Goal: Task Accomplishment & Management: Manage account settings

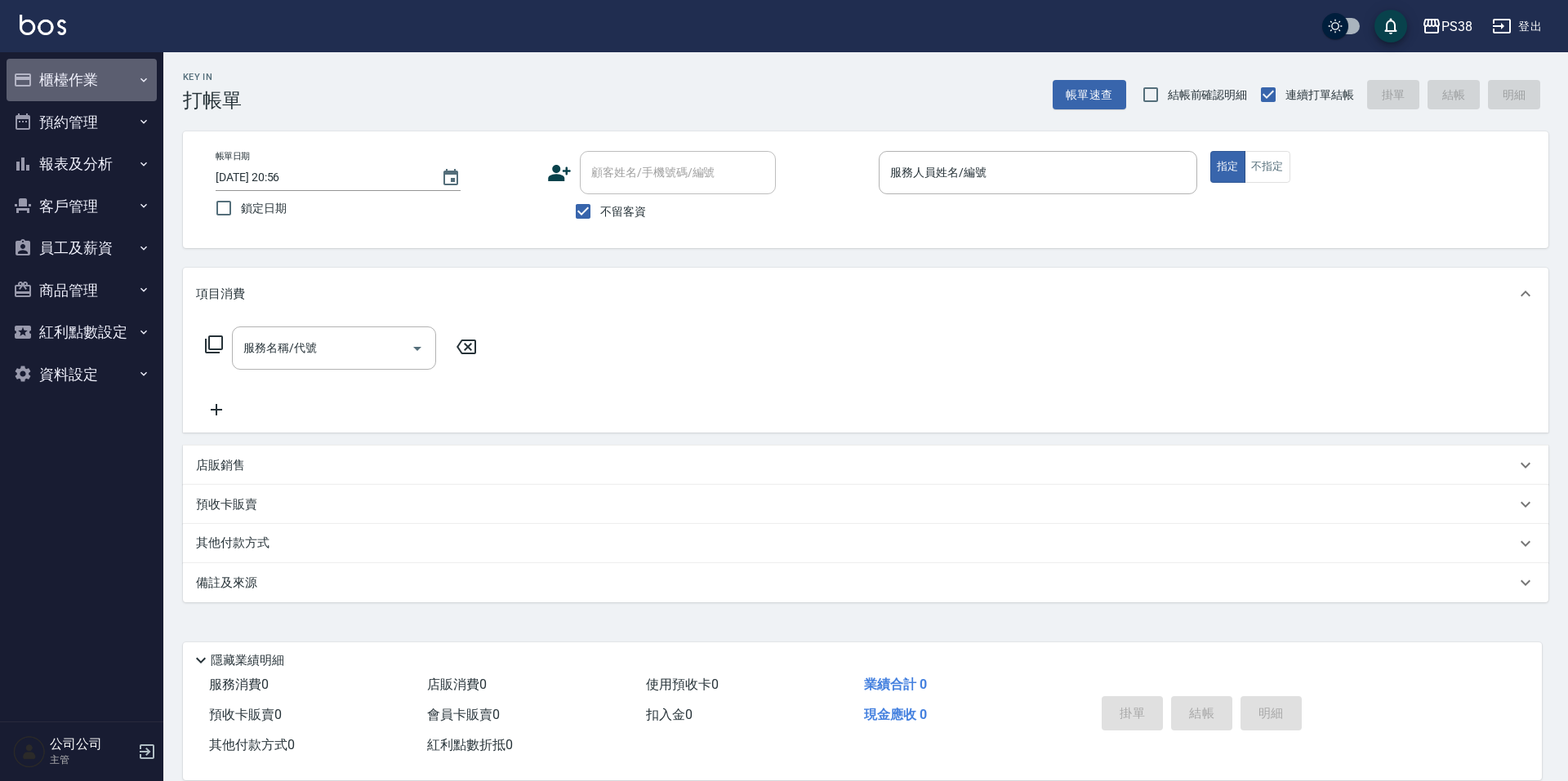
click at [127, 87] on button "櫃檯作業" at bounding box center [81, 80] width 150 height 42
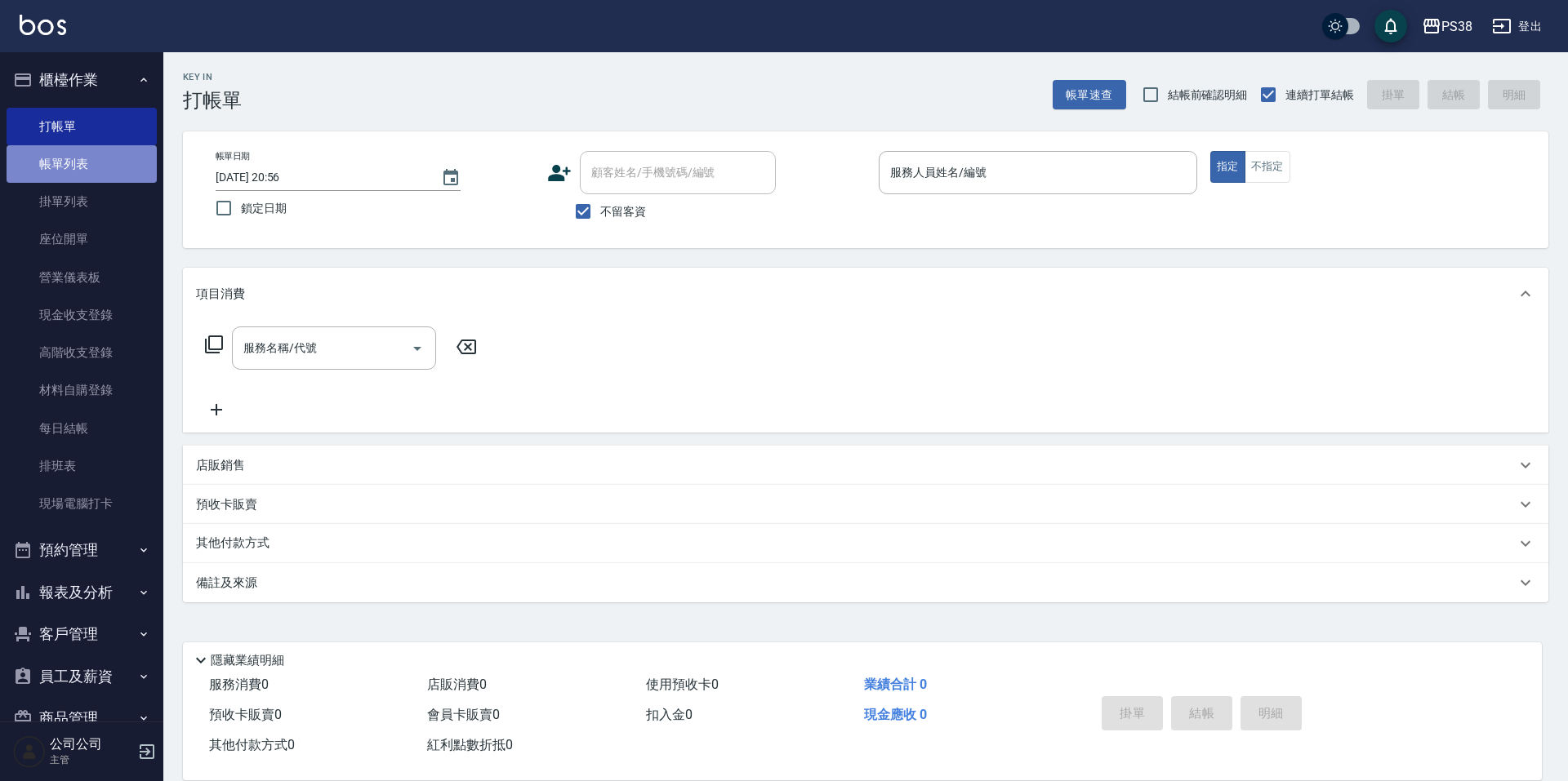
click at [129, 145] on link "帳單列表" at bounding box center [81, 163] width 150 height 37
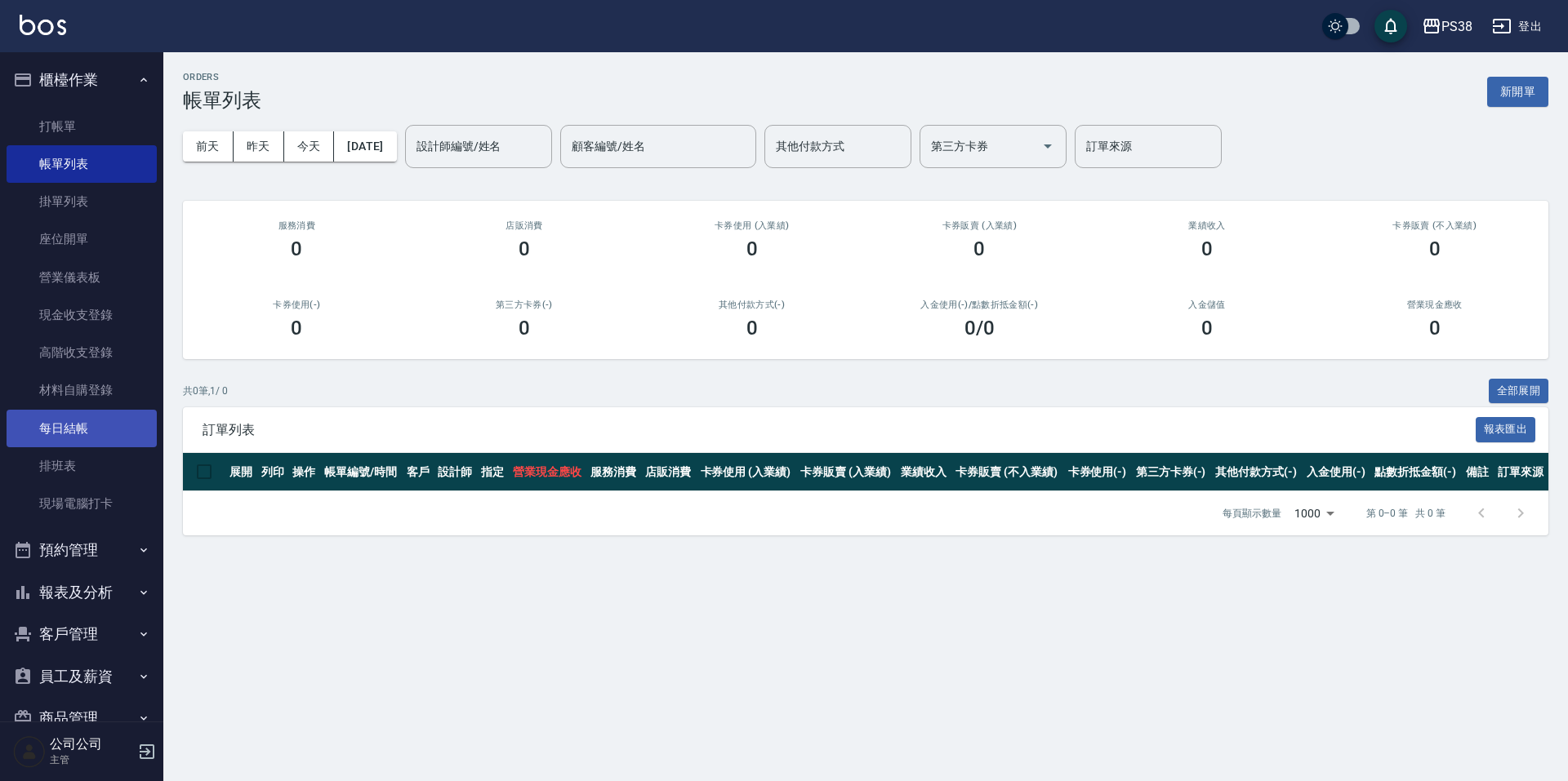
click at [111, 424] on link "每日結帳" at bounding box center [81, 428] width 150 height 37
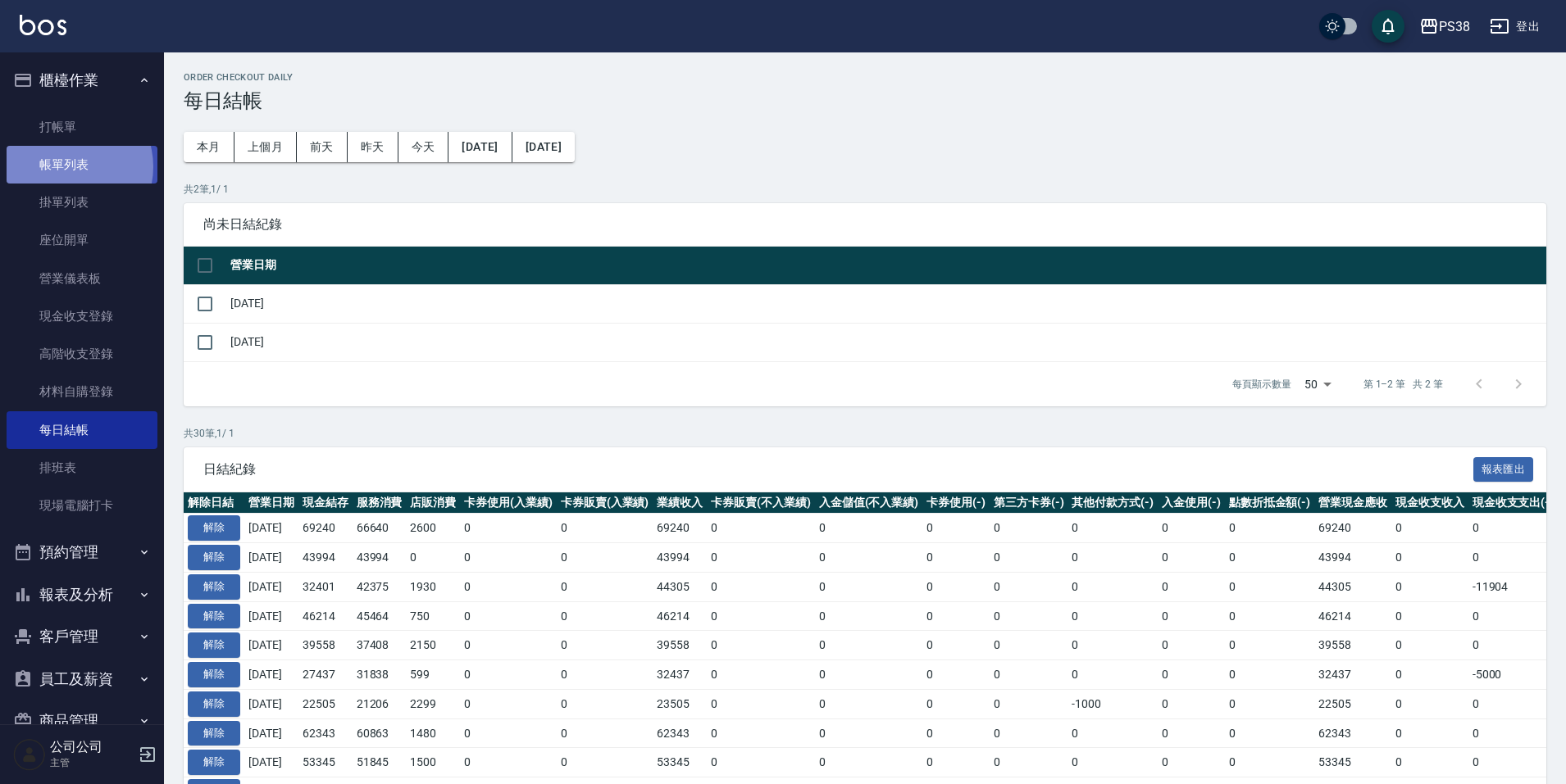
click at [67, 167] on link "帳單列表" at bounding box center [82, 164] width 151 height 37
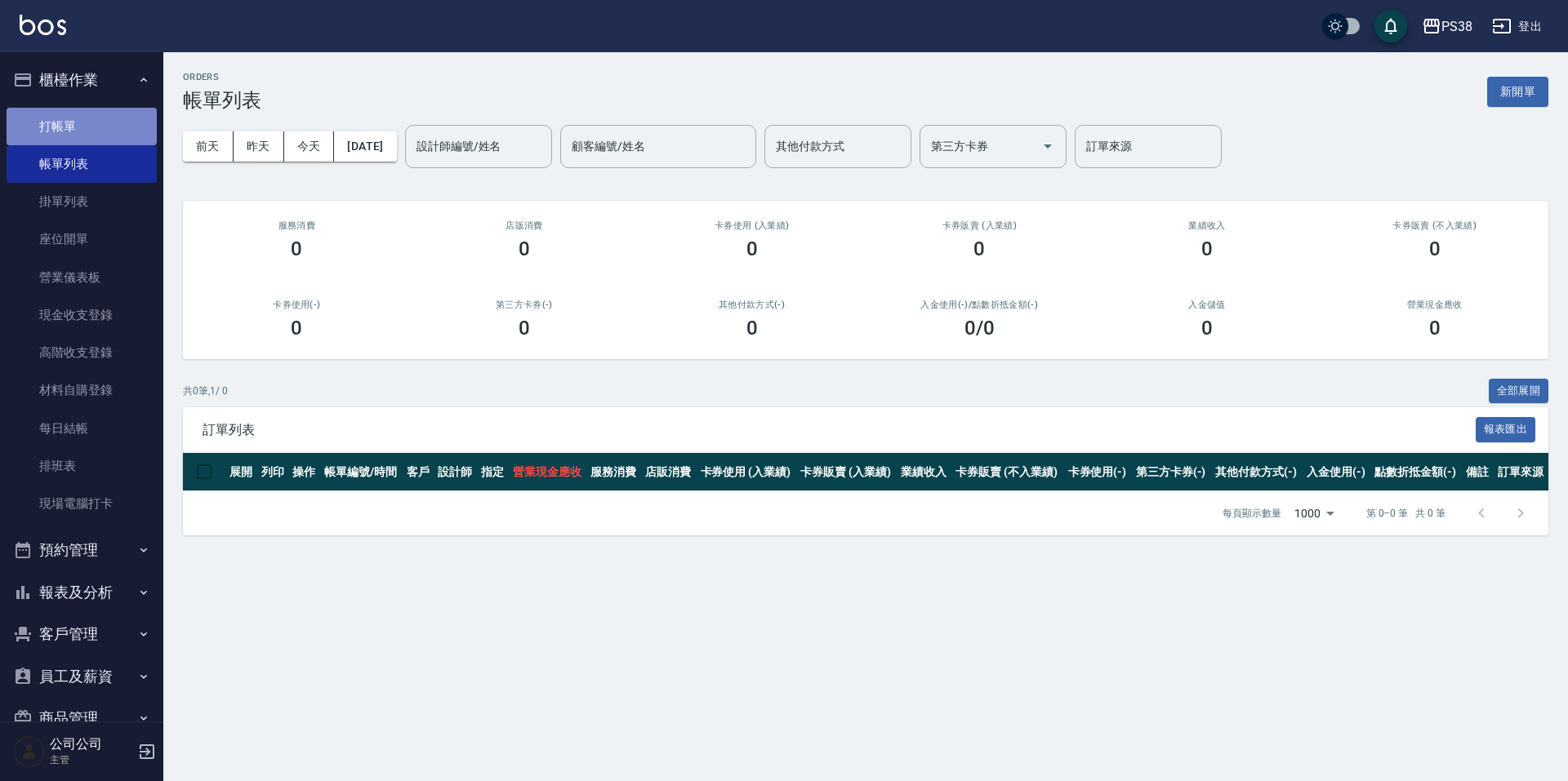
click at [85, 115] on link "打帳單" at bounding box center [81, 126] width 150 height 37
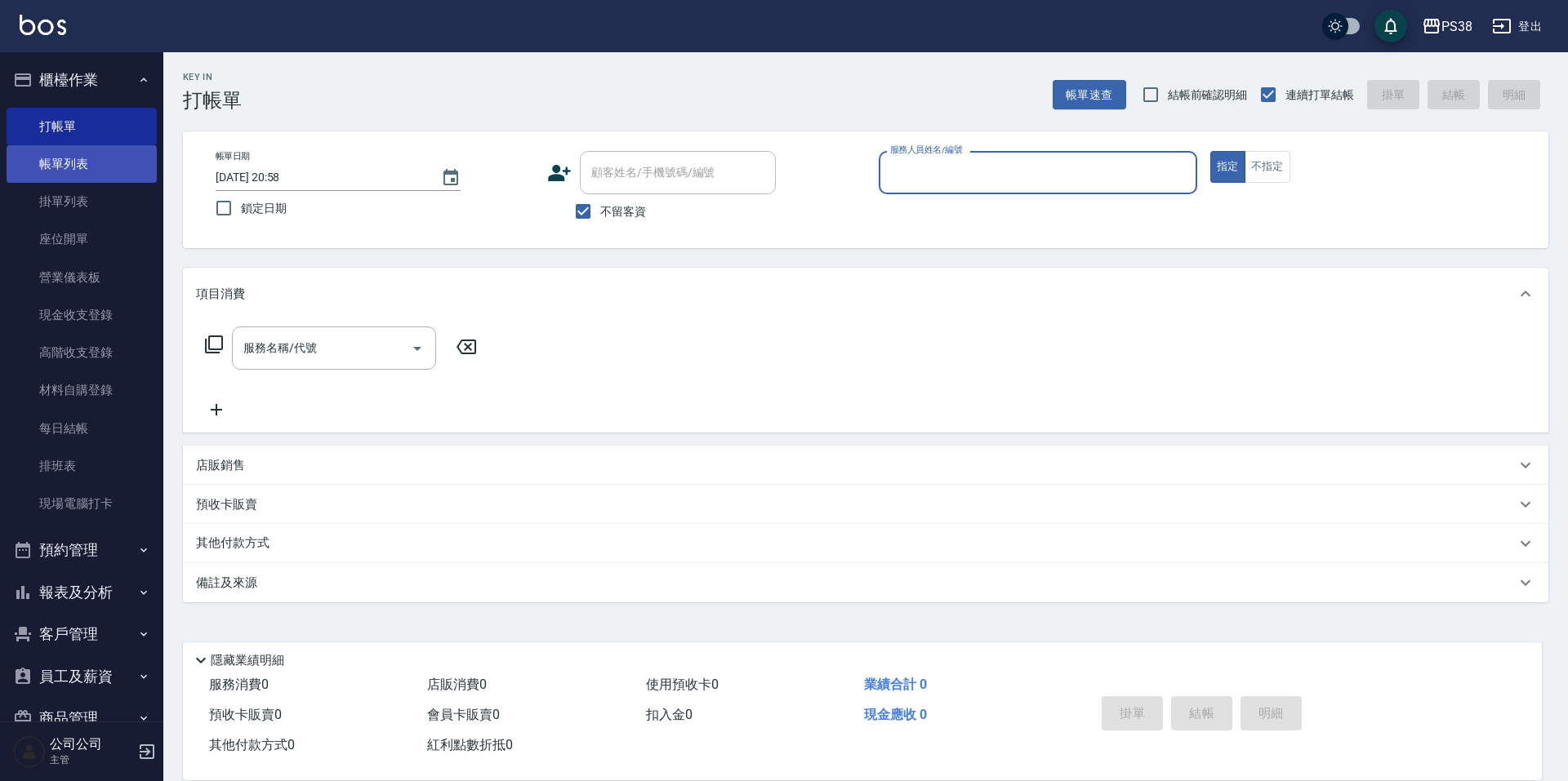
click at [56, 172] on link "帳單列表" at bounding box center [81, 163] width 150 height 37
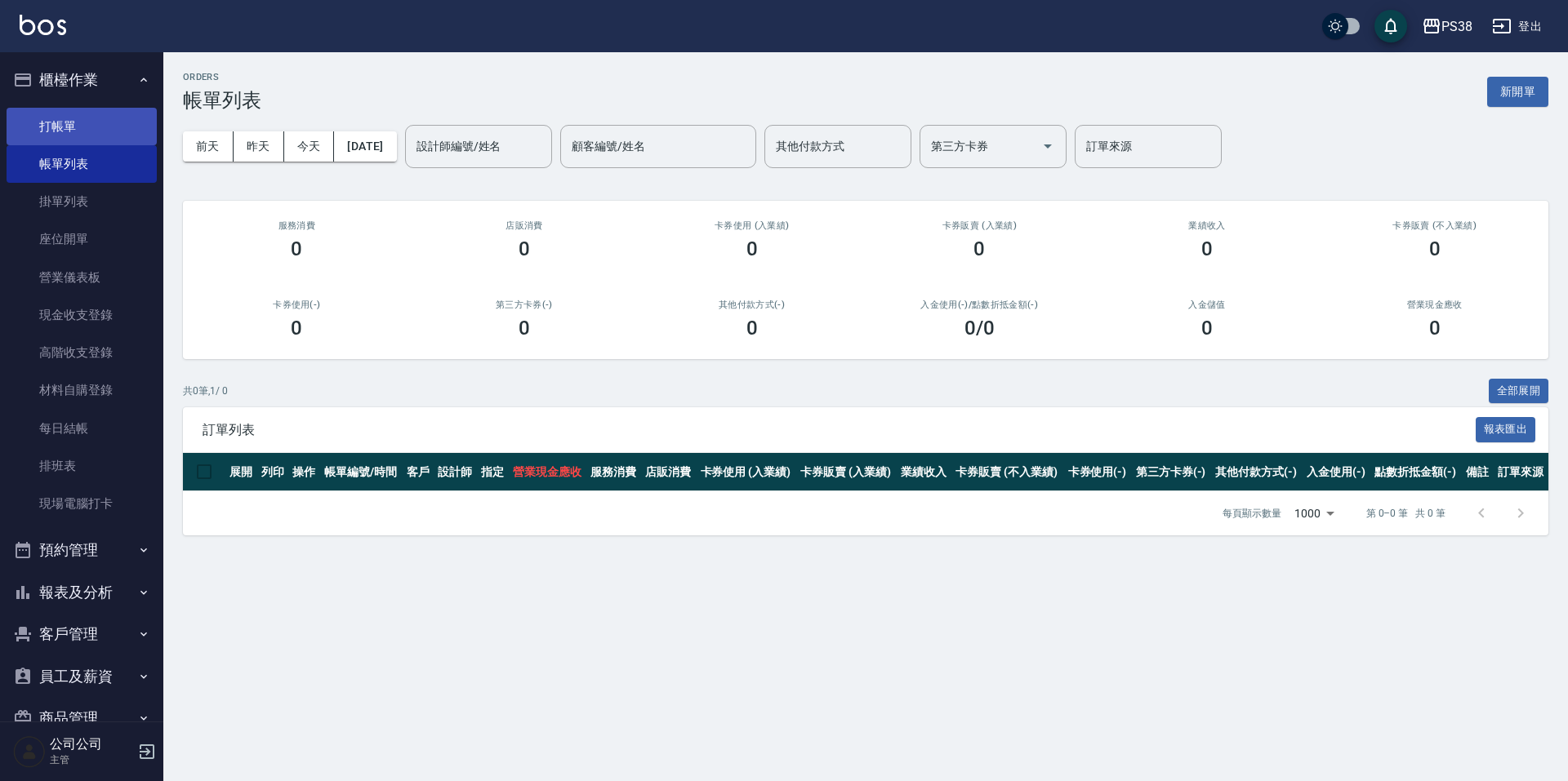
click at [109, 126] on link "打帳單" at bounding box center [81, 126] width 150 height 37
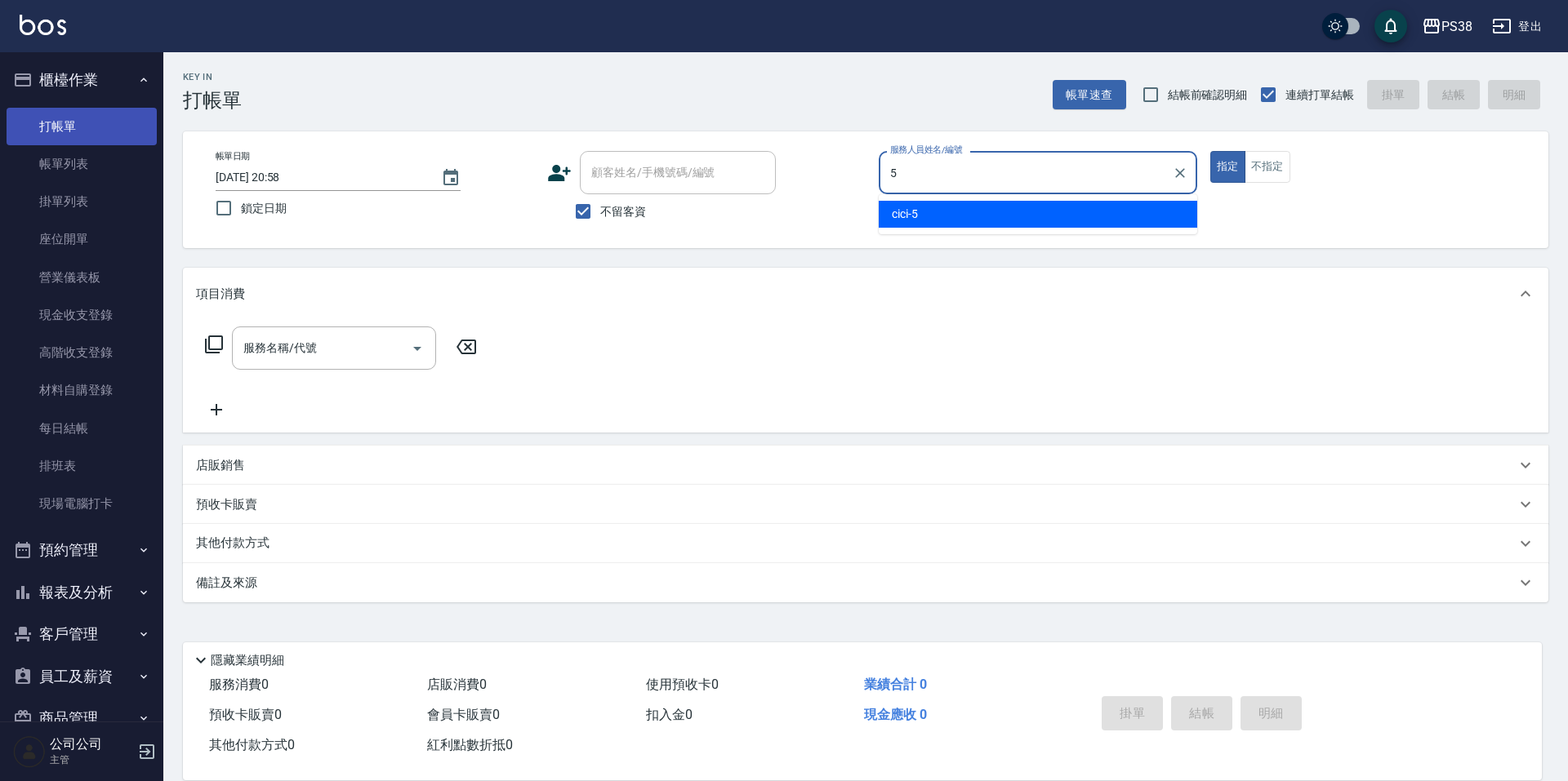
type input "cici-5"
type button "true"
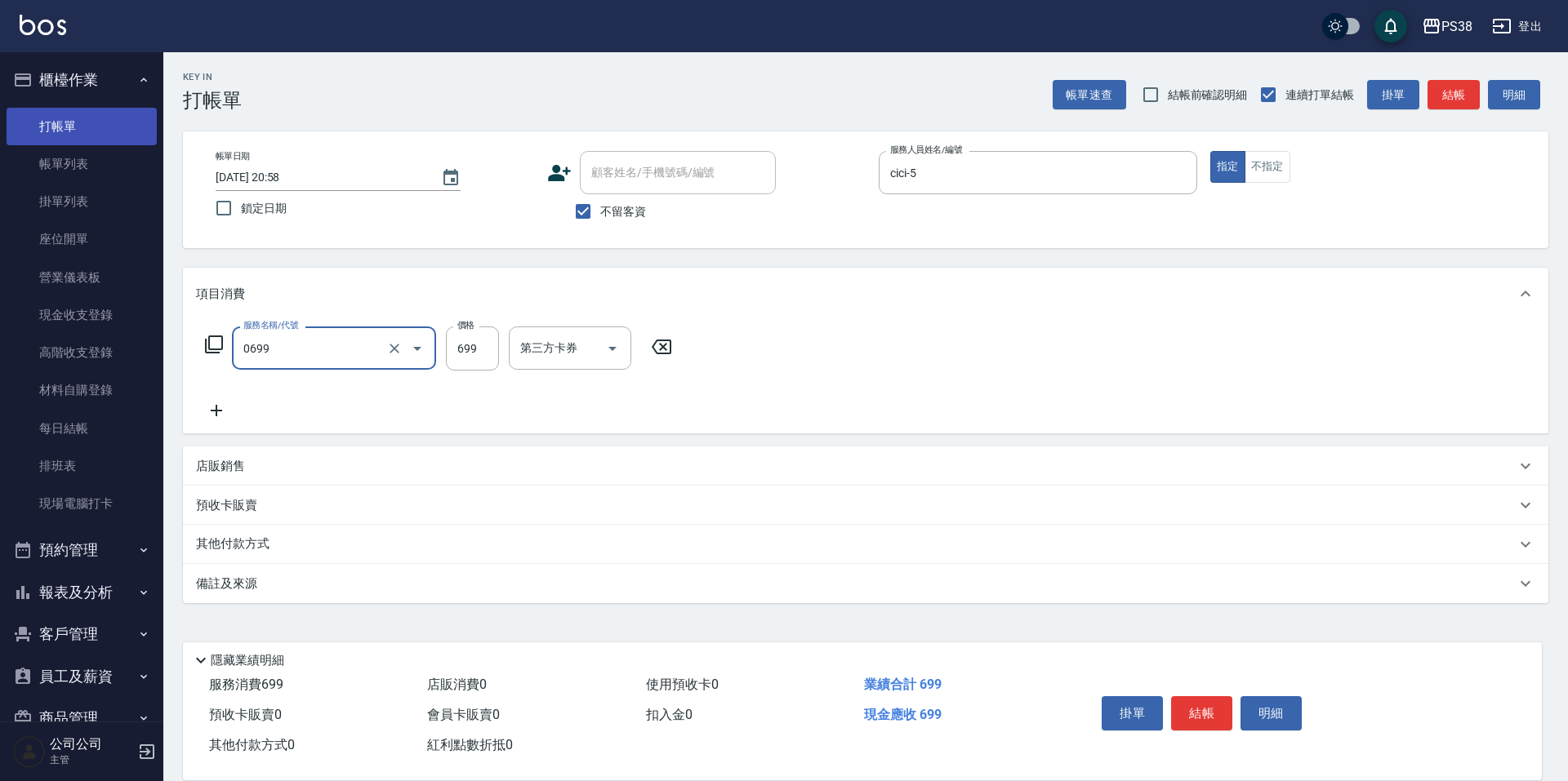
type input "spa699(0699)"
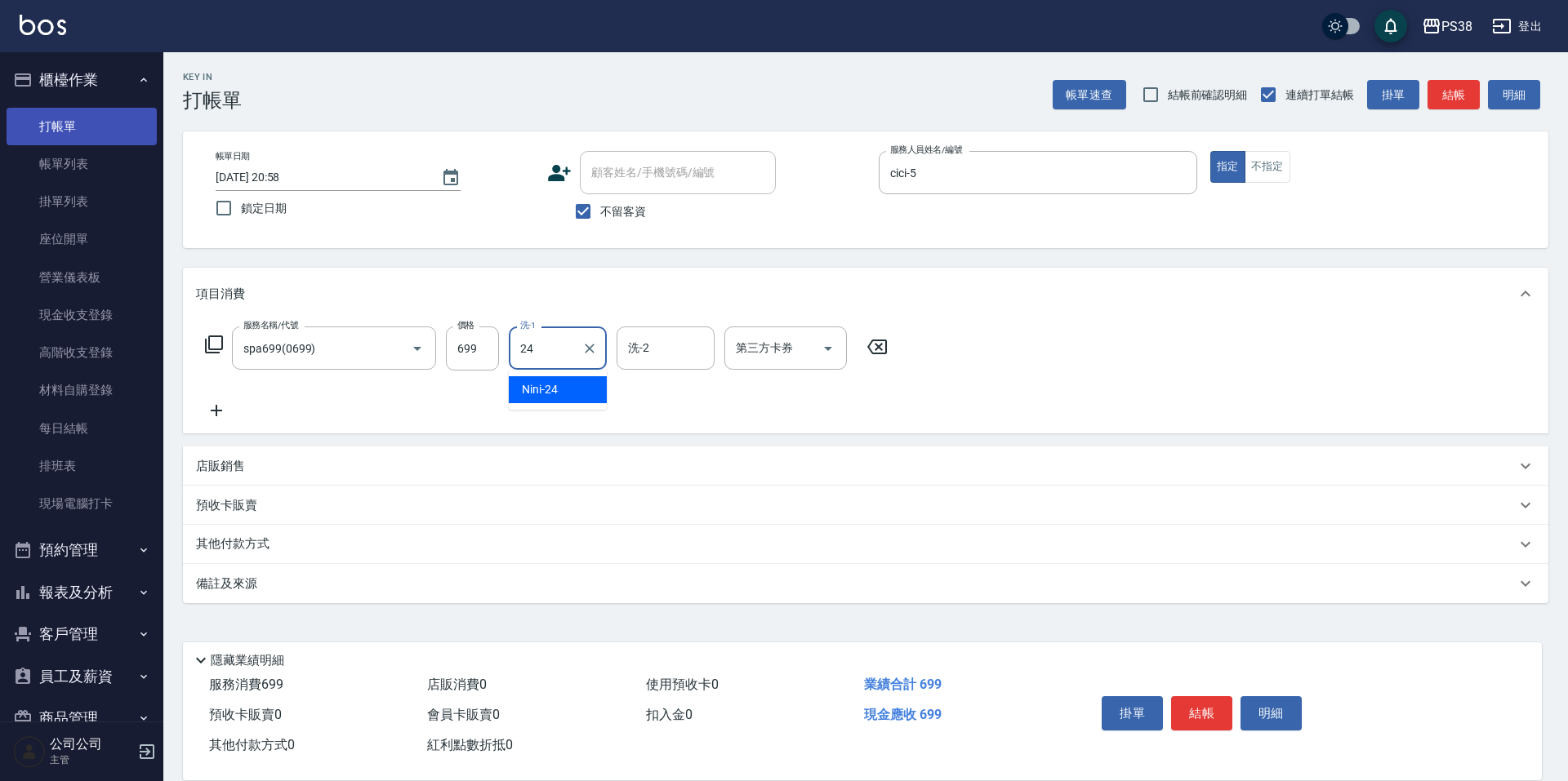
type input "Nini-24"
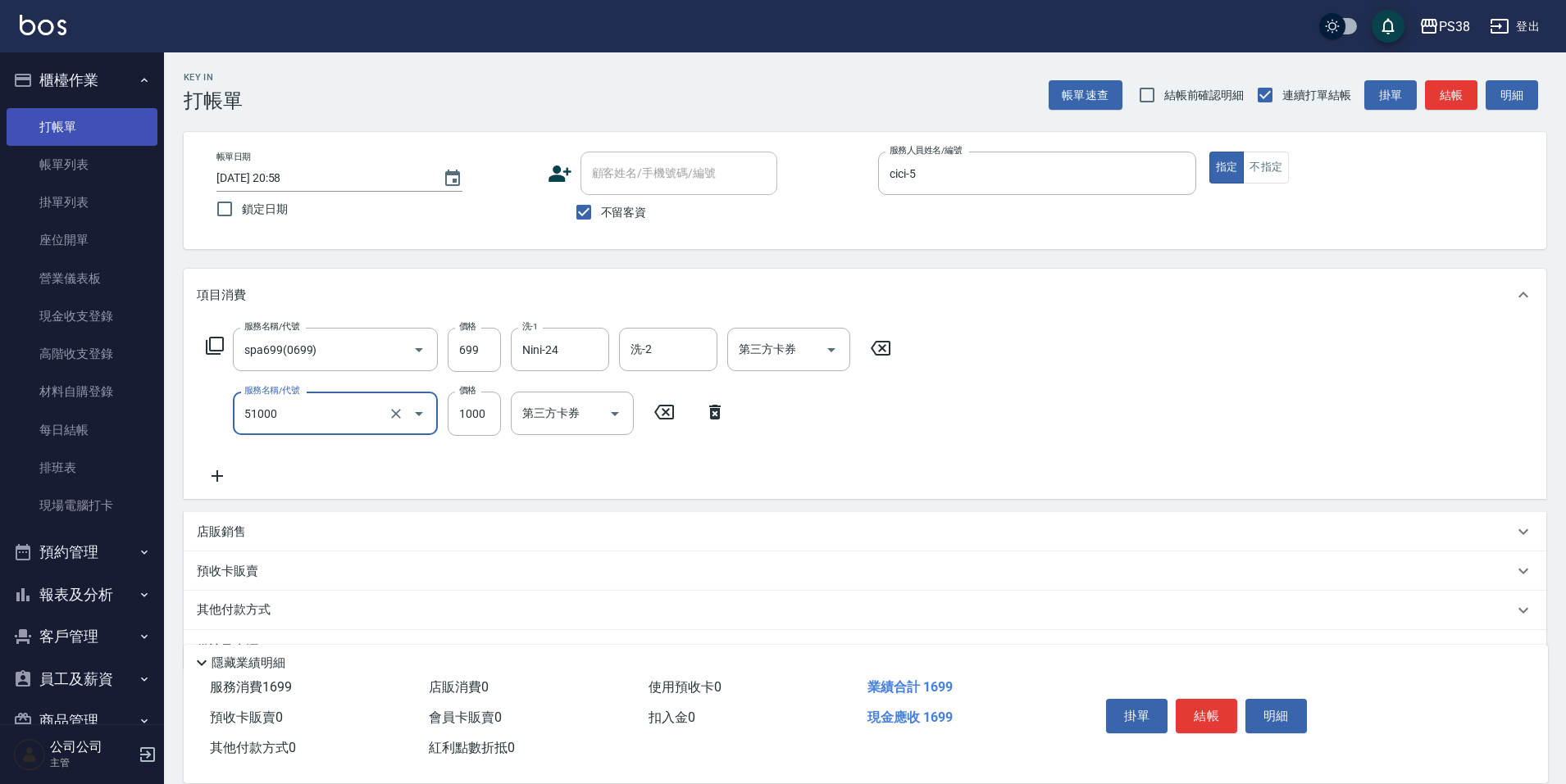
type input "染髮600以上(任意金額)(51000)"
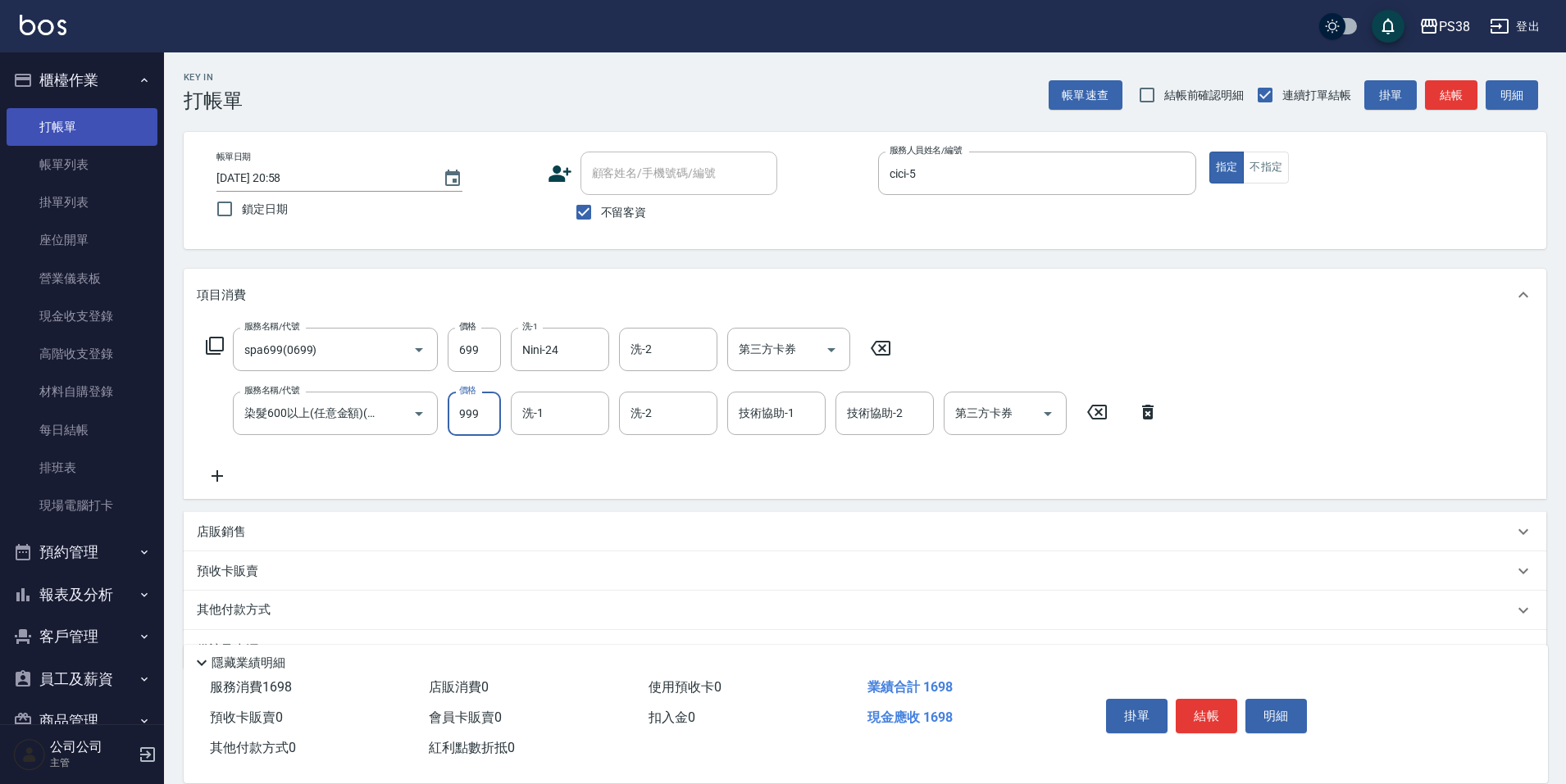
type input "999"
type input "Nini-24"
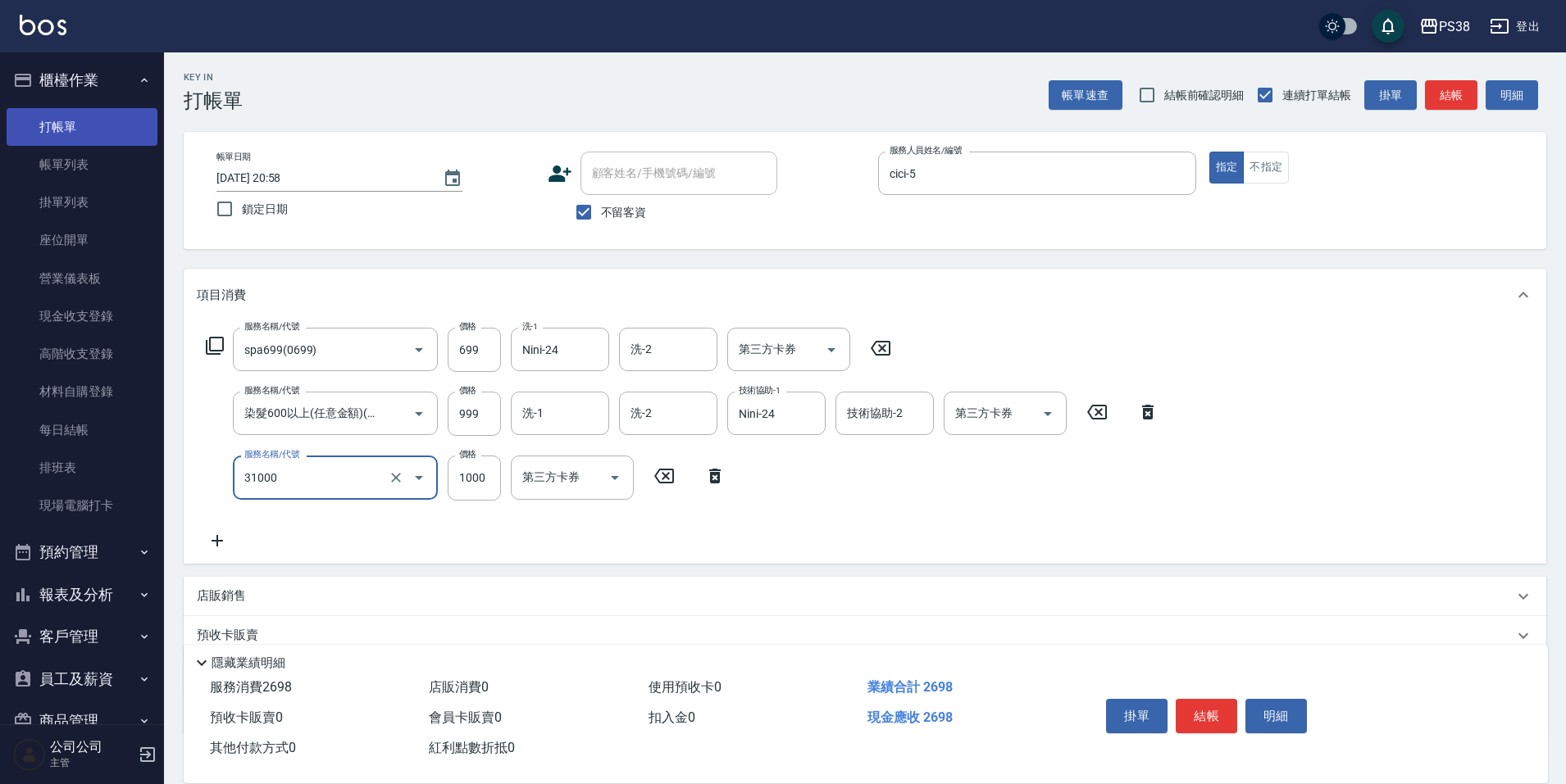
type input "酵素護髮(31000)"
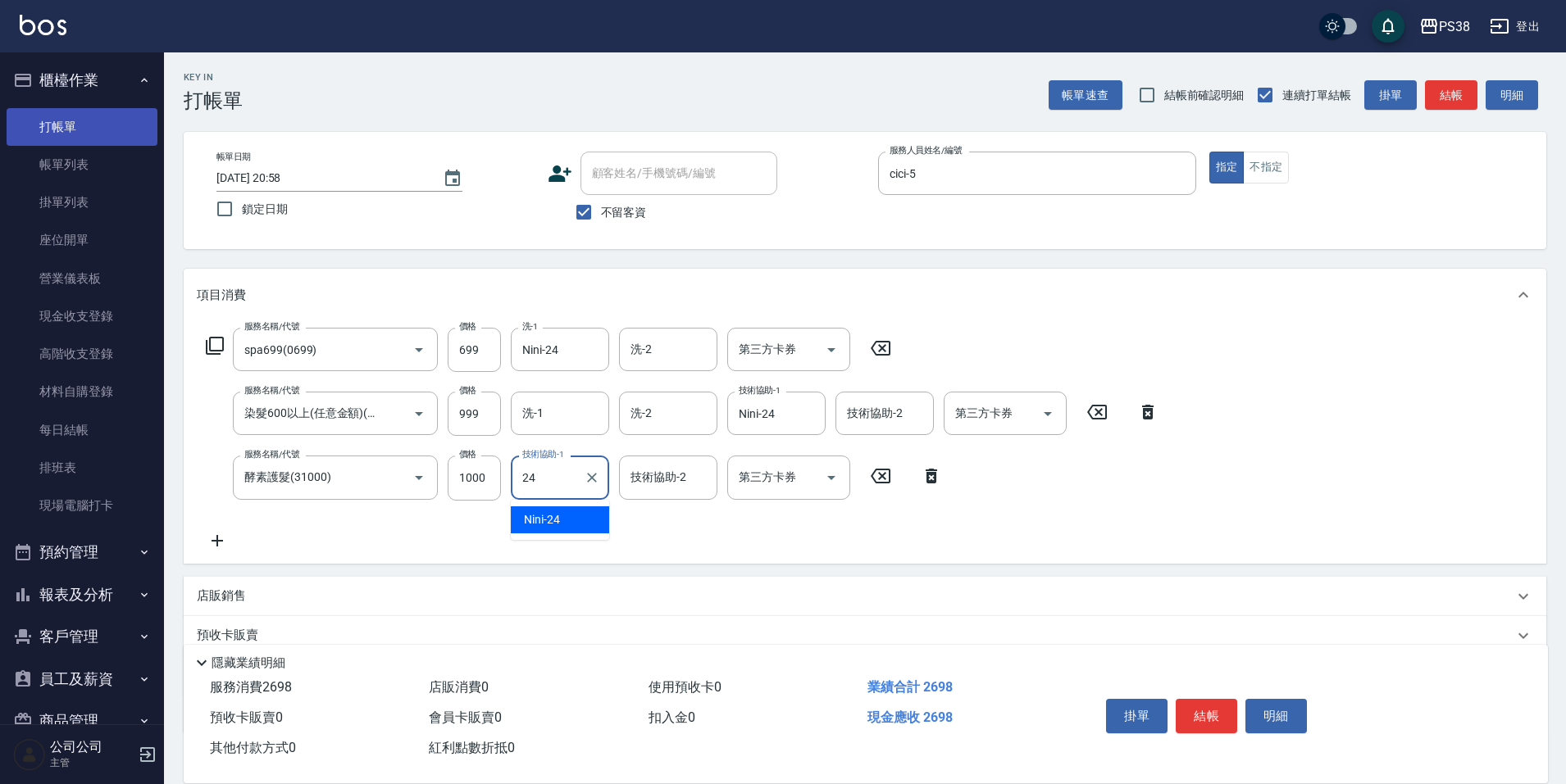
type input "Nini-24"
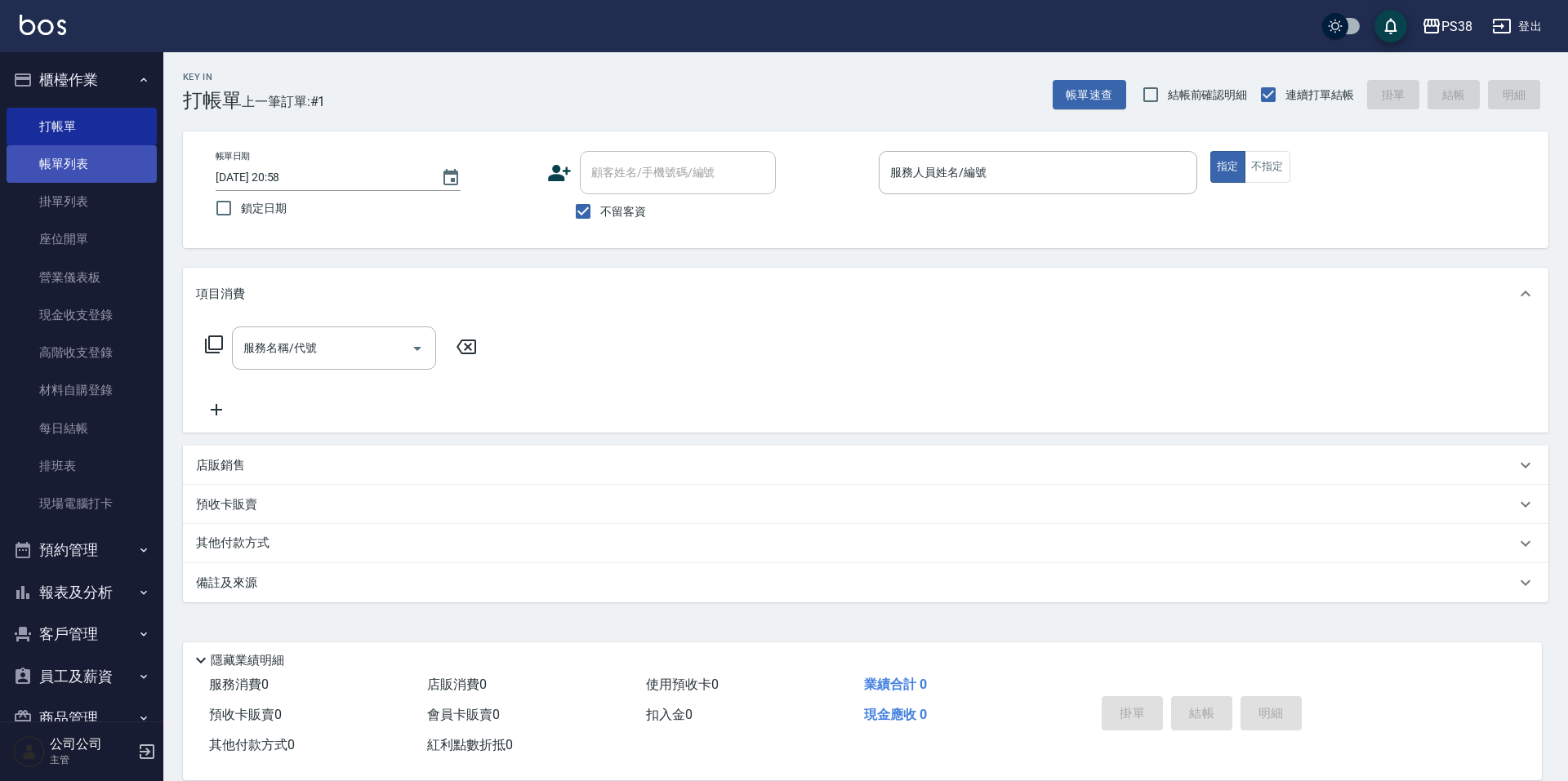
click at [92, 153] on link "帳單列表" at bounding box center [81, 163] width 150 height 37
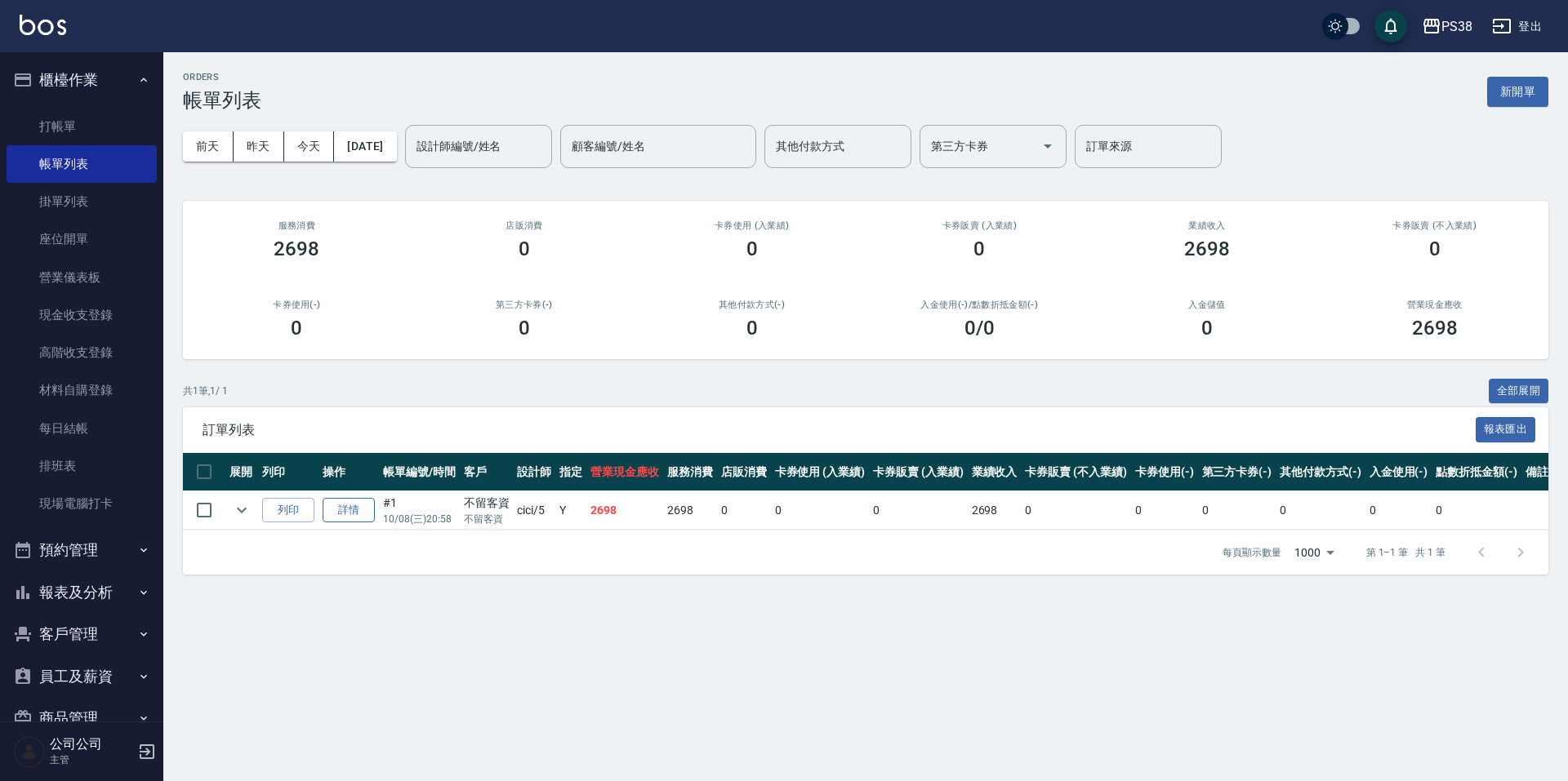
click at [362, 500] on link "詳情" at bounding box center [348, 511] width 52 height 26
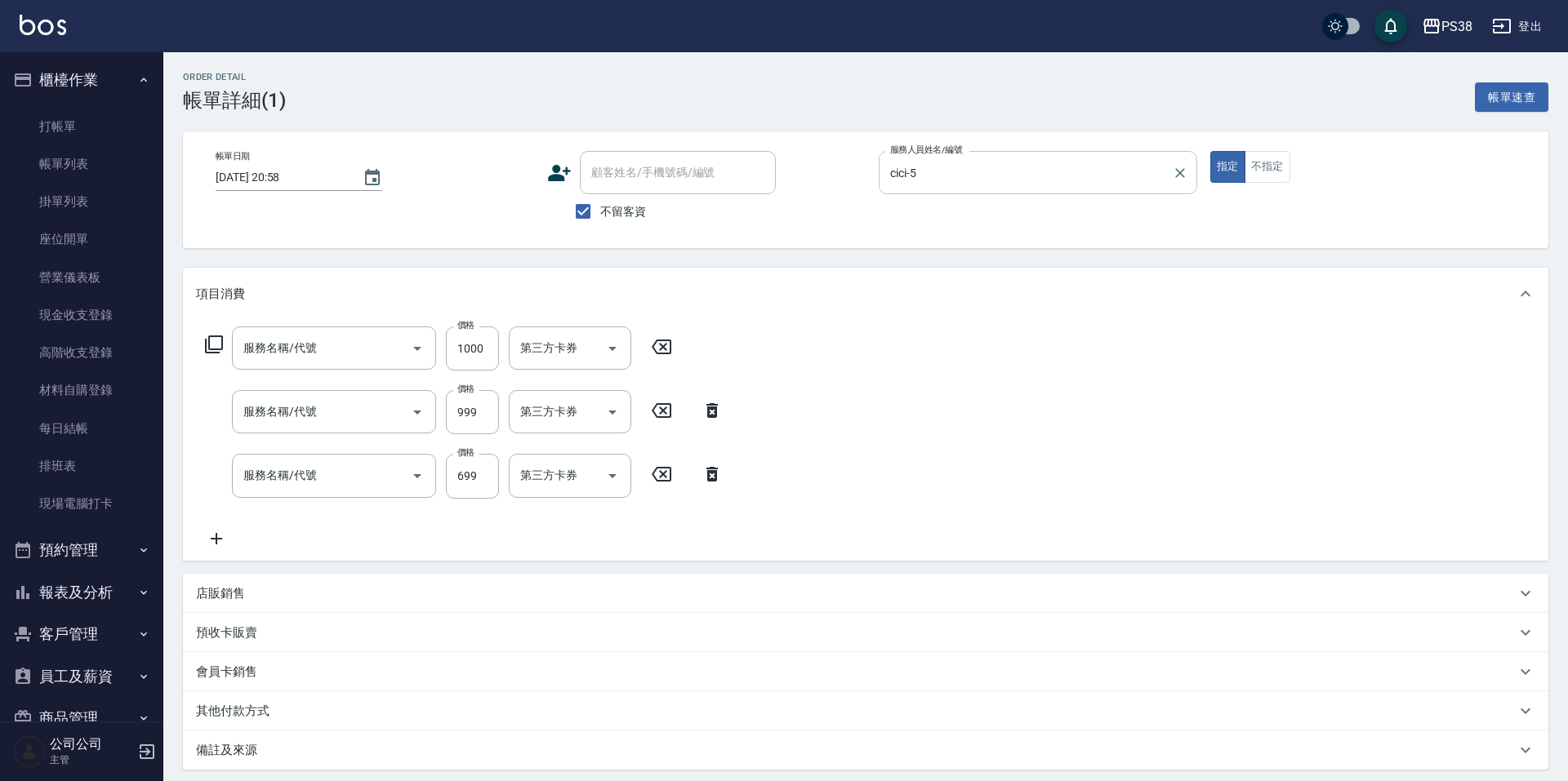
type input "2025/10/08 20:58"
checkbox input "true"
type input "cici-5"
click at [1173, 172] on icon "Clear" at bounding box center [1174, 173] width 10 height 10
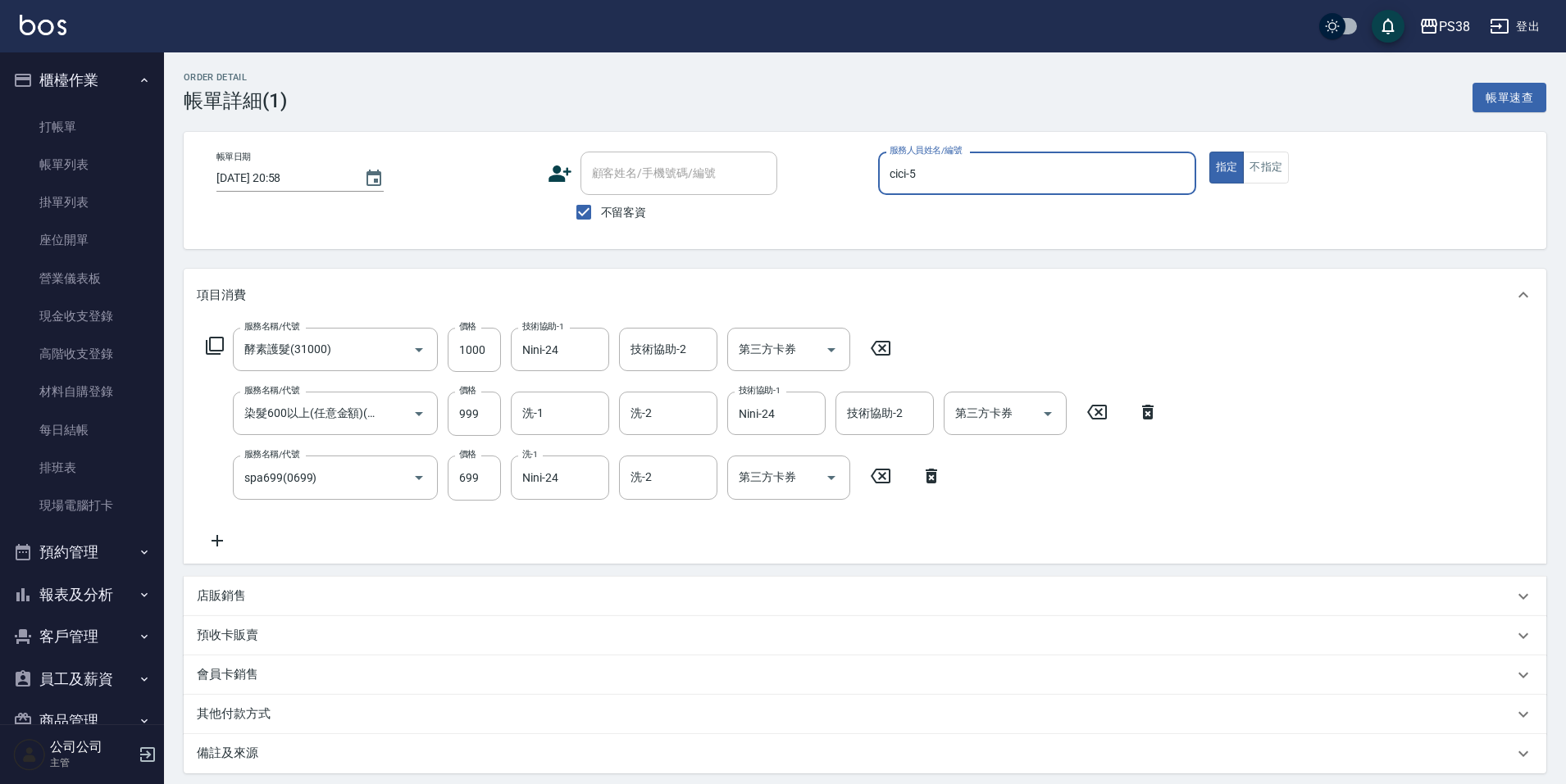
type input "酵素護髮(31000)"
type input "染髮600以上(任意金額)(51000)"
type input "spa699(0699)"
type input "Selina-7"
type button "true"
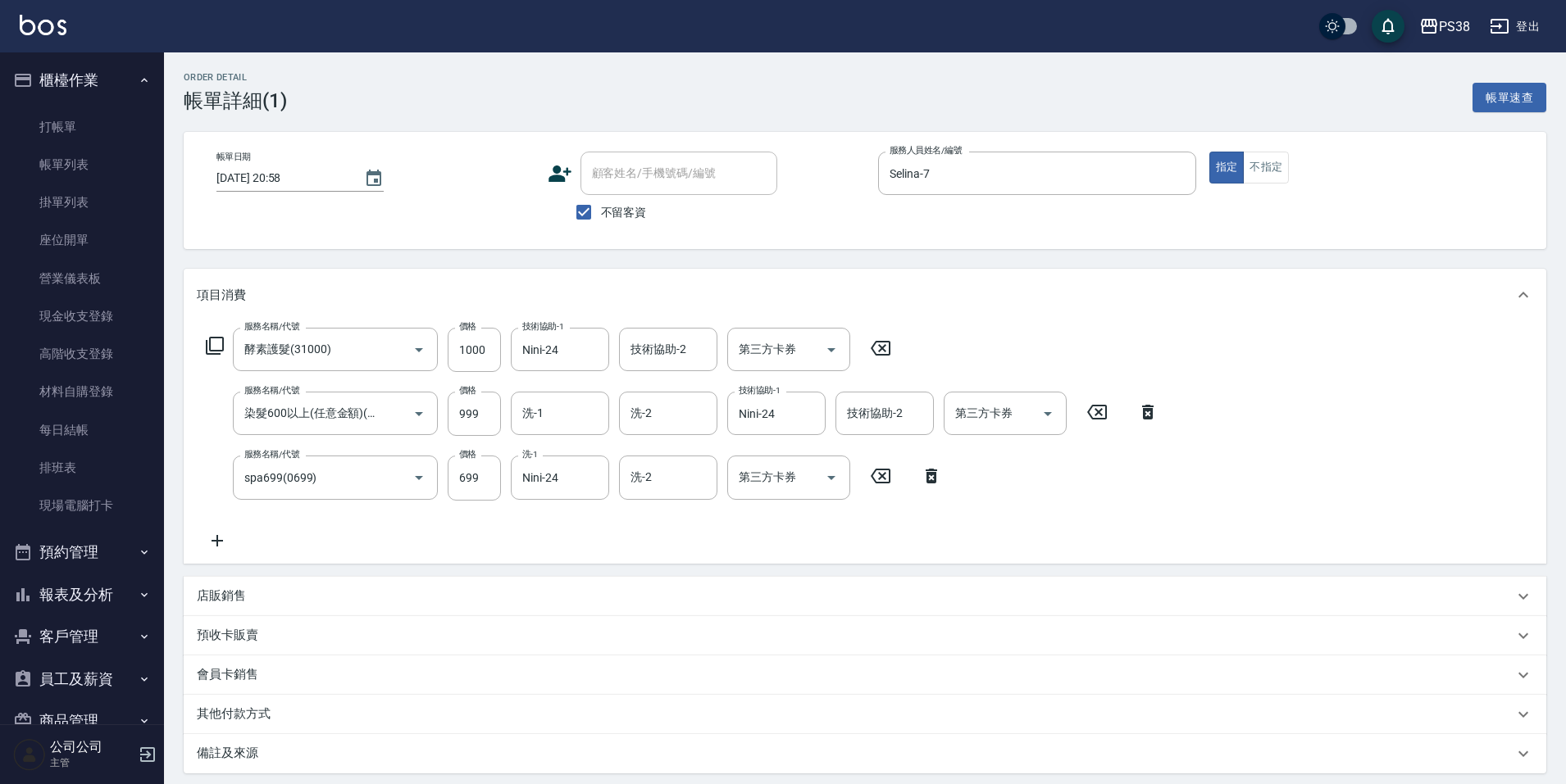
click at [936, 474] on icon at bounding box center [932, 476] width 12 height 15
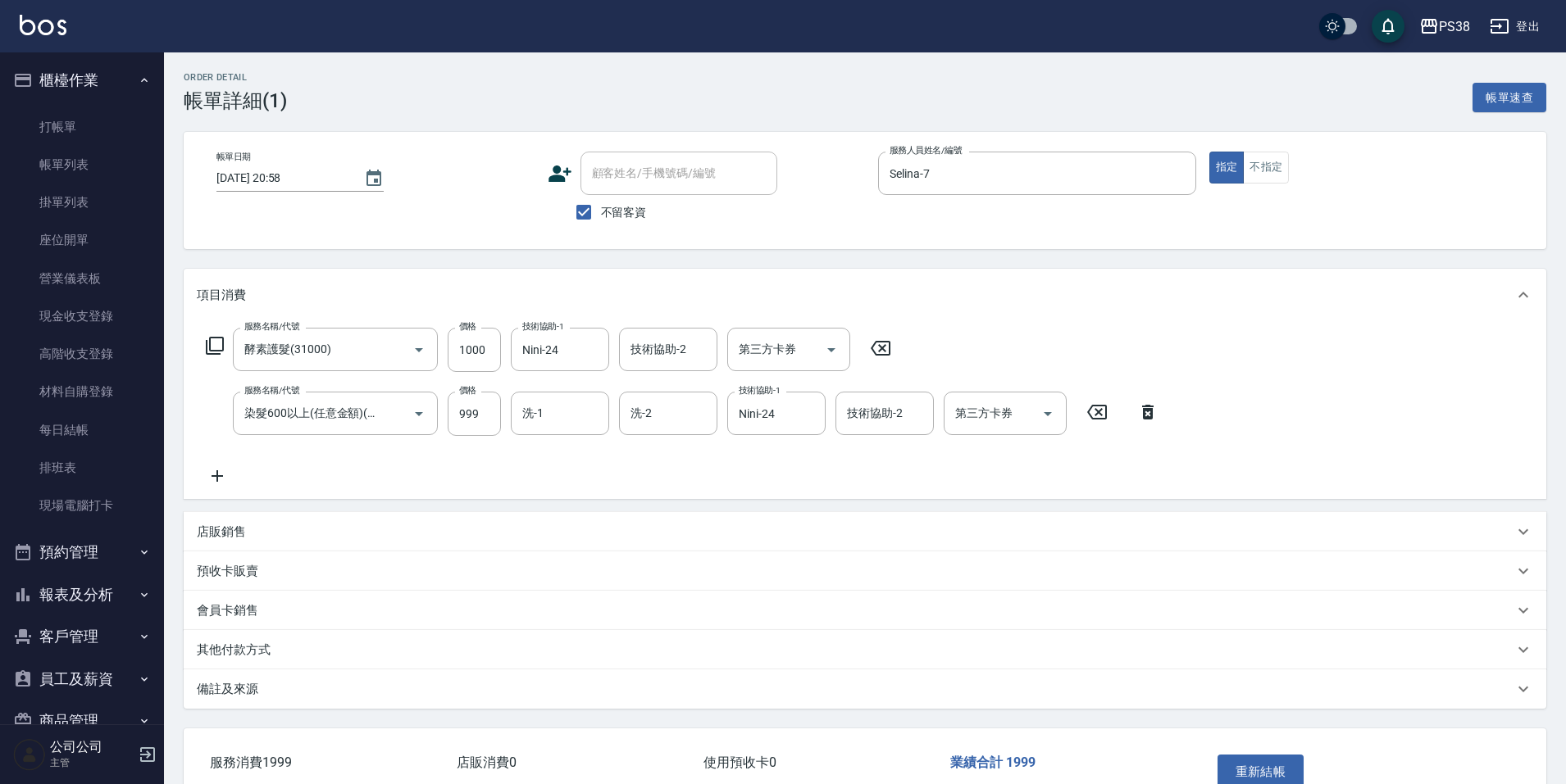
click at [1142, 415] on icon at bounding box center [1147, 412] width 41 height 20
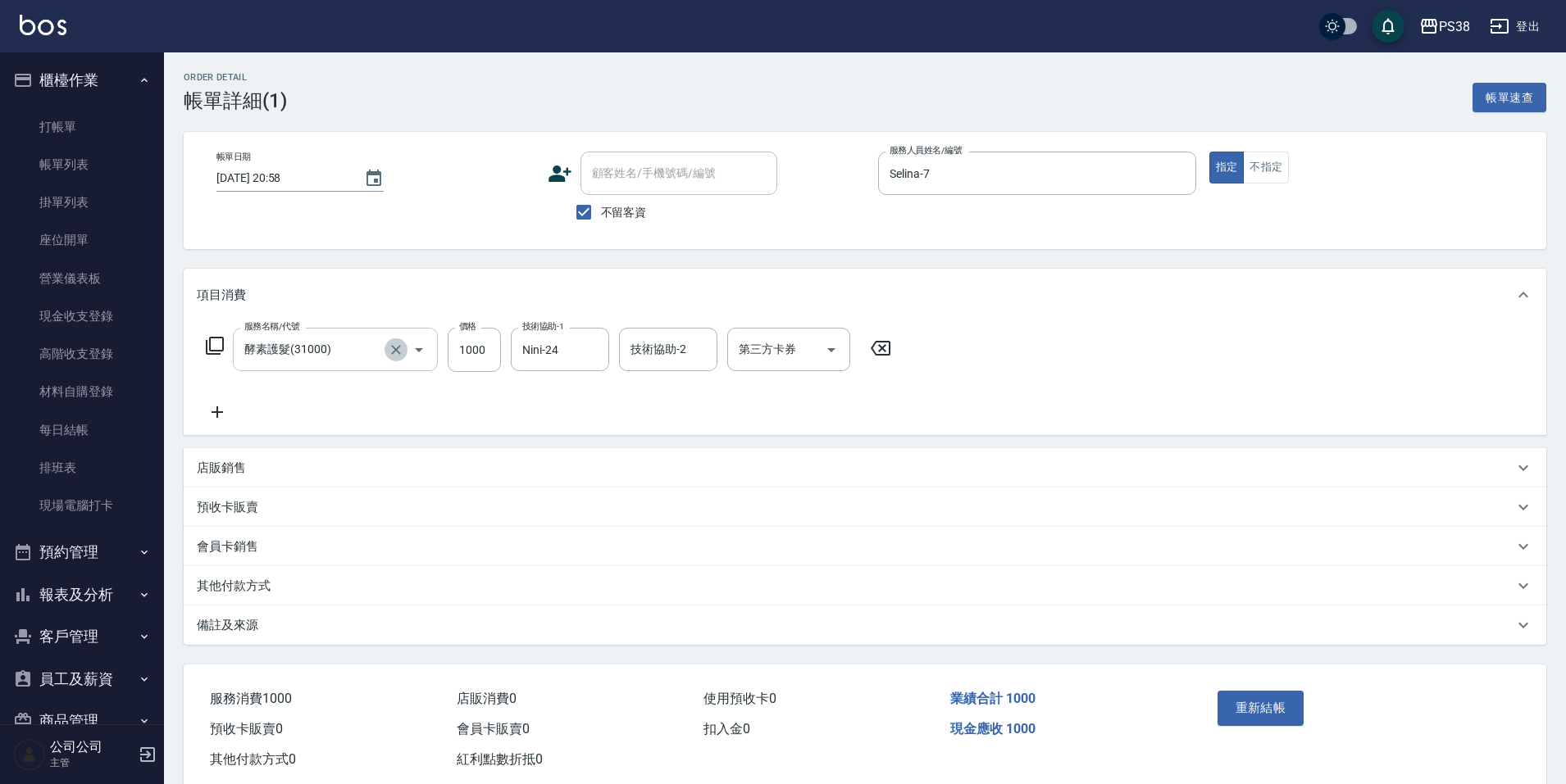
click at [400, 351] on icon "Clear" at bounding box center [396, 350] width 17 height 17
type input "洗髮(101)"
type input "Selina-7"
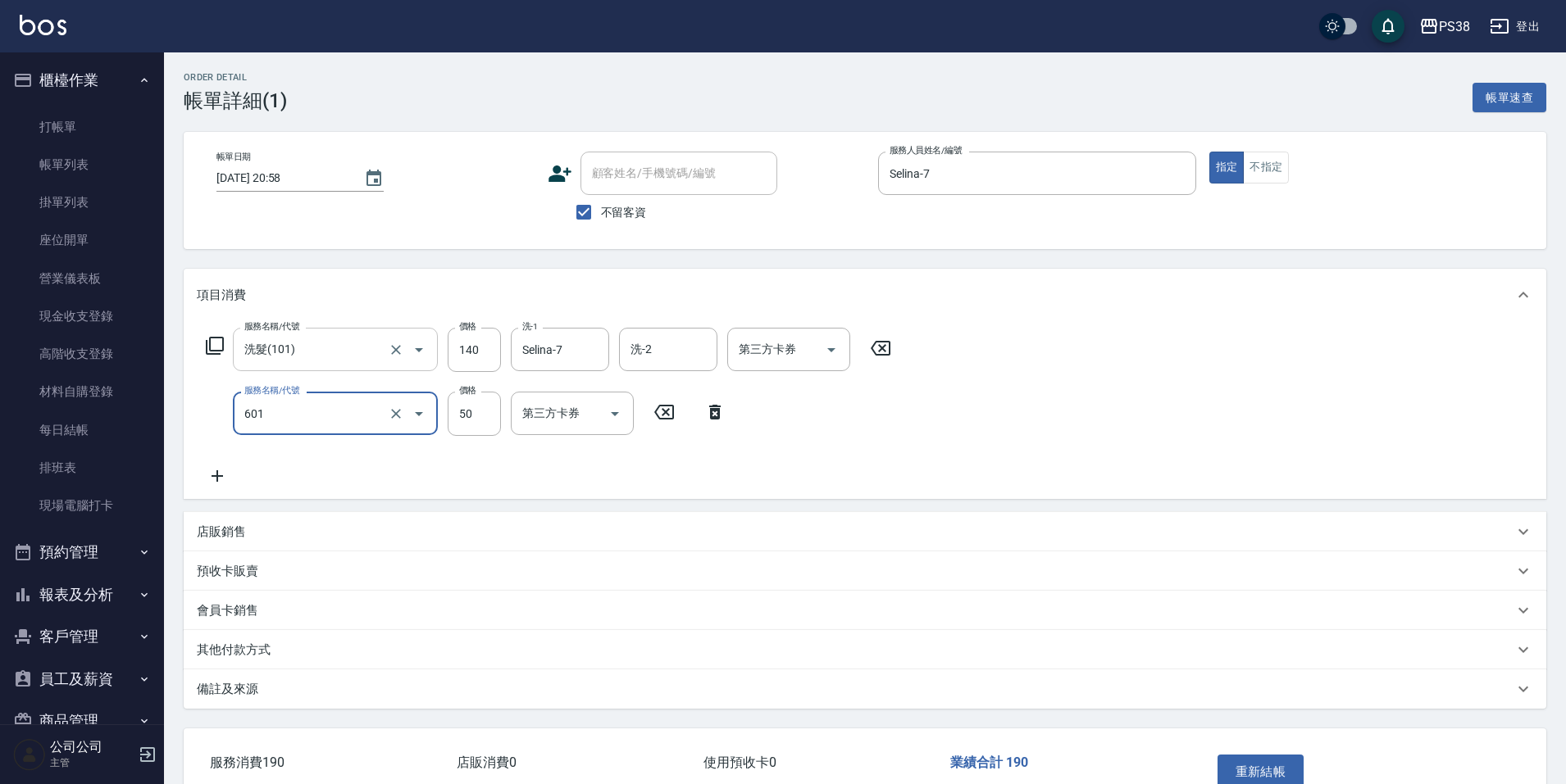
type input "精油50(601)"
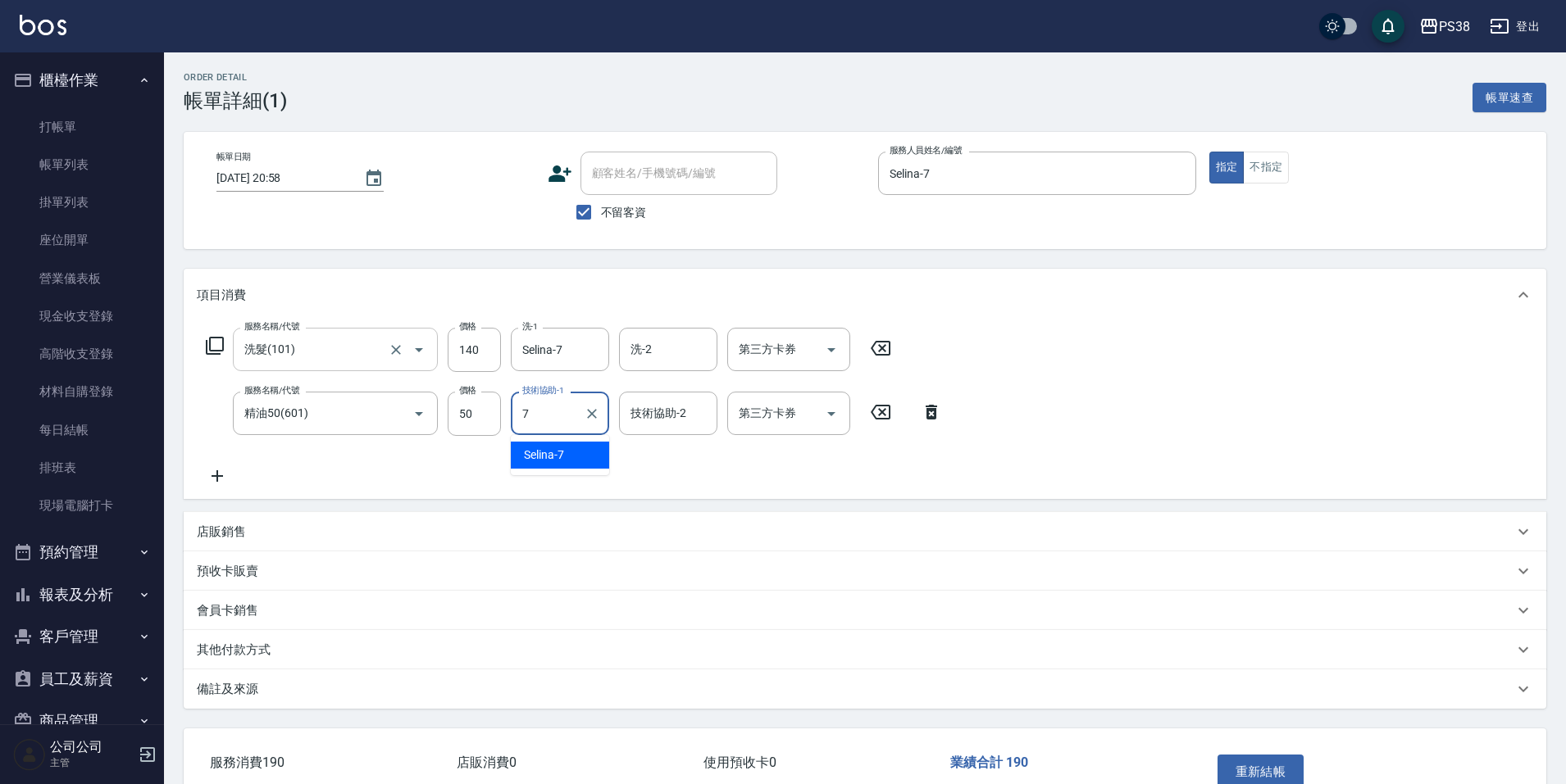
type input "Selina-7"
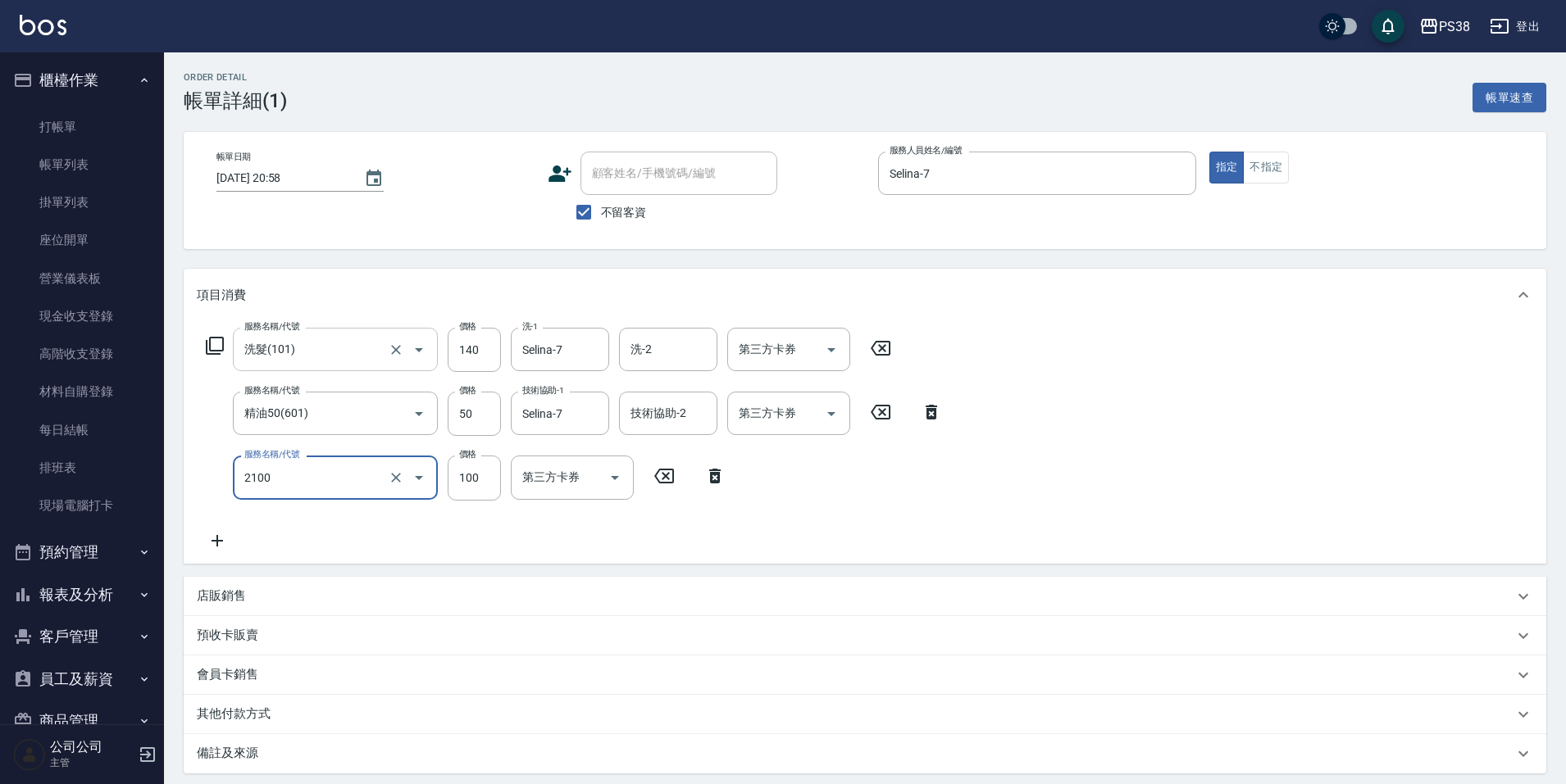
type input "剪髮與造型(任意金額)(2100)"
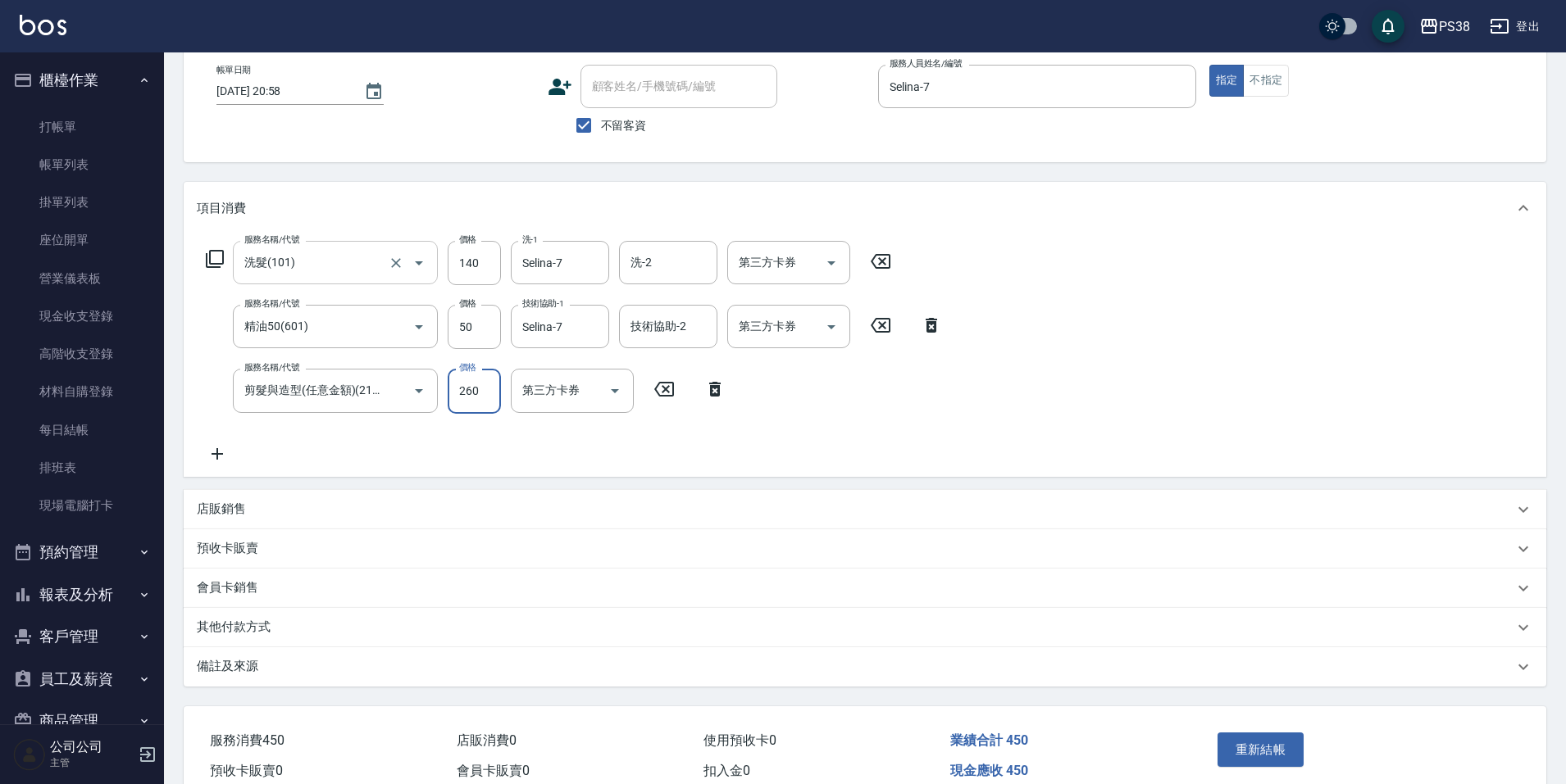
scroll to position [164, 0]
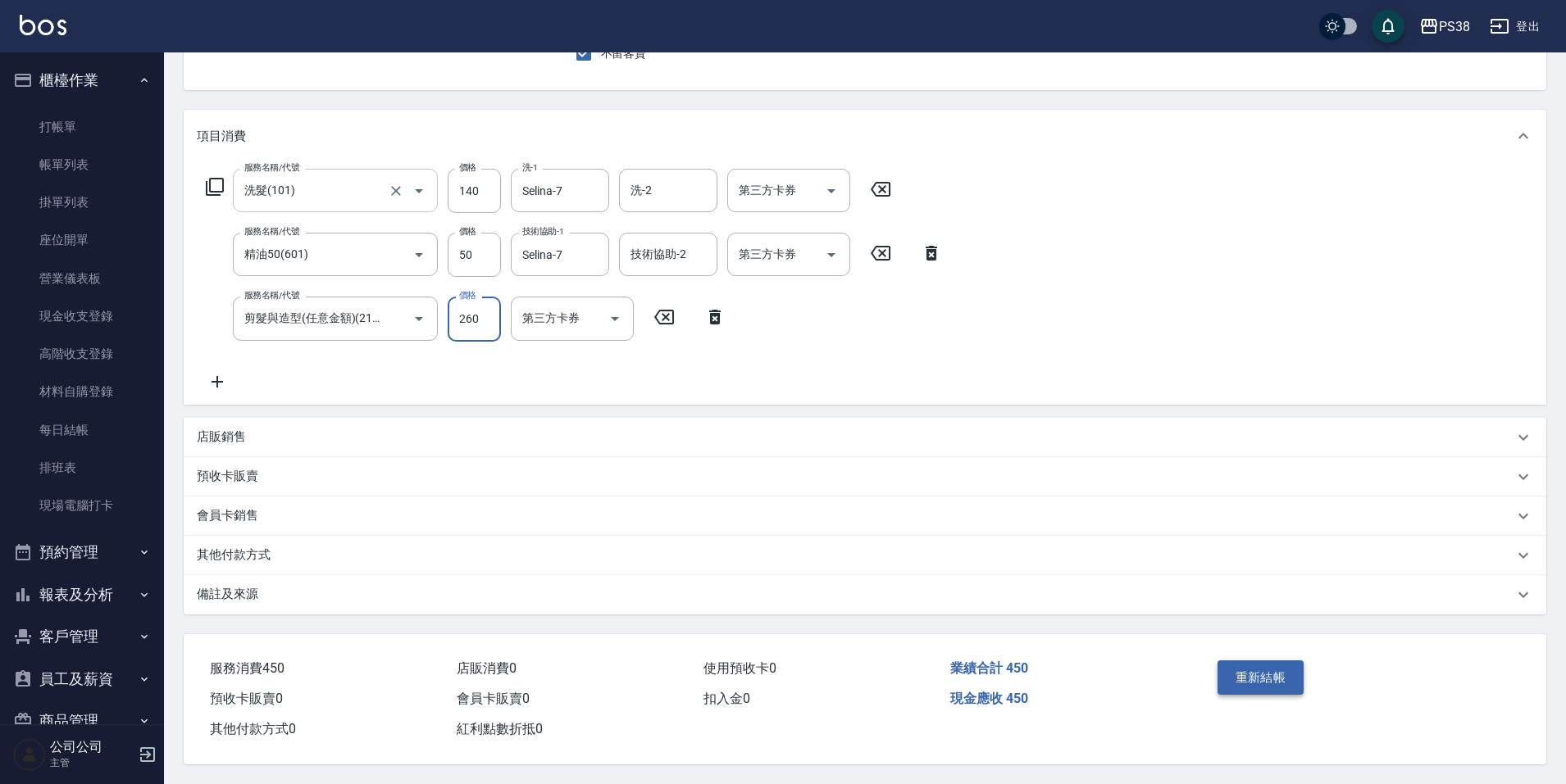
type input "260"
click at [1266, 667] on button "重新結帳" at bounding box center [1260, 677] width 87 height 34
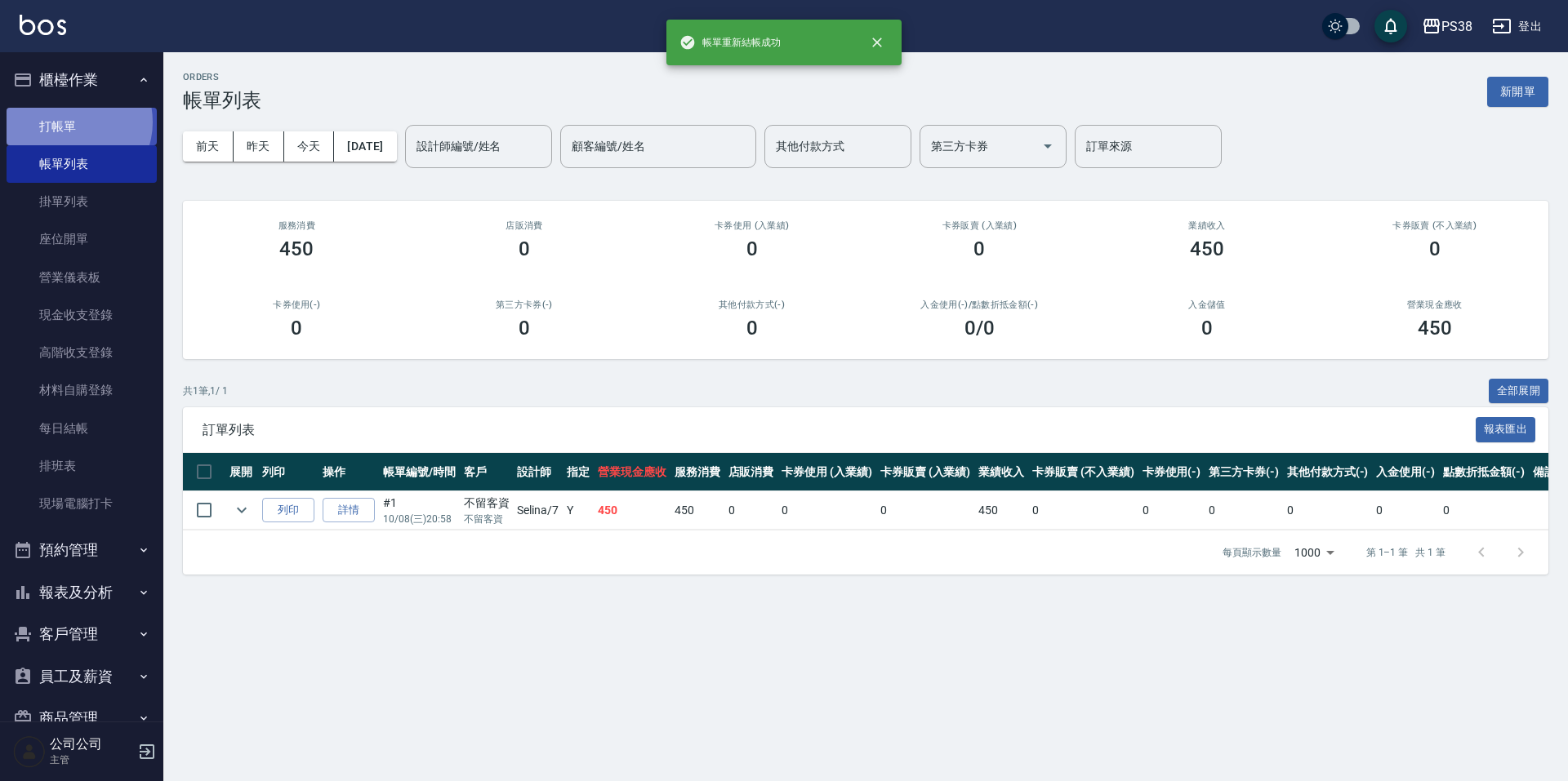
click at [72, 121] on link "打帳單" at bounding box center [81, 126] width 150 height 37
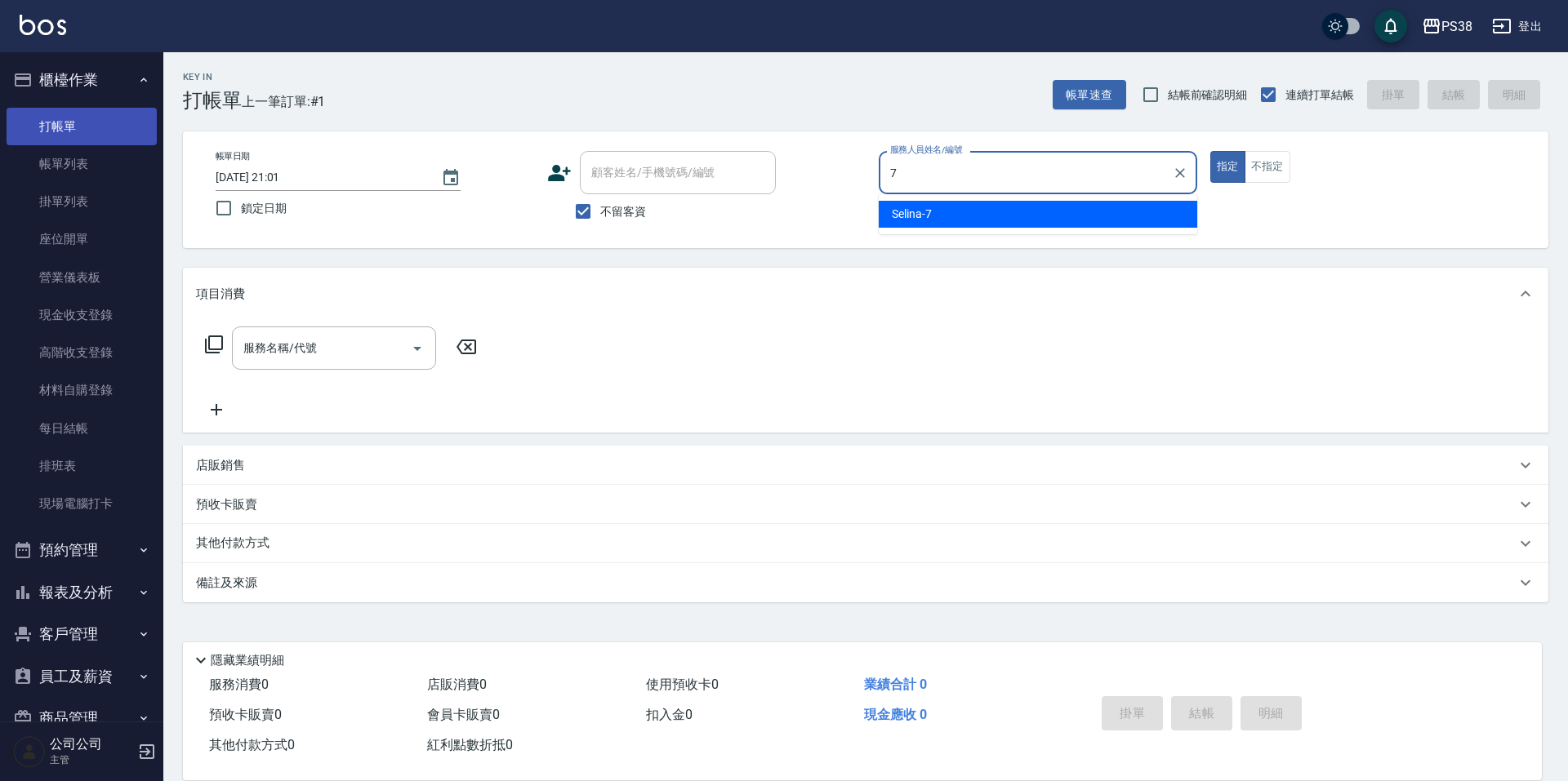
type input "Selina-7"
type button "true"
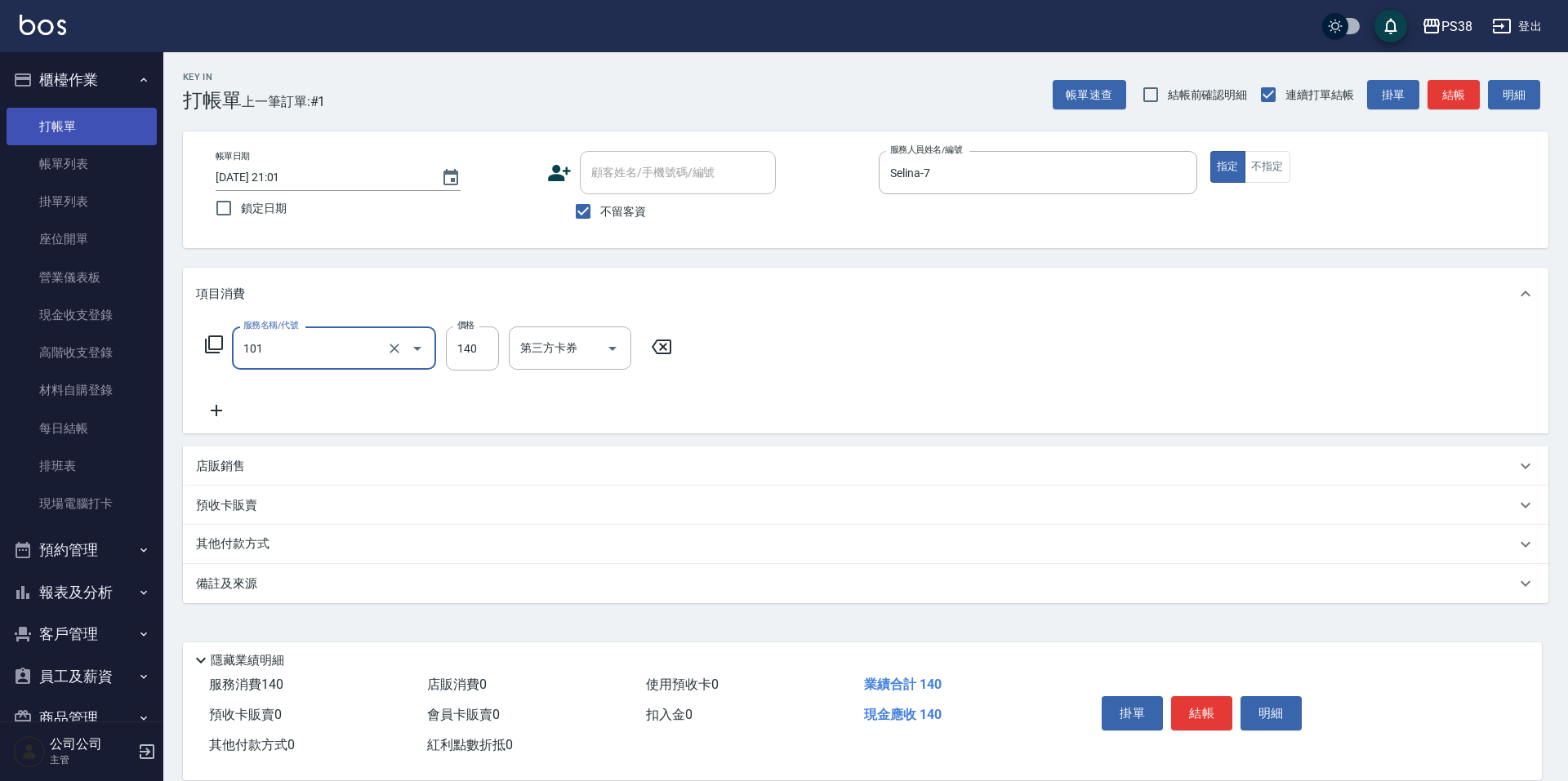
type input "洗髮(101)"
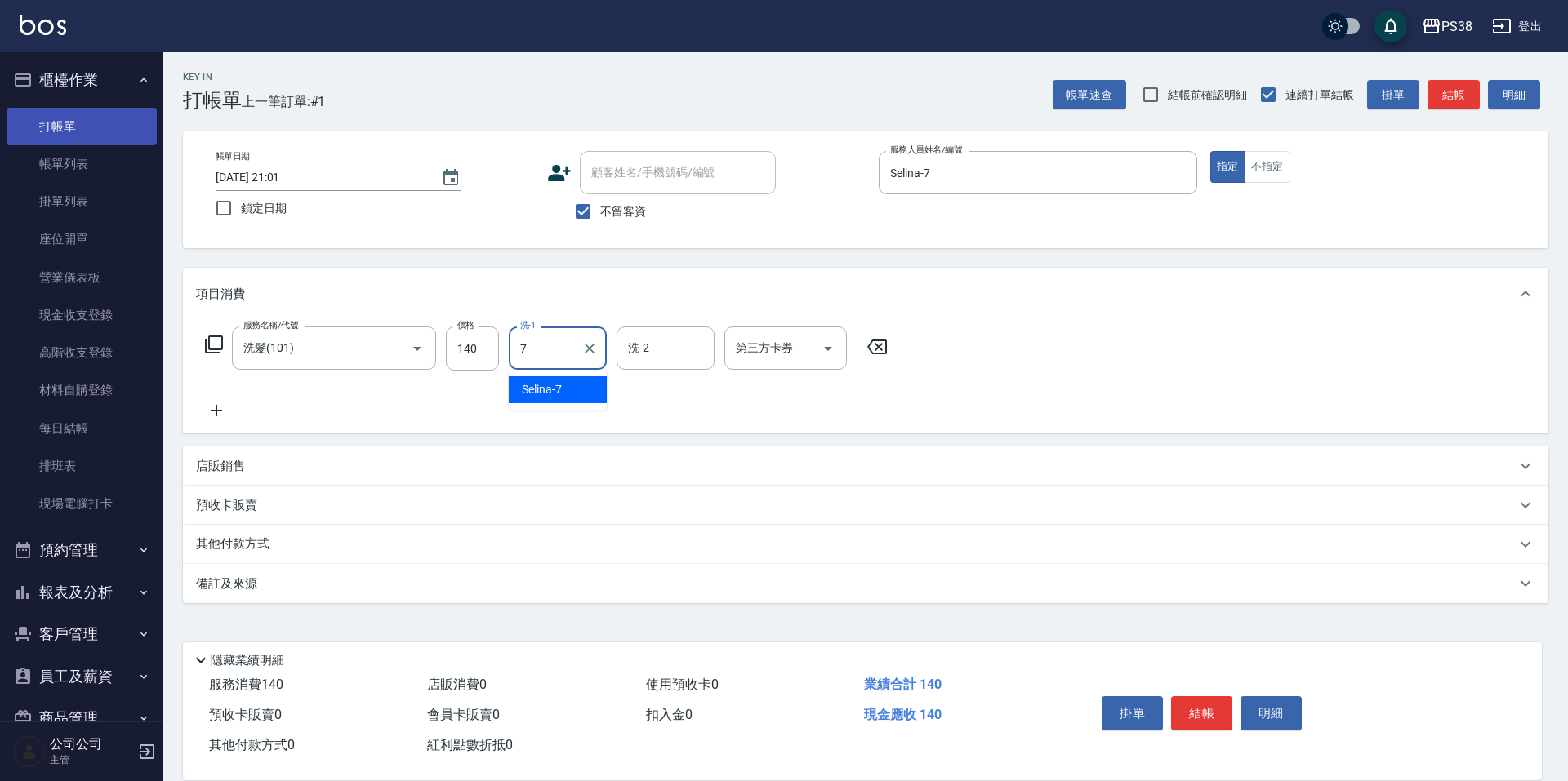
type input "Selina-7"
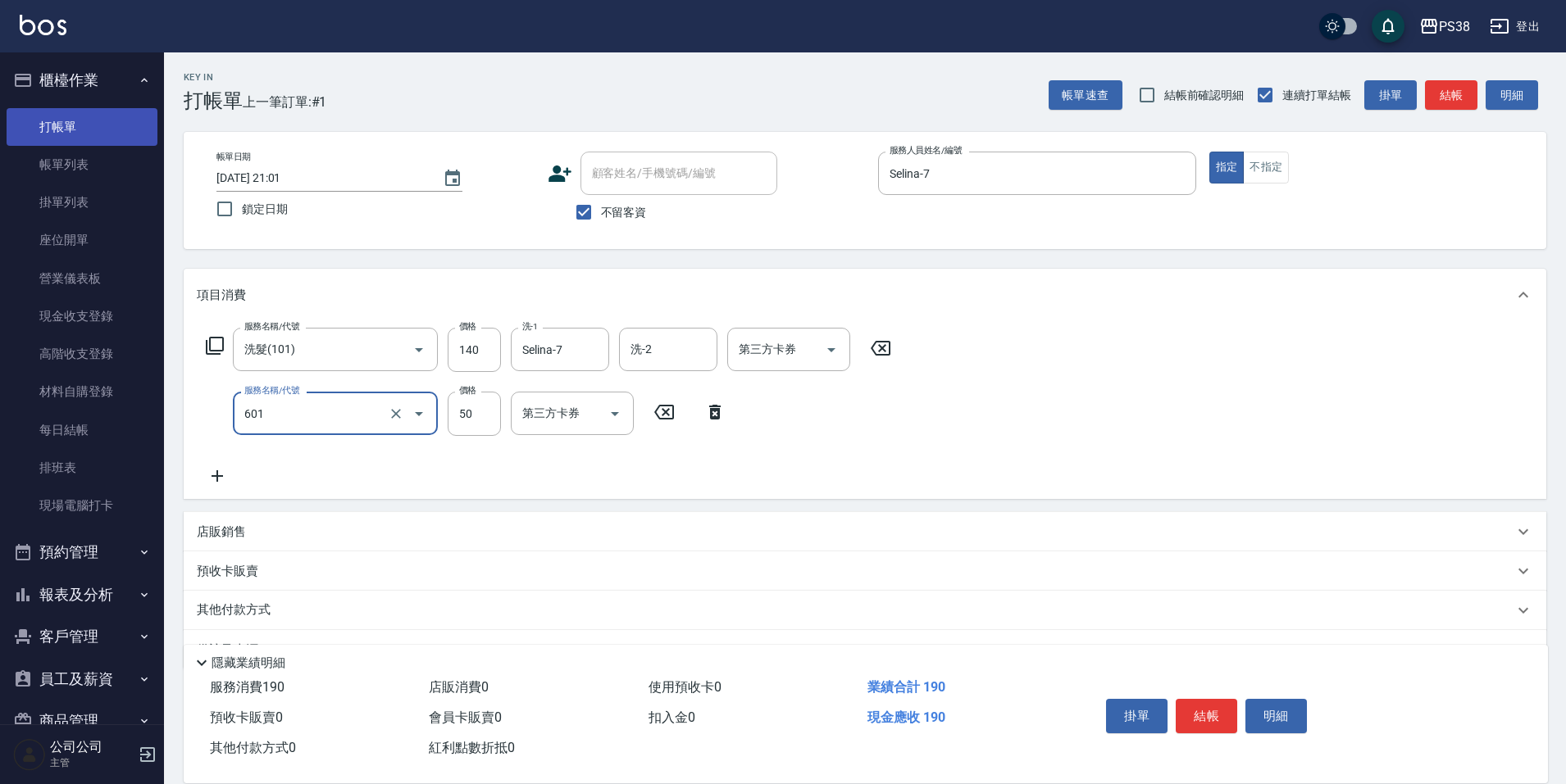
type input "精油50(601)"
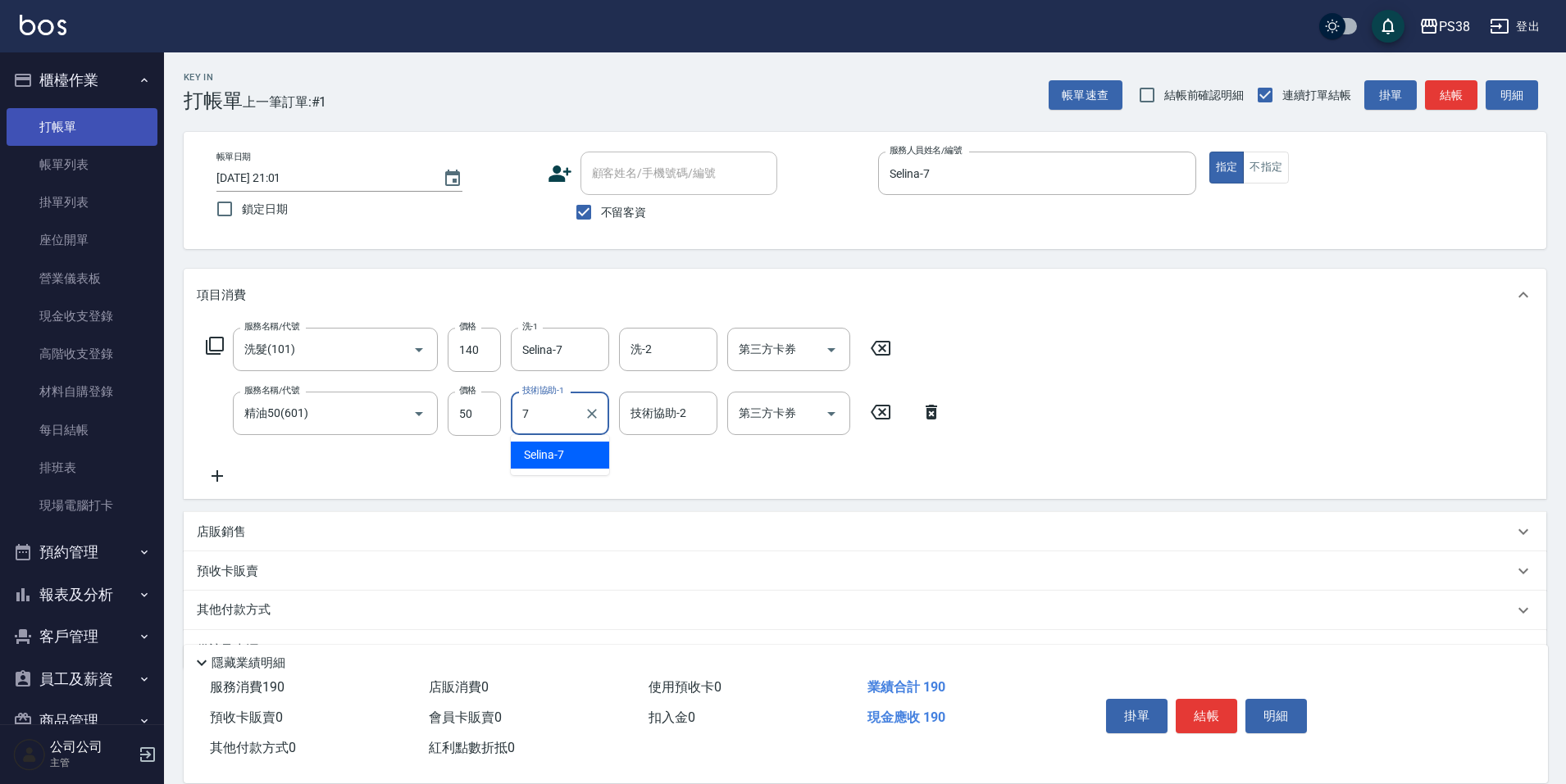
type input "Selina-7"
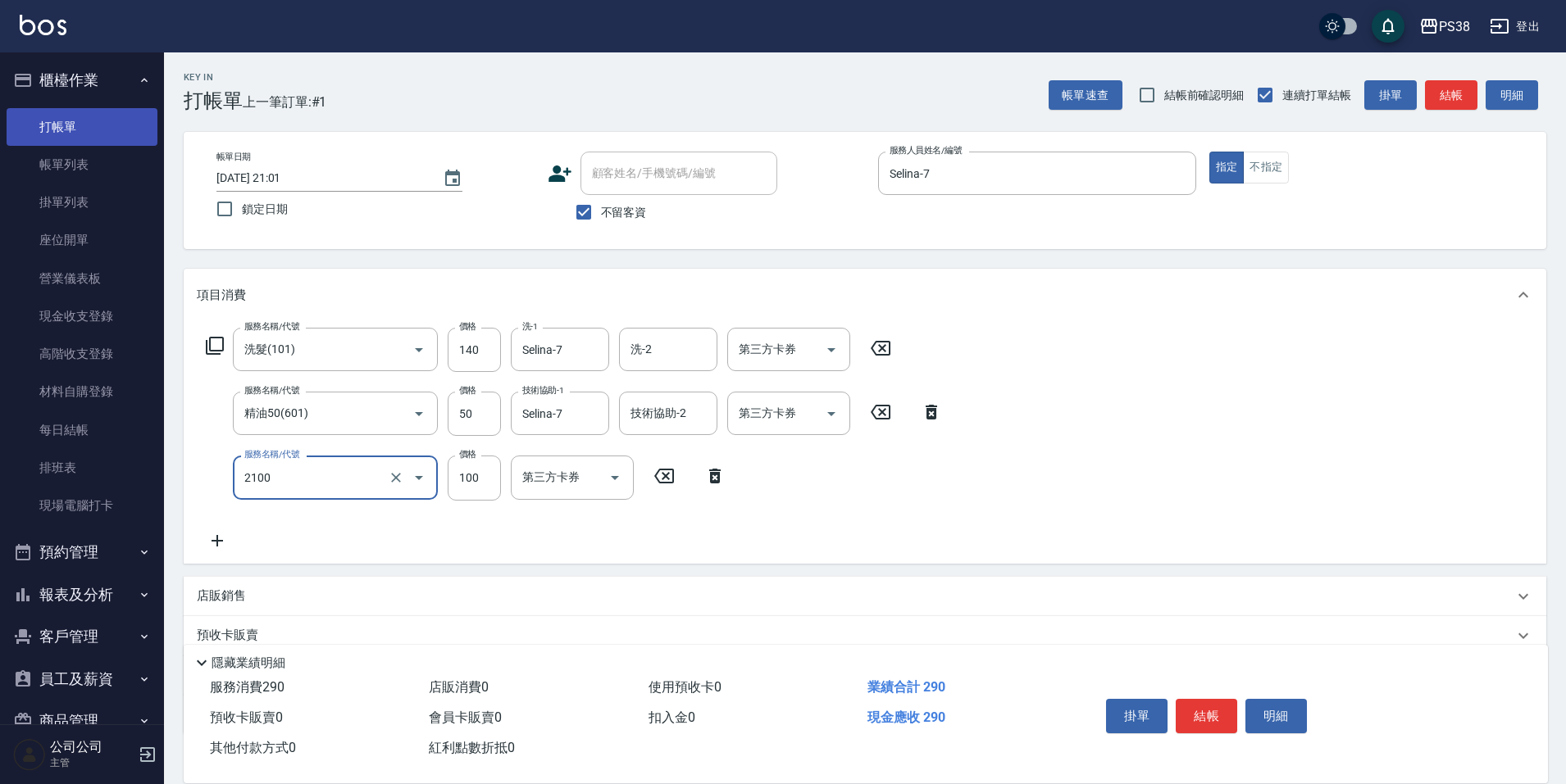
type input "剪髮與造型(任意金額)(2100)"
type input "260"
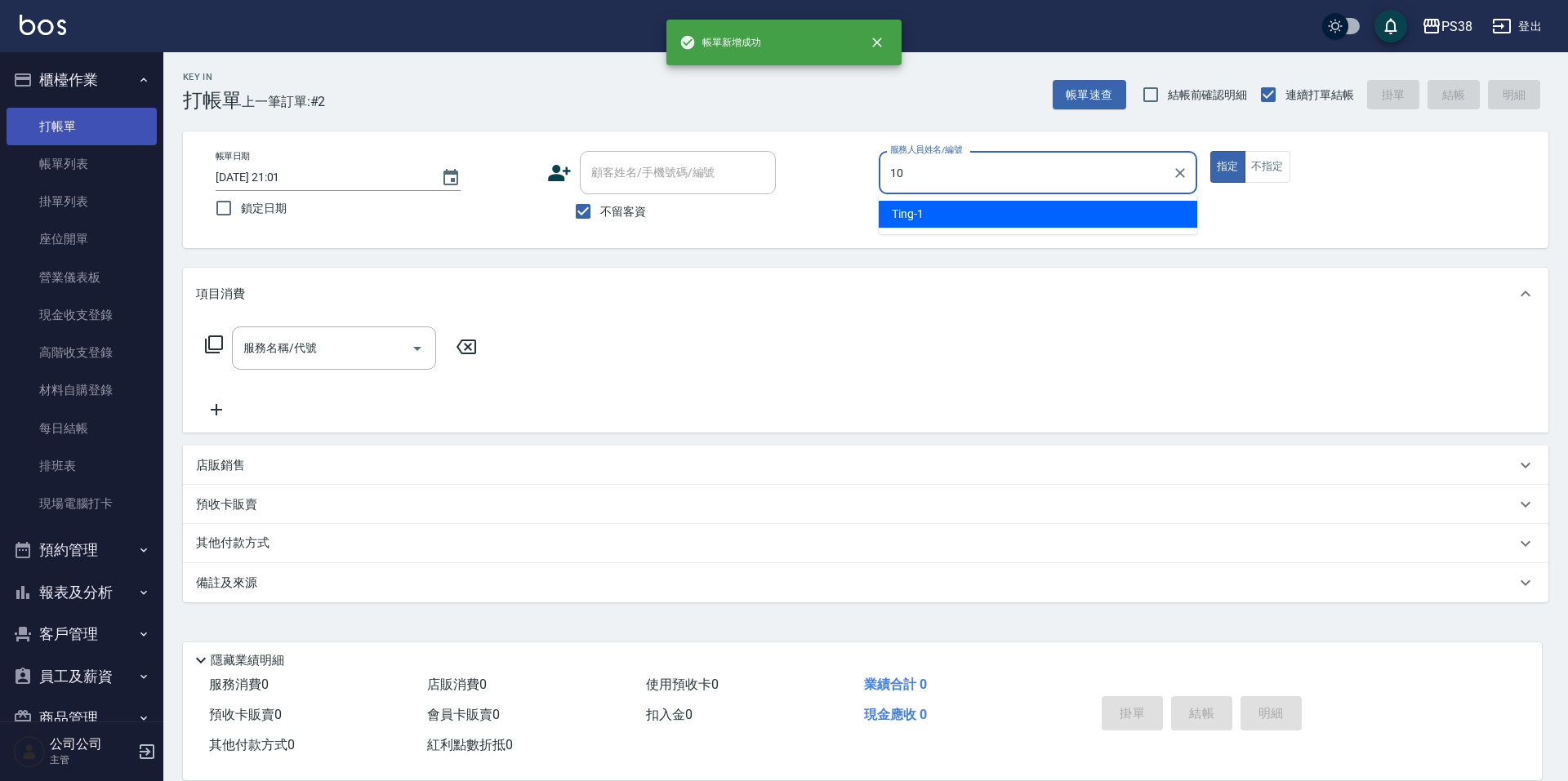
type input "Tiva-10"
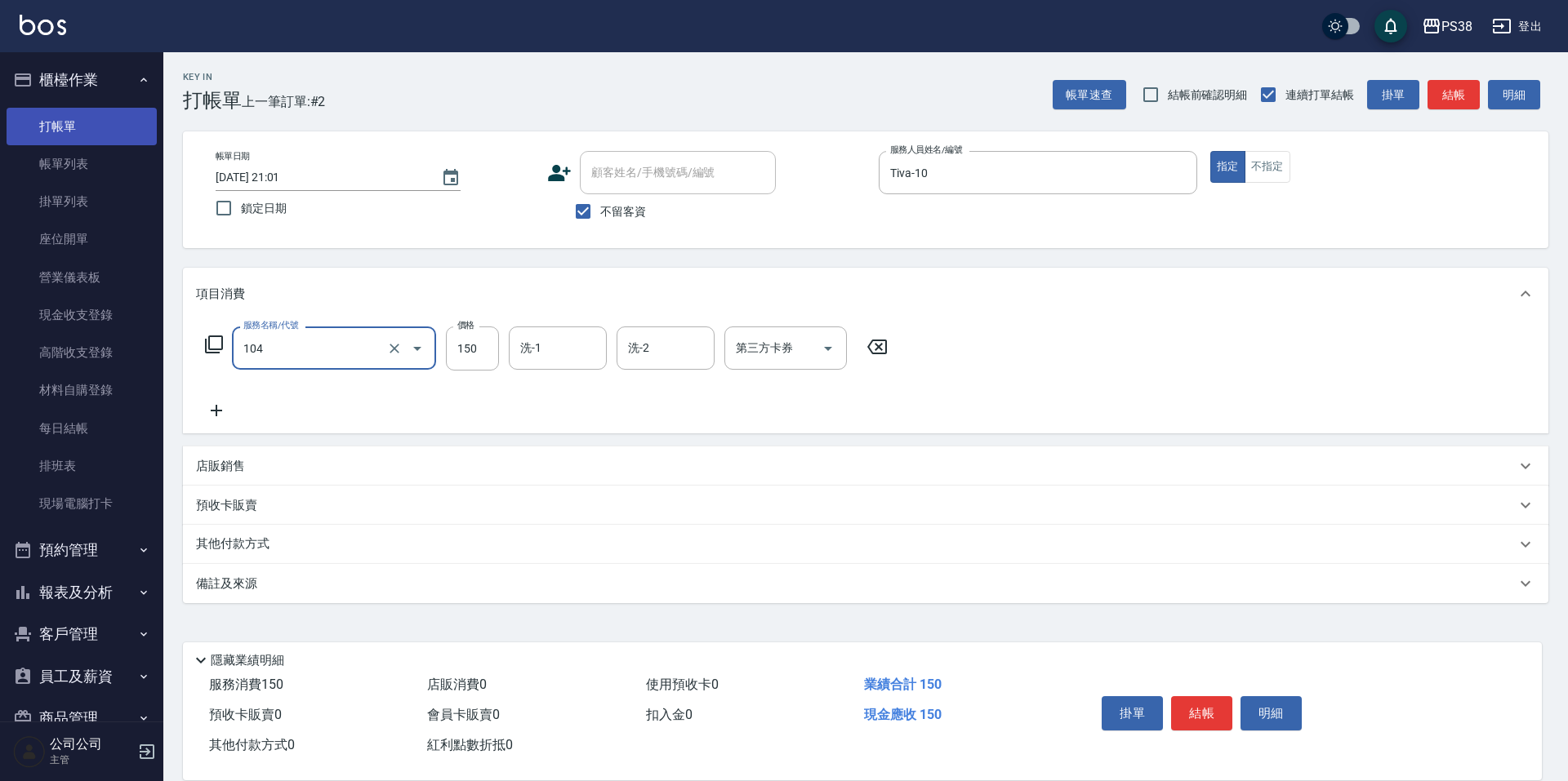
type input "洗髮(104)"
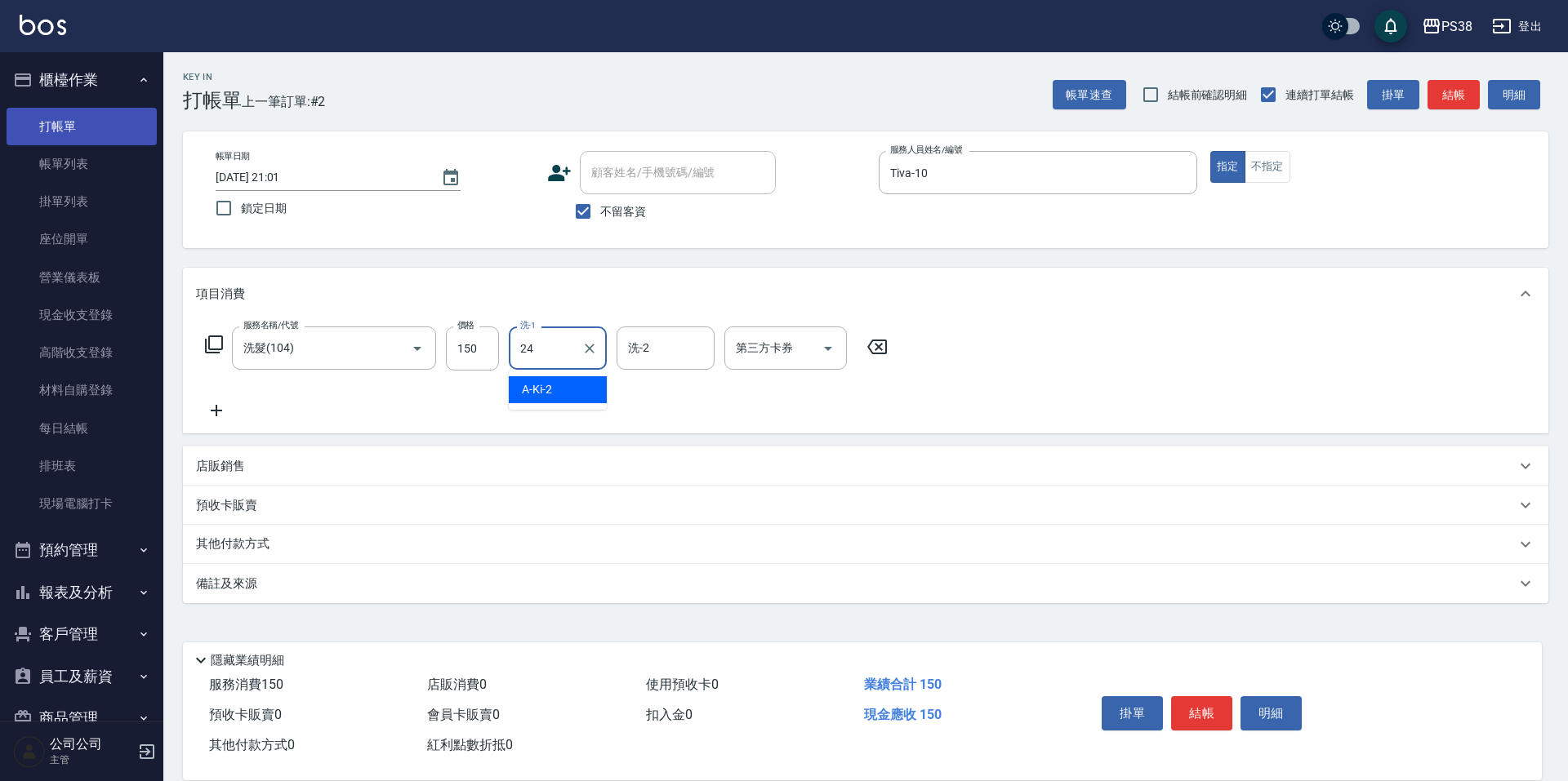
type input "Nini-24"
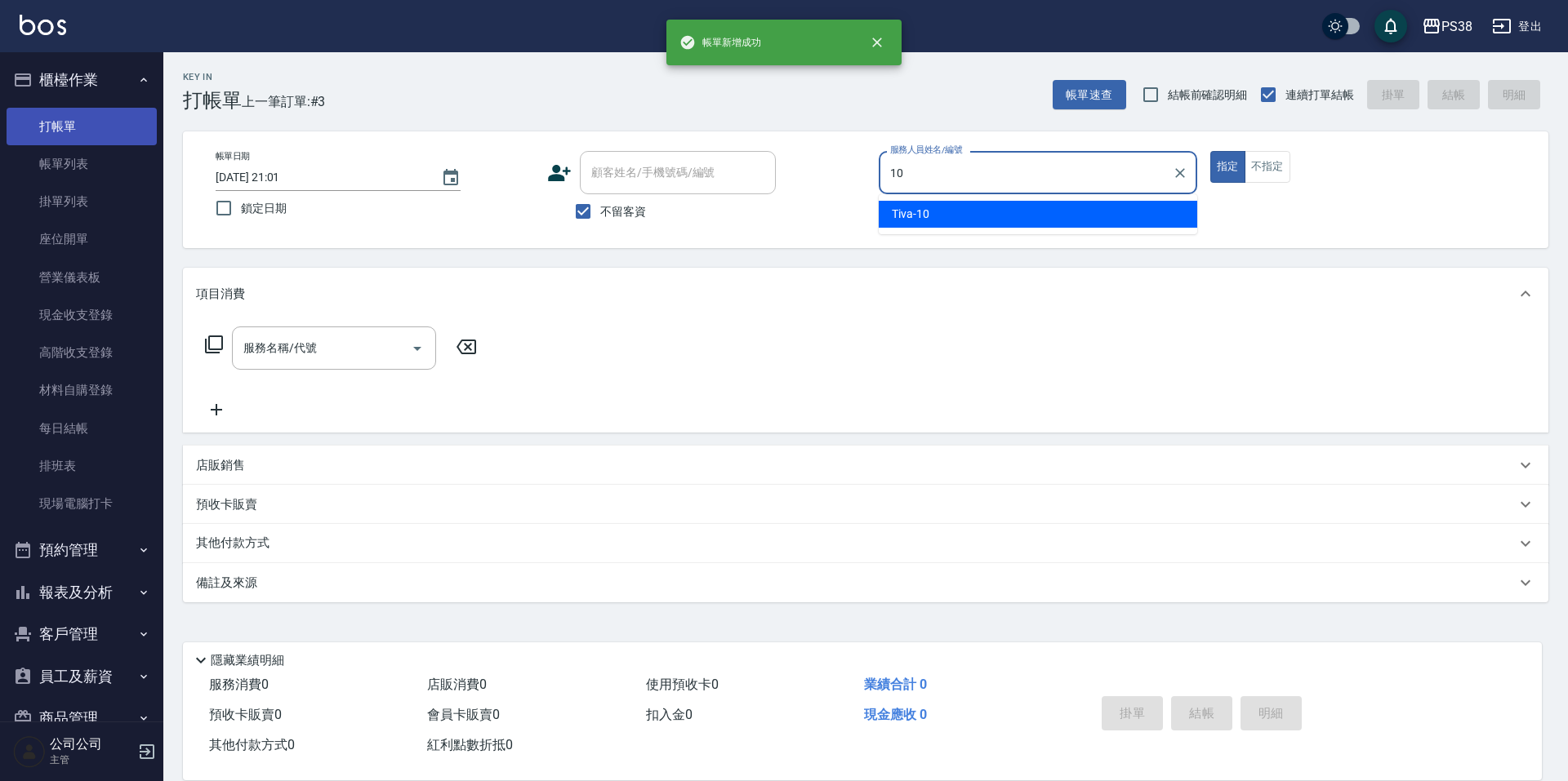
type input "Tiva-10"
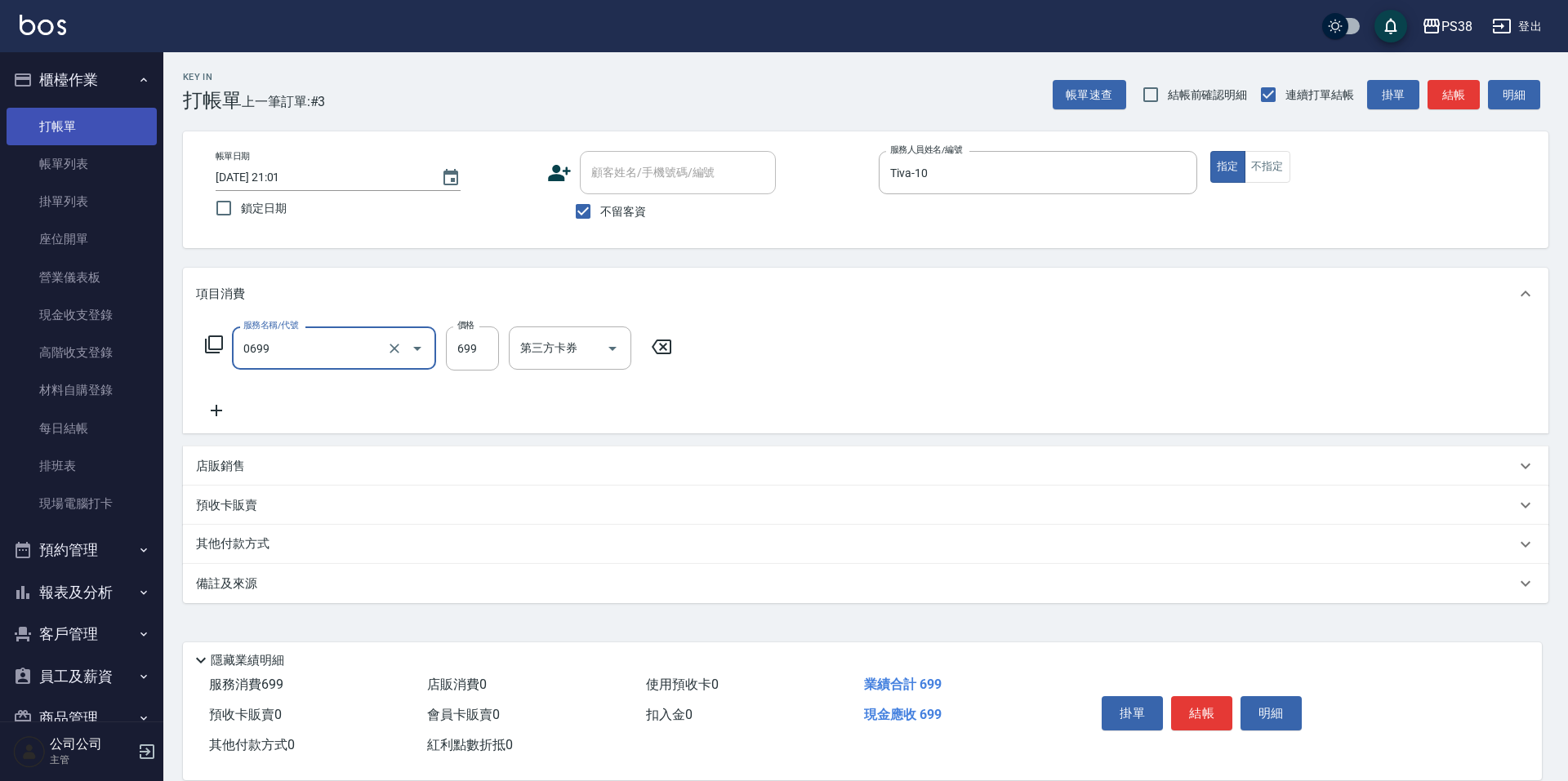
type input "spa699(0699)"
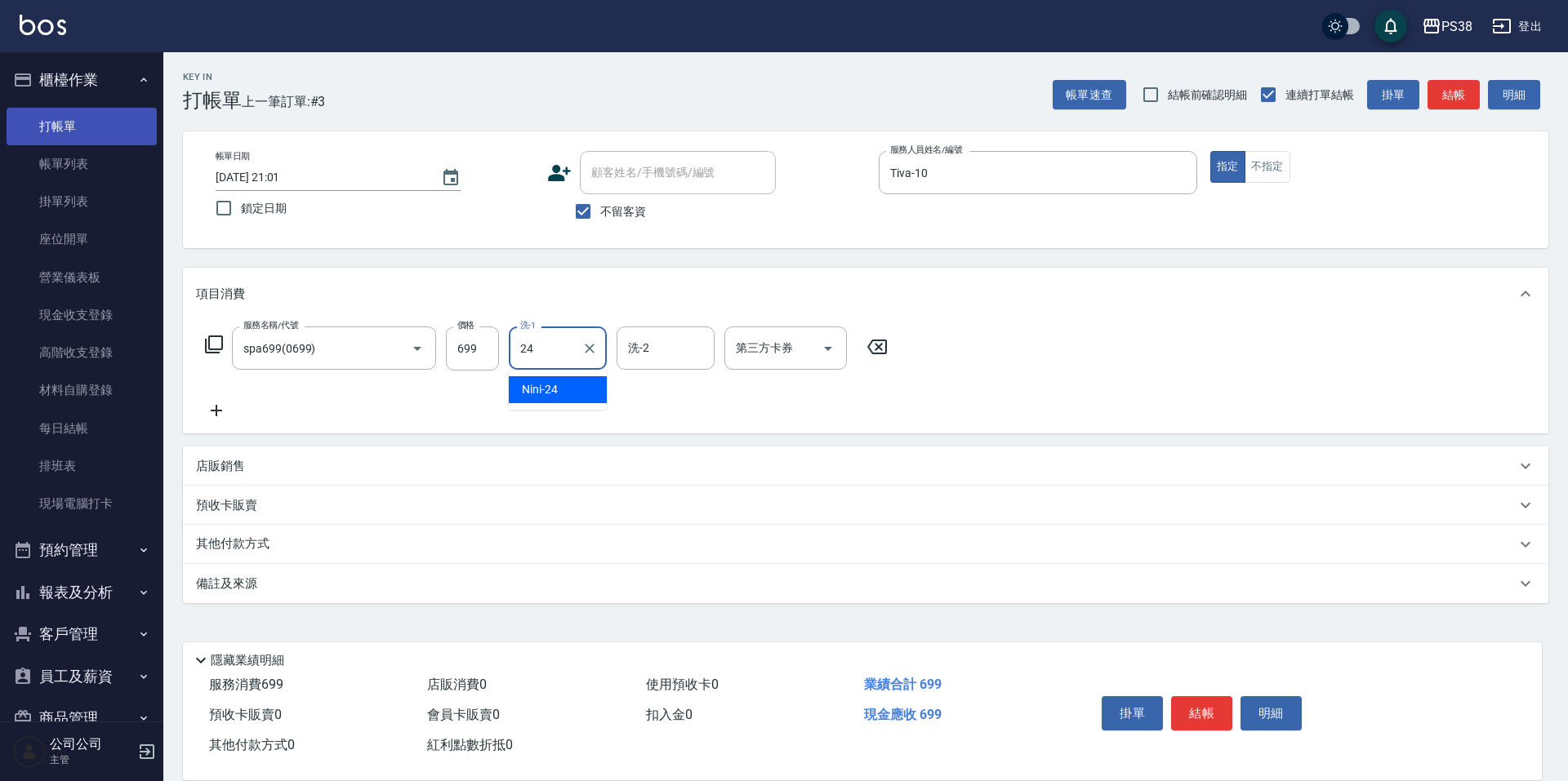
type input "Nini-24"
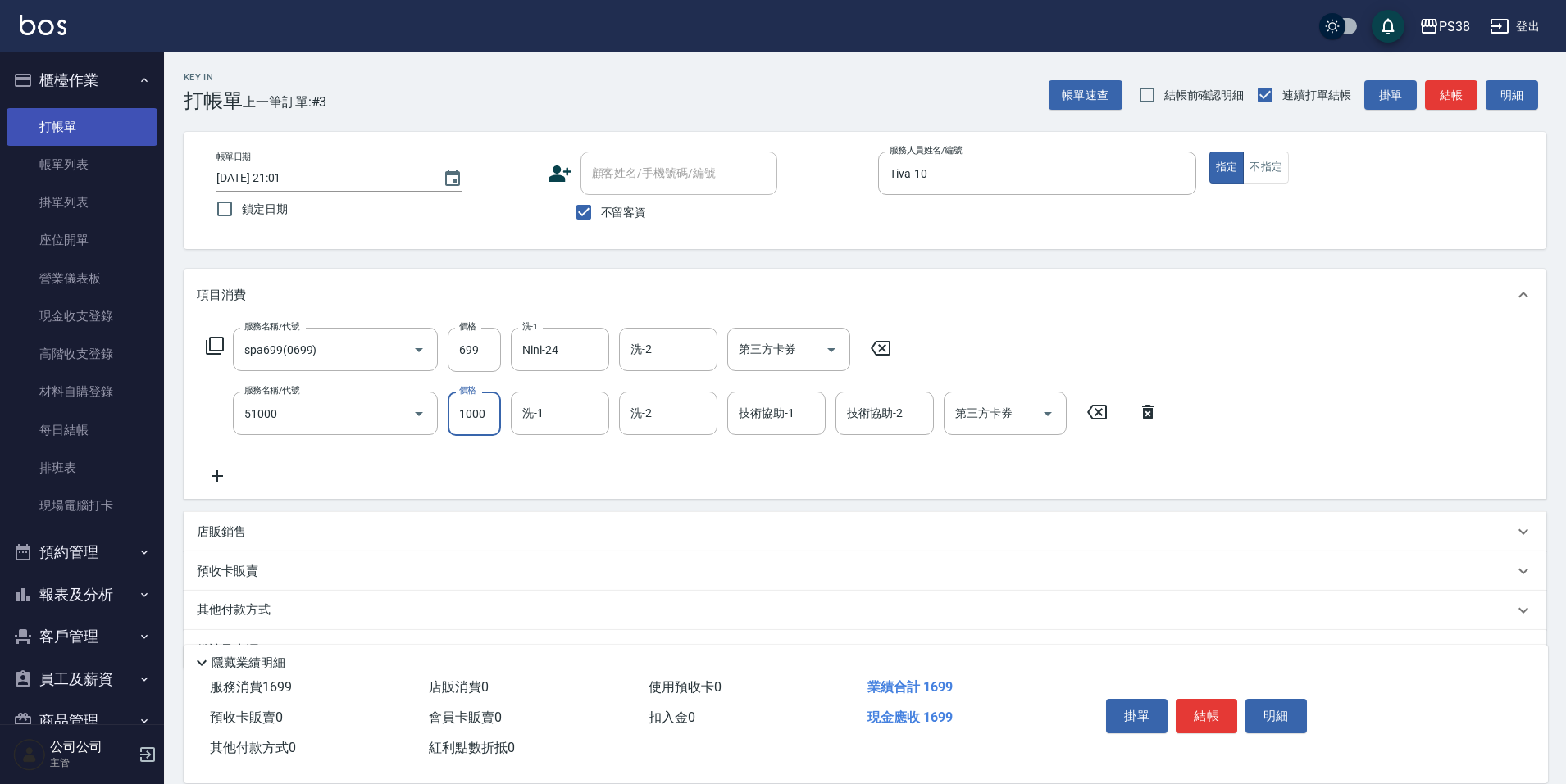
type input "染髮600以上(任意金額)(51000)"
type input "1199"
type input "Nini-24"
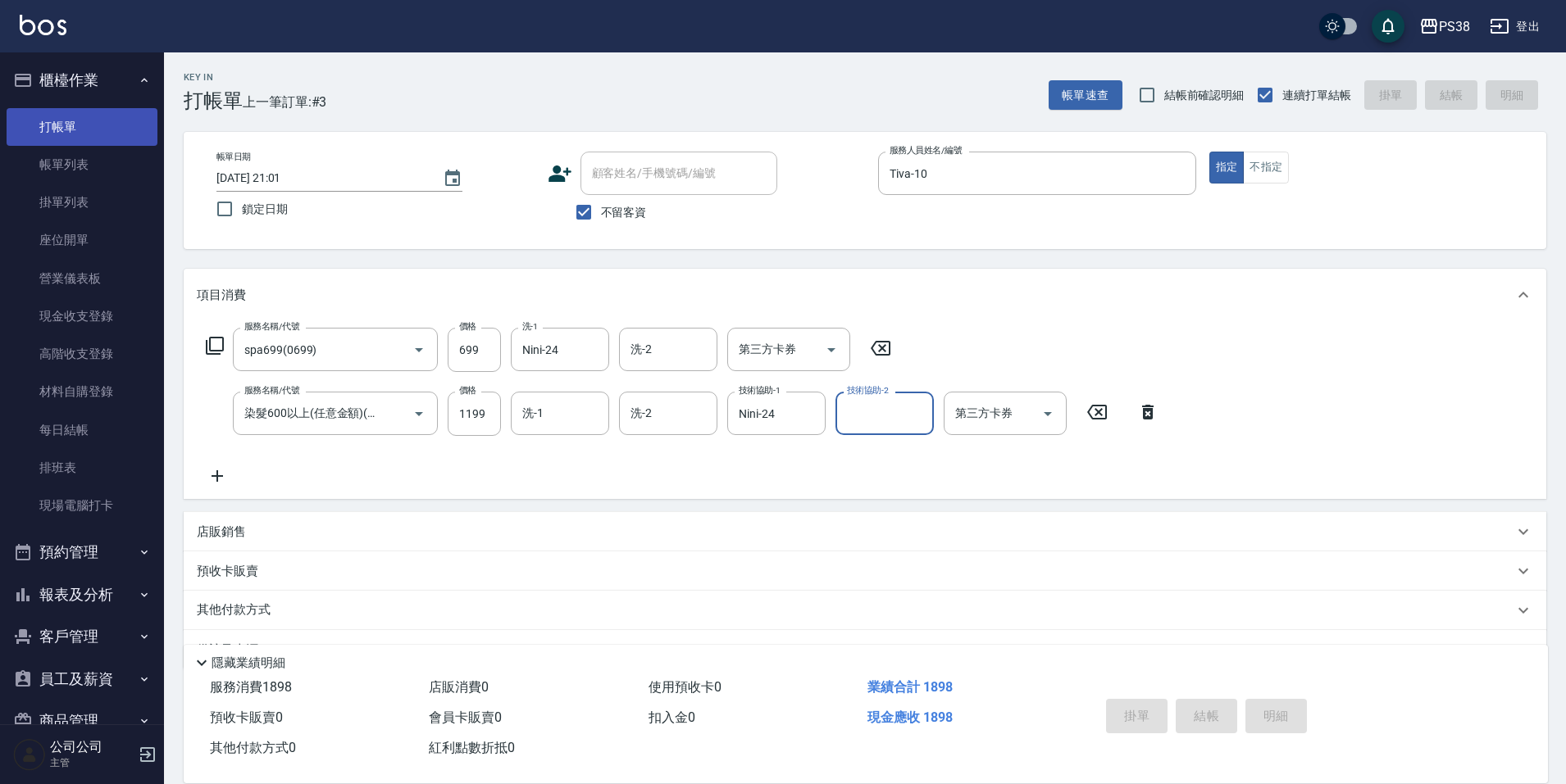
type input "2025/10/08 21:02"
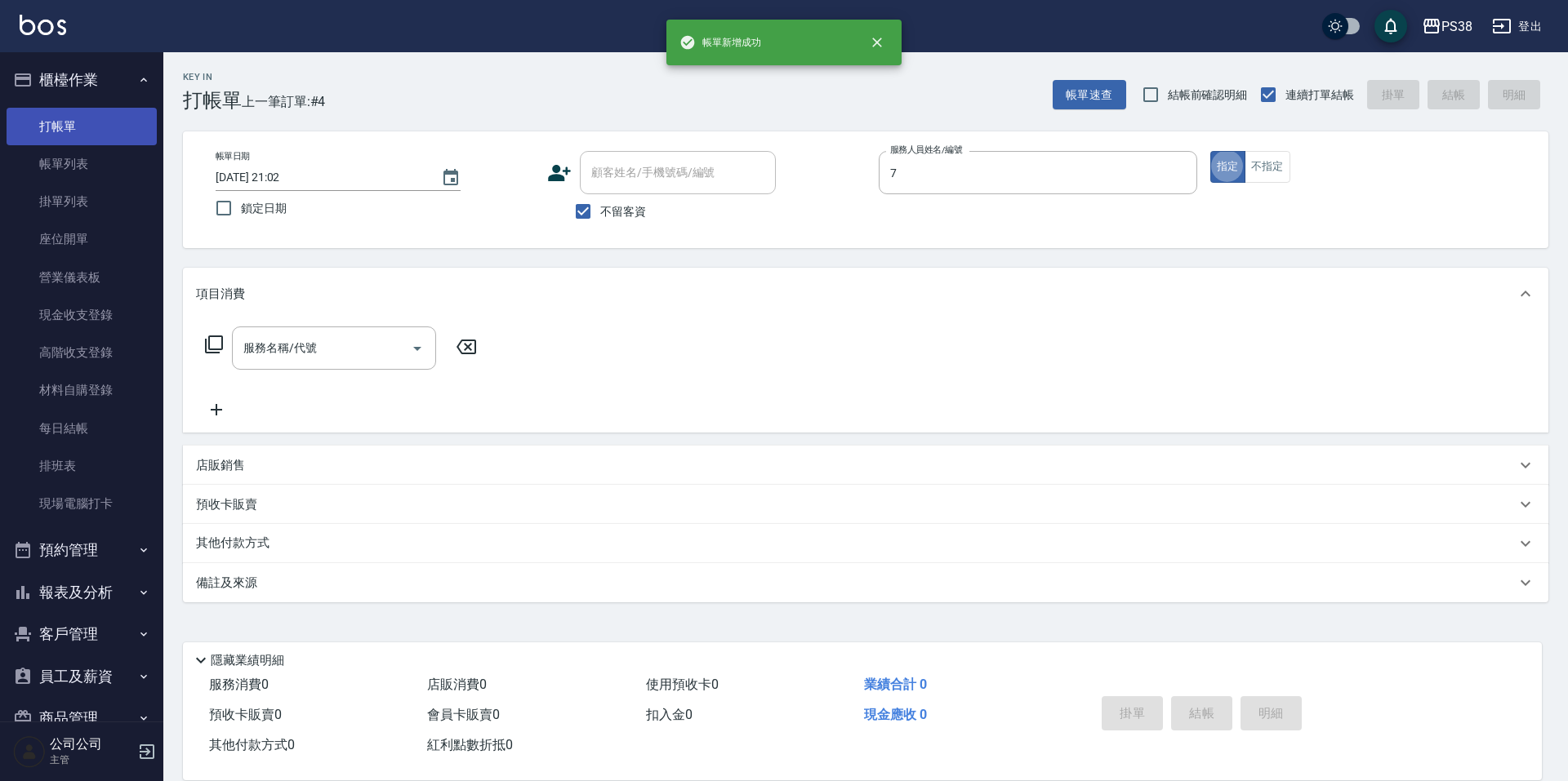
type input "Selina-7"
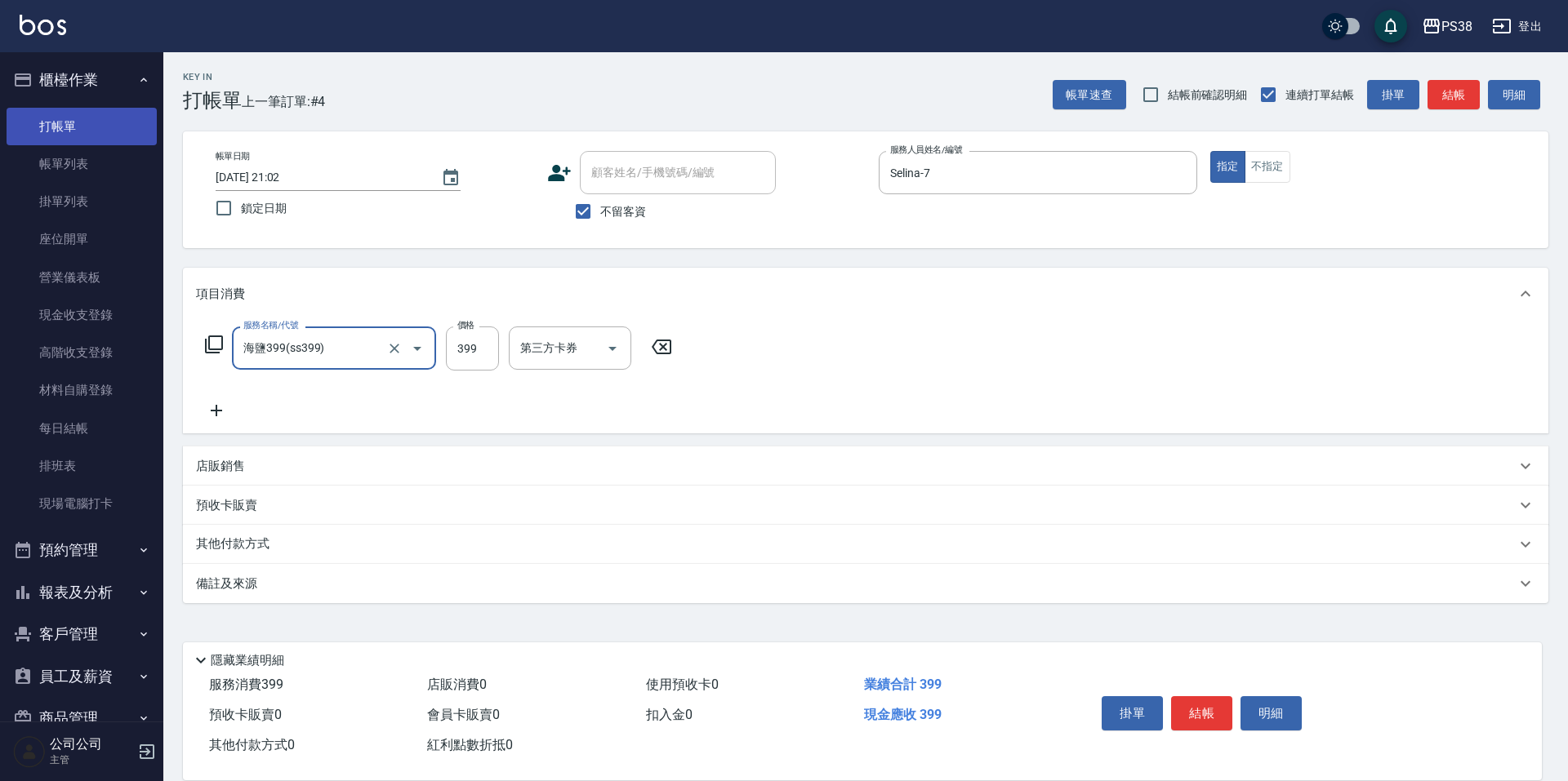
type input "海鹽399(ss399)"
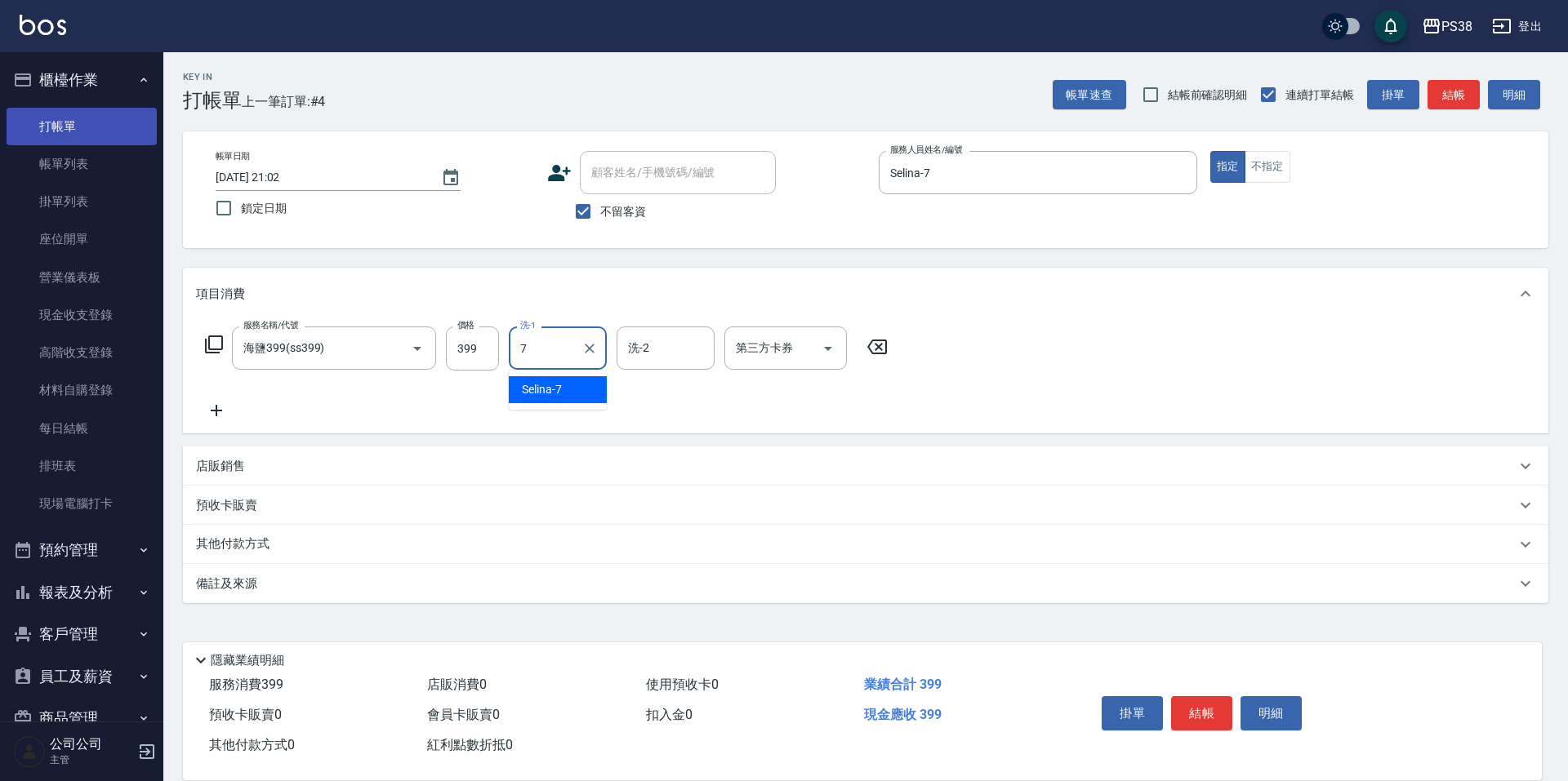
type input "Selina-7"
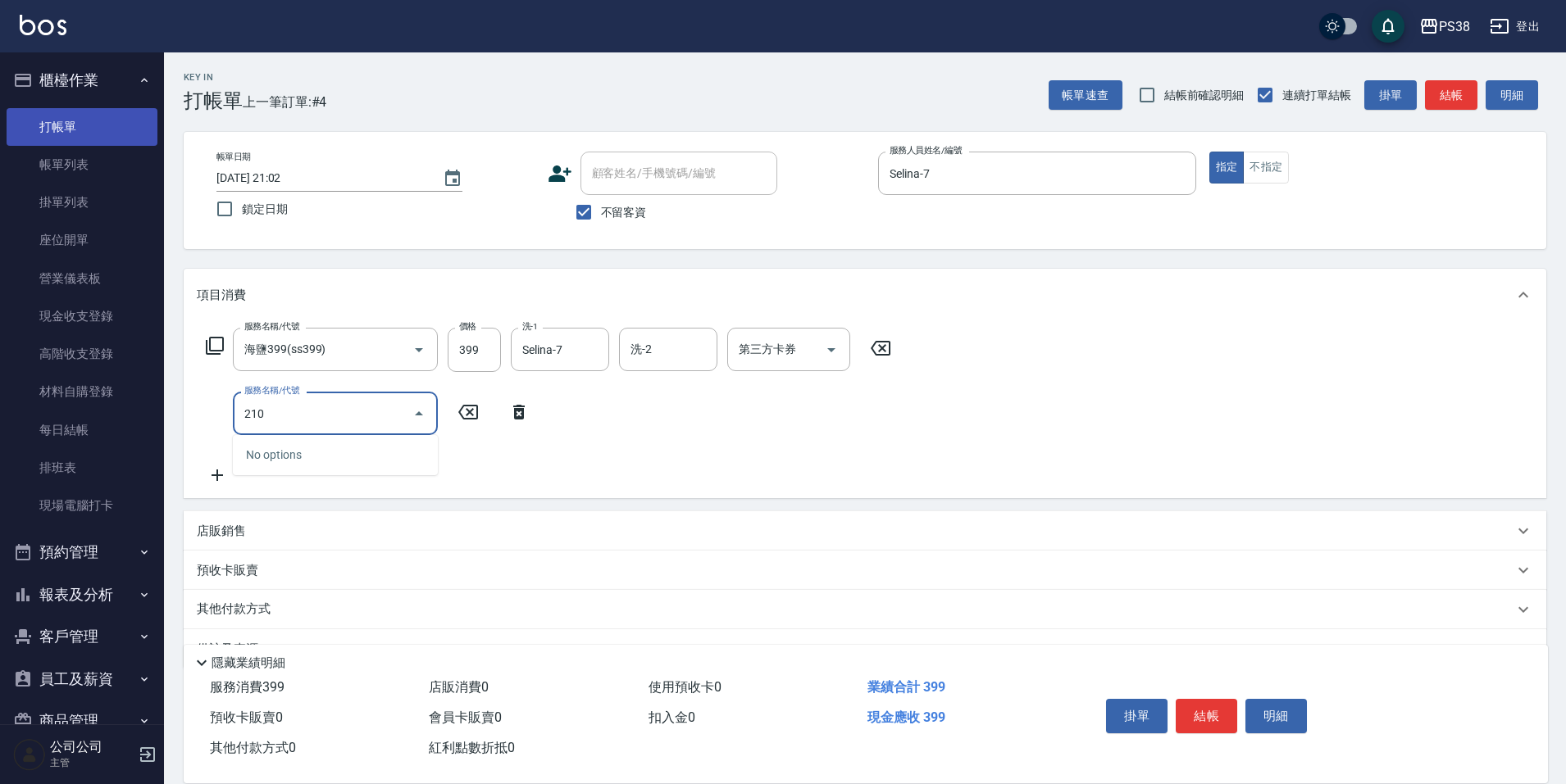
type input "2100"
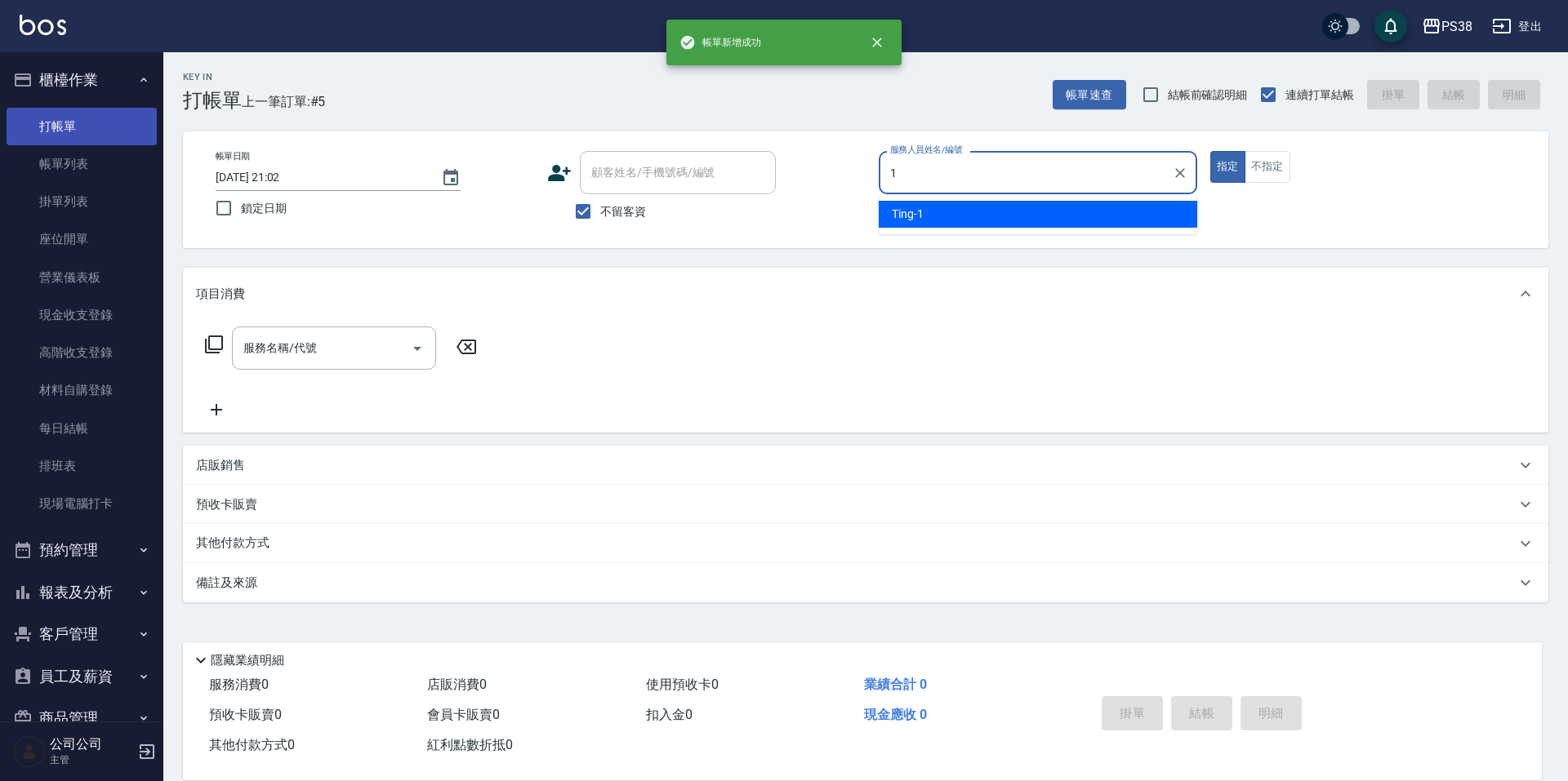
type input "Ting-1"
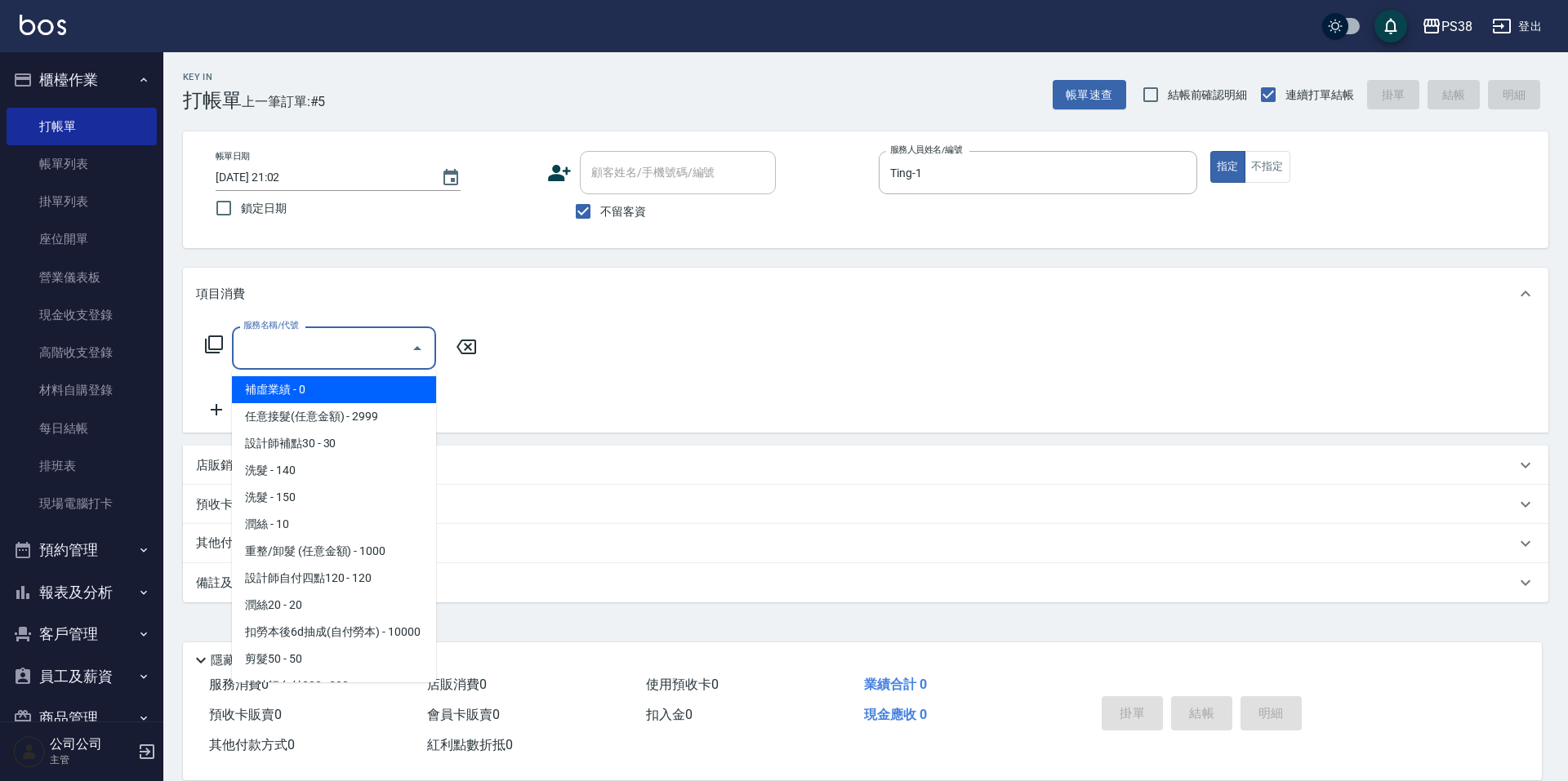
click at [281, 338] on input "服務名稱/代號" at bounding box center [322, 348] width 165 height 28
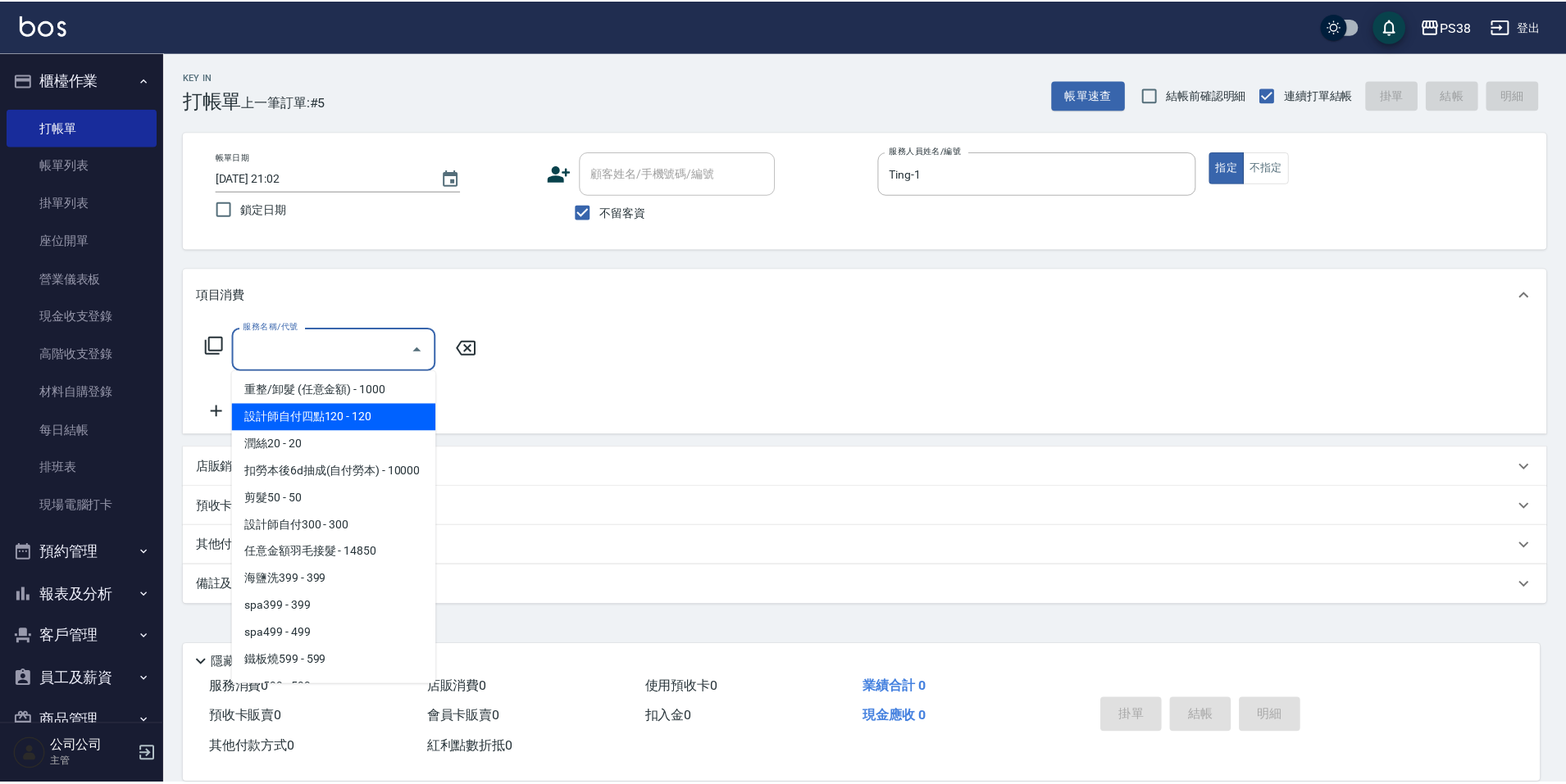
scroll to position [164, 0]
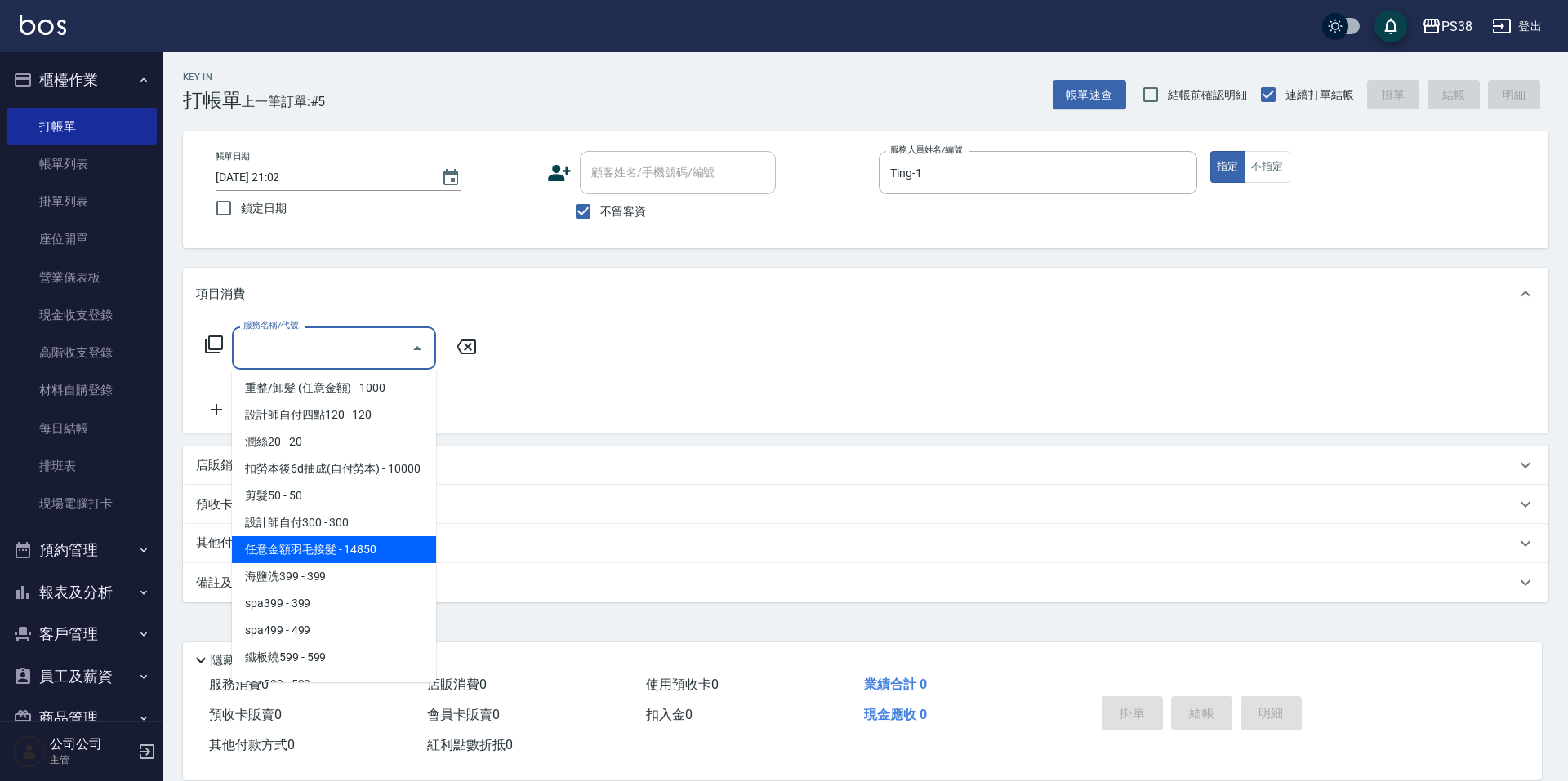
click at [377, 563] on span "任意金額羽毛接髮 - 14850" at bounding box center [334, 550] width 204 height 27
type input "任意金額羽毛接髮(333)"
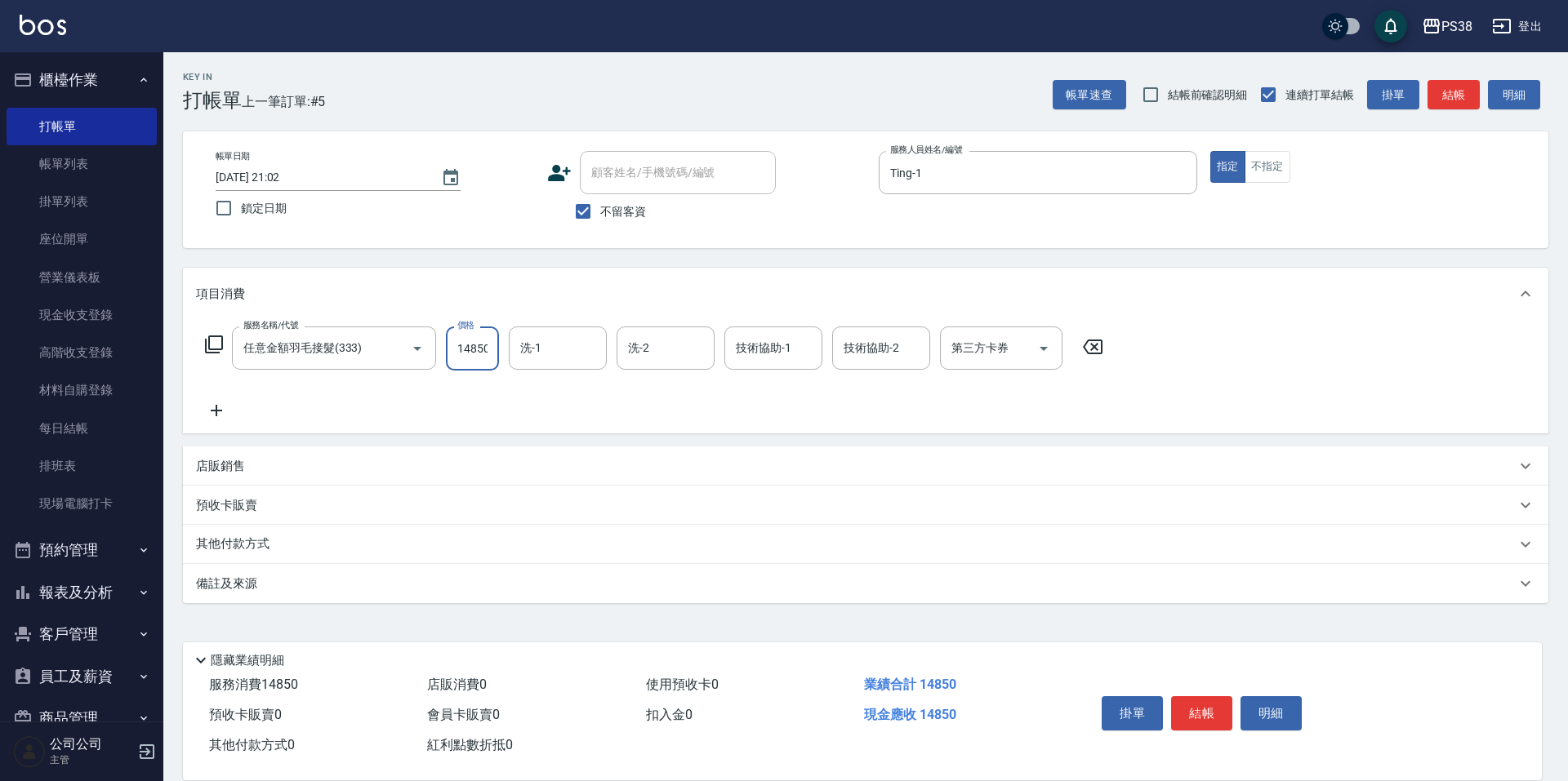
click at [483, 347] on input "14850" at bounding box center [473, 348] width 53 height 44
type input "7999"
type input "Mona-23"
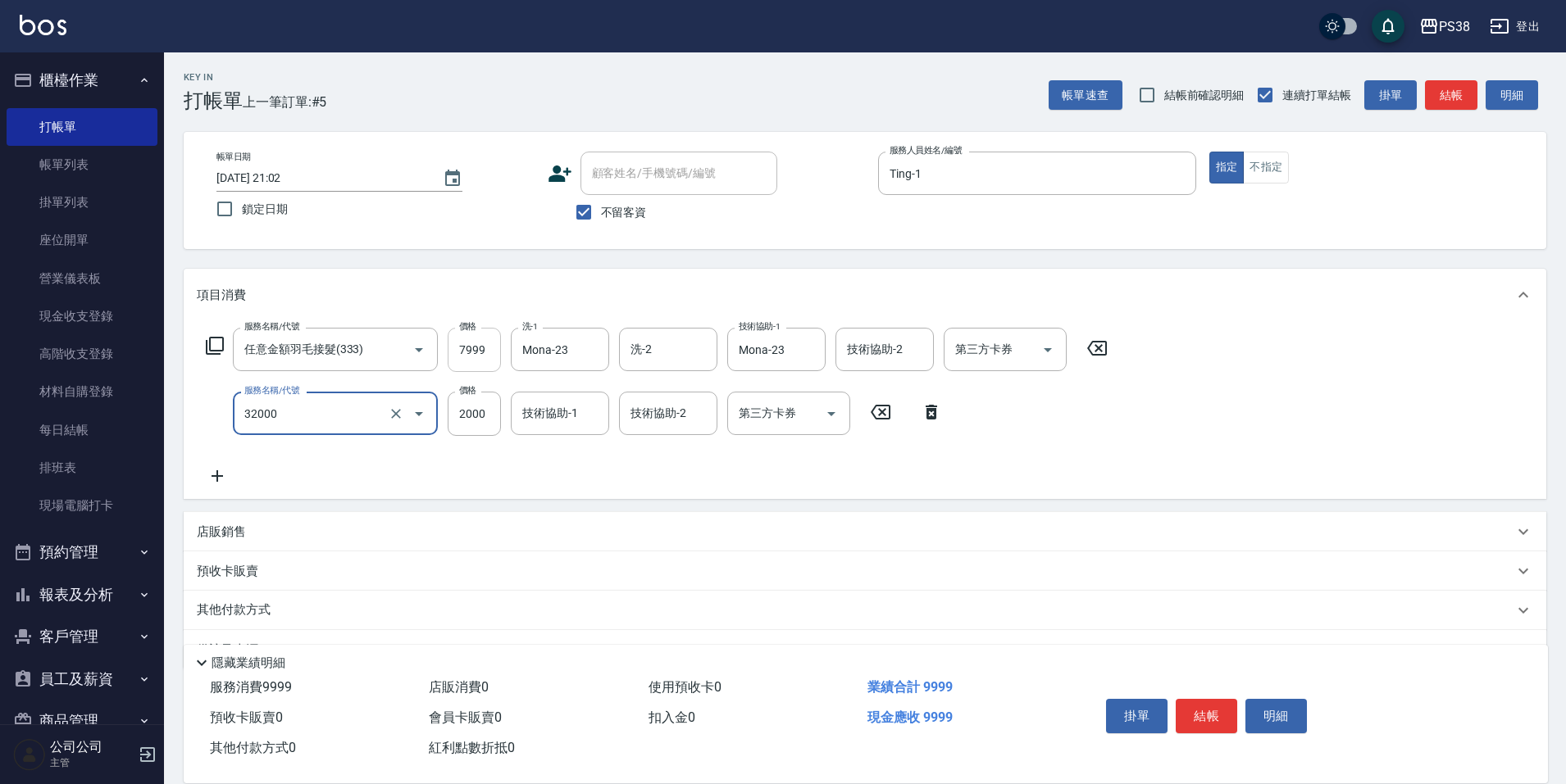
type input "極光(黑耀光)護髮(32000)"
type input "1800"
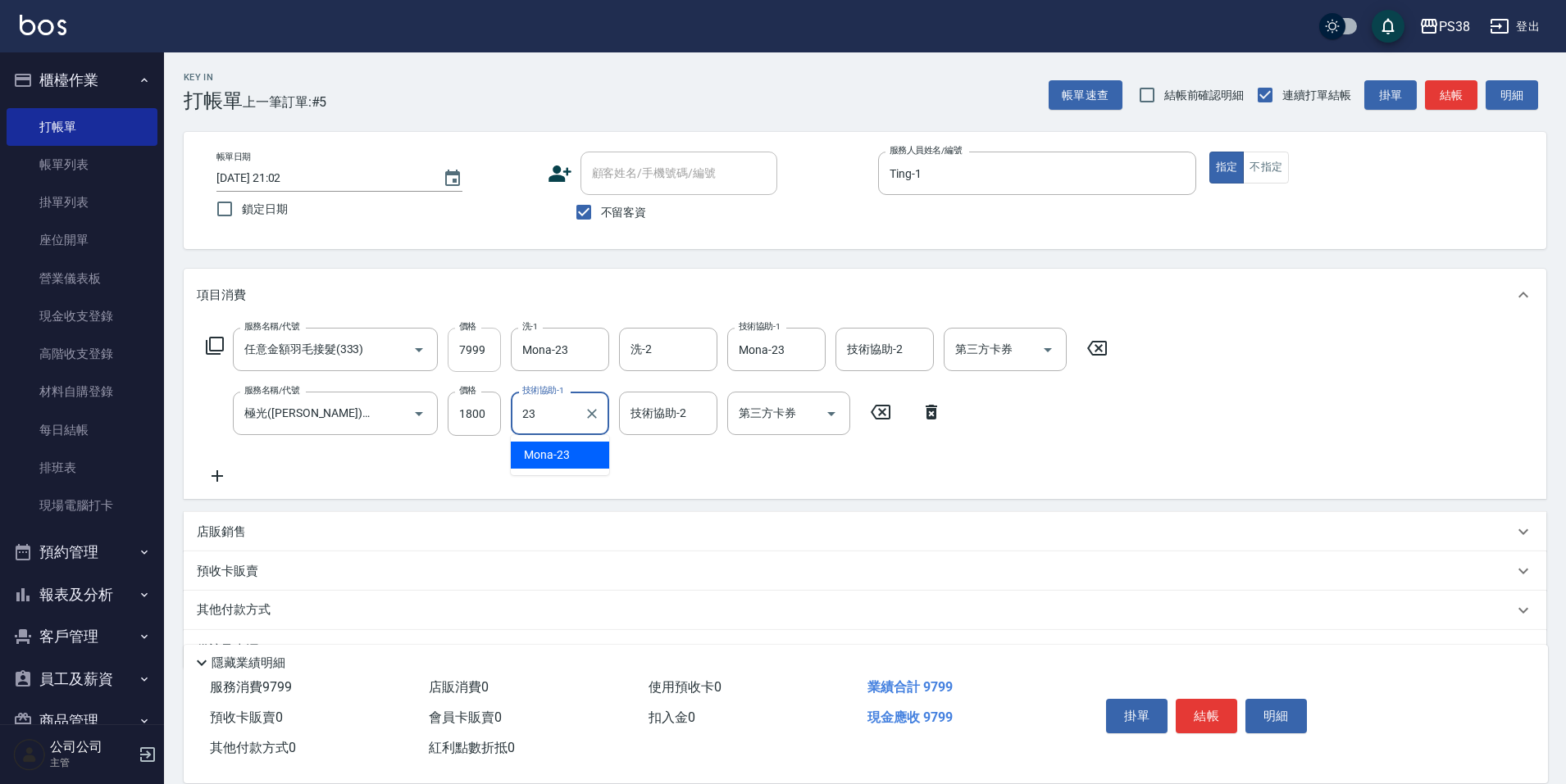
type input "Mona-23"
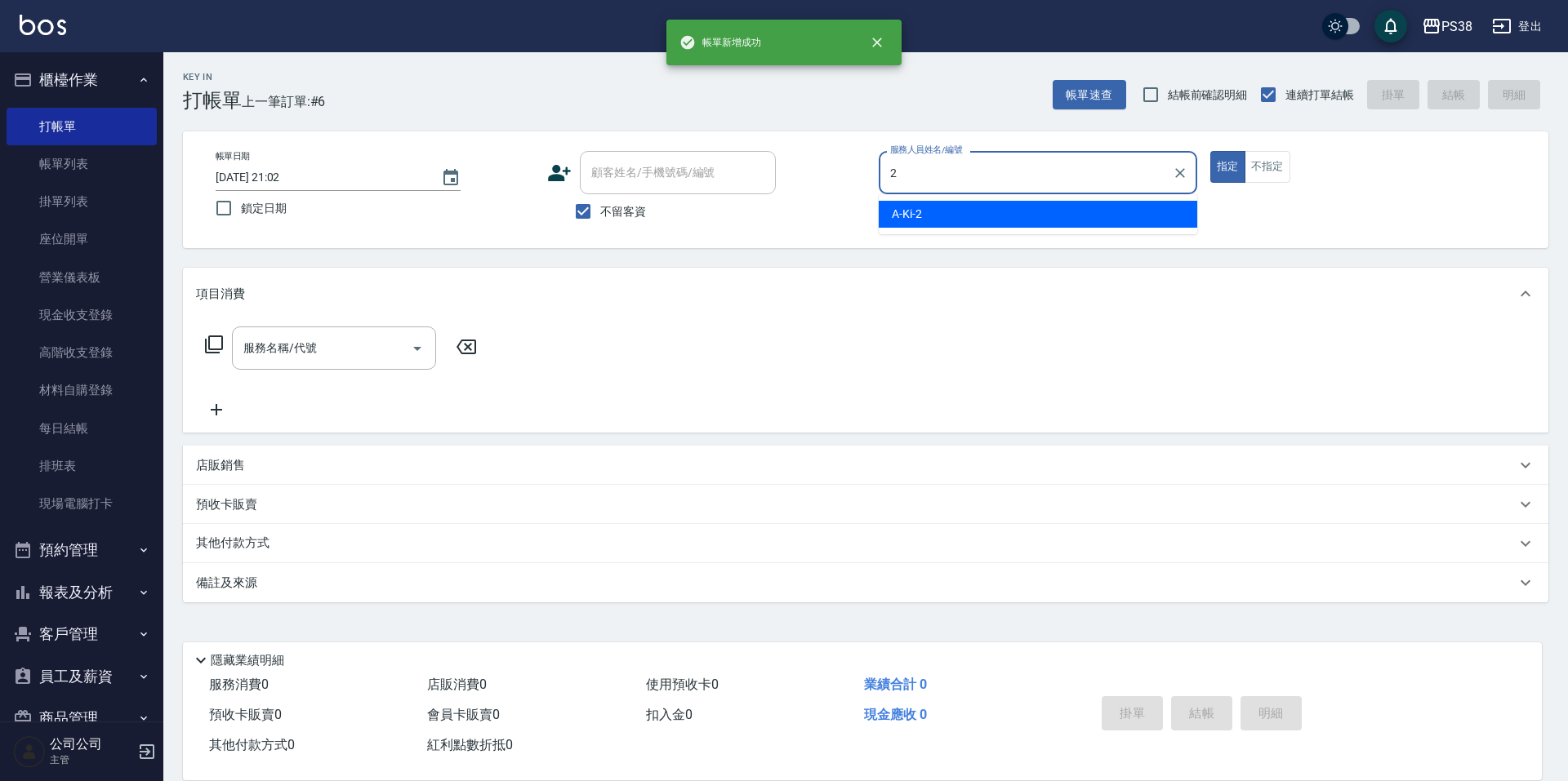
type input "A-Ki-2"
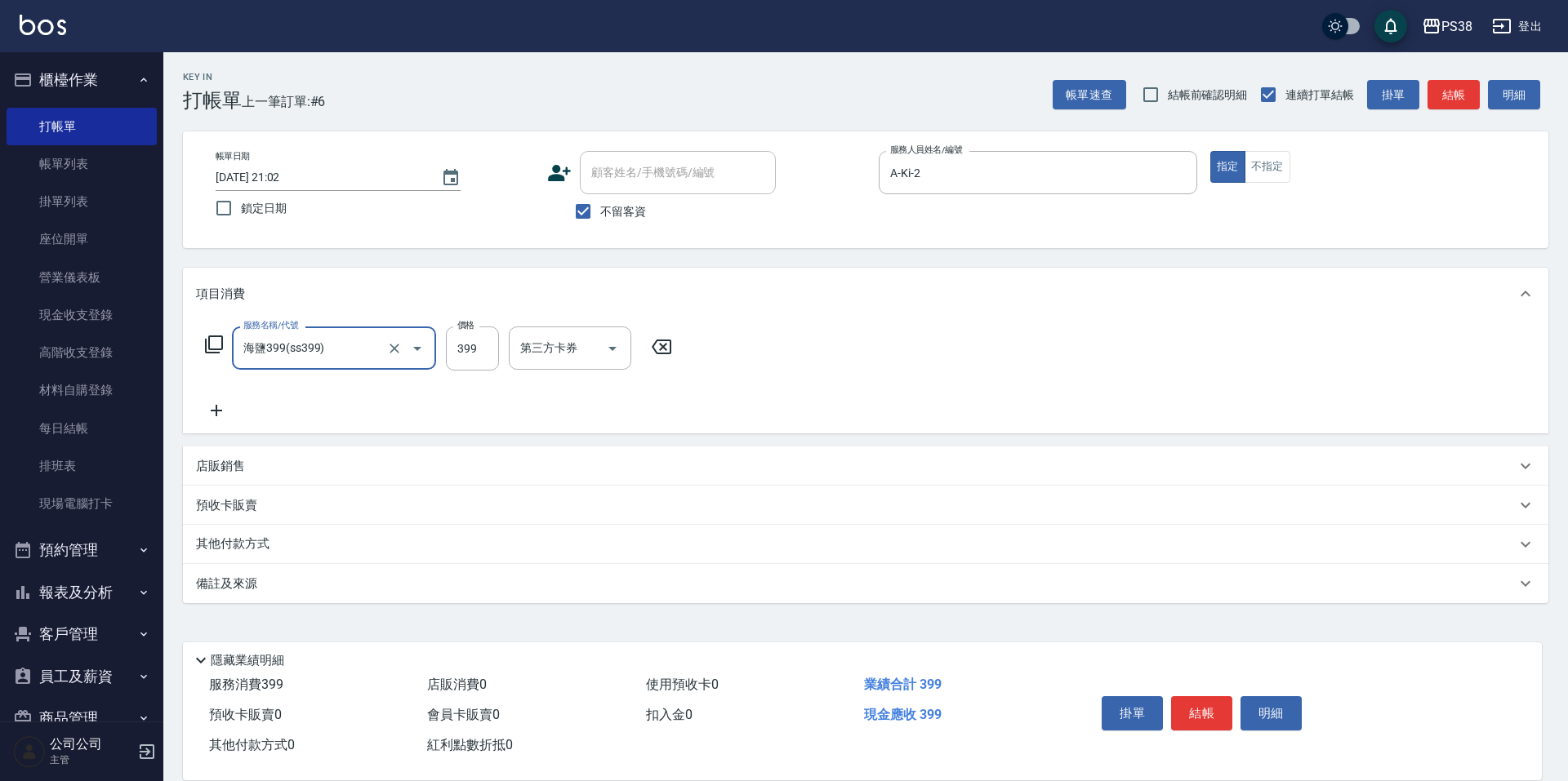
type input "海鹽399(ss399)"
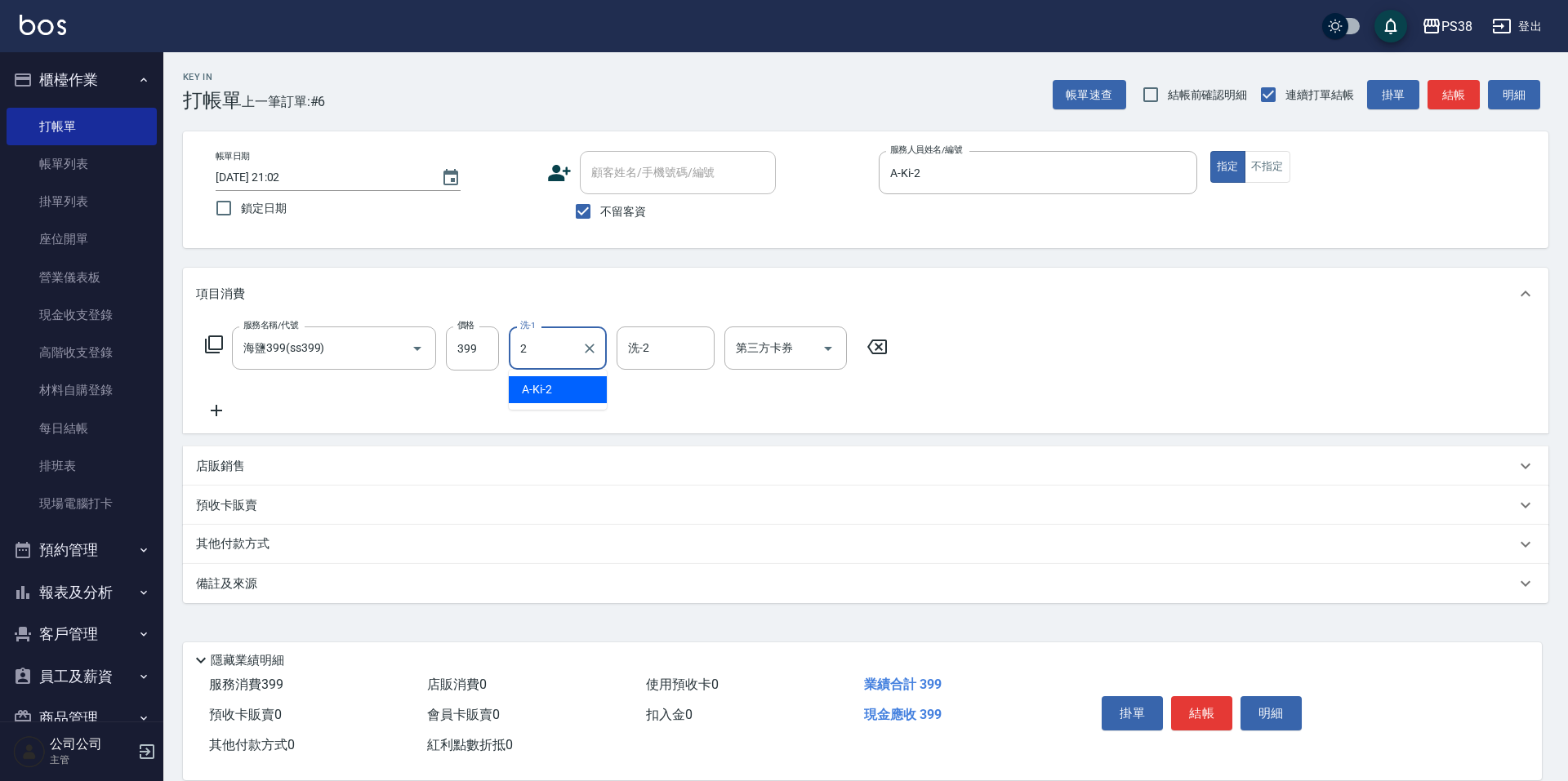
type input "A-Ki-2"
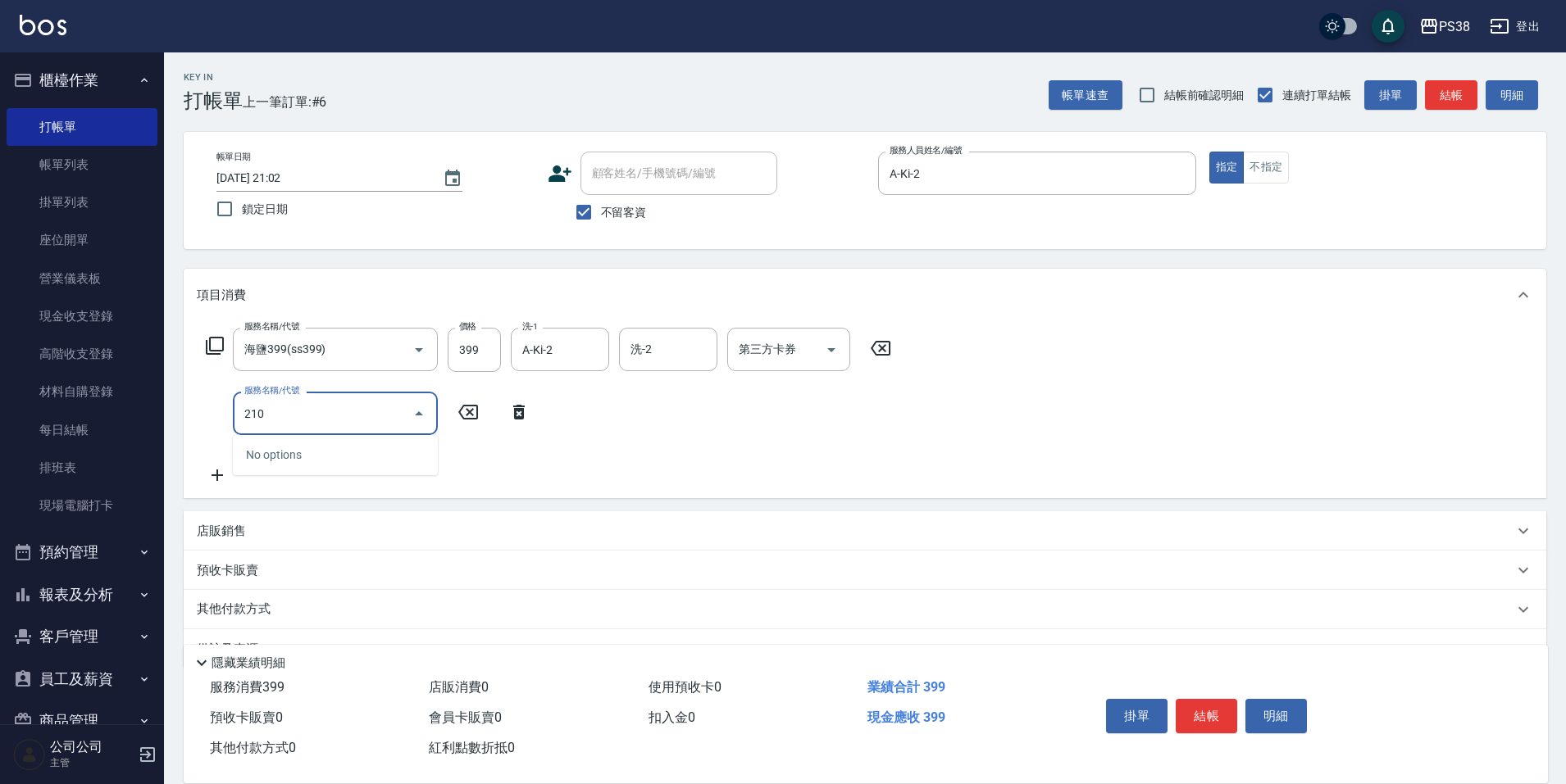
type input "2100"
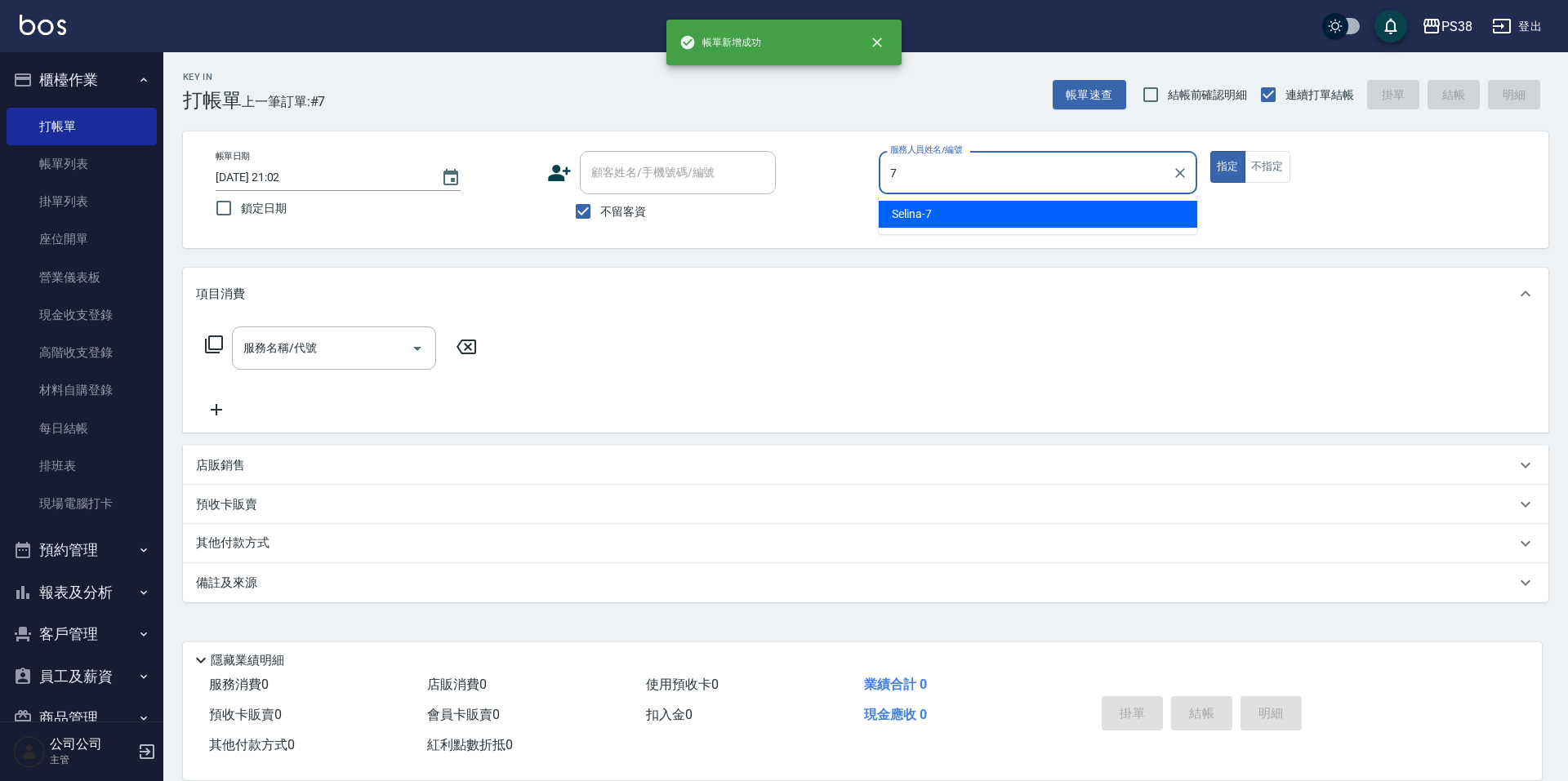
type input "Selina-7"
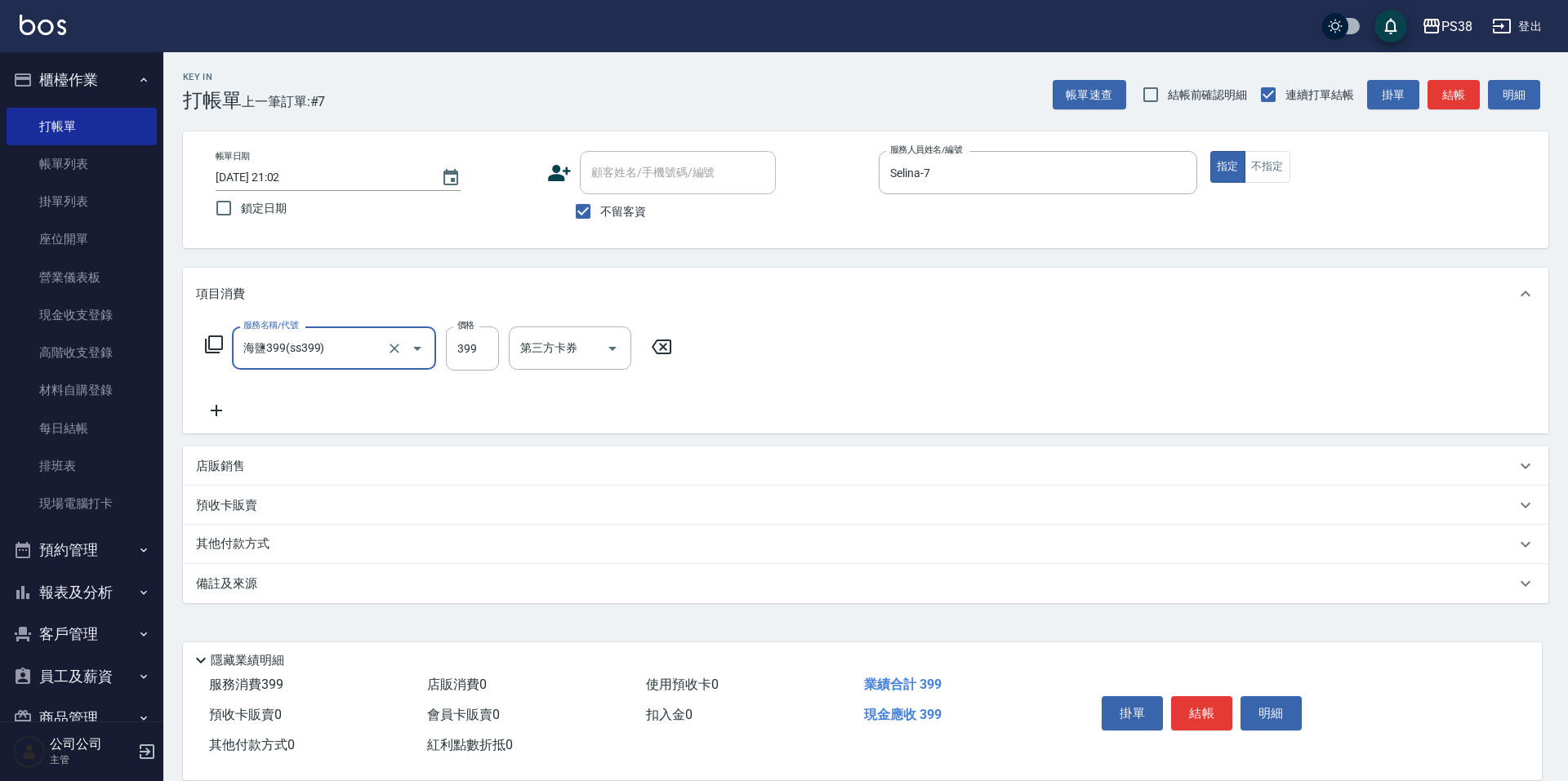
type input "海鹽399(ss399)"
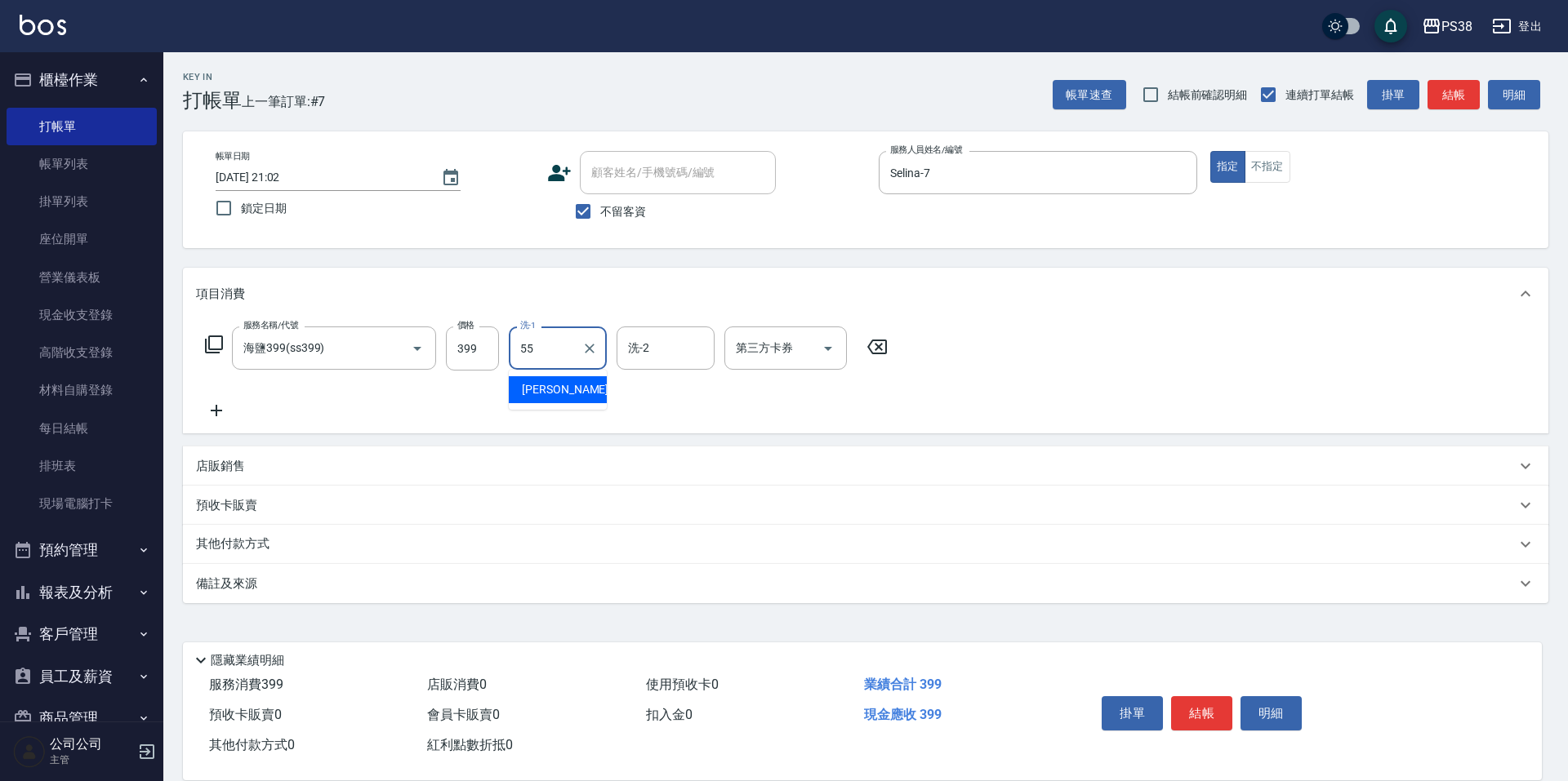
type input "彥丞-55"
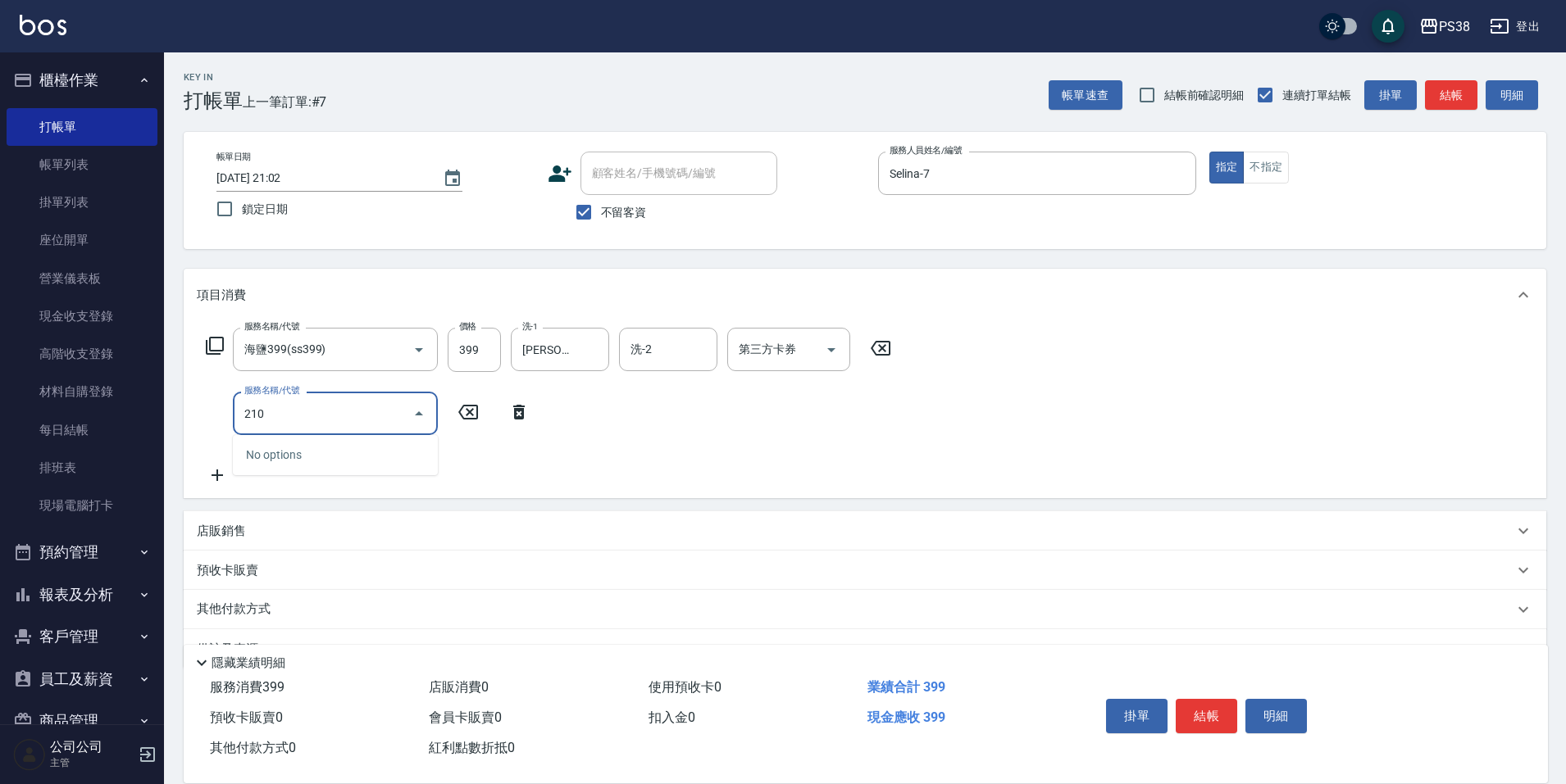
type input "2100"
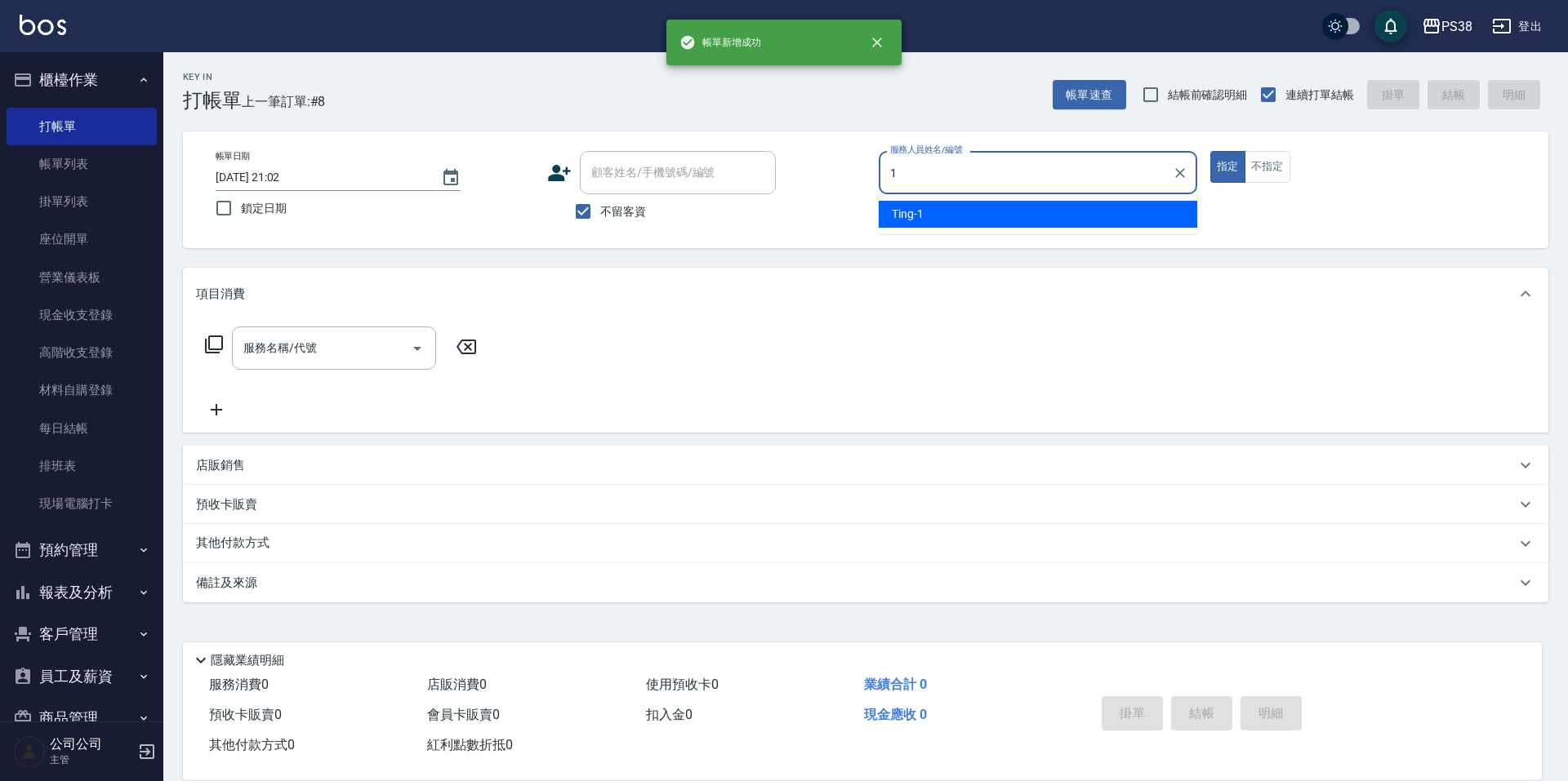
type input "Ting-1"
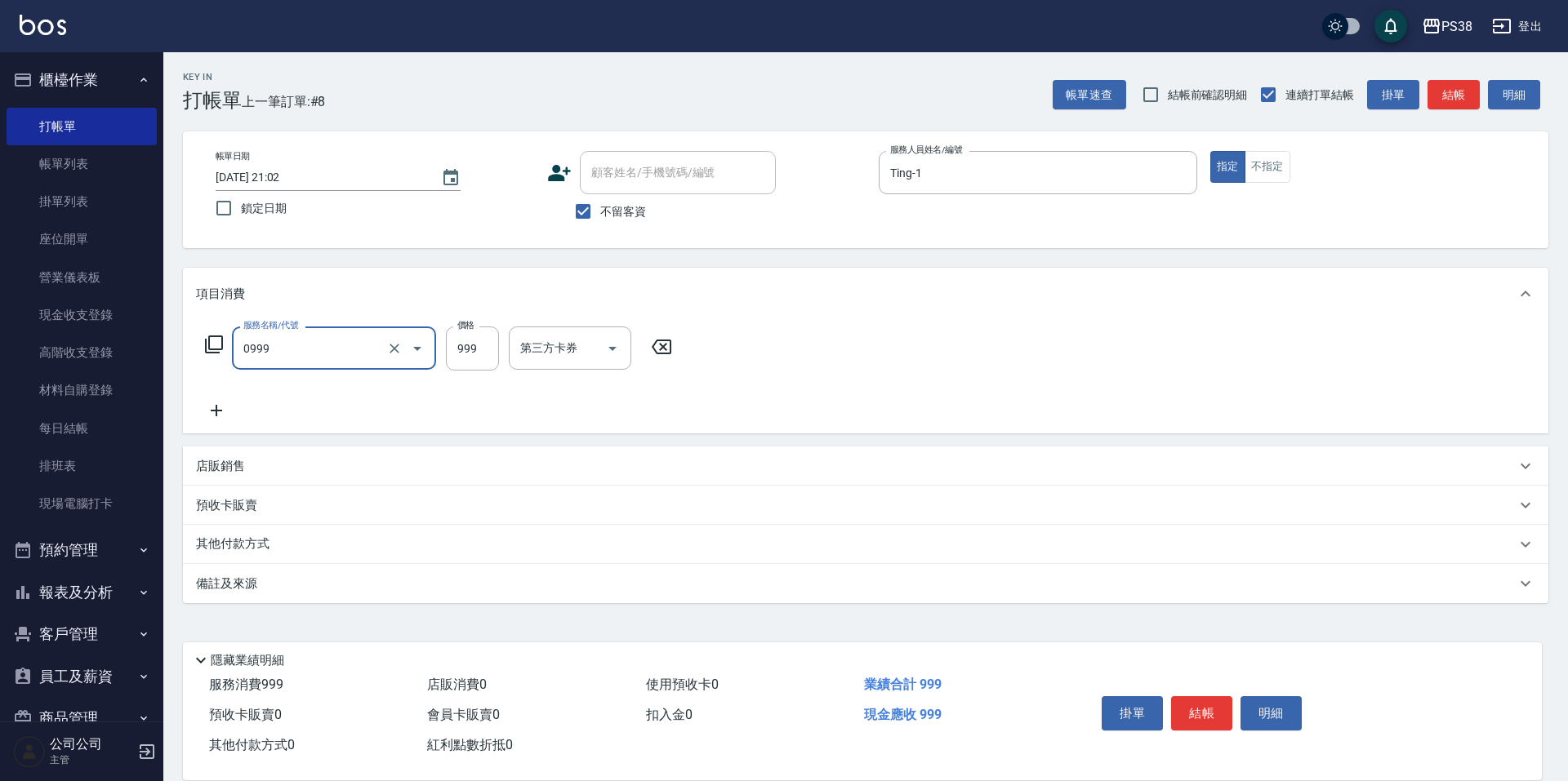
type input "spa999(0999)"
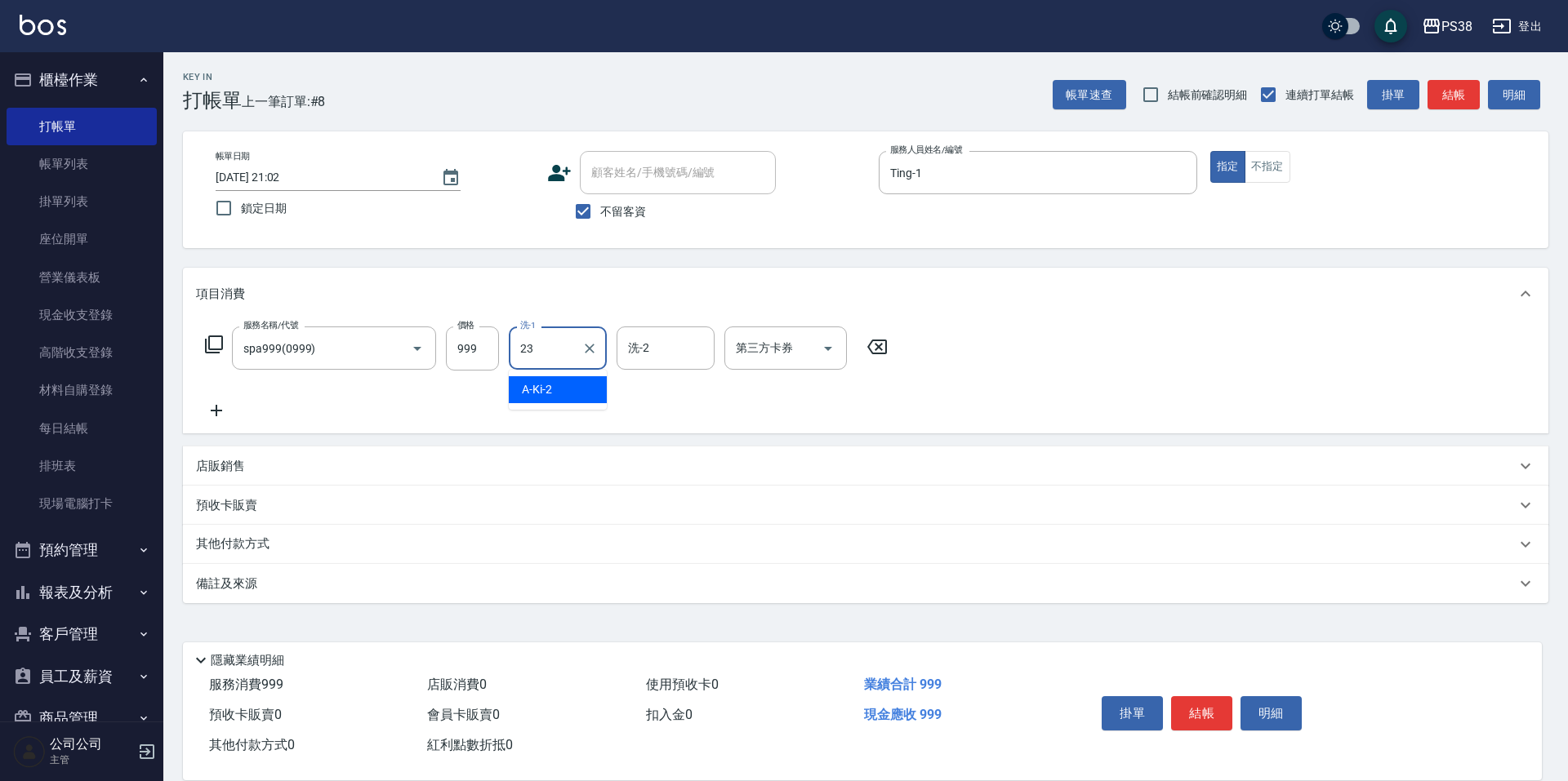
type input "Mona-23"
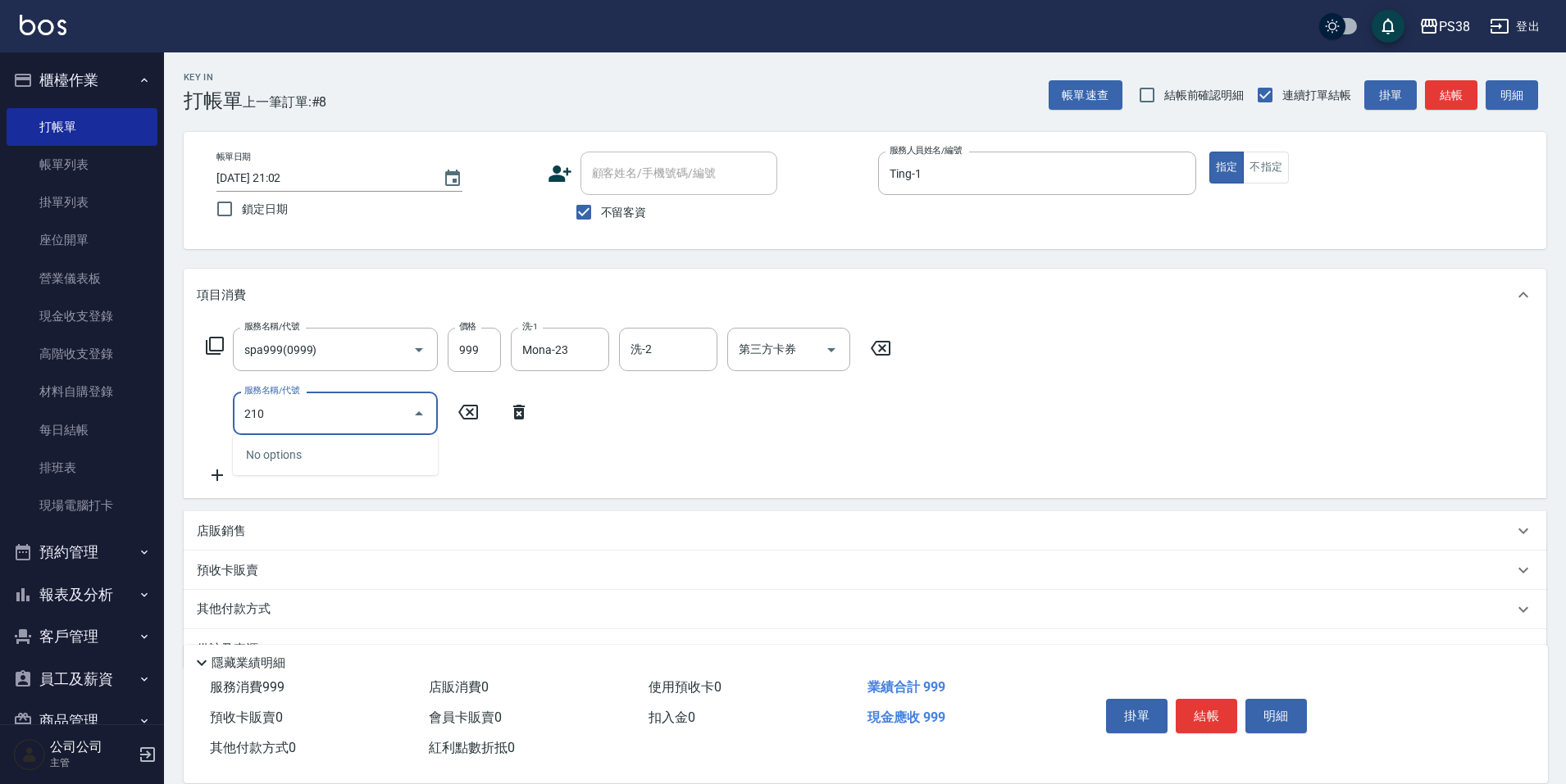
type input "2100"
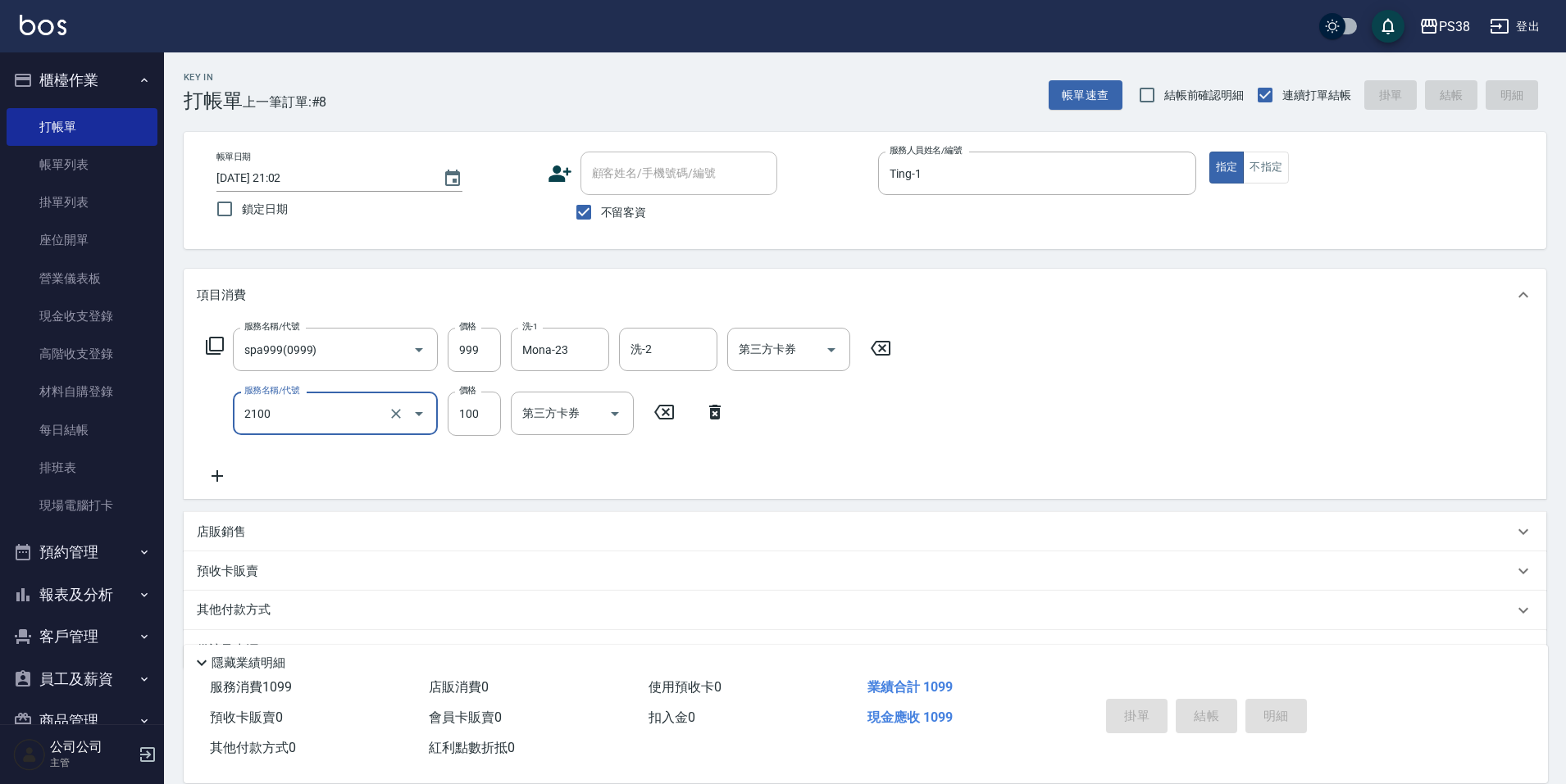
type input "2025/10/08 21:03"
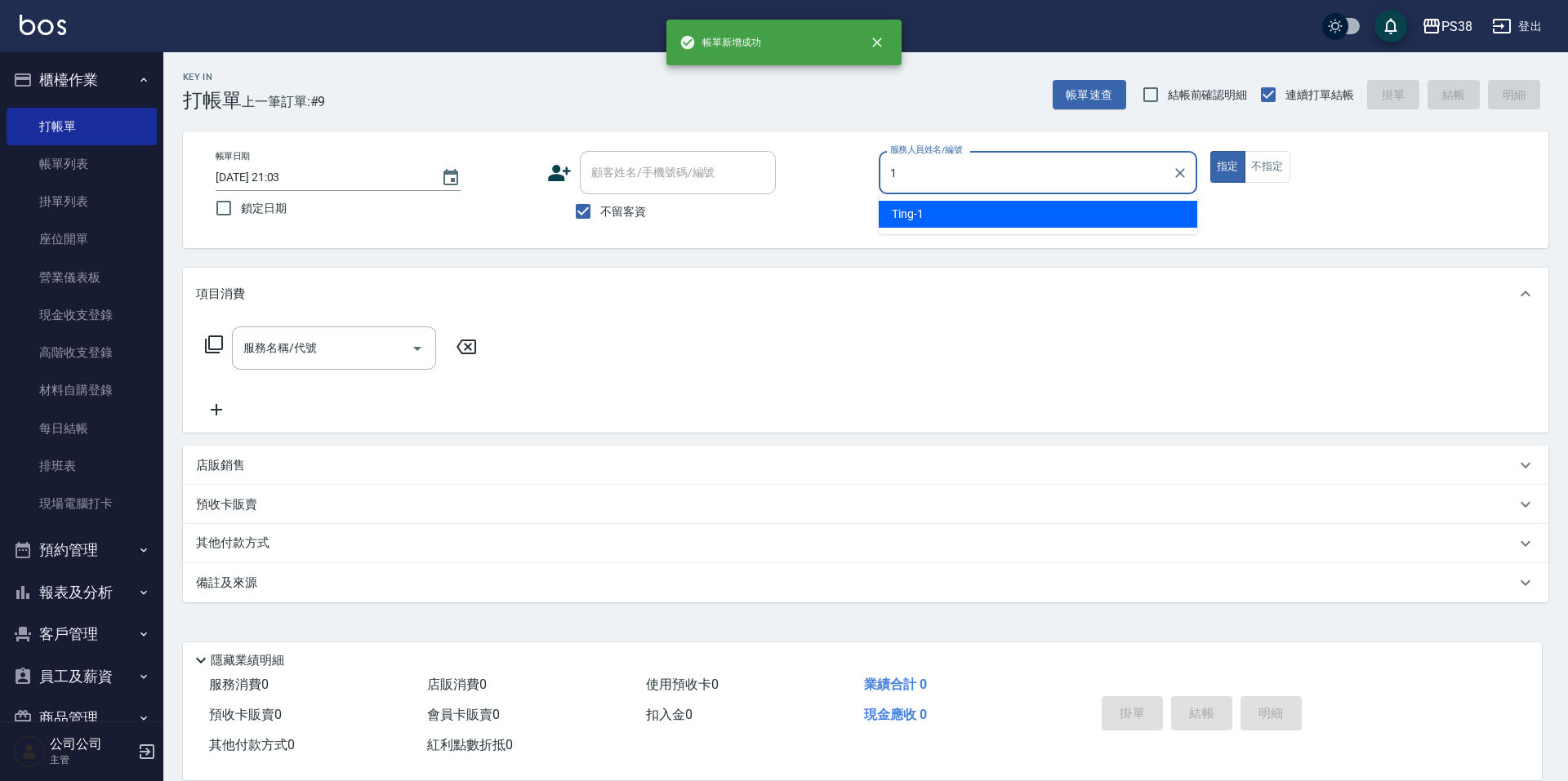
type input "Ting-1"
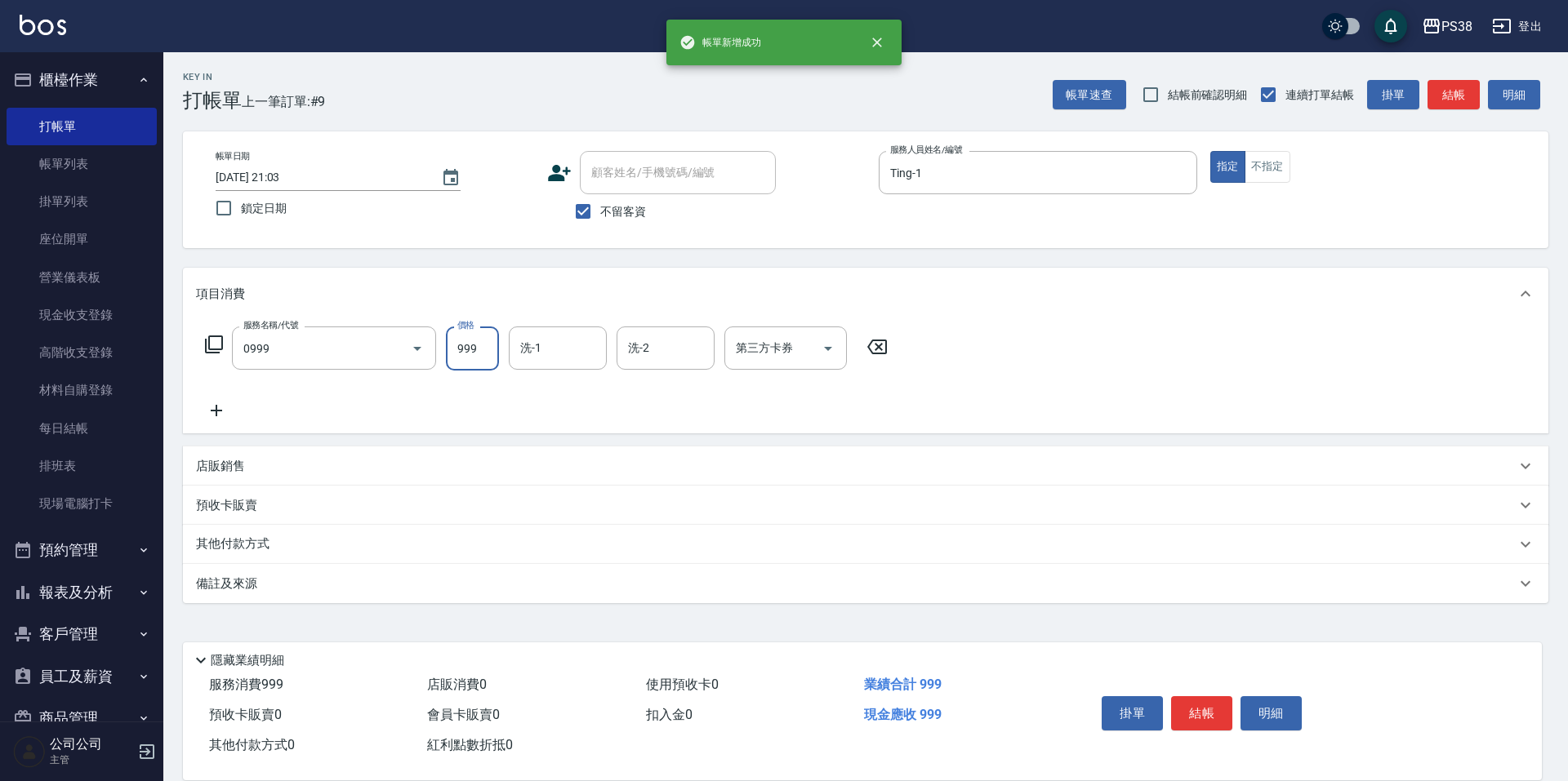
type input "spa999(0999)"
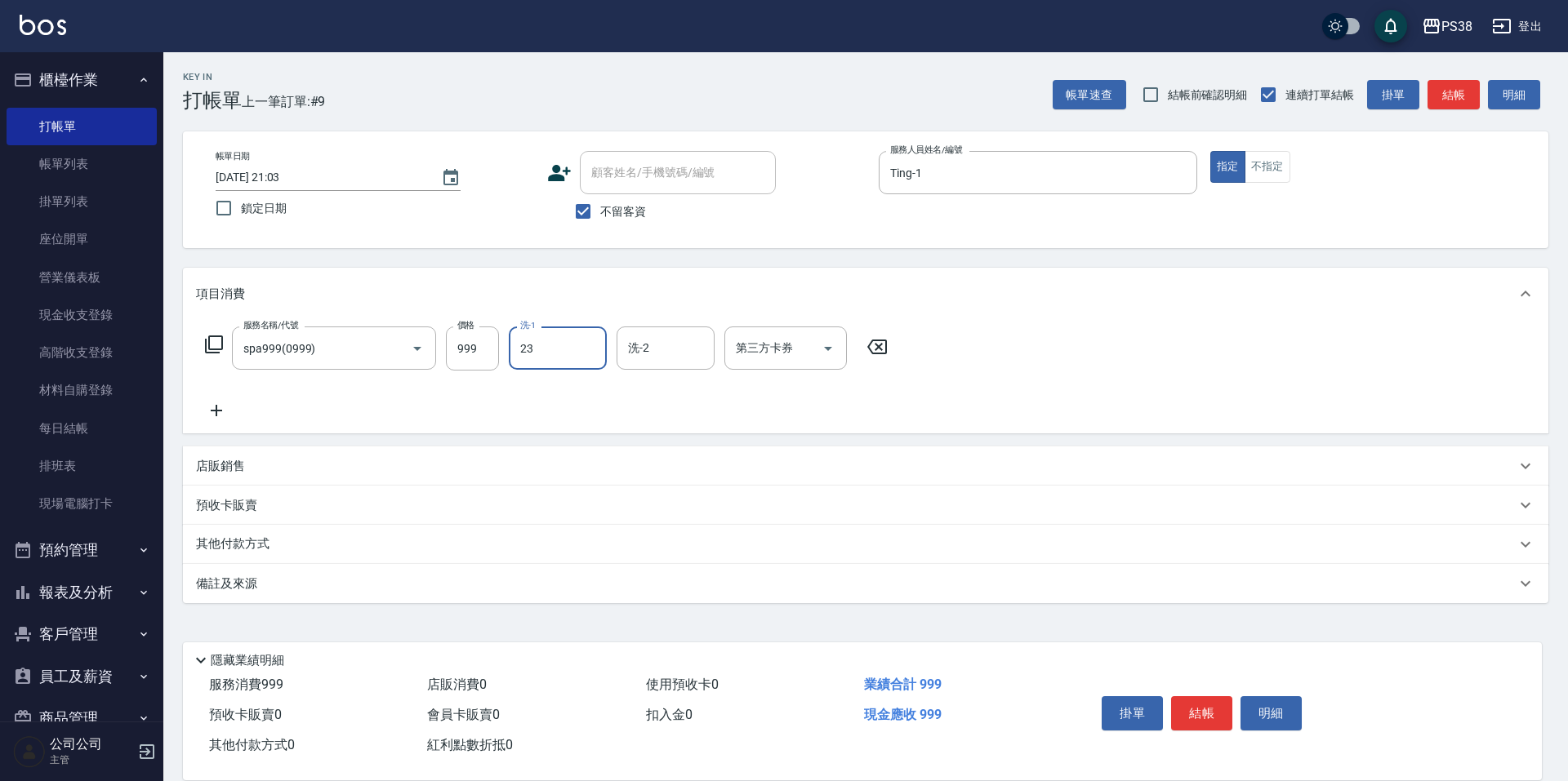
type input "Mona-23"
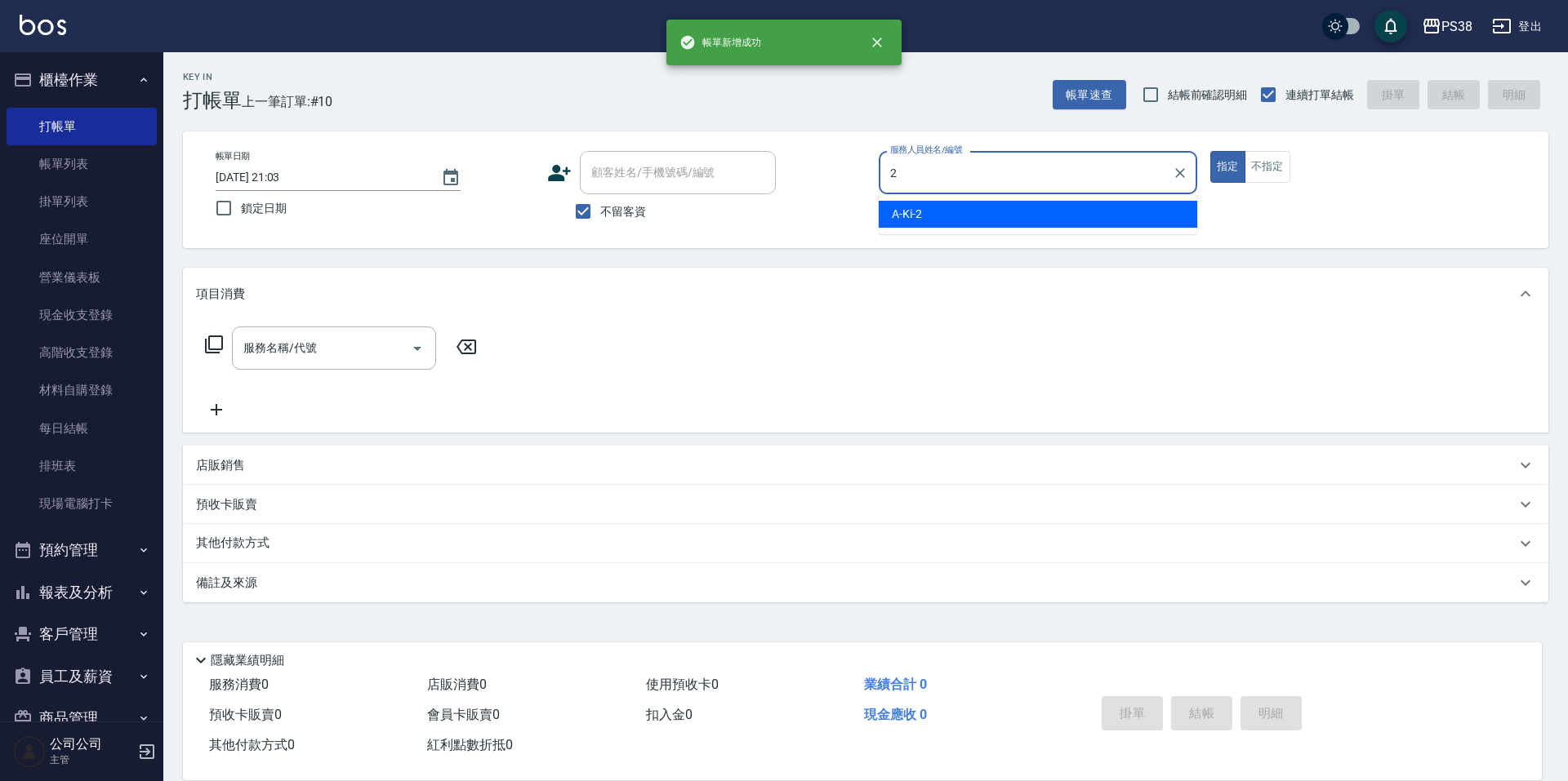
type input "A-Ki-2"
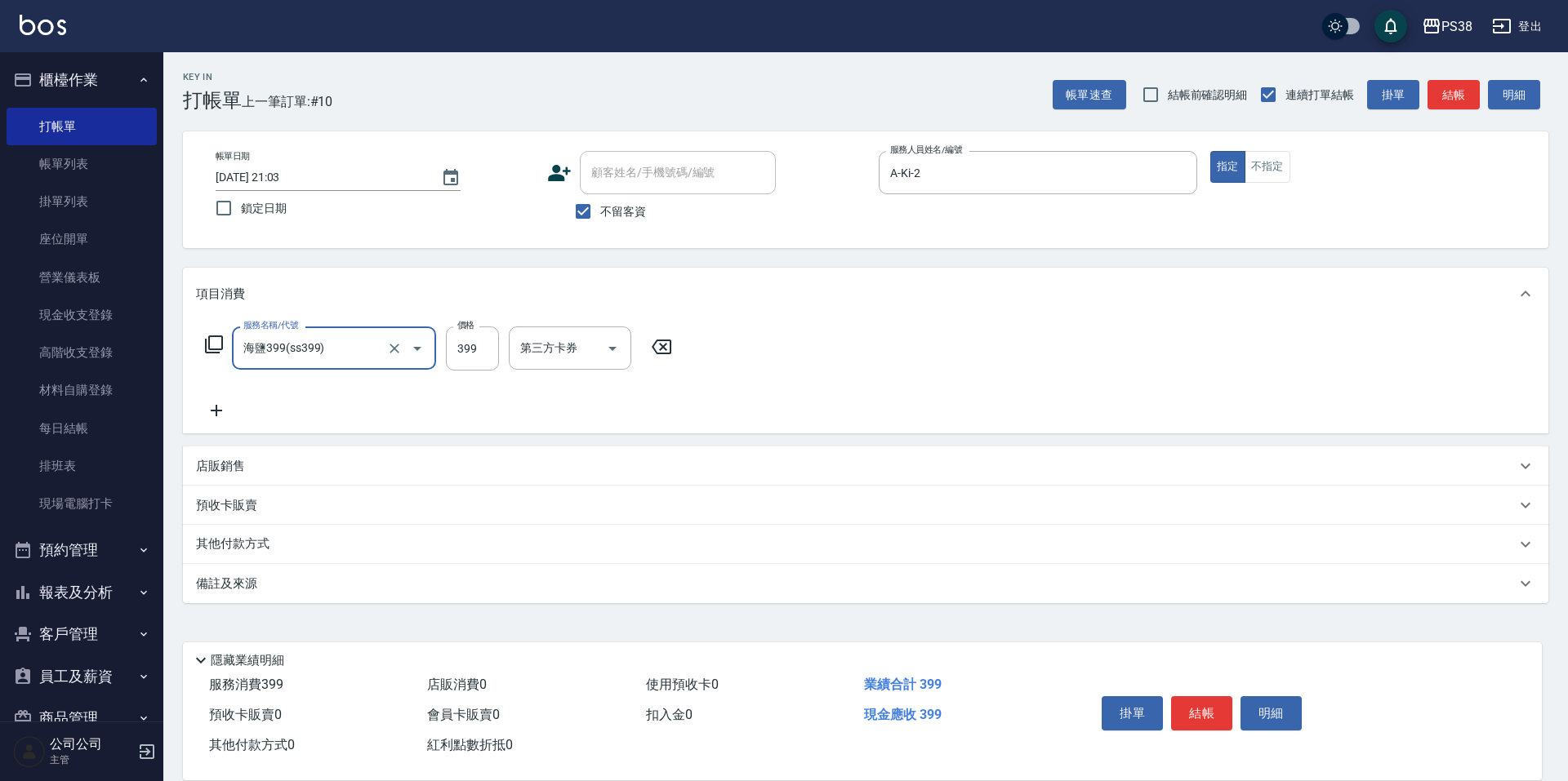
type input "海鹽399(ss399)"
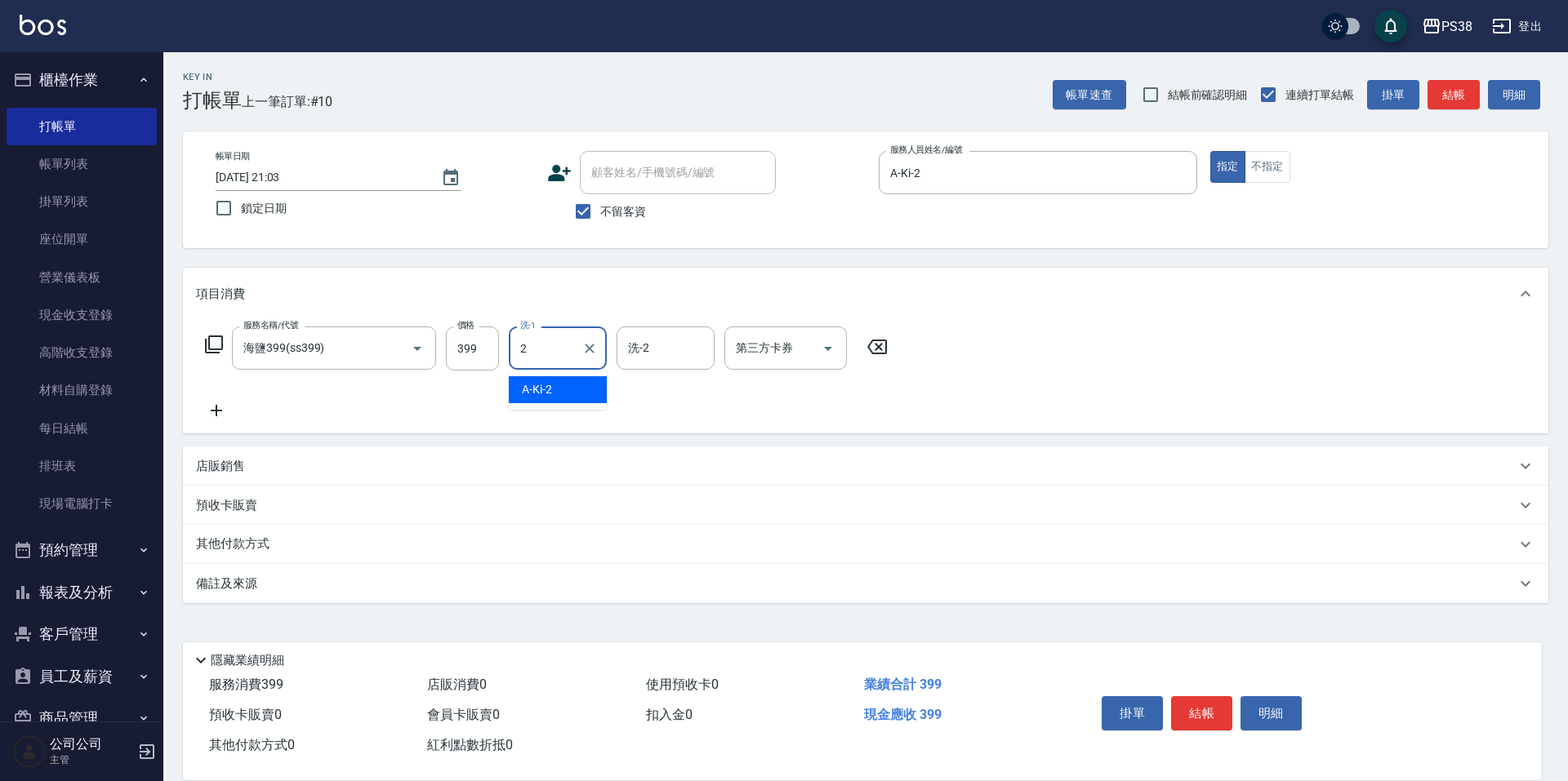
type input "A-Ki-2"
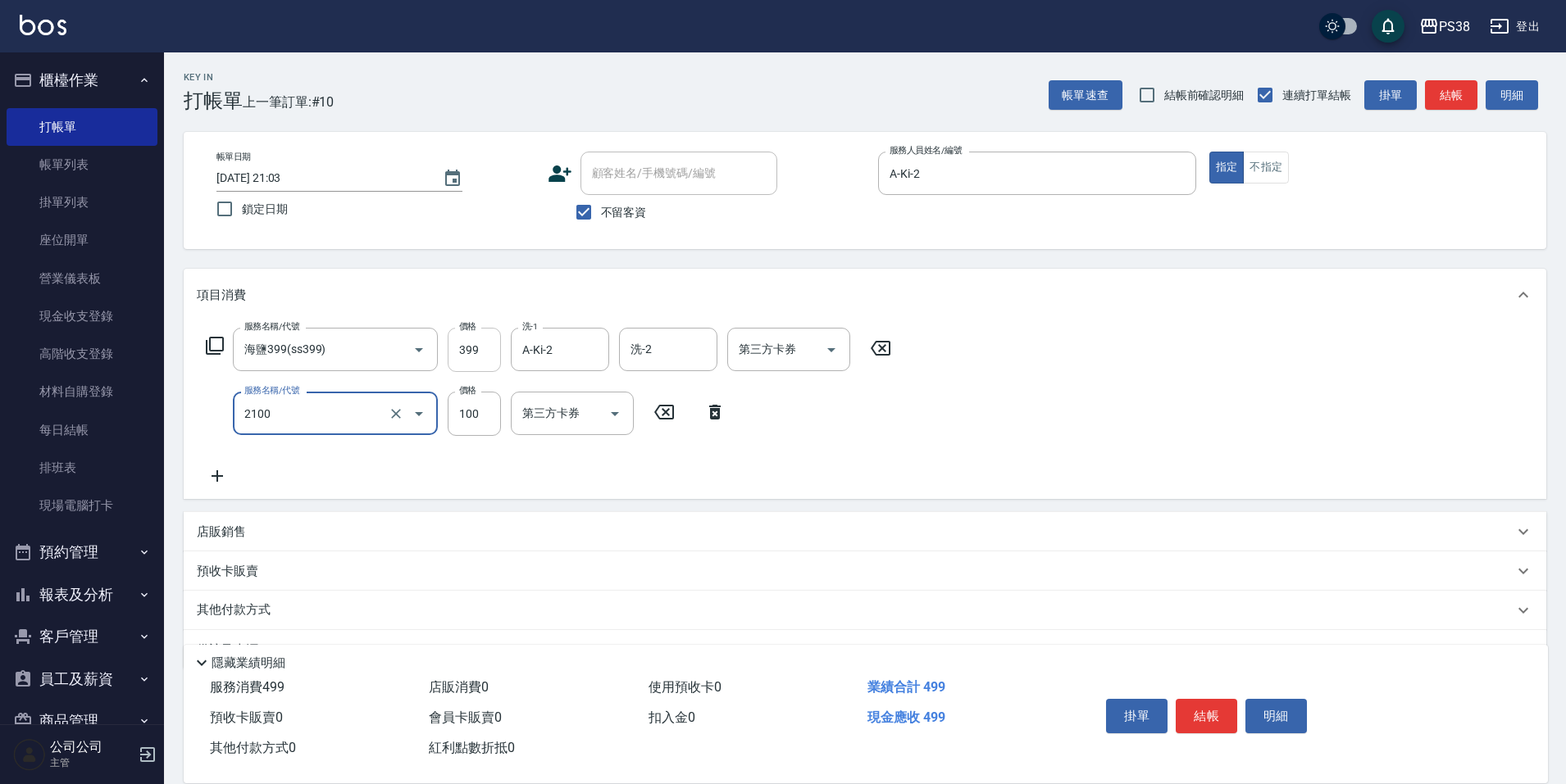
type input "剪髮與造型(任意金額)(2100)"
click at [489, 355] on input "399" at bounding box center [475, 350] width 53 height 44
click at [489, 353] on input "399" at bounding box center [475, 350] width 53 height 44
type input "400"
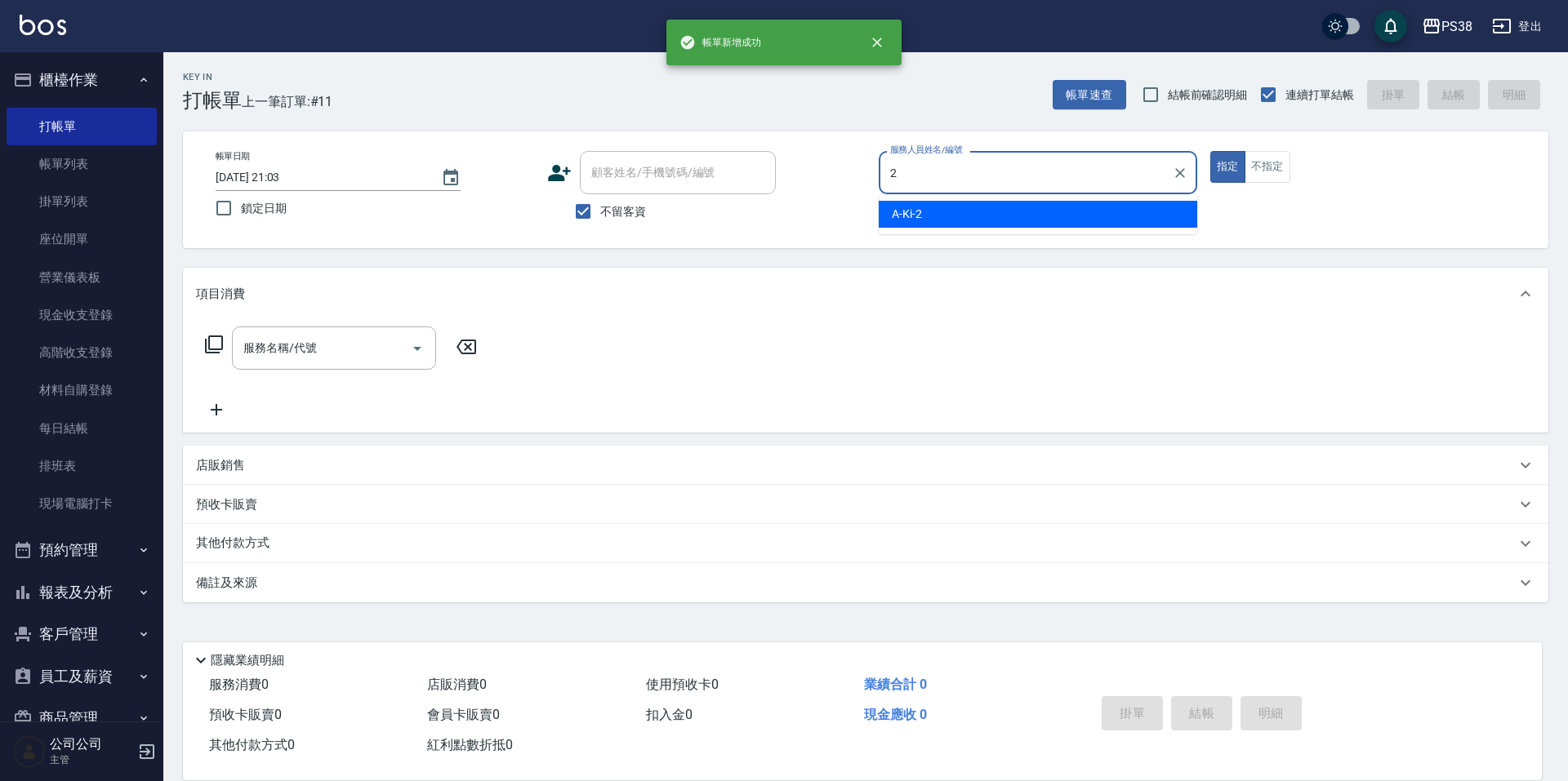
type input "A-Ki-2"
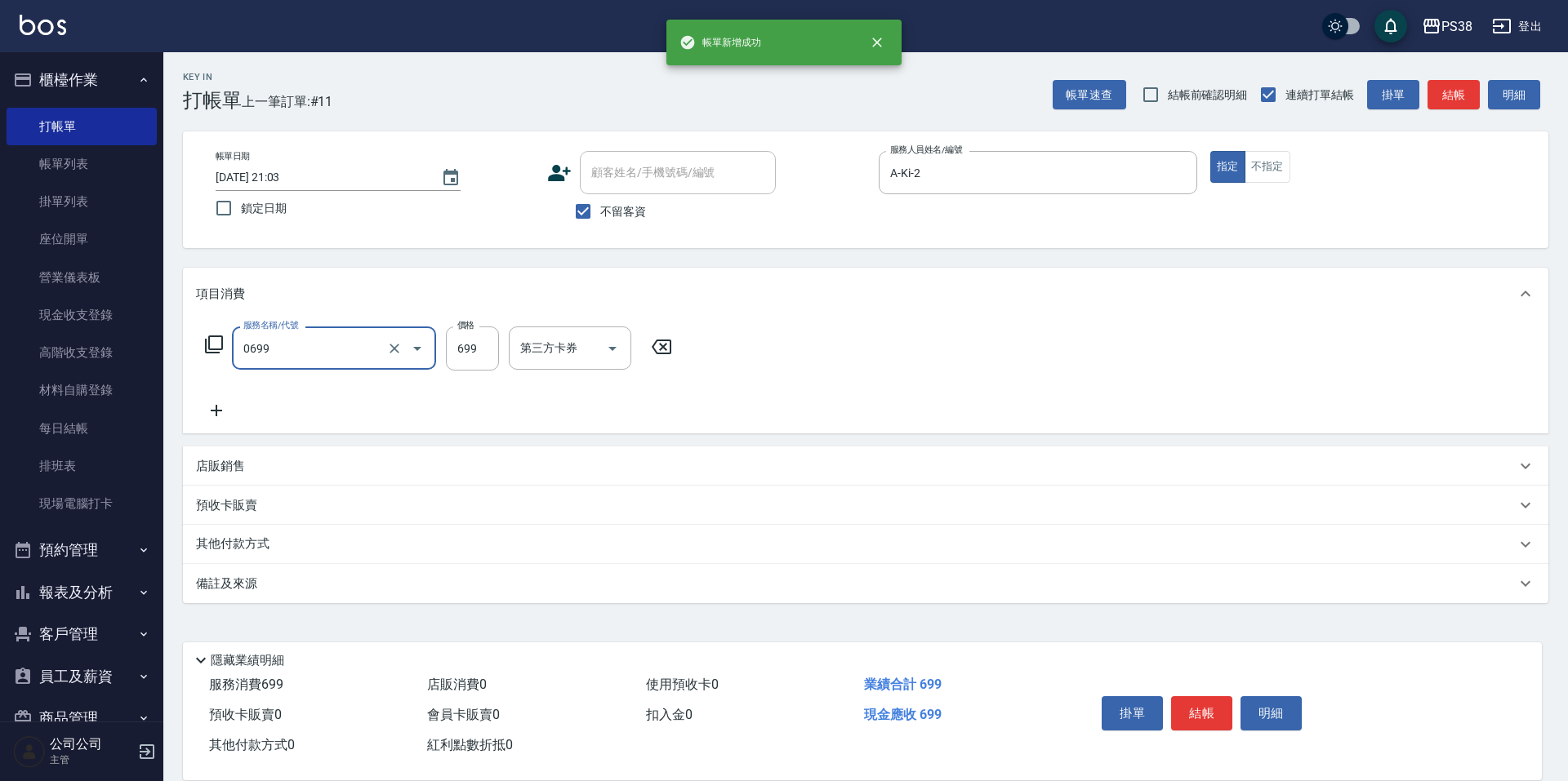
type input "spa699(0699)"
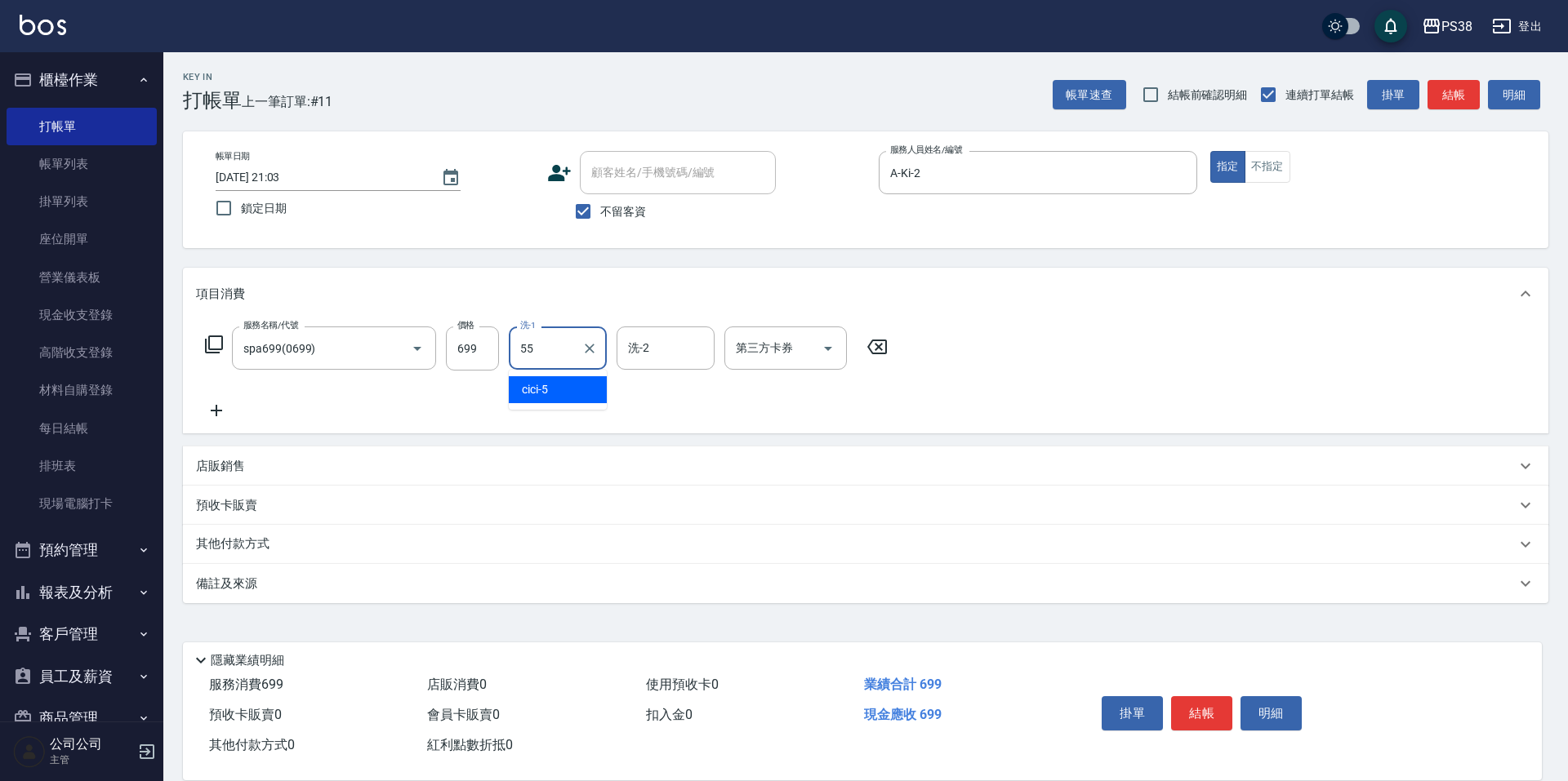
type input "彥丞-55"
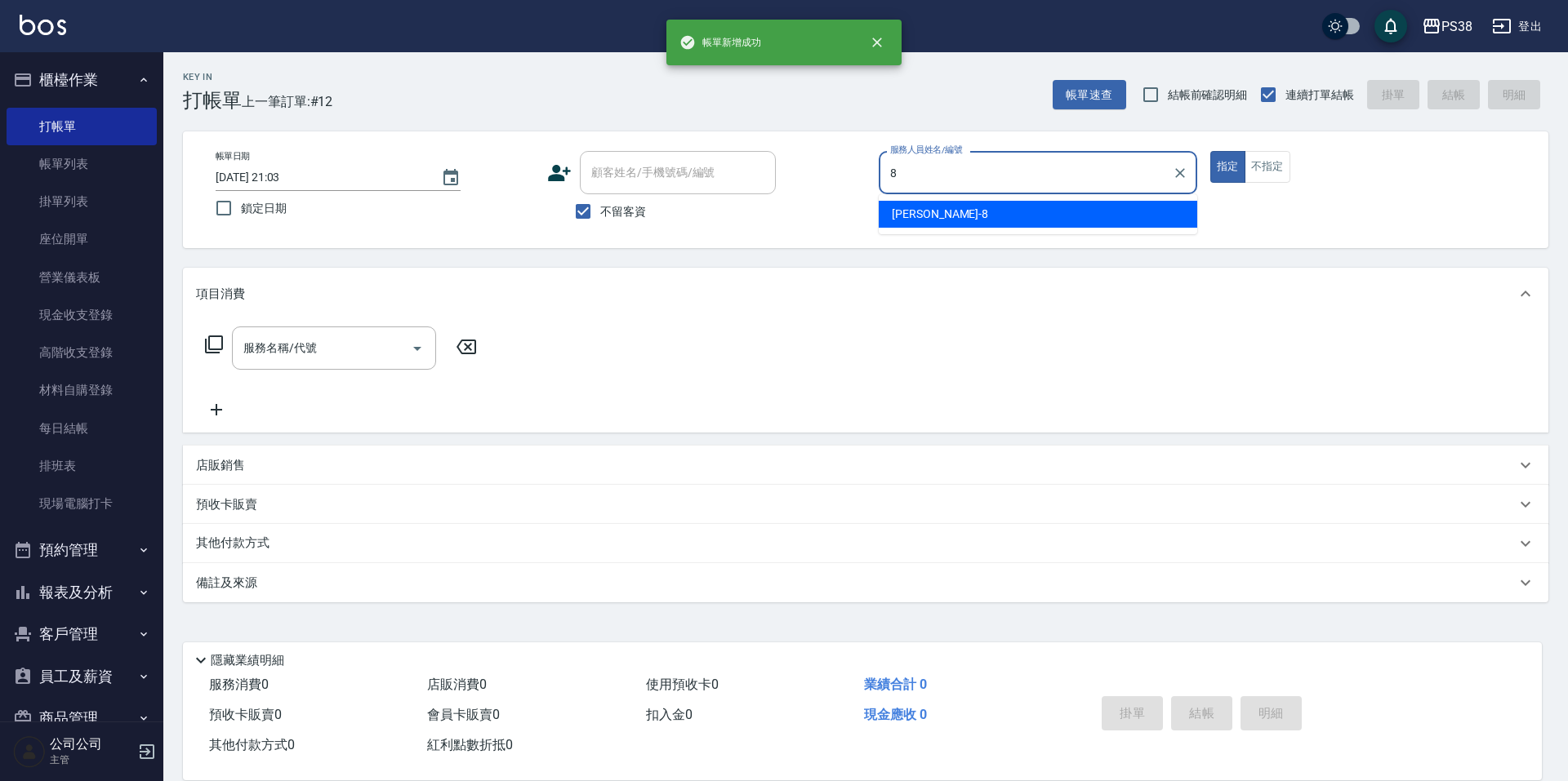
type input "mika-8"
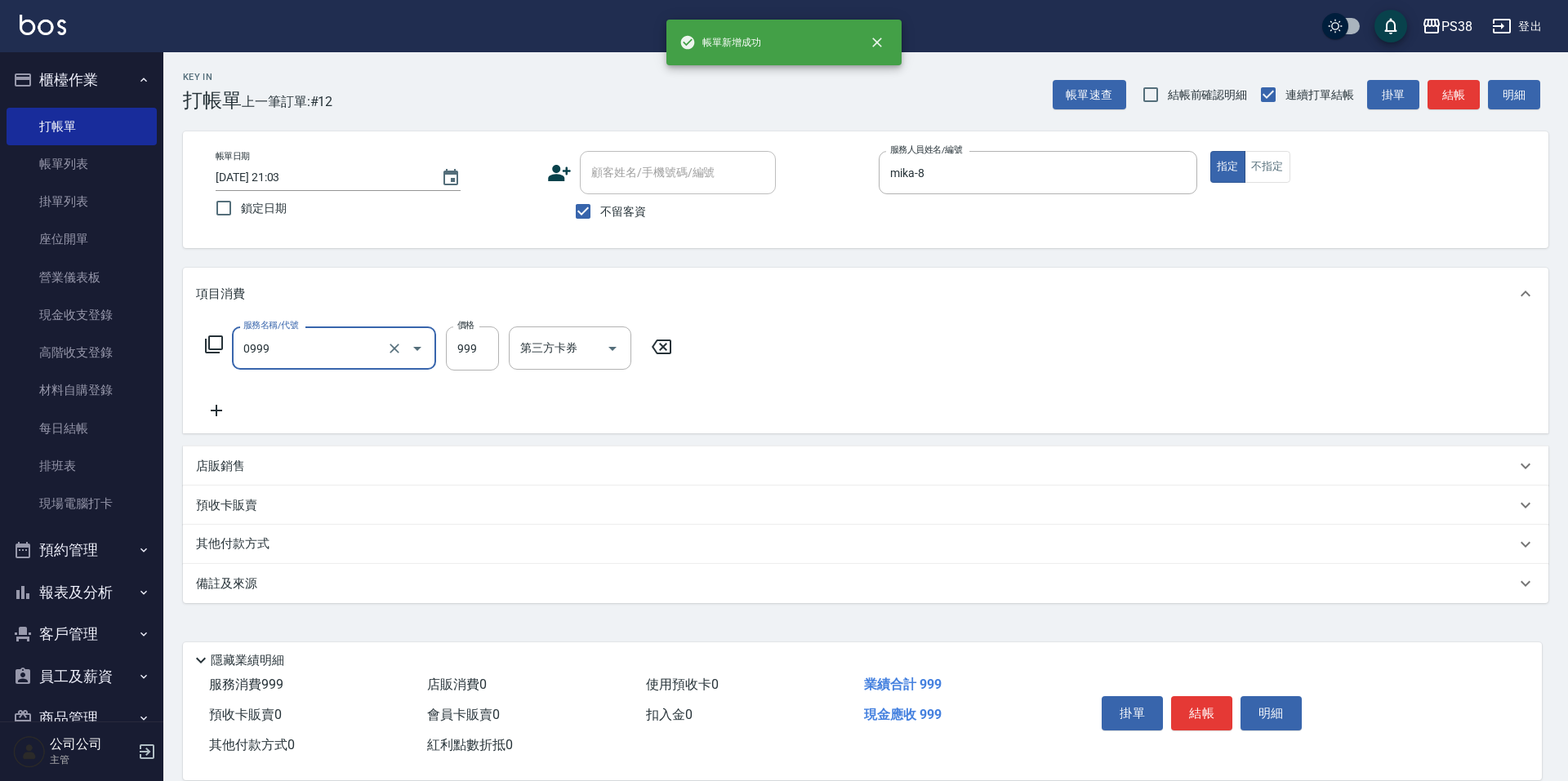
type input "spa999(0999)"
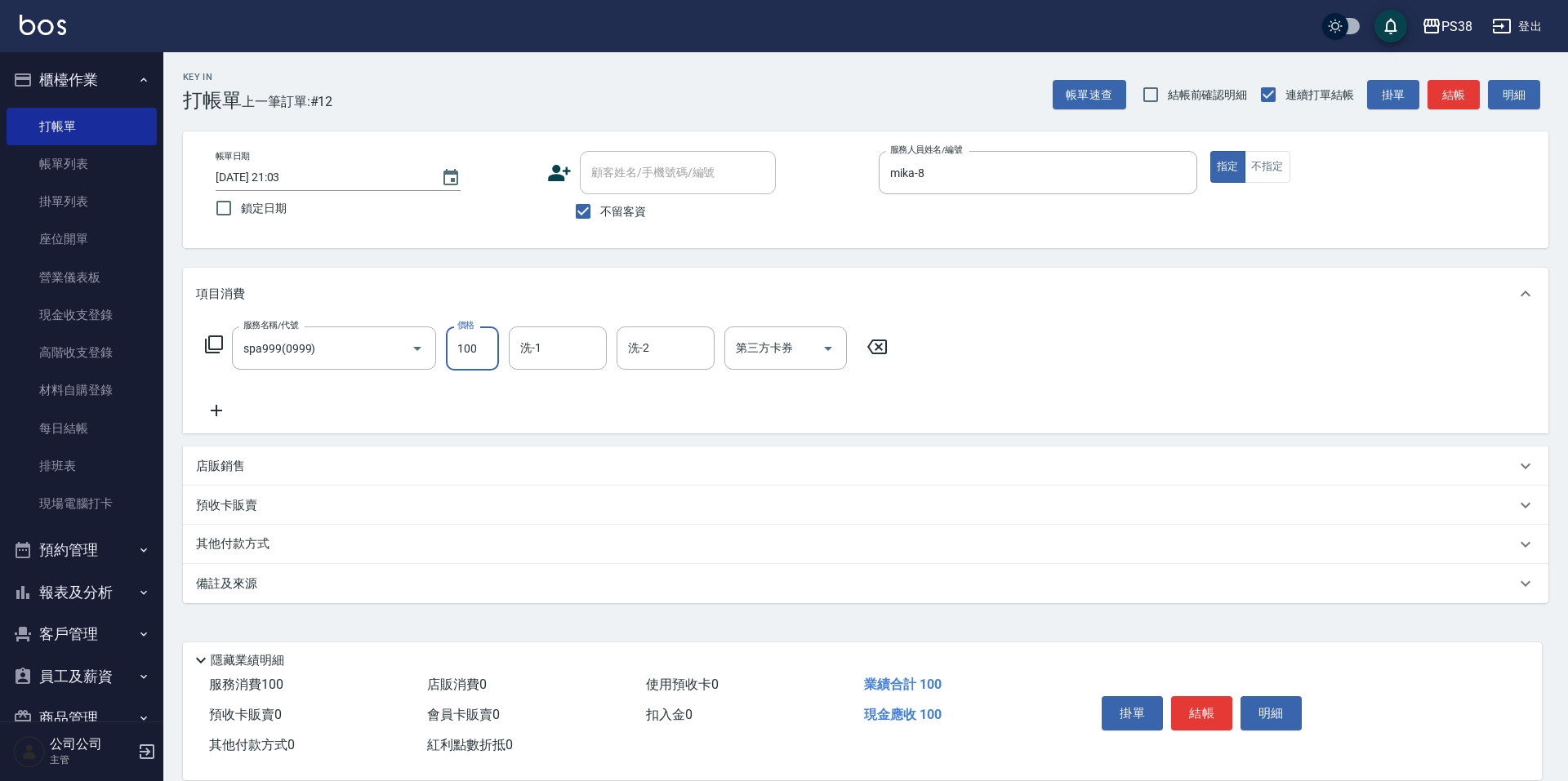
type input "1000"
type input "mika-8"
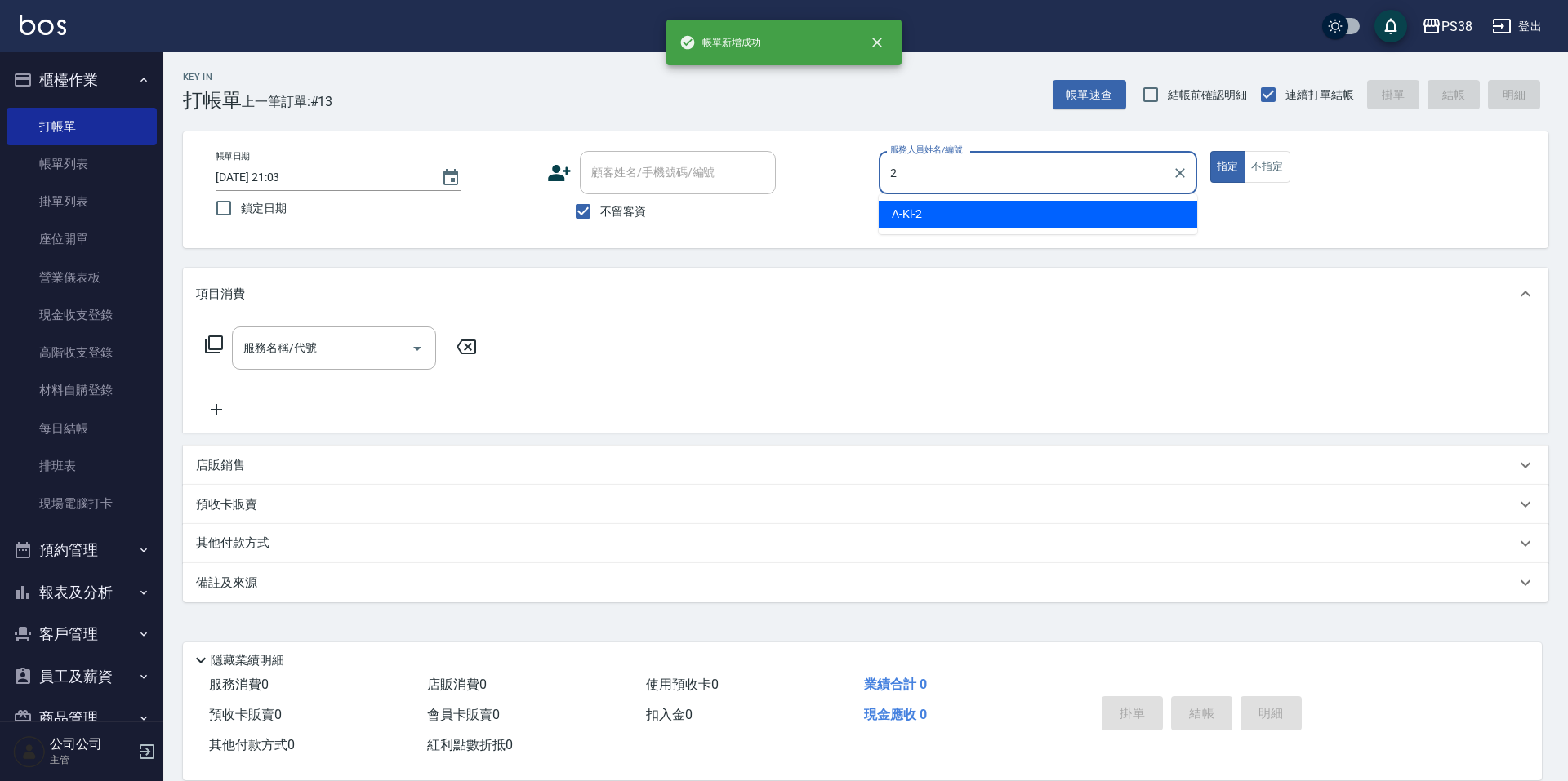
type input "A-Ki-2"
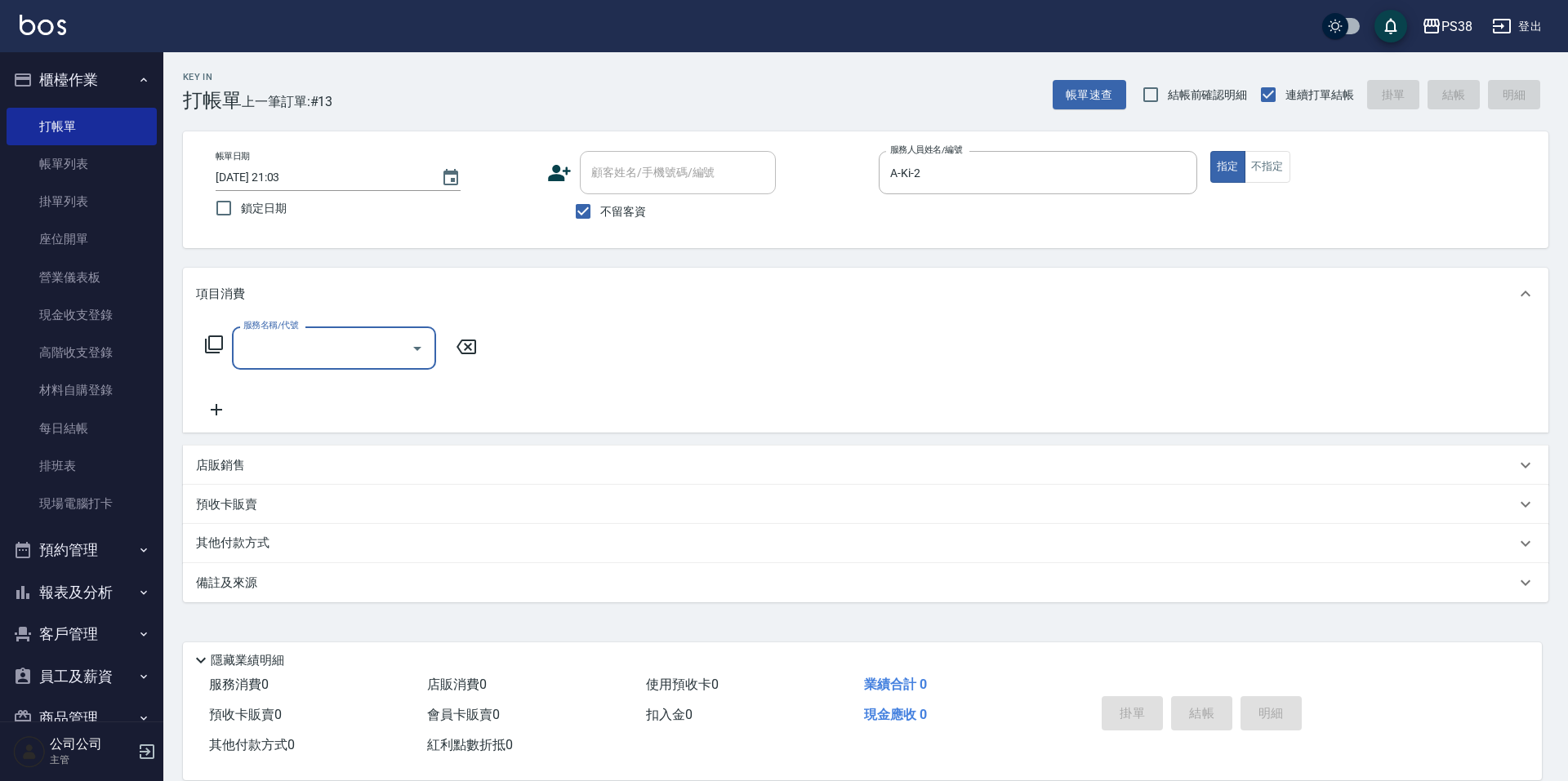
type input "1"
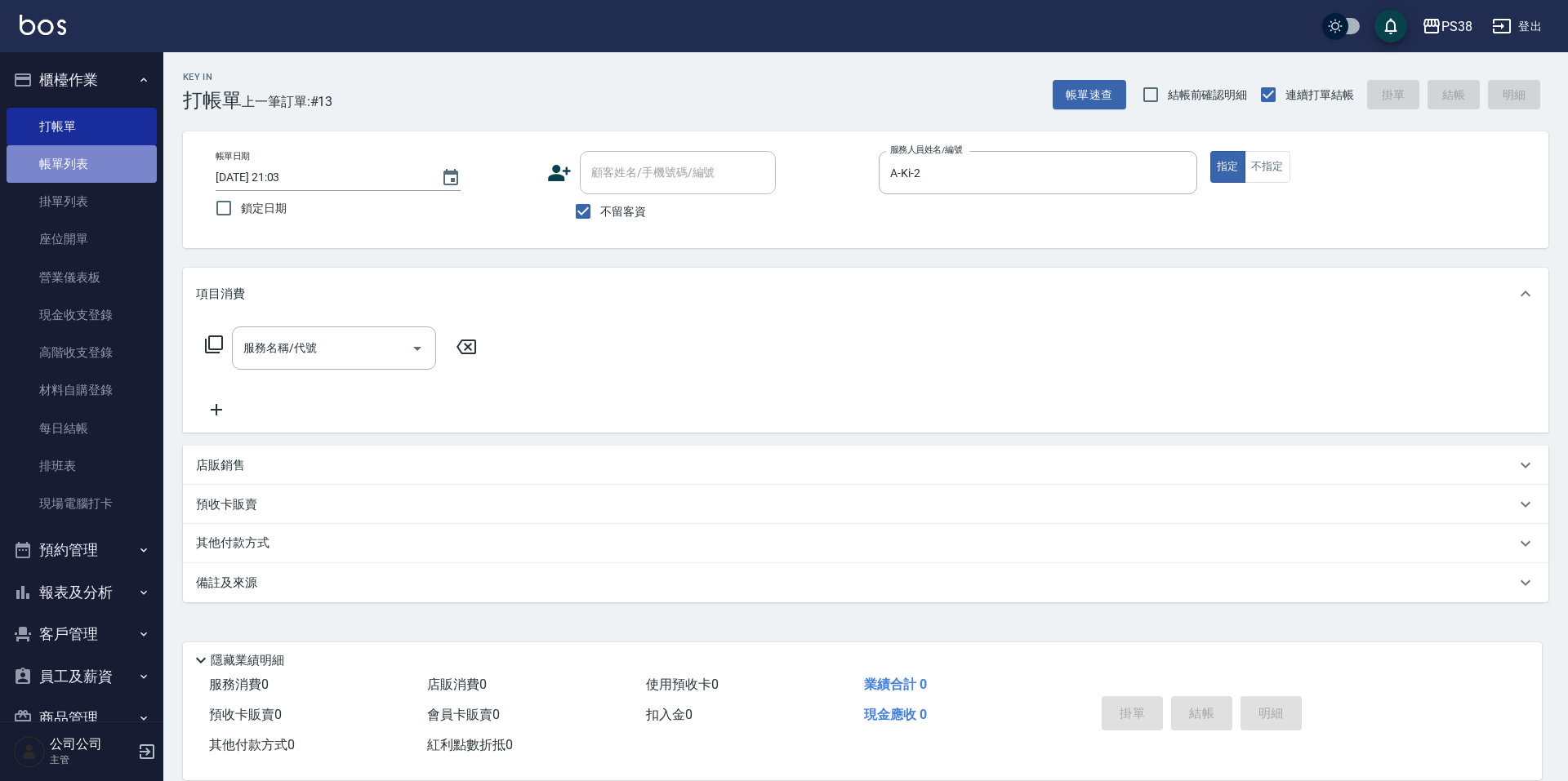
click at [107, 147] on link "帳單列表" at bounding box center [81, 163] width 150 height 37
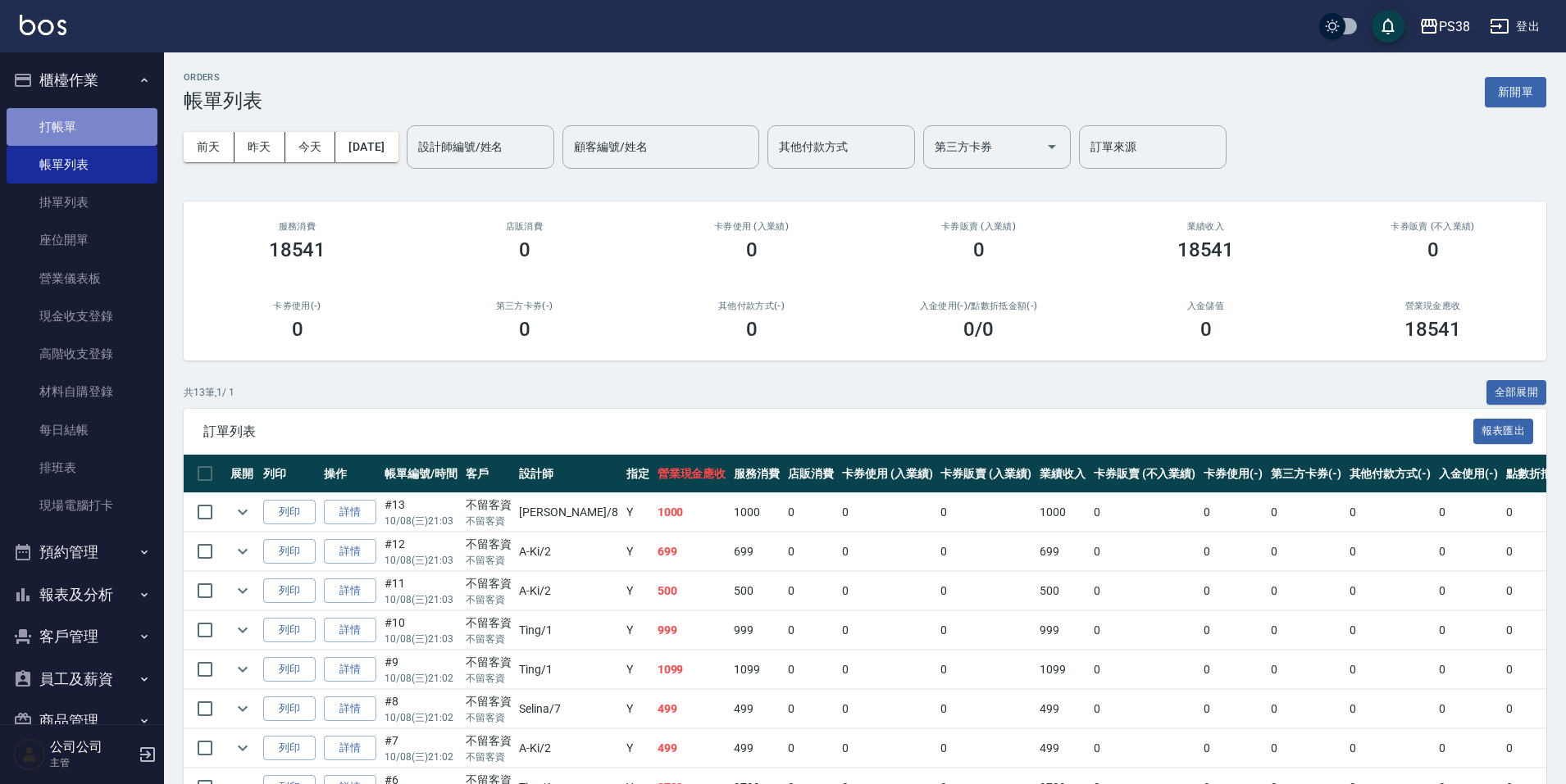
click at [117, 135] on link "打帳單" at bounding box center [82, 127] width 151 height 37
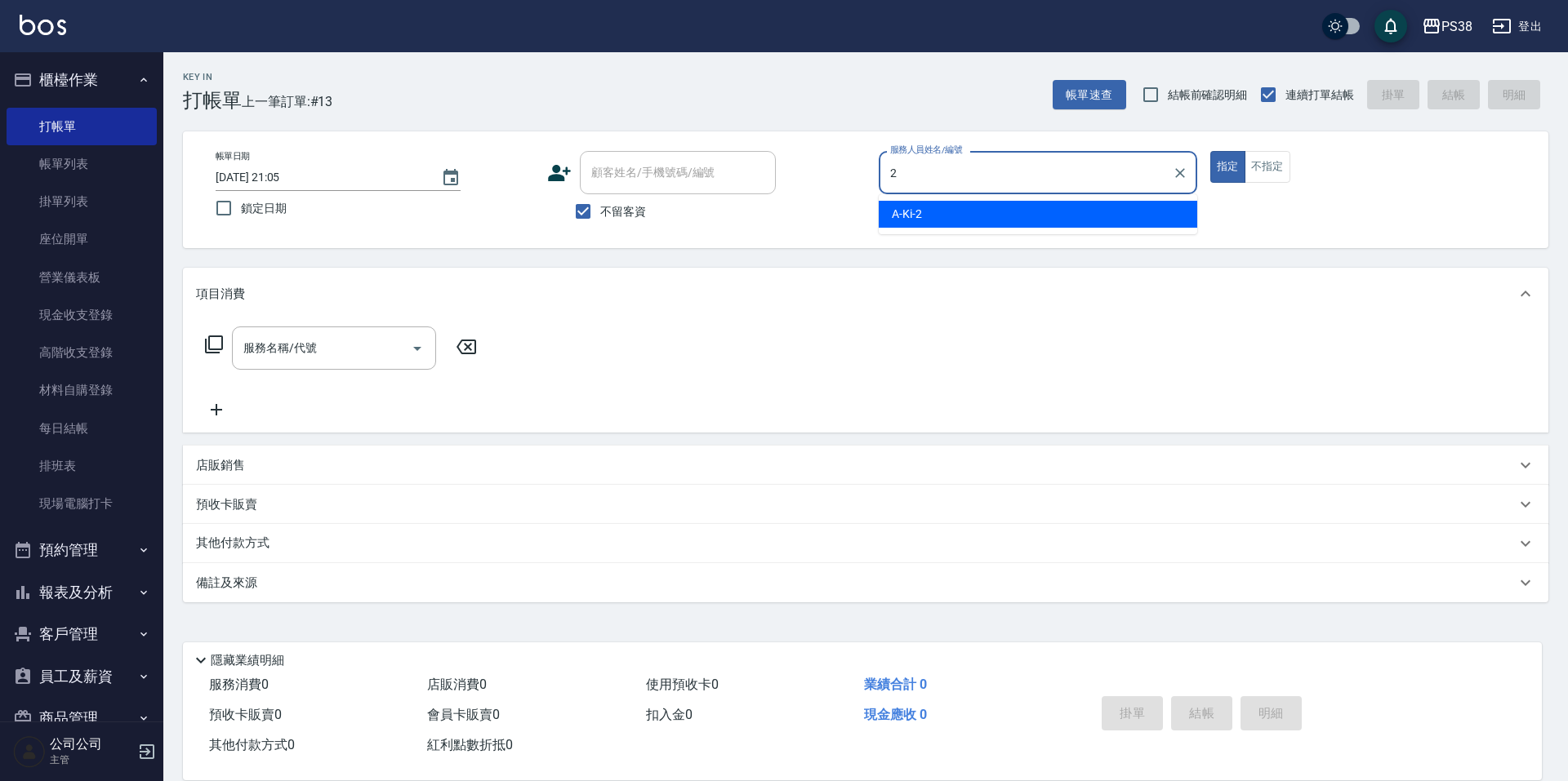
type input "A-Ki-2"
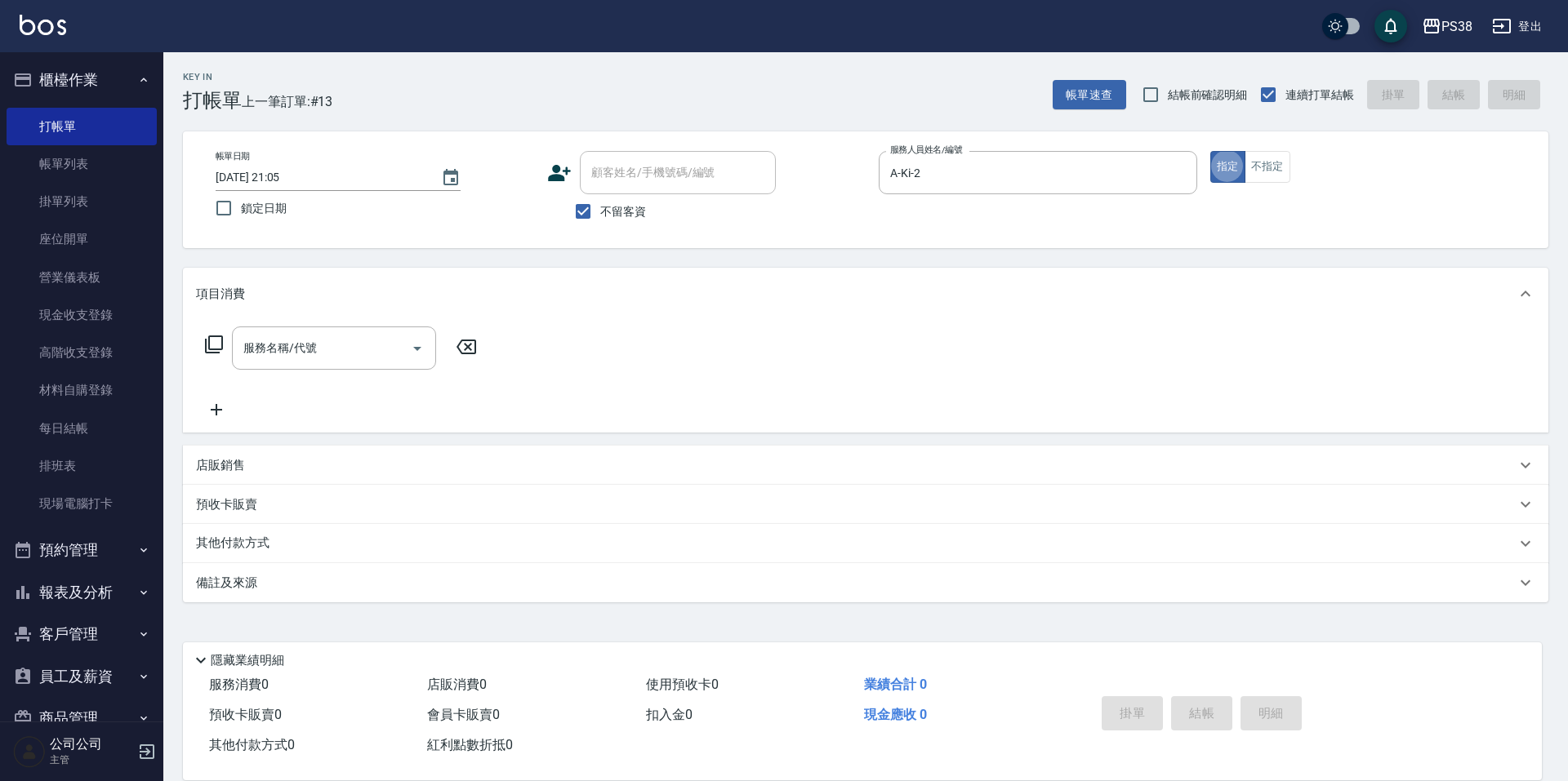
type button "true"
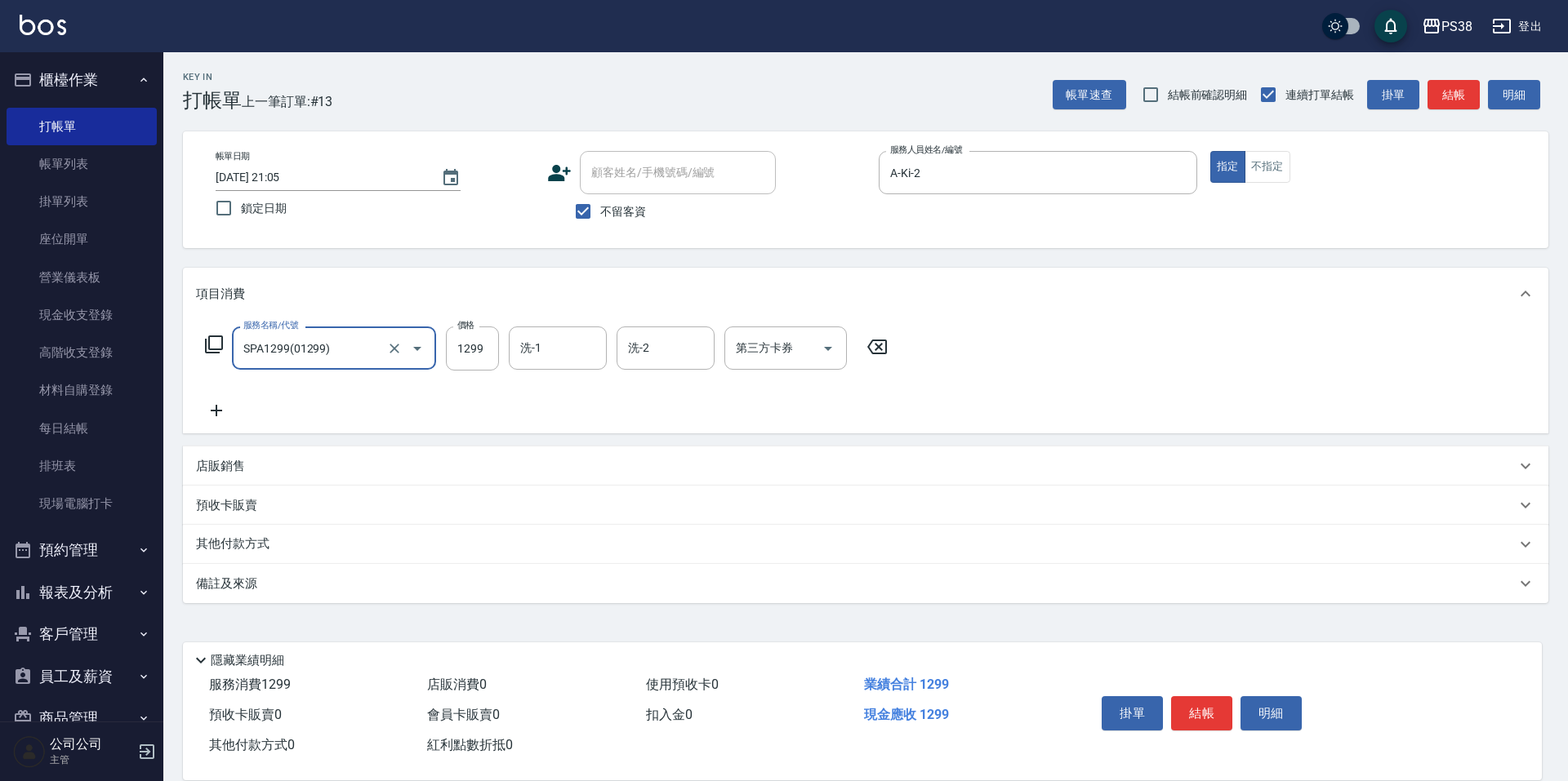
type input "SPA1299(01299)"
click at [386, 350] on button "Clear" at bounding box center [395, 349] width 23 height 23
type input "1"
type input "spa1399(01399)"
type input "1400"
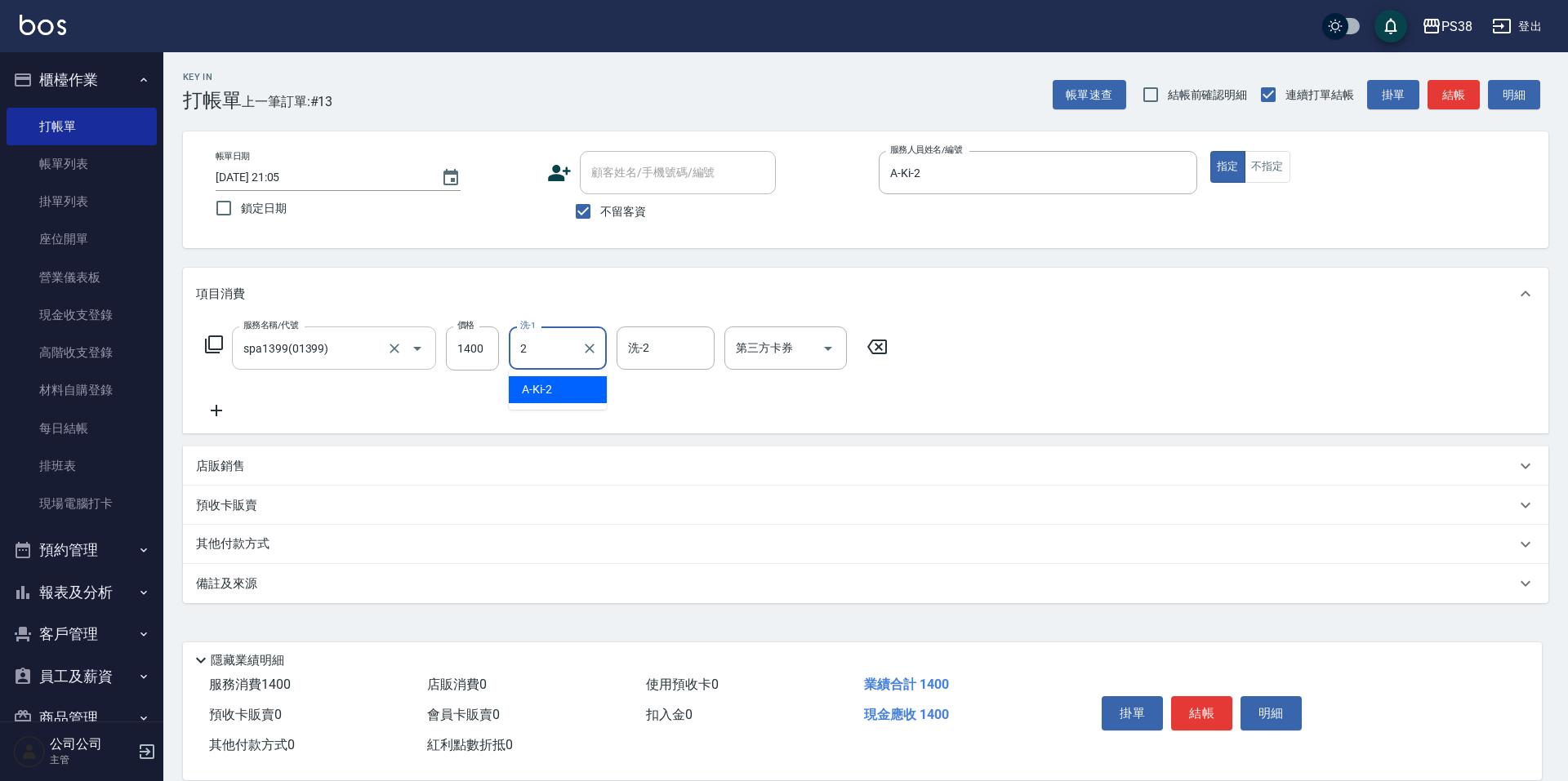
type input "A-Ki-2"
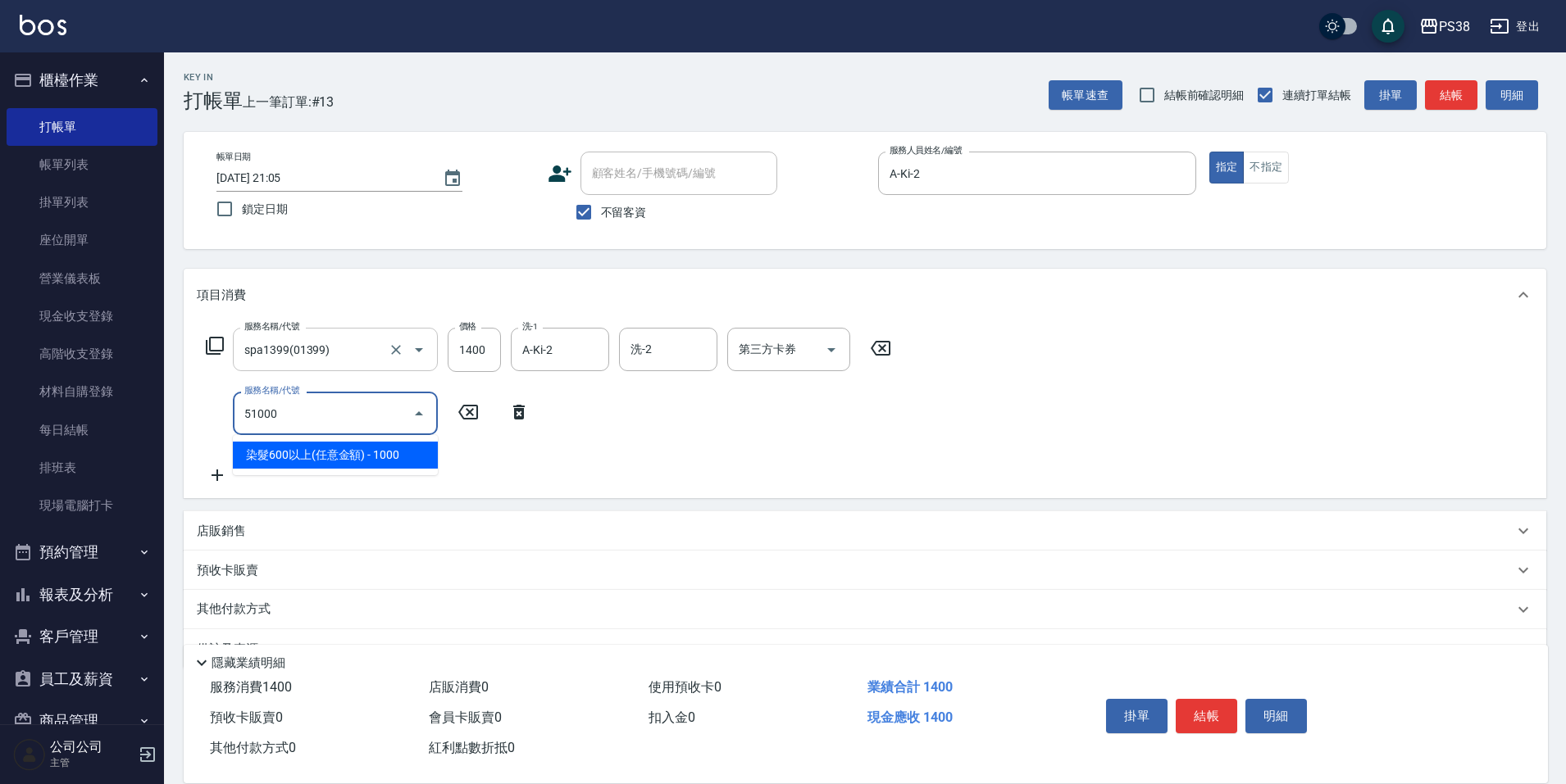
type input "染髮600以上(任意金額)(51000)"
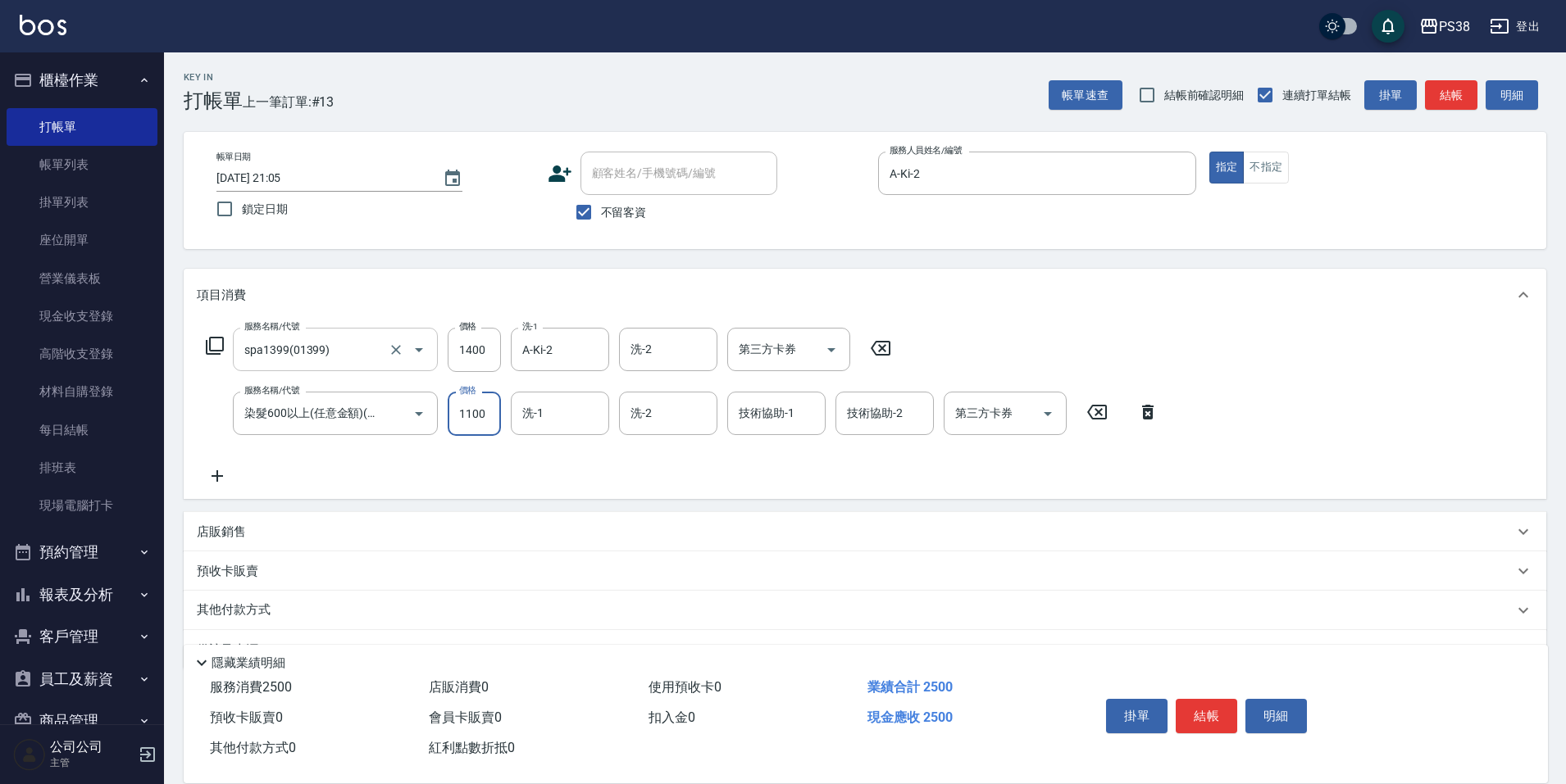
type input "1100"
type input "A-Ki-2"
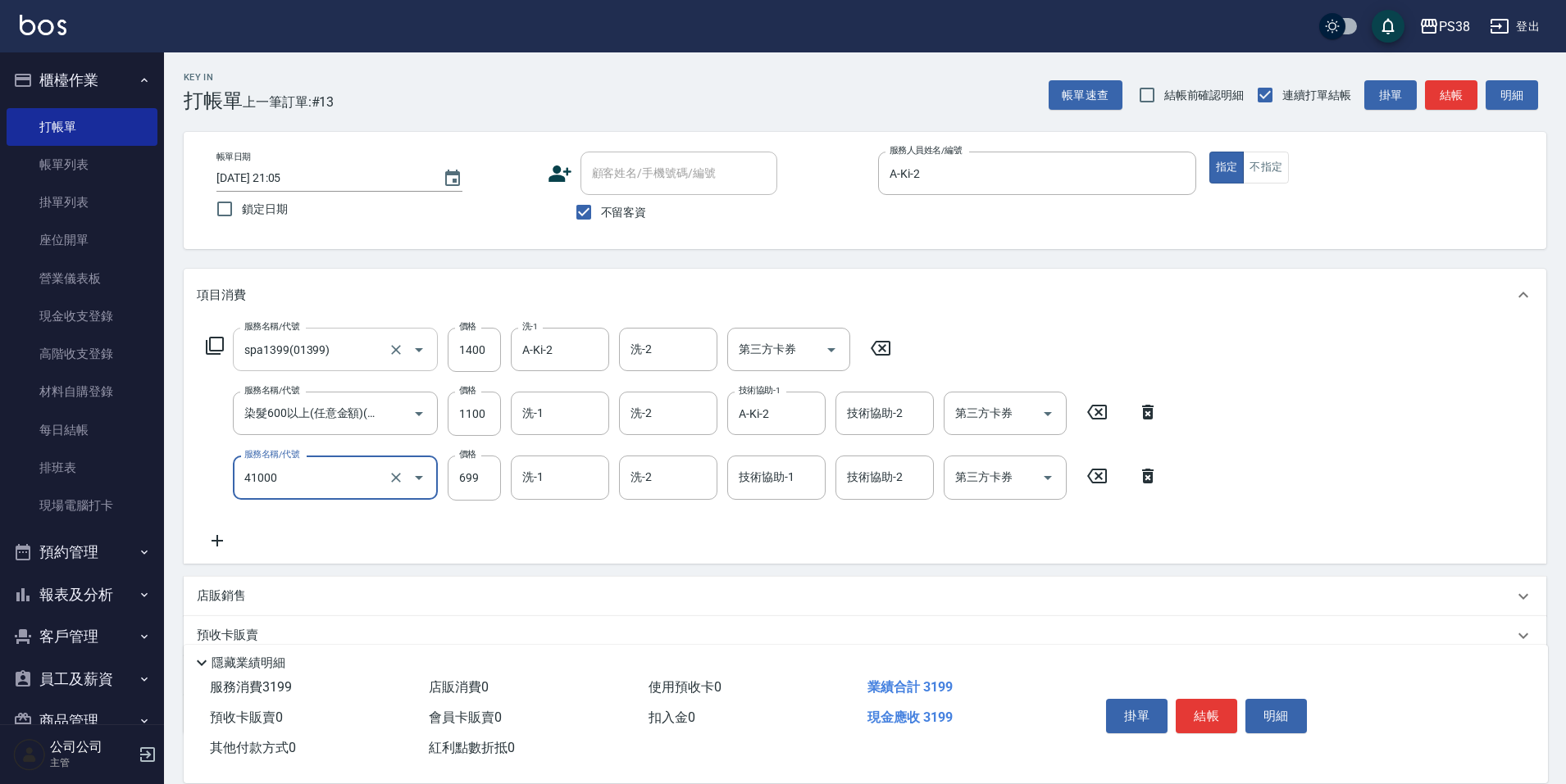
type input "燙髮699-2500(任意金額)(41000)"
type input "1500"
type input "A-Ki-2"
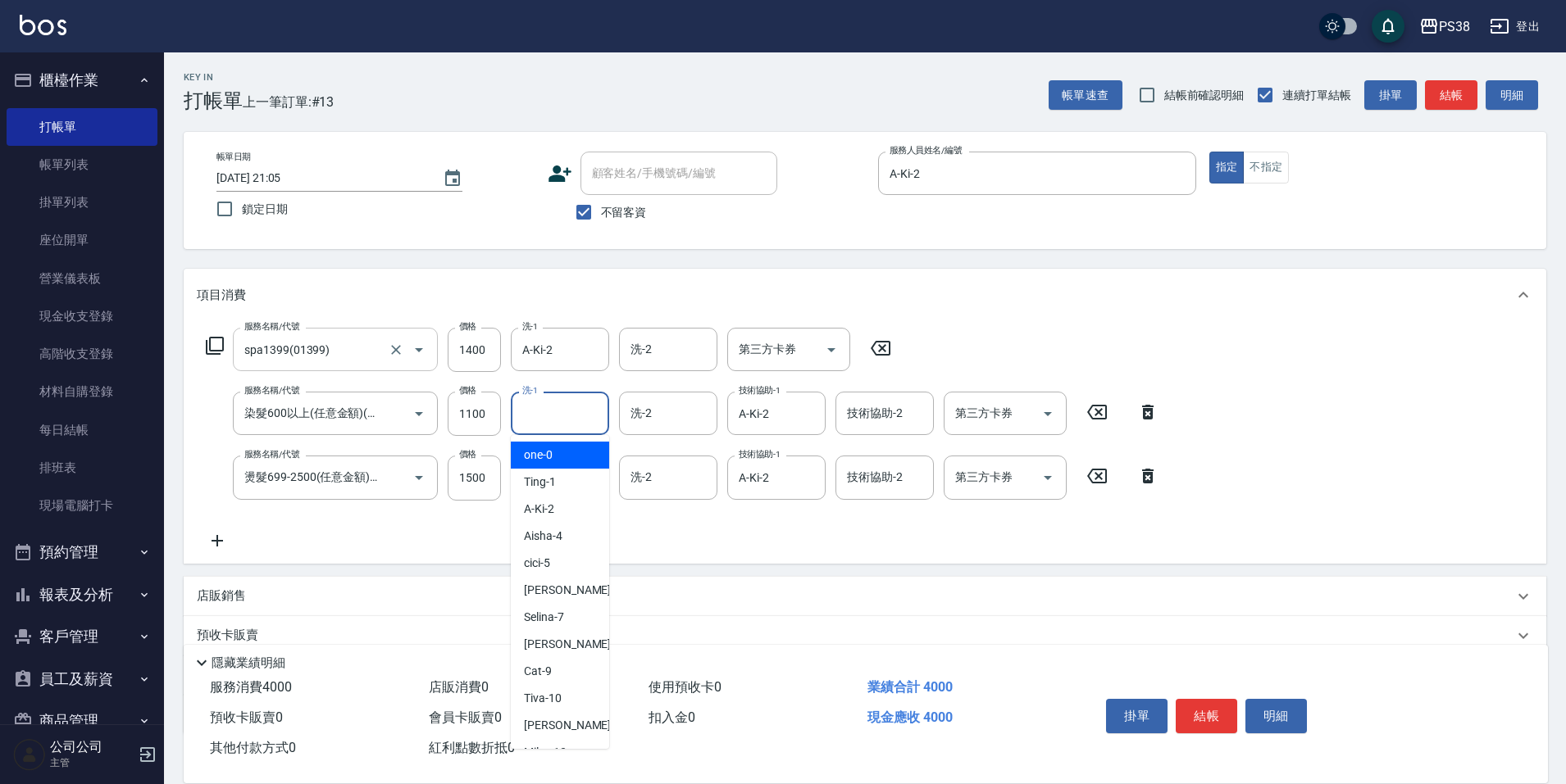
click at [541, 406] on input "洗-1" at bounding box center [559, 414] width 83 height 28
type input "彥丞-55"
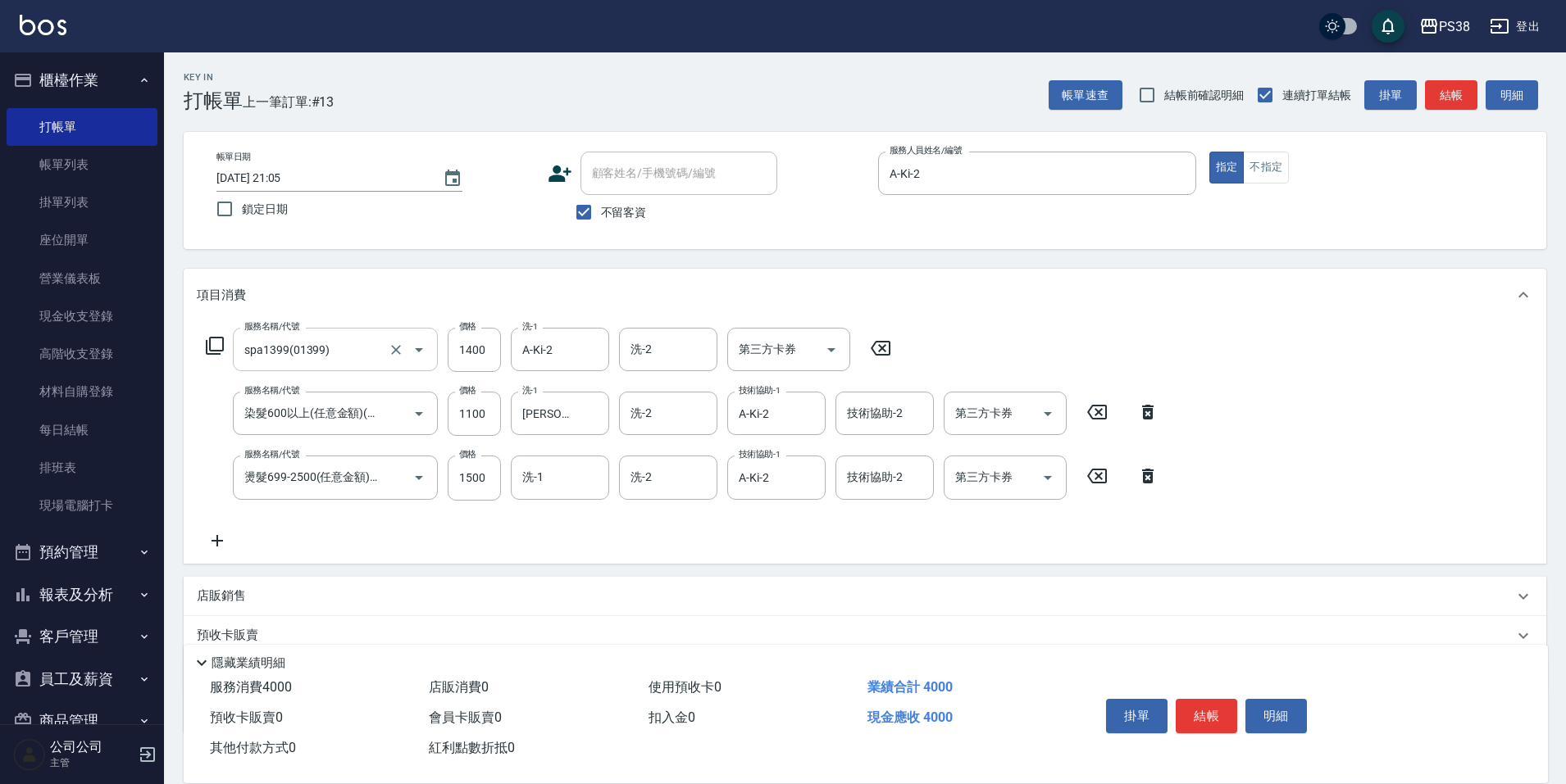
click at [831, 540] on div "服務名稱/代號 spa1399(01399) 服務名稱/代號 價格 1400 價格 洗-1 A-Ki-2 洗-1 洗-2 洗-2 第三方卡券 第三方卡券 服務…" at bounding box center [682, 439] width 972 height 222
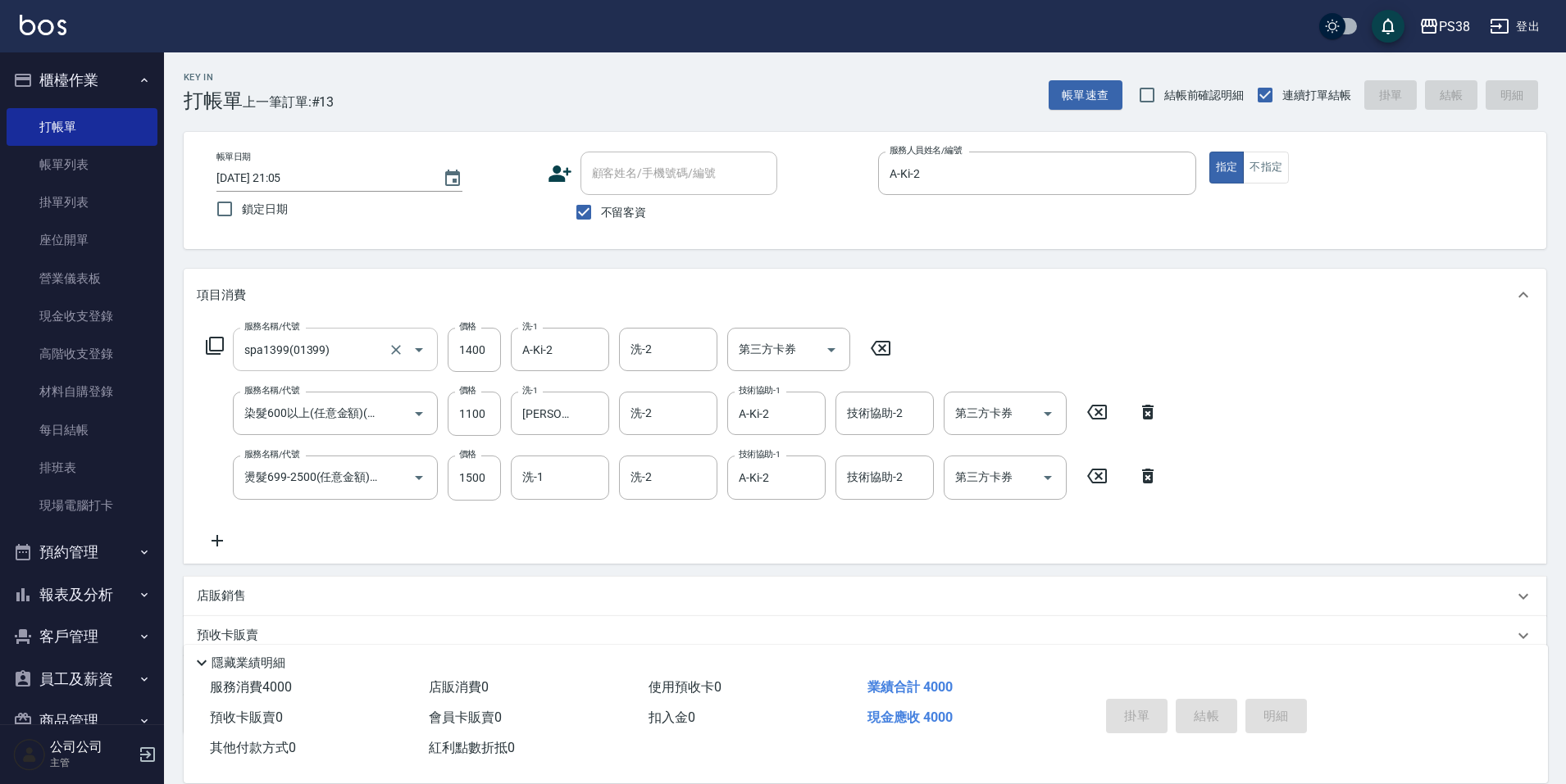
type input "2025/10/08 21:08"
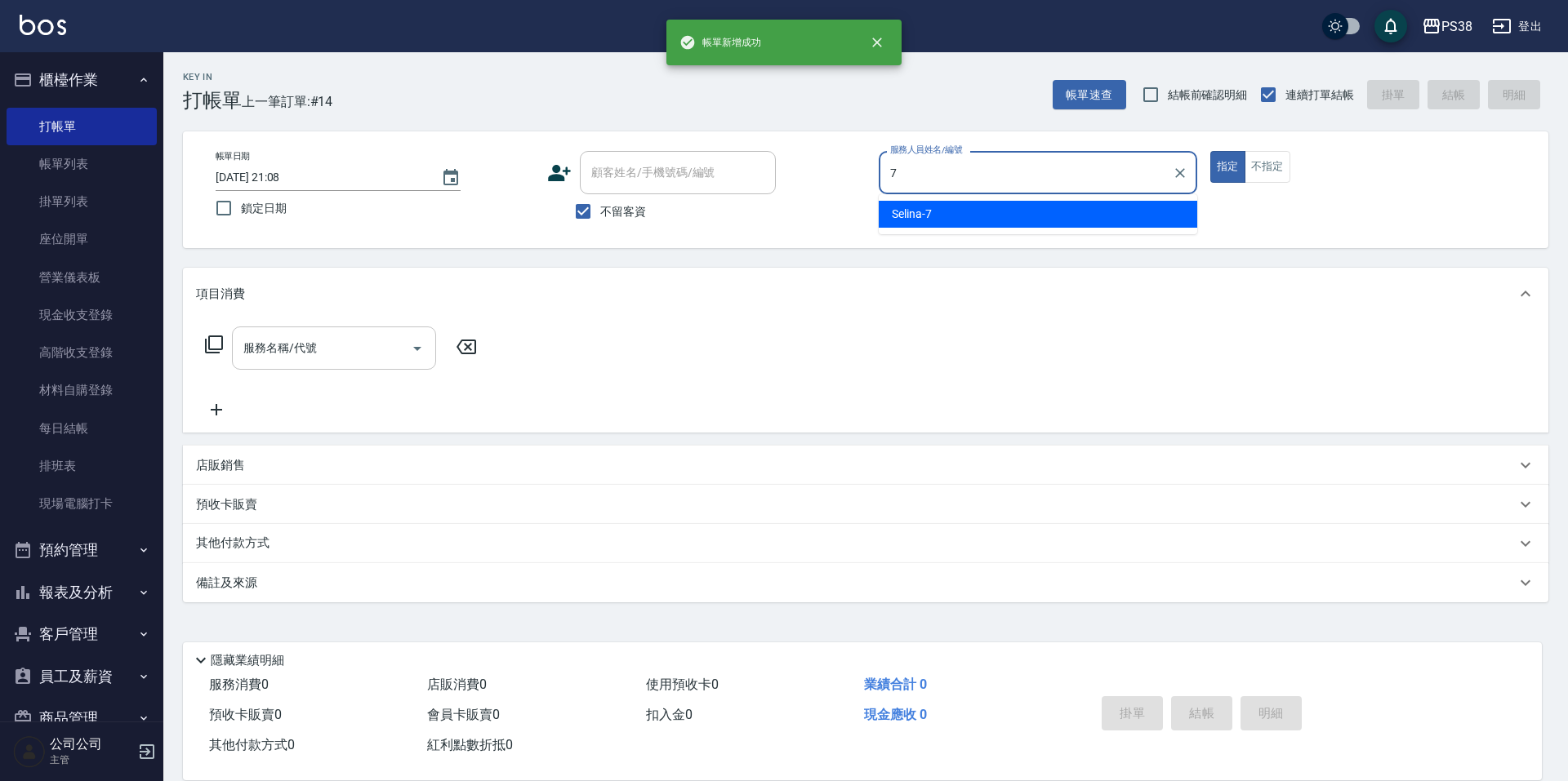
type input "Selina-7"
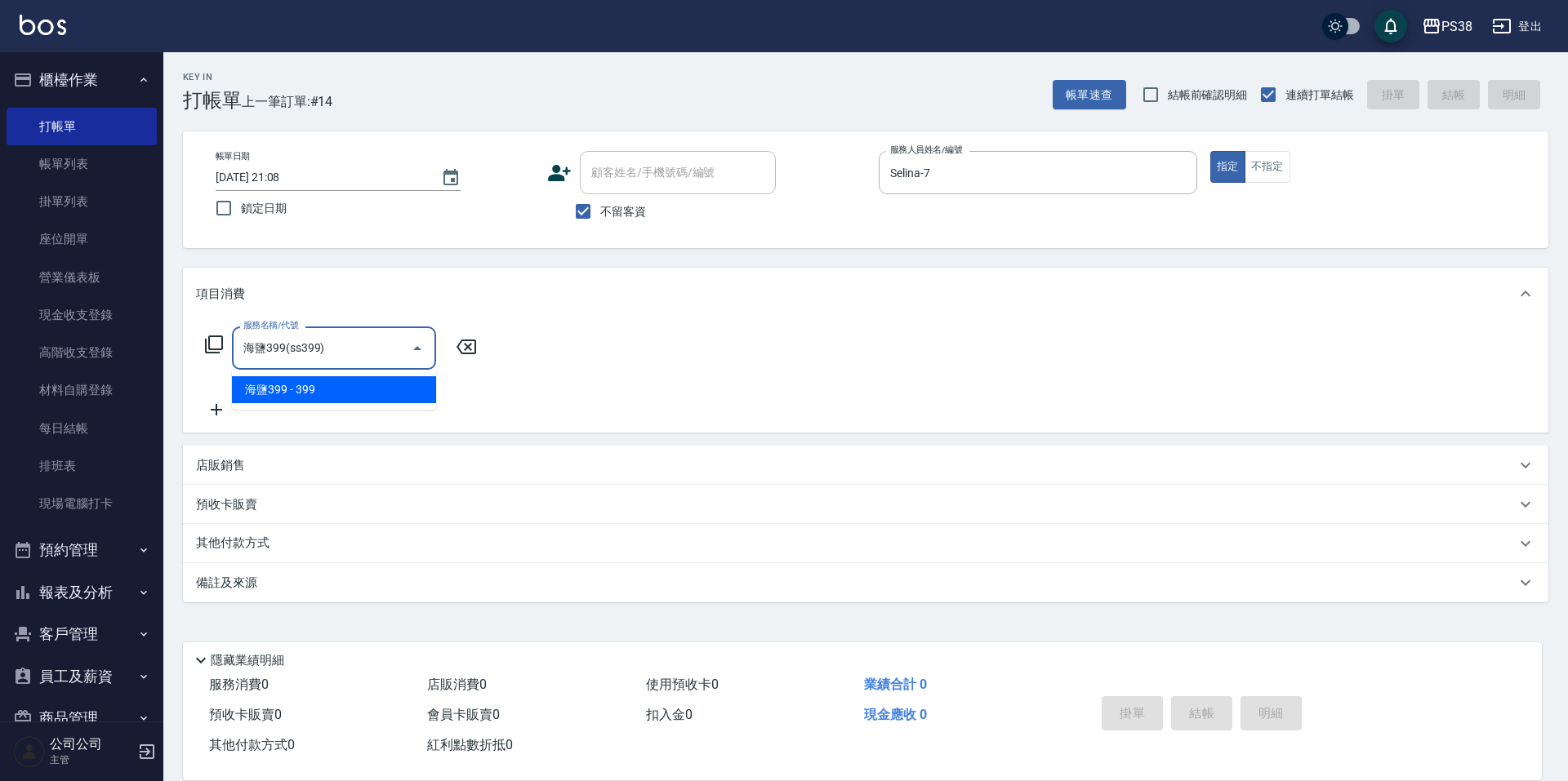
type input "海鹽399(ss399)"
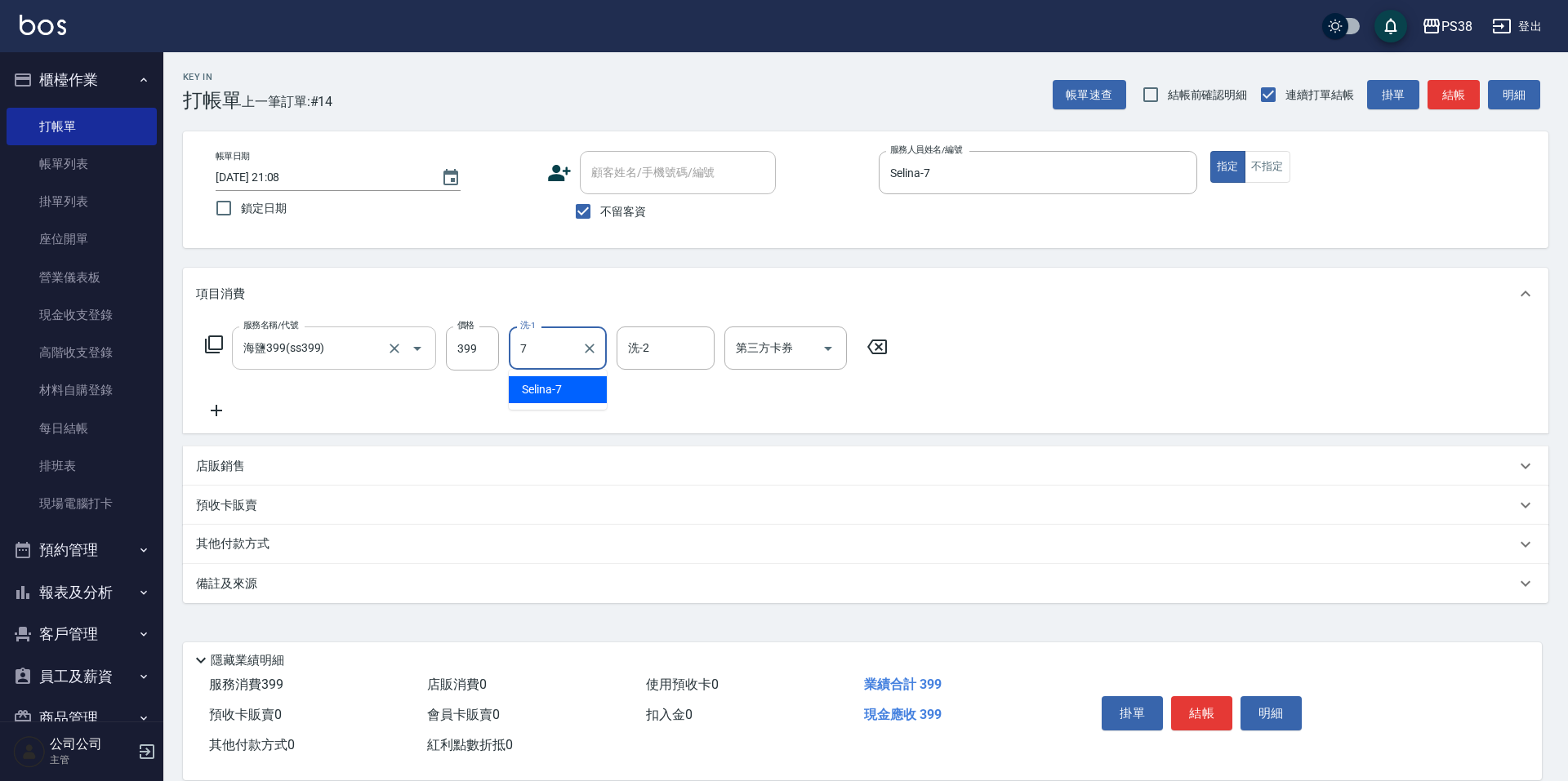
type input "Selina-7"
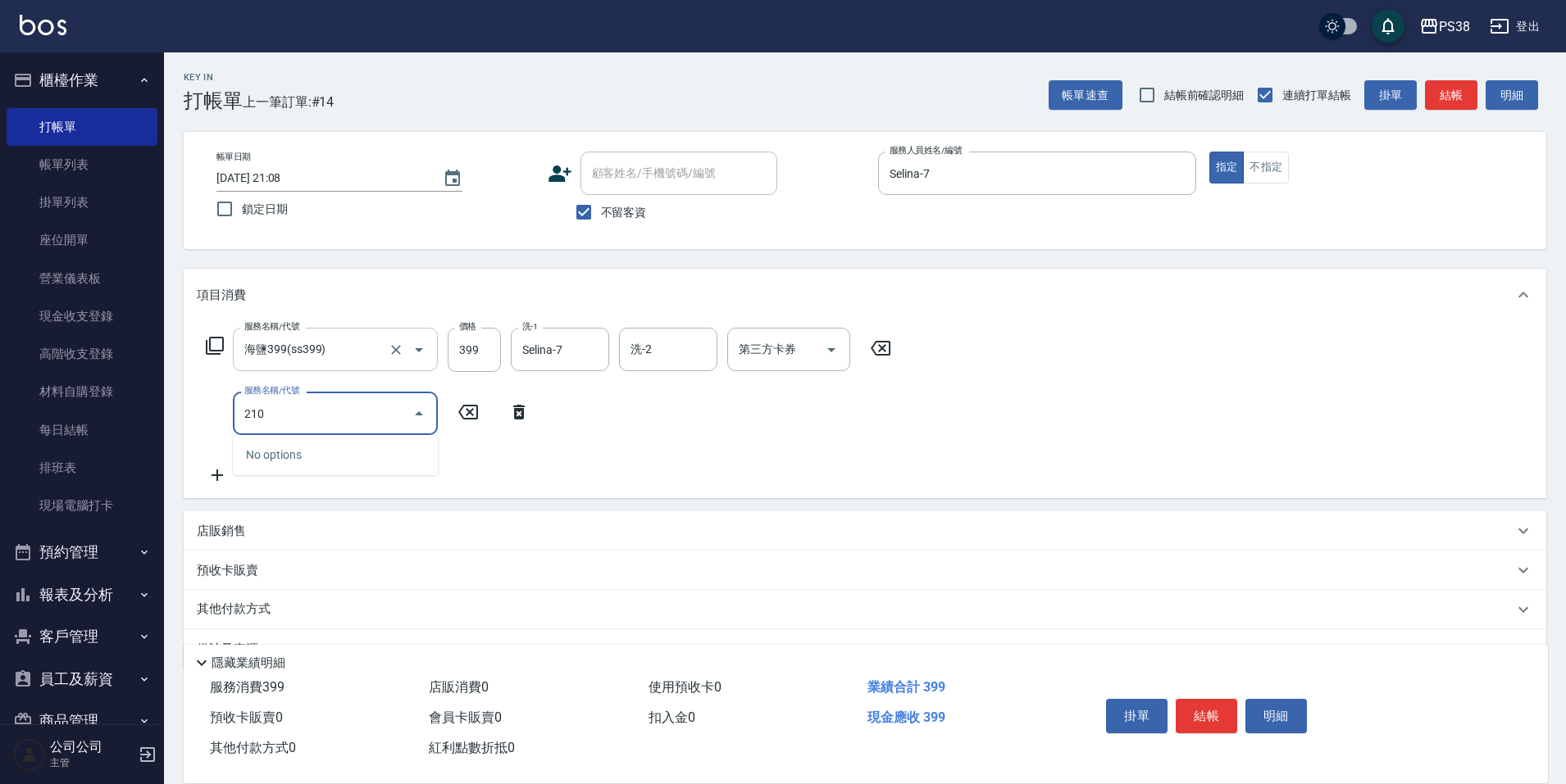
type input "2100"
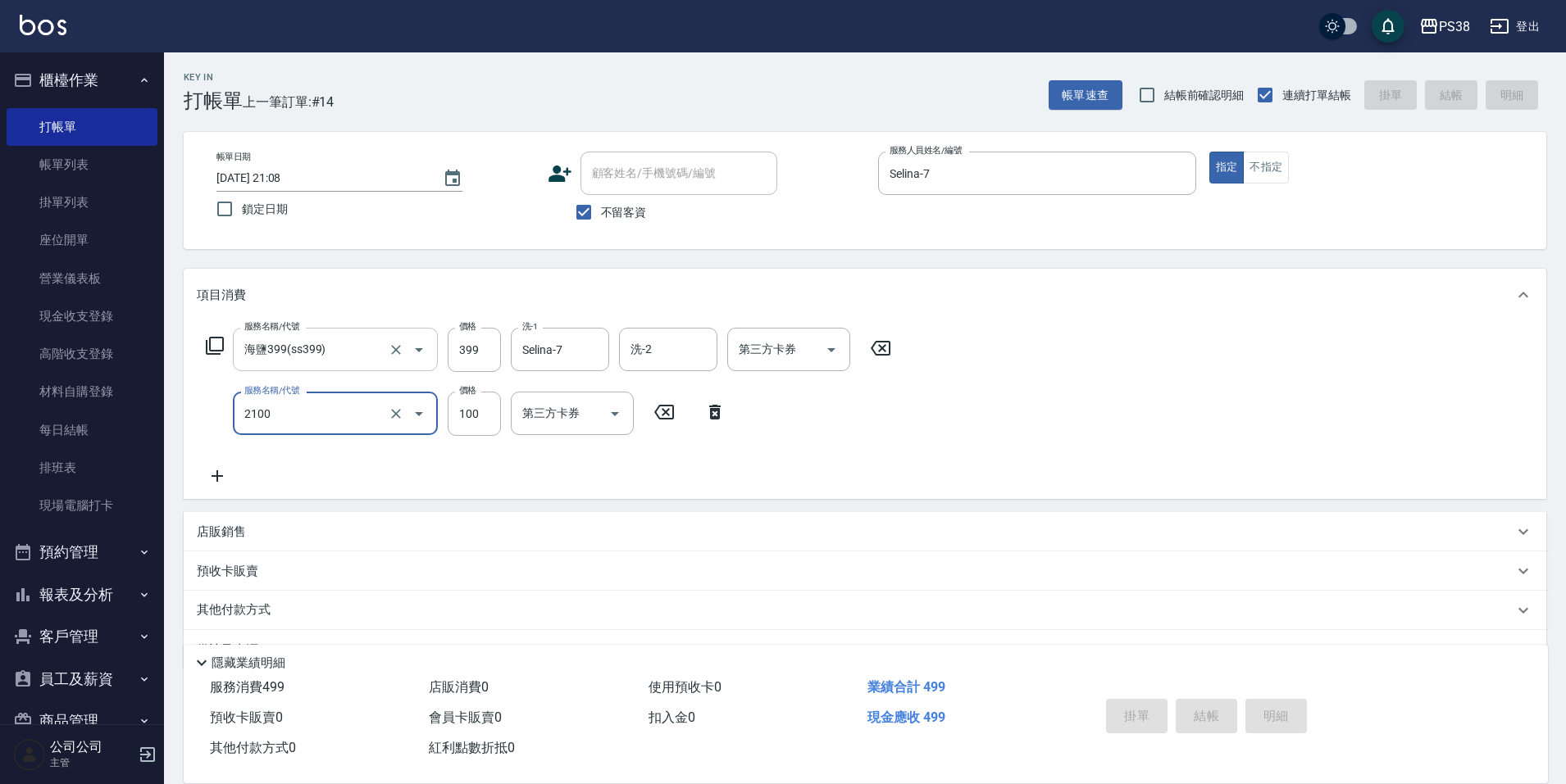
type input "2025/10/08 21:09"
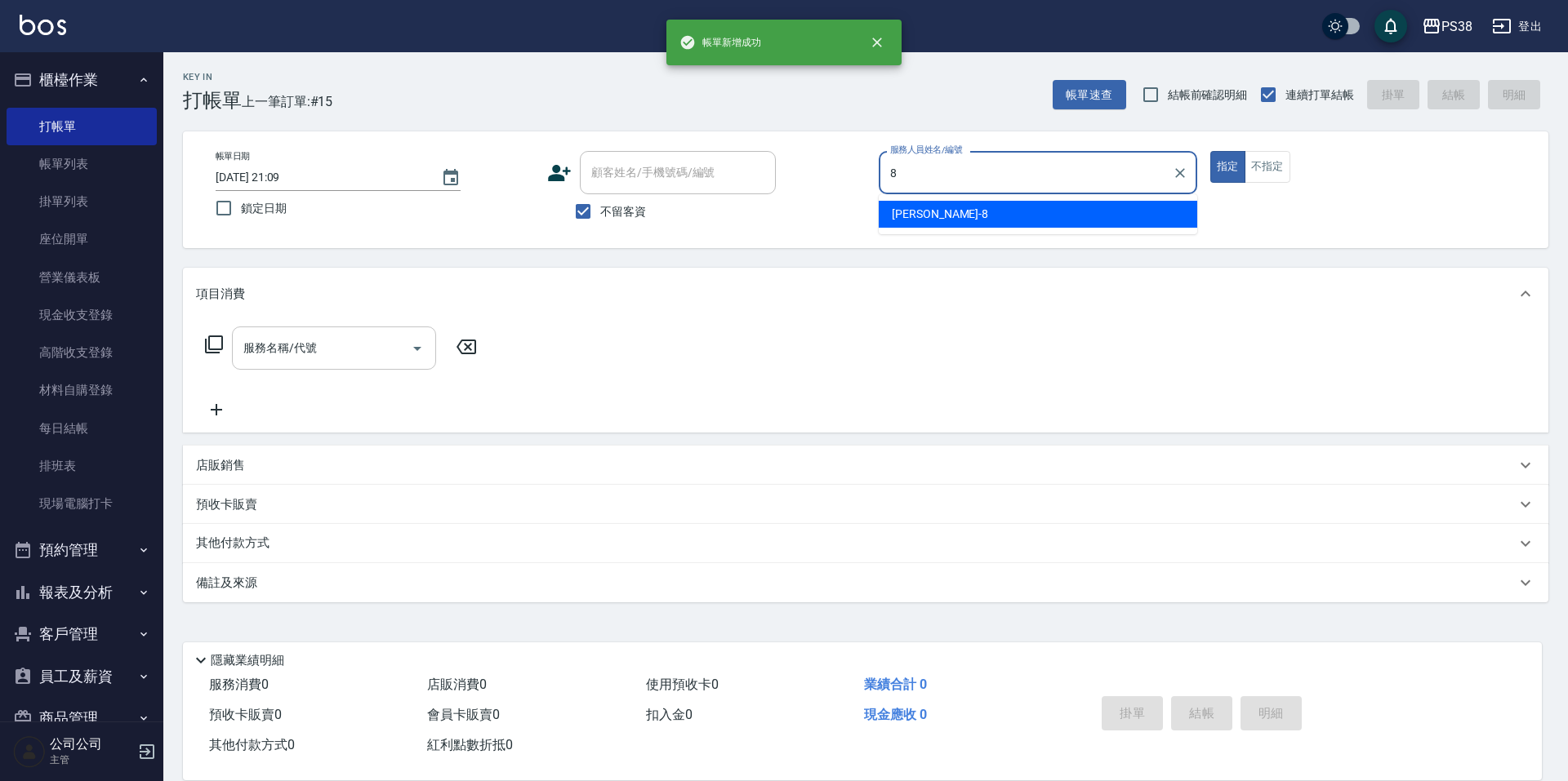
type input "mika-8"
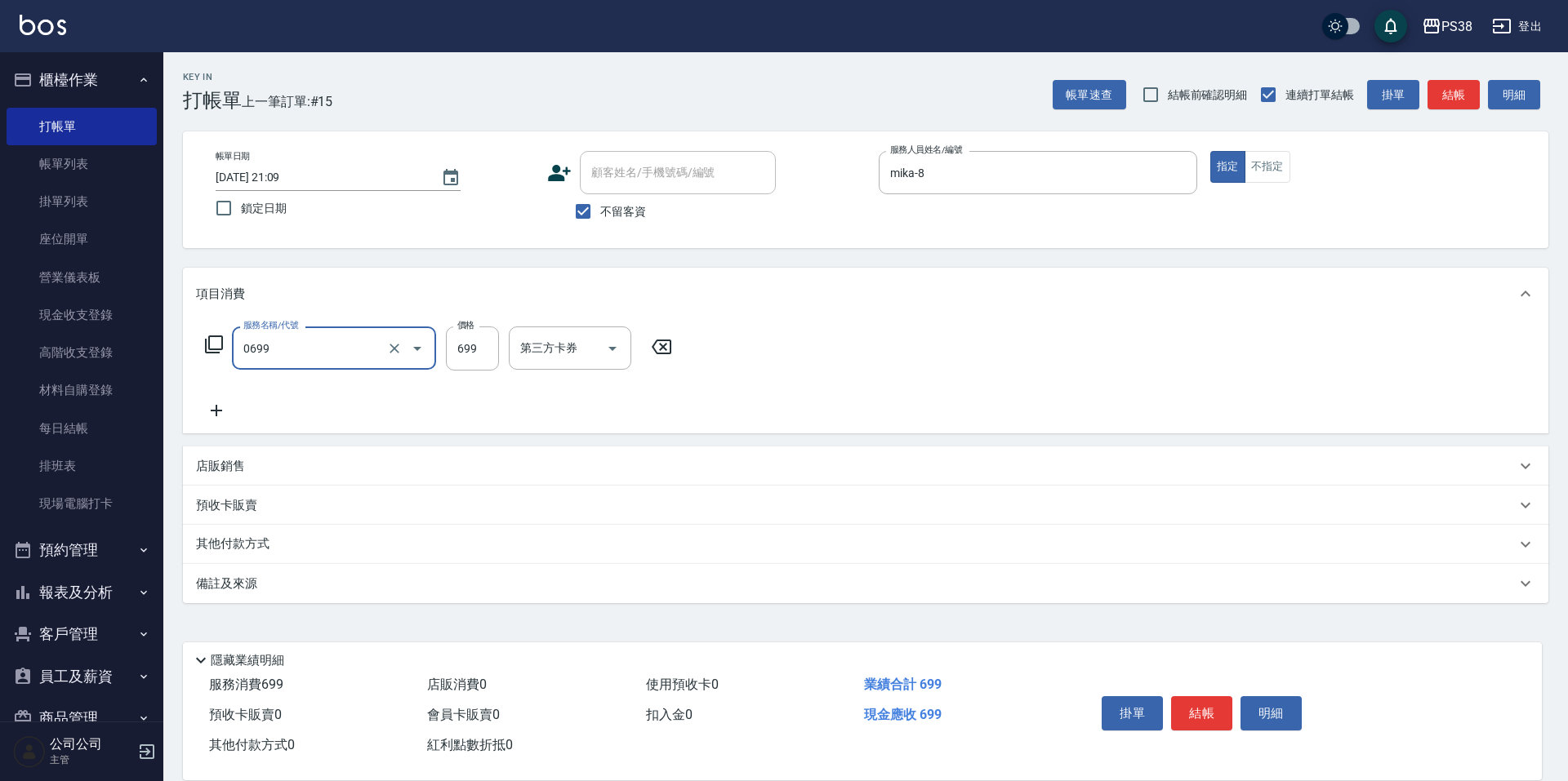
type input "spa699(0699)"
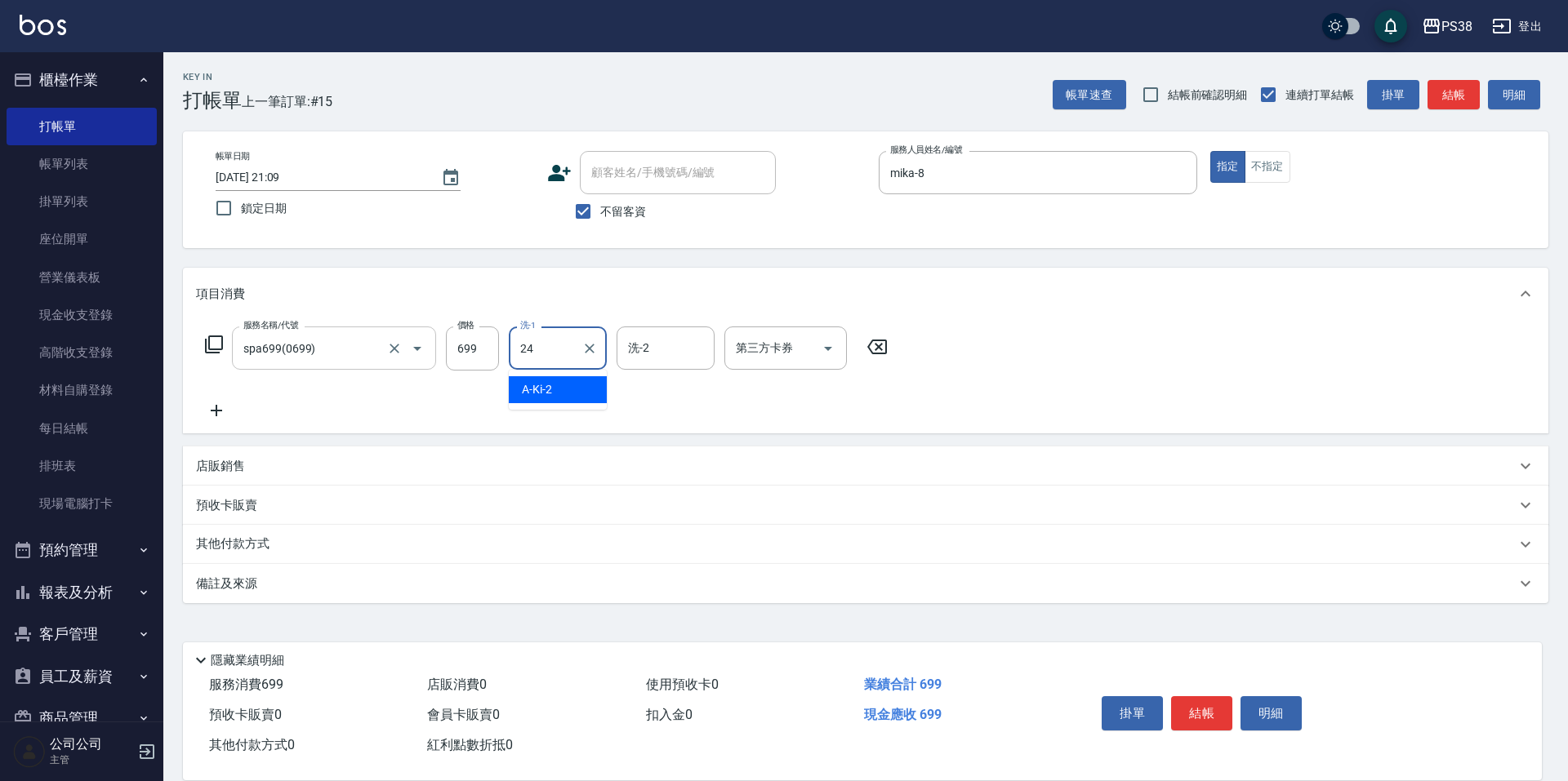
type input "Nini-24"
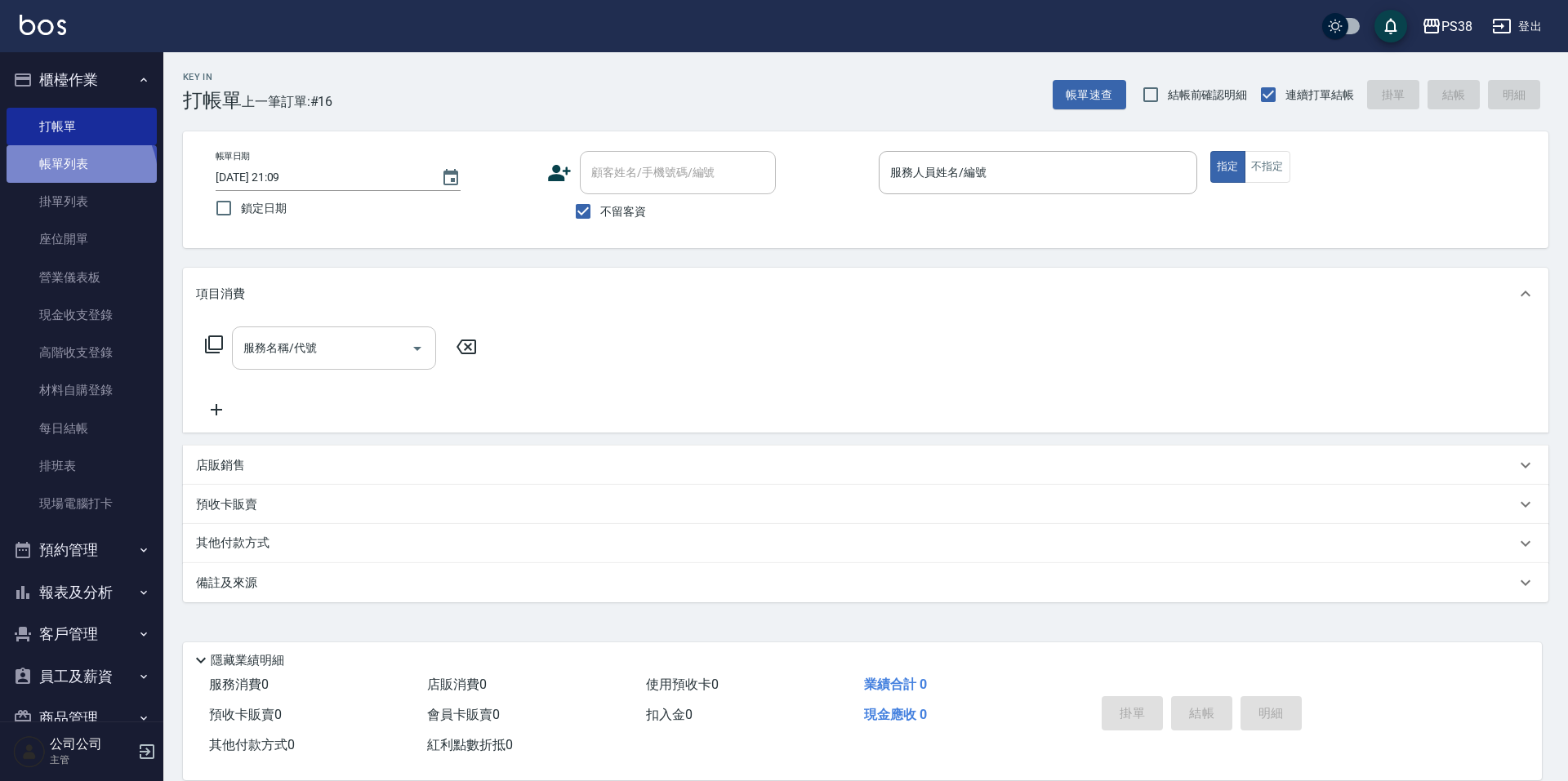
click at [79, 176] on link "帳單列表" at bounding box center [81, 163] width 150 height 37
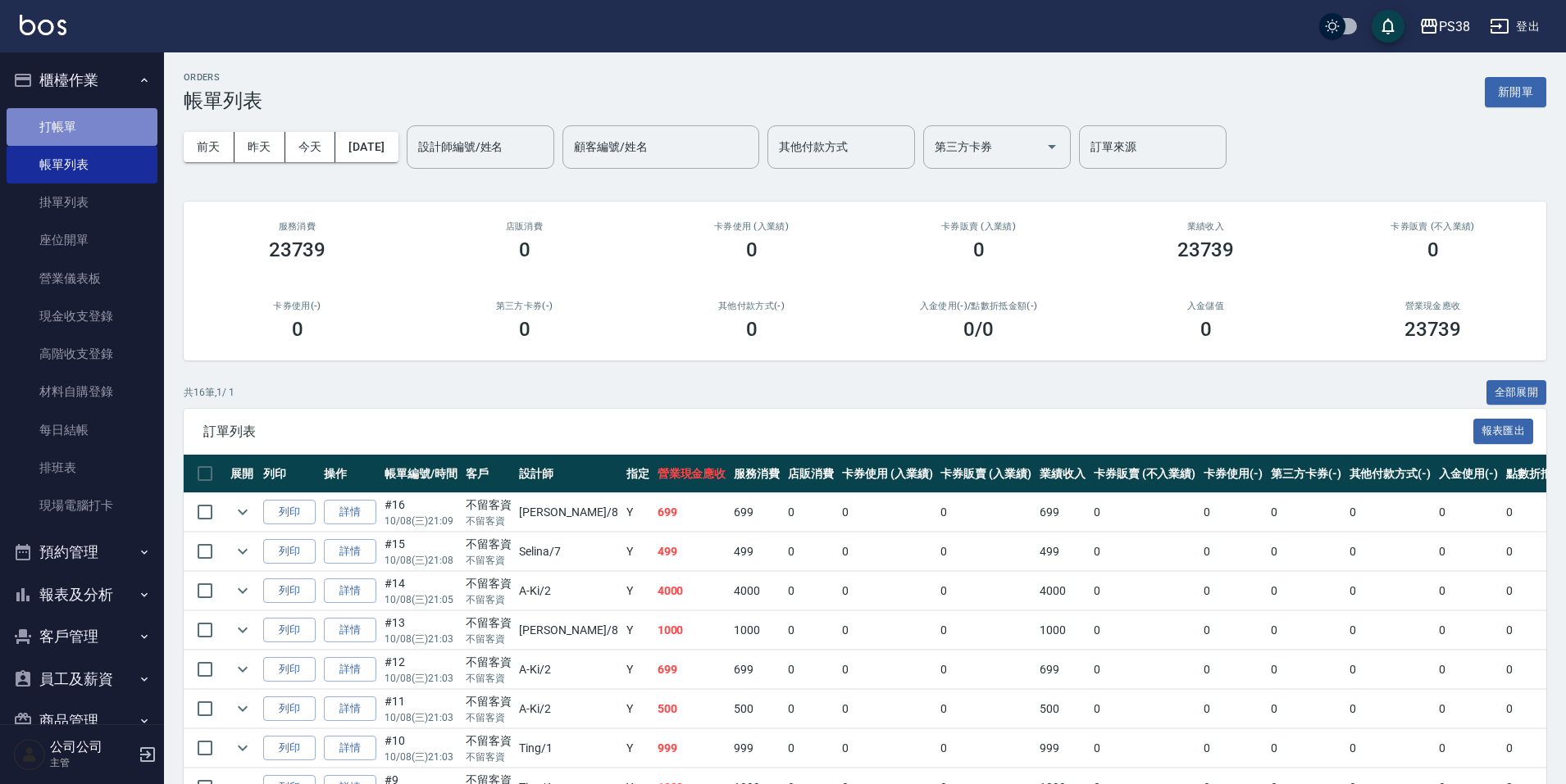
click at [87, 124] on link "打帳單" at bounding box center [82, 127] width 151 height 37
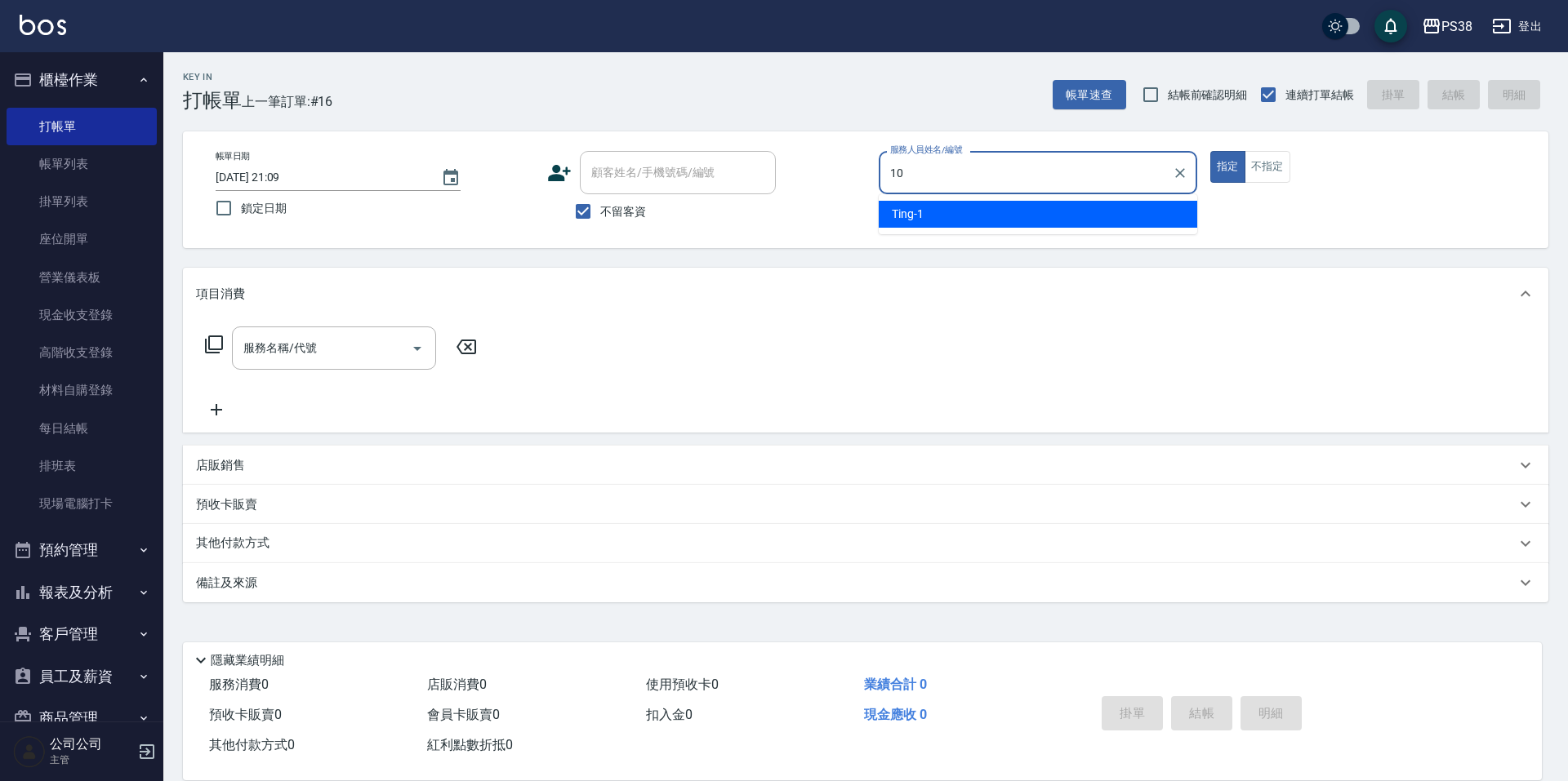
type input "Tiva-10"
type button "true"
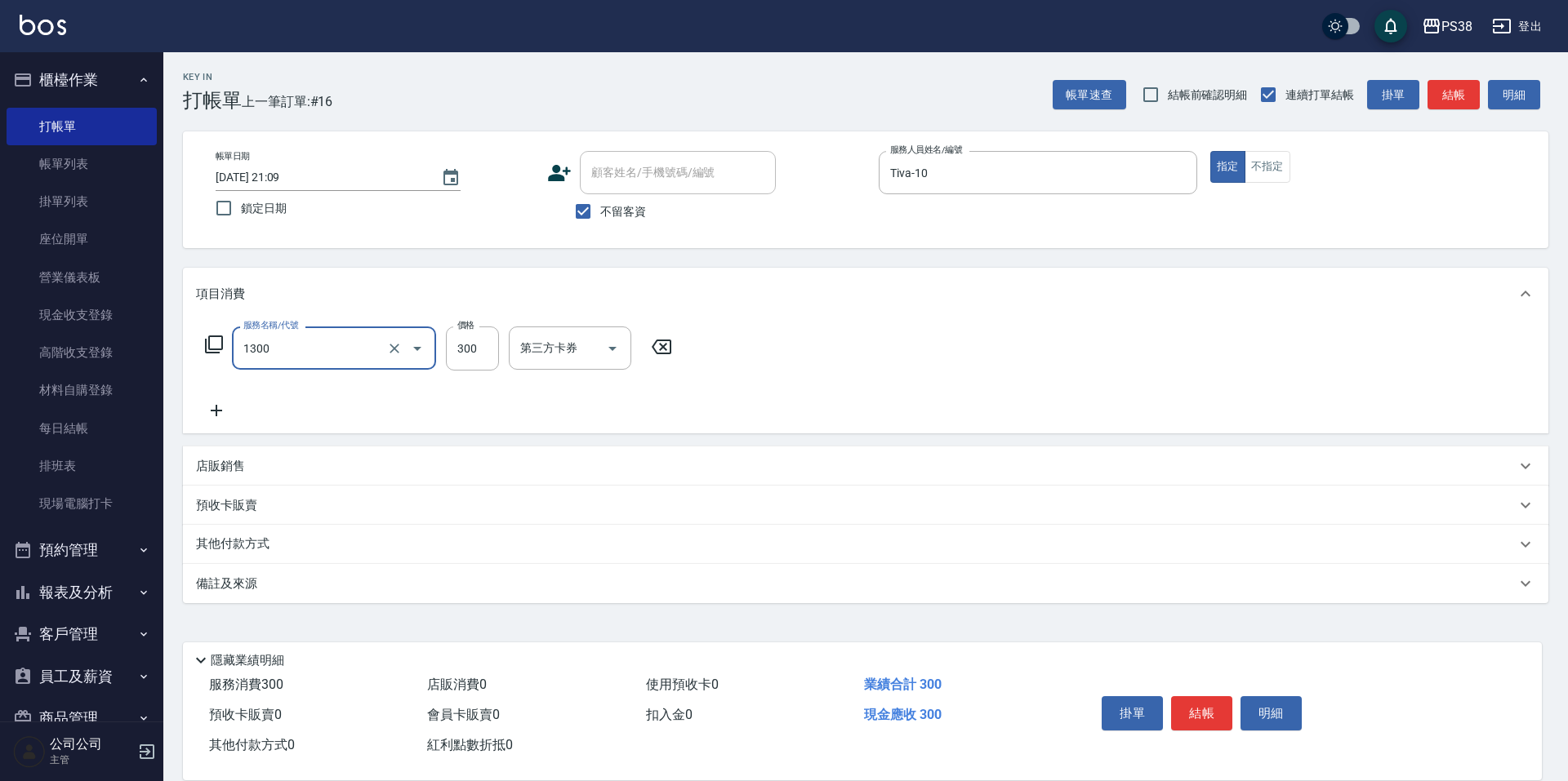
type input "精油洗潤300(1300)"
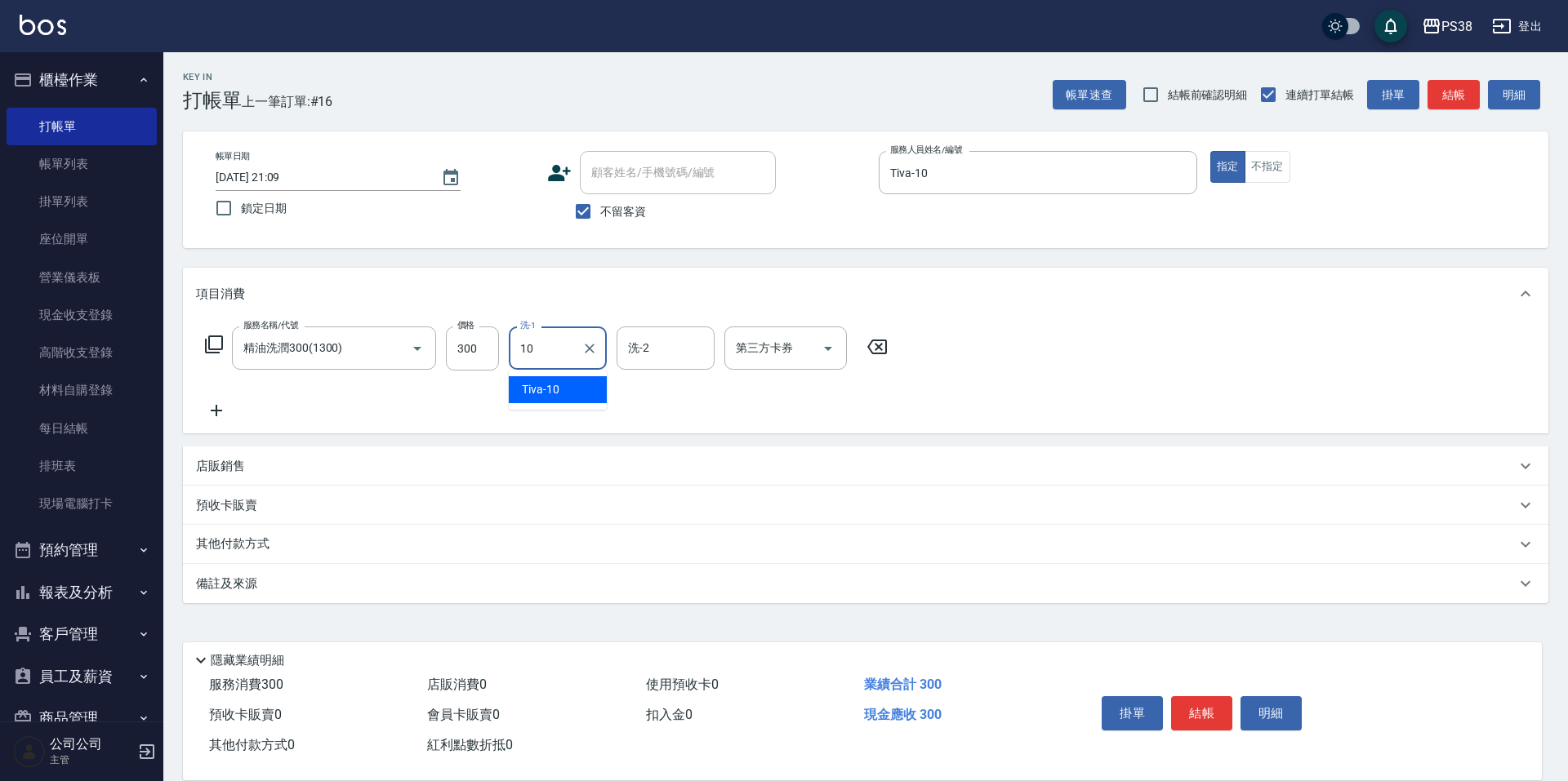
type input "Tiva-10"
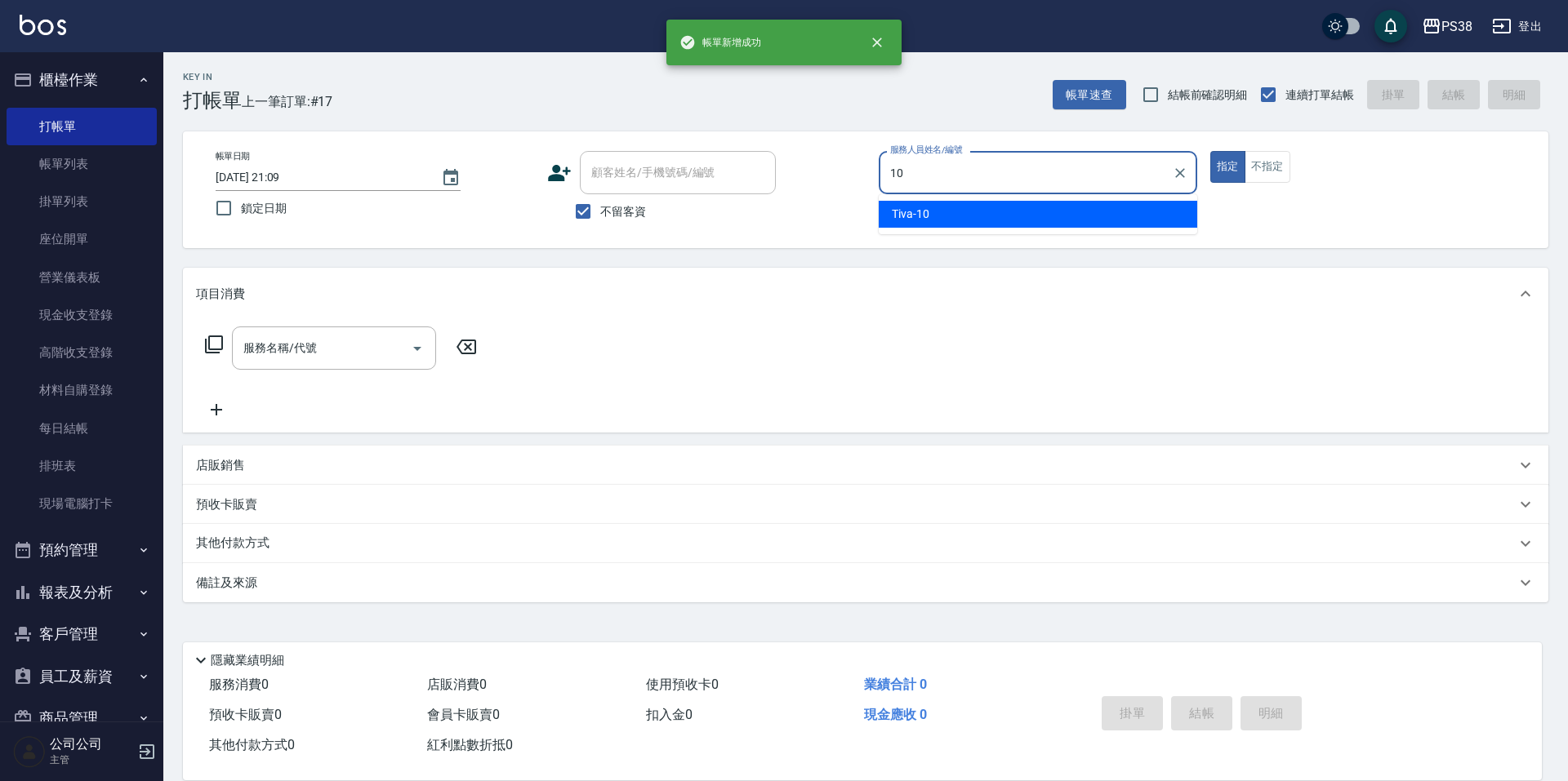
type input "Tiva-10"
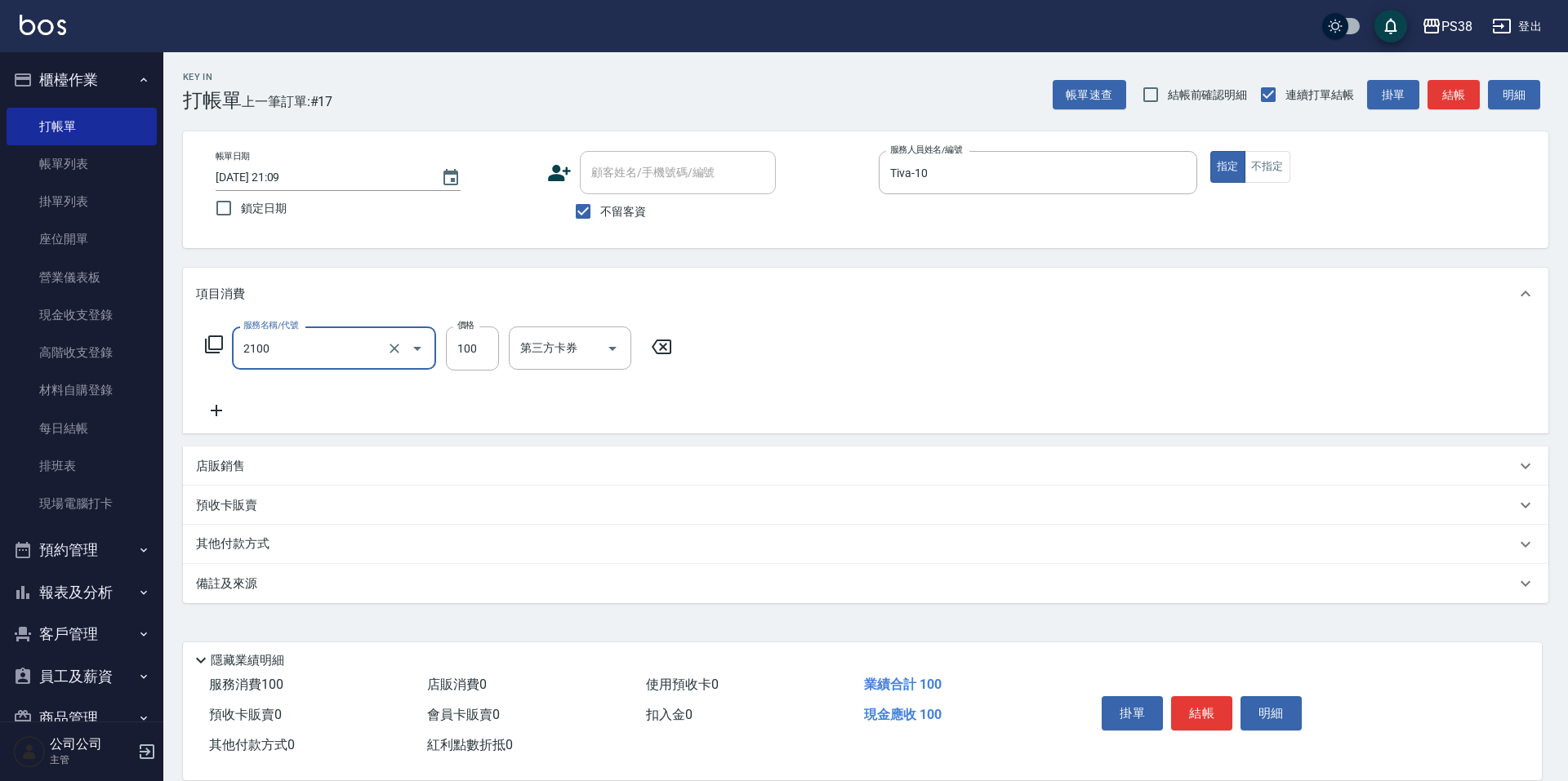
type input "剪髮與造型(任意金額)(2100)"
type input "280"
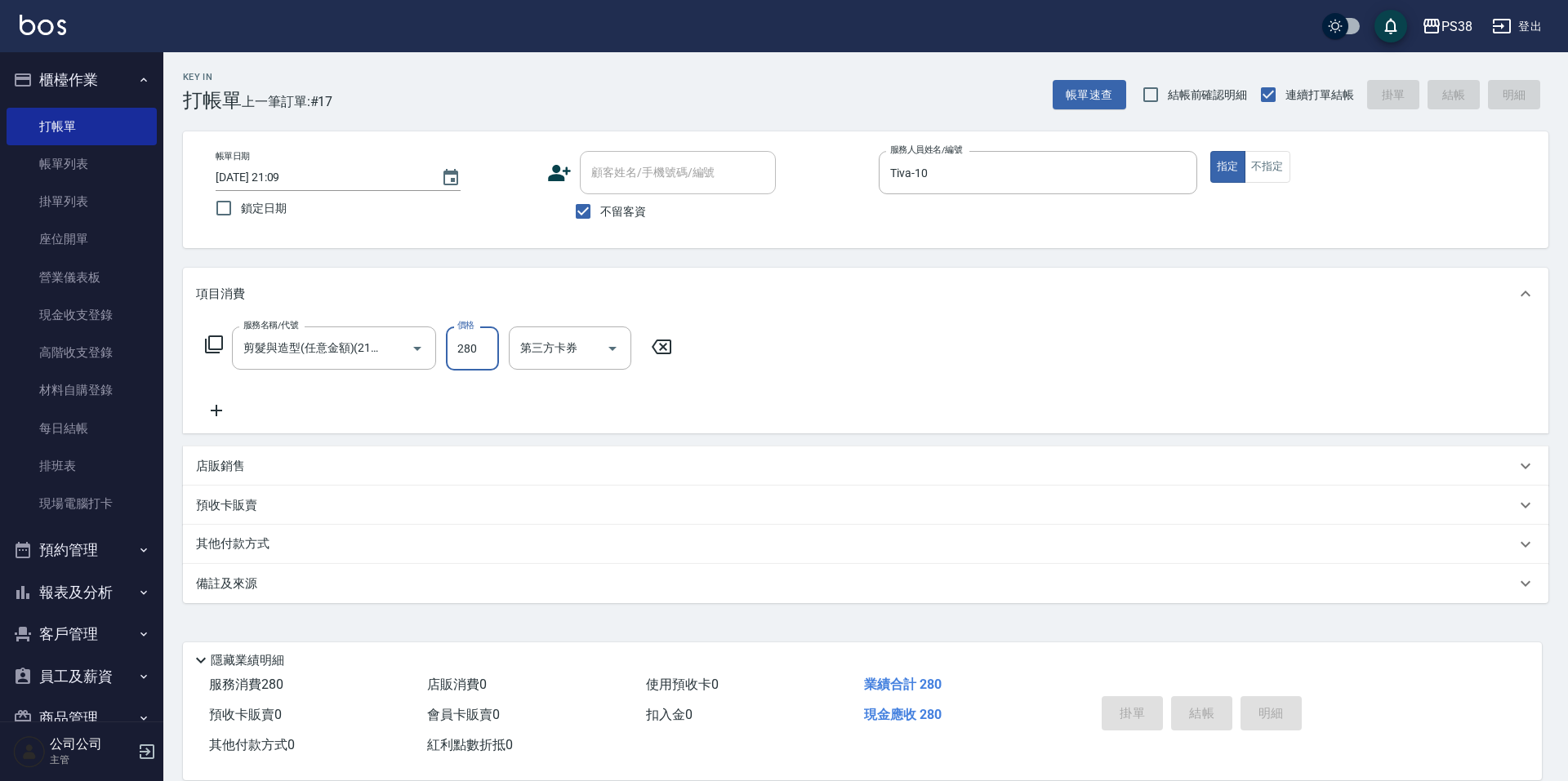
type input "2025/10/08 21:10"
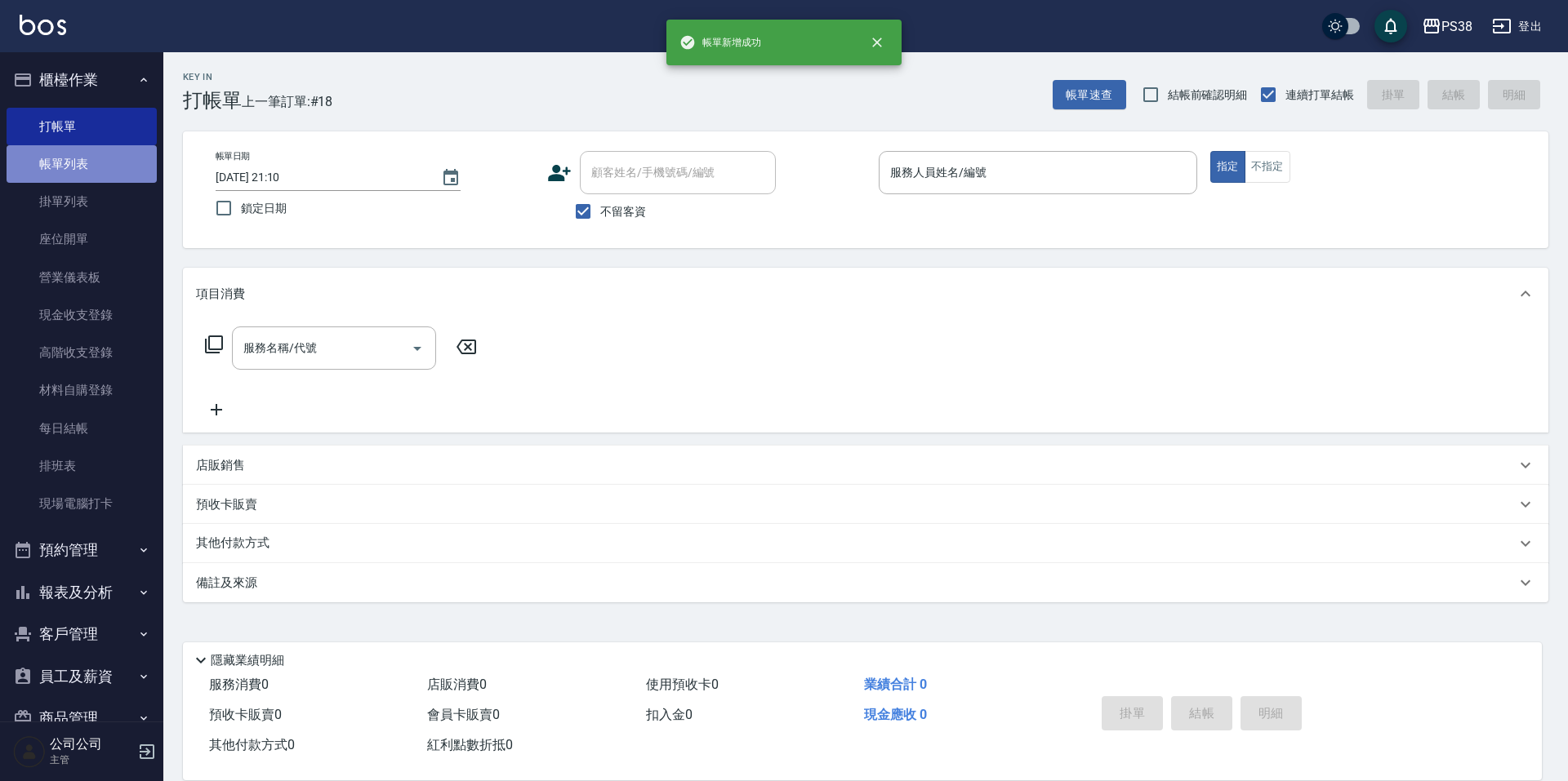
click at [111, 158] on link "帳單列表" at bounding box center [81, 163] width 150 height 37
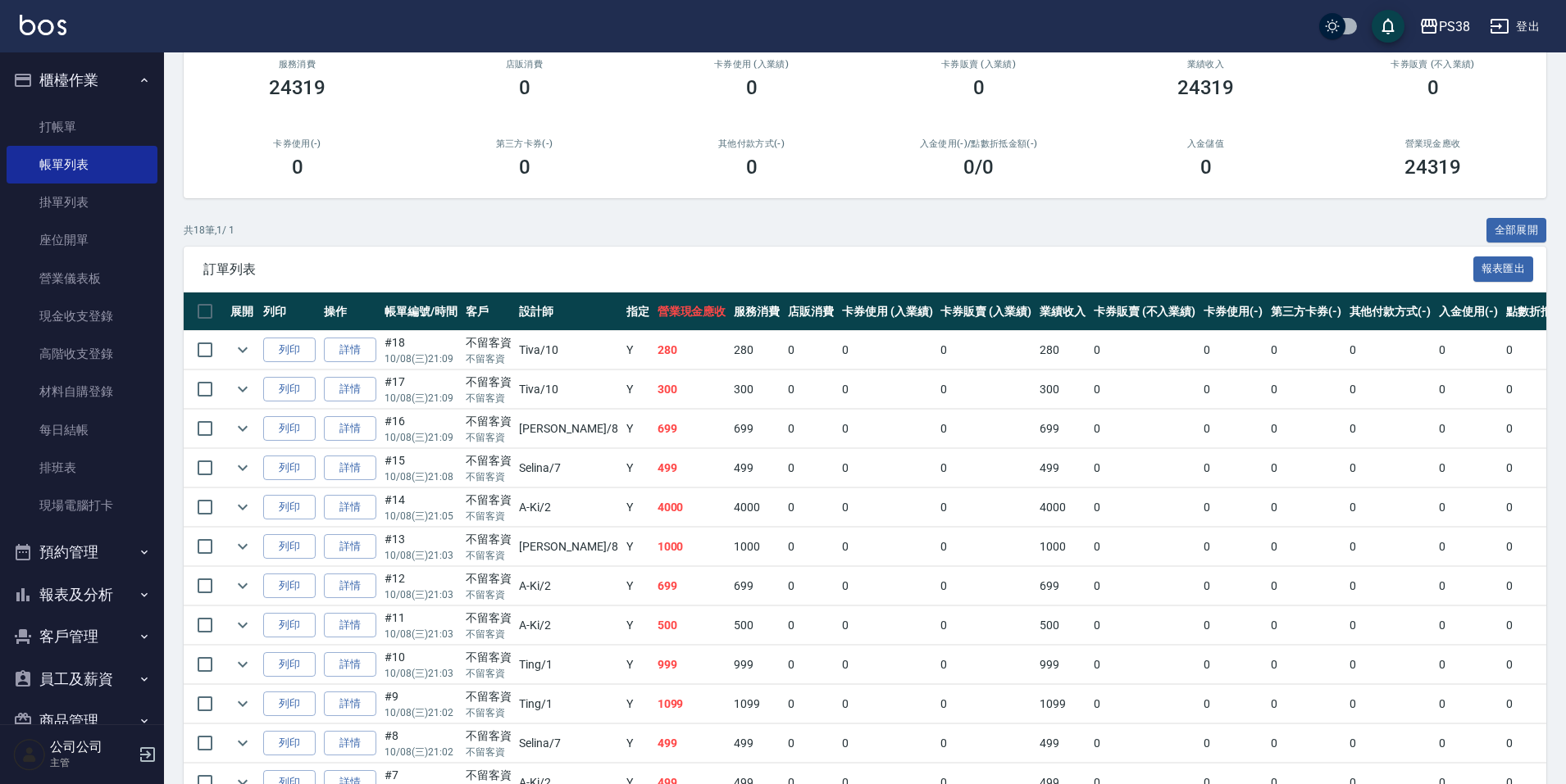
scroll to position [164, 0]
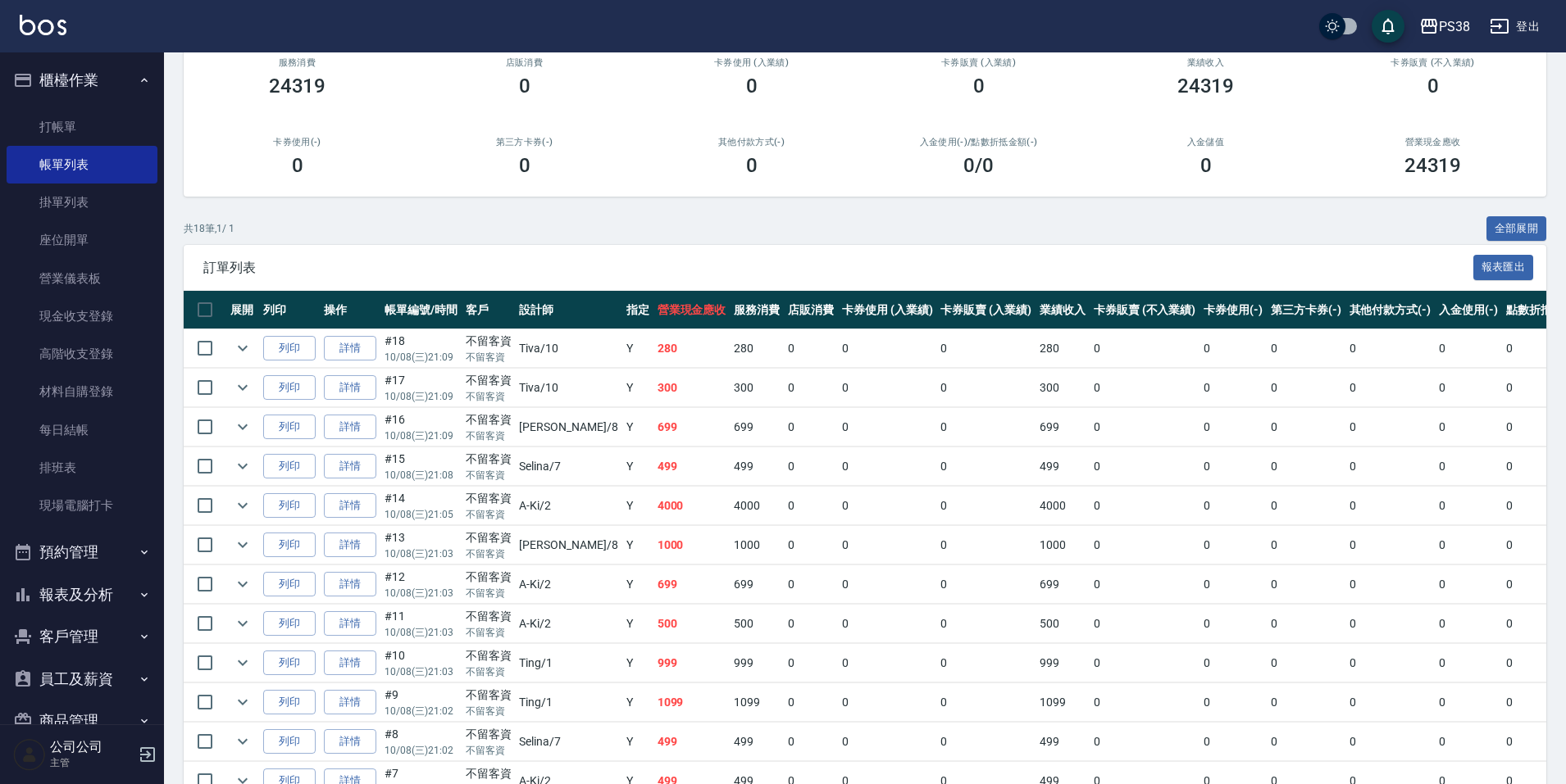
drag, startPoint x: 638, startPoint y: 435, endPoint x: 636, endPoint y: 444, distance: 9.2
click at [654, 435] on td "699" at bounding box center [692, 427] width 77 height 38
click at [654, 484] on td "499" at bounding box center [692, 467] width 77 height 38
click at [654, 510] on td "4000" at bounding box center [692, 506] width 77 height 38
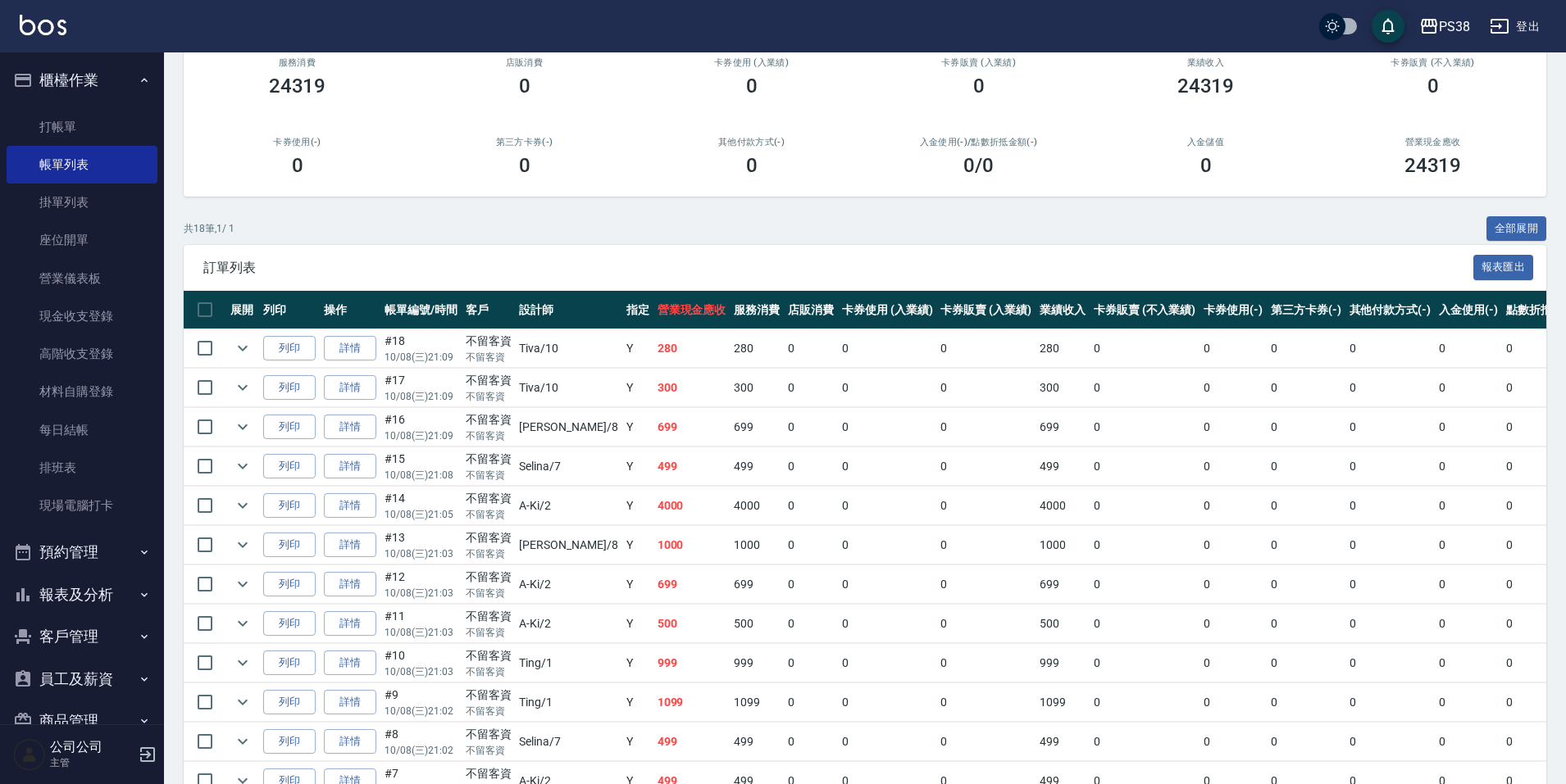
click at [654, 540] on td "1000" at bounding box center [692, 545] width 77 height 38
click at [654, 546] on td "1000" at bounding box center [692, 545] width 77 height 38
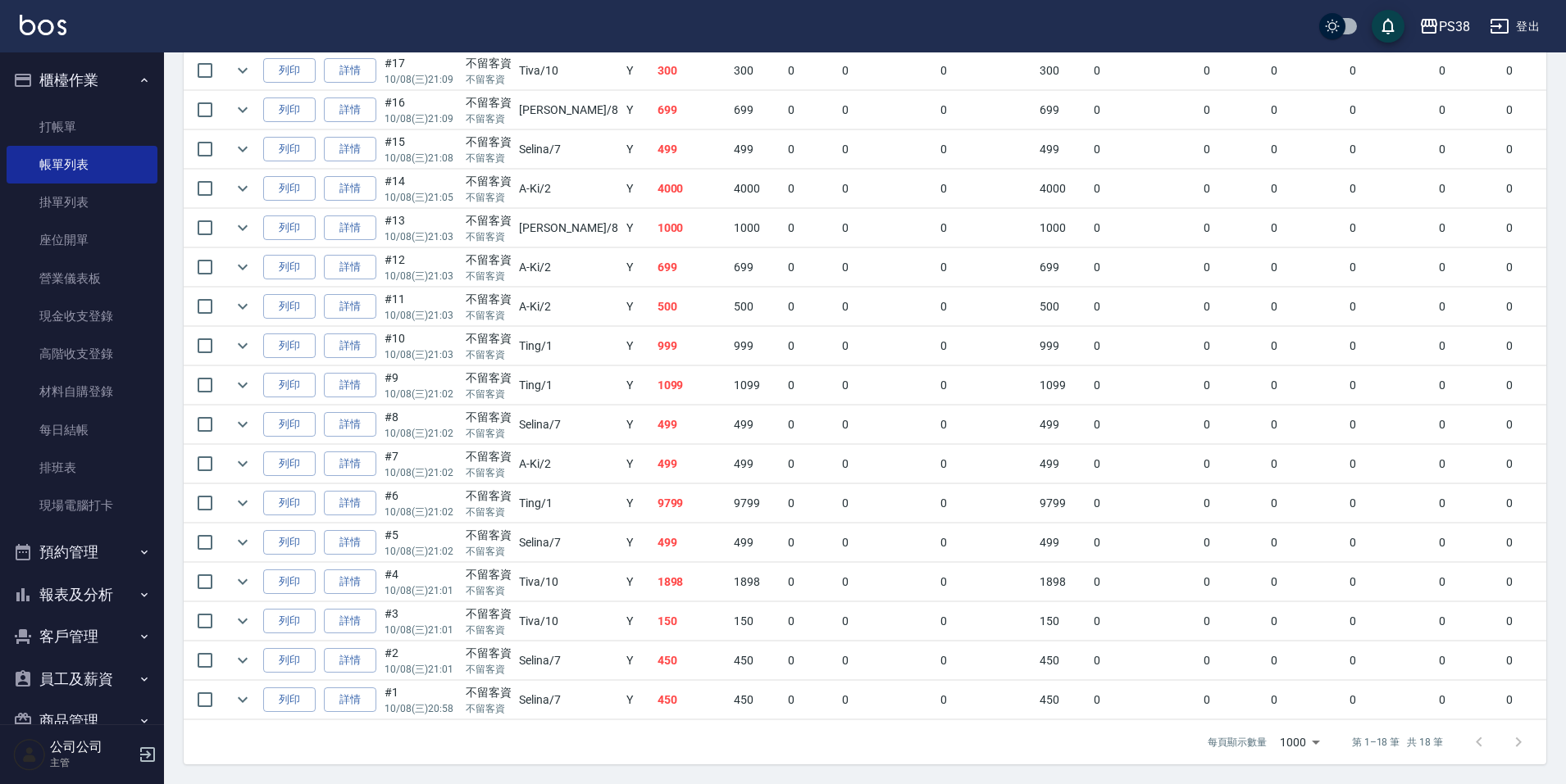
scroll to position [2, 0]
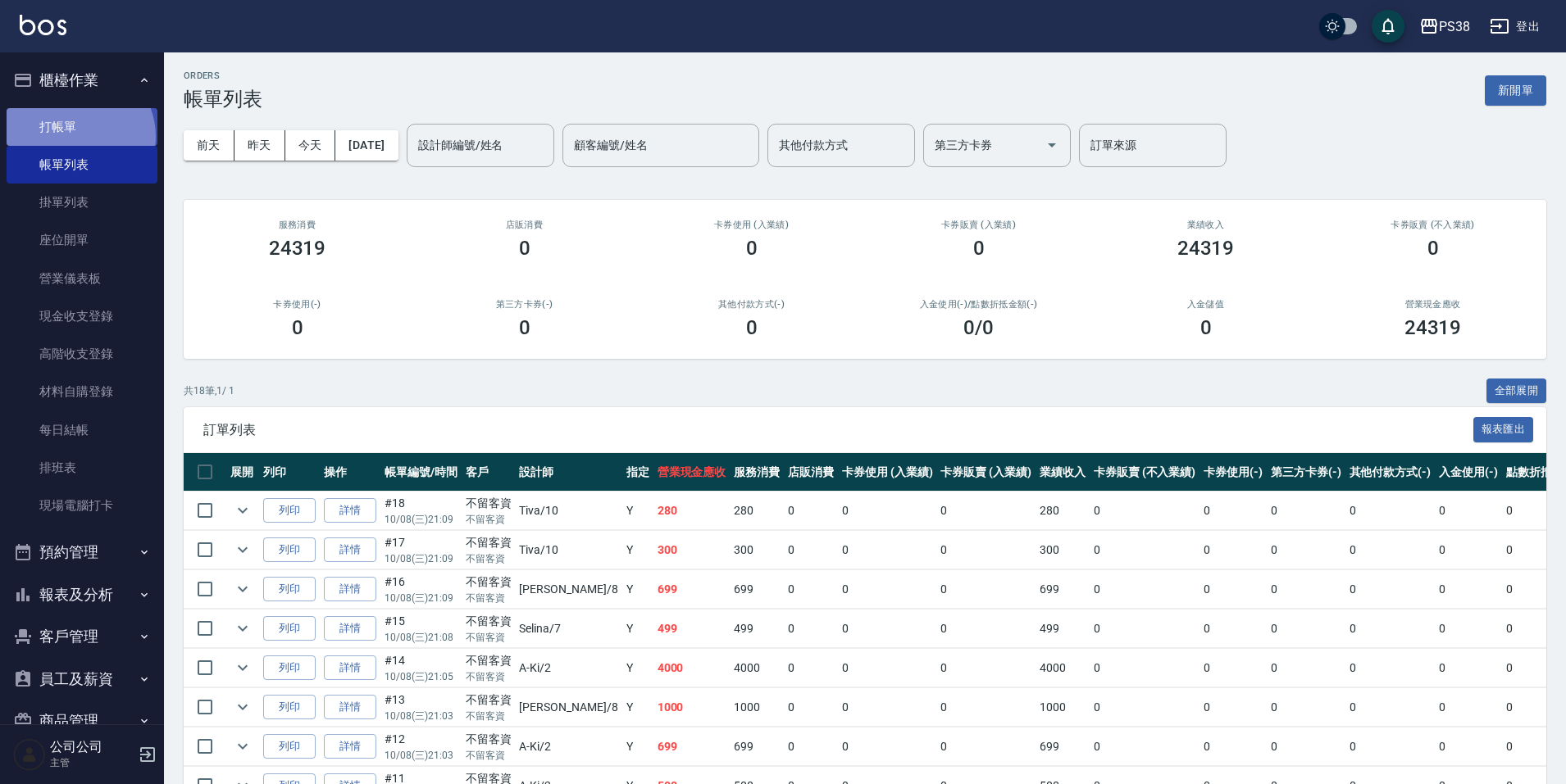
click at [76, 136] on link "打帳單" at bounding box center [82, 127] width 151 height 37
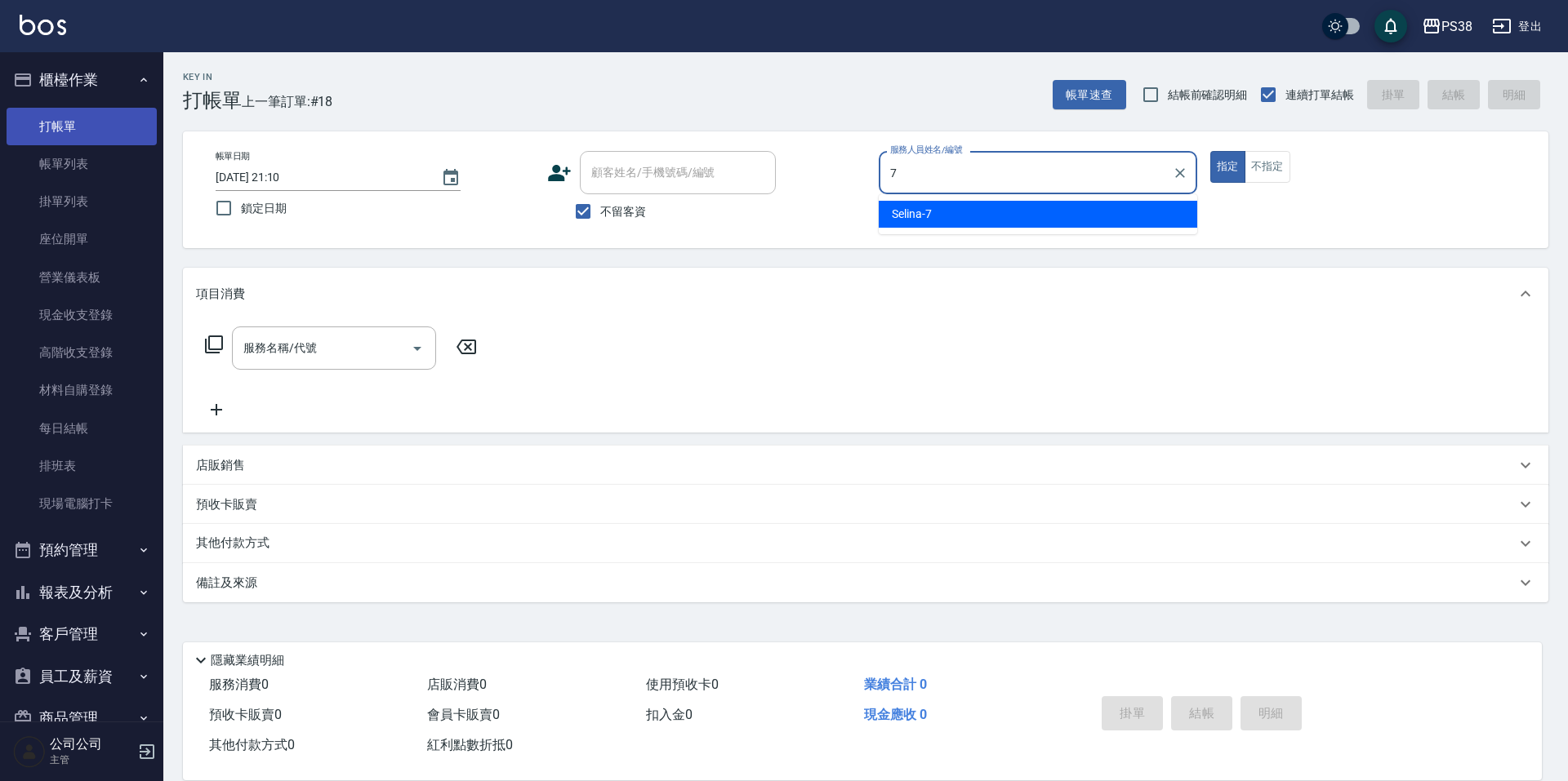
type input "Selina-7"
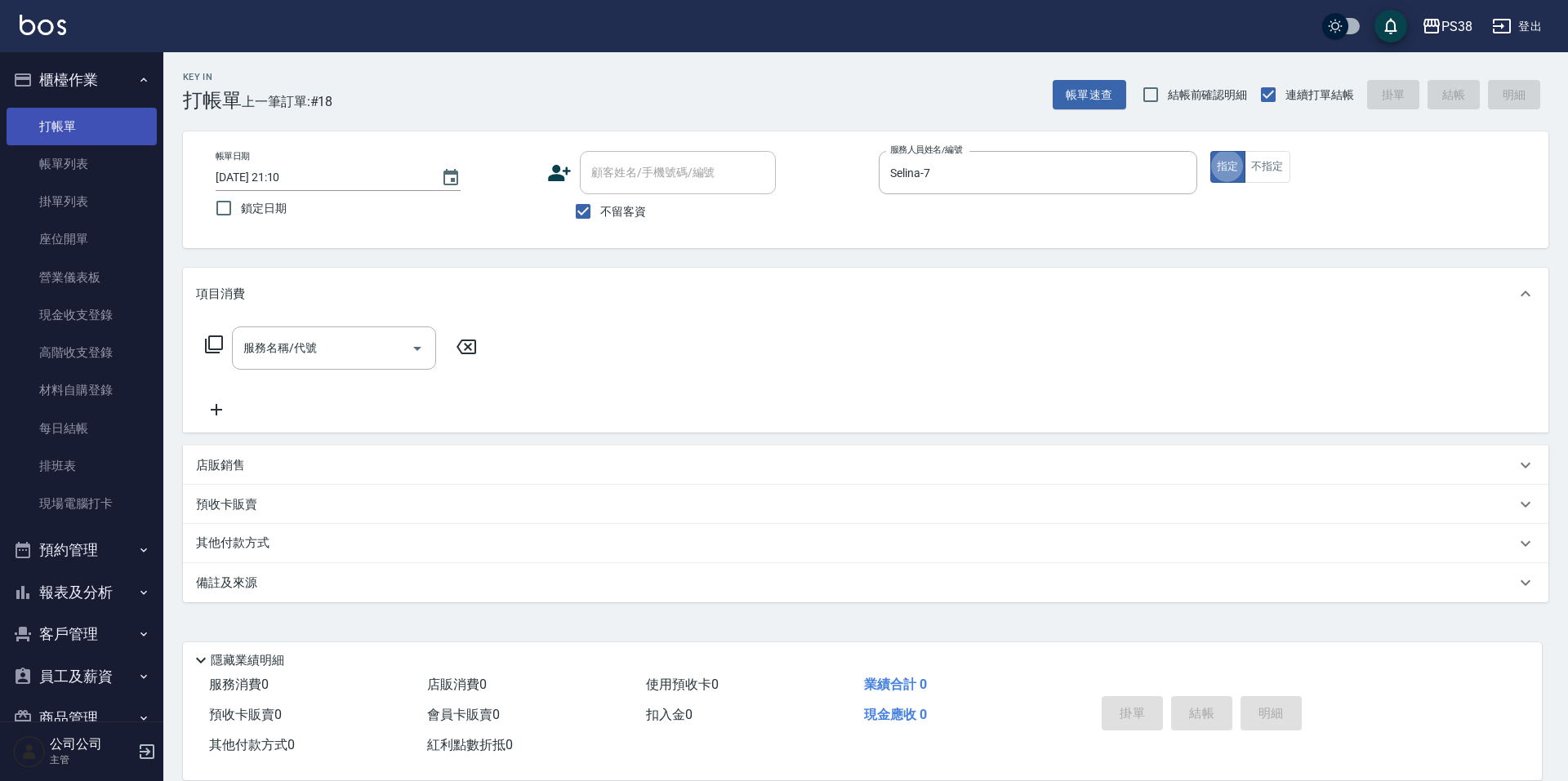
type button "true"
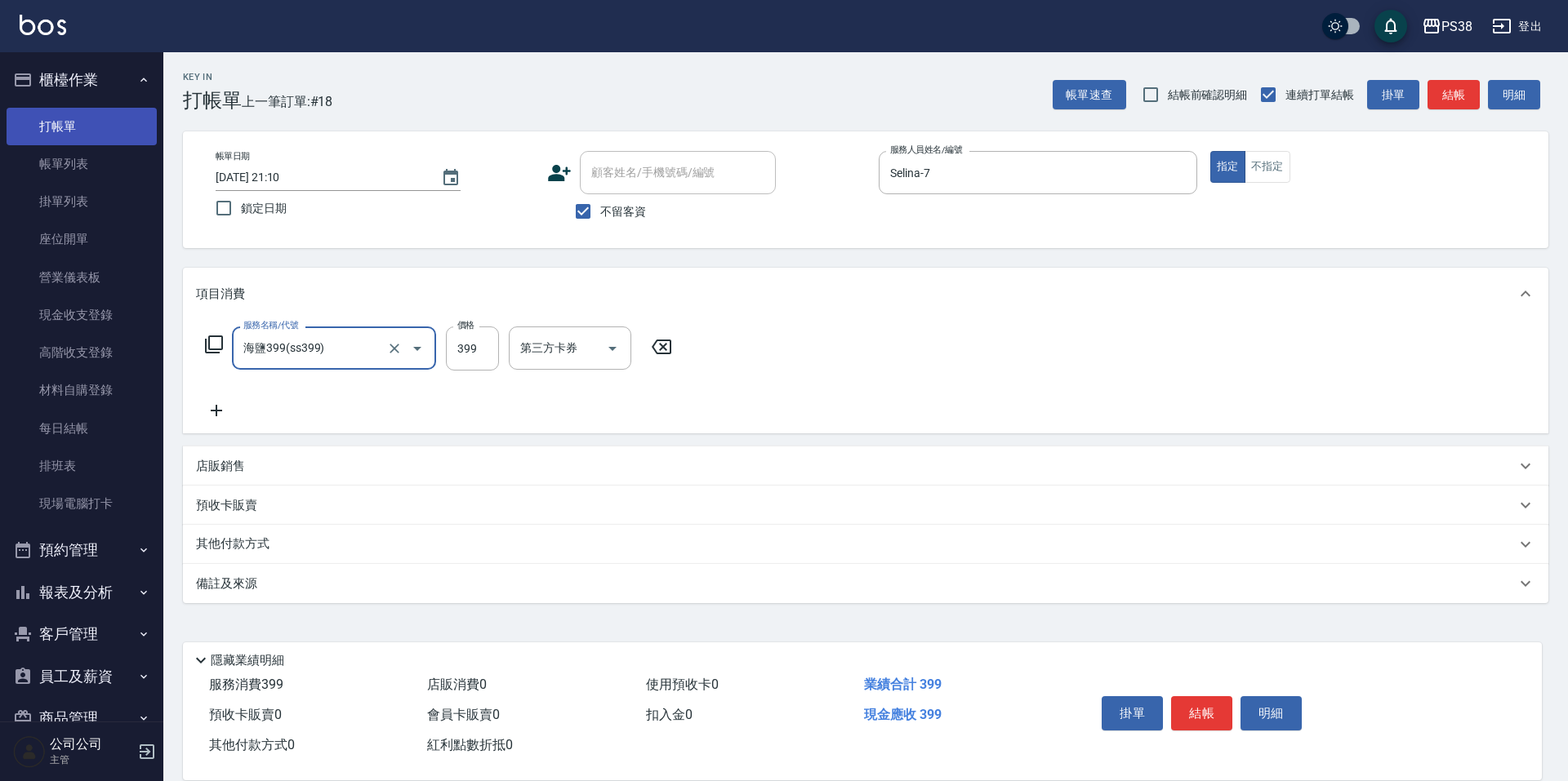
type input "海鹽399(ss399)"
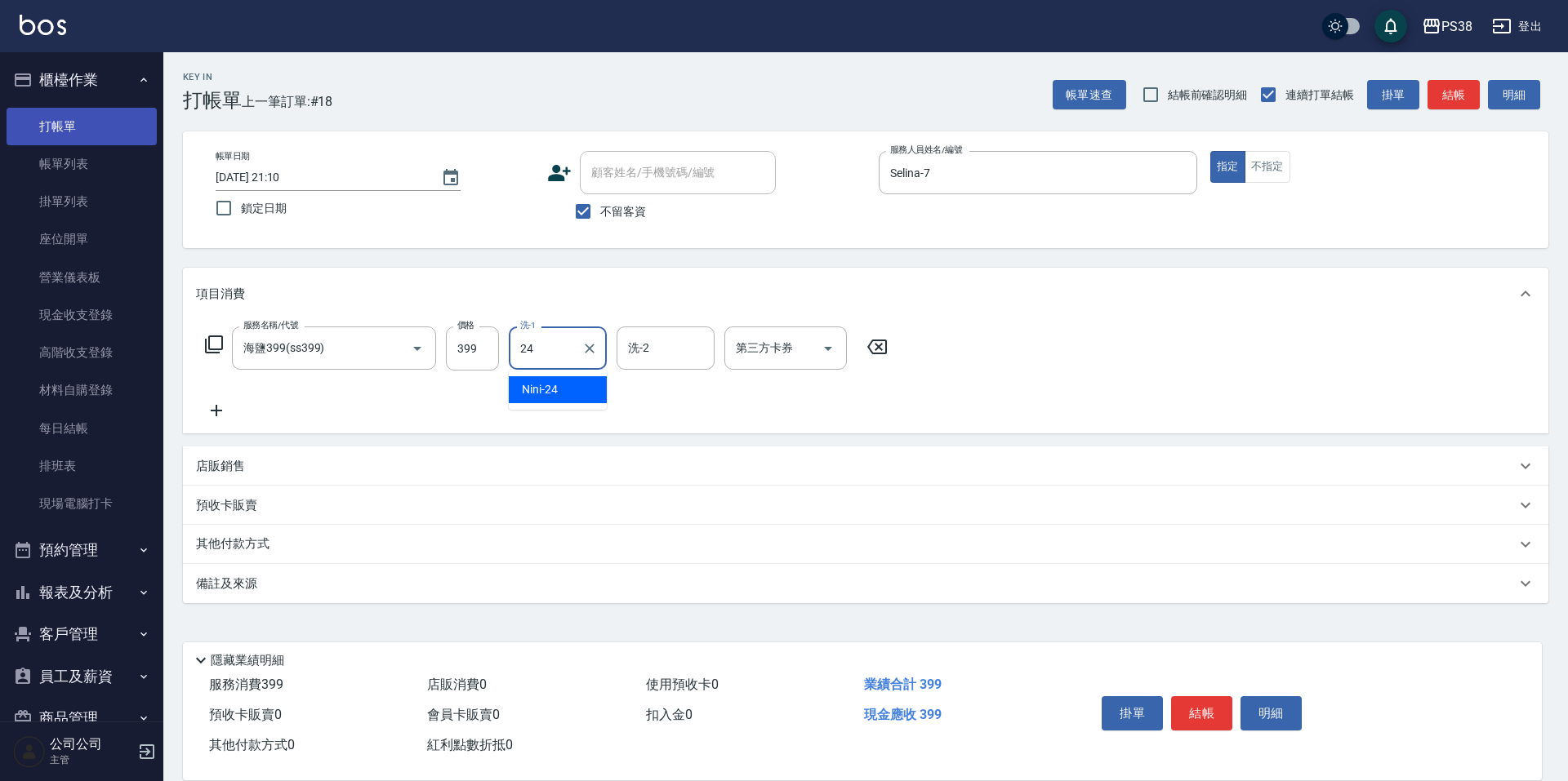
type input "Nini-24"
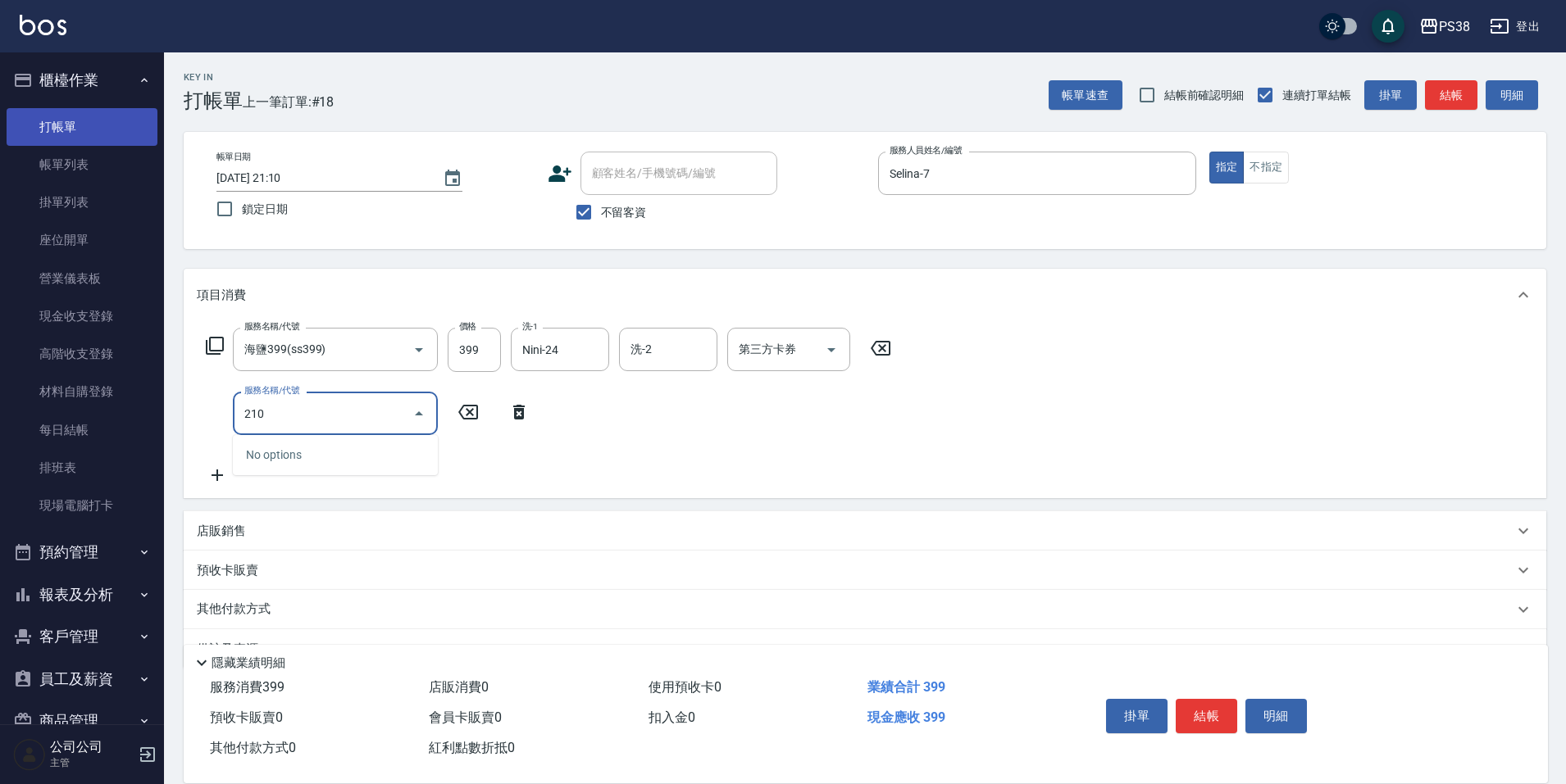
type input "2100"
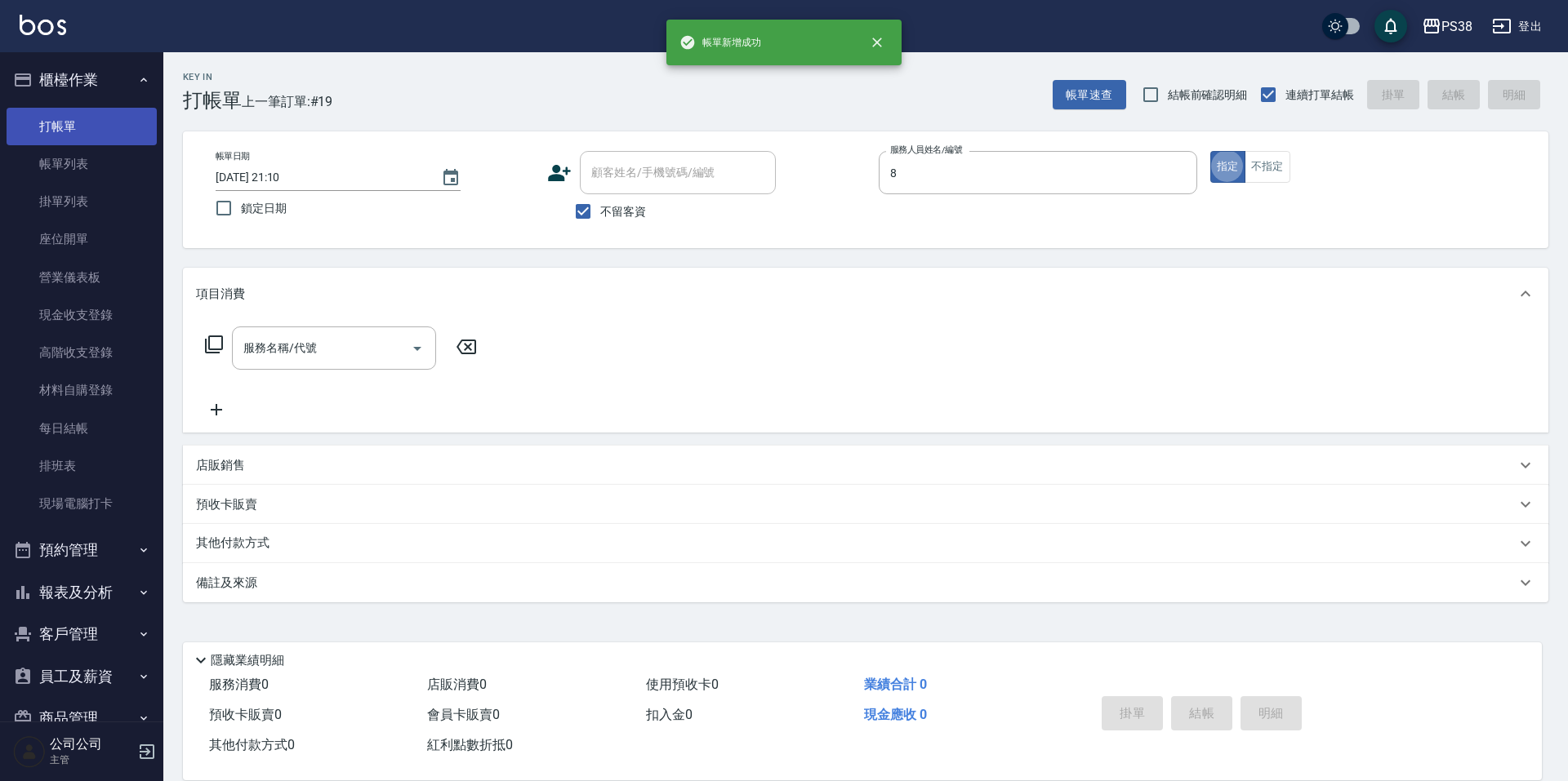
type input "mika-8"
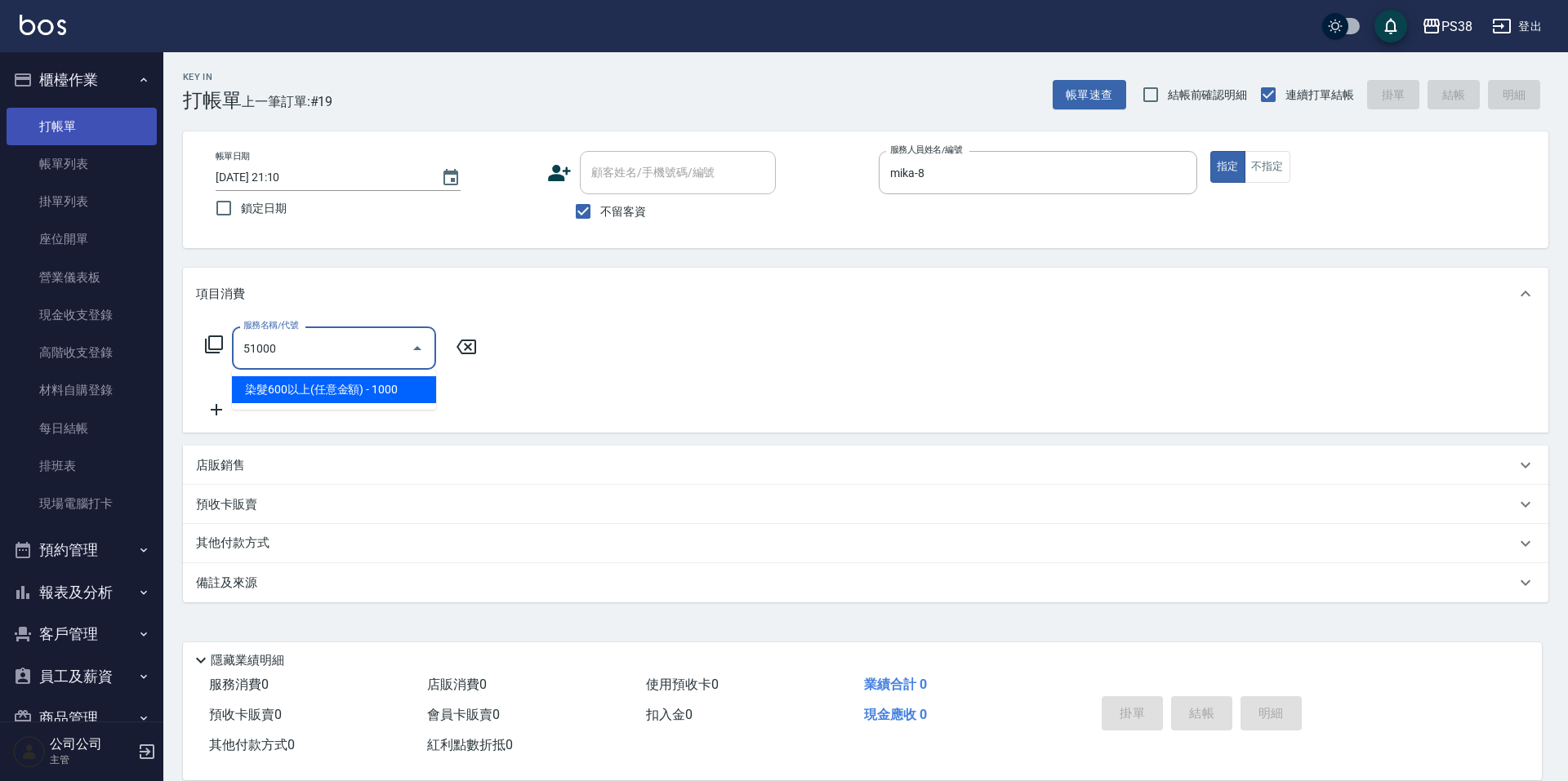
type input "染髮600以上(任意金額)(51000)"
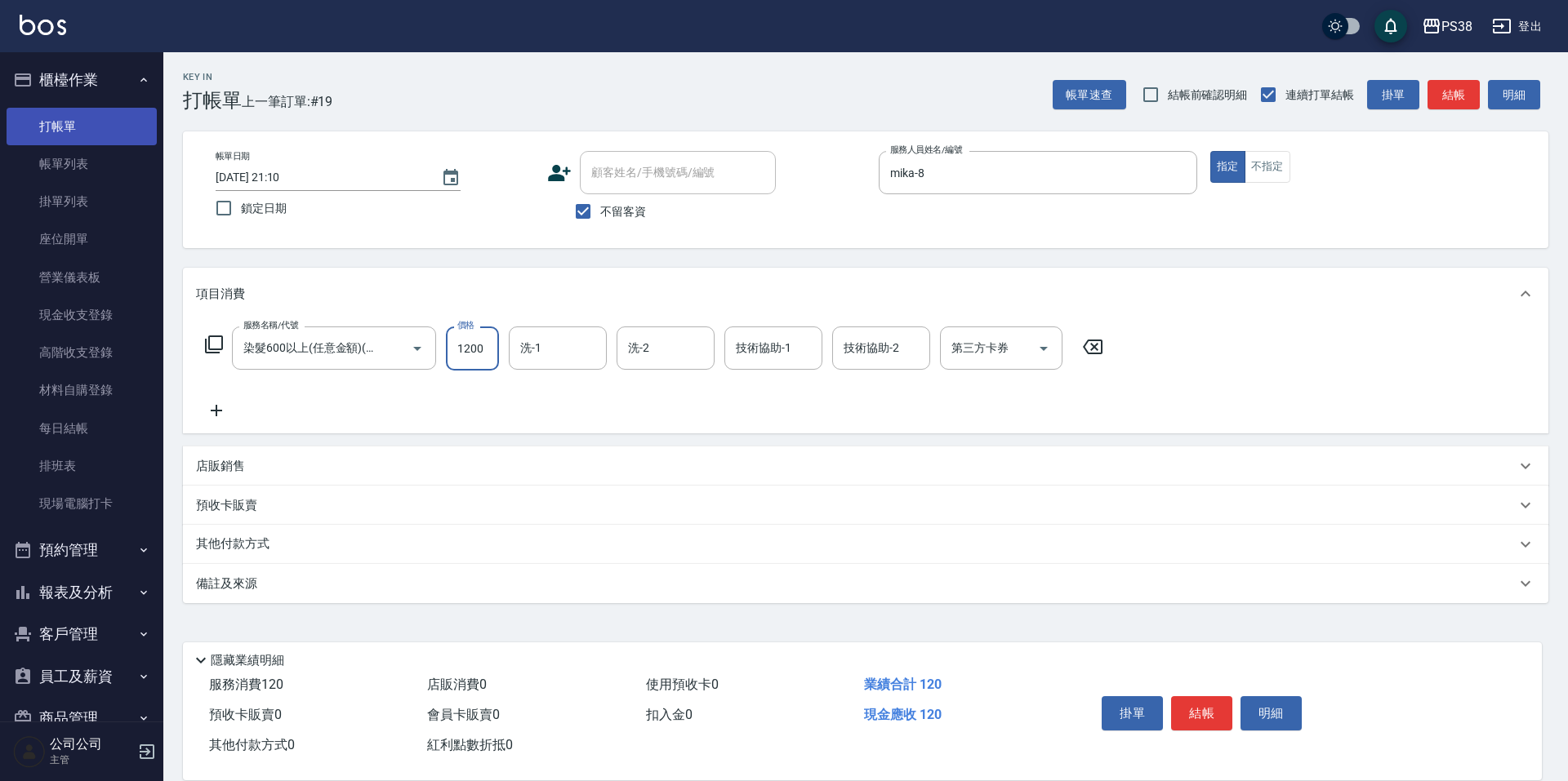
type input "1200"
type input "mika-8"
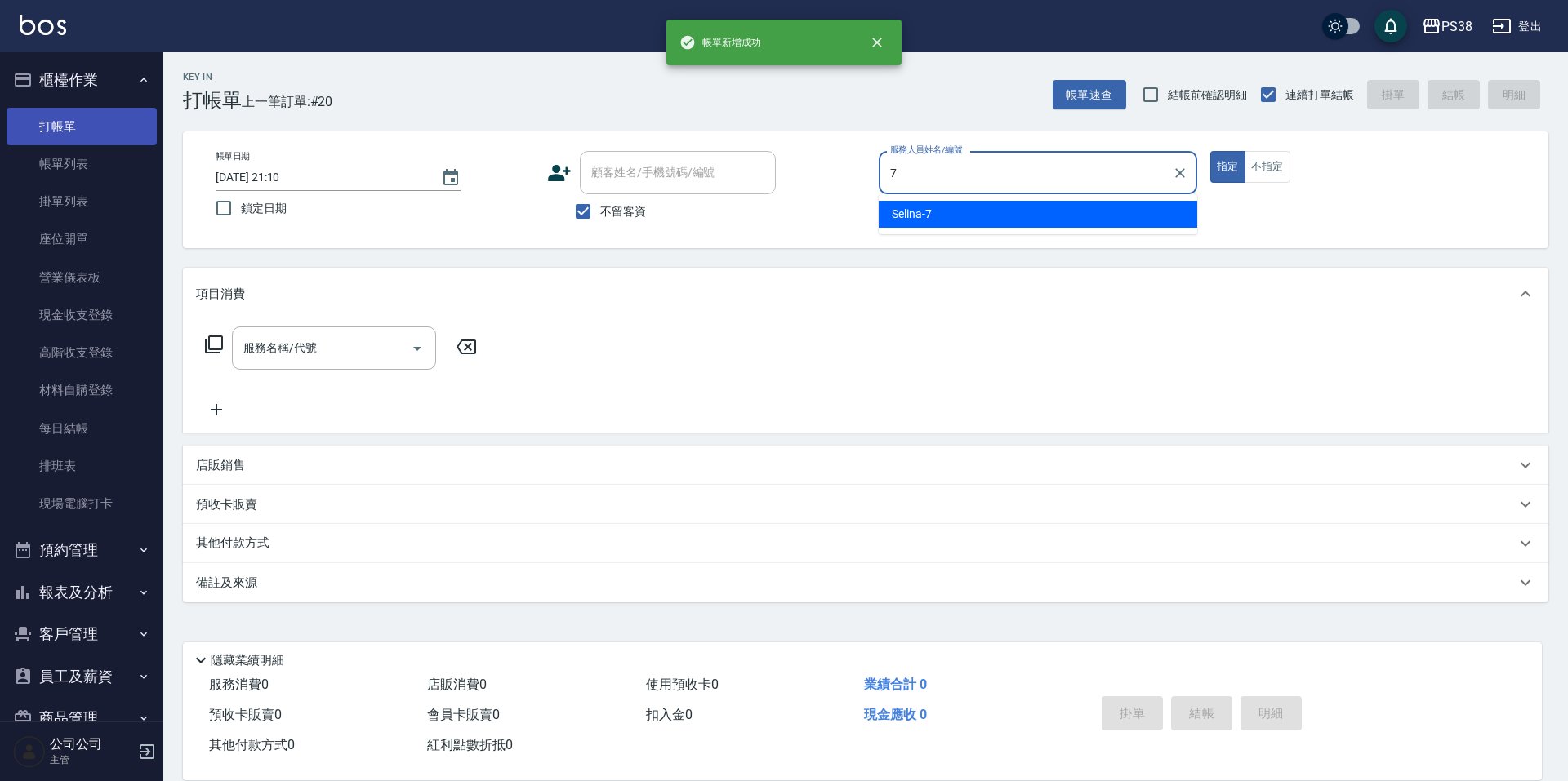
type input "Selina-7"
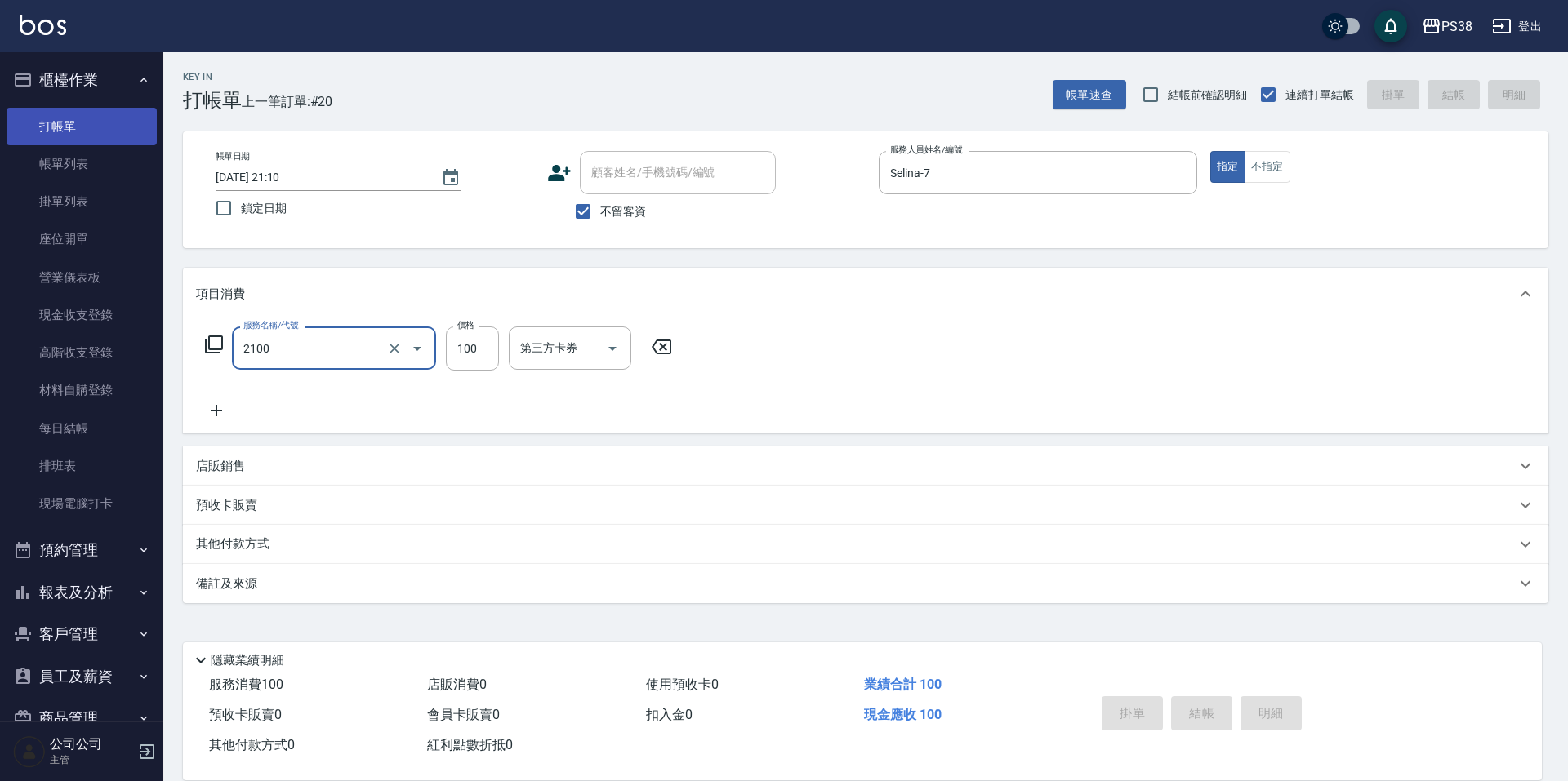
type input "2100"
type input "2025/10/08 21:11"
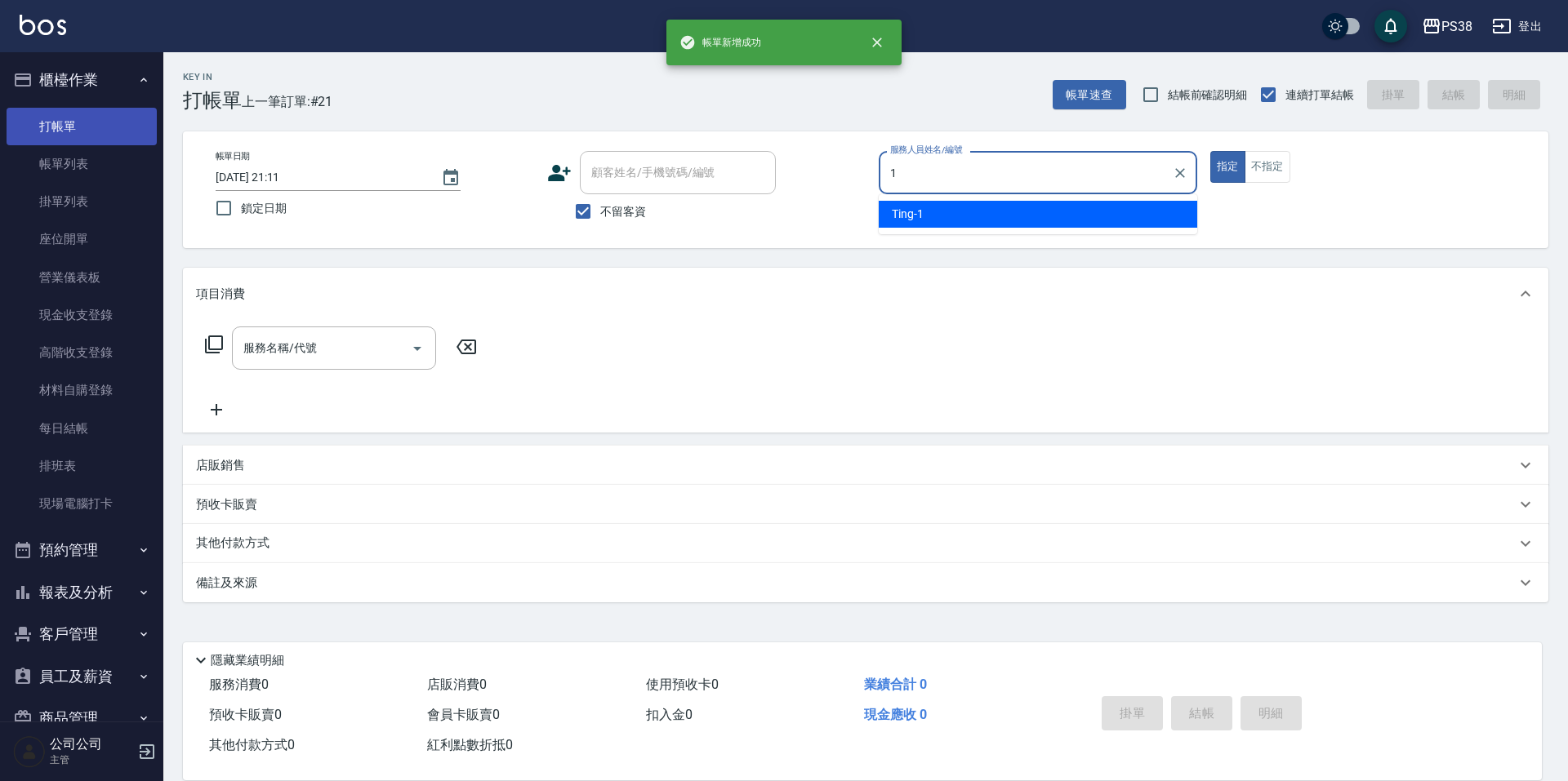
type input "Ting-1"
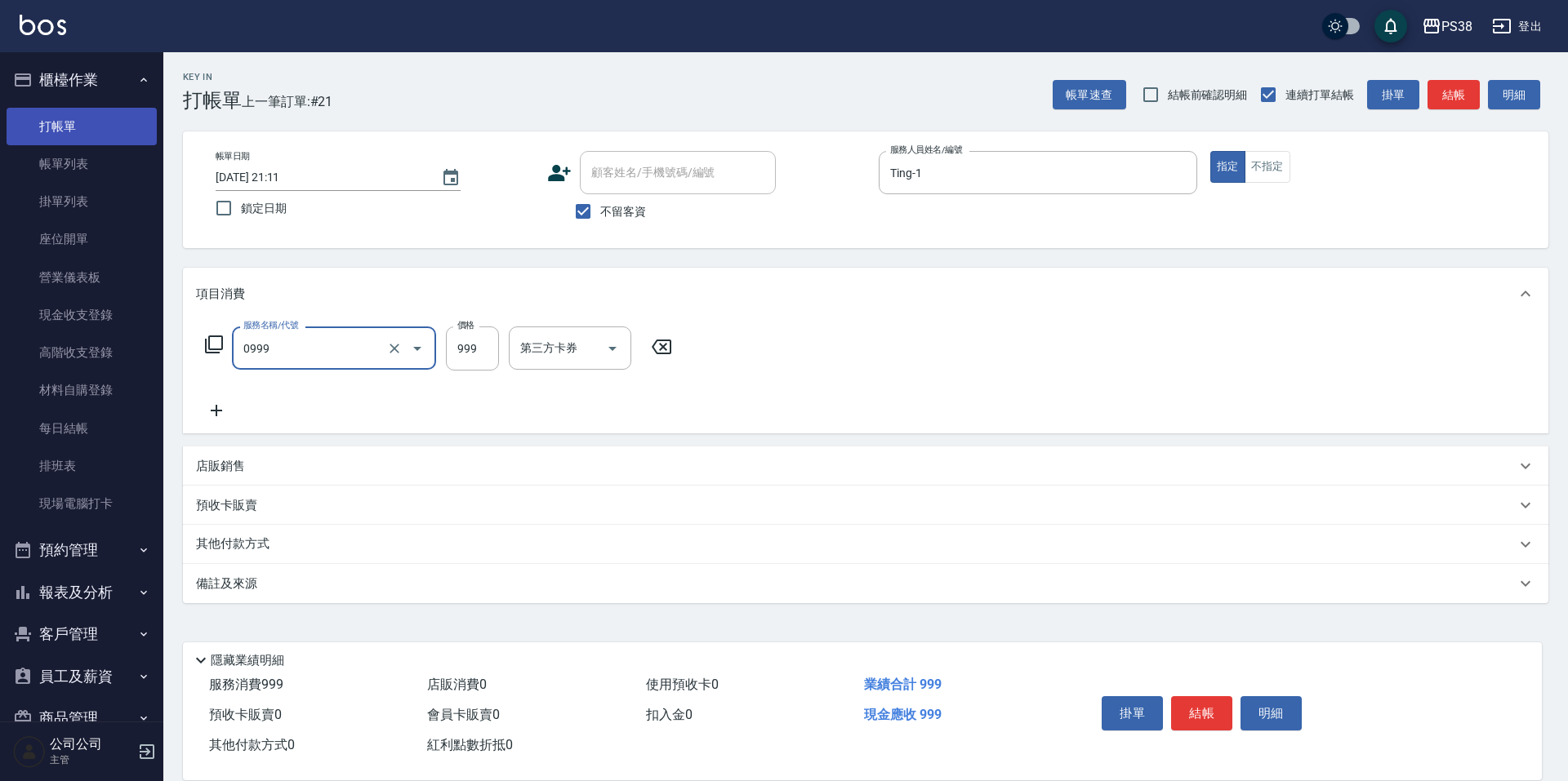
type input "spa999(0999)"
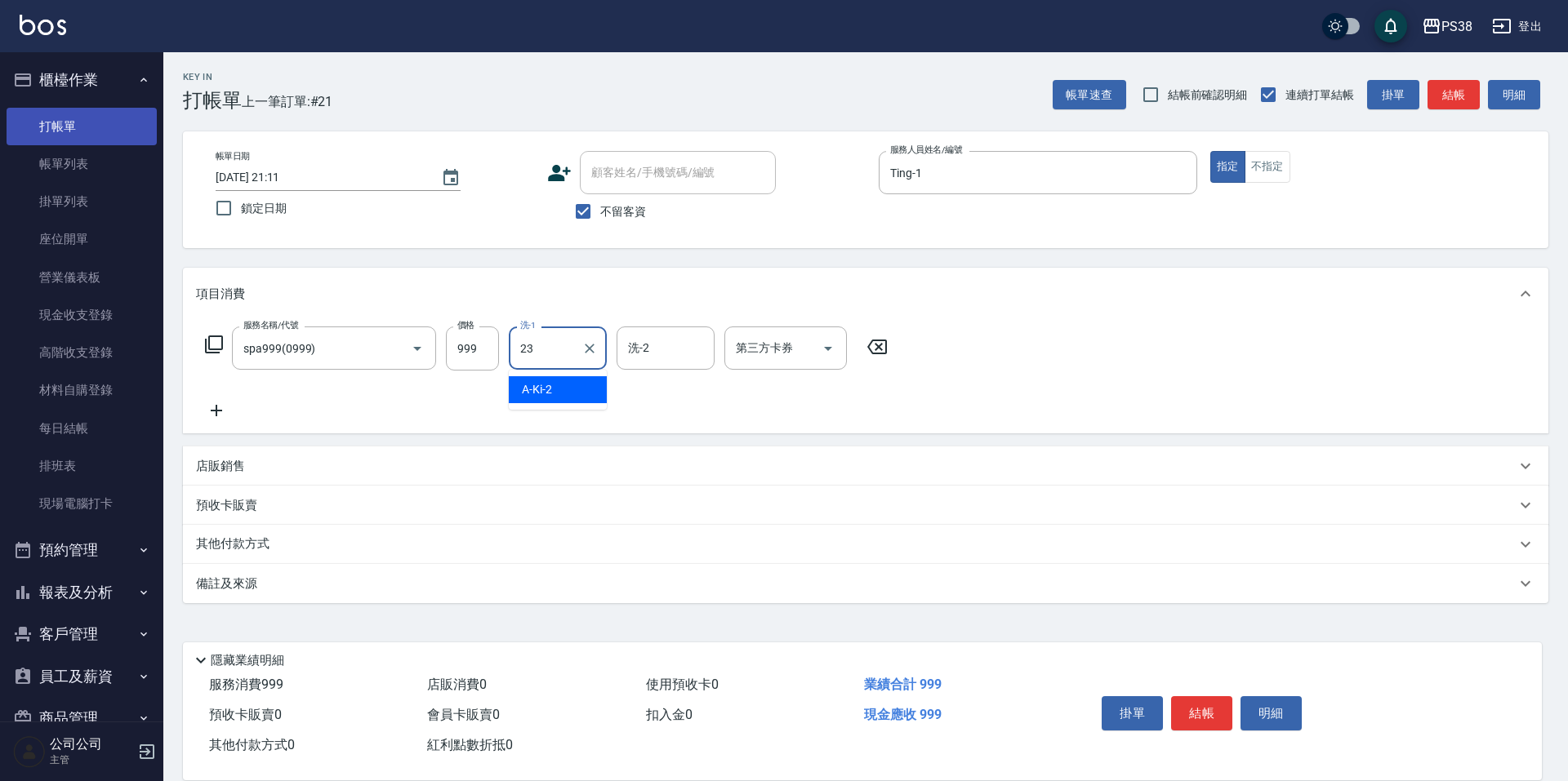
type input "Mona-23"
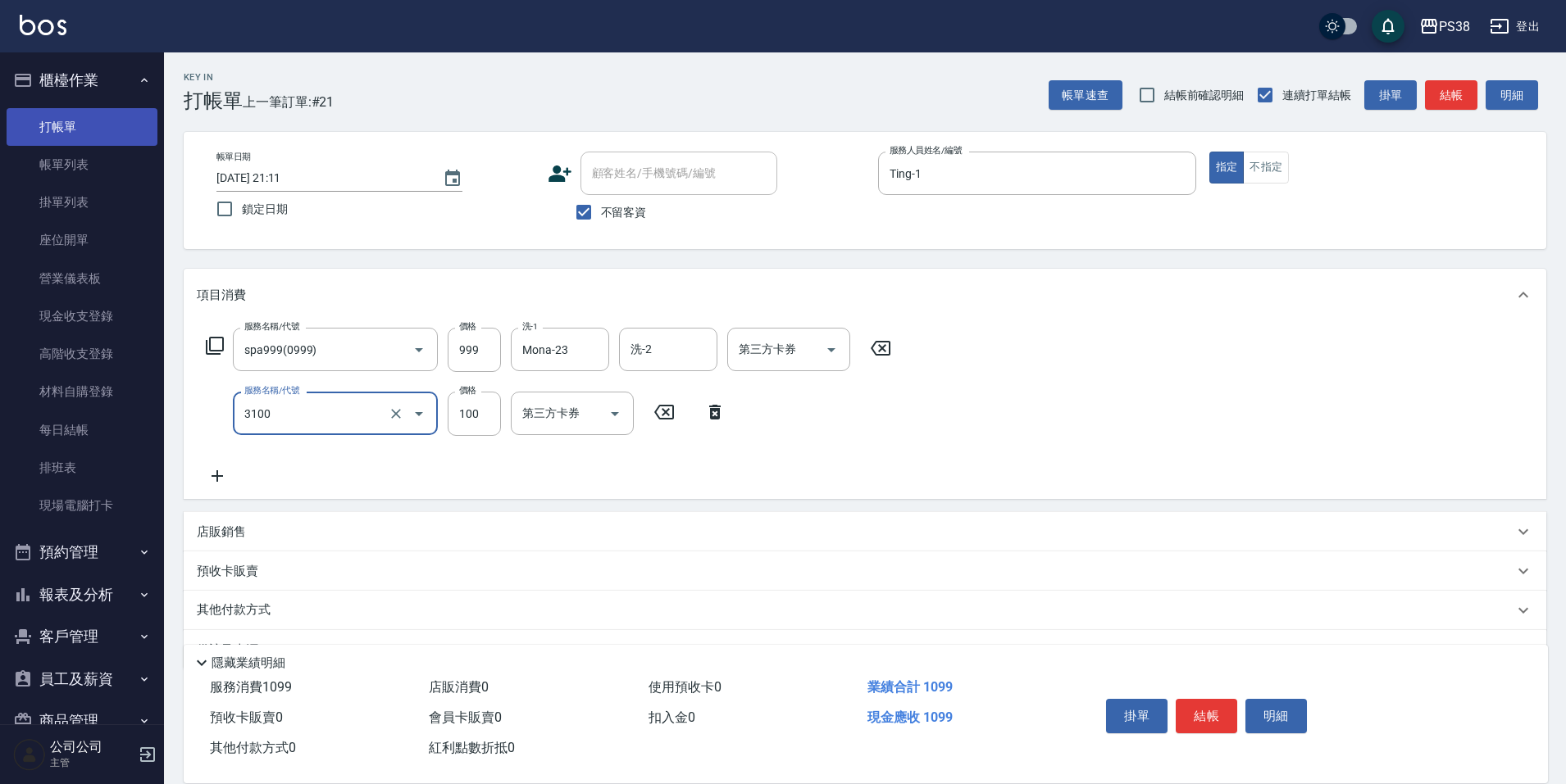
type input "頭皮水.順護(3100)"
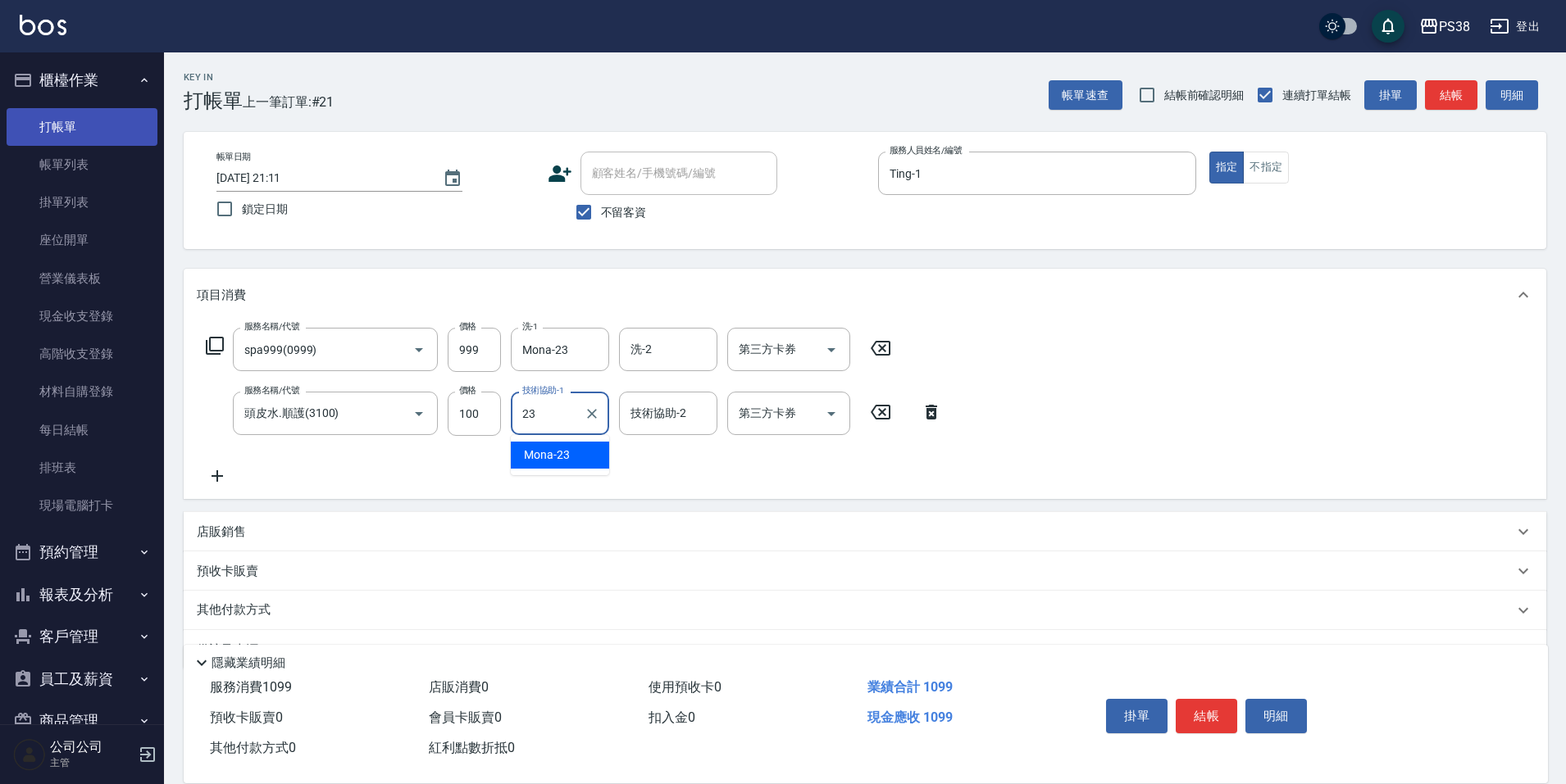
type input "Mona-23"
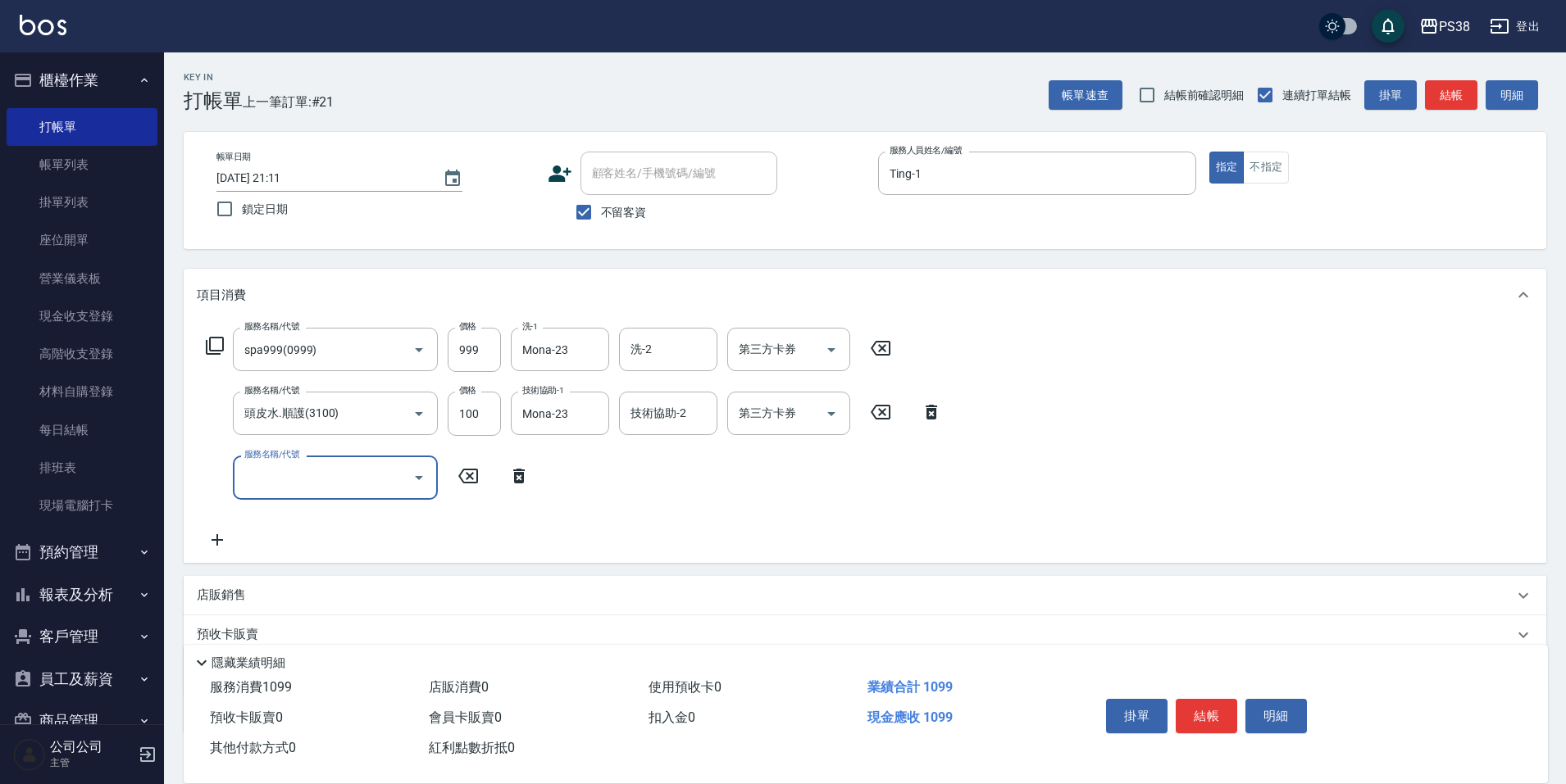
click at [336, 469] on input "服務名稱/代號" at bounding box center [323, 477] width 166 height 28
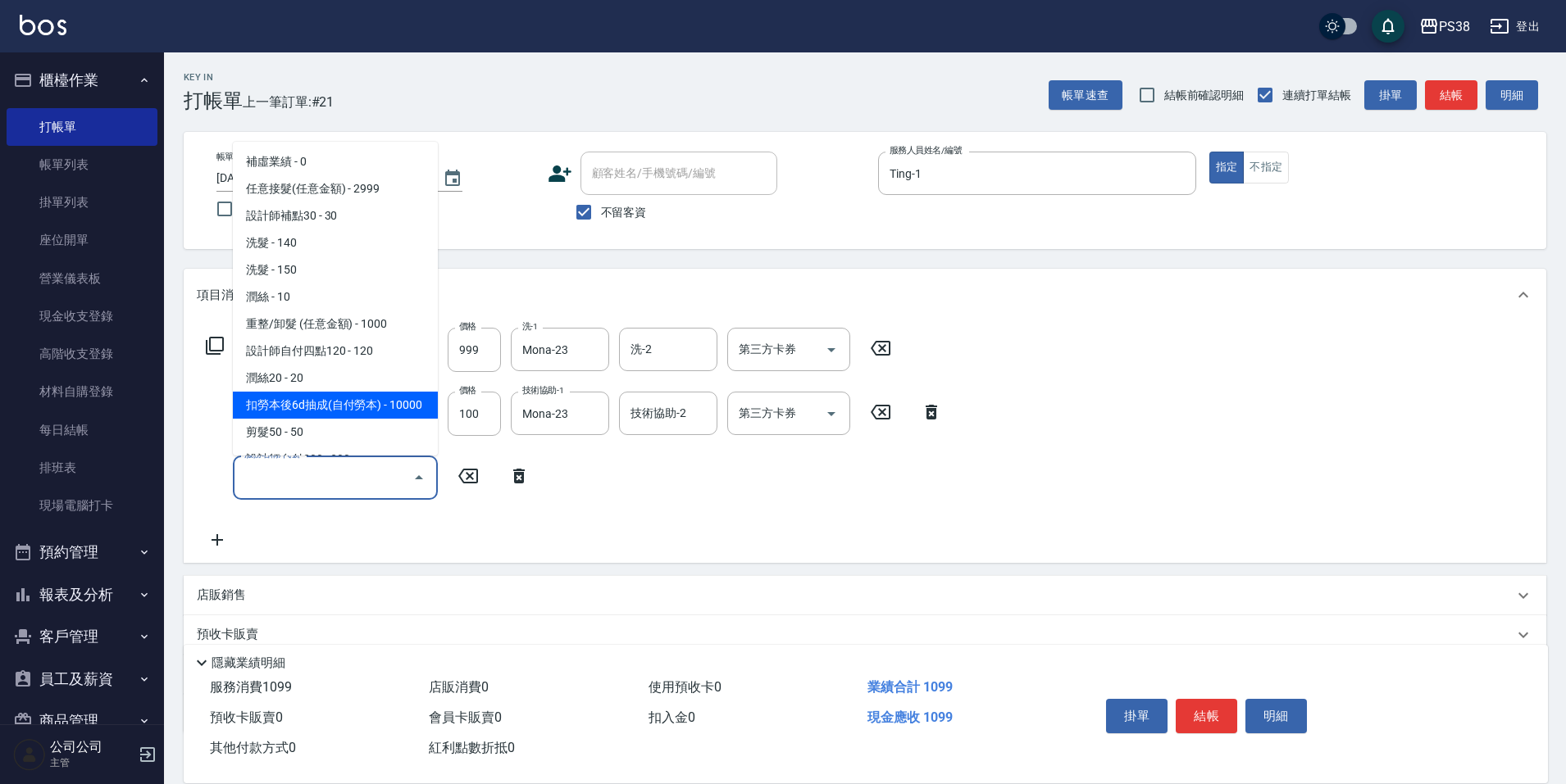
scroll to position [246, 0]
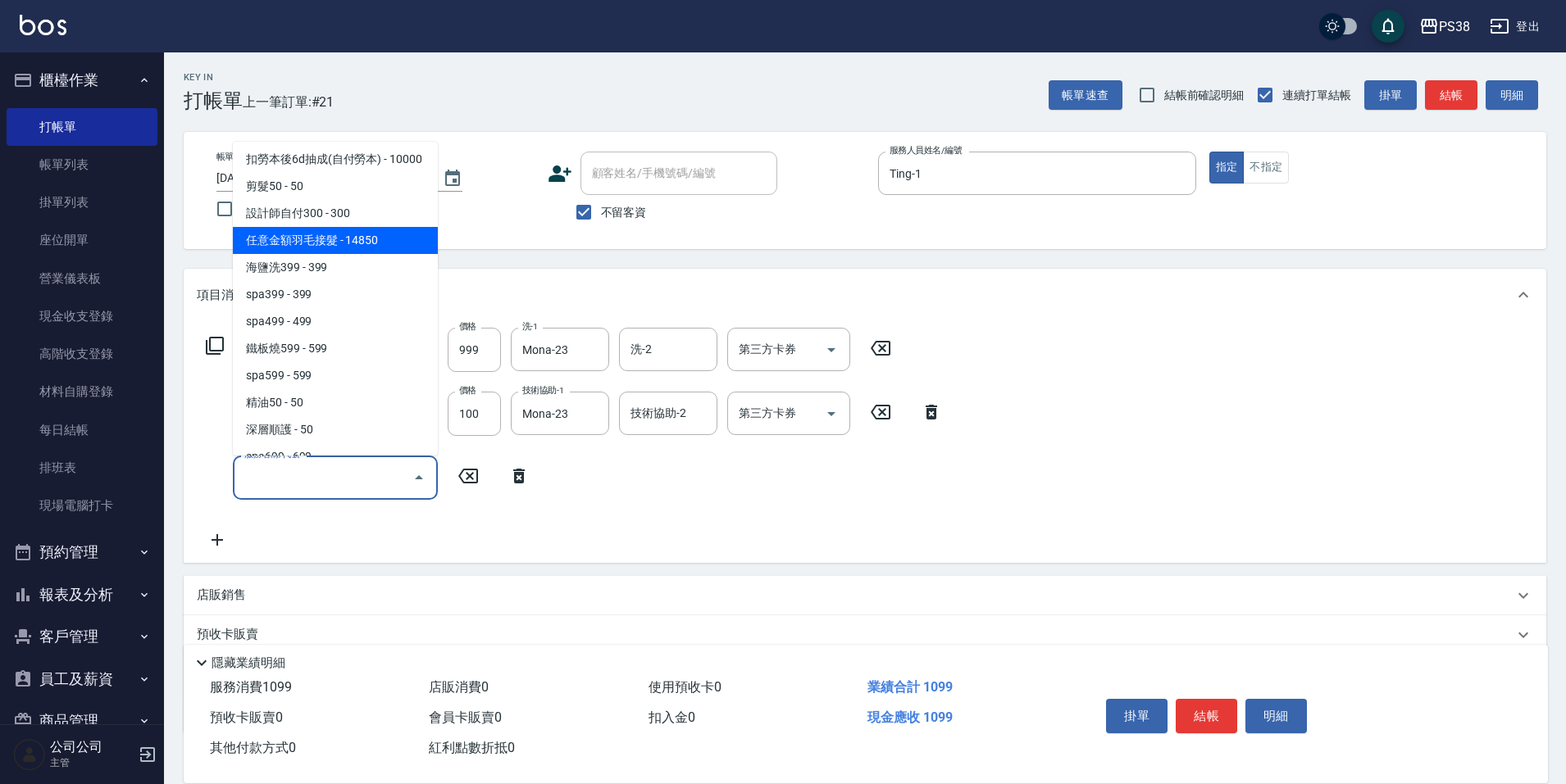
click at [343, 254] on span "任意金額羽毛接髮 - 14850" at bounding box center [336, 241] width 205 height 27
type input "任意金額羽毛接髮(333)"
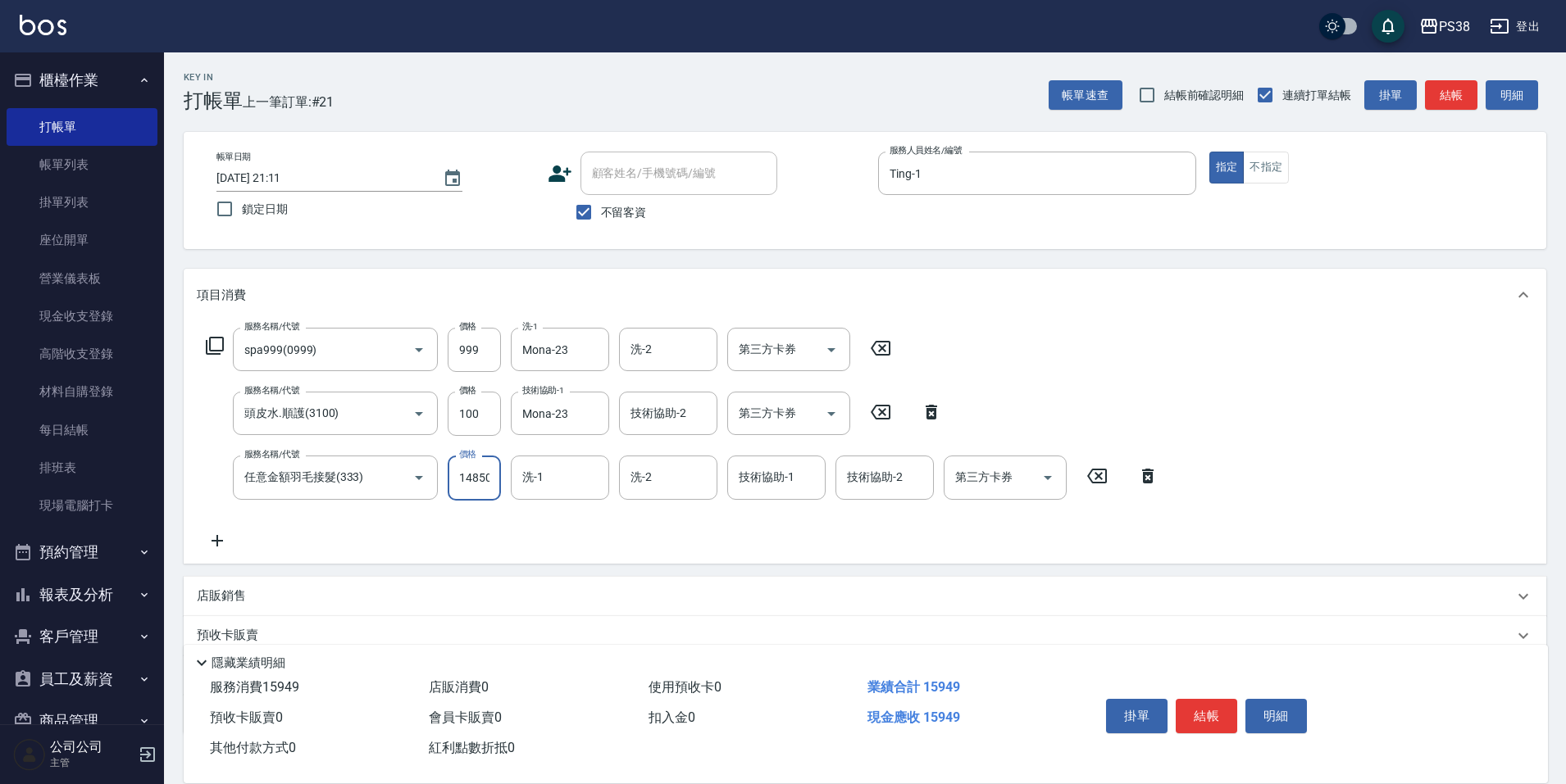
click at [473, 477] on input "14850" at bounding box center [475, 477] width 53 height 44
type input "2500"
type input "Mona-23"
click at [587, 470] on icon "Clear" at bounding box center [592, 478] width 17 height 17
click at [778, 488] on input "技術協助-1" at bounding box center [776, 477] width 83 height 28
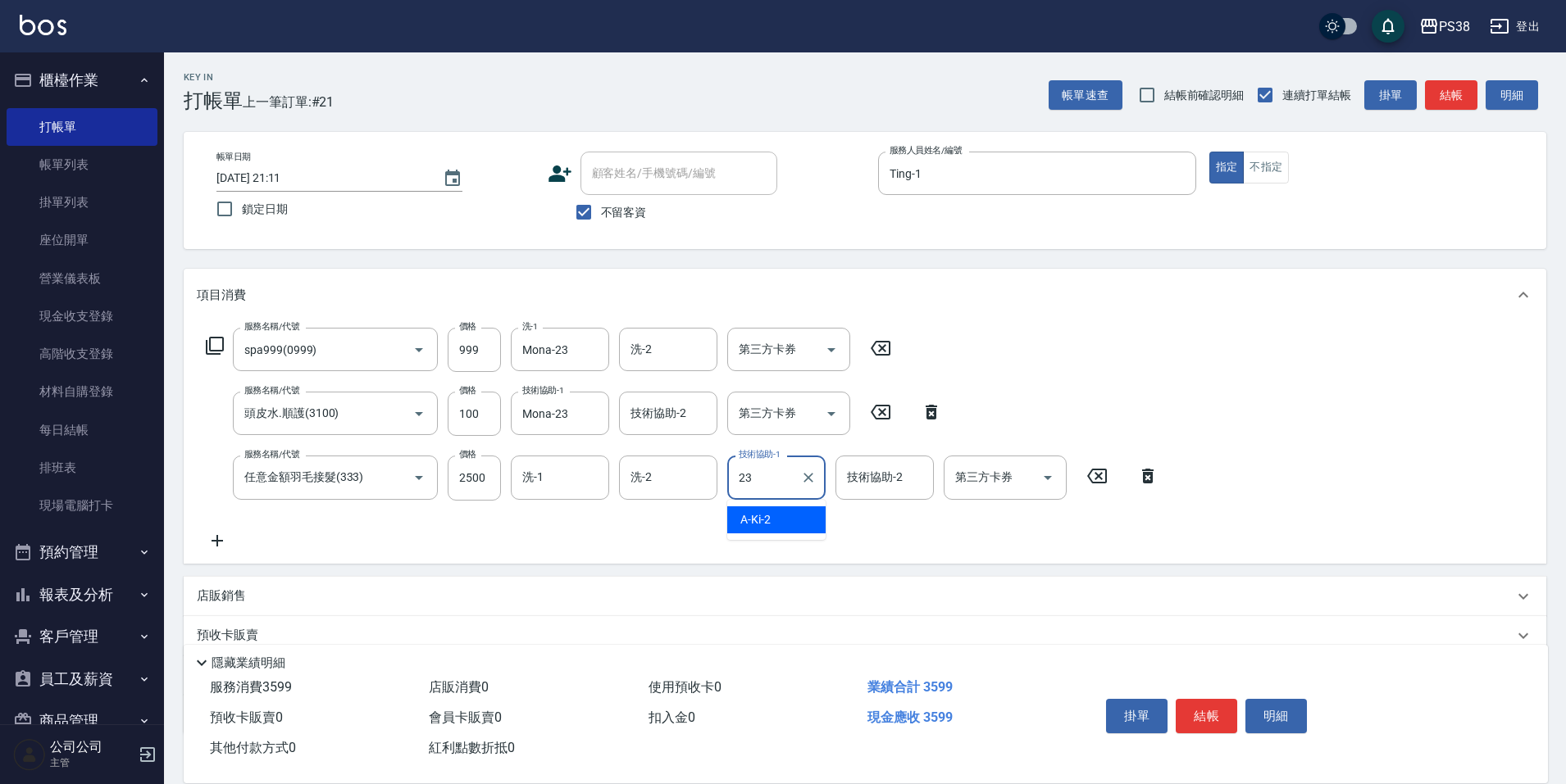
type input "Mona-23"
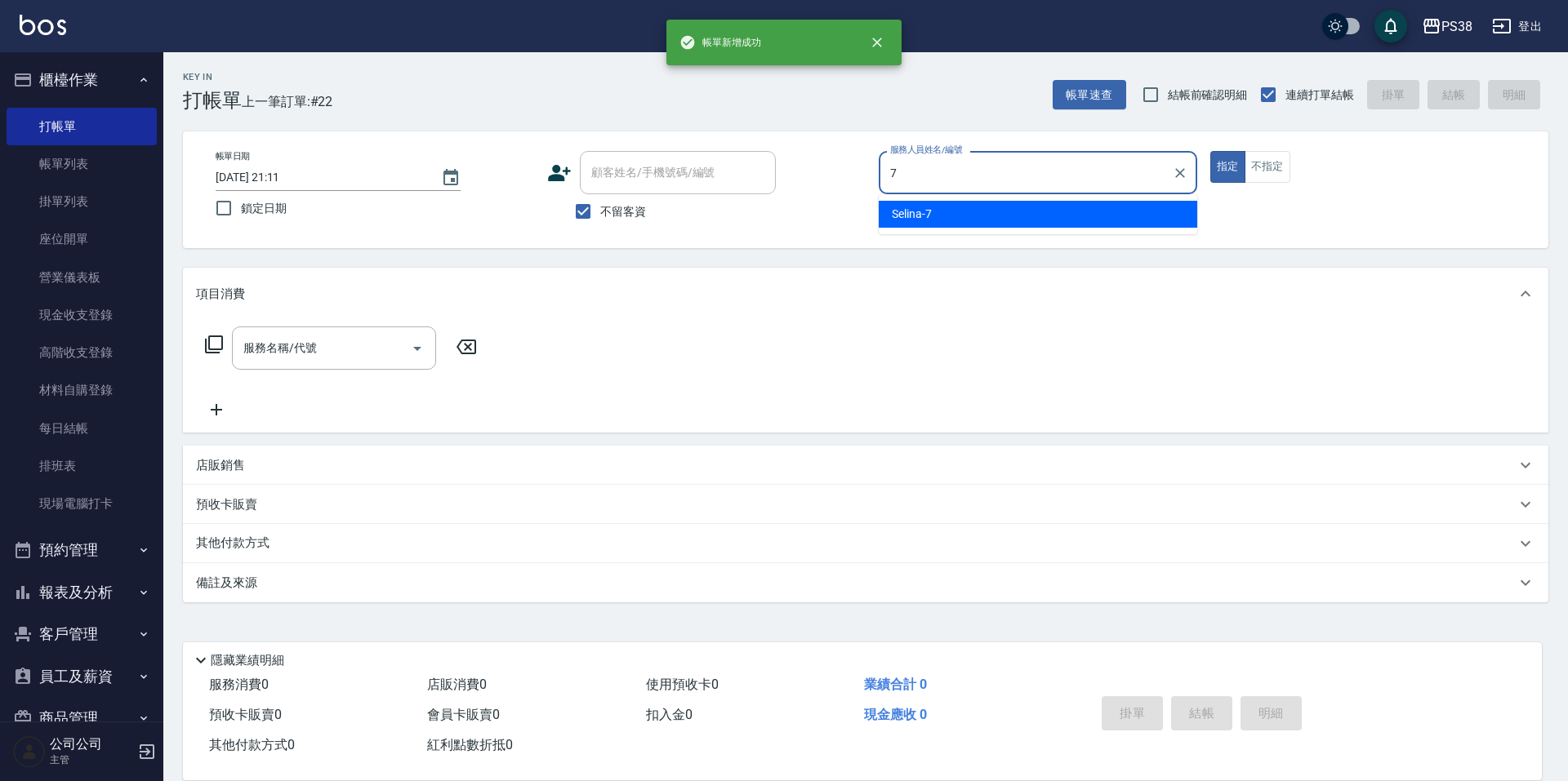
type input "Selina-7"
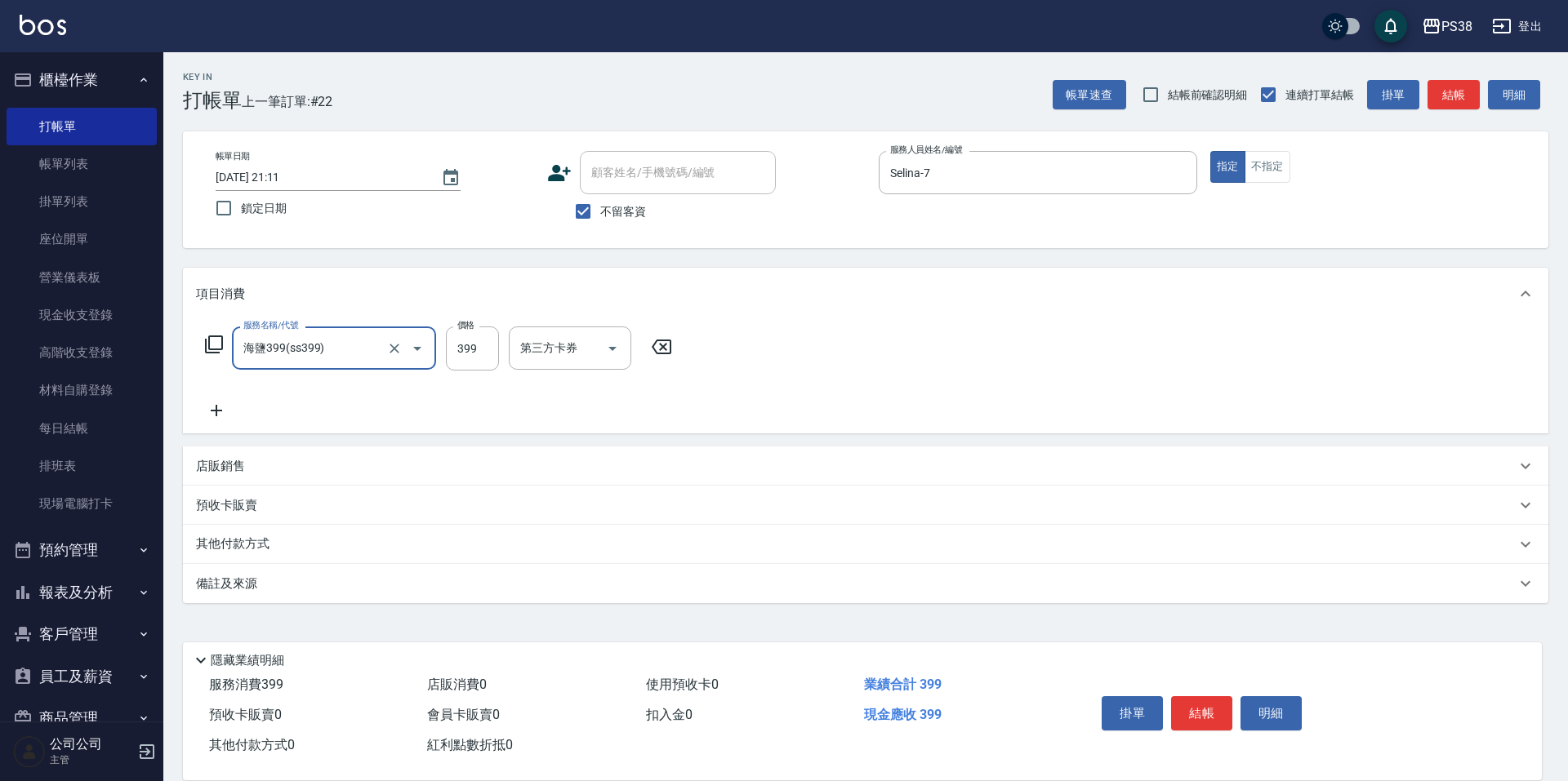
type input "海鹽399(ss399)"
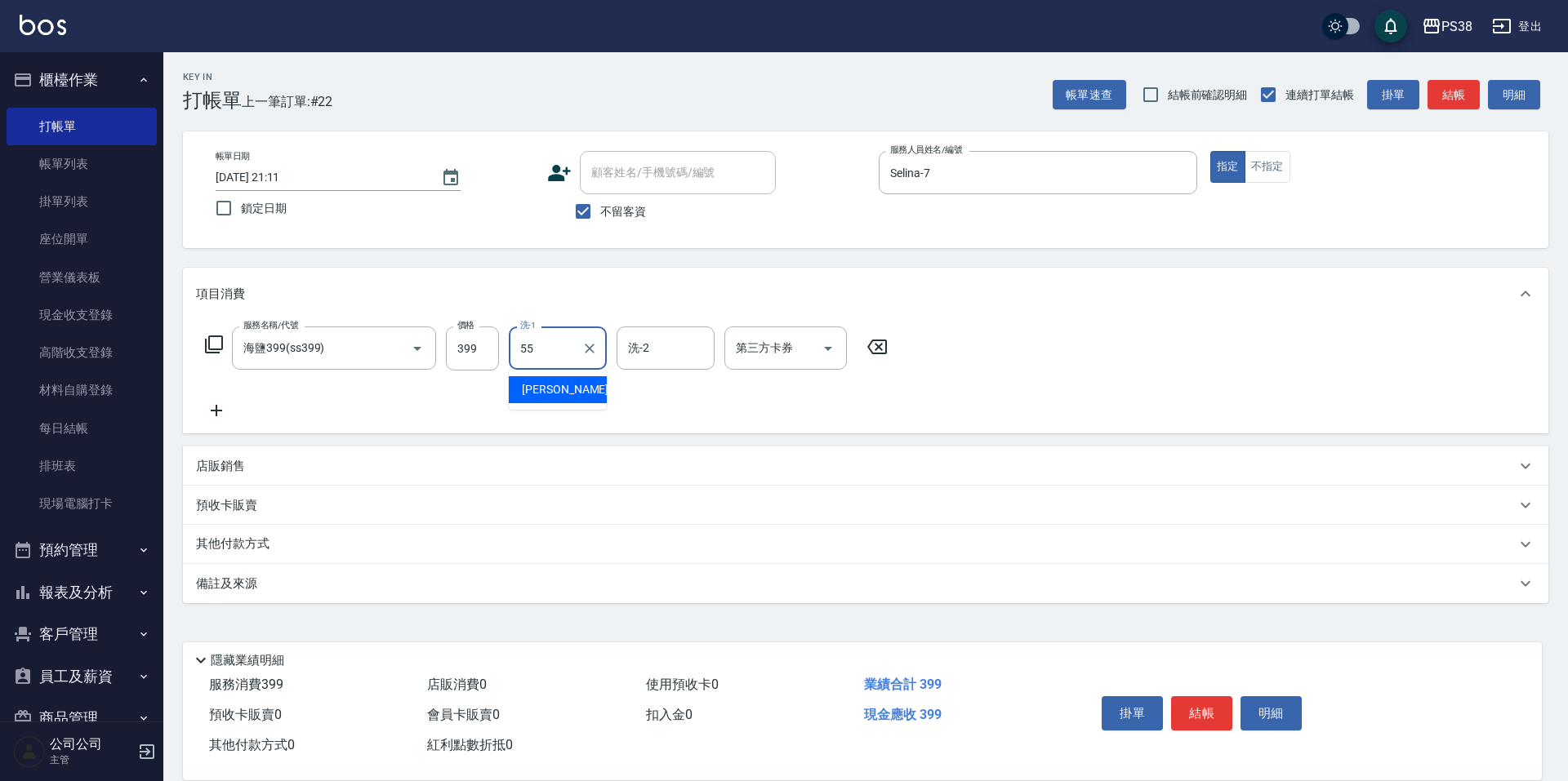
type input "彥丞-55"
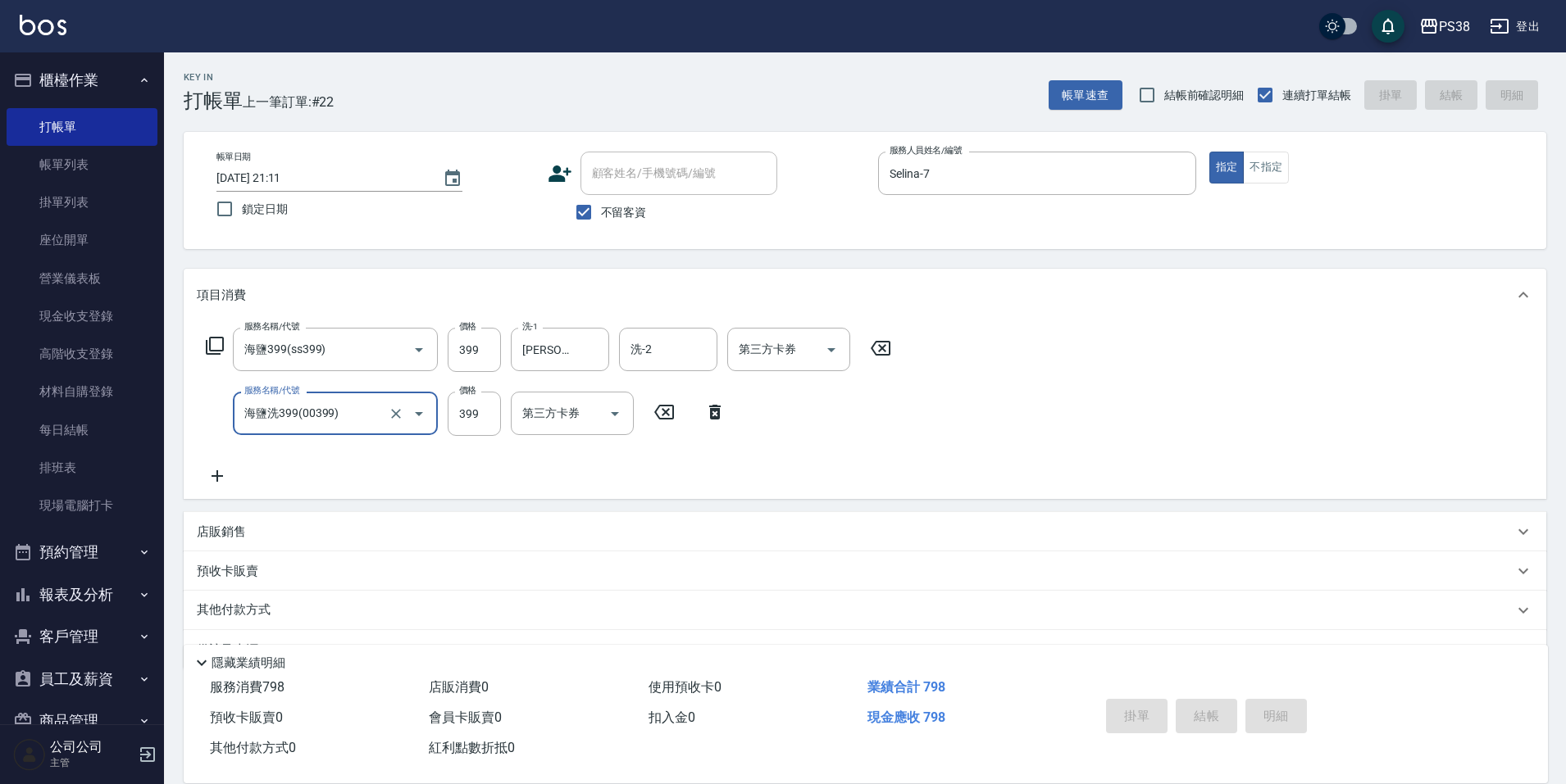
type input "海鹽洗399(00399)"
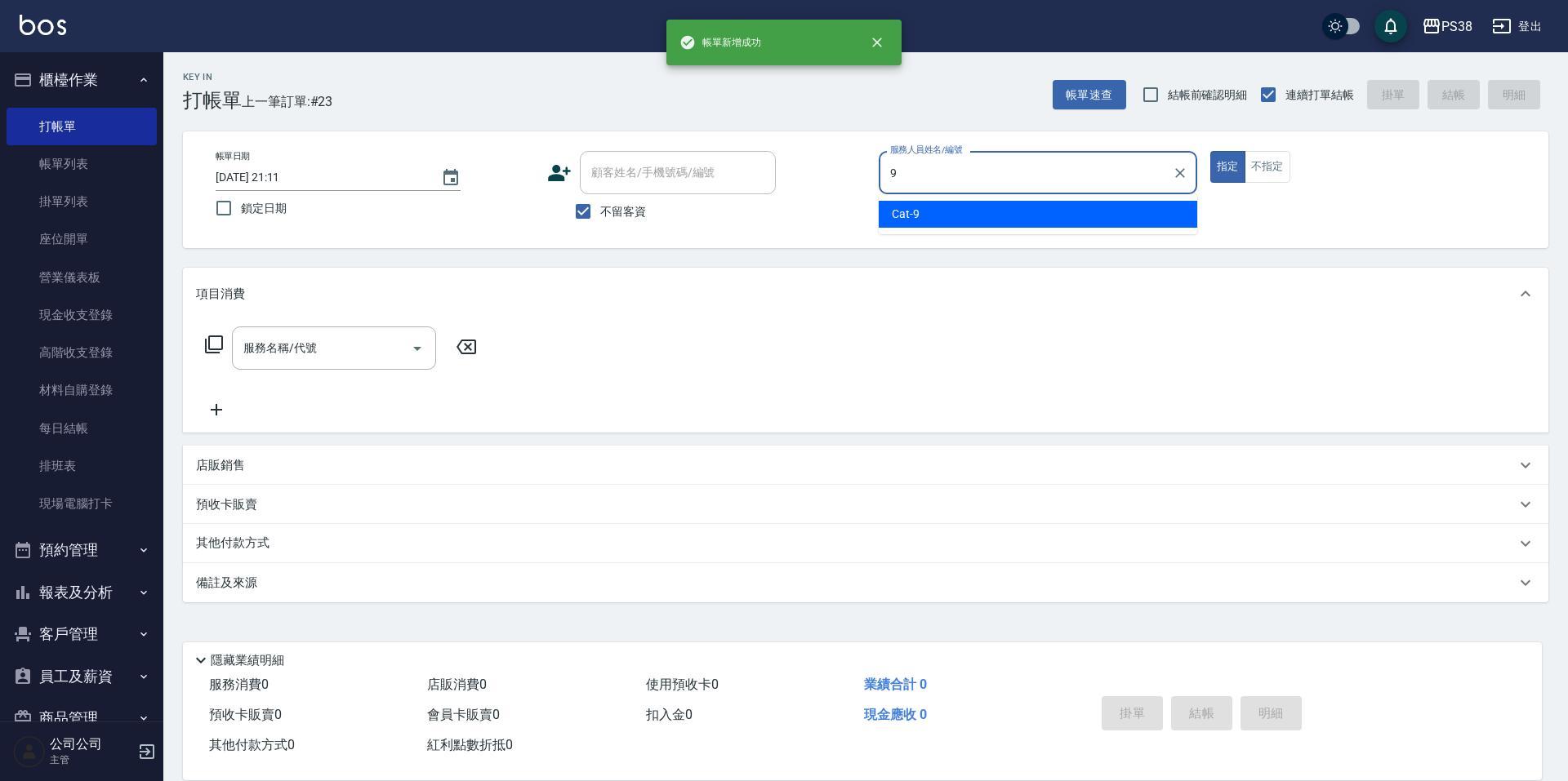
type input "Cat-9"
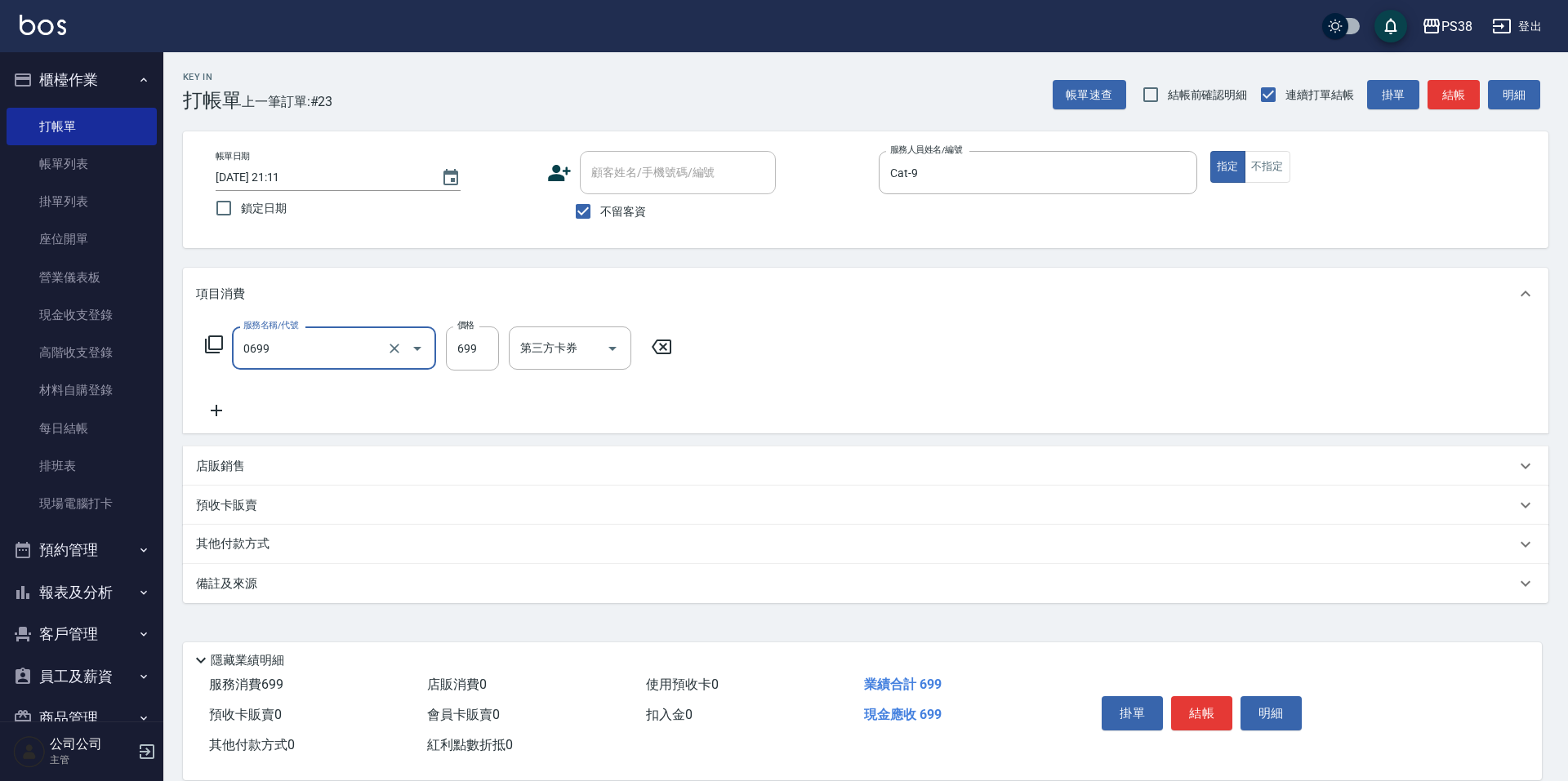
type input "spa699(0699)"
type input "700"
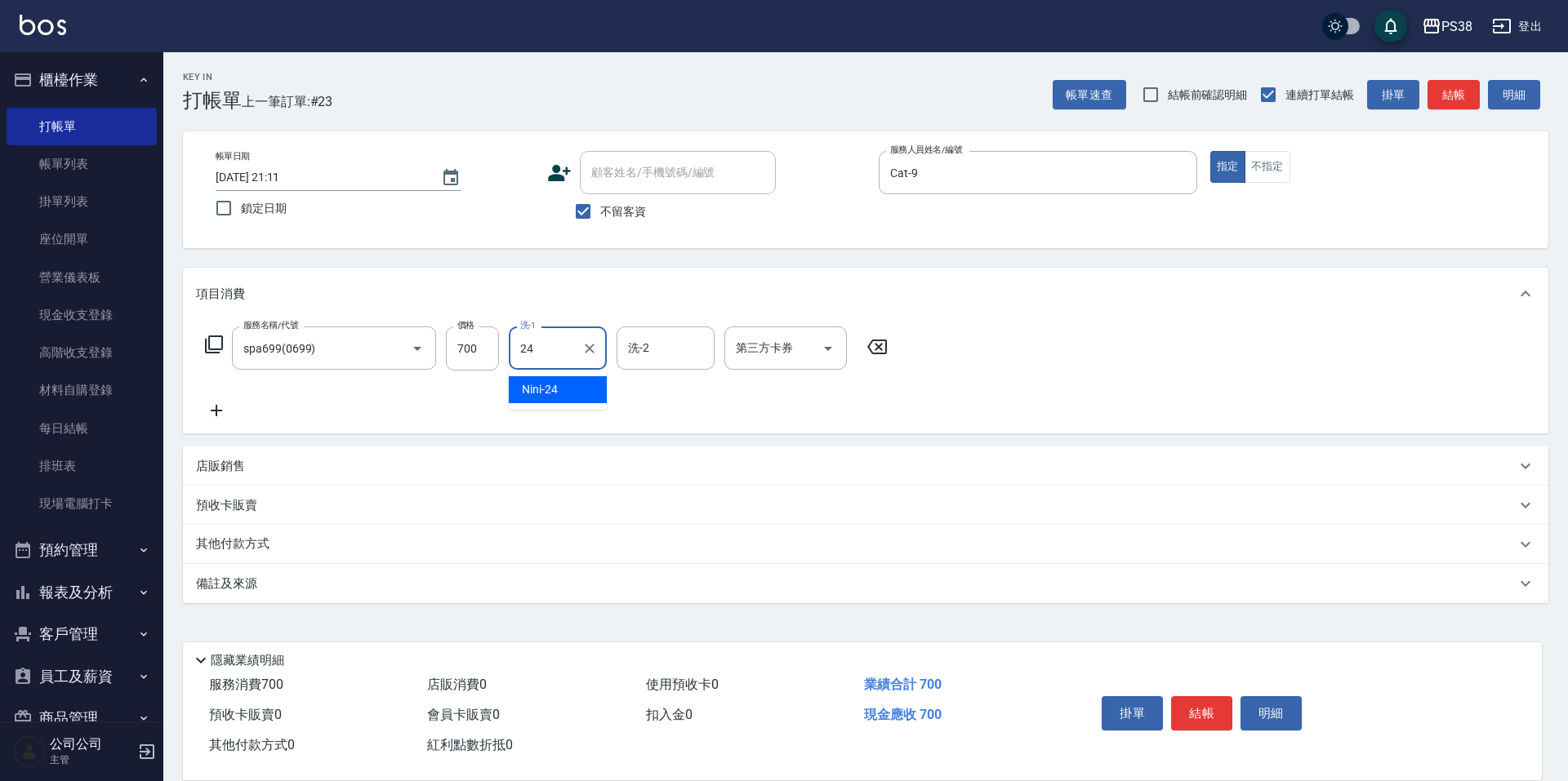
type input "Nini-24"
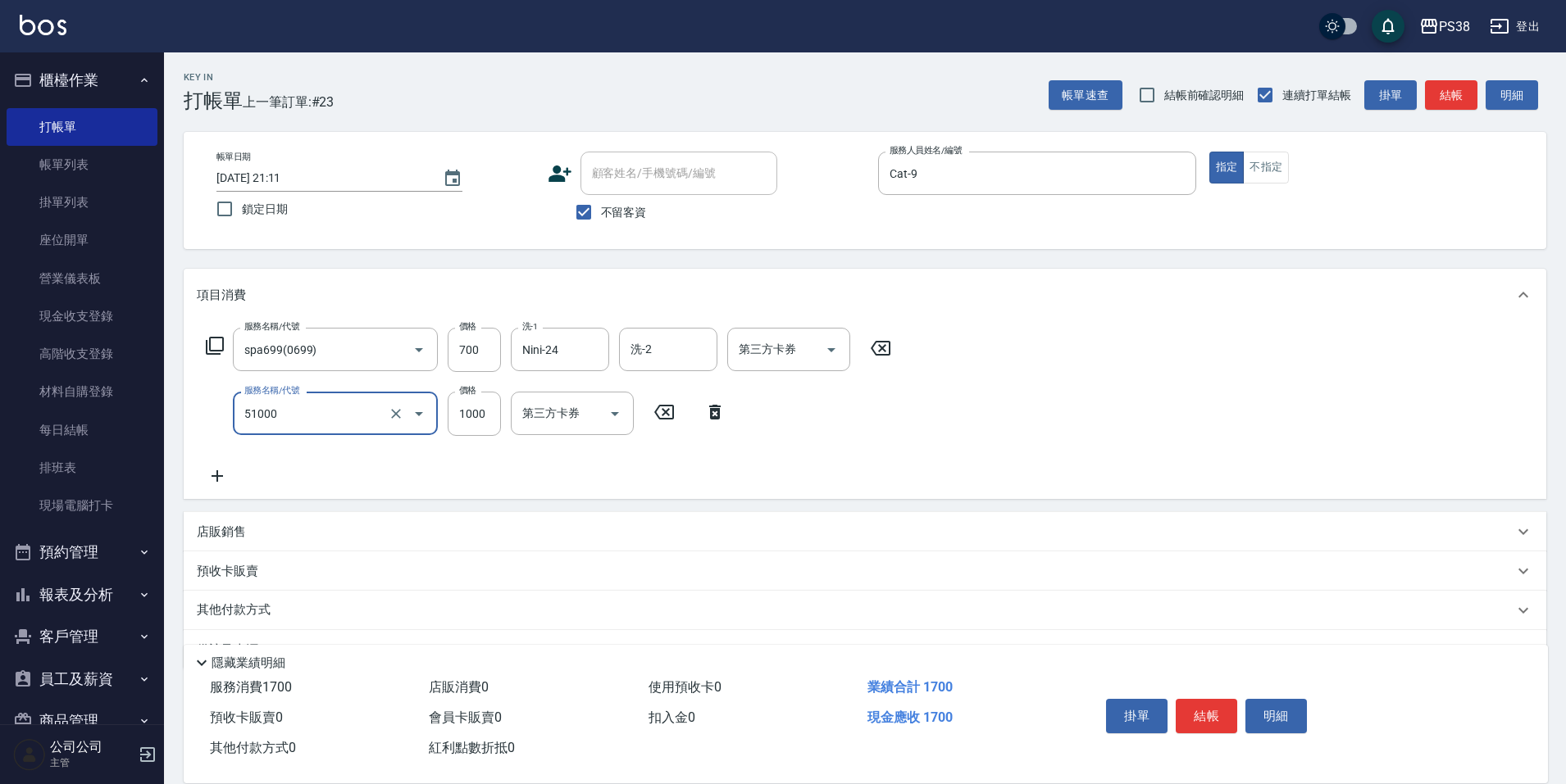
type input "染髮600以上(任意金額)(51000)"
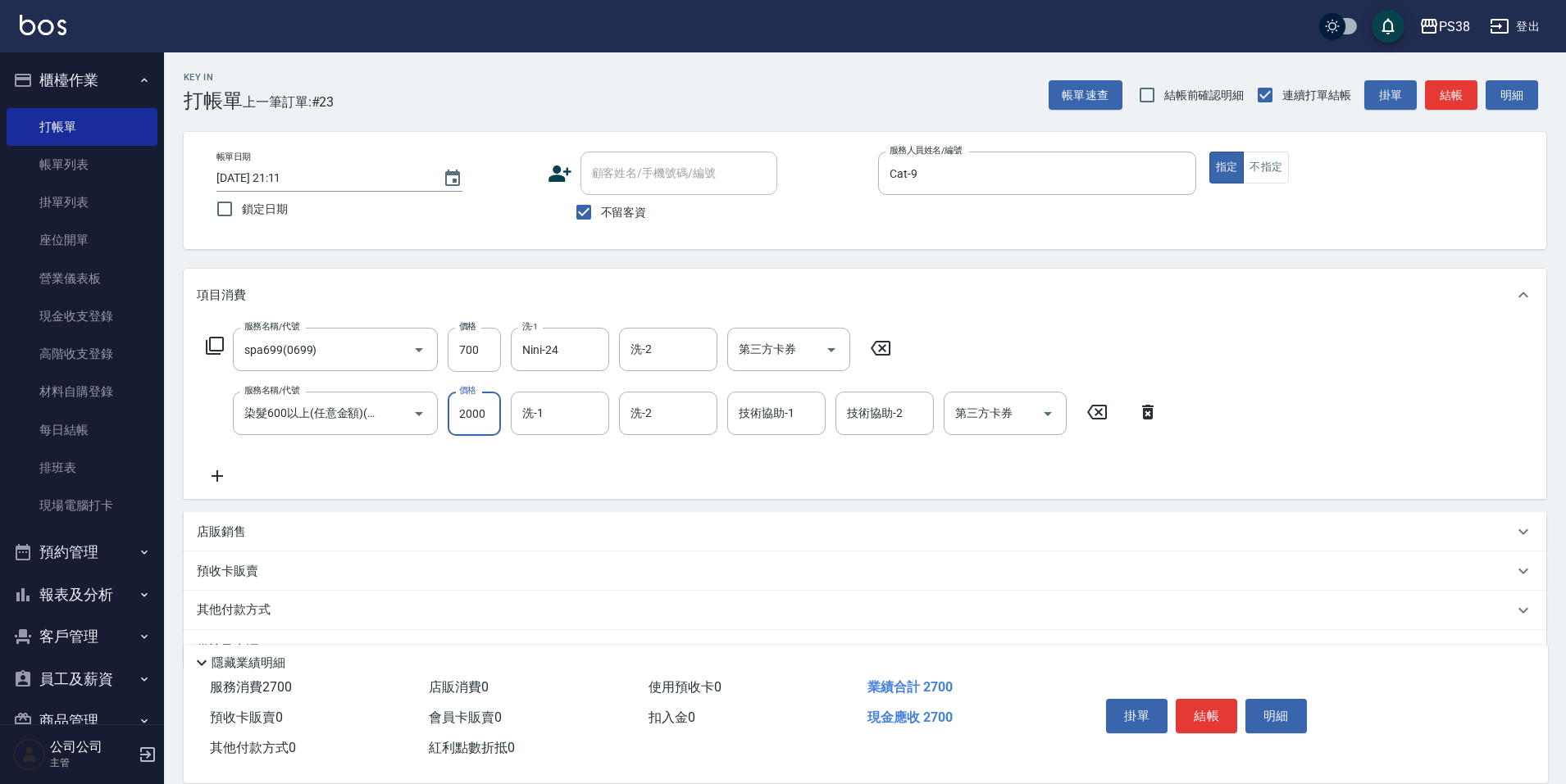
type input "2000"
type input "Nini-24"
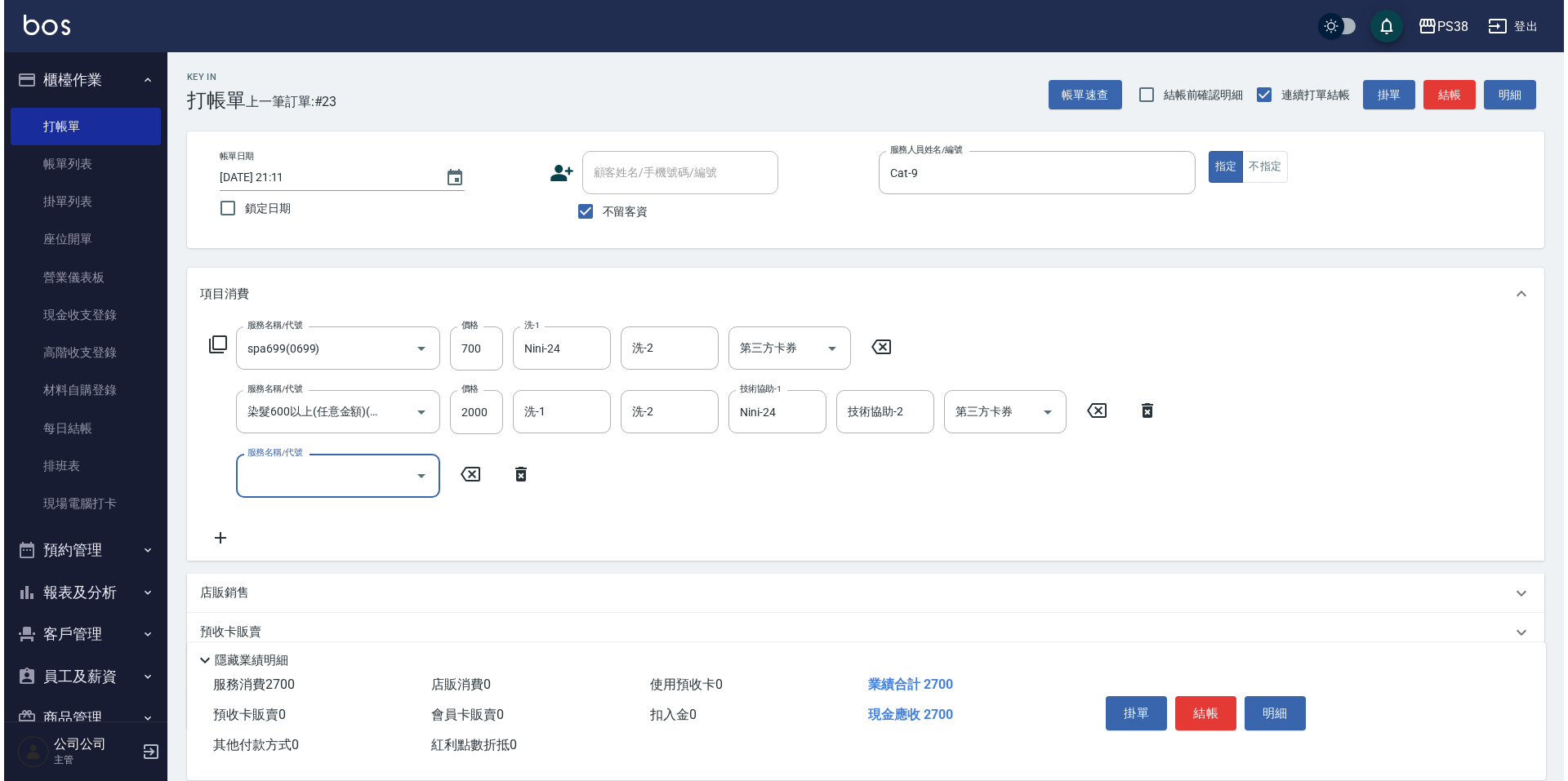
scroll to position [0, 0]
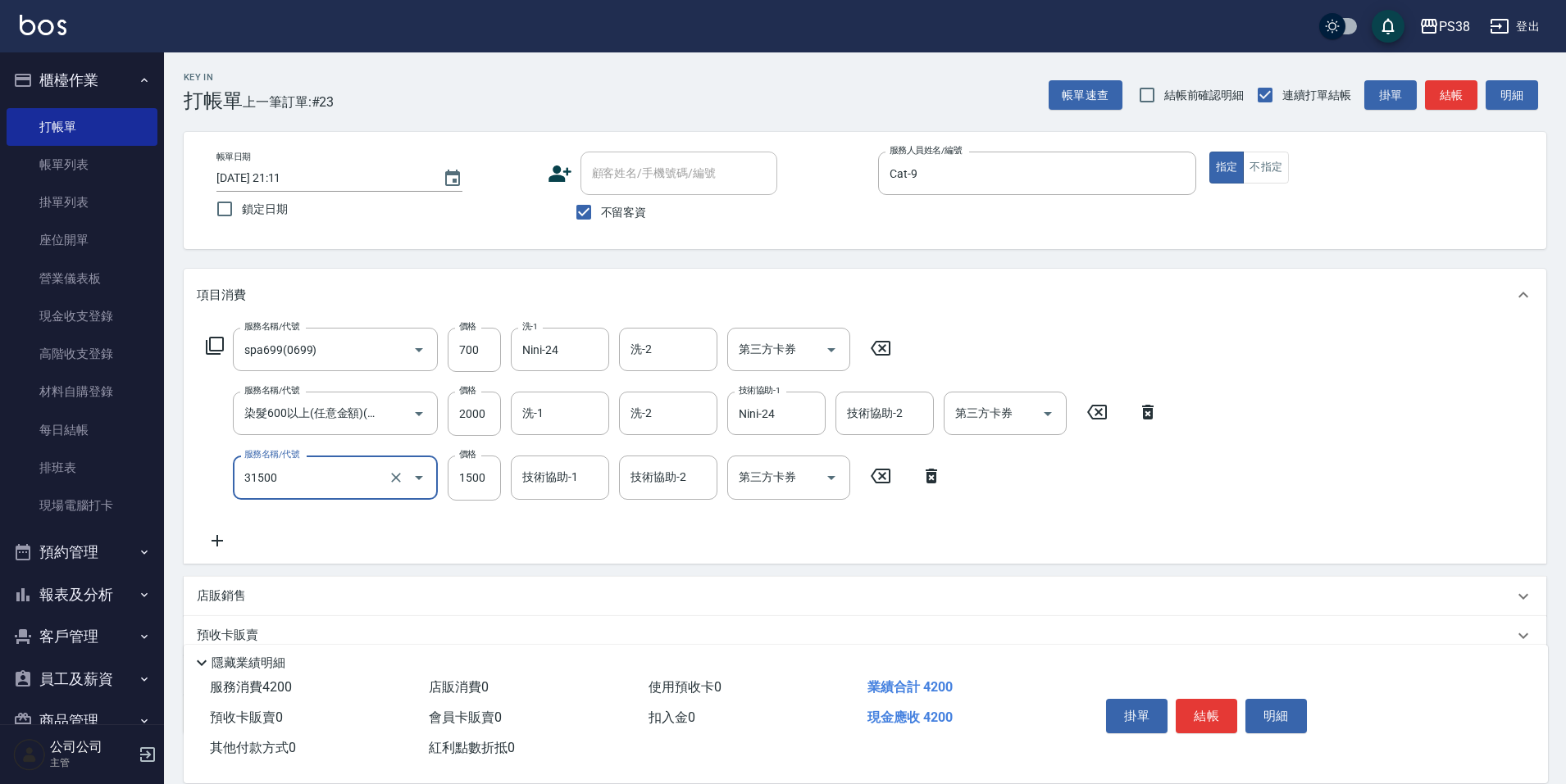
type input "護髮1500(31500)"
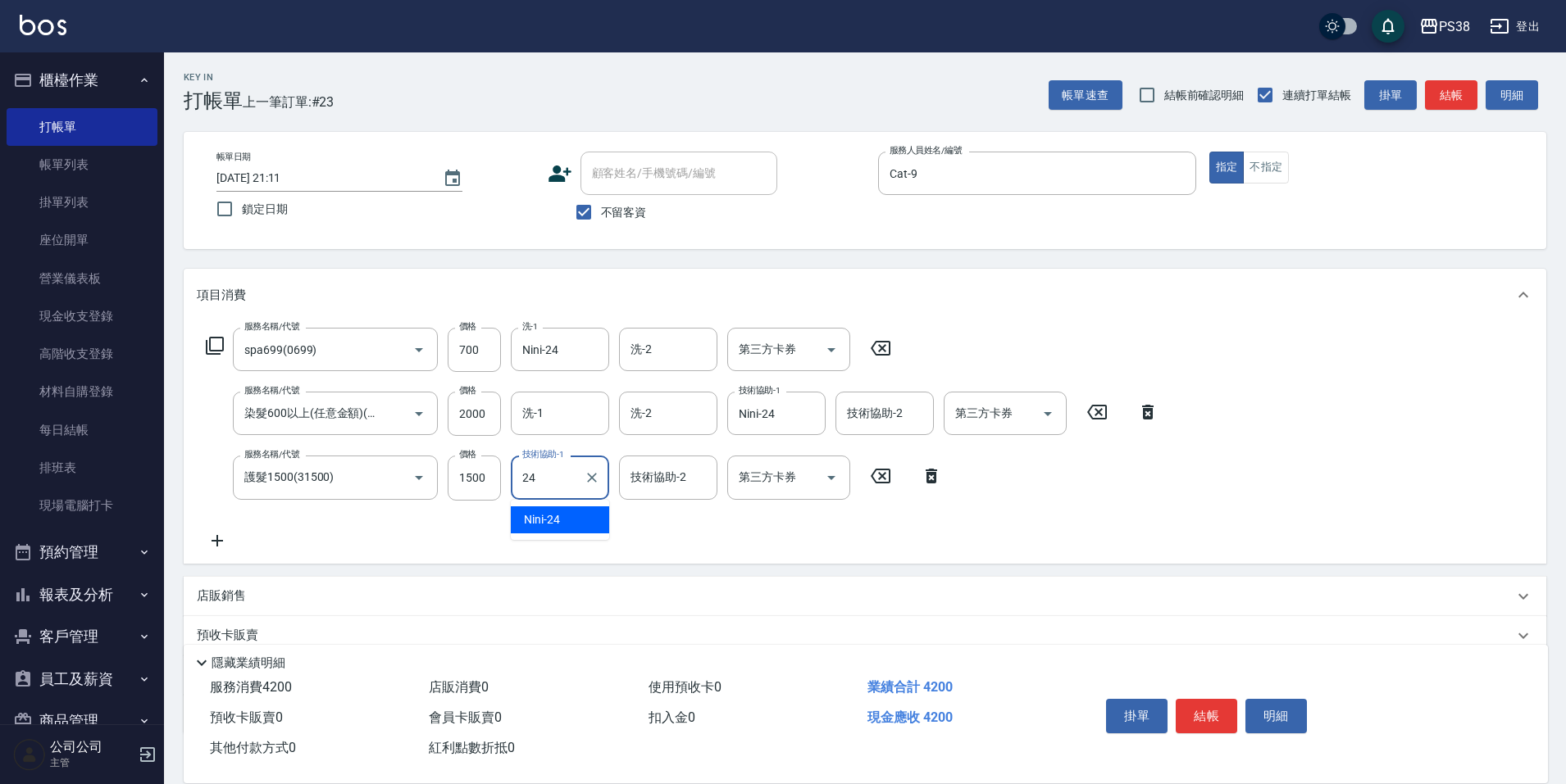
type input "Nini-24"
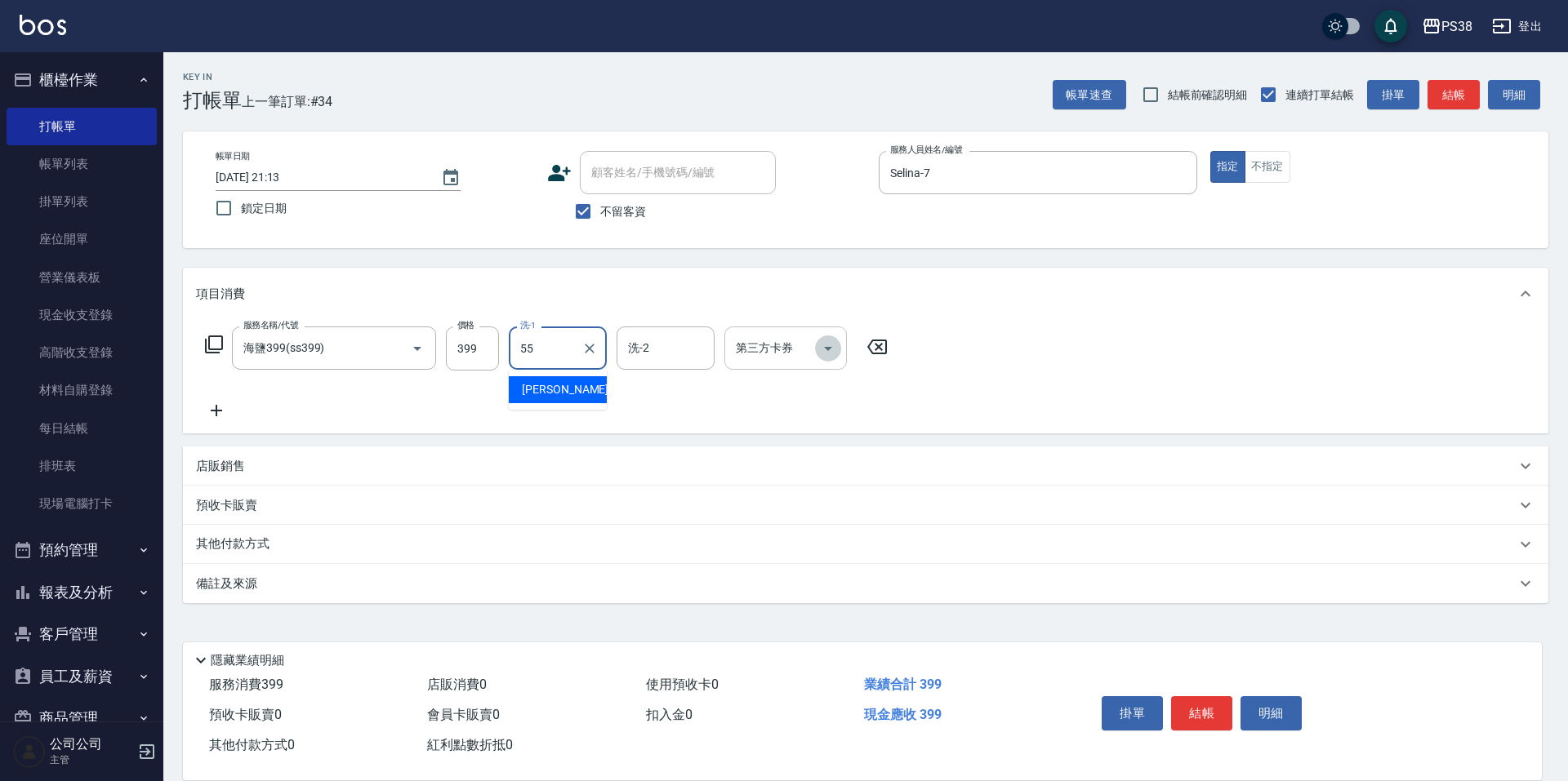
click at [828, 347] on icon "Open" at bounding box center [828, 348] width 8 height 4
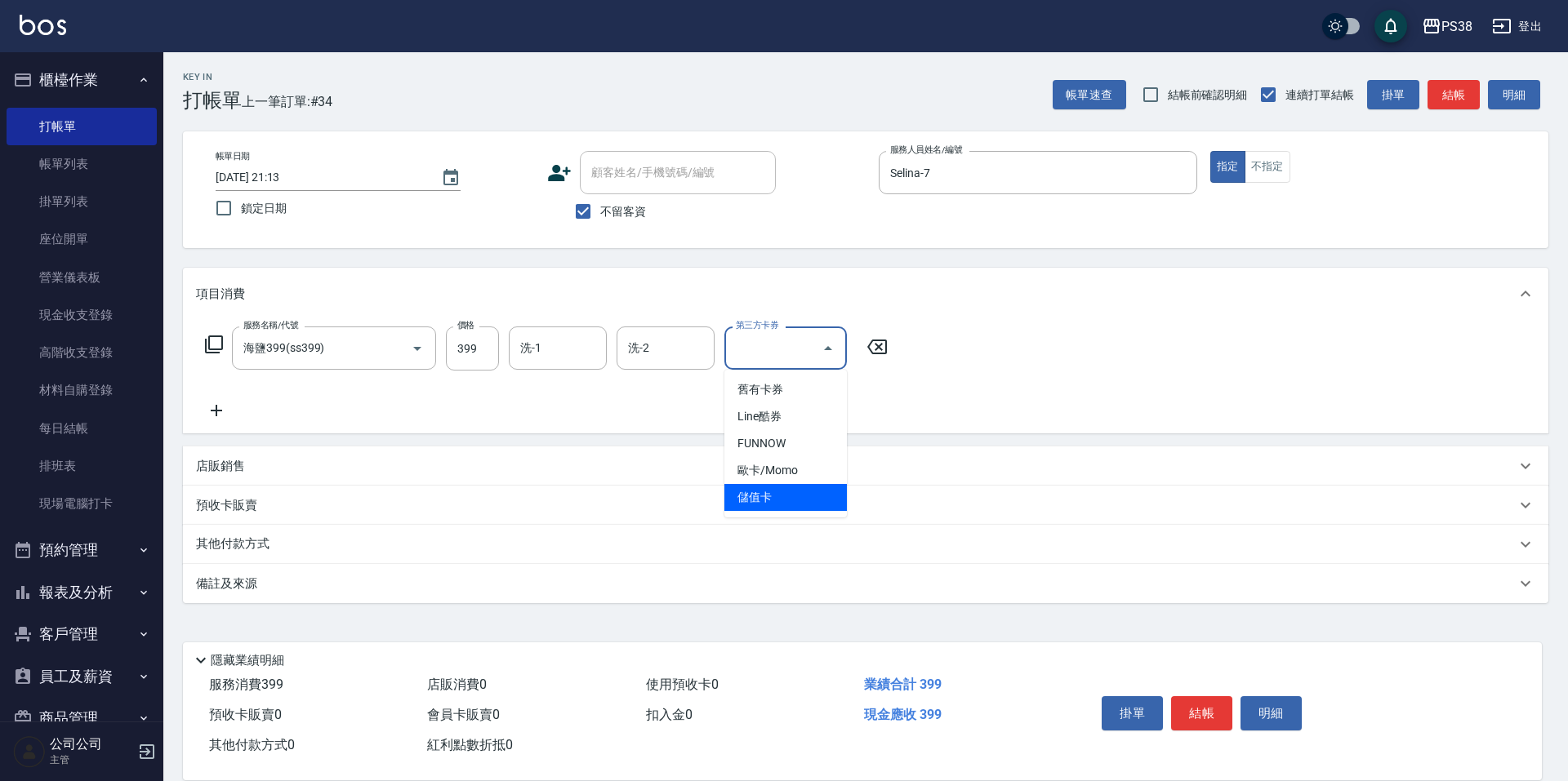
click at [771, 503] on span "儲值卡" at bounding box center [785, 497] width 123 height 27
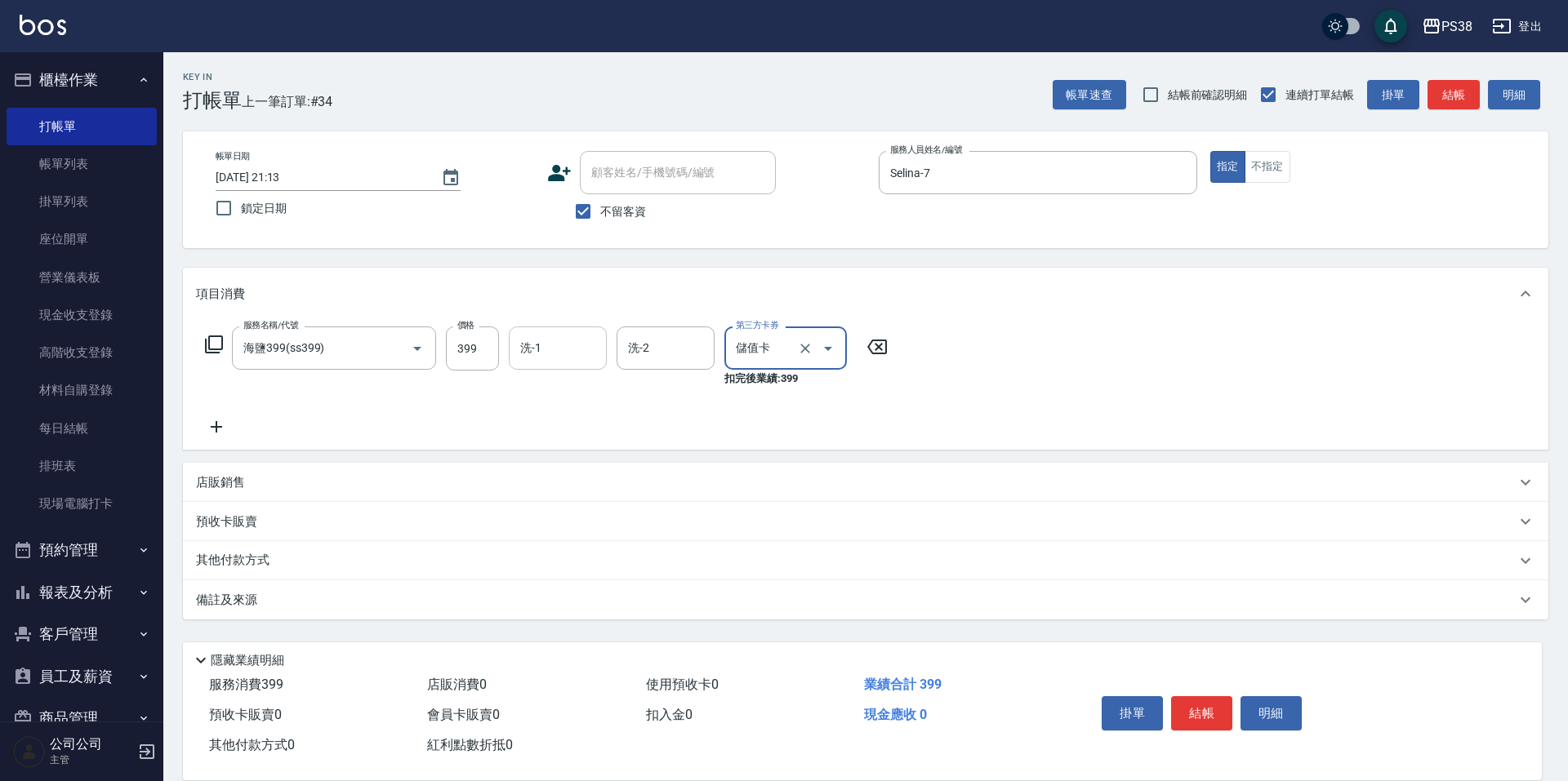
click at [522, 345] on input "洗-1" at bounding box center [557, 348] width 83 height 28
click at [218, 490] on p "店販銷售" at bounding box center [220, 483] width 49 height 17
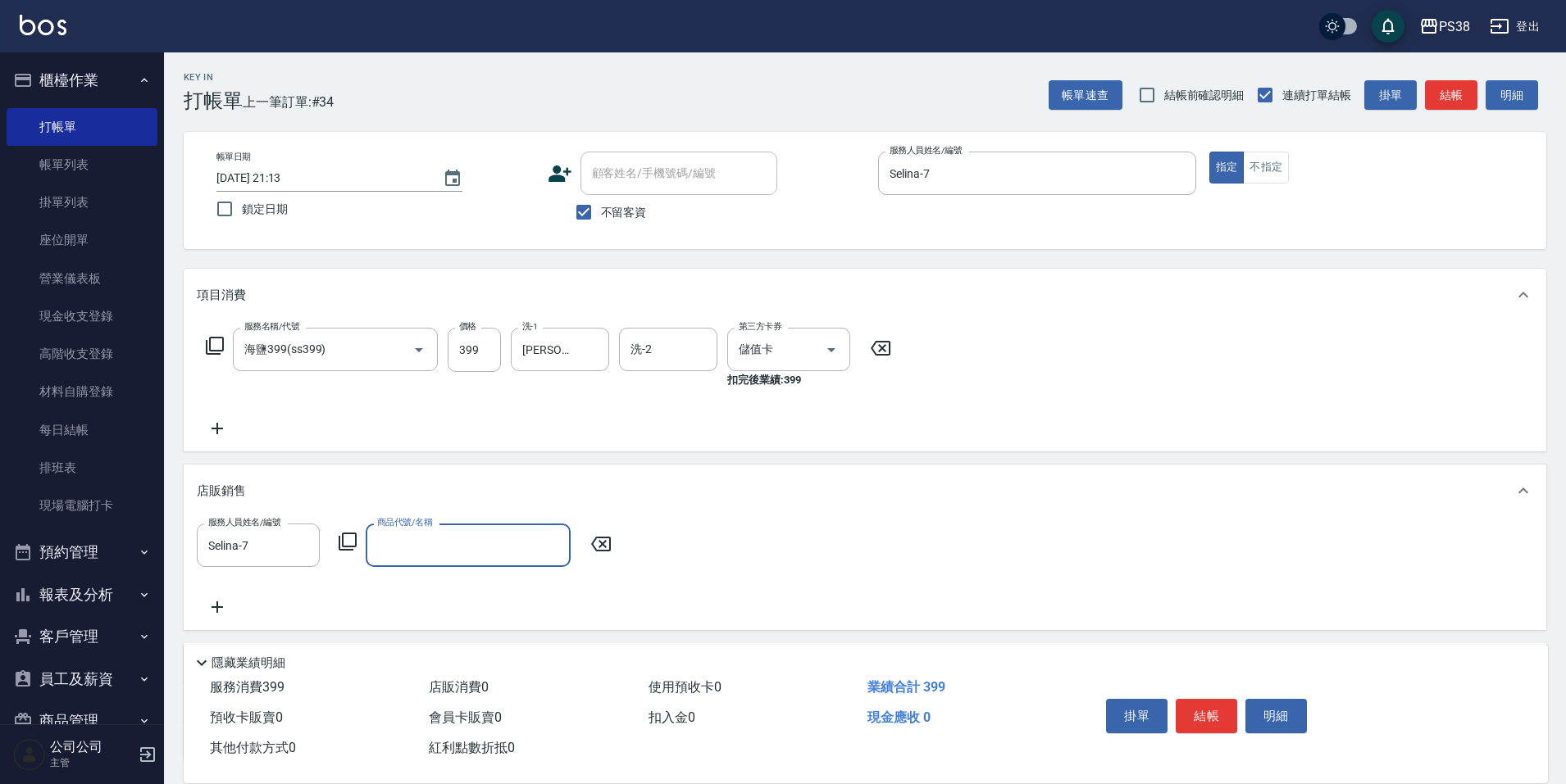
click at [450, 556] on input "商品代號/名稱" at bounding box center [468, 545] width 190 height 28
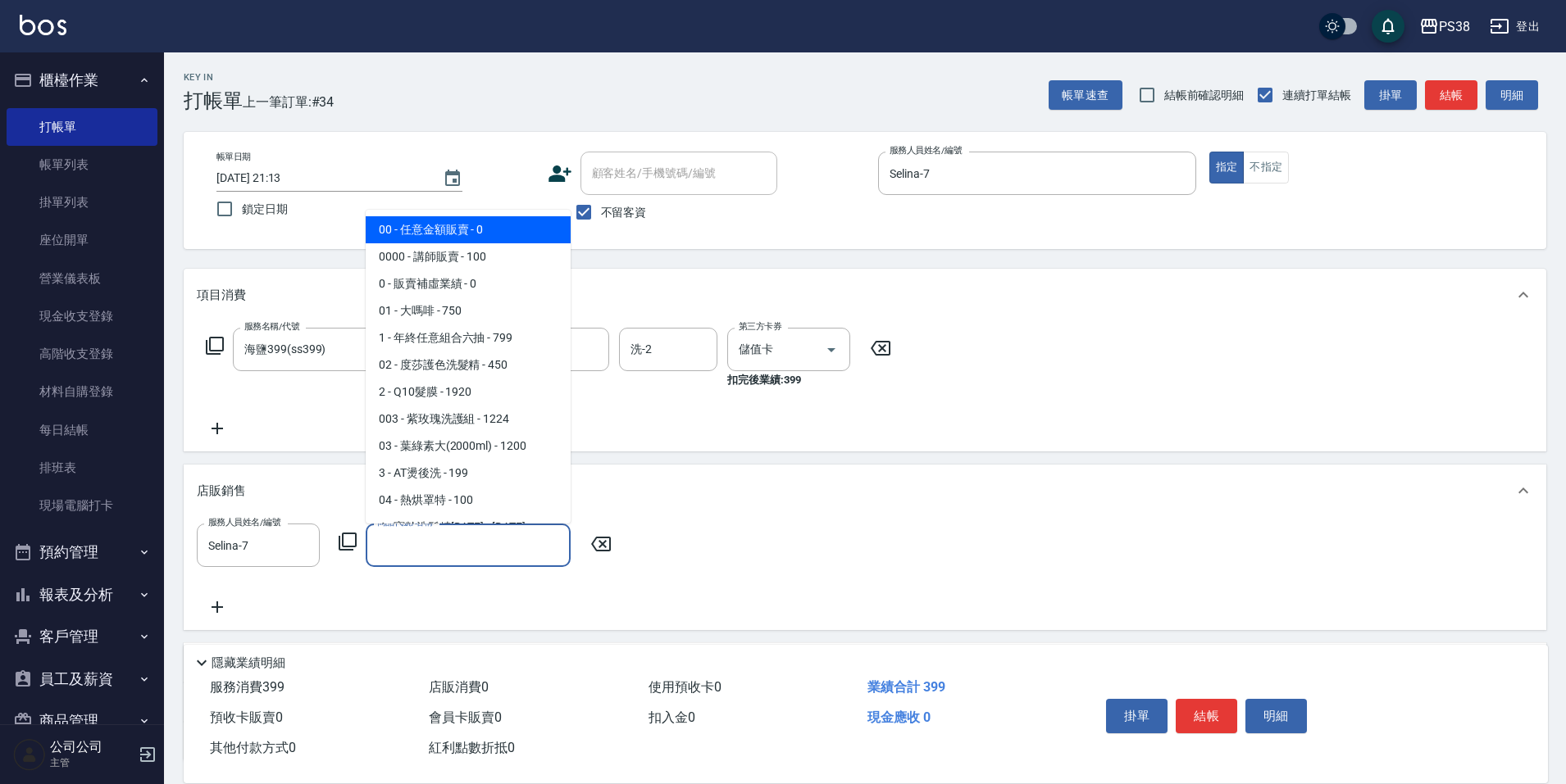
click at [428, 236] on span "00 - 任意金額販賣 - 0" at bounding box center [468, 230] width 205 height 27
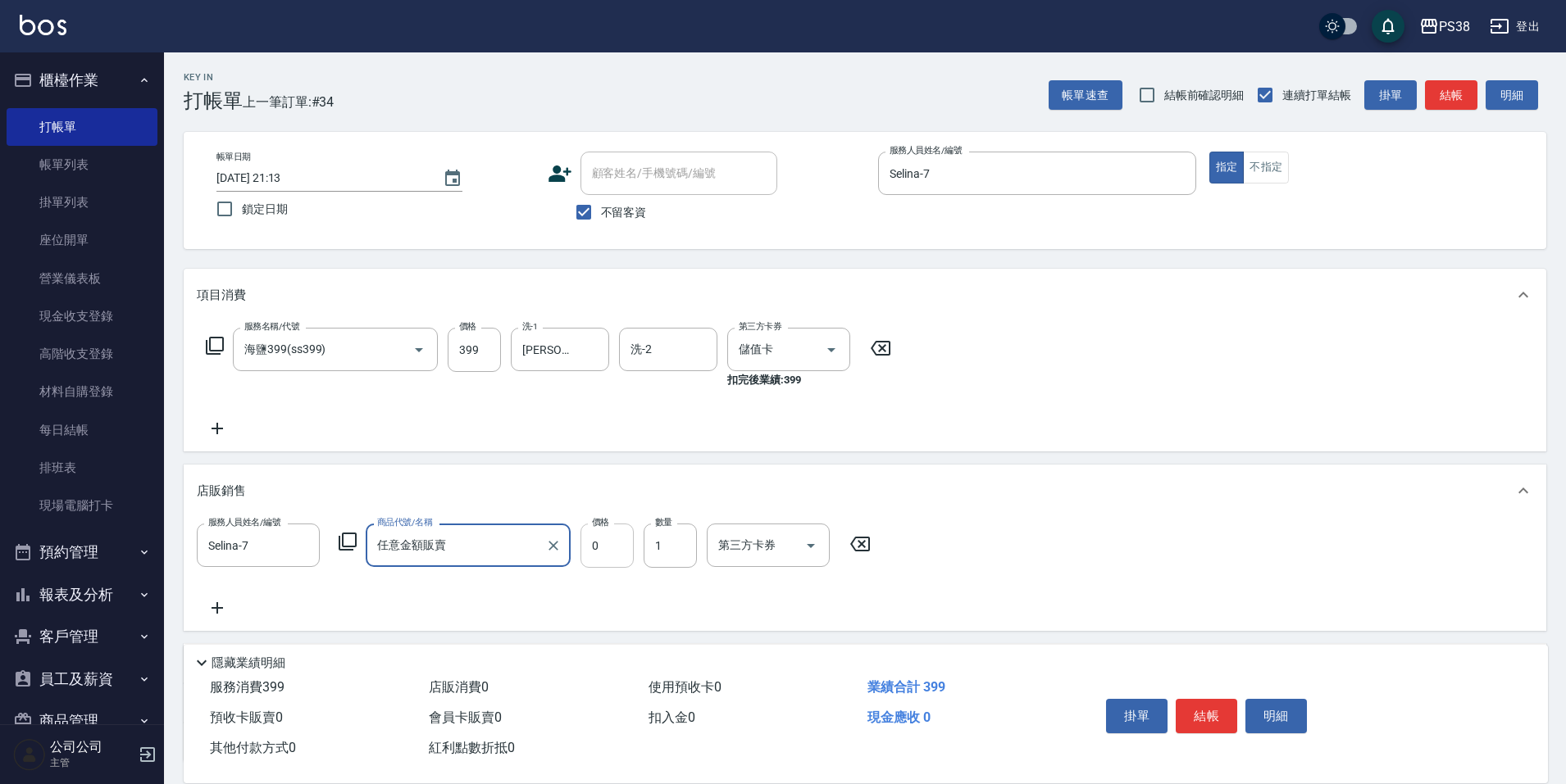
click at [616, 554] on input "0" at bounding box center [607, 545] width 53 height 44
click at [825, 548] on div "第三方卡券" at bounding box center [768, 545] width 123 height 43
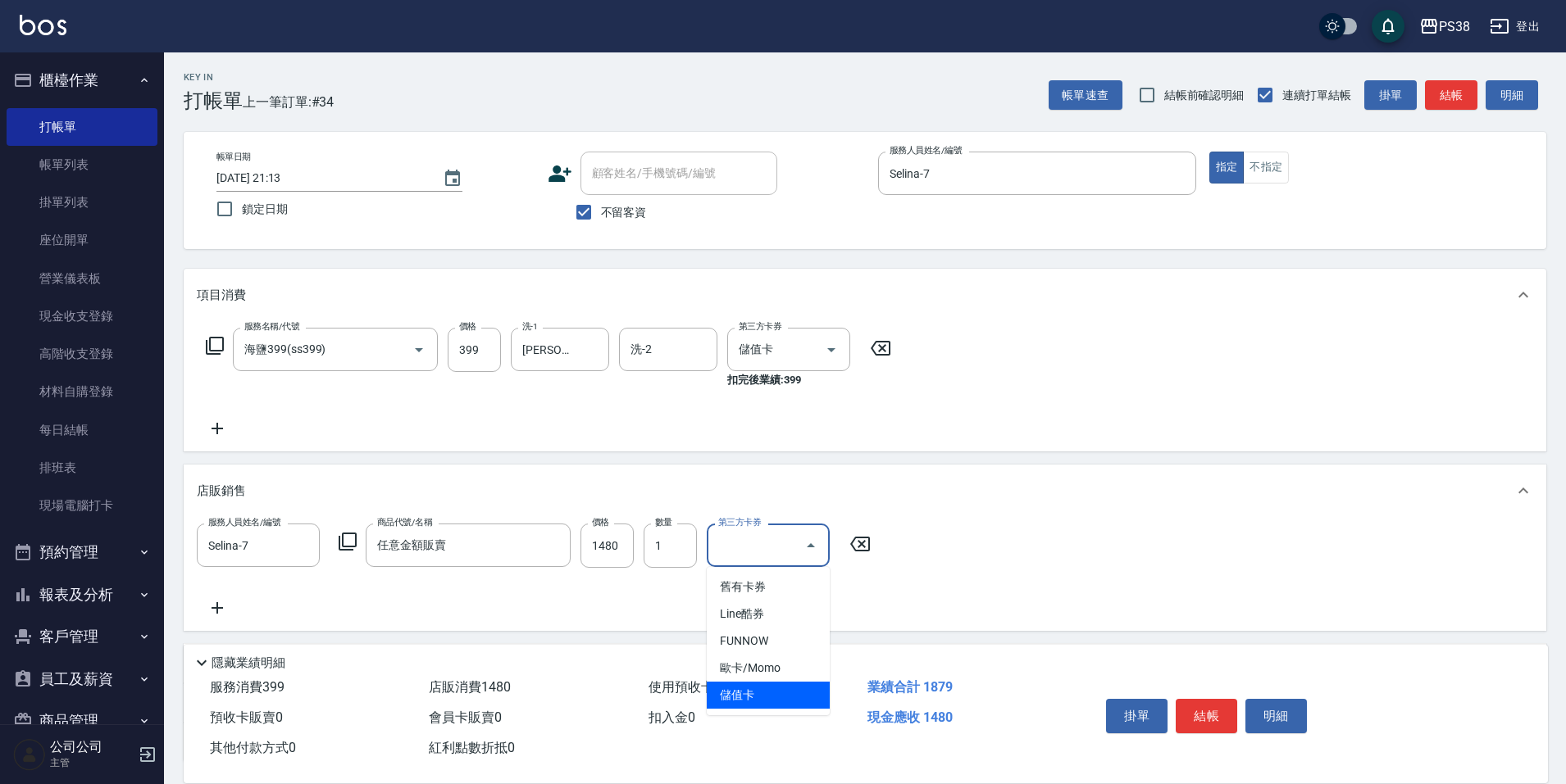
click at [747, 685] on span "儲值卡" at bounding box center [768, 695] width 123 height 27
click at [663, 598] on div "服務人員姓名/編號 Selina-7 服務人員姓名/編號 商品代號/名稱 任意金額販賣 商品代號/名稱 價格 1480 價格 數量 1 數量 第三方卡券 儲值…" at bounding box center [864, 570] width 1336 height 94
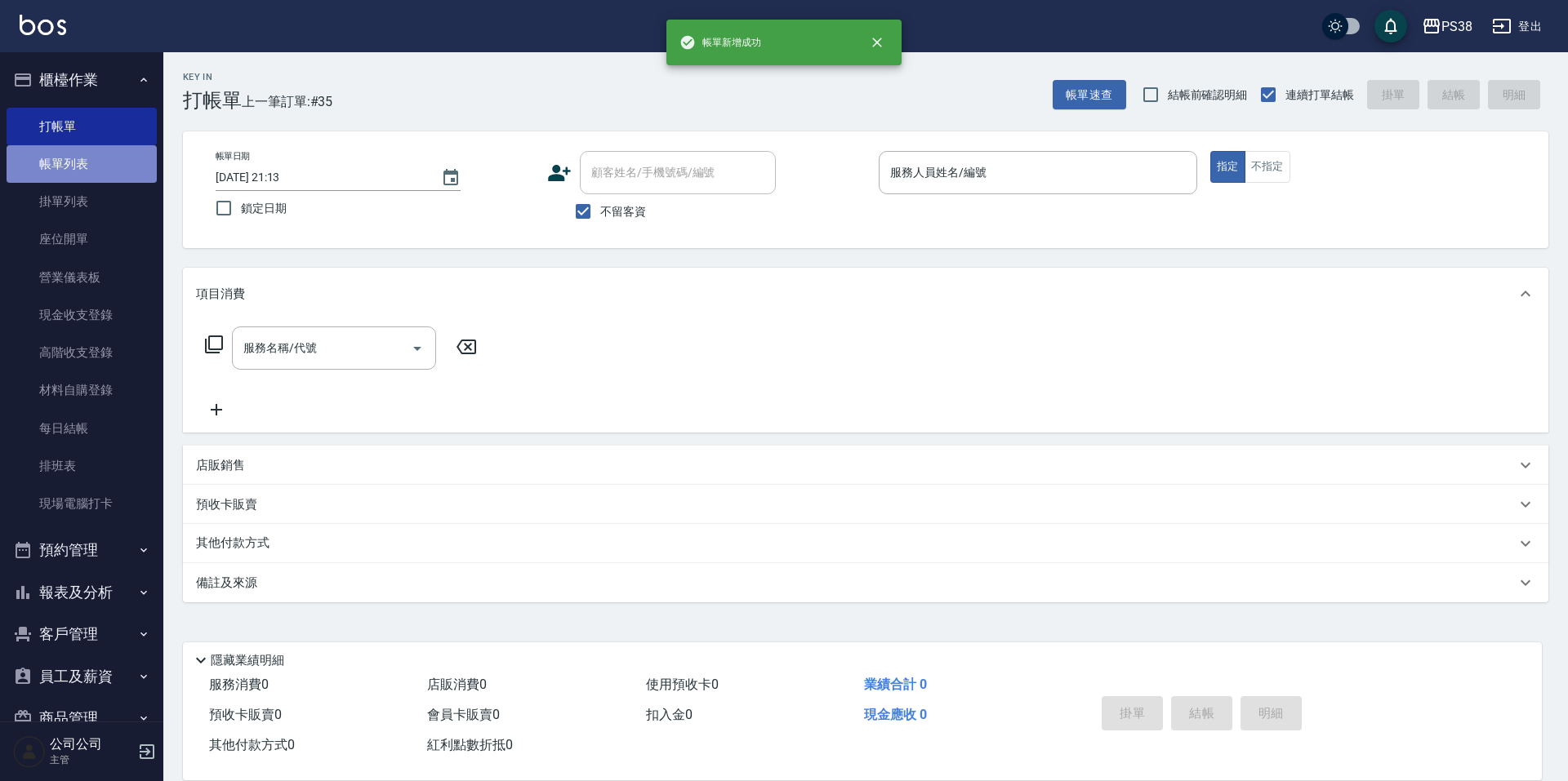
click at [130, 162] on link "帳單列表" at bounding box center [81, 163] width 150 height 37
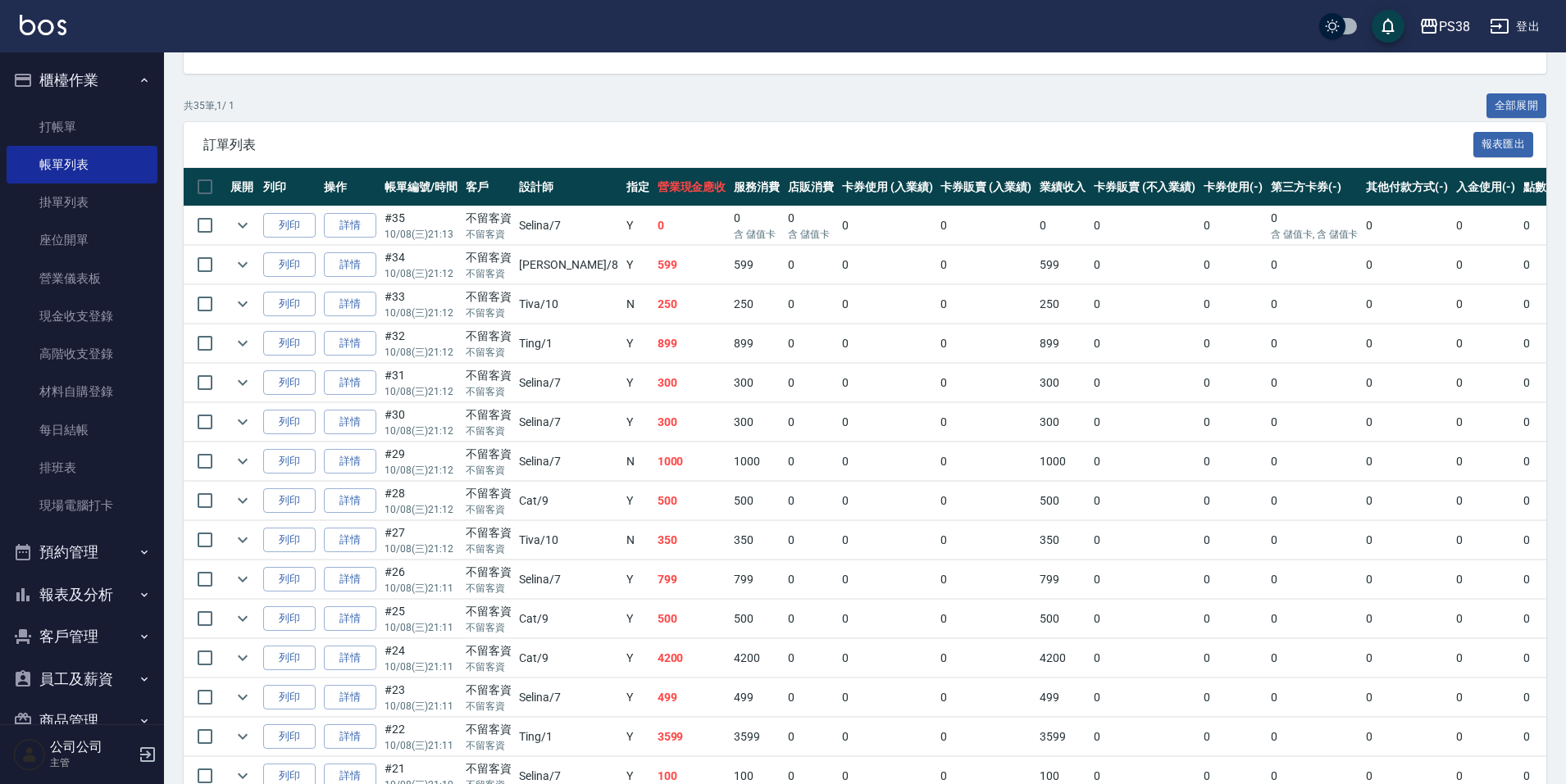
scroll to position [261, 0]
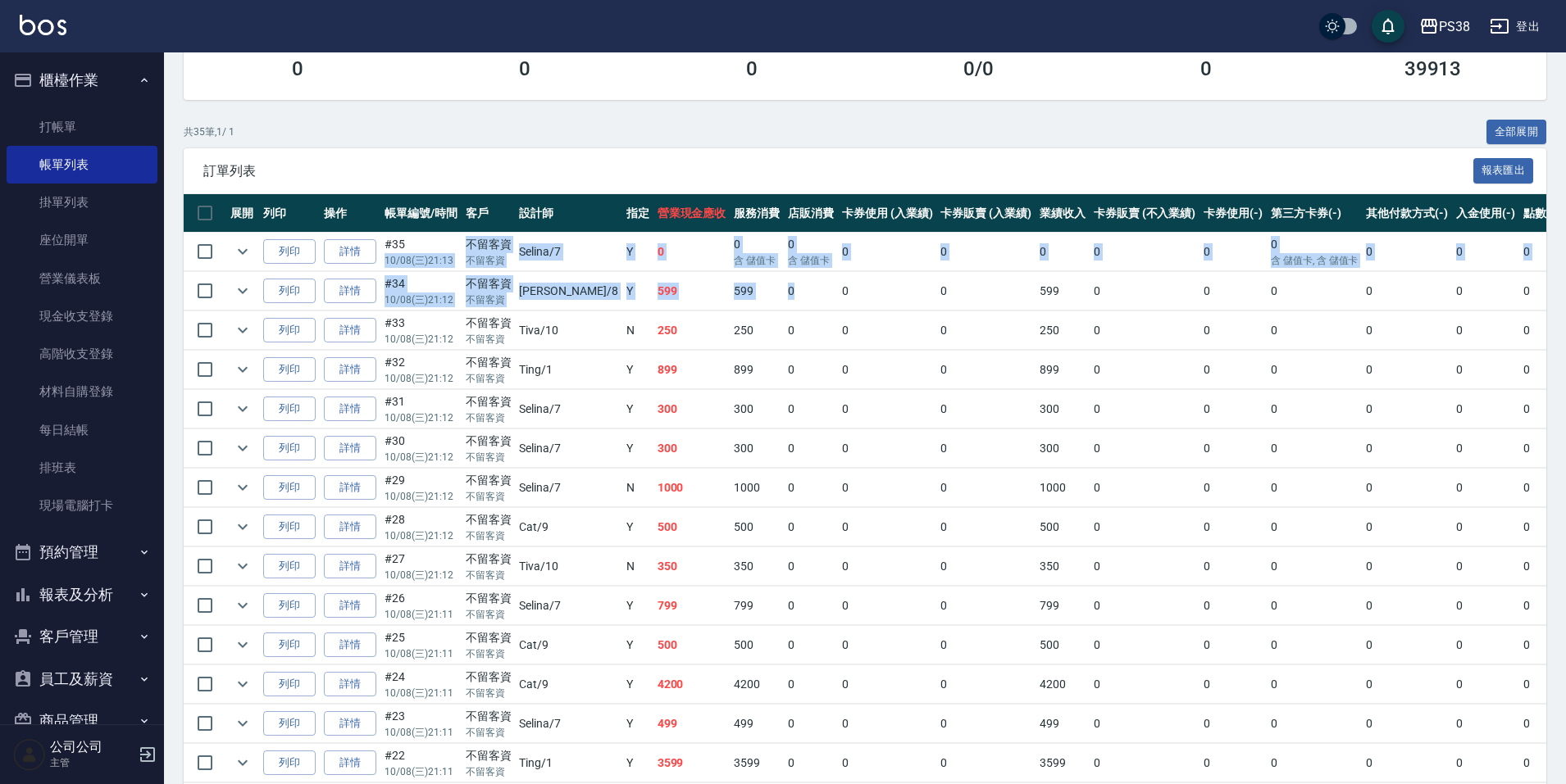
drag, startPoint x: 405, startPoint y: 246, endPoint x: 750, endPoint y: 277, distance: 346.4
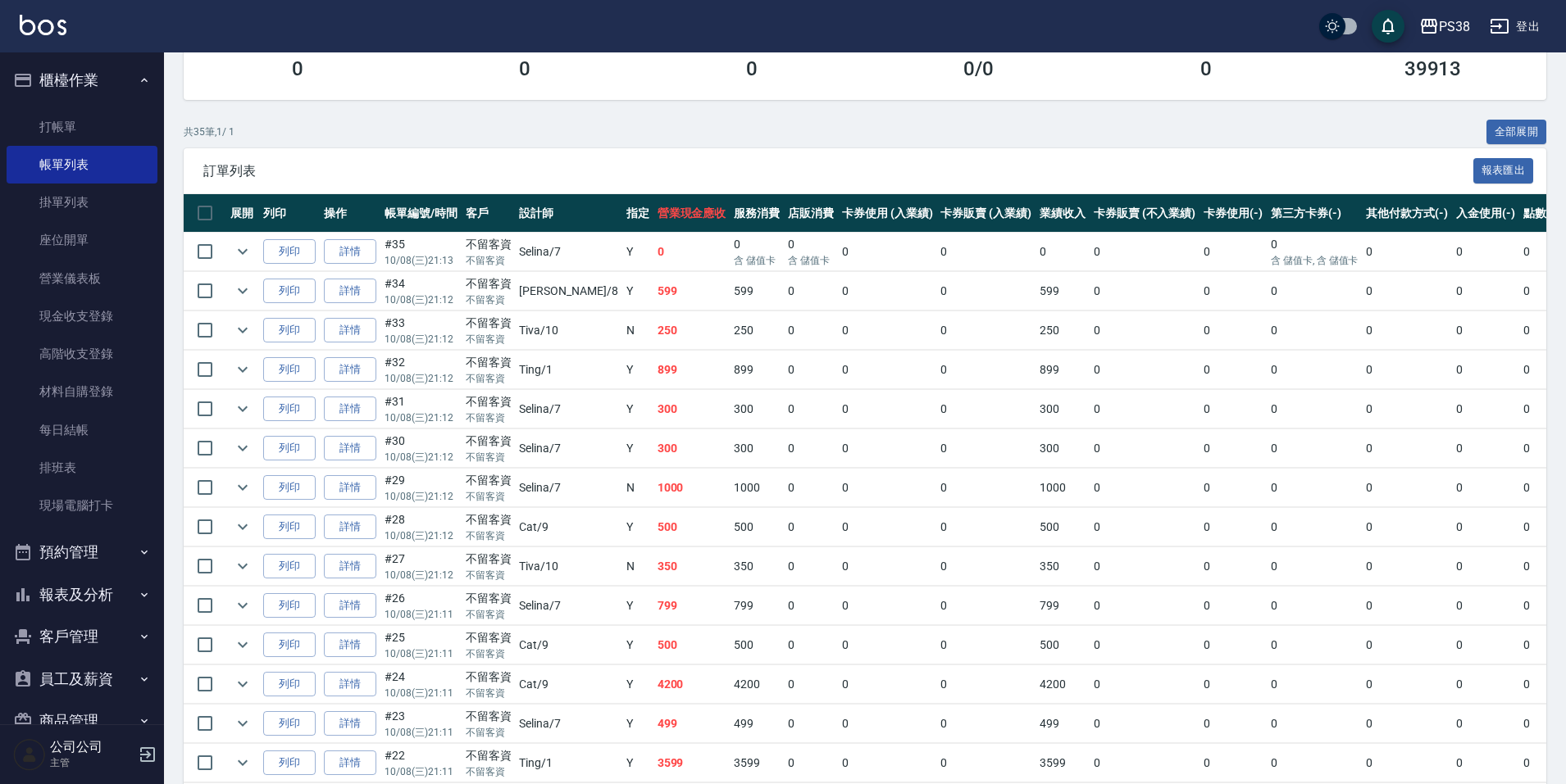
click at [849, 383] on td "0" at bounding box center [887, 370] width 99 height 38
click at [75, 423] on link "每日結帳" at bounding box center [82, 429] width 151 height 37
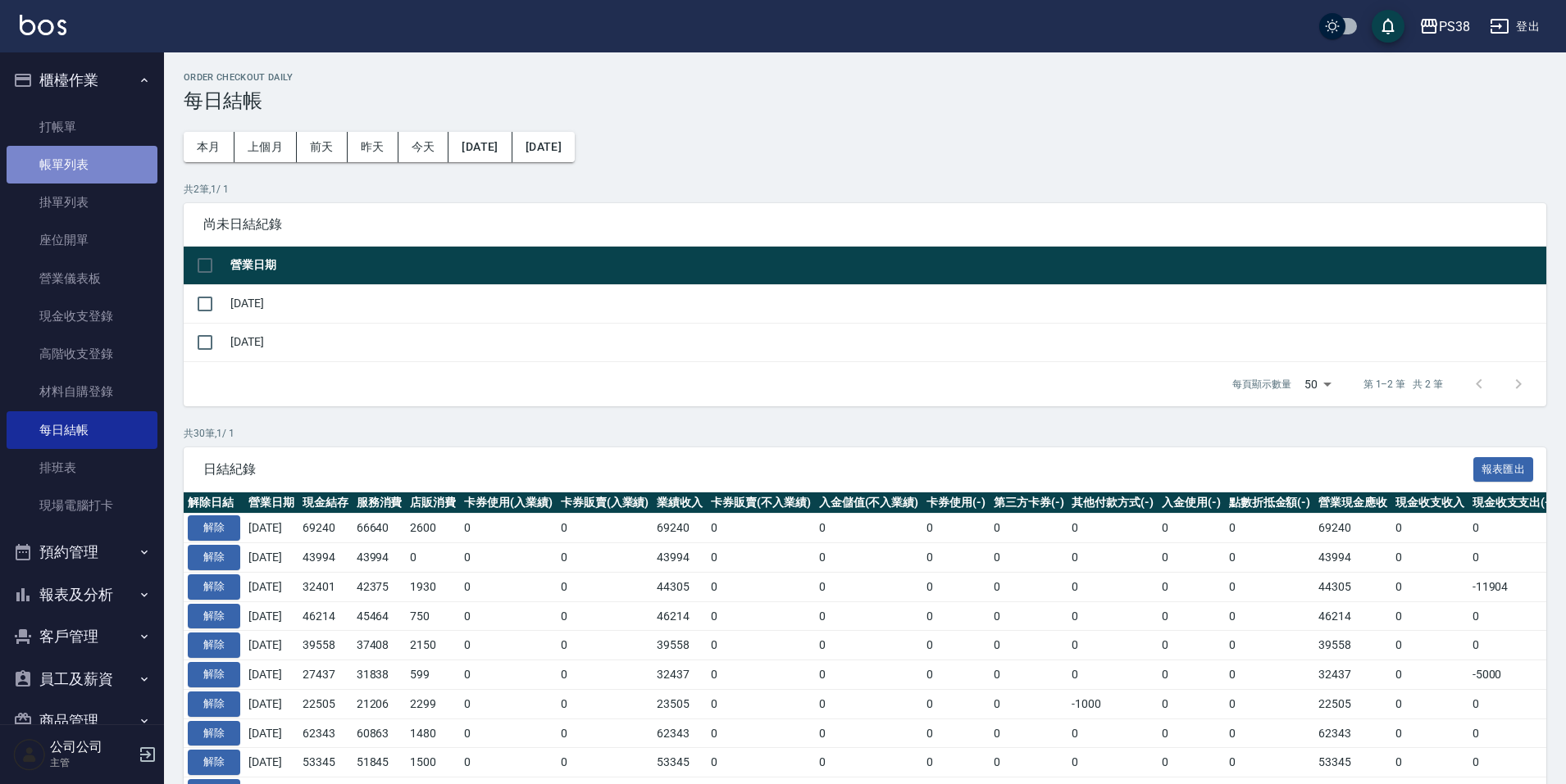
click at [105, 168] on link "帳單列表" at bounding box center [82, 164] width 151 height 37
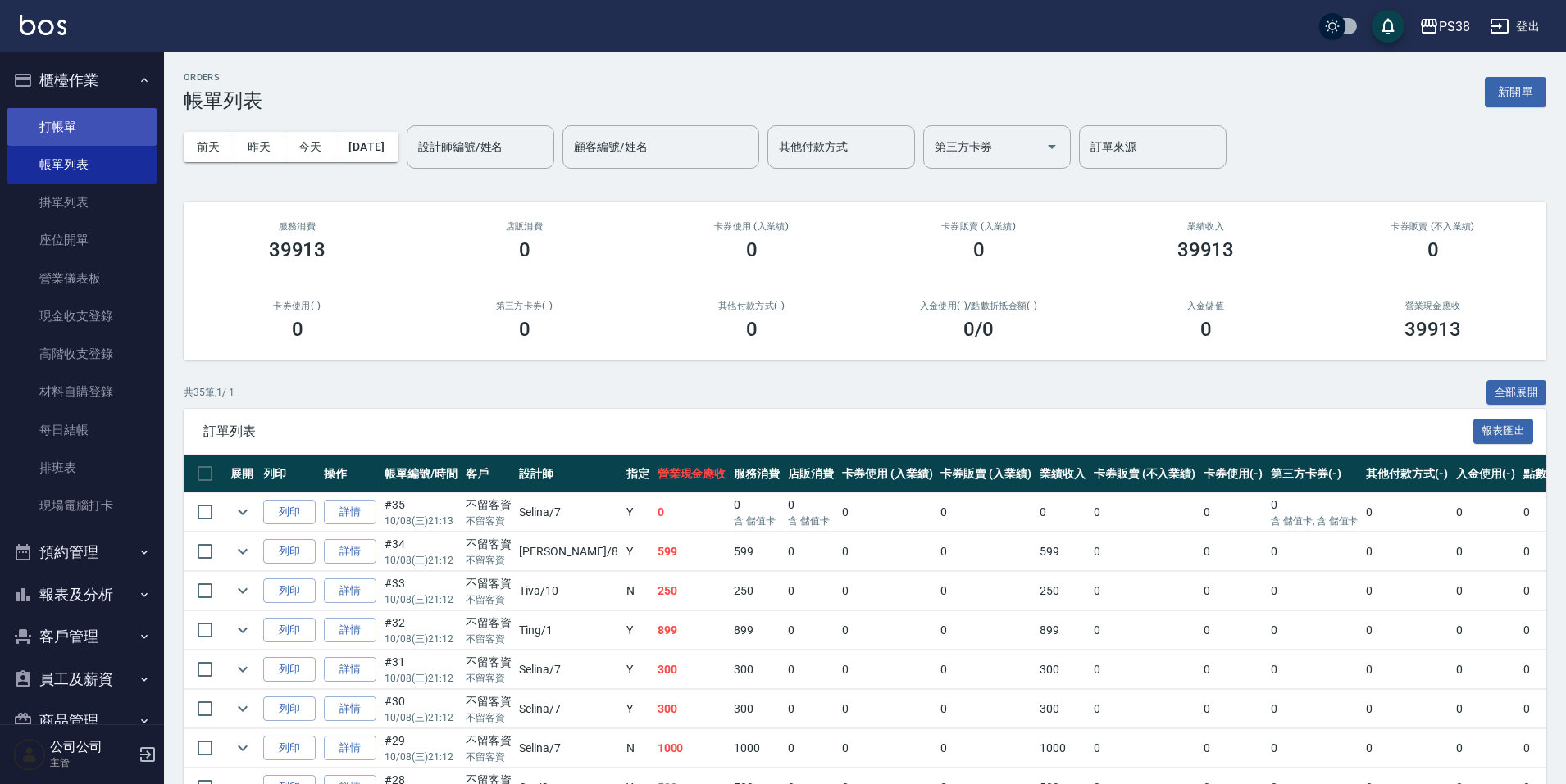
click at [70, 126] on link "打帳單" at bounding box center [82, 127] width 151 height 37
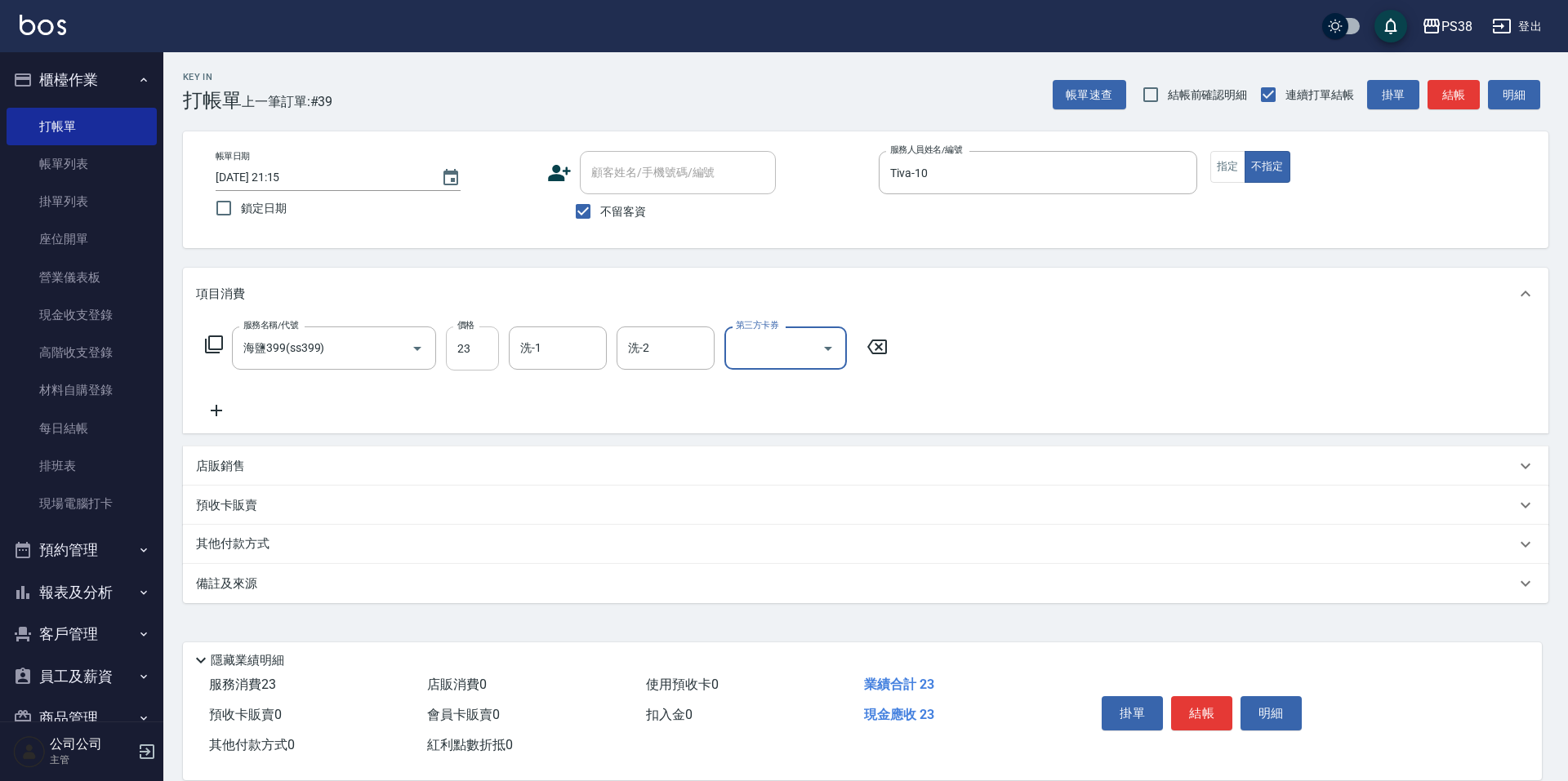
click at [475, 360] on input "23" at bounding box center [473, 348] width 53 height 44
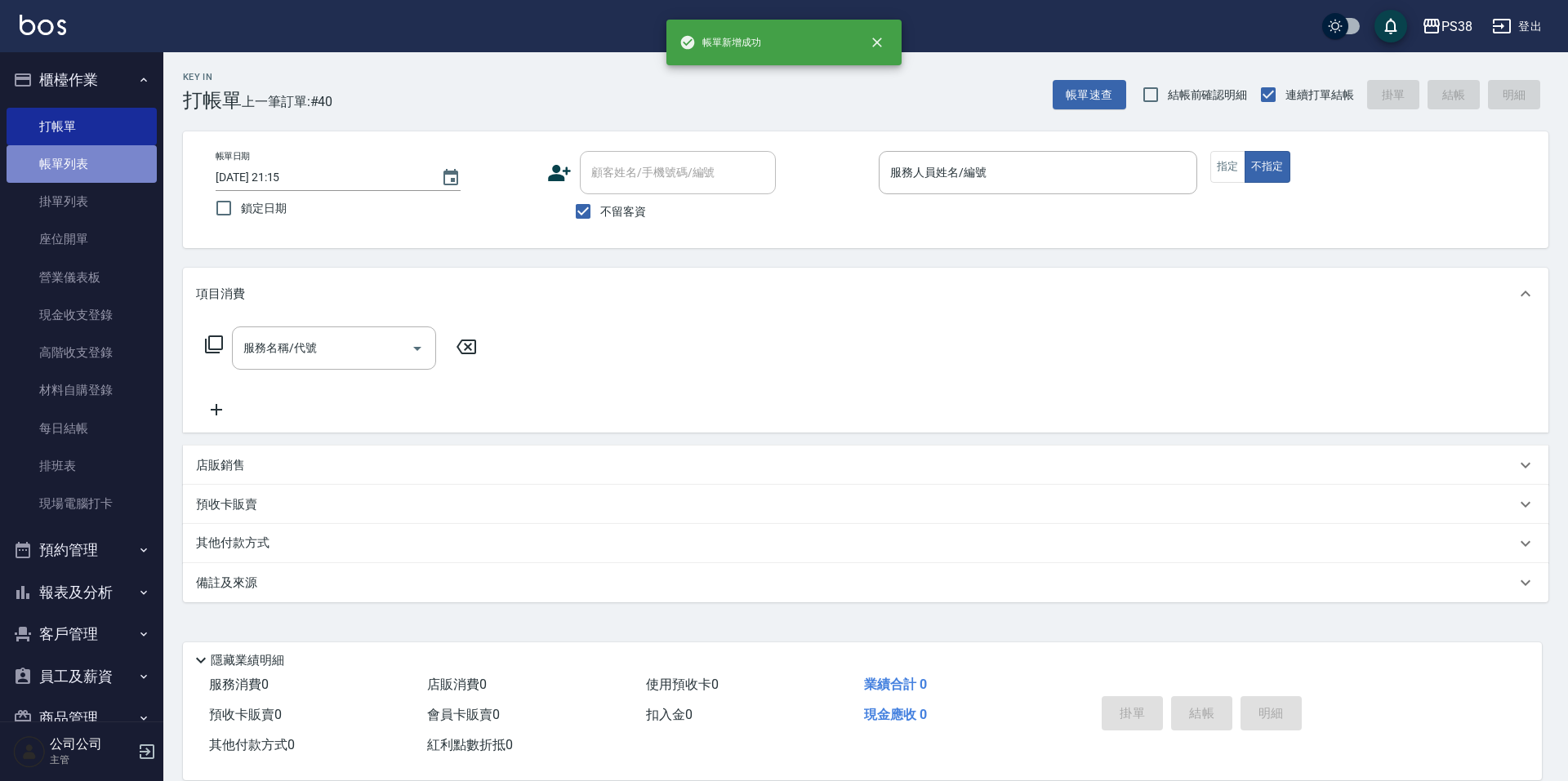
click at [81, 167] on link "帳單列表" at bounding box center [81, 163] width 150 height 37
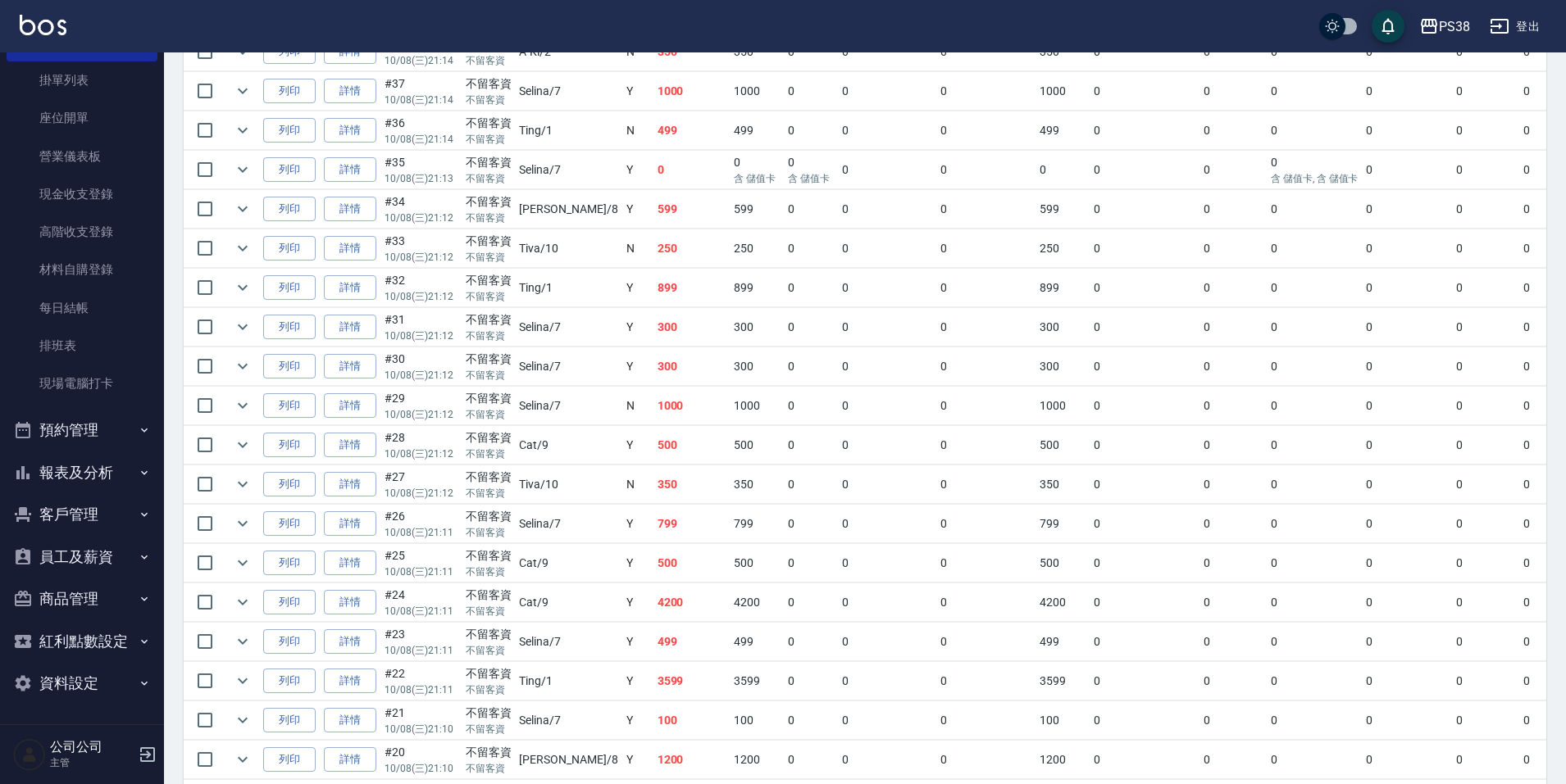
scroll to position [211, 0]
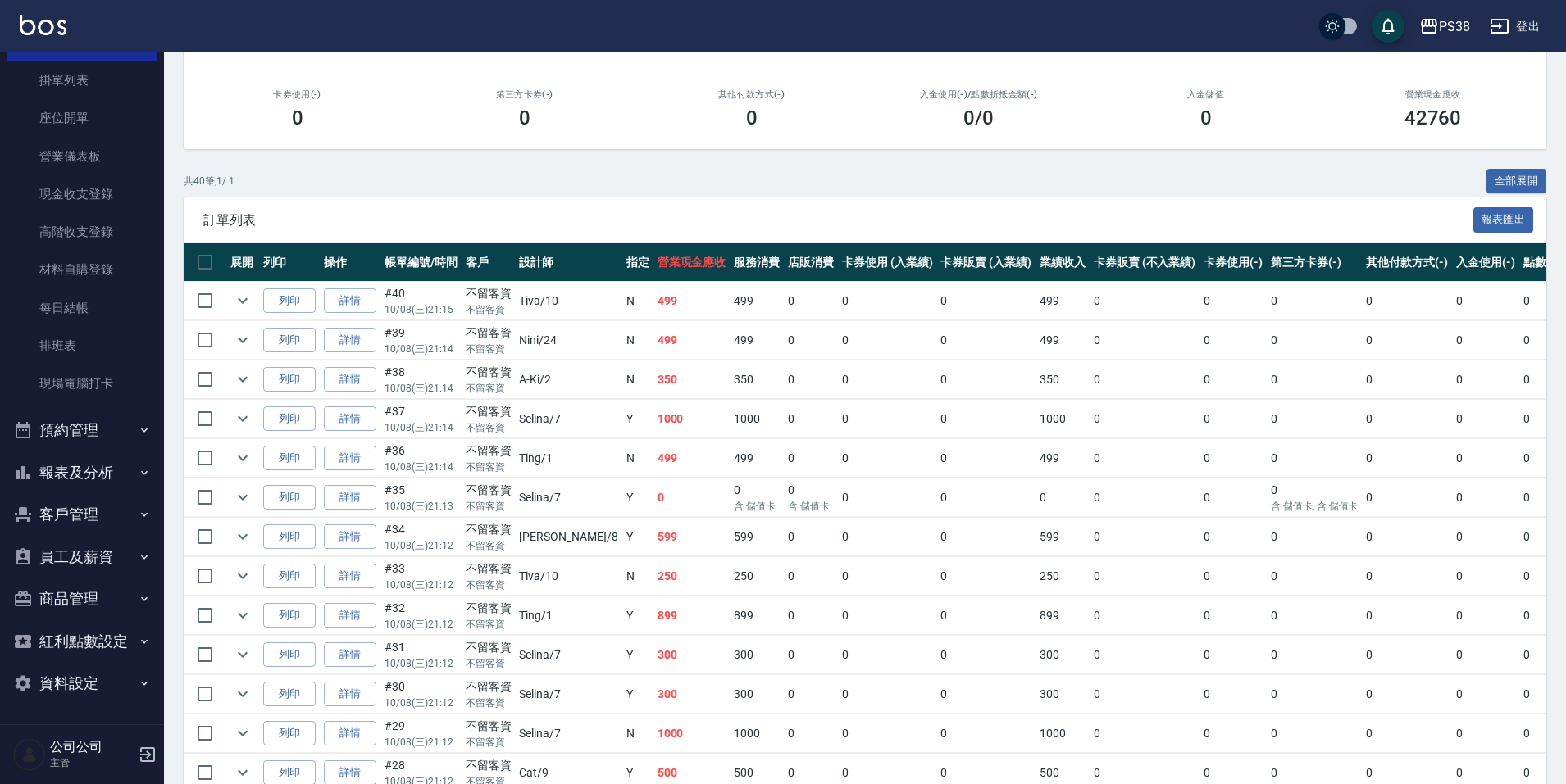
click at [126, 477] on button "報表及分析" at bounding box center [82, 473] width 151 height 42
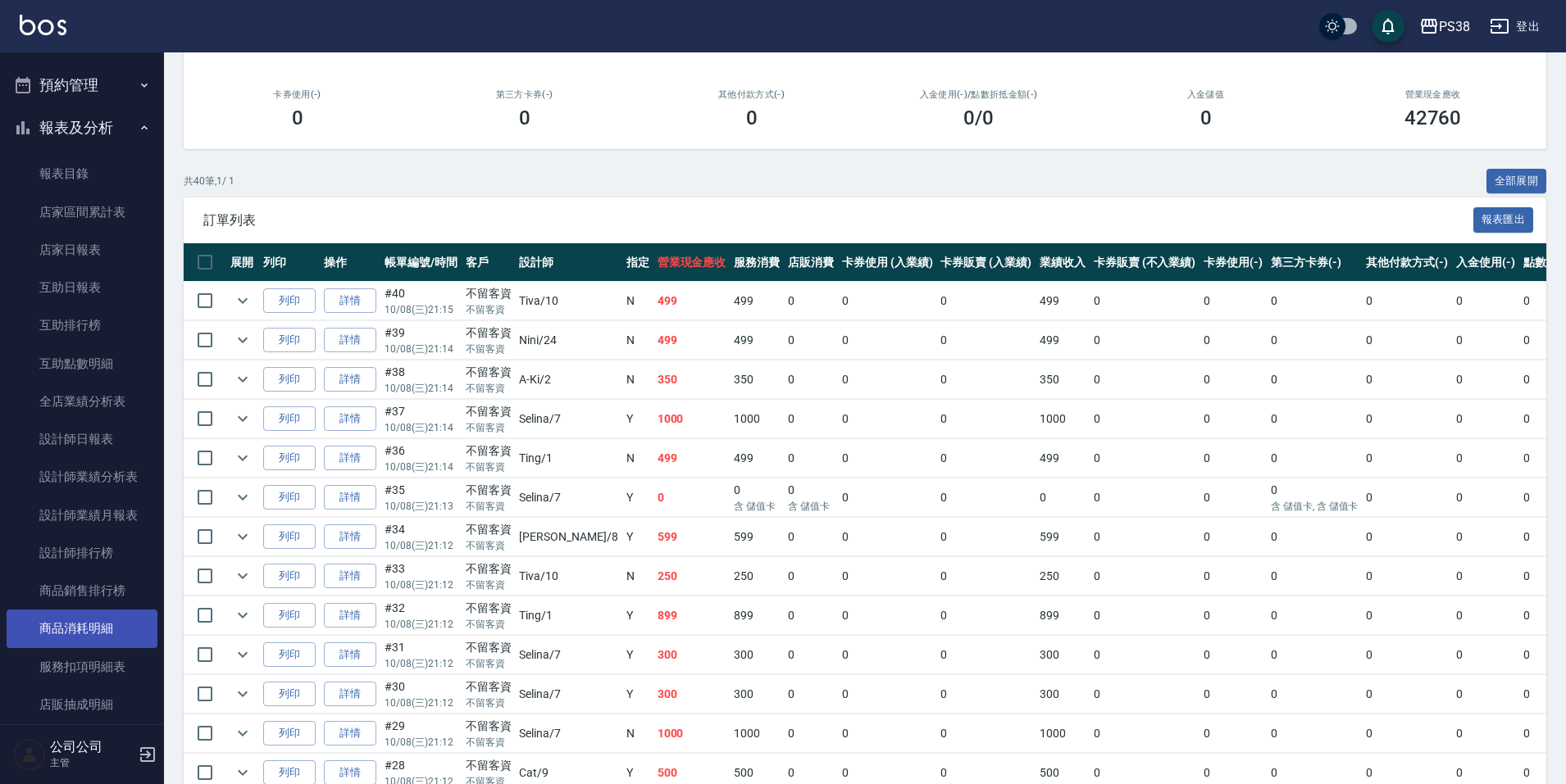
scroll to position [614, 0]
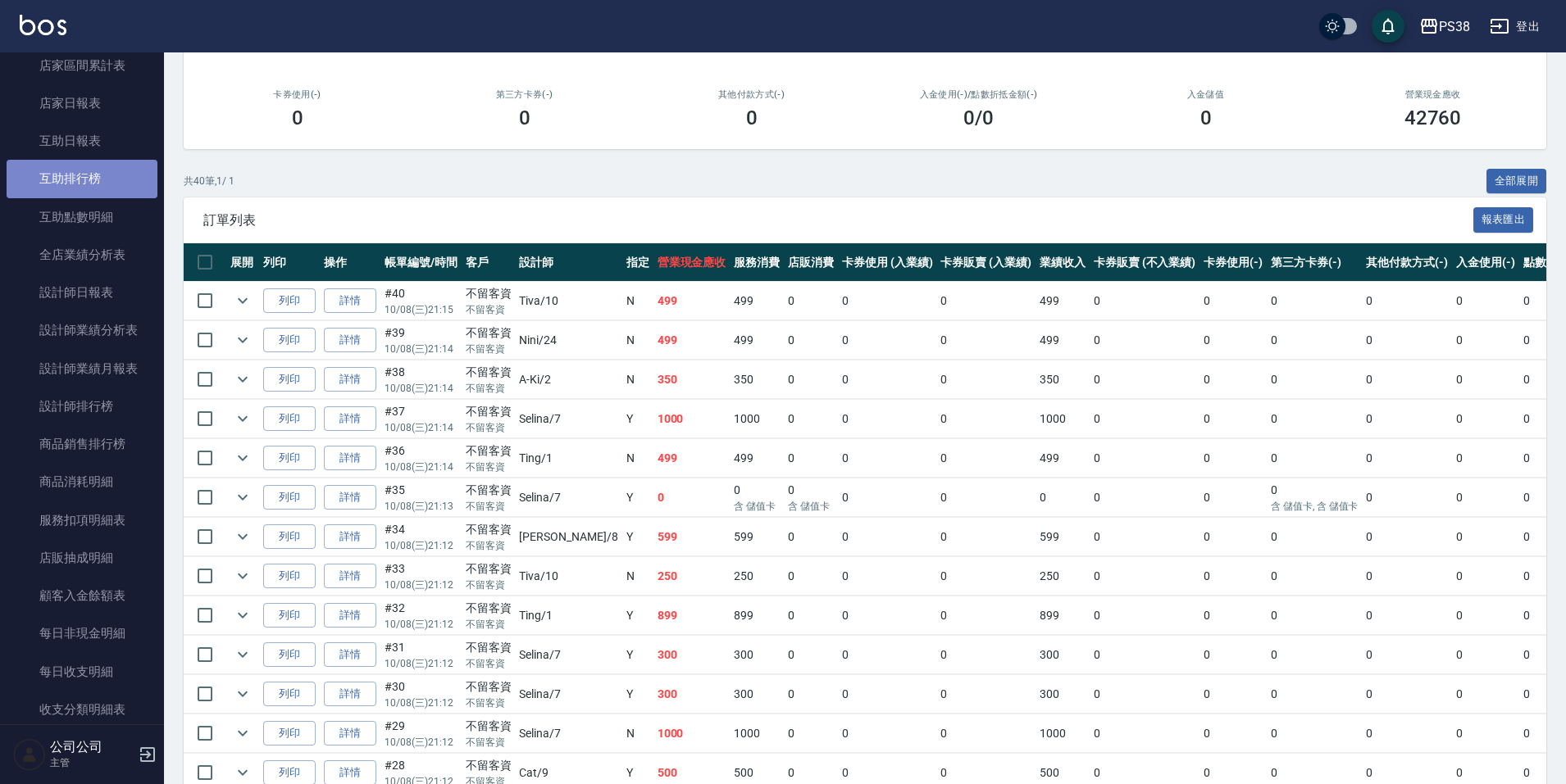
click at [102, 186] on link "互助排行榜" at bounding box center [82, 178] width 151 height 37
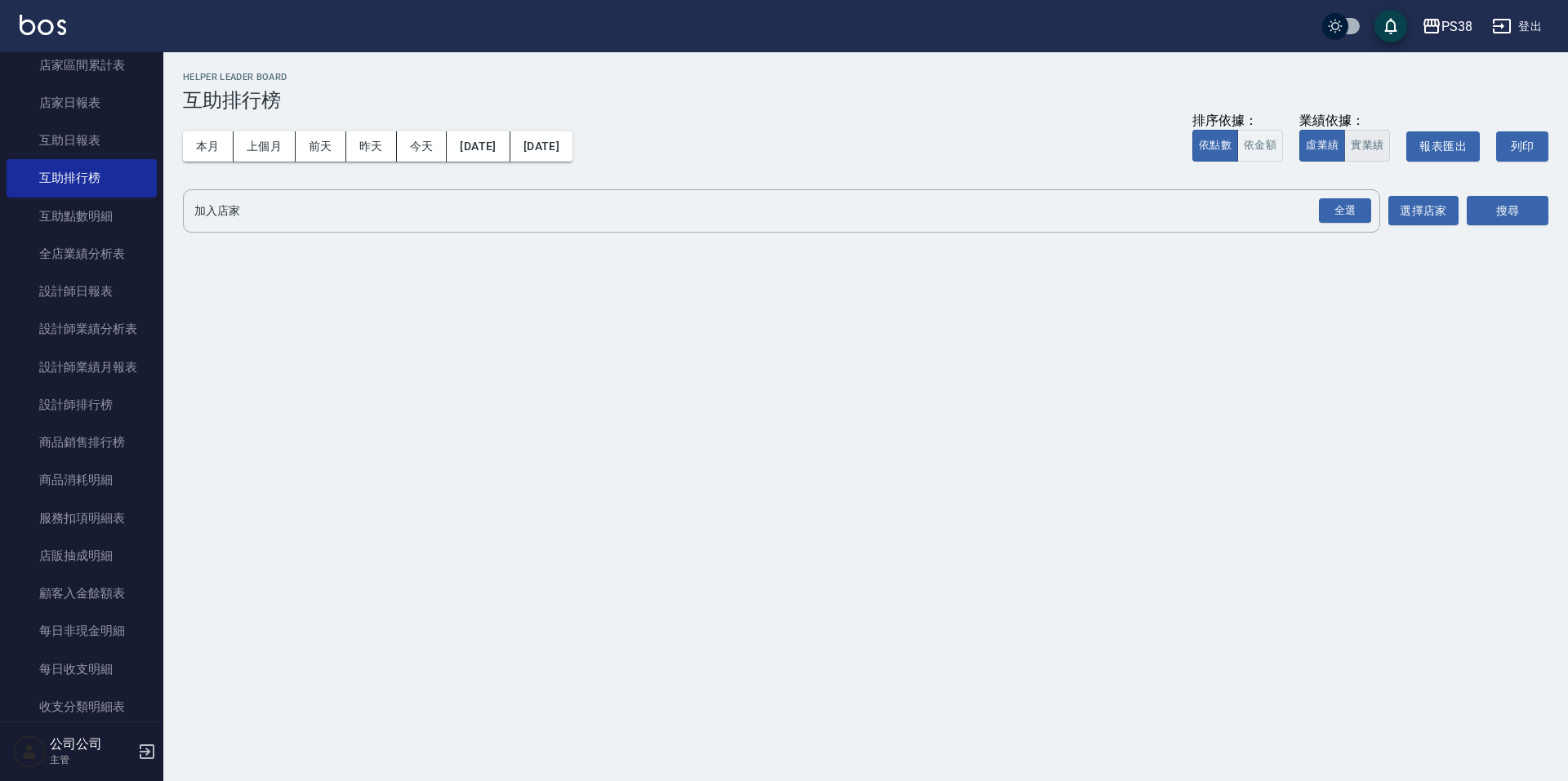
click at [1378, 142] on button "實業績" at bounding box center [1367, 146] width 46 height 32
click at [1326, 227] on div "全選" at bounding box center [1343, 211] width 57 height 43
click at [1337, 217] on div "全選" at bounding box center [1344, 211] width 52 height 26
click at [1503, 221] on button "搜尋" at bounding box center [1507, 211] width 81 height 30
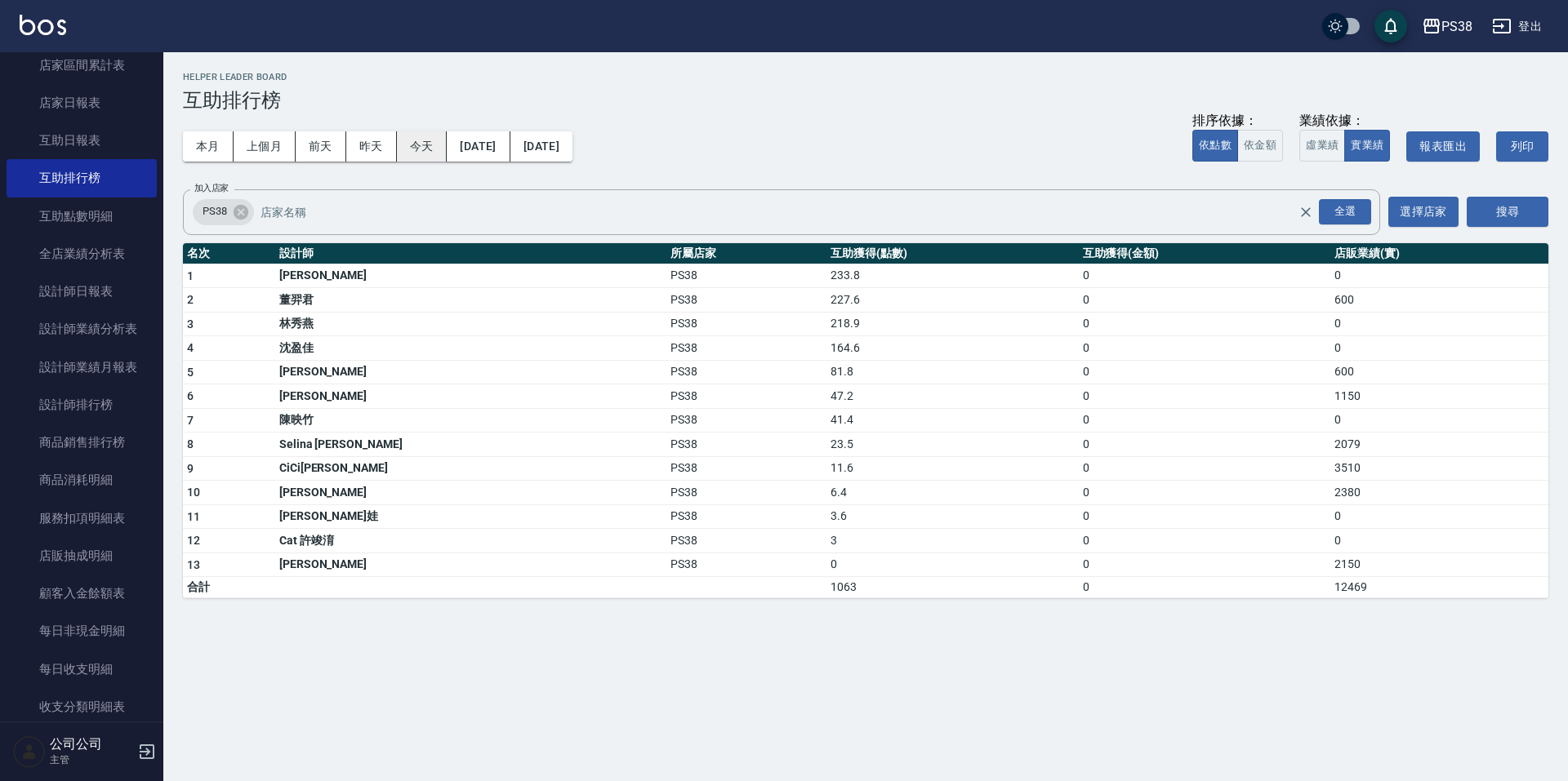
click at [412, 140] on button "今天" at bounding box center [422, 147] width 51 height 30
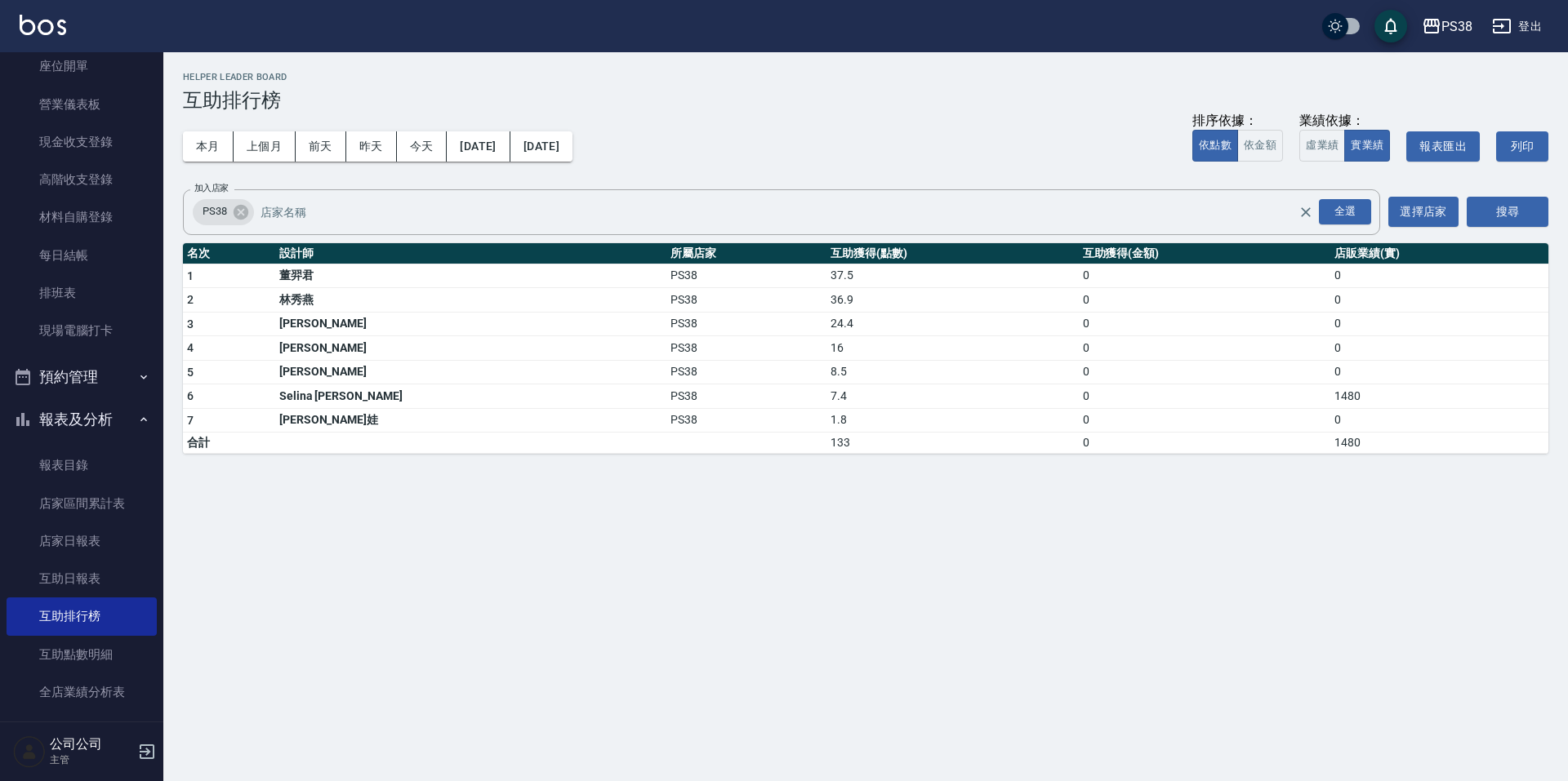
scroll to position [122, 0]
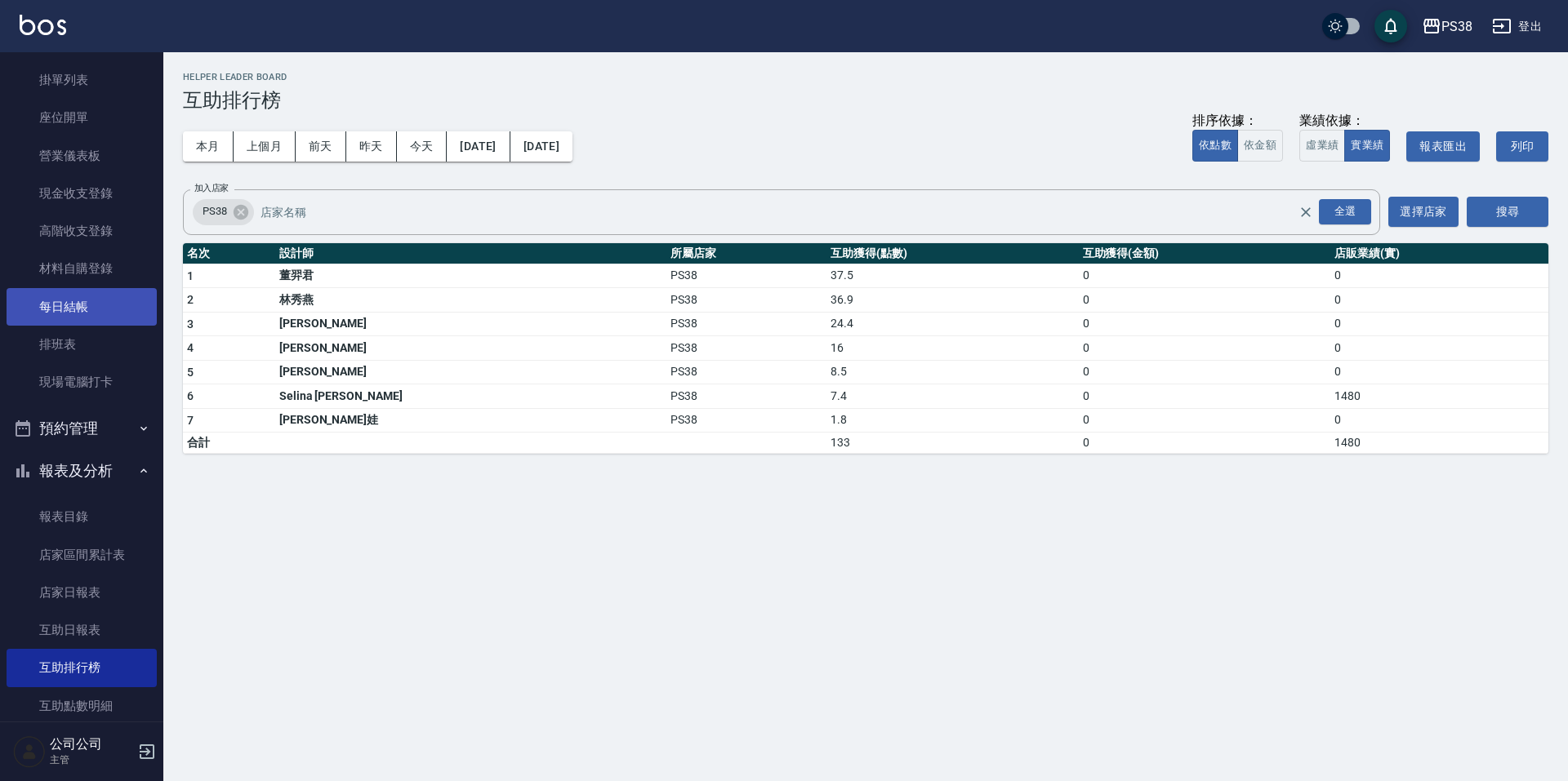
click at [69, 317] on link "每日結帳" at bounding box center [81, 307] width 150 height 37
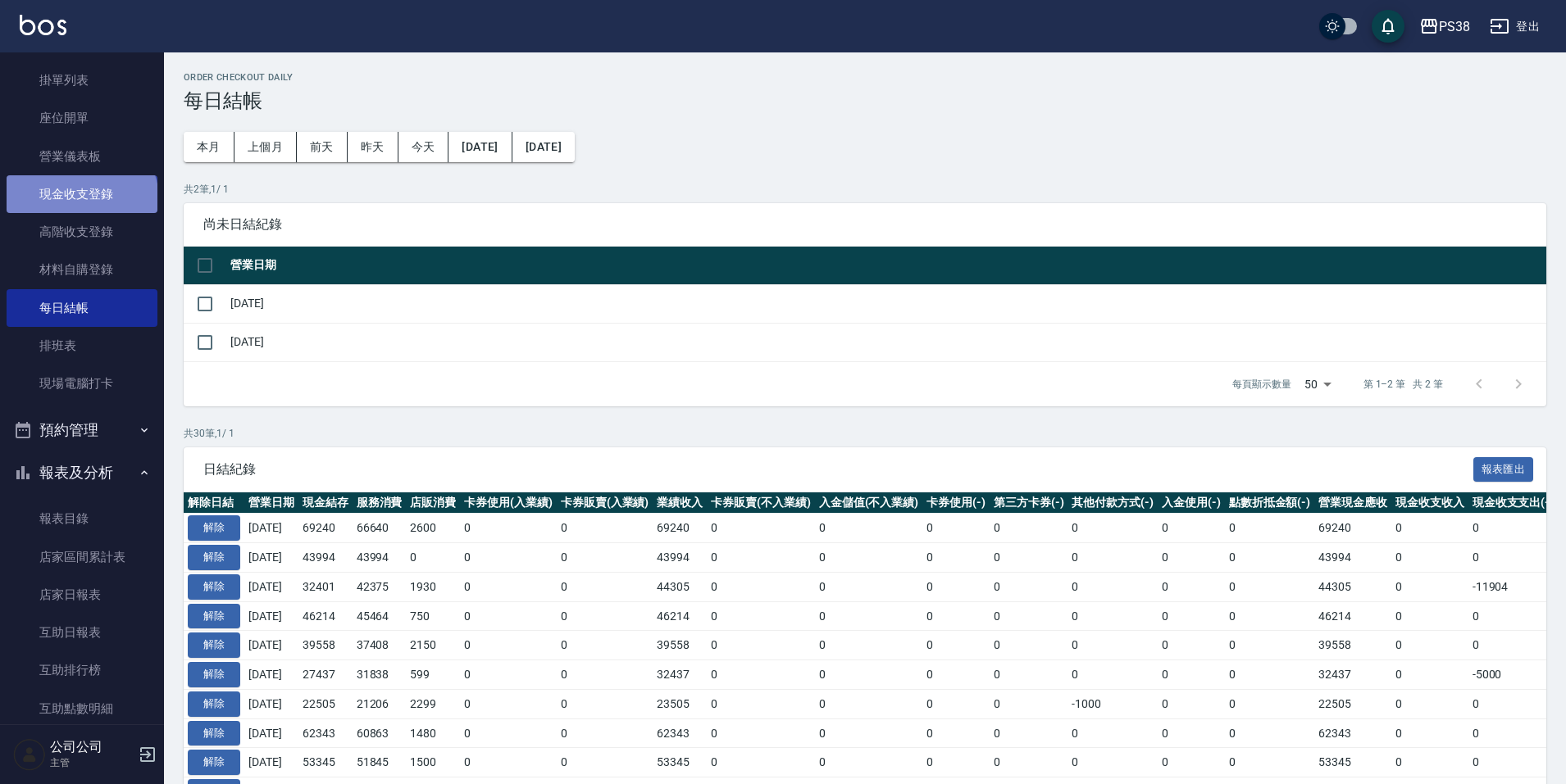
click at [80, 200] on link "現金收支登錄" at bounding box center [82, 194] width 151 height 37
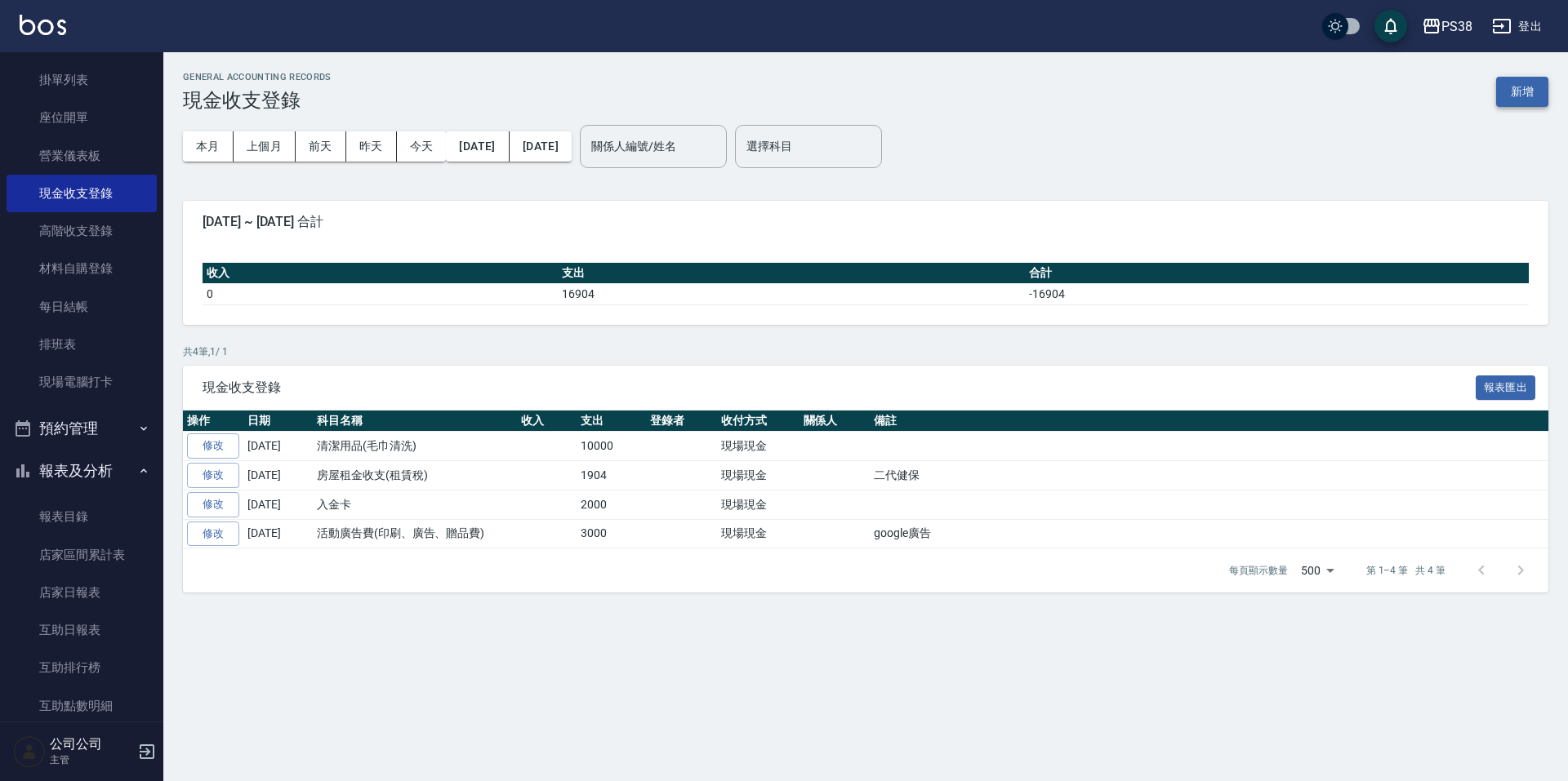
click at [1516, 90] on button "新增" at bounding box center [1522, 92] width 52 height 30
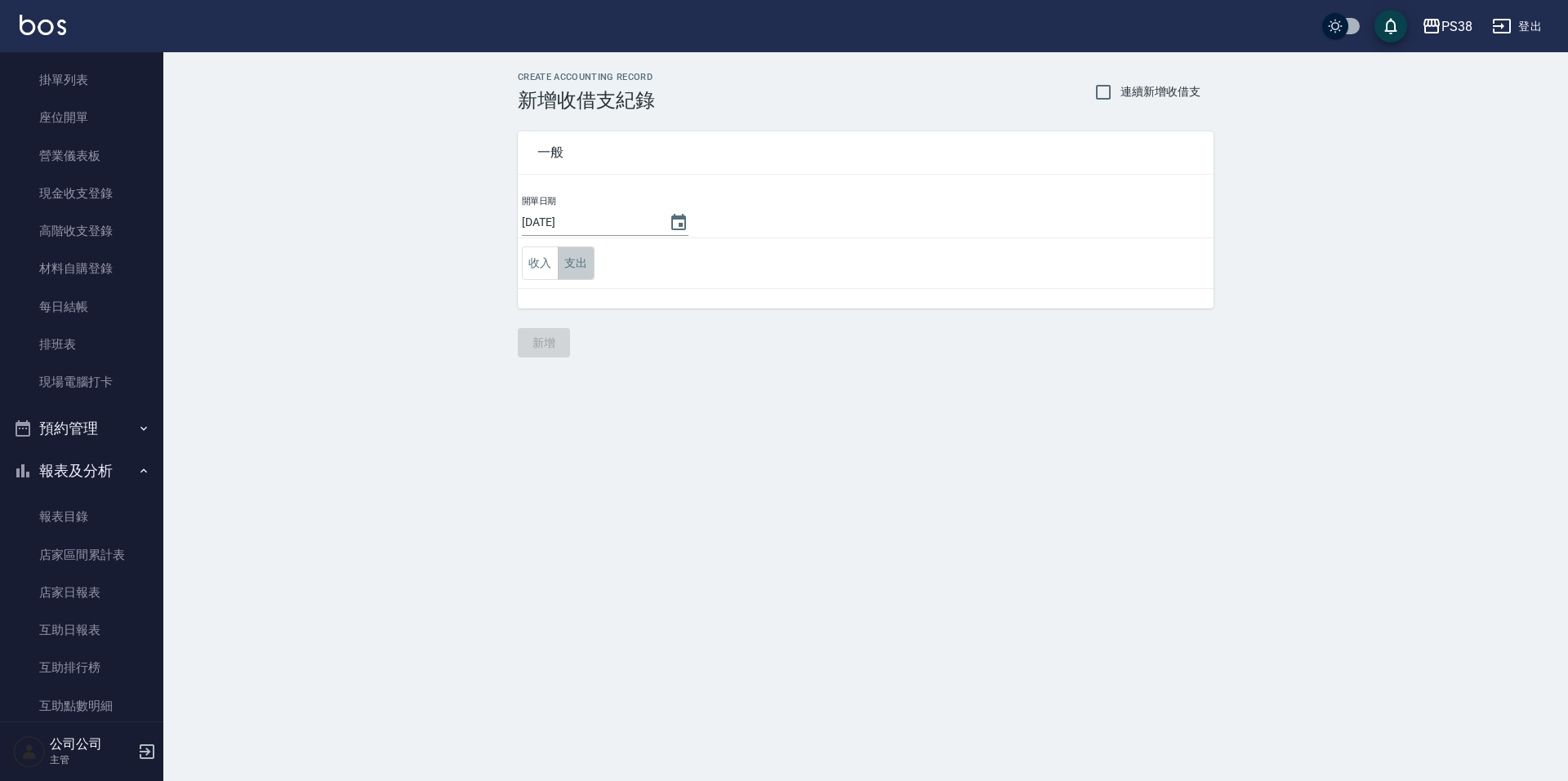
click at [569, 265] on button "支出" at bounding box center [576, 263] width 36 height 33
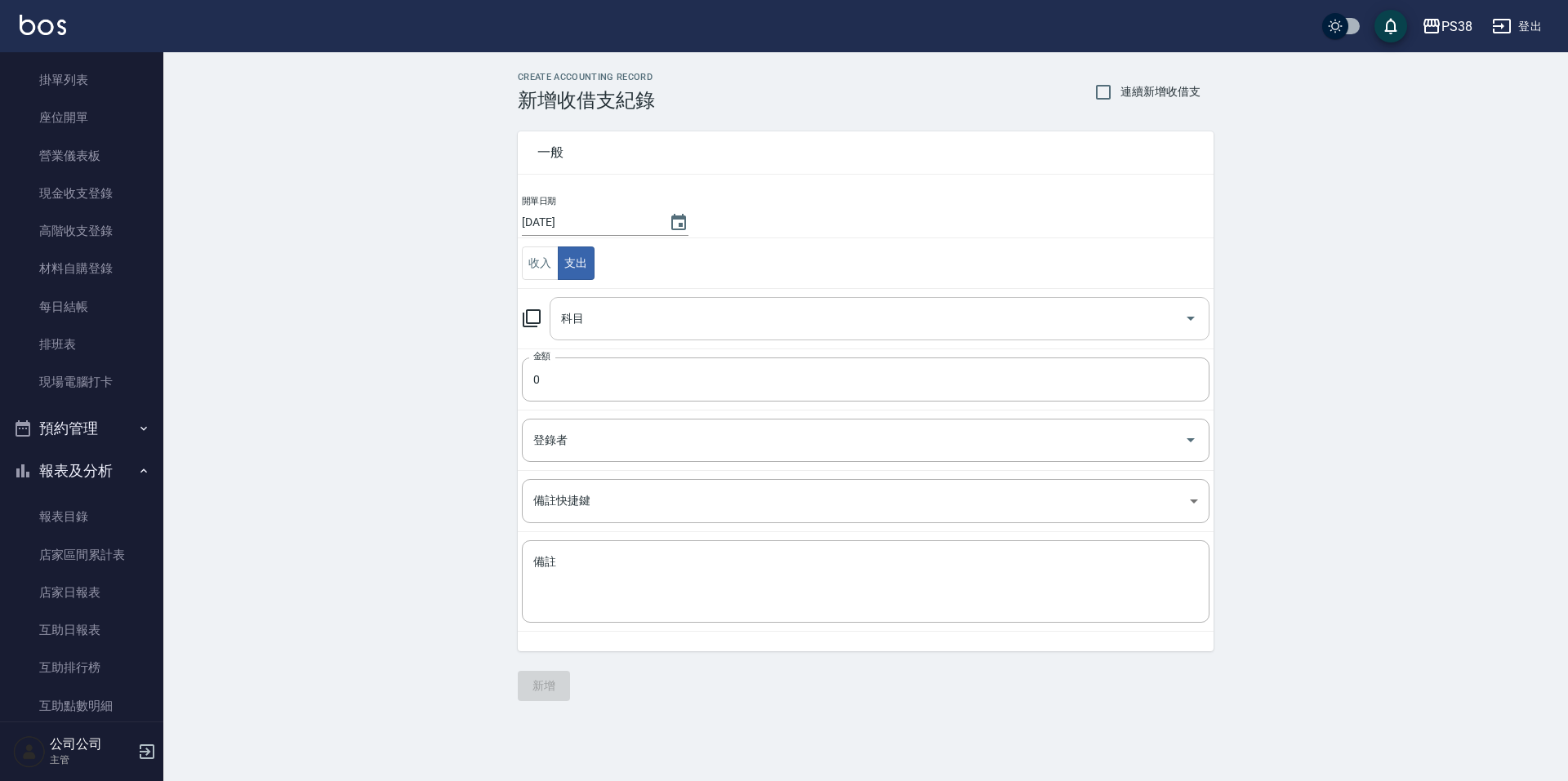
click at [702, 319] on input "科目" at bounding box center [867, 318] width 620 height 28
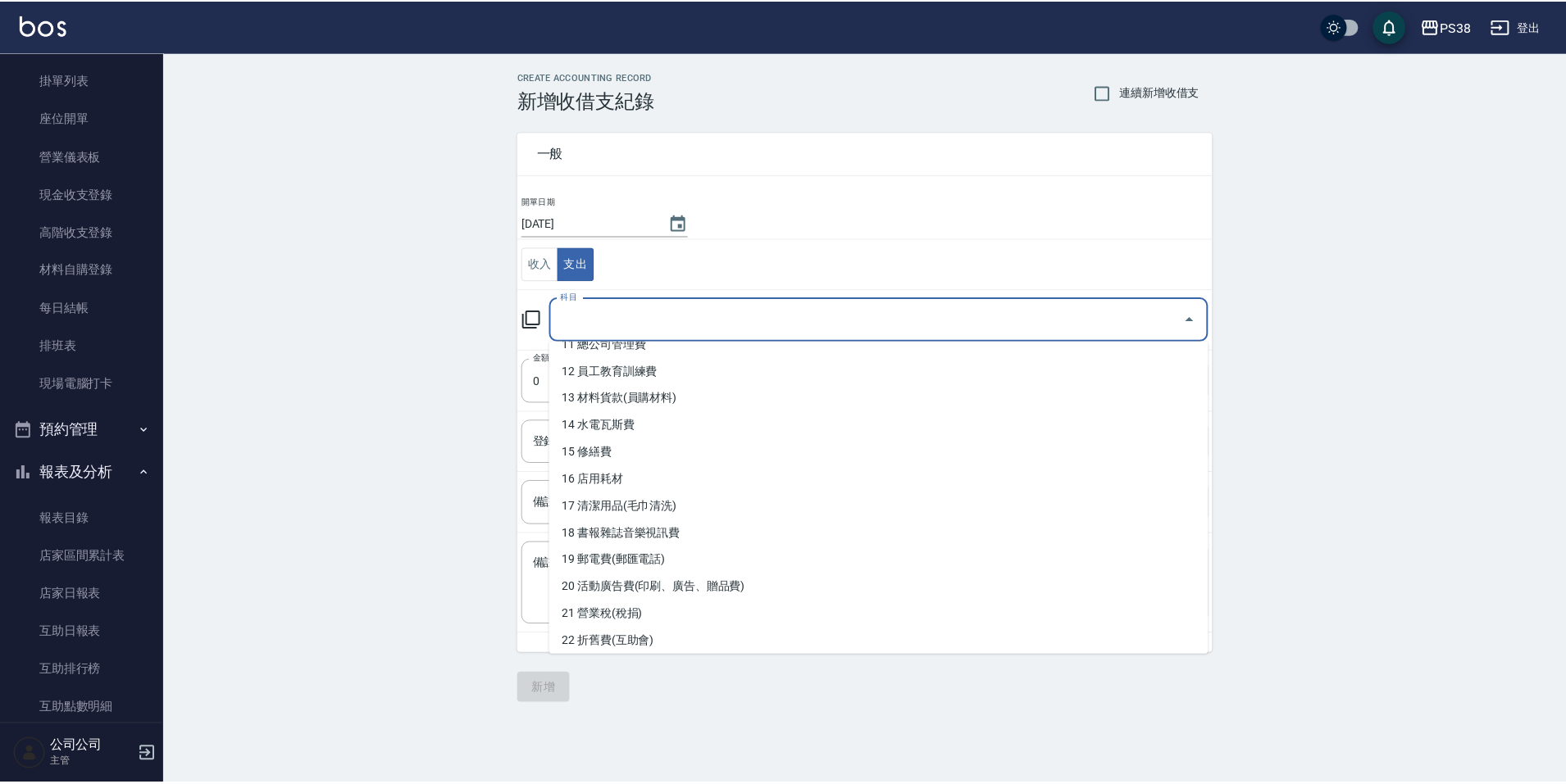
scroll to position [328, 0]
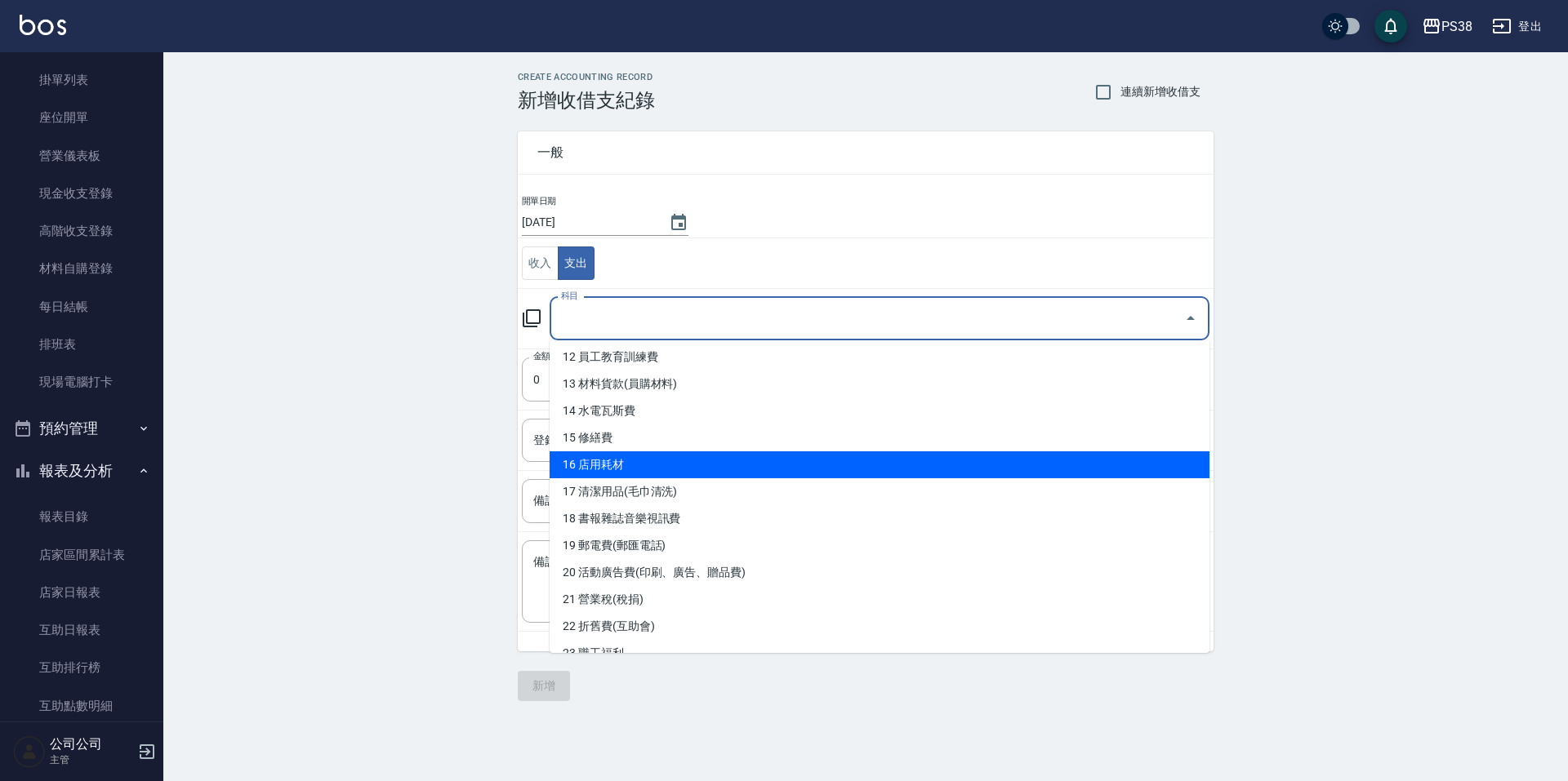
click at [693, 471] on li "16 店用耗材" at bounding box center [880, 465] width 660 height 27
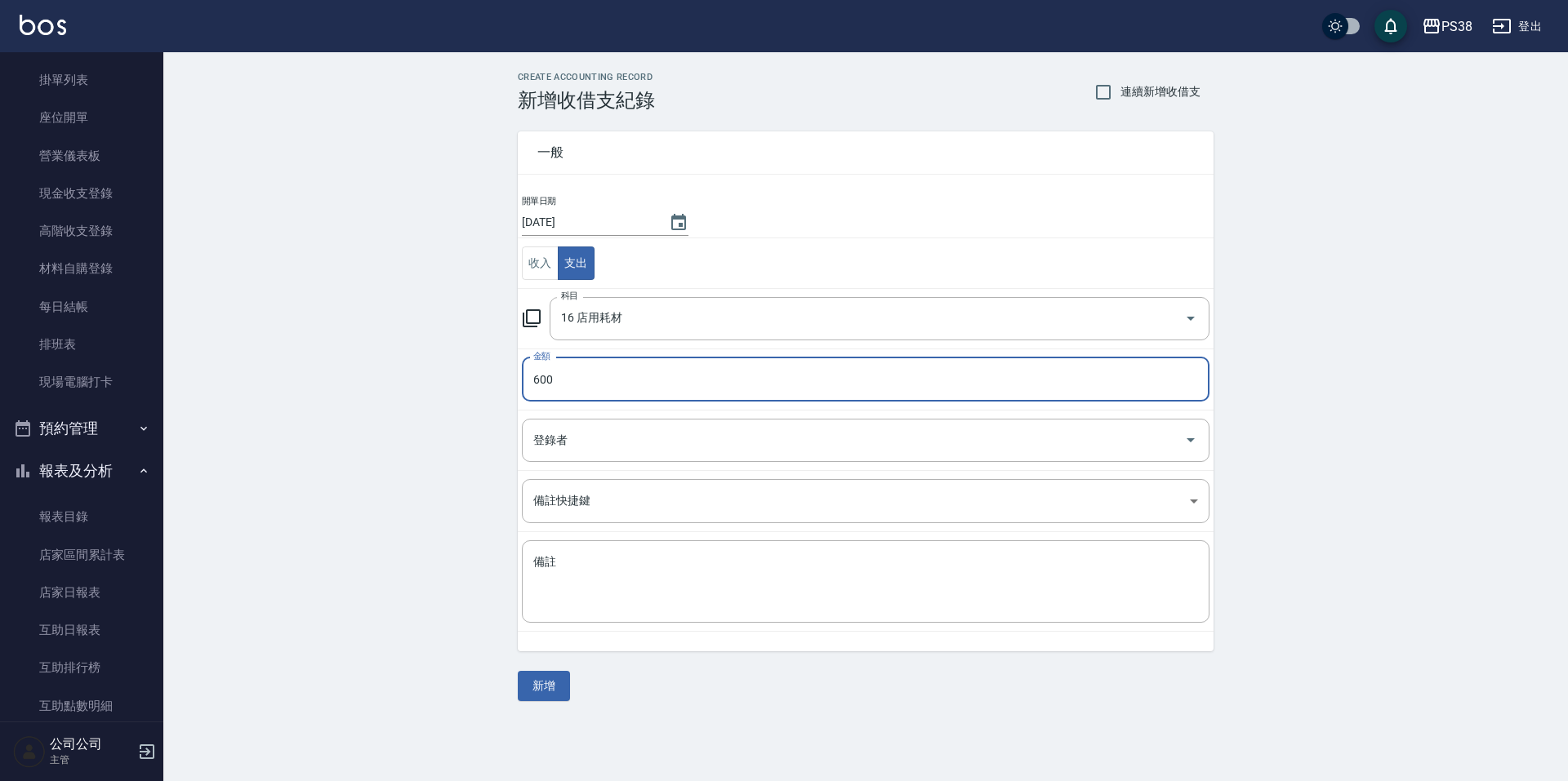
click at [632, 540] on td "備註 x 備註" at bounding box center [865, 582] width 696 height 99
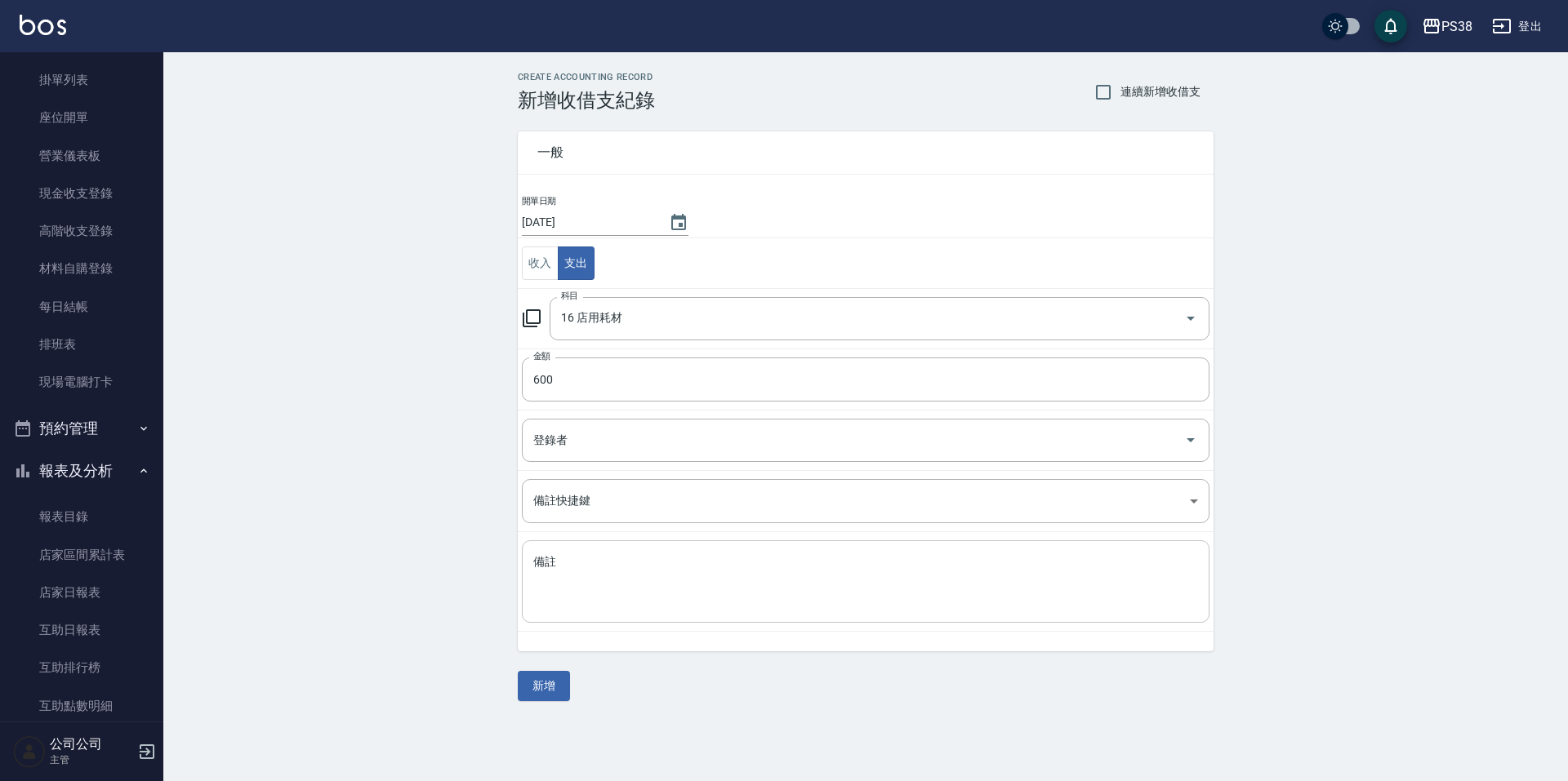
click at [606, 571] on textarea "備註" at bounding box center [866, 582] width 665 height 56
click at [526, 697] on button "新增" at bounding box center [543, 686] width 52 height 30
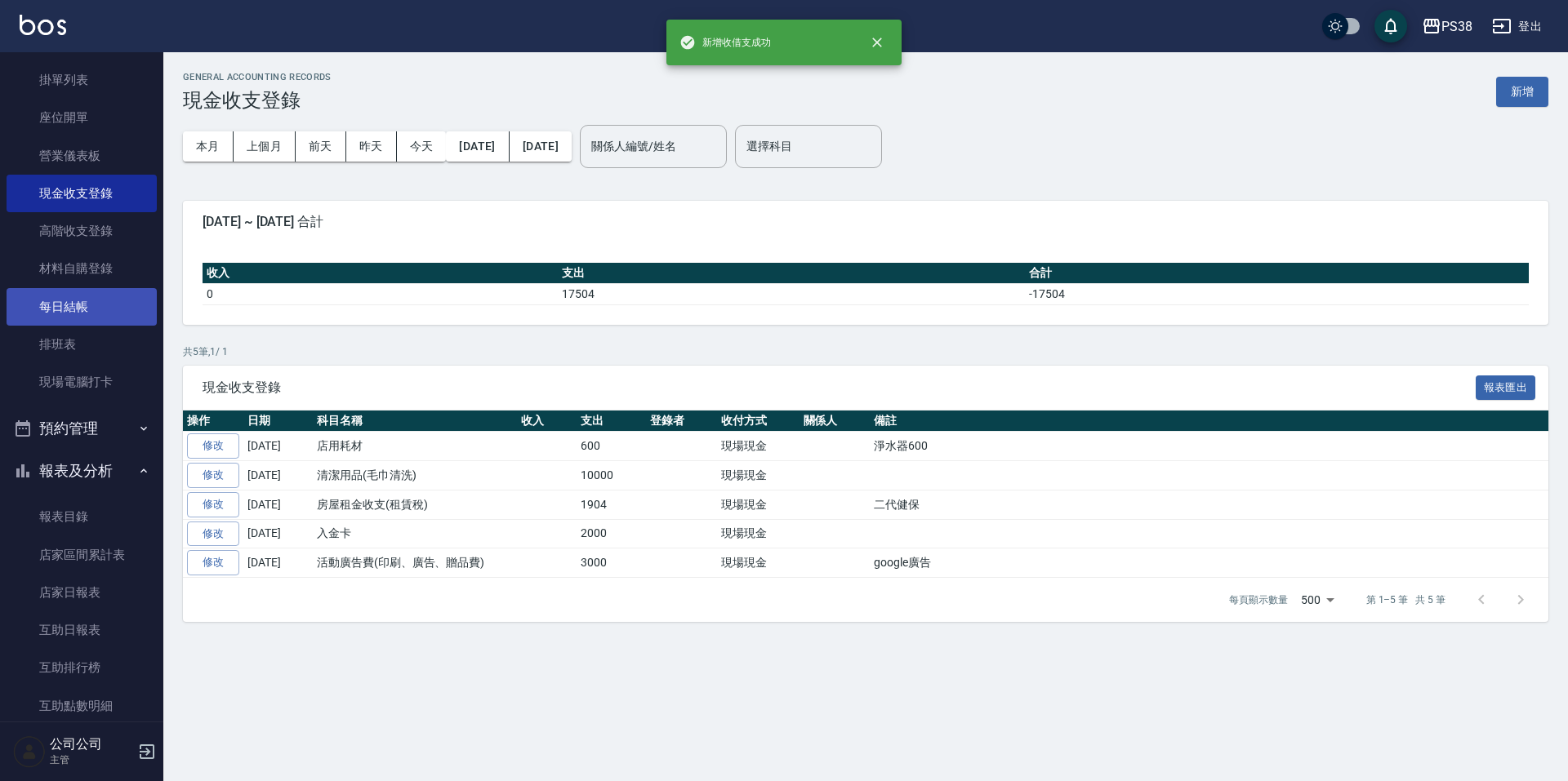
click at [70, 318] on link "每日結帳" at bounding box center [81, 307] width 150 height 37
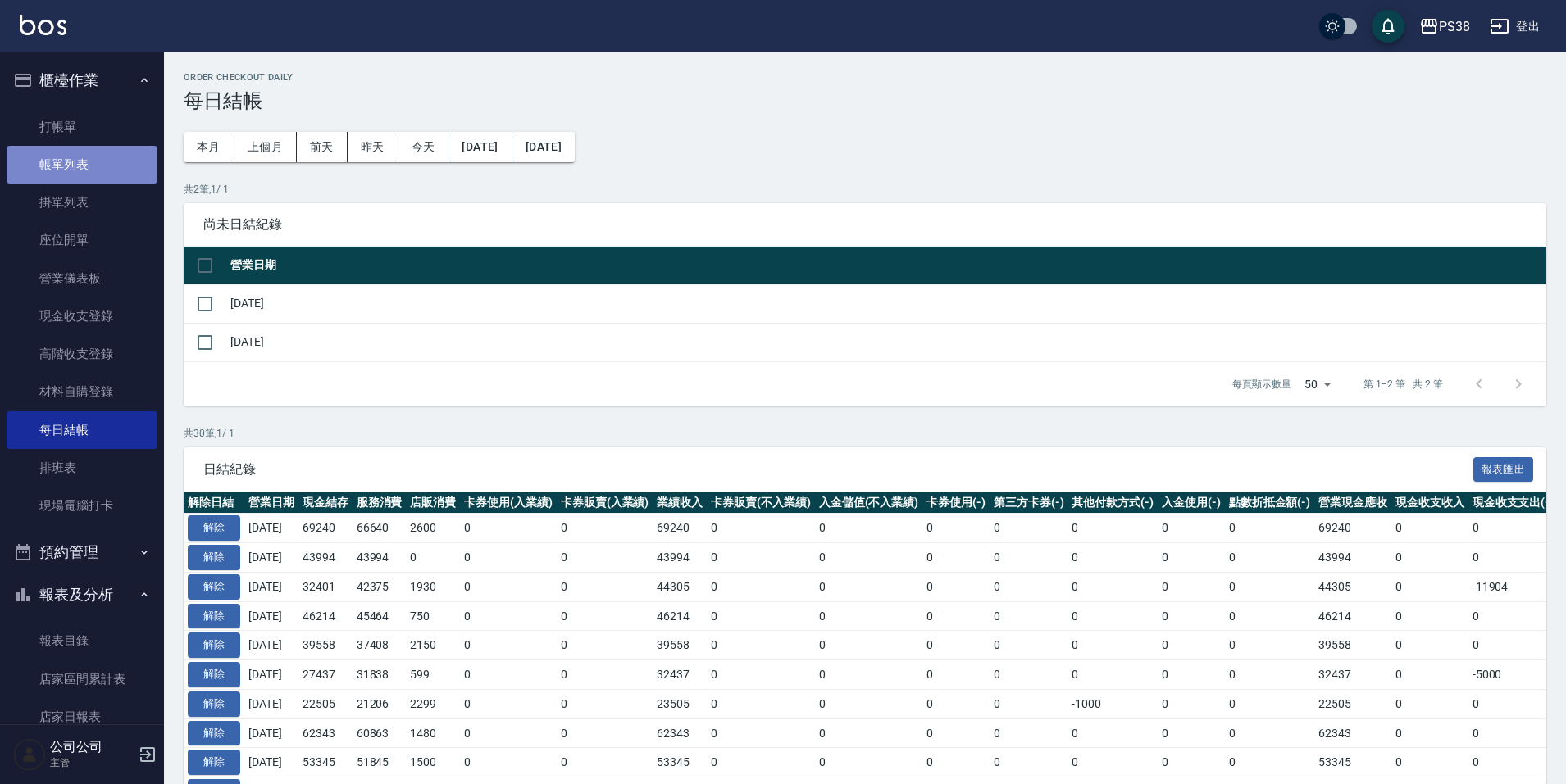
click at [102, 156] on link "帳單列表" at bounding box center [82, 164] width 151 height 37
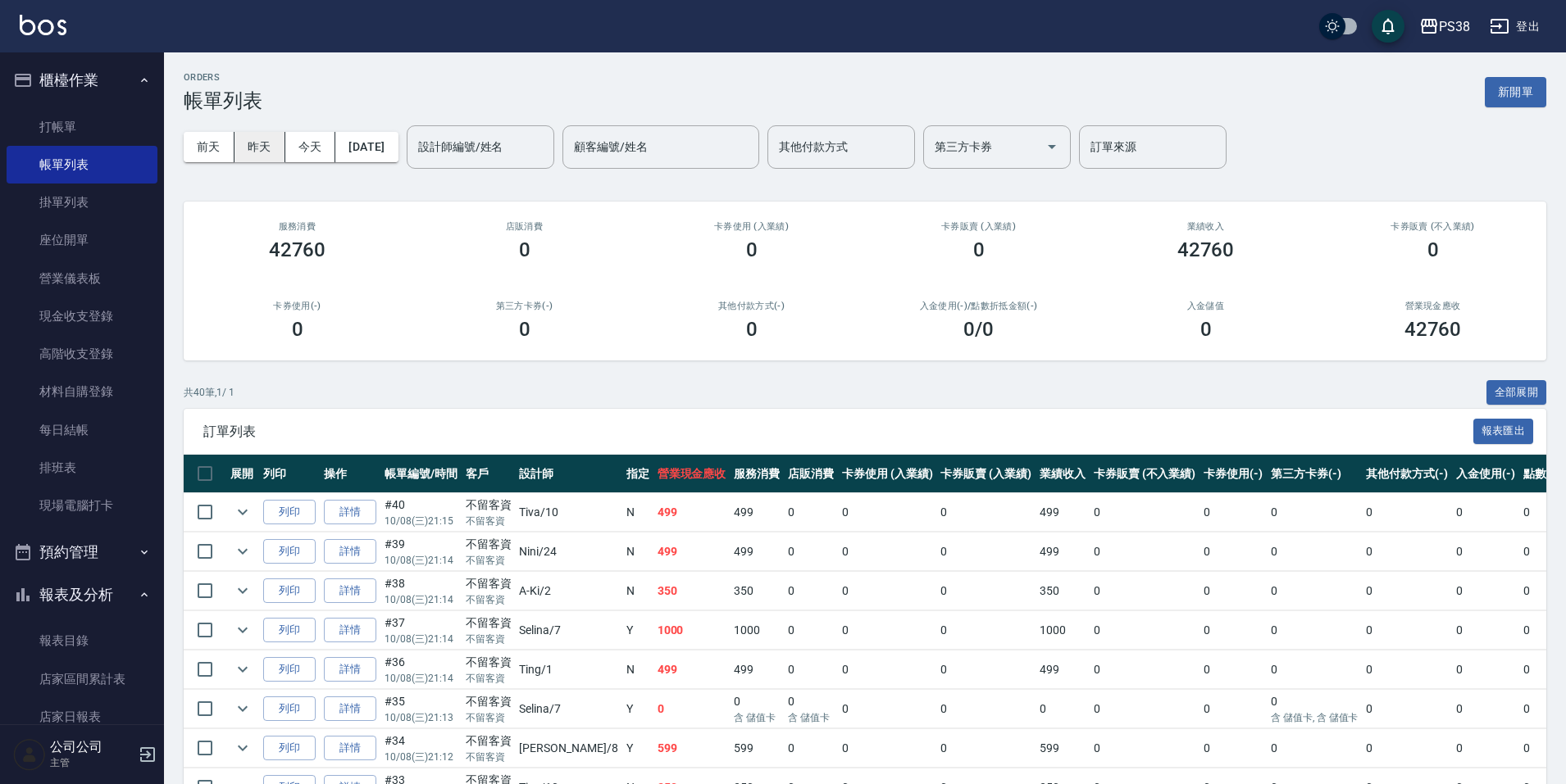
click at [267, 152] on button "昨天" at bounding box center [260, 147] width 51 height 30
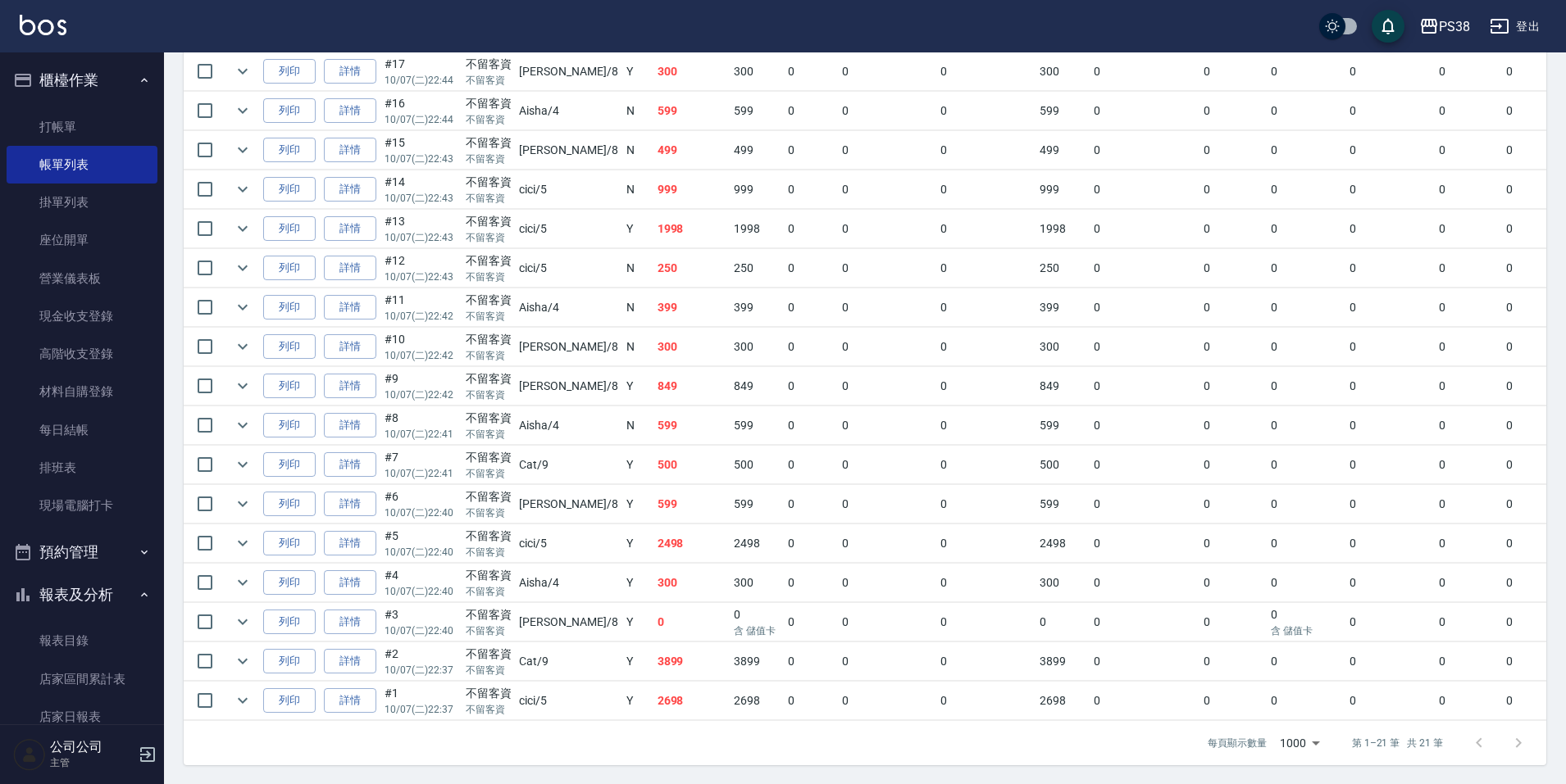
scroll to position [612, 0]
click at [654, 702] on td "2698" at bounding box center [692, 700] width 77 height 38
click at [613, 680] on td at bounding box center [484, 680] width 600 height 1
click at [654, 616] on td "0" at bounding box center [692, 622] width 77 height 38
click at [654, 563] on td "300" at bounding box center [692, 582] width 77 height 38
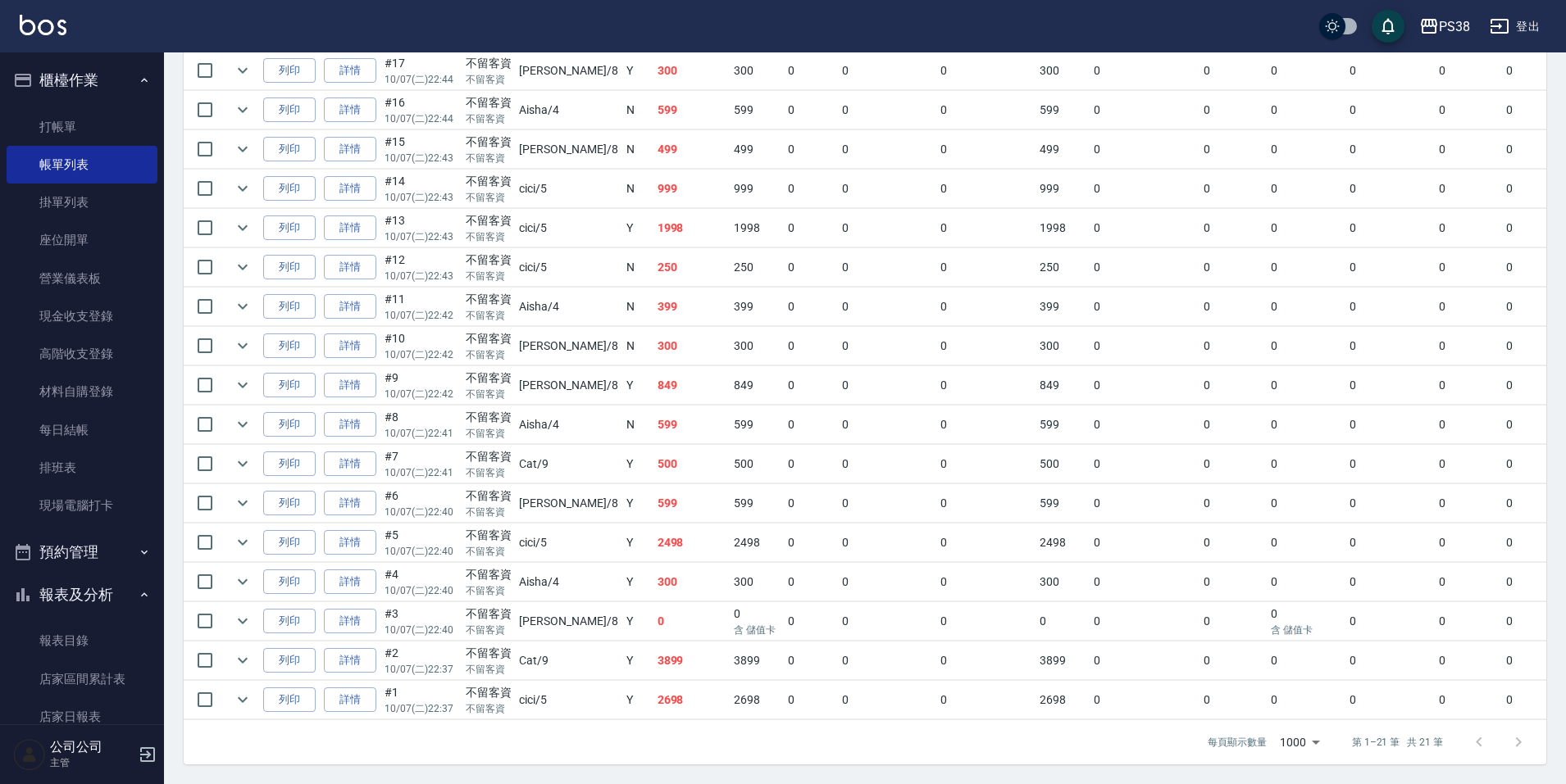
click at [654, 528] on td "2498" at bounding box center [692, 543] width 77 height 38
click at [654, 494] on td "599" at bounding box center [692, 504] width 77 height 38
click at [654, 692] on td "2698" at bounding box center [692, 700] width 77 height 38
click at [654, 660] on td "3899" at bounding box center [692, 661] width 77 height 38
click at [654, 612] on td "0" at bounding box center [692, 622] width 77 height 38
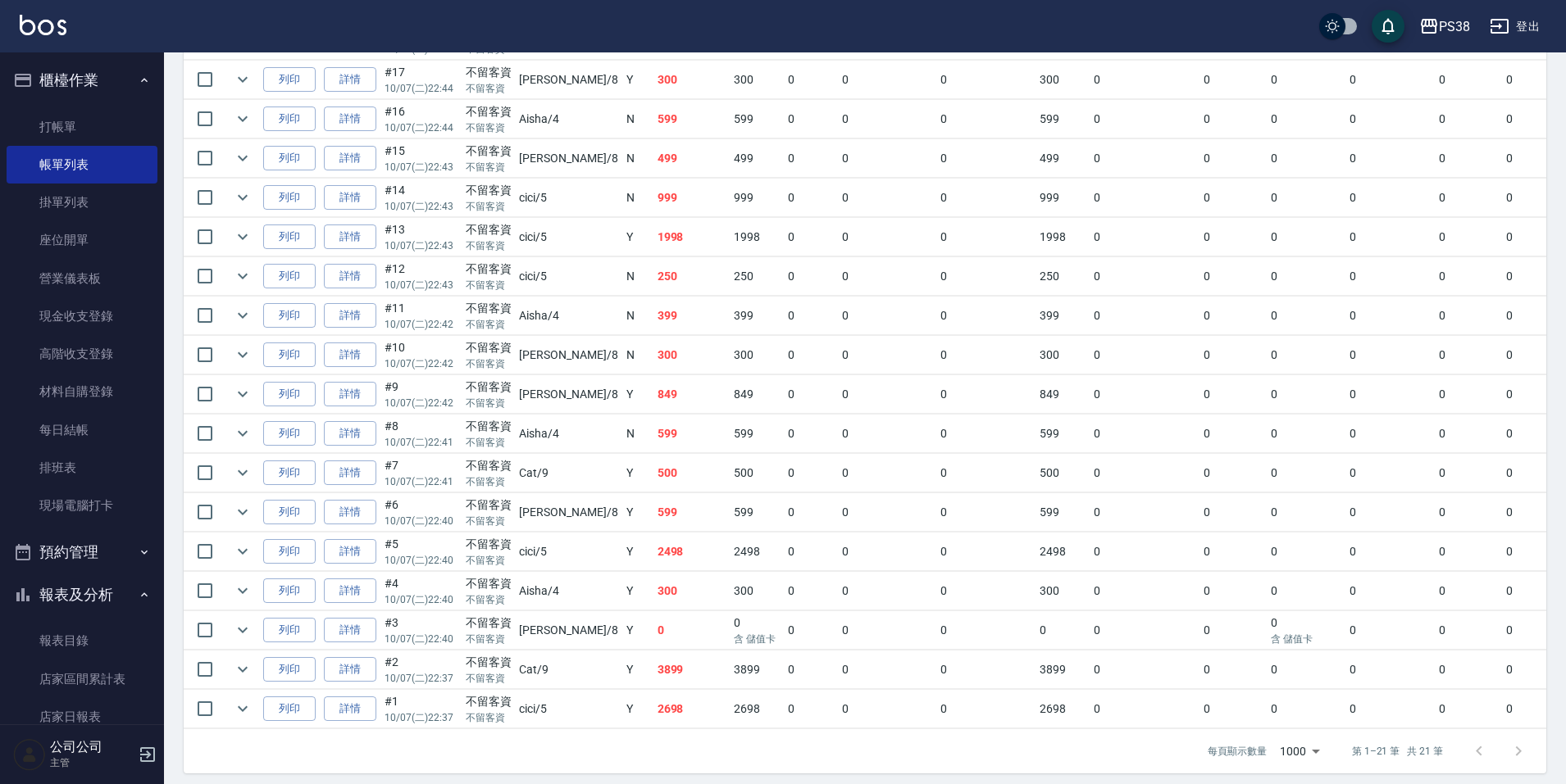
scroll to position [120, 0]
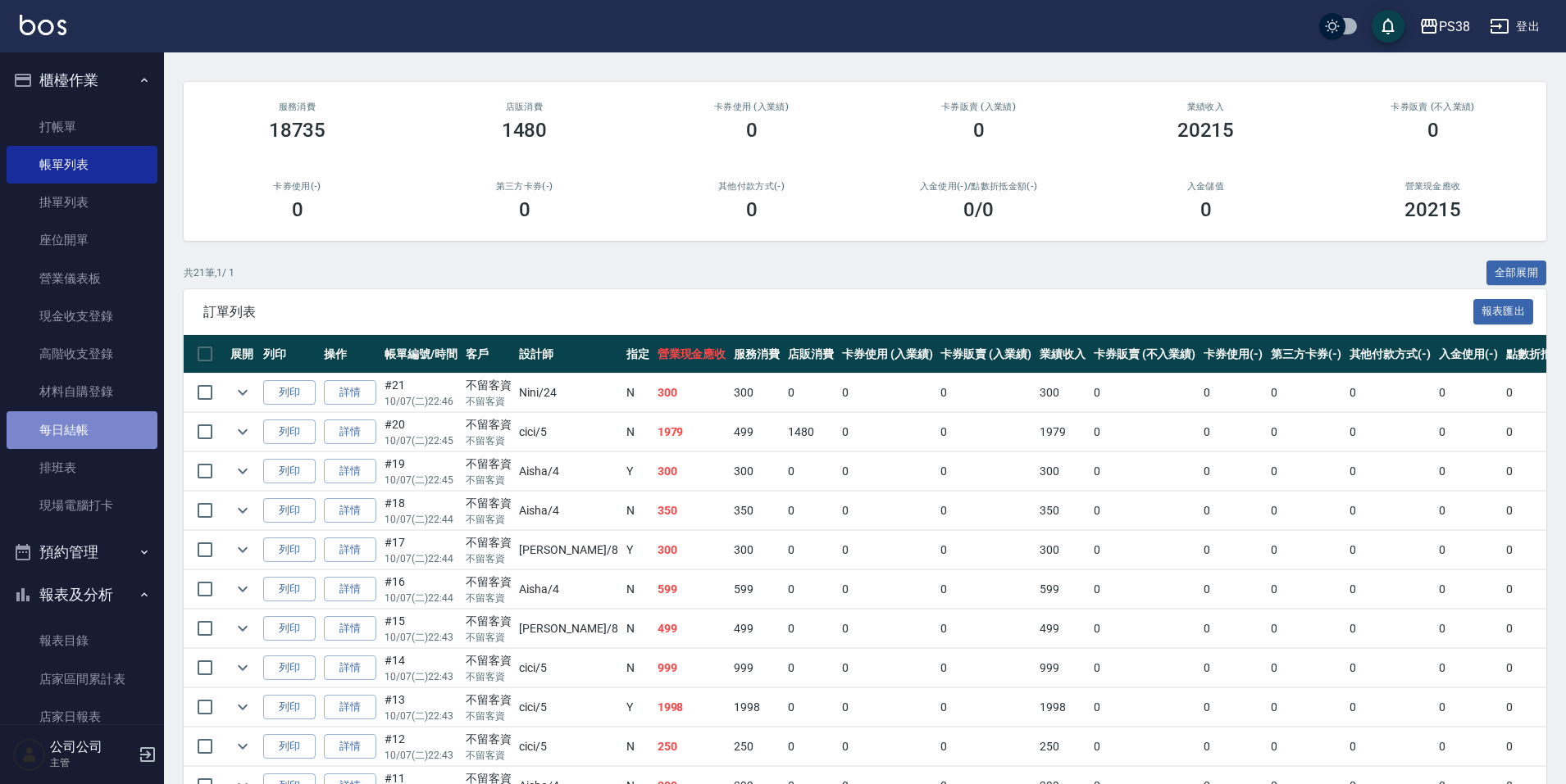
click at [83, 423] on link "每日結帳" at bounding box center [82, 429] width 151 height 37
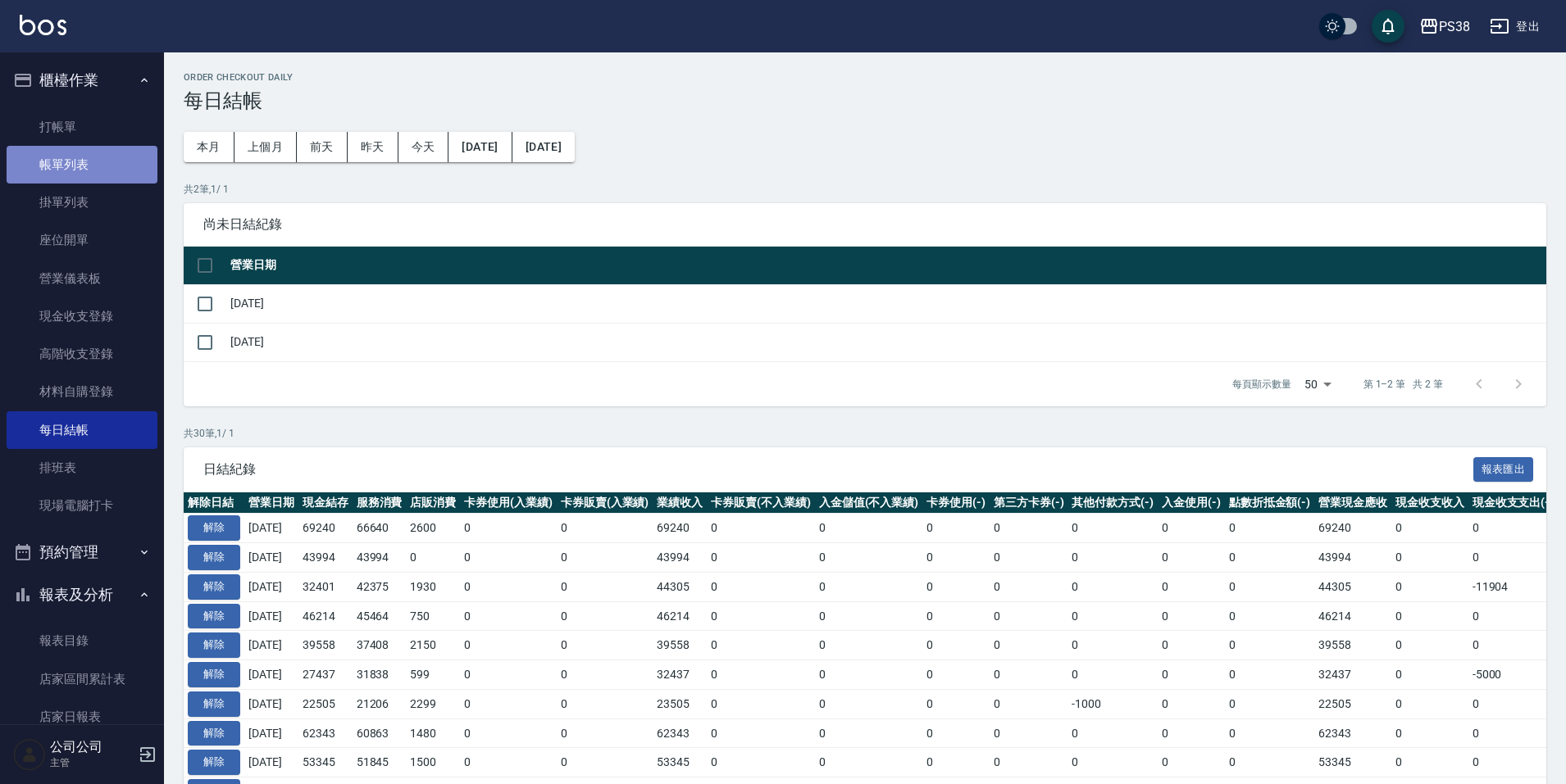
click at [82, 158] on link "帳單列表" at bounding box center [82, 164] width 151 height 37
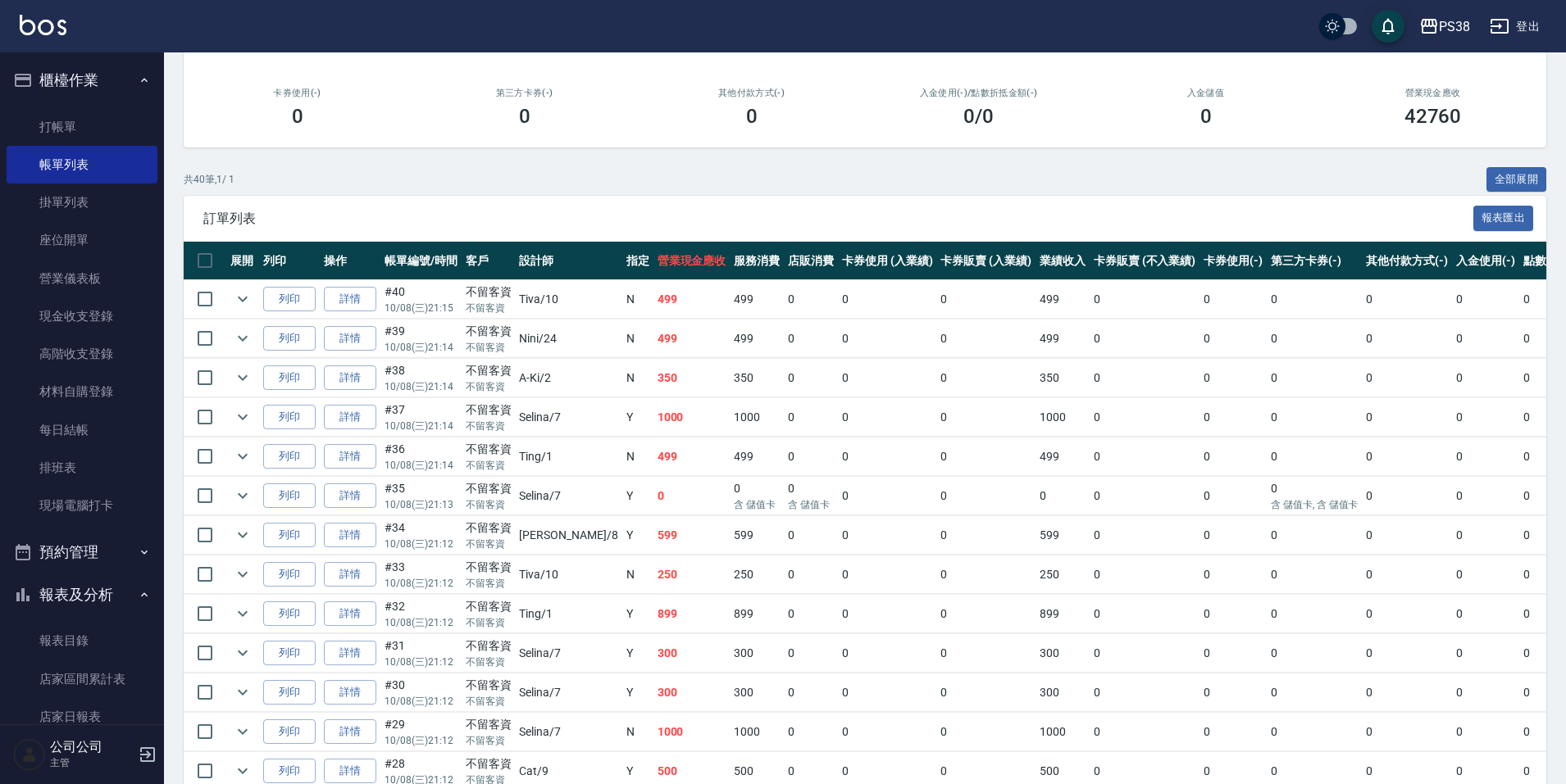
scroll to position [211, 0]
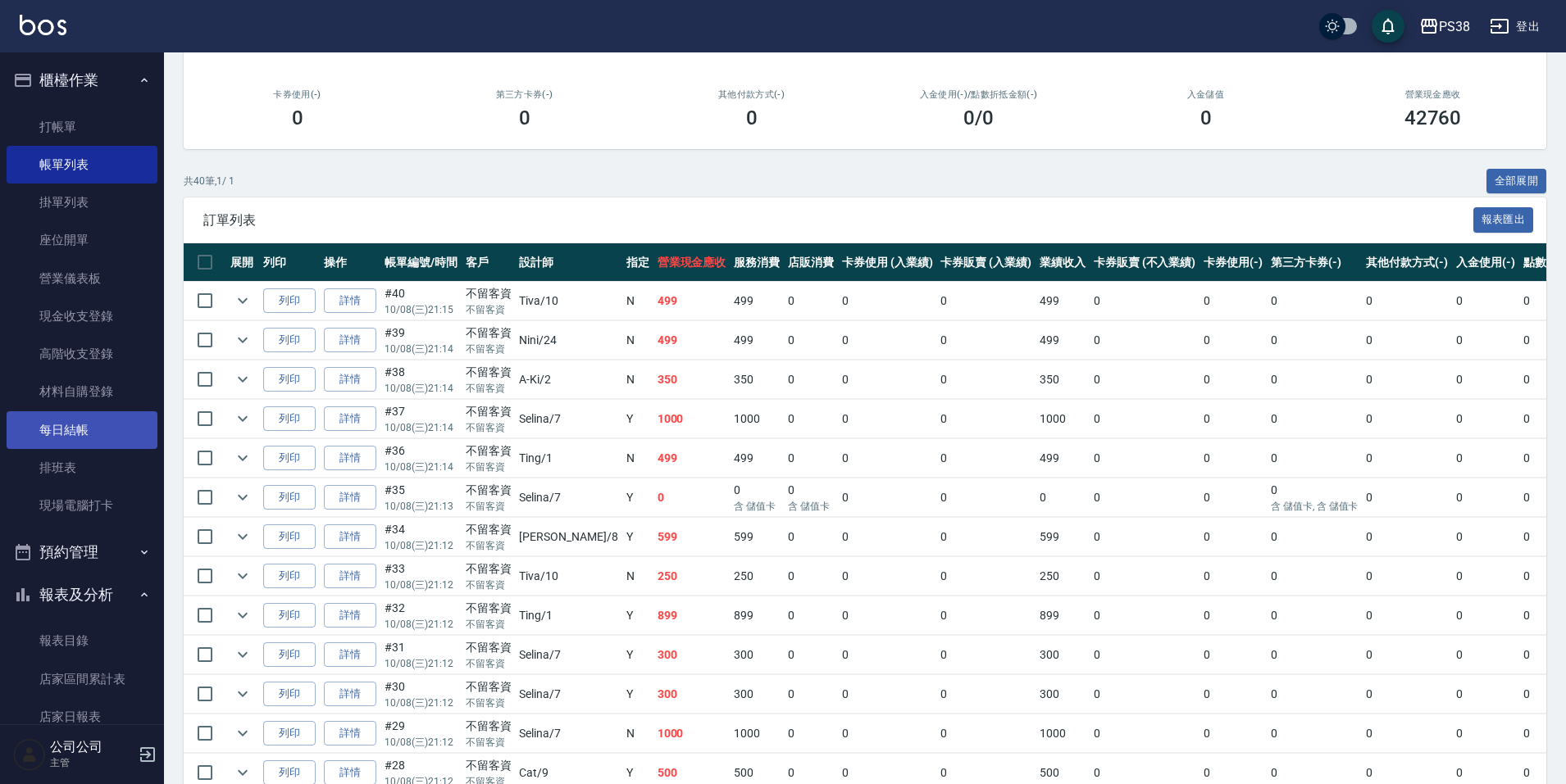
click at [107, 434] on link "每日結帳" at bounding box center [82, 429] width 151 height 37
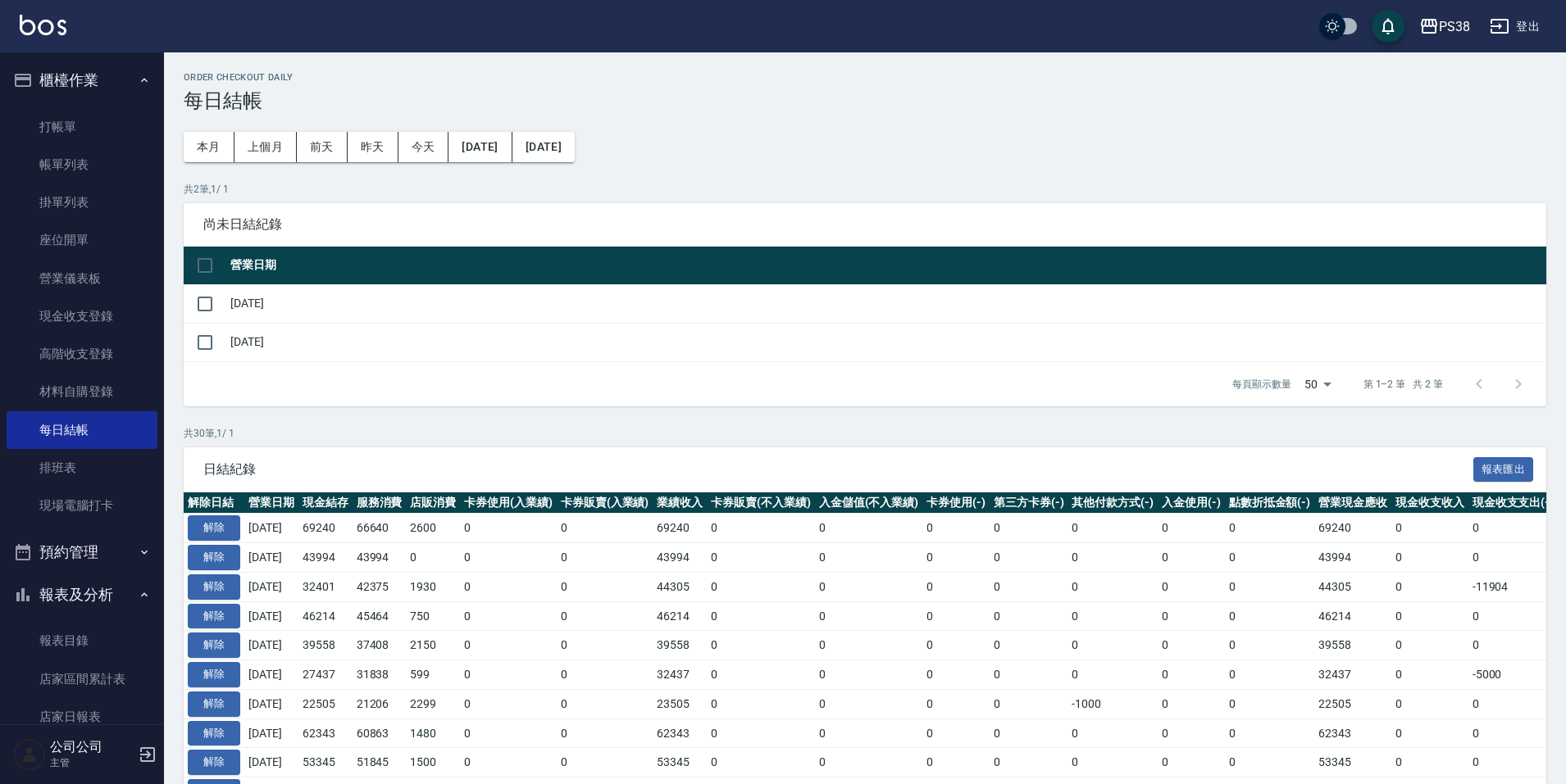
click at [218, 266] on th at bounding box center [205, 265] width 42 height 38
click at [197, 260] on input "checkbox" at bounding box center [204, 265] width 34 height 34
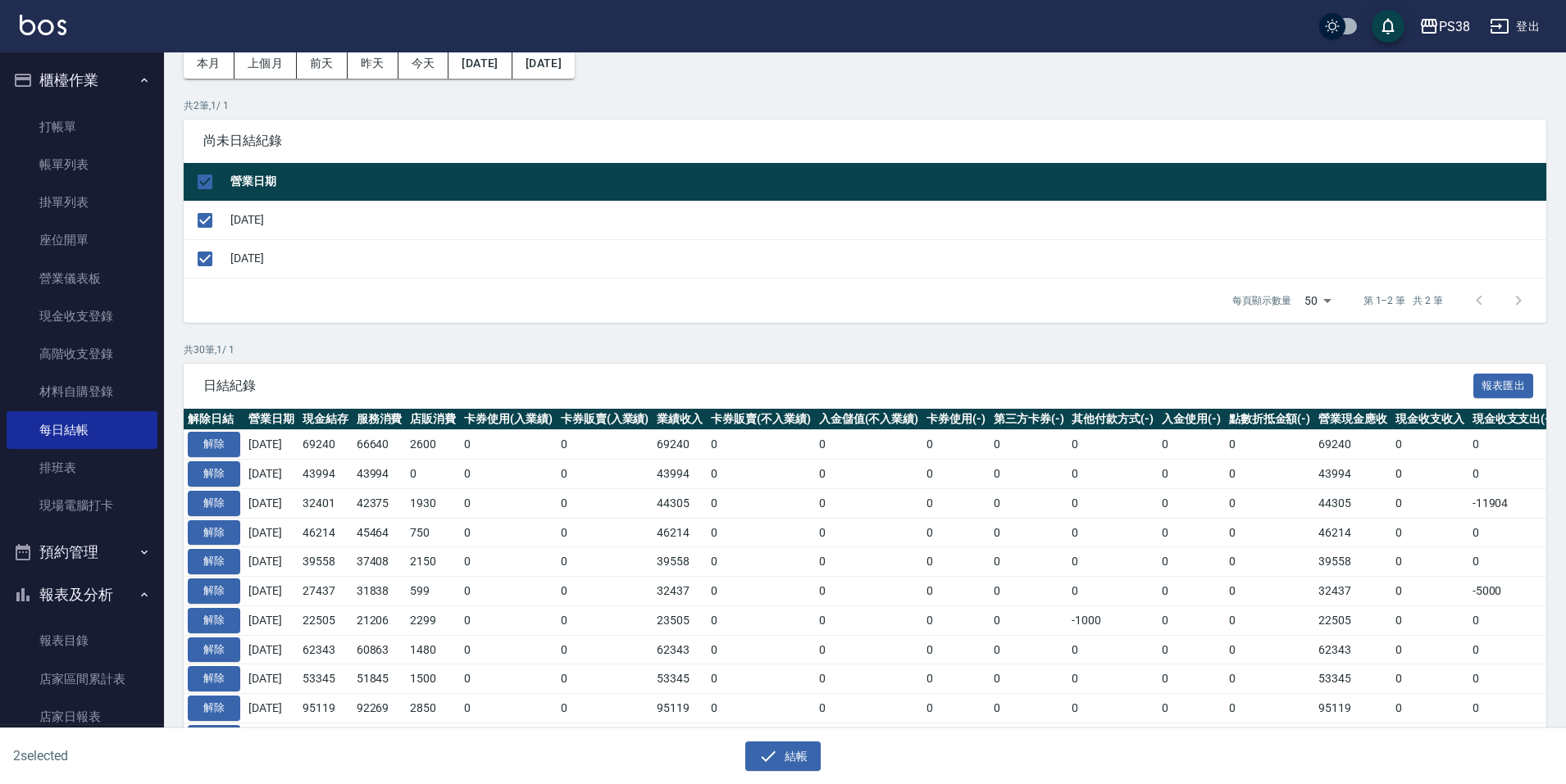
scroll to position [164, 0]
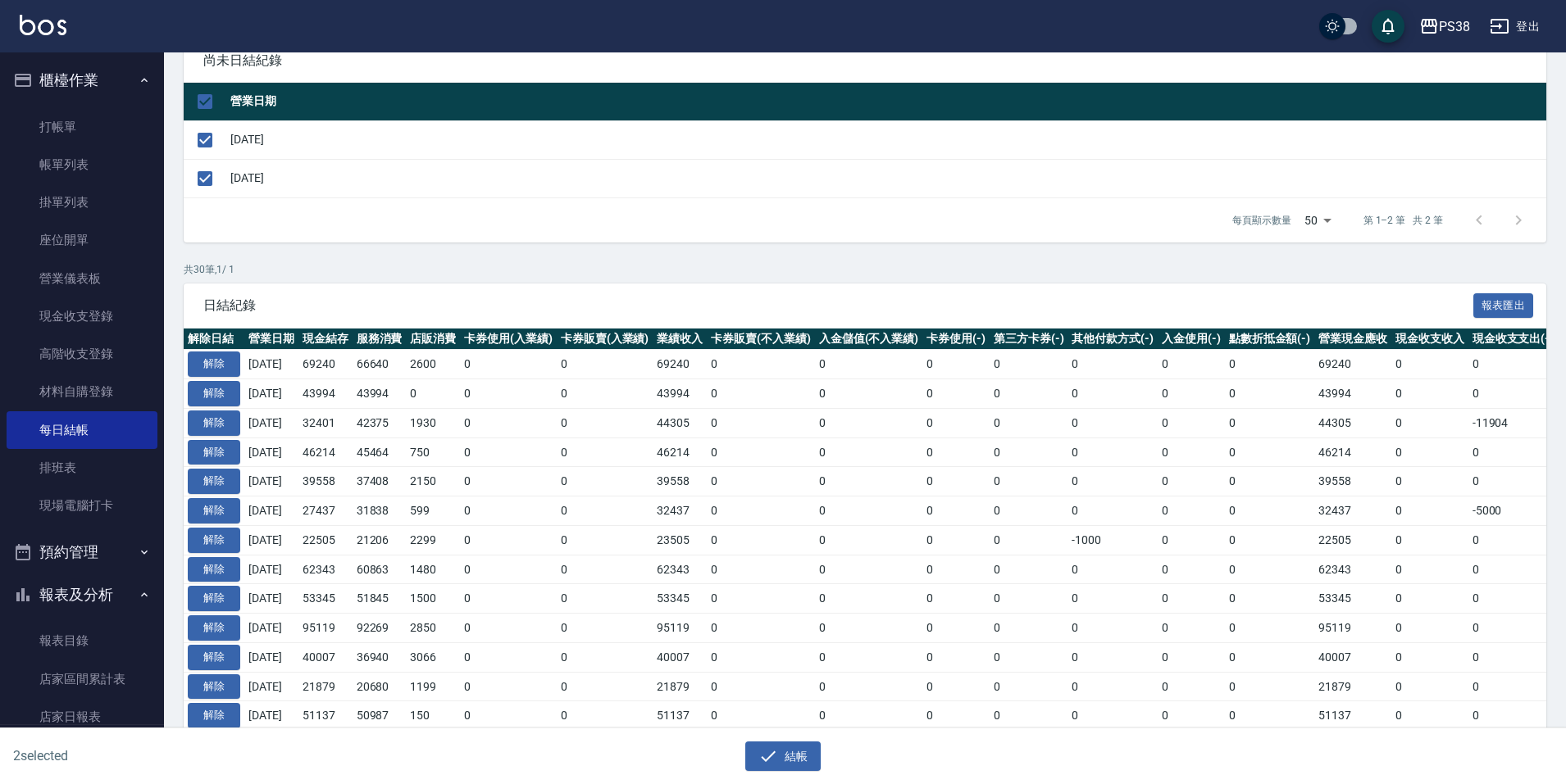
click at [786, 739] on div "結帳" at bounding box center [777, 750] width 776 height 43
click at [778, 746] on button "結帳" at bounding box center [783, 757] width 77 height 30
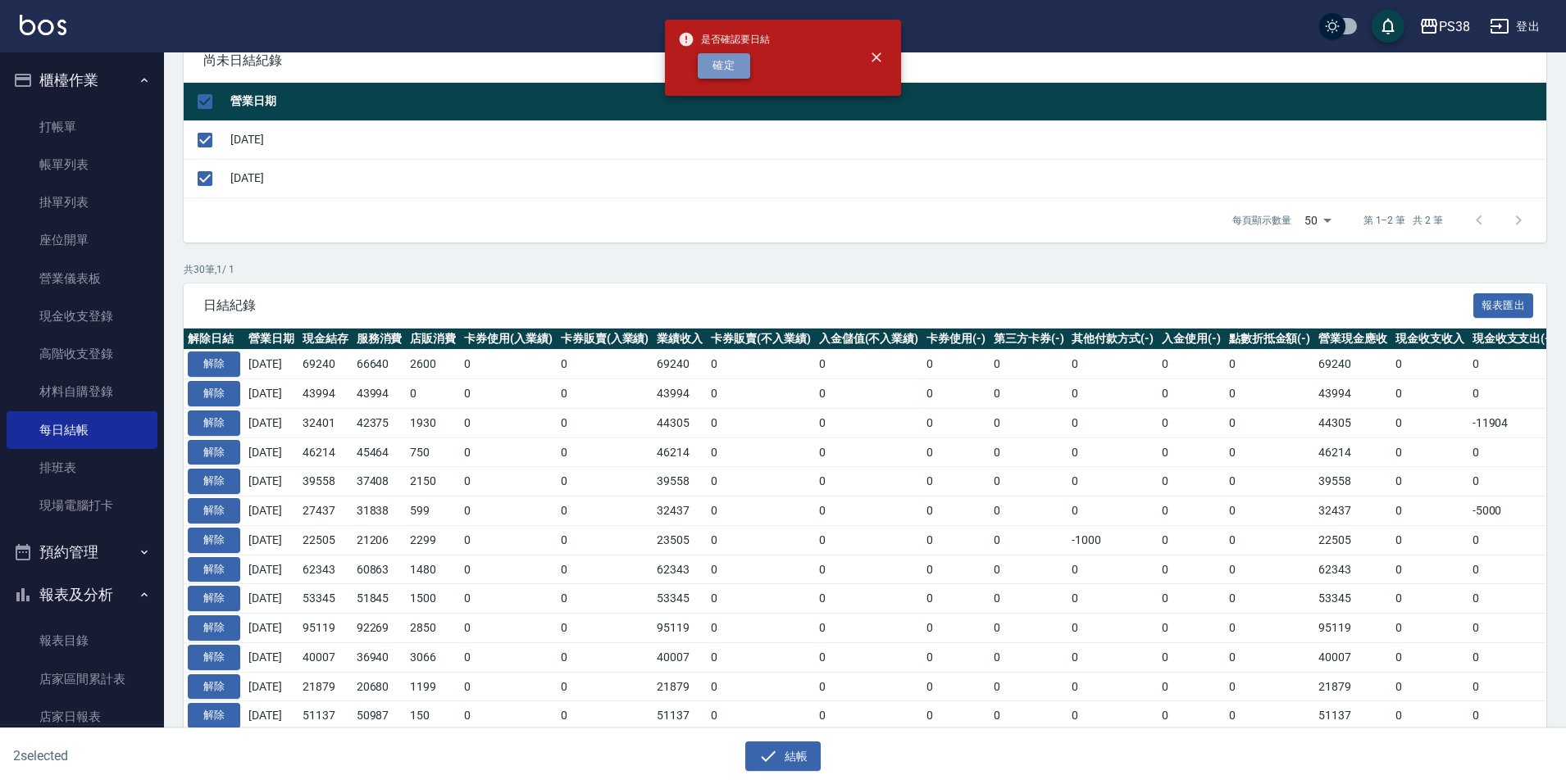
click at [718, 57] on button "確定" at bounding box center [723, 66] width 52 height 26
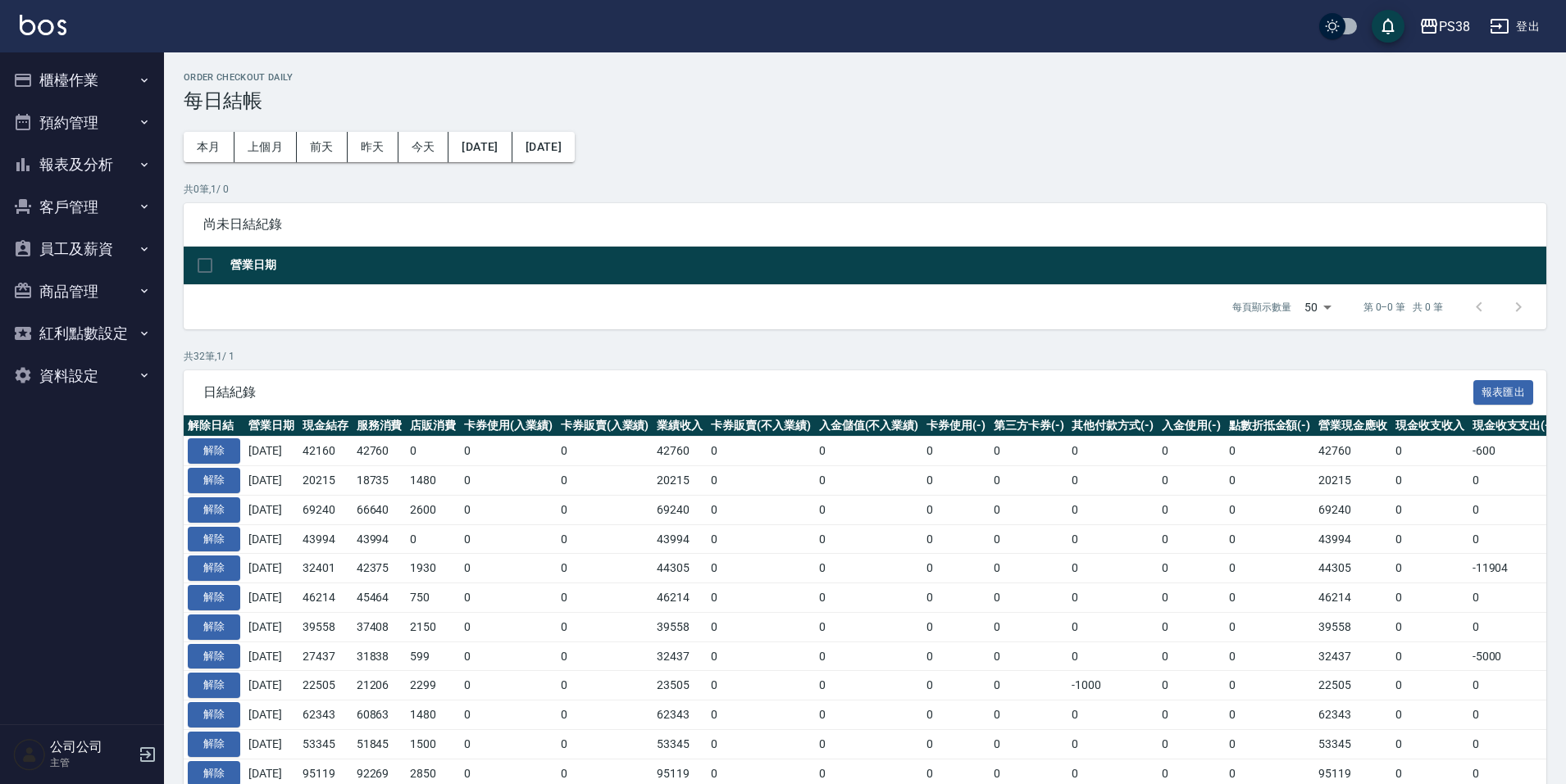
scroll to position [164, 0]
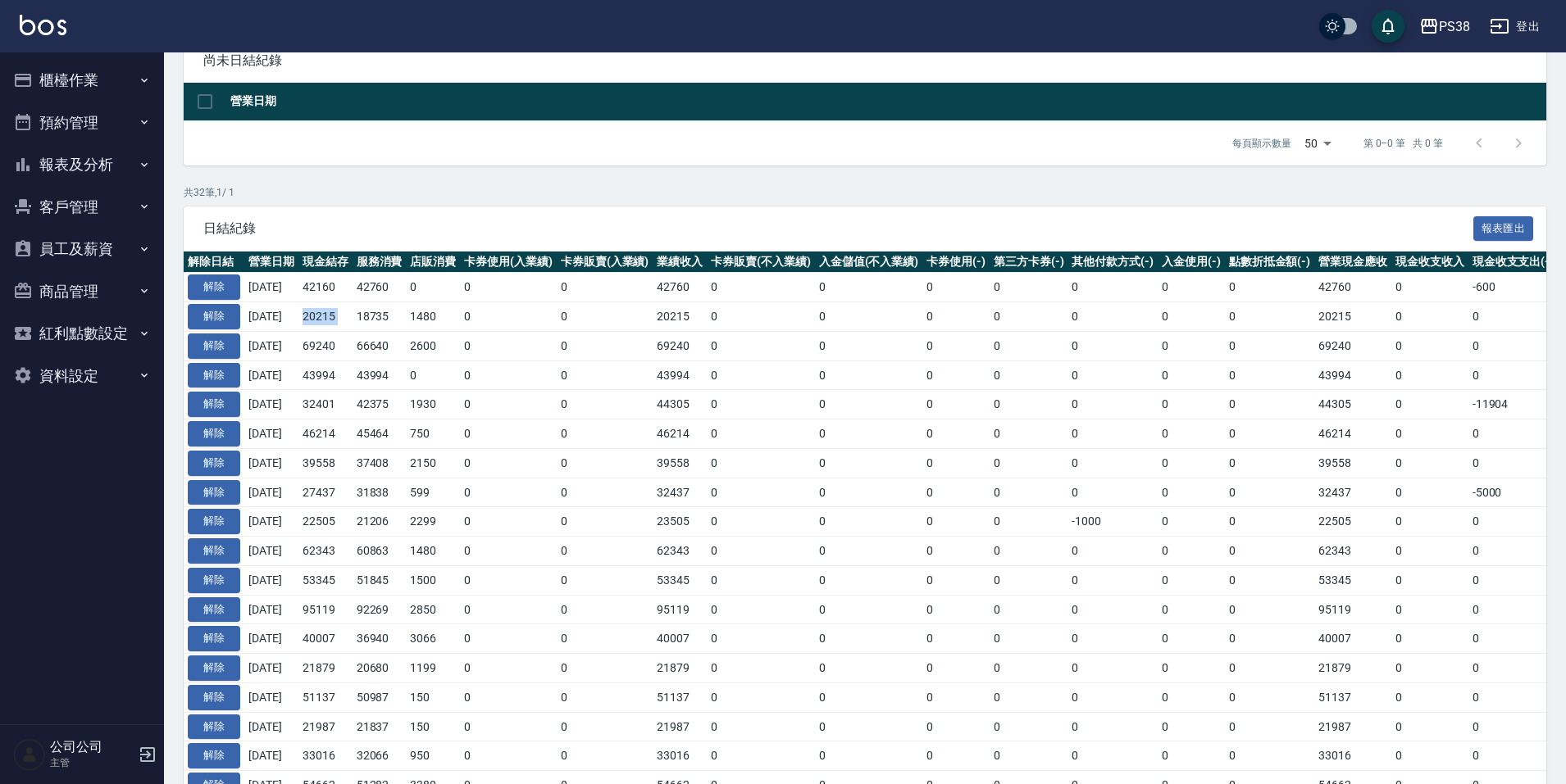
drag, startPoint x: 316, startPoint y: 315, endPoint x: 370, endPoint y: 311, distance: 54.1
click at [370, 311] on tr "解除 2025/10/07 20215 18735 1480 0 0 20215 0 0 0 0 0 0 0 20215 0 0 0 2025/10/08" at bounding box center [969, 316] width 1571 height 29
click at [370, 311] on td "18735" at bounding box center [379, 316] width 54 height 29
drag, startPoint x: 315, startPoint y: 281, endPoint x: 371, endPoint y: 281, distance: 56.0
click at [371, 281] on tr "解除 2025/10/08 42160 42760 0 0 0 42760 0 0 0 0 0 0 0 42760 0 -600 0 2025/10/08" at bounding box center [969, 287] width 1571 height 29
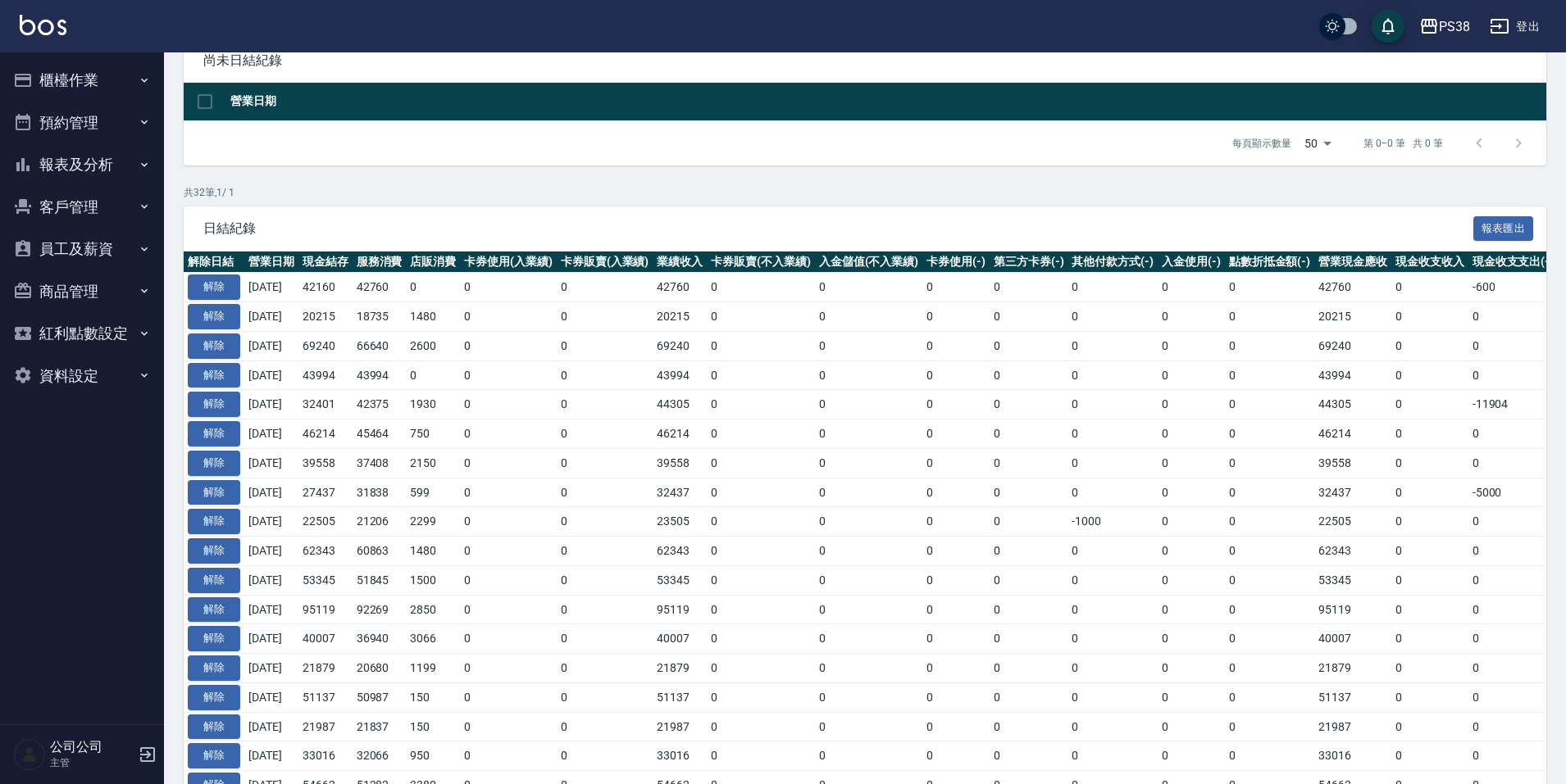
click at [492, 353] on td "0" at bounding box center [508, 345] width 97 height 29
drag, startPoint x: 320, startPoint y: 289, endPoint x: 354, endPoint y: 288, distance: 34.0
click at [352, 288] on td "42160" at bounding box center [325, 287] width 54 height 29
click at [529, 400] on td "0" at bounding box center [508, 404] width 97 height 29
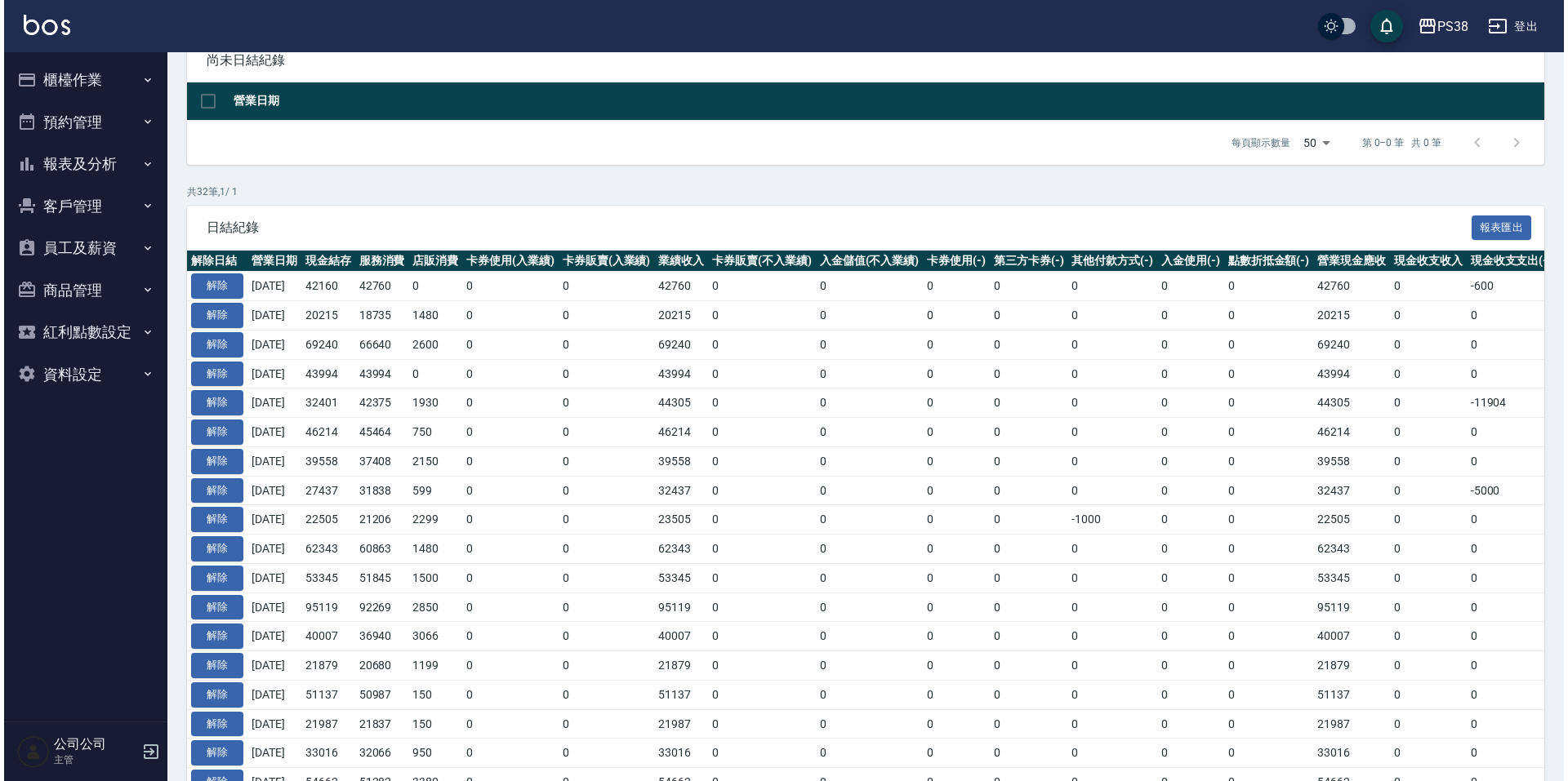
scroll to position [0, 0]
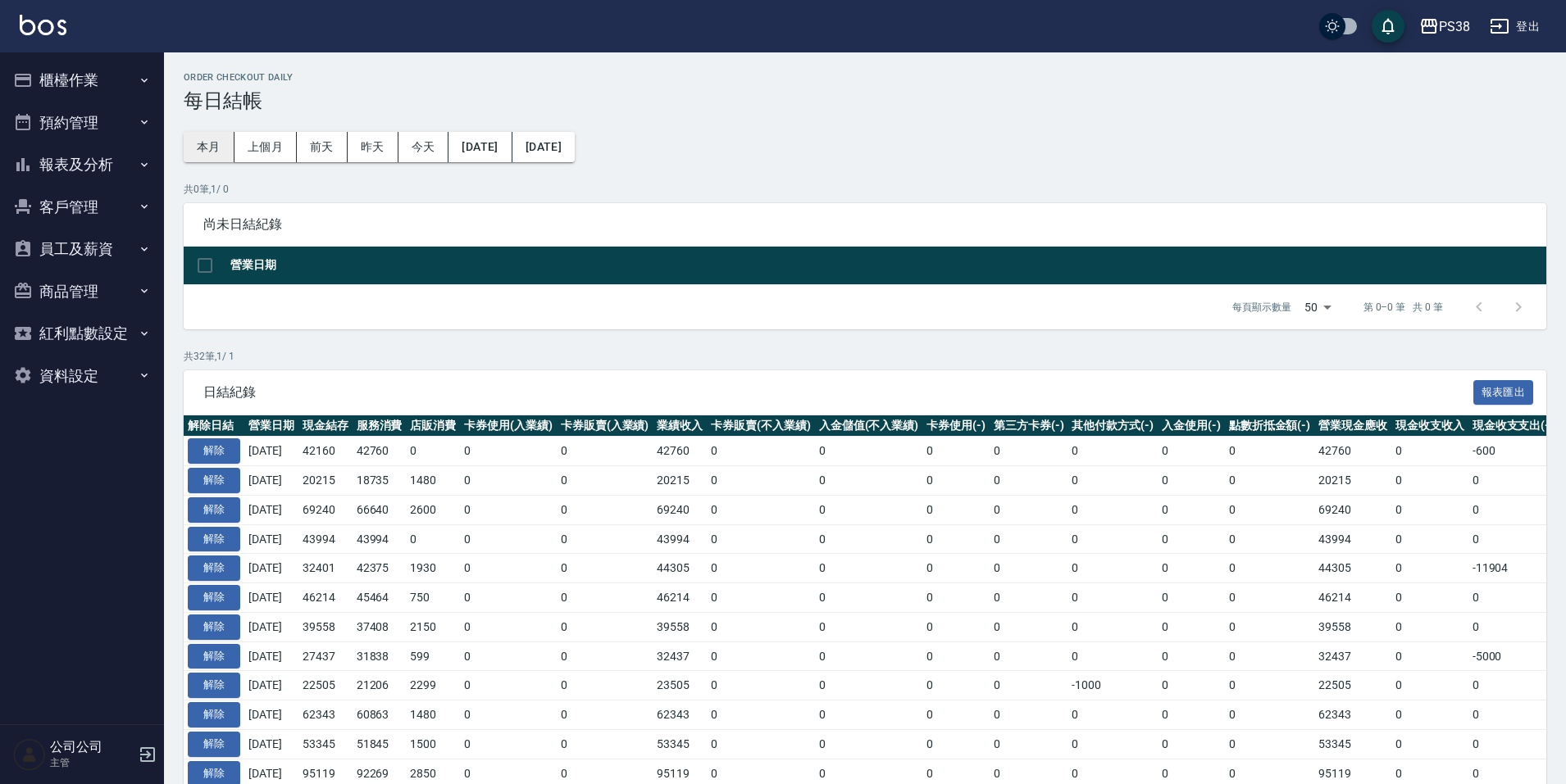
click at [203, 140] on button "本月" at bounding box center [209, 147] width 51 height 30
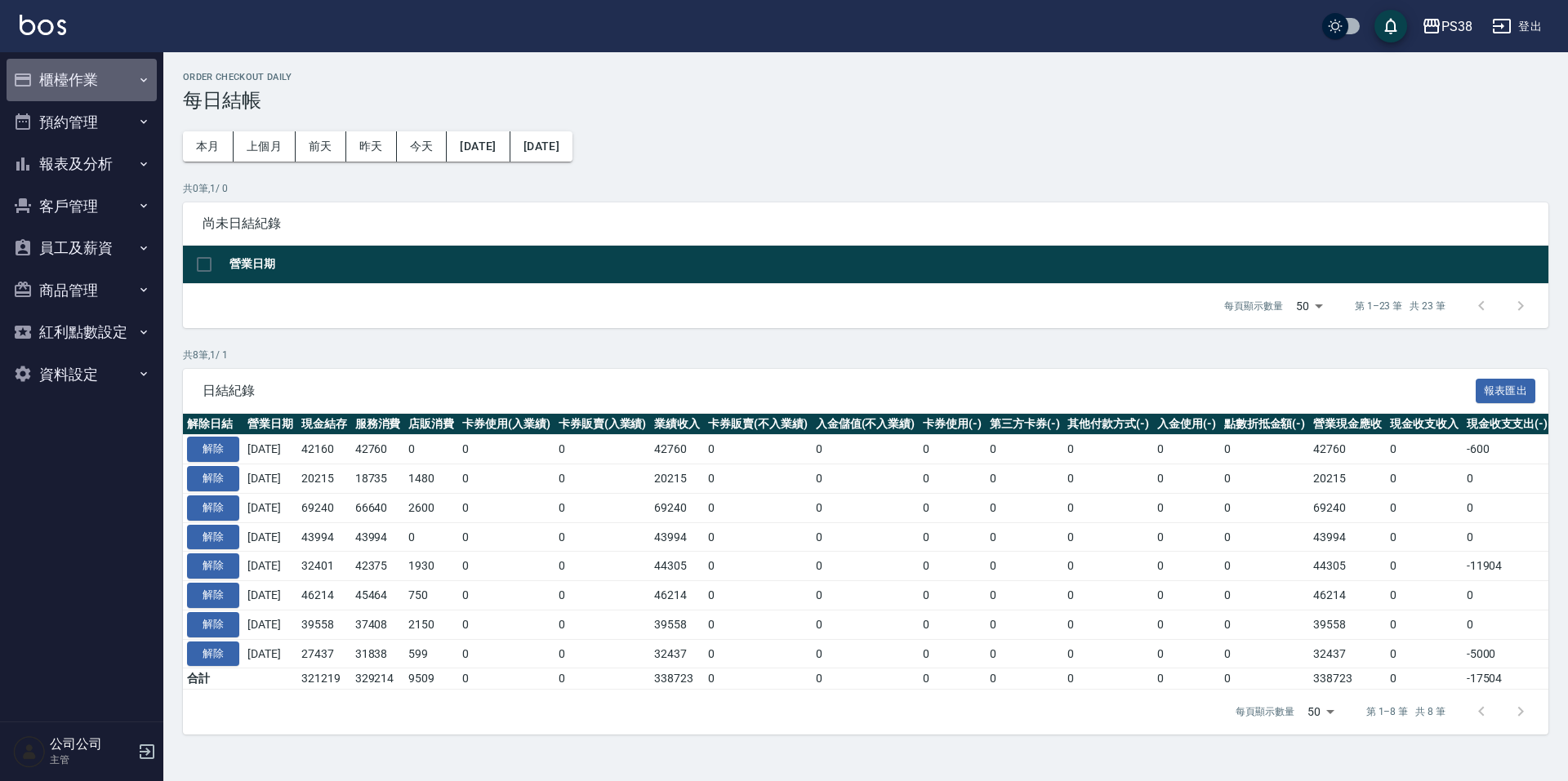
click at [129, 80] on button "櫃檯作業" at bounding box center [81, 80] width 150 height 42
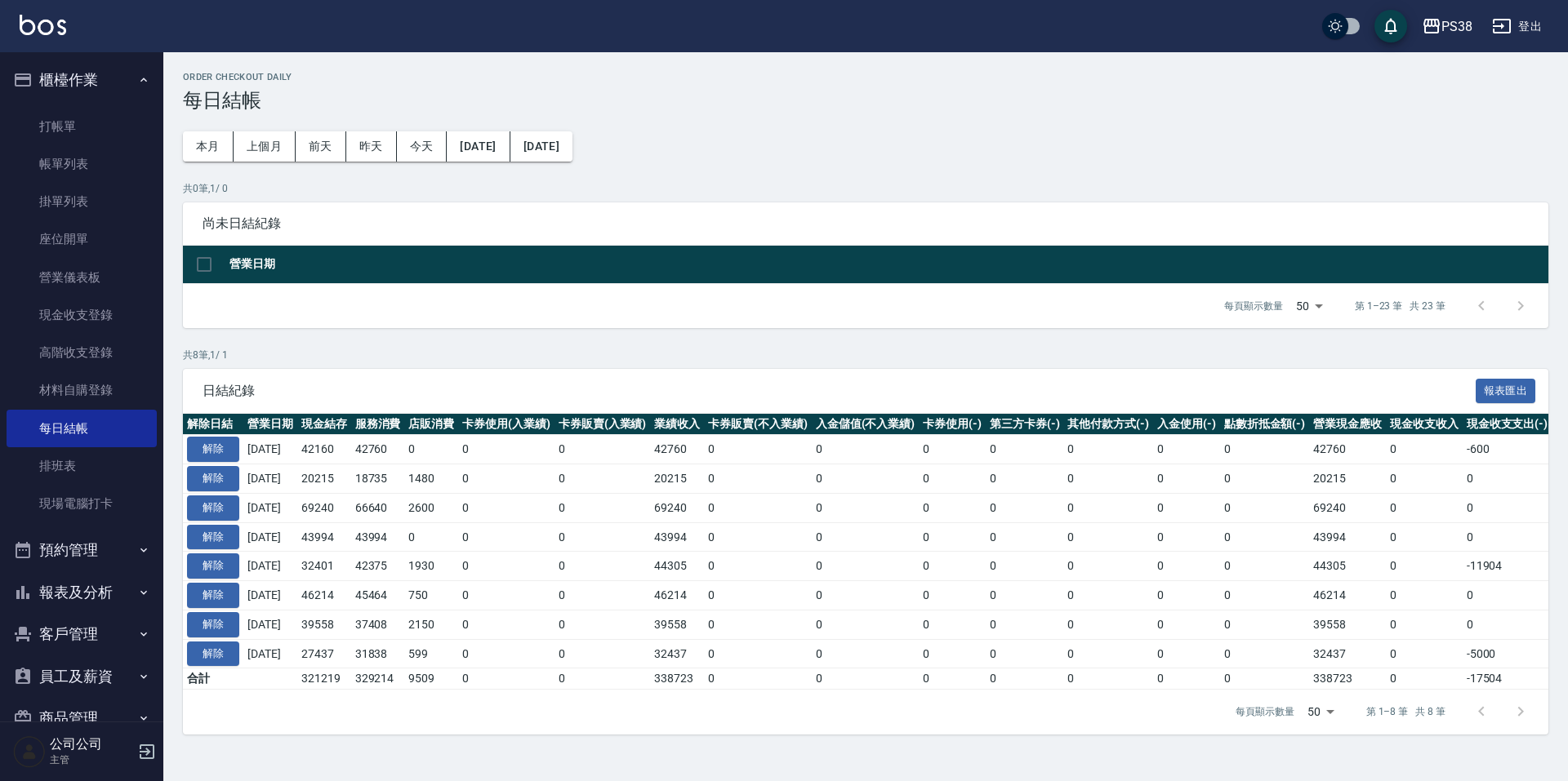
click at [123, 583] on button "報表及分析" at bounding box center [81, 592] width 150 height 42
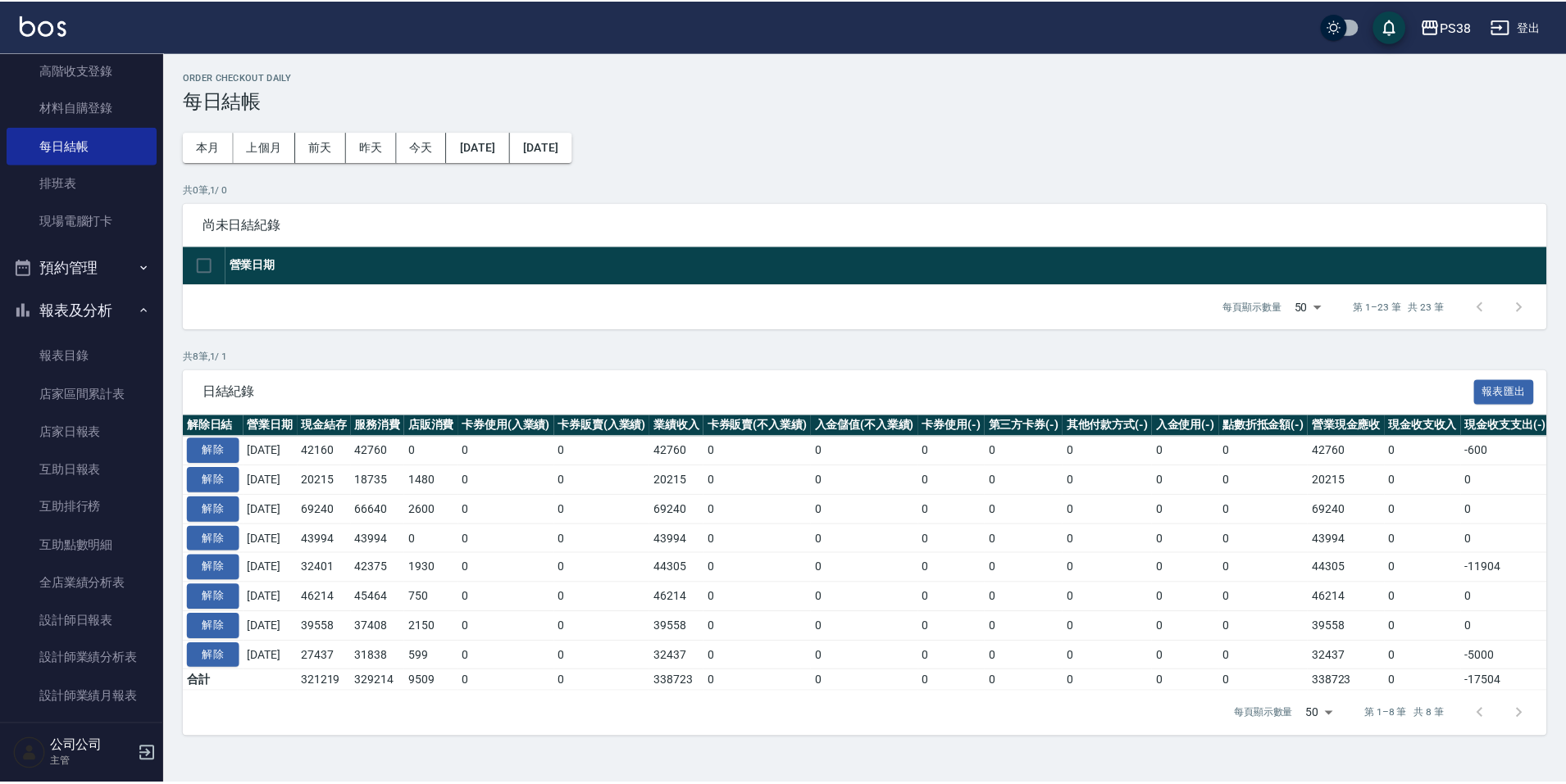
scroll to position [492, 0]
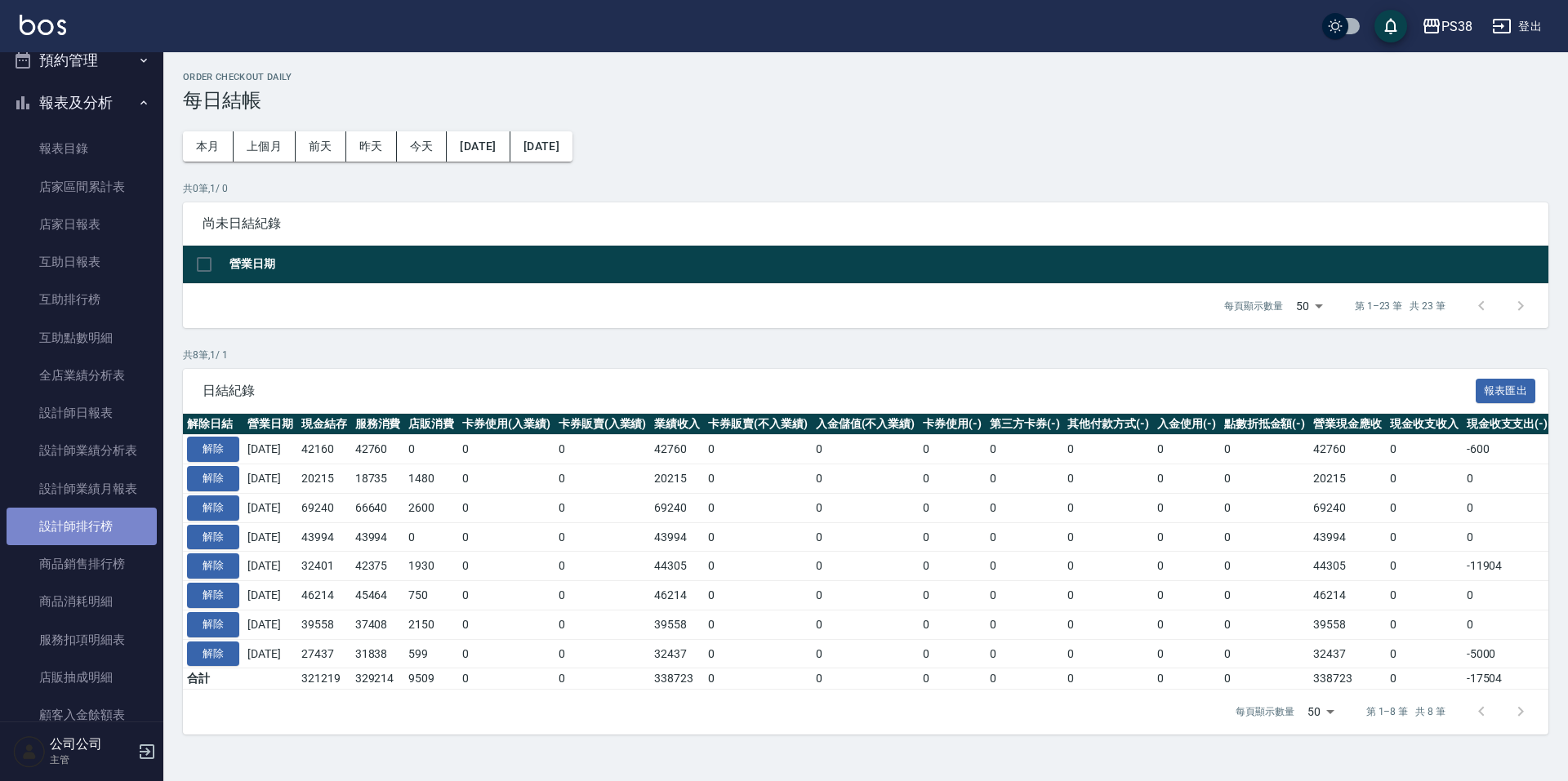
click at [109, 518] on link "設計師排行榜" at bounding box center [81, 526] width 150 height 37
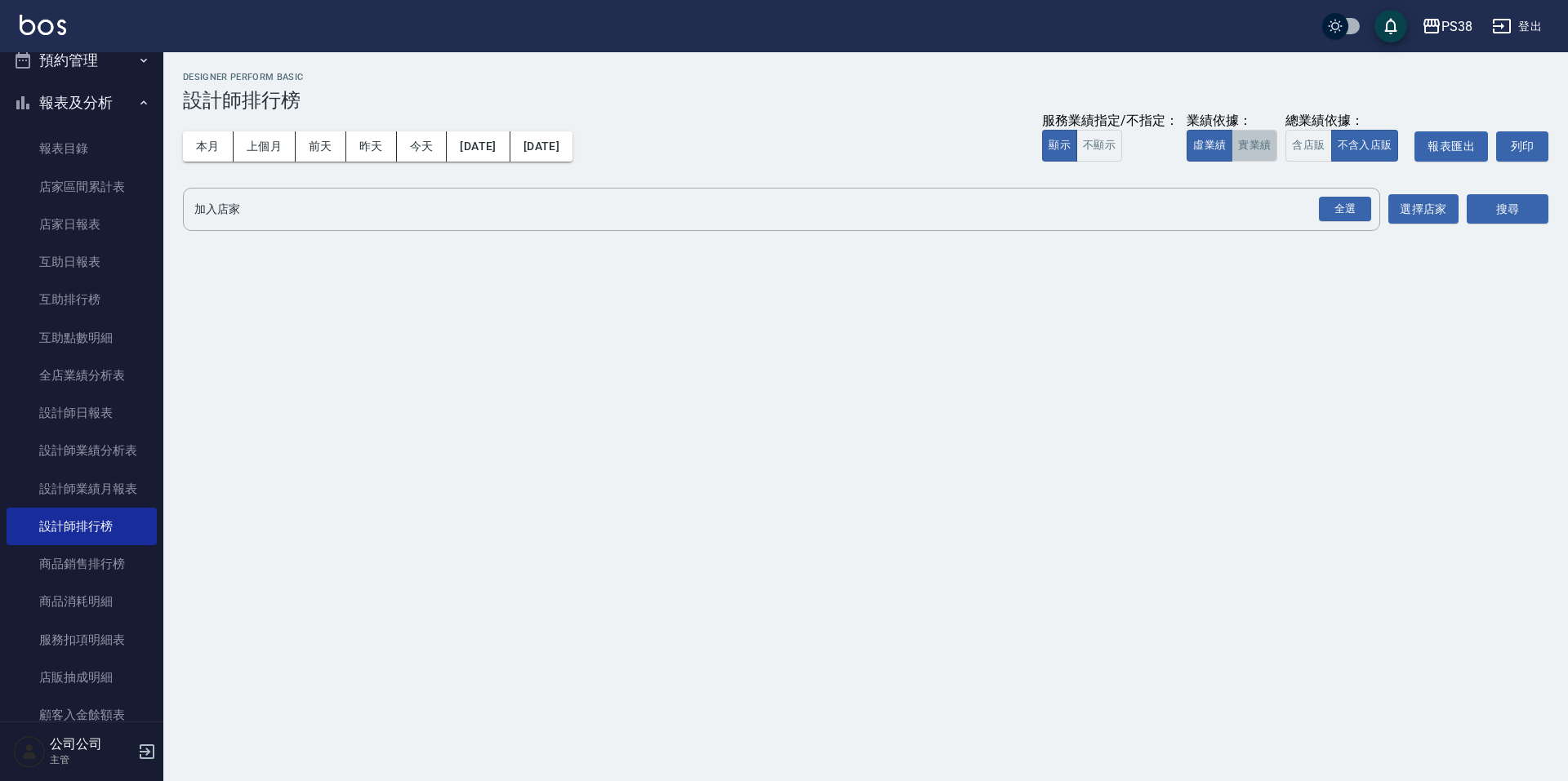
click at [1240, 157] on button "實業績" at bounding box center [1254, 146] width 46 height 32
click at [1342, 222] on button "全選" at bounding box center [1344, 209] width 59 height 32
drag, startPoint x: 1353, startPoint y: 204, endPoint x: 1376, endPoint y: 203, distance: 23.0
click at [1352, 204] on div "全選" at bounding box center [1344, 209] width 52 height 26
click at [1559, 201] on div "PS38 2025-10-01 - 2025-10-08 設計師排行榜 列印時間： 2025-10-08-21:20 Designer Perform Bas…" at bounding box center [866, 156] width 1405 height 207
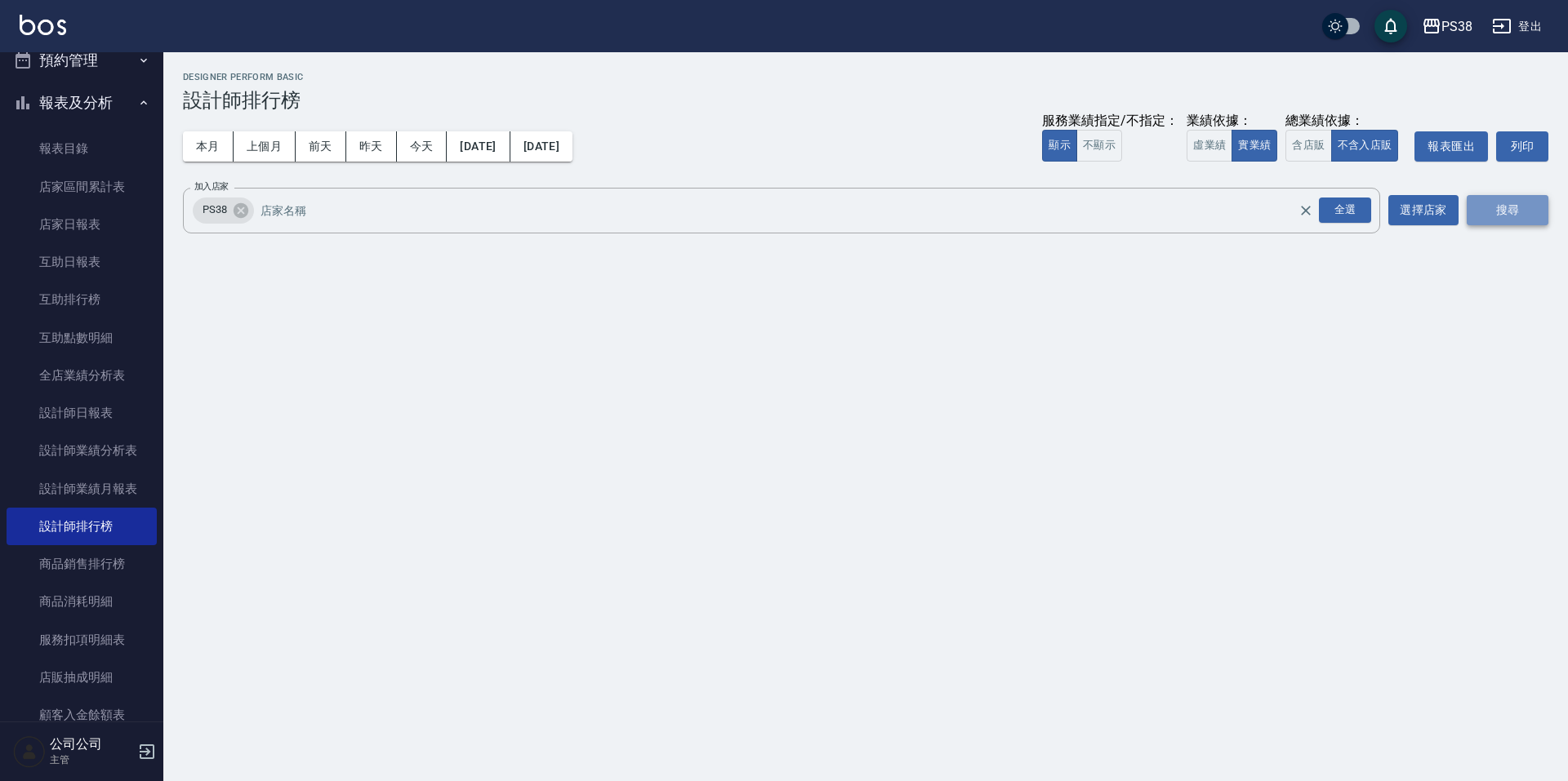
click at [1483, 208] on button "搜尋" at bounding box center [1507, 210] width 81 height 30
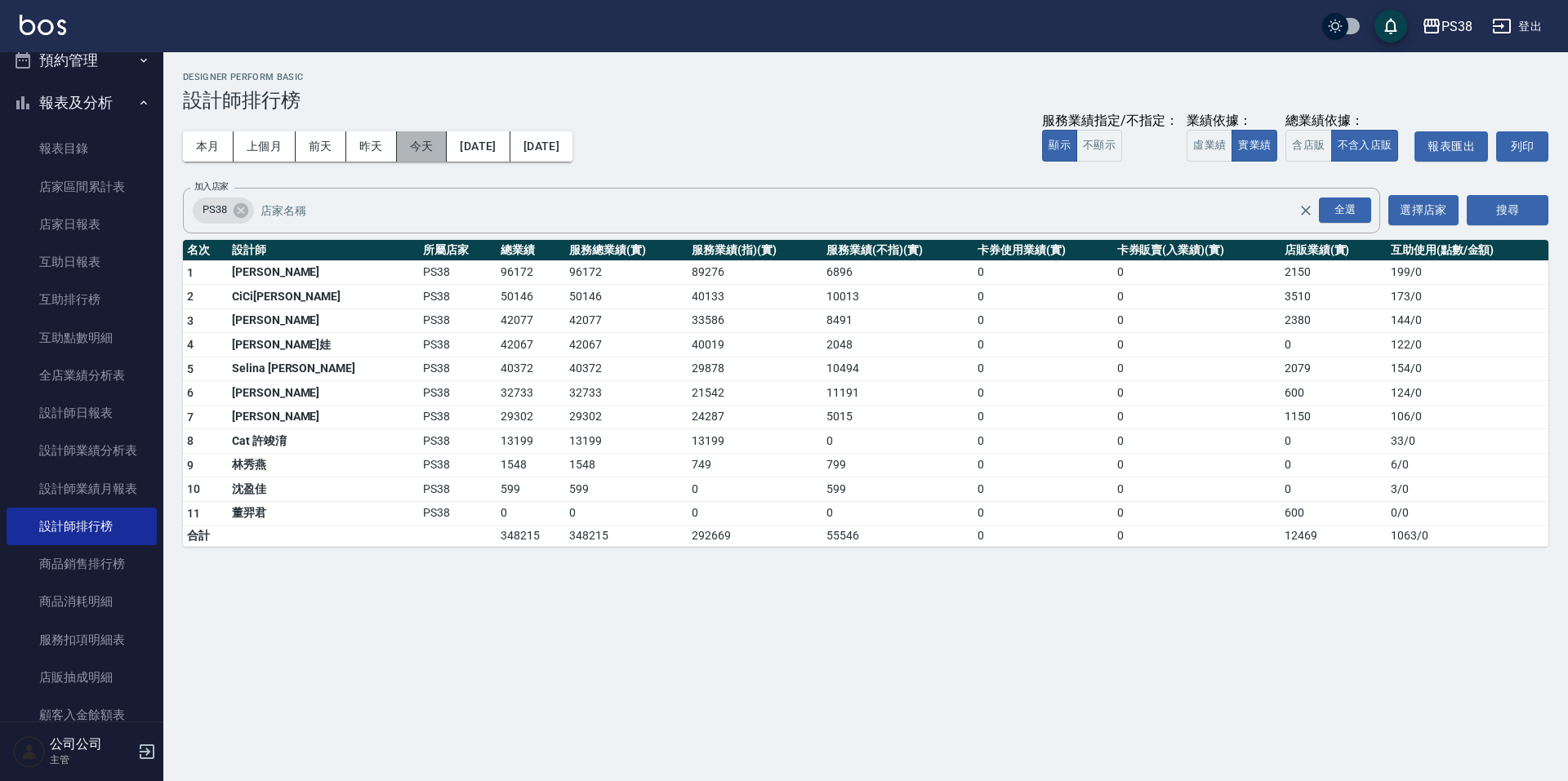
click at [405, 150] on button "今天" at bounding box center [422, 147] width 51 height 30
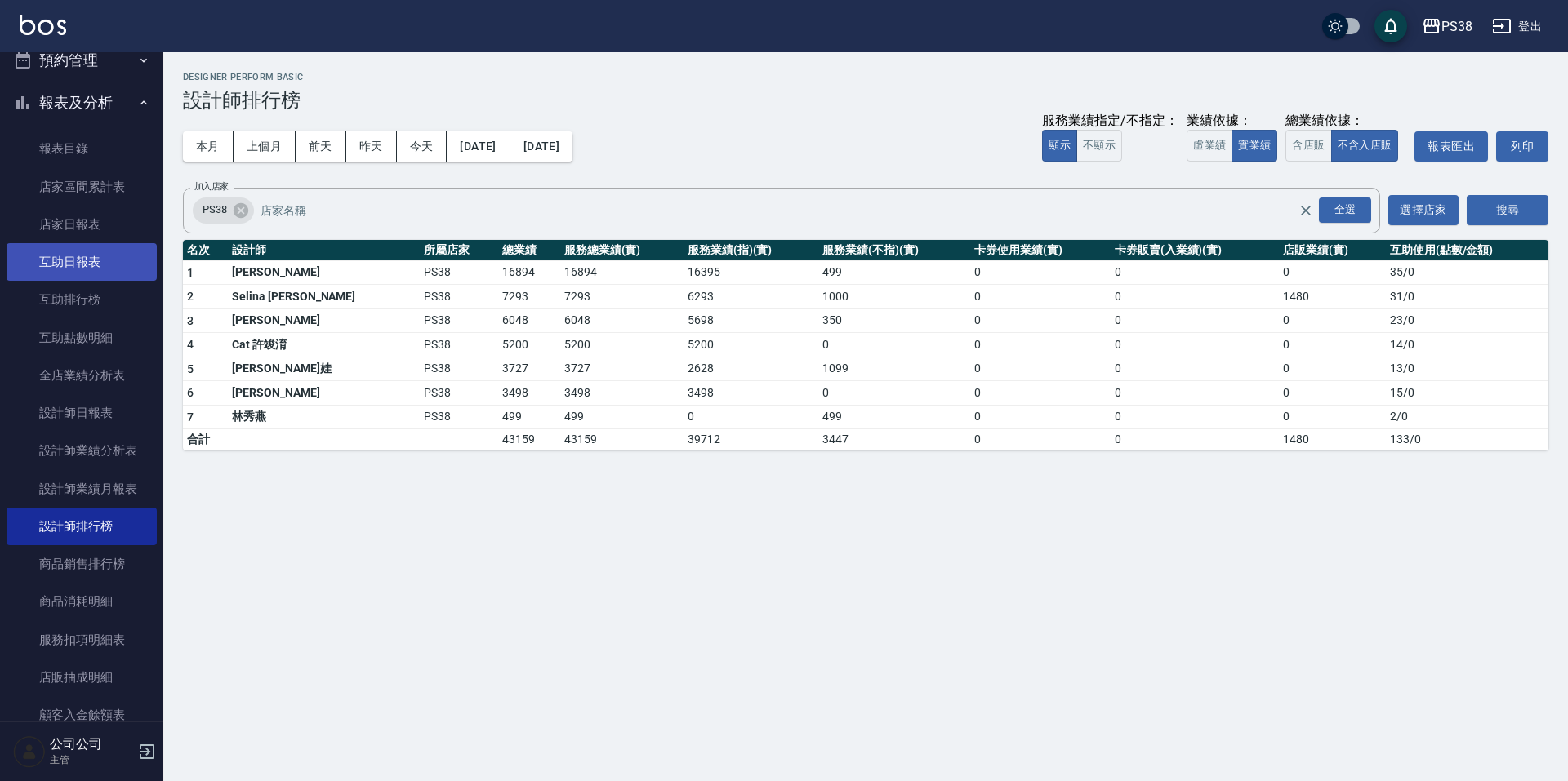
click at [124, 280] on link "互助日報表" at bounding box center [81, 261] width 150 height 37
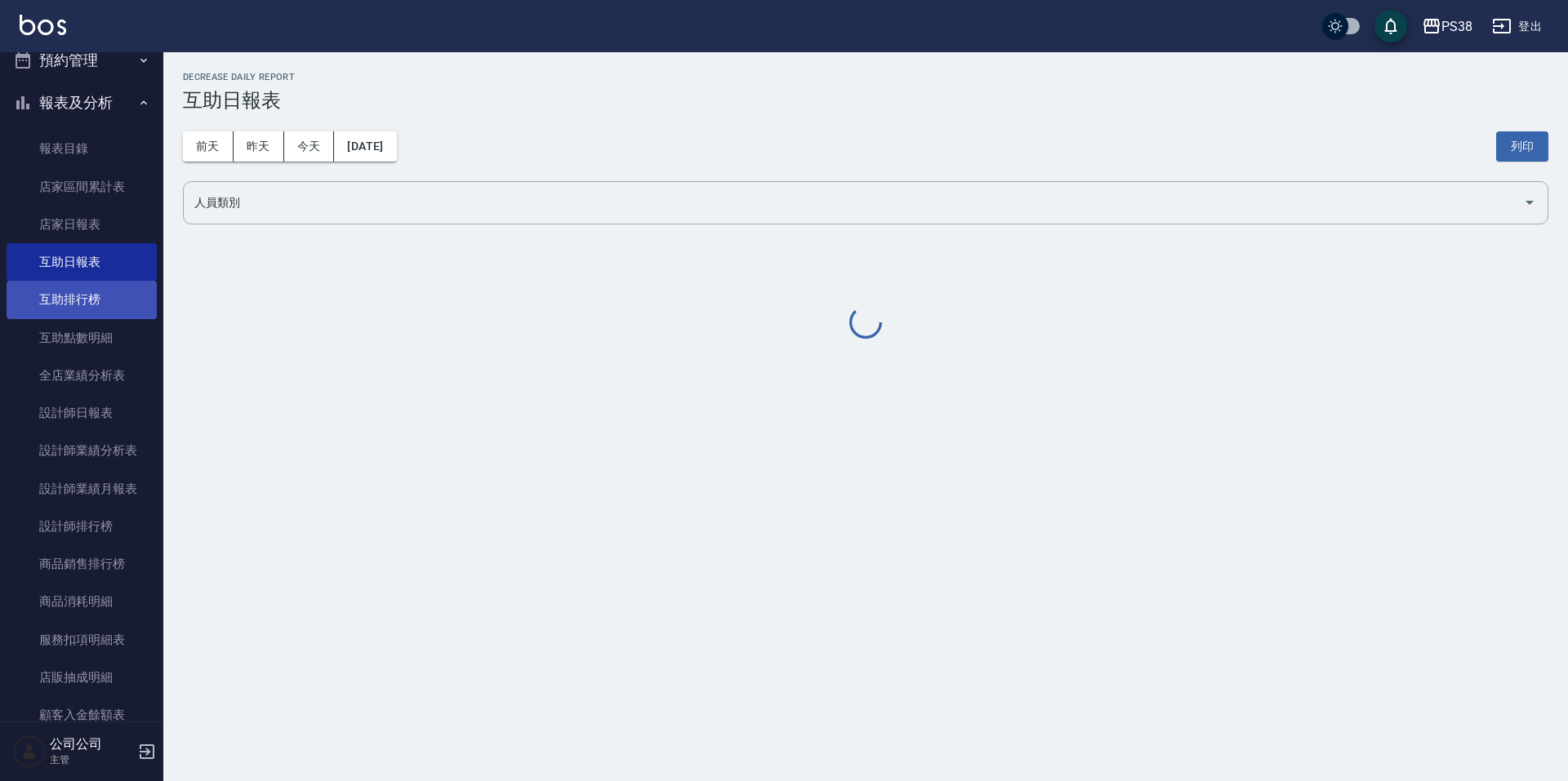
click at [106, 300] on link "互助排行榜" at bounding box center [81, 299] width 150 height 37
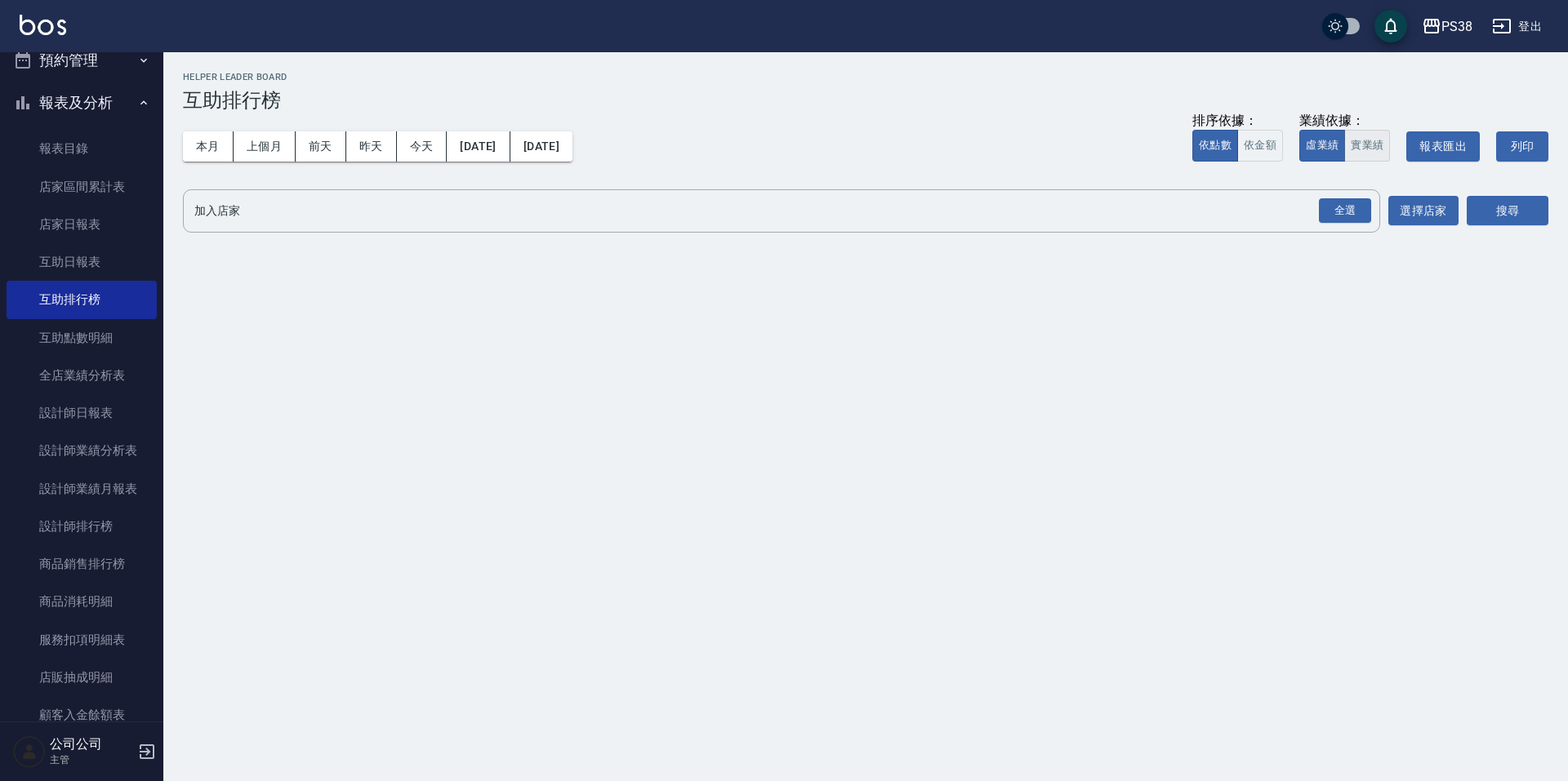
click at [1355, 151] on button "實業績" at bounding box center [1367, 146] width 46 height 32
click at [1352, 215] on div "全選" at bounding box center [1344, 211] width 52 height 26
click at [1514, 213] on button "搜尋" at bounding box center [1507, 211] width 81 height 30
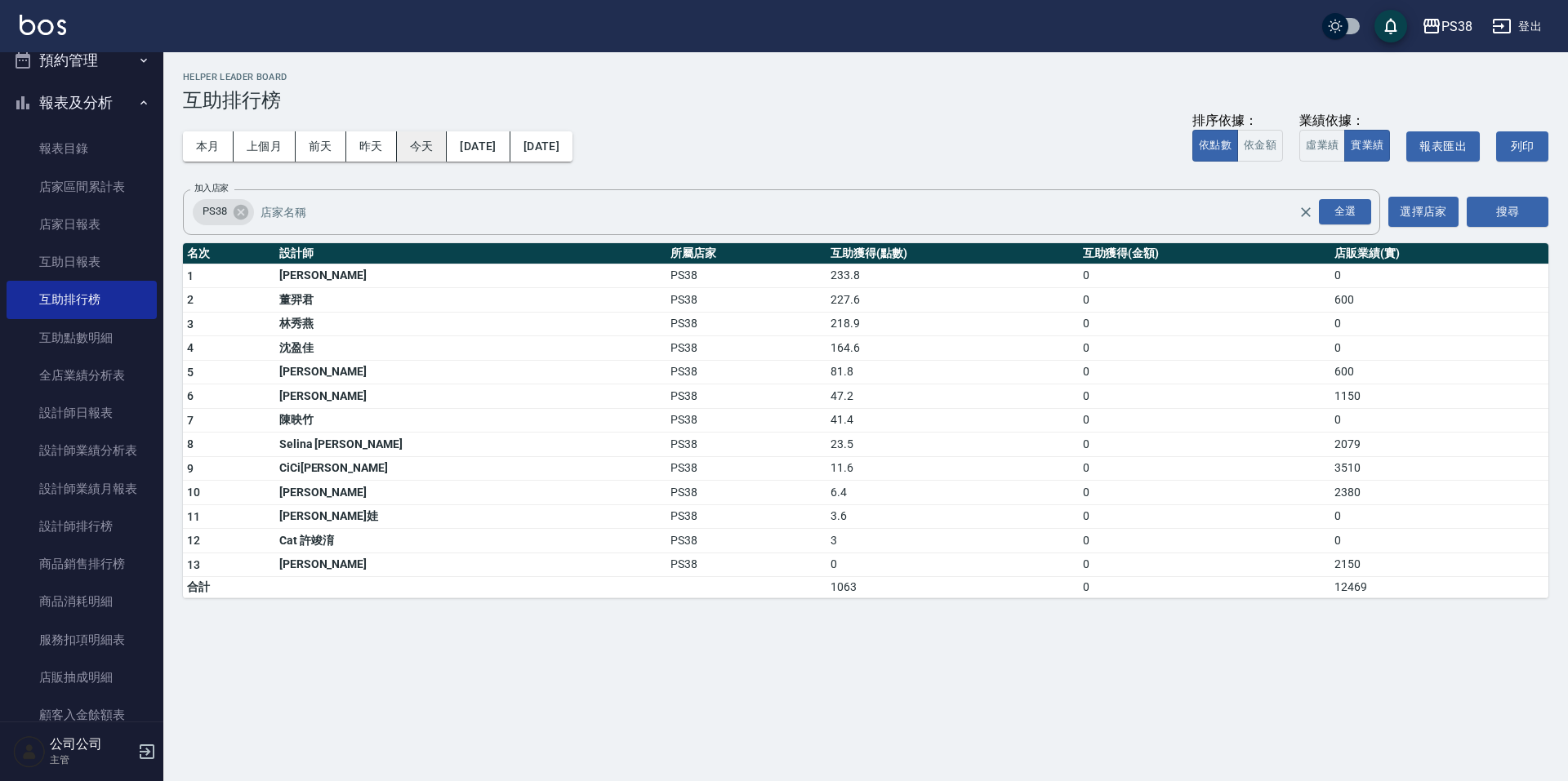
click at [424, 143] on button "今天" at bounding box center [422, 147] width 51 height 30
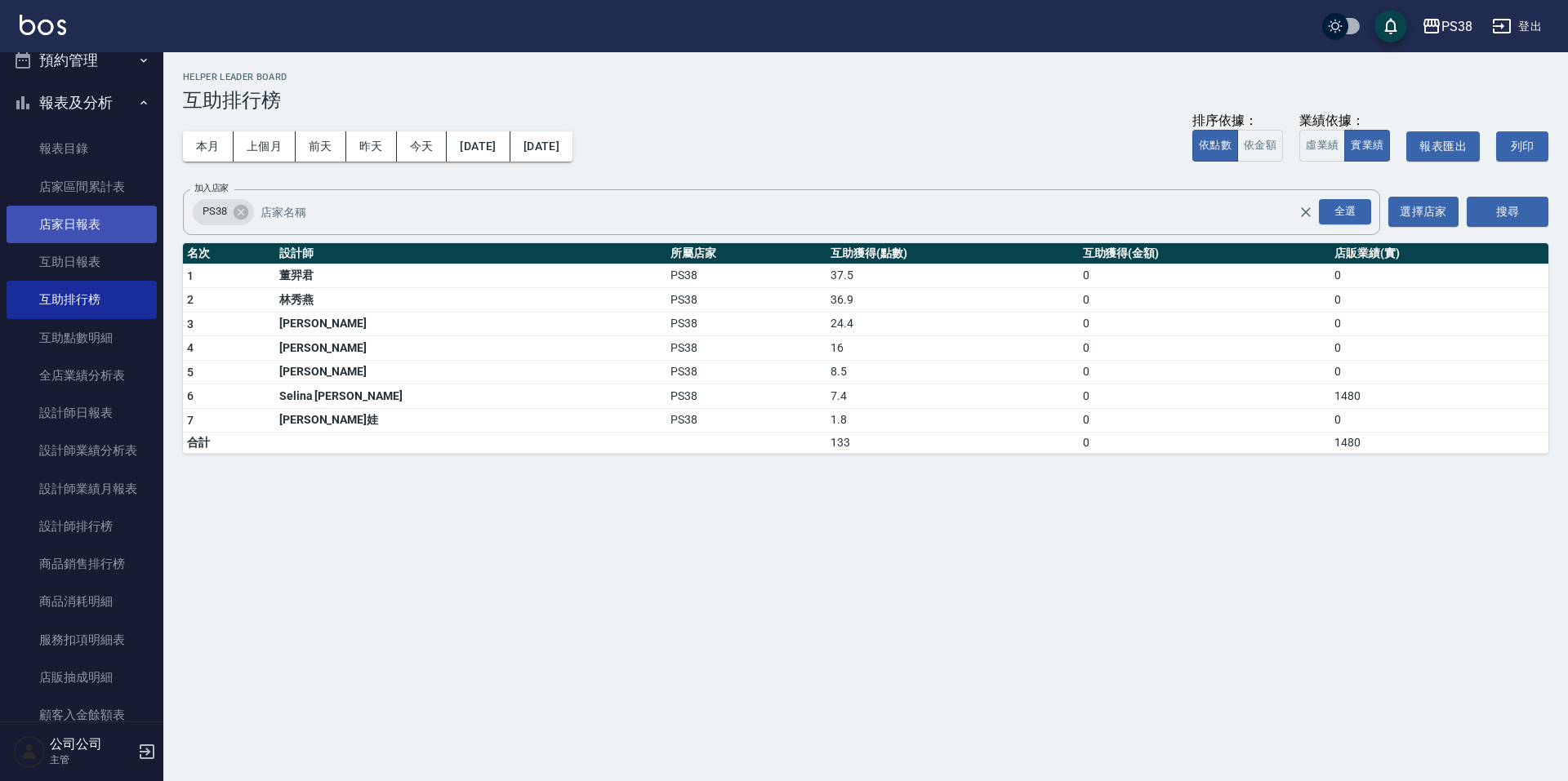
click at [92, 230] on link "店家日報表" at bounding box center [81, 224] width 150 height 37
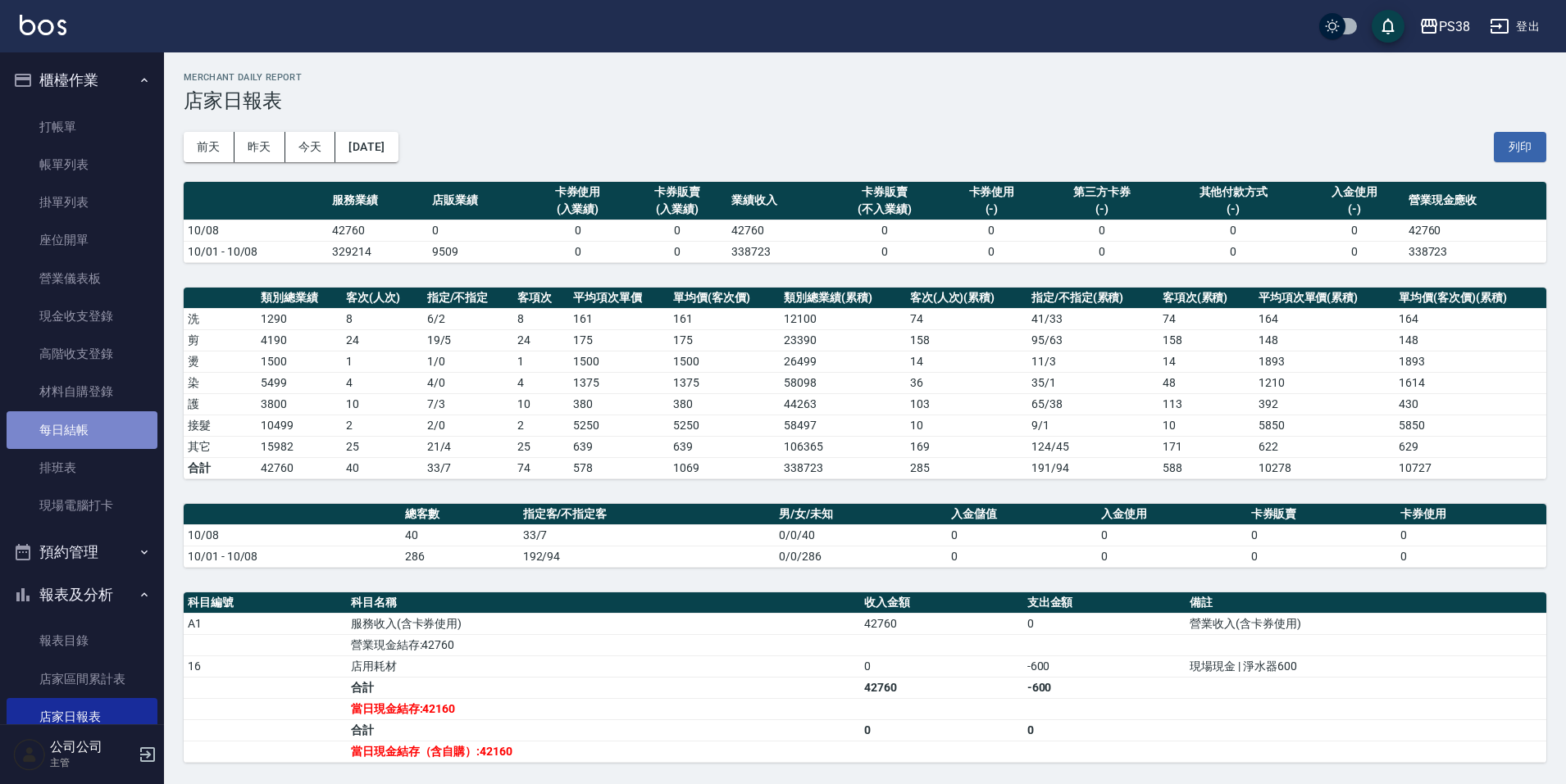
click at [93, 421] on link "每日結帳" at bounding box center [82, 429] width 151 height 37
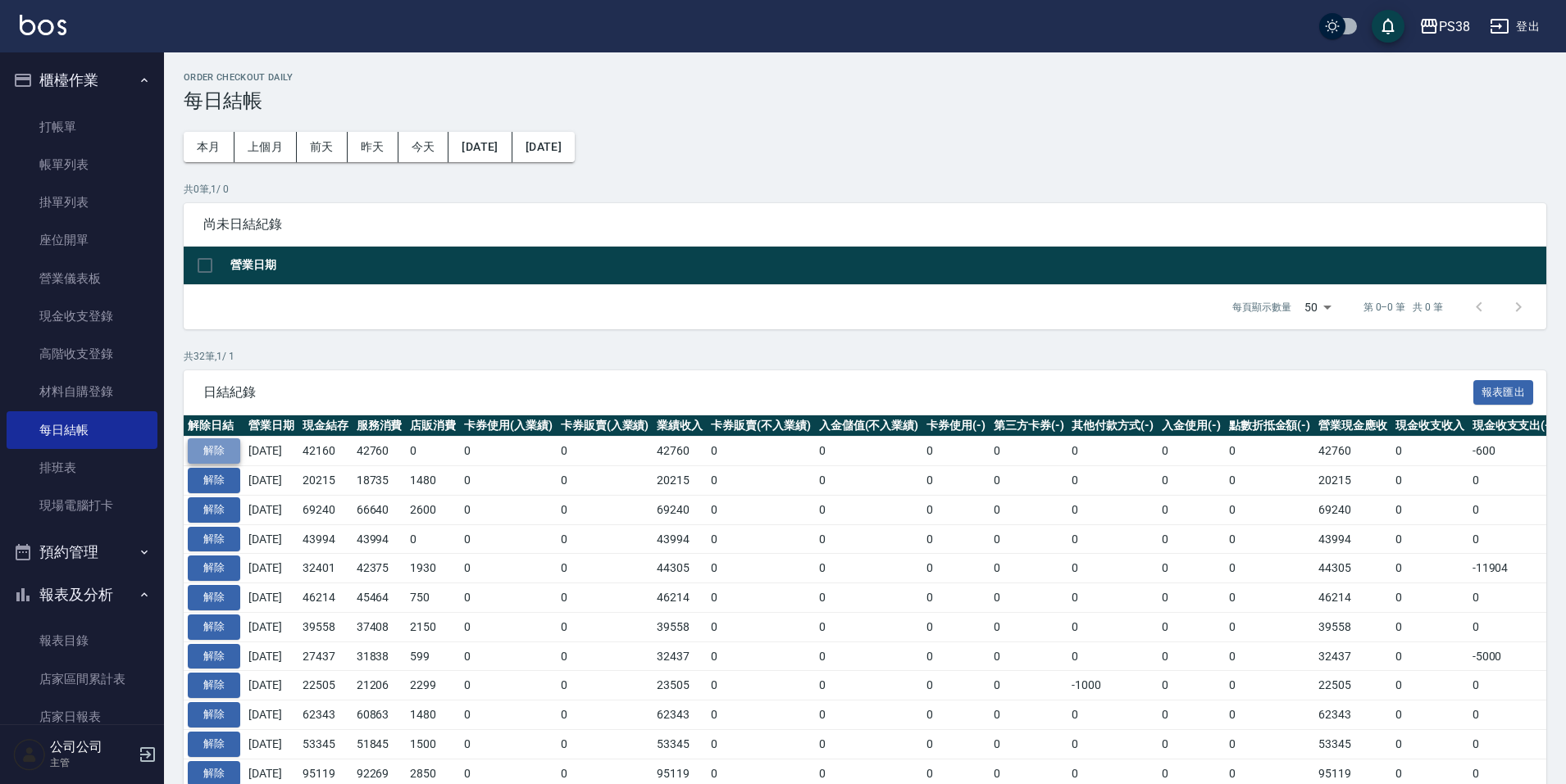
click at [207, 451] on button "解除" at bounding box center [213, 451] width 52 height 26
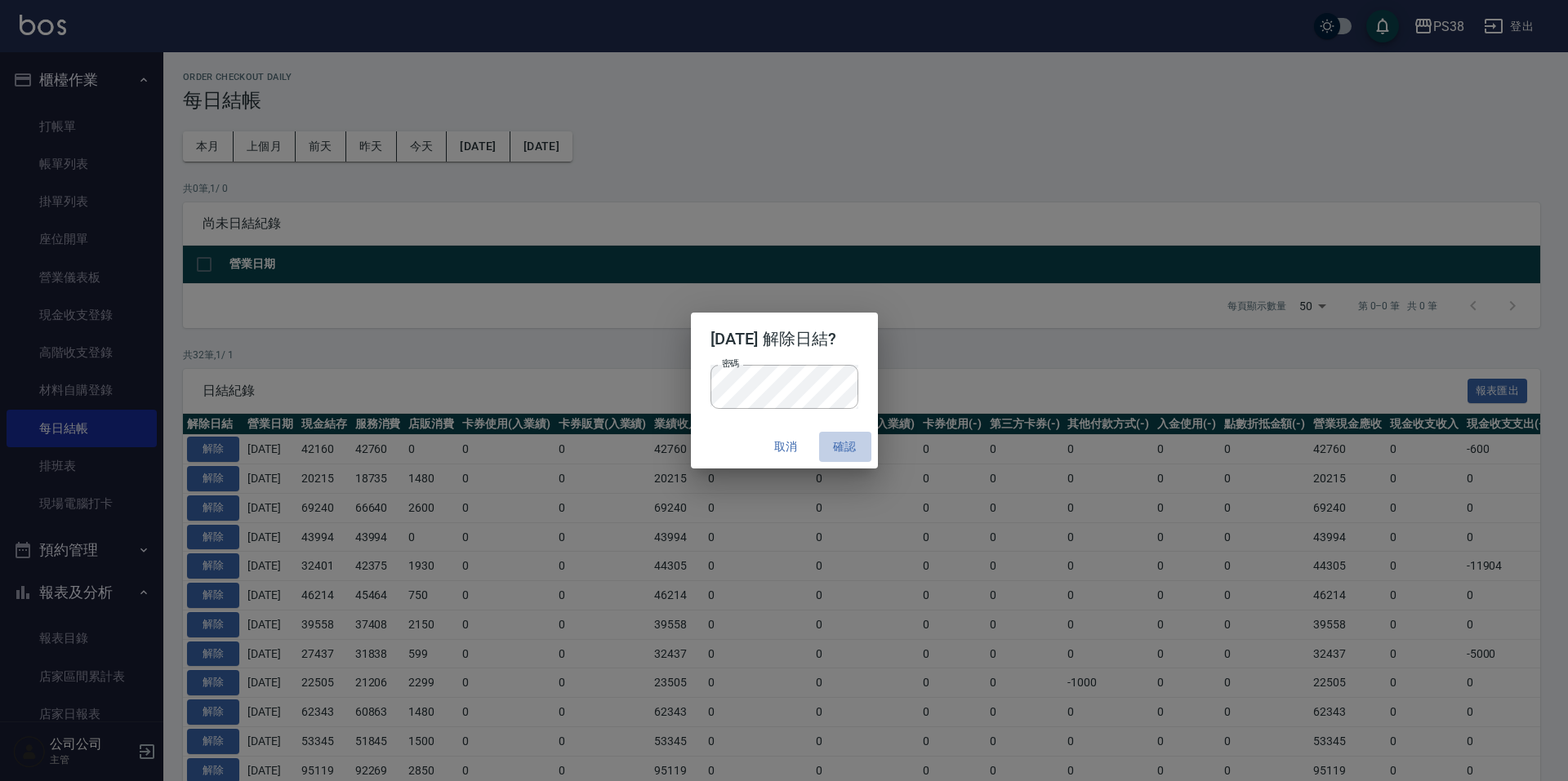
click at [853, 453] on button "確認" at bounding box center [845, 447] width 52 height 30
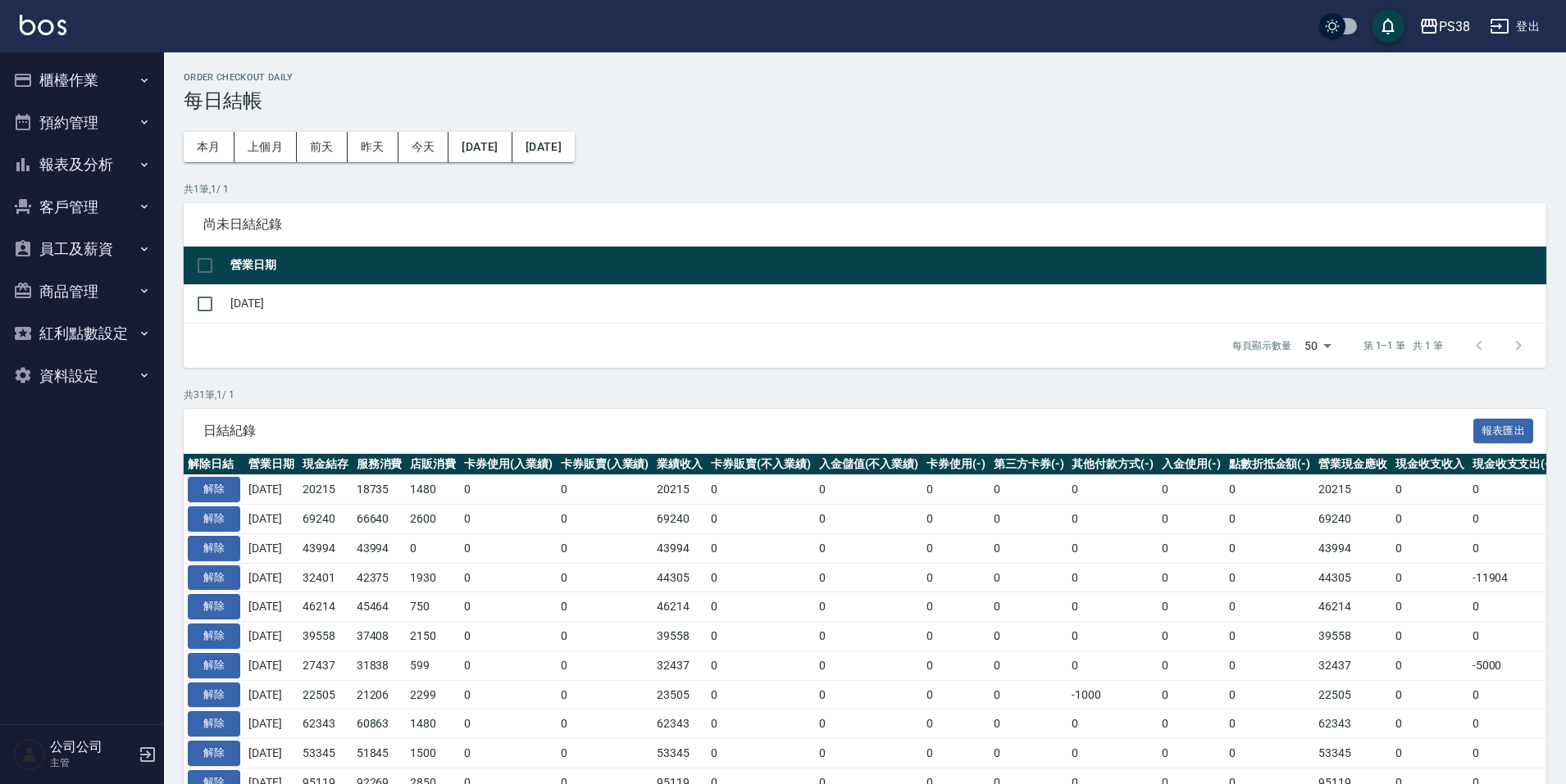
click at [123, 72] on button "櫃檯作業" at bounding box center [82, 80] width 151 height 42
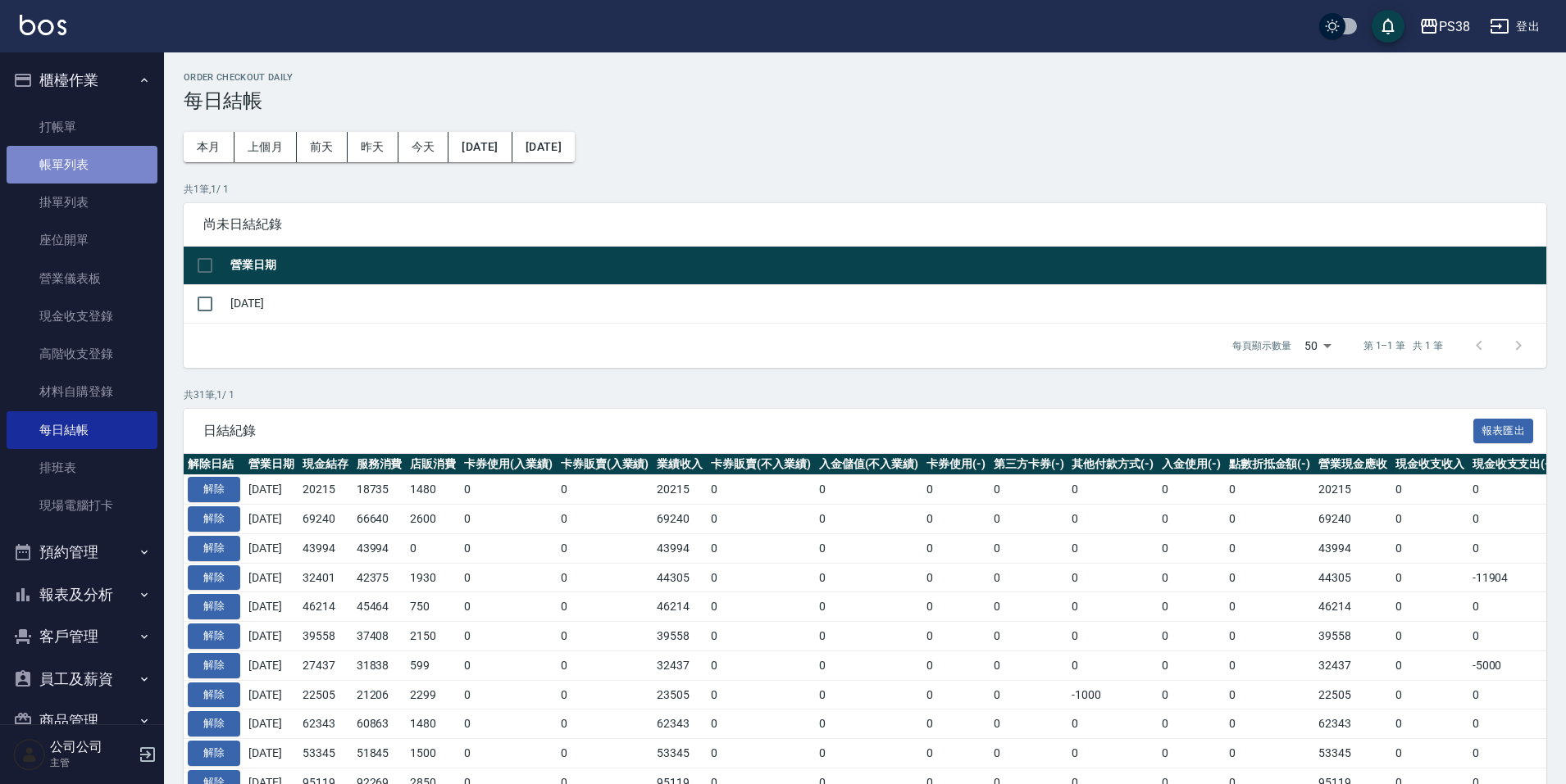
click at [97, 168] on link "帳單列表" at bounding box center [82, 164] width 151 height 37
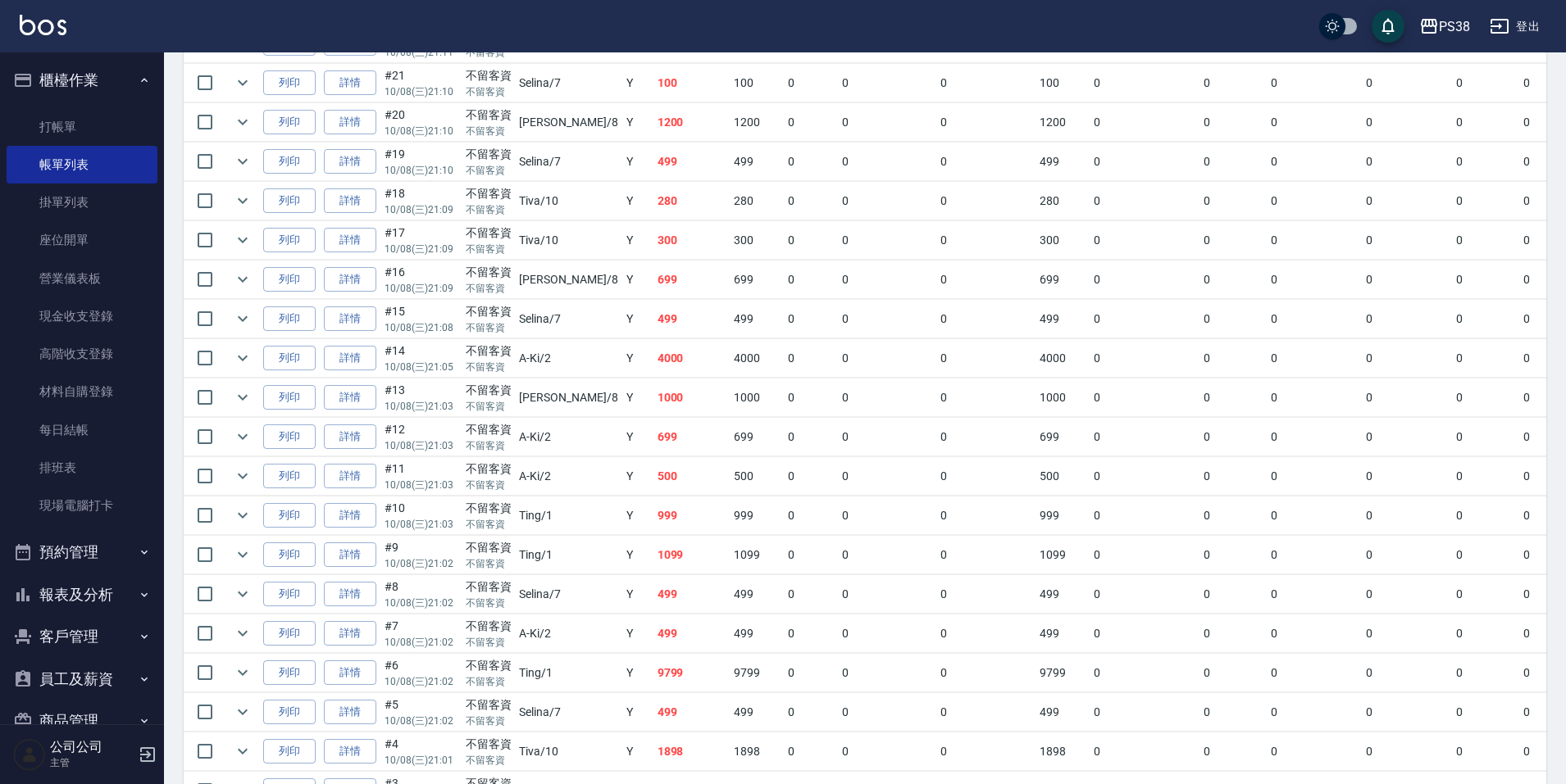
scroll to position [1311, 0]
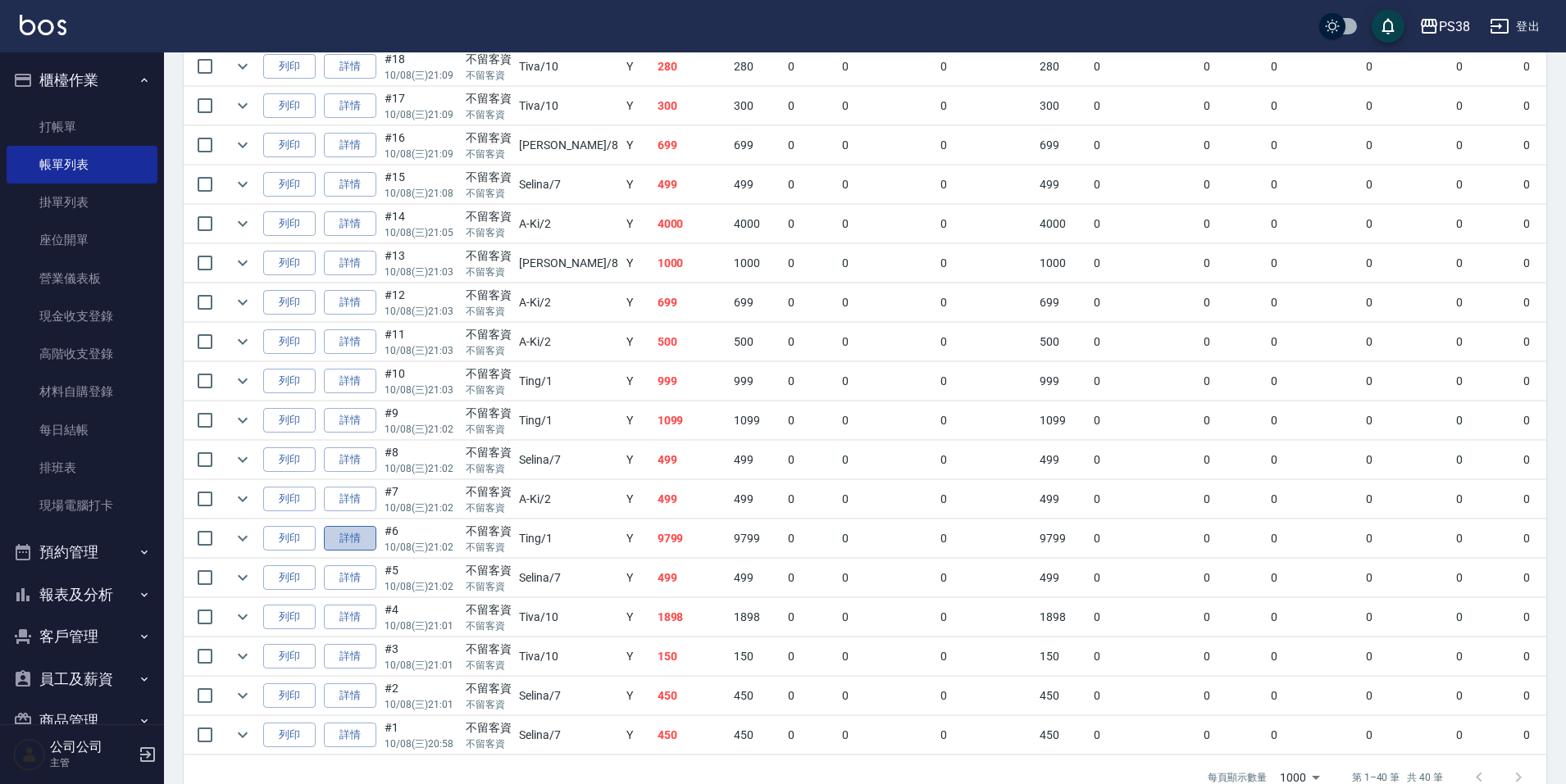
click at [336, 534] on link "詳情" at bounding box center [350, 538] width 52 height 26
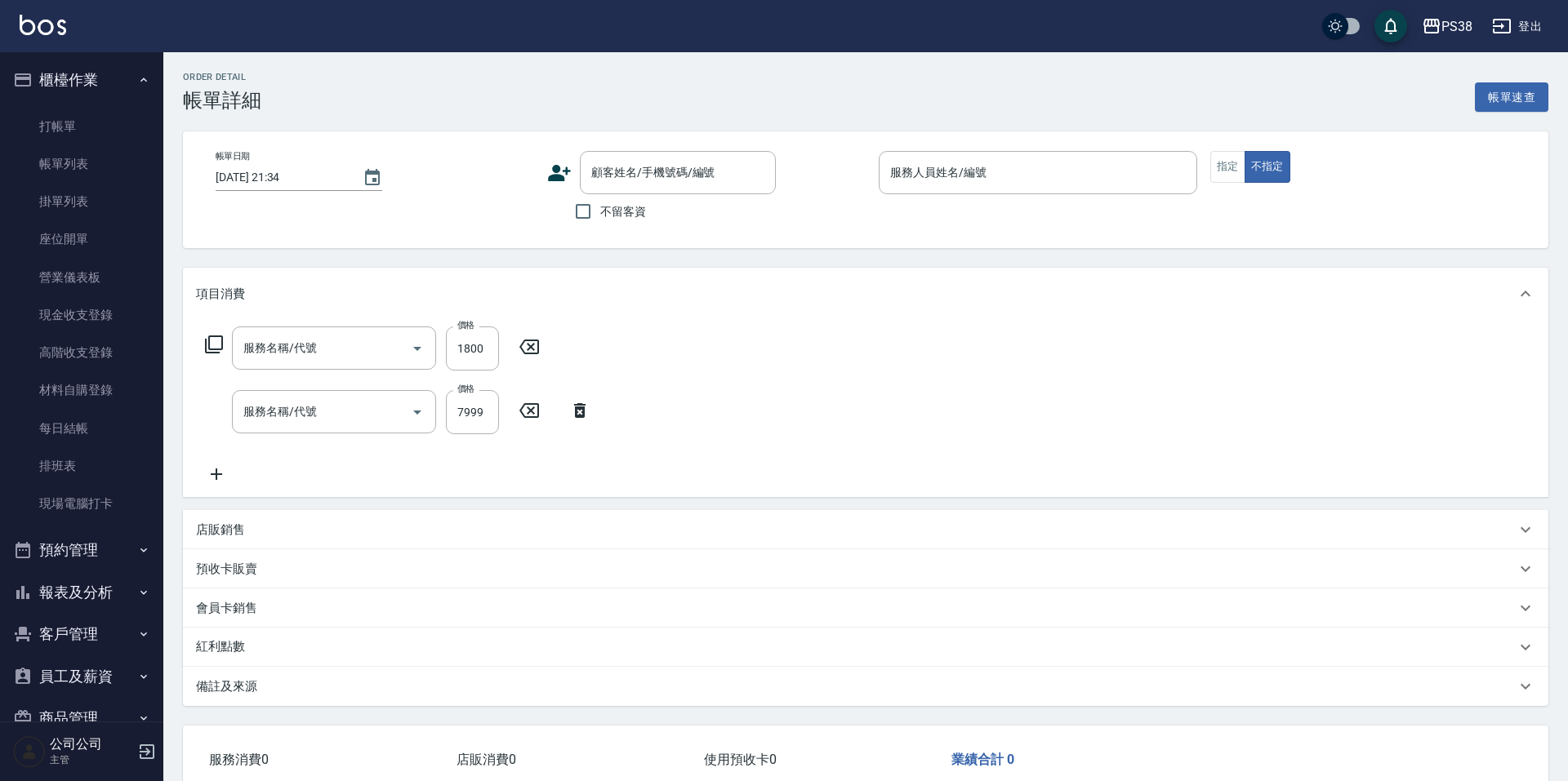
type input "2025/10/08 21:02"
checkbox input "true"
type input "Ting-1"
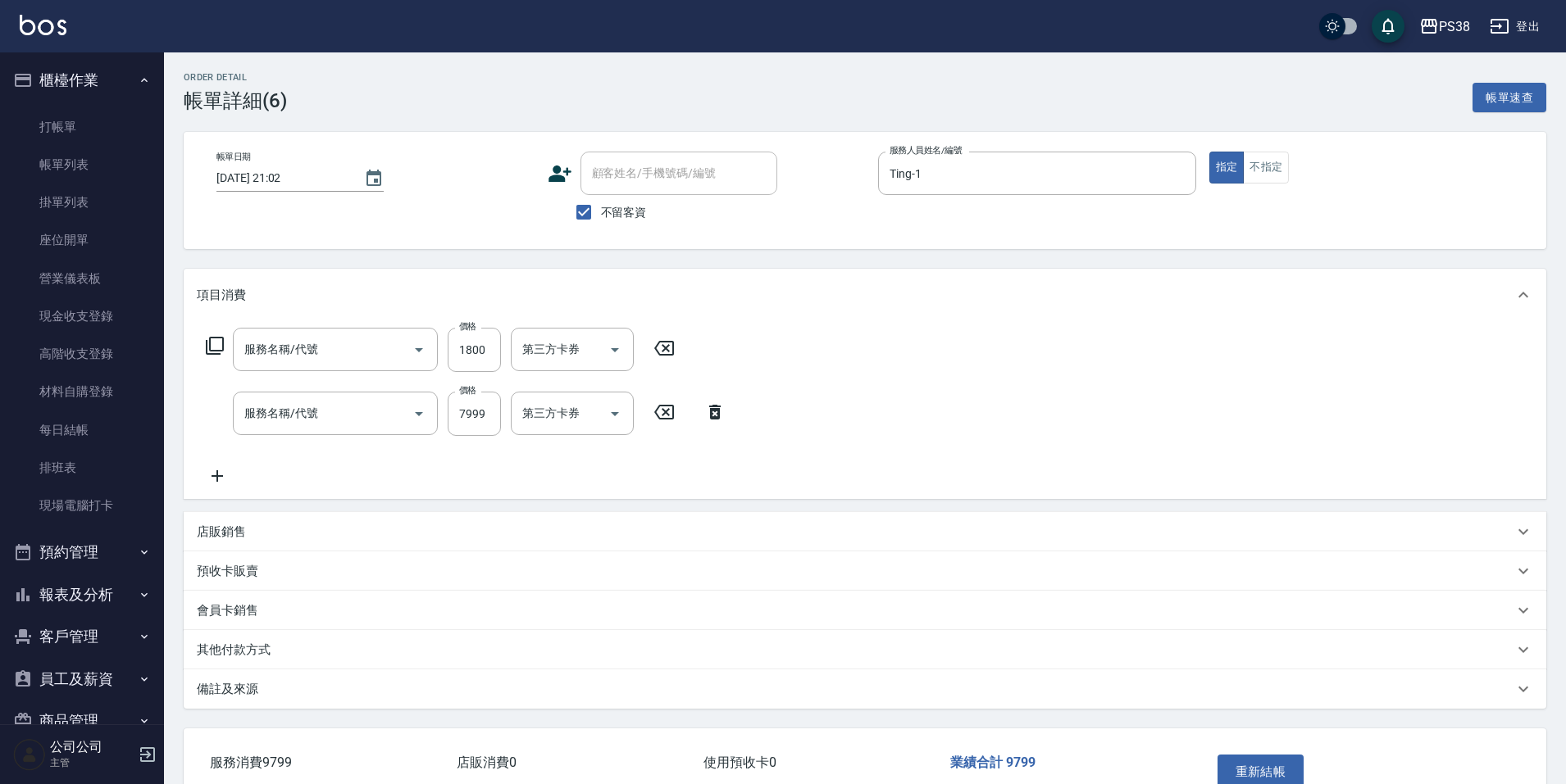
type input "極光(黑耀光)護髮(32000)"
type input "任意金額羽毛接髮(333)"
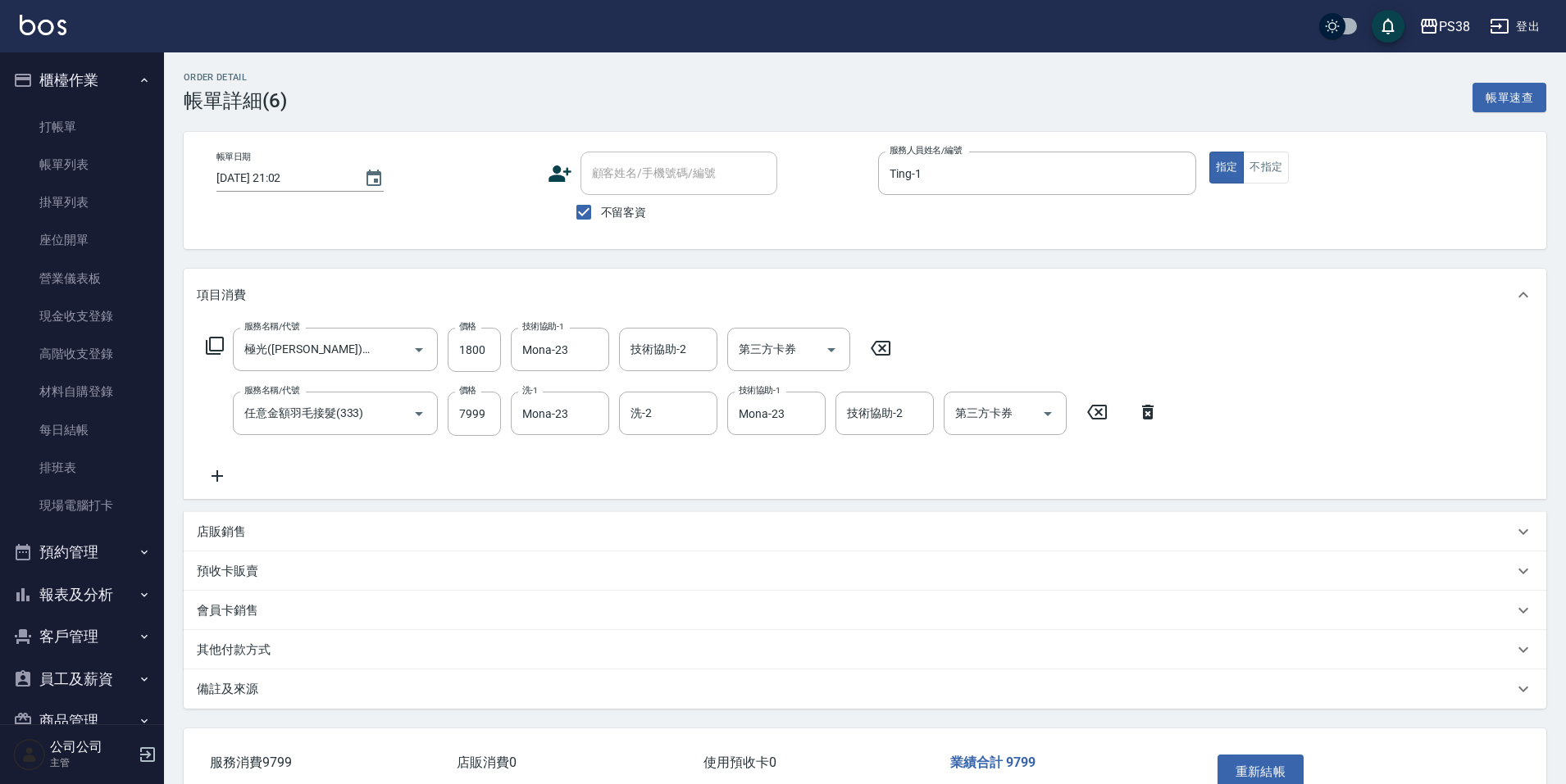
click at [218, 535] on p "店販銷售" at bounding box center [221, 532] width 49 height 17
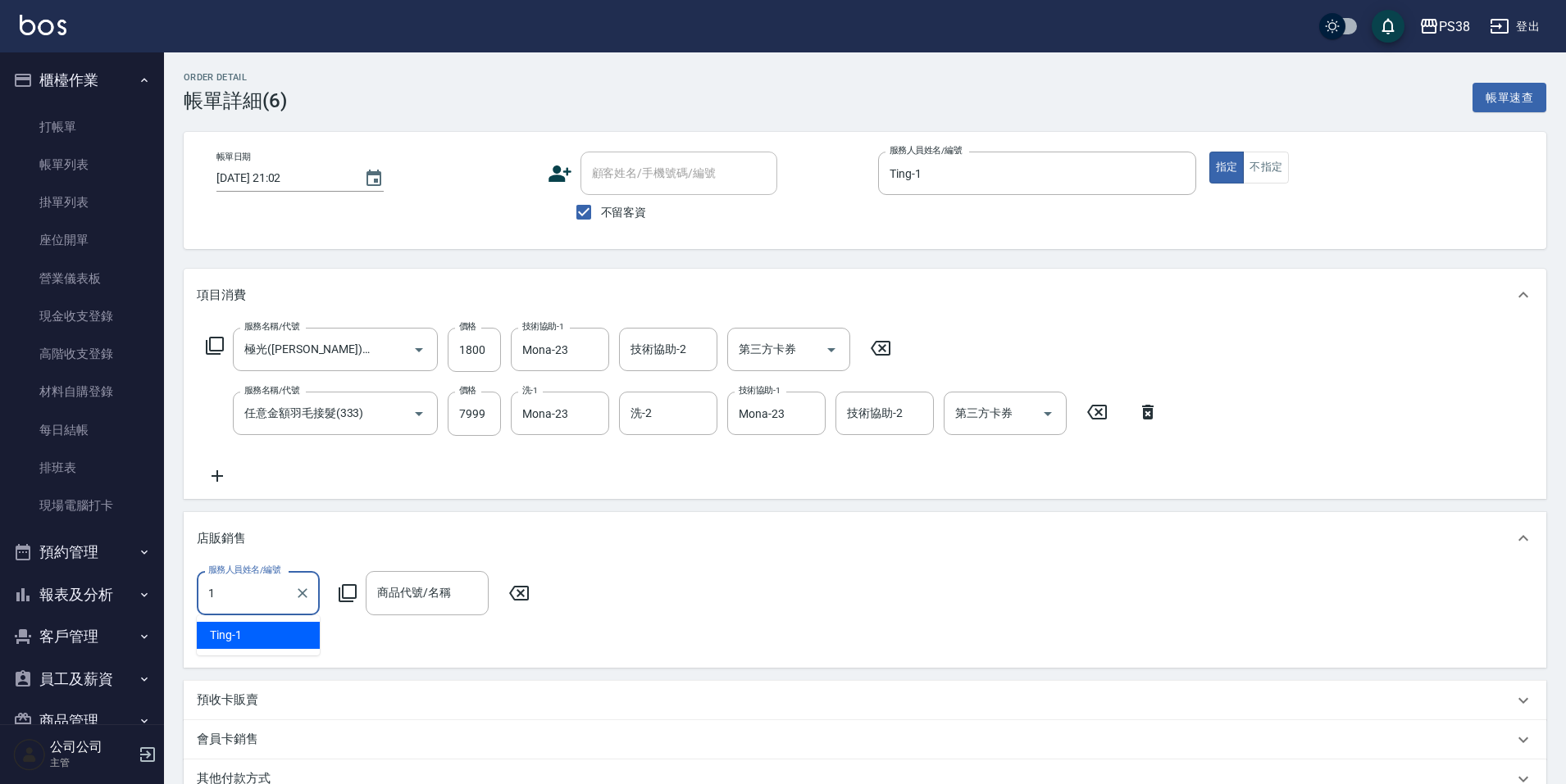
type input "Ting-1"
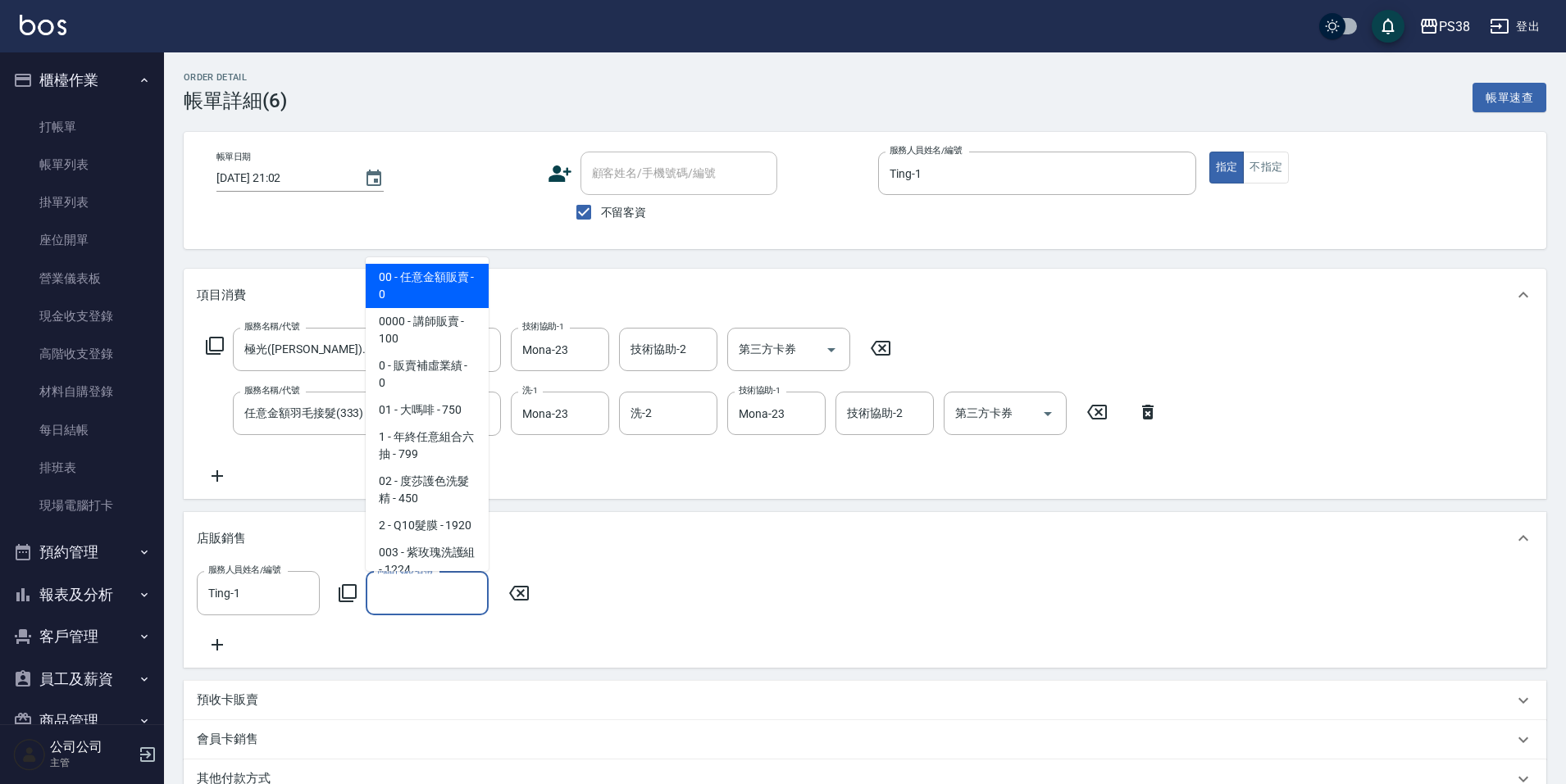
click at [431, 605] on input "商品代號/名稱" at bounding box center [427, 593] width 108 height 28
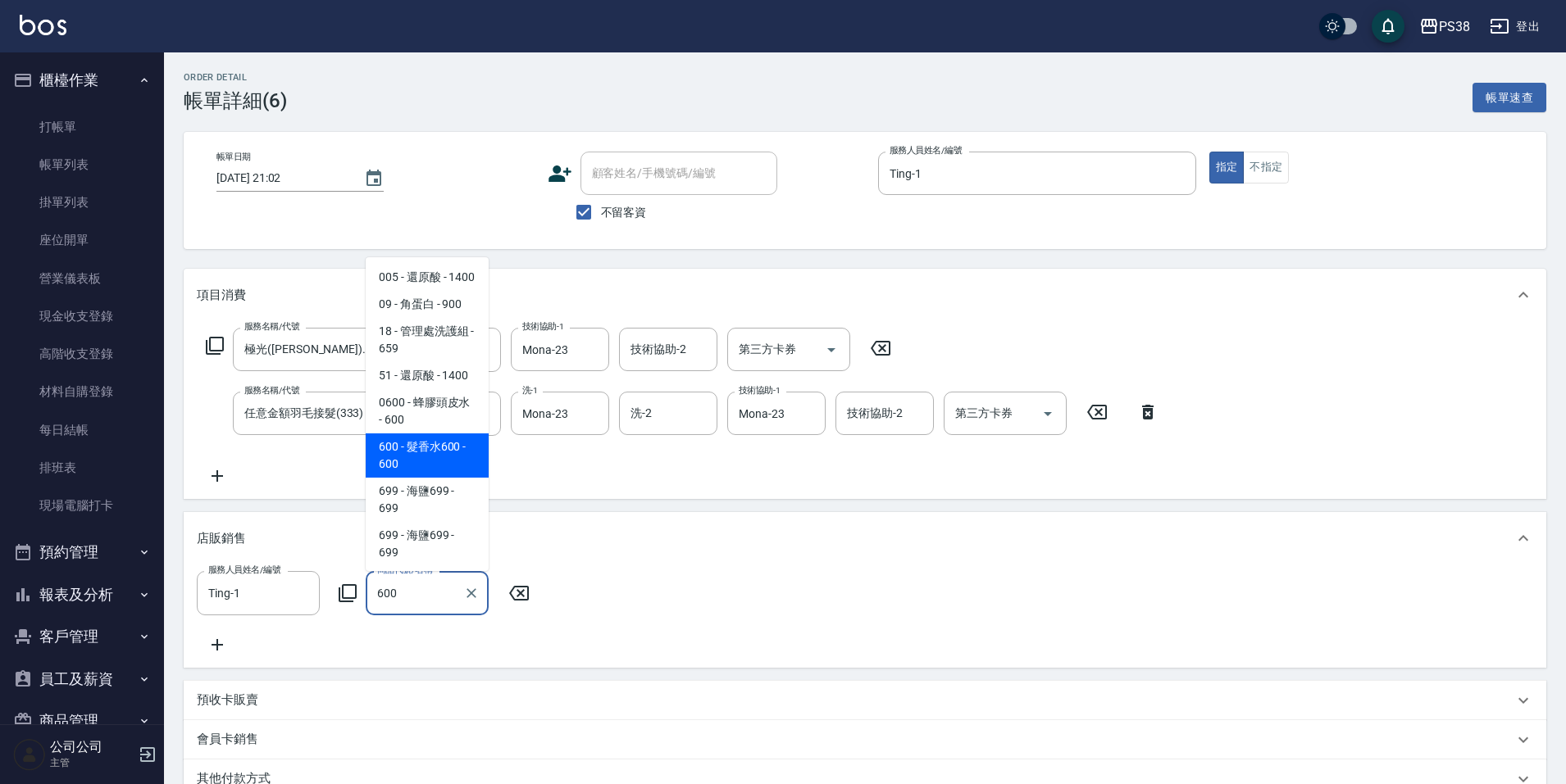
click at [420, 478] on span "600 - 髮香水600 - 600" at bounding box center [427, 455] width 123 height 44
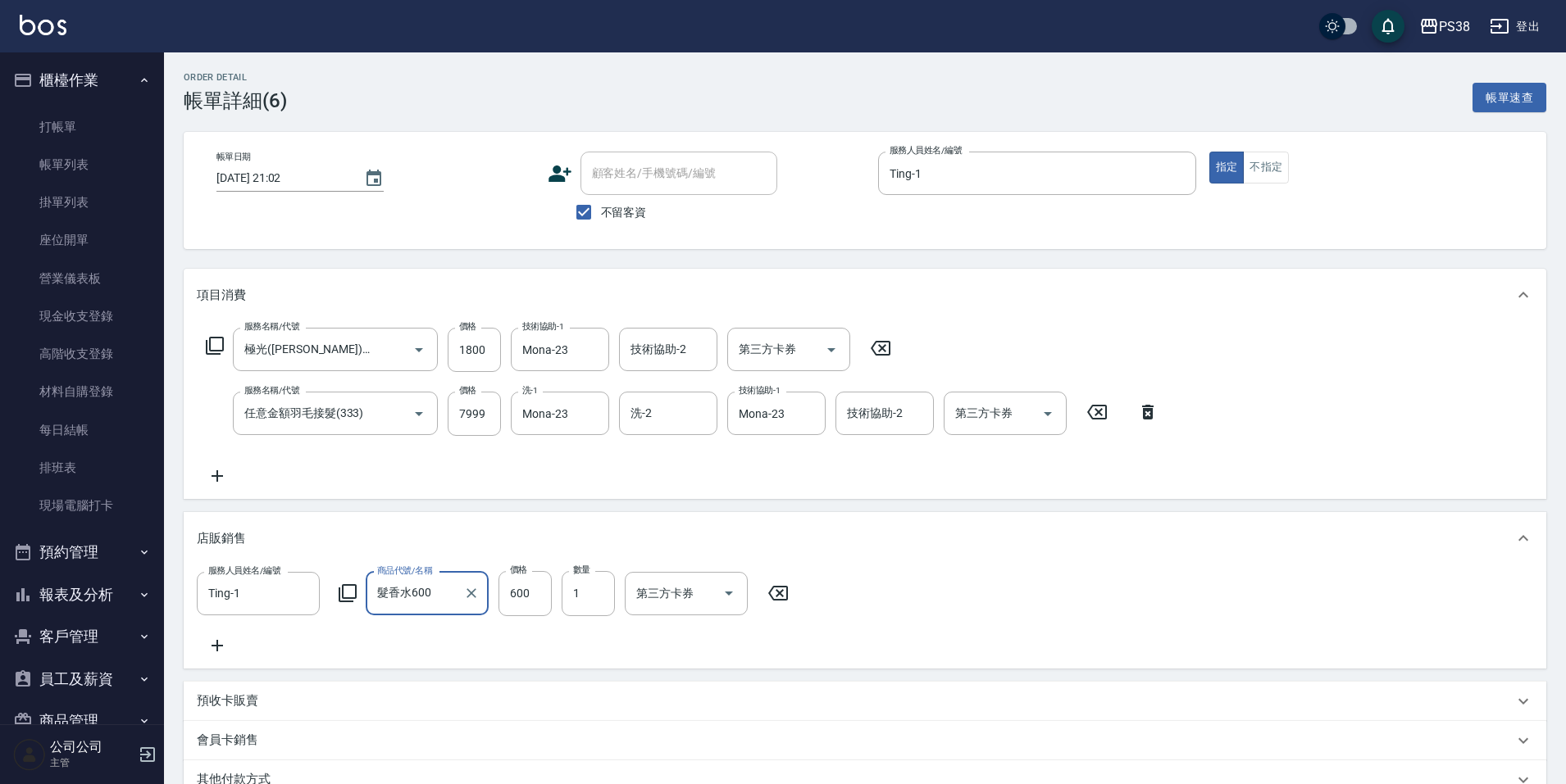
type input "髮香水600"
click at [561, 646] on div "服務人員姓名/編號 Ting-1 服務人員姓名/編號 商品代號/名稱 髮香水600 商品代號/名稱 價格 600 價格 數量 1 數量 第三方卡券 第三方卡券" at bounding box center [864, 613] width 1336 height 83
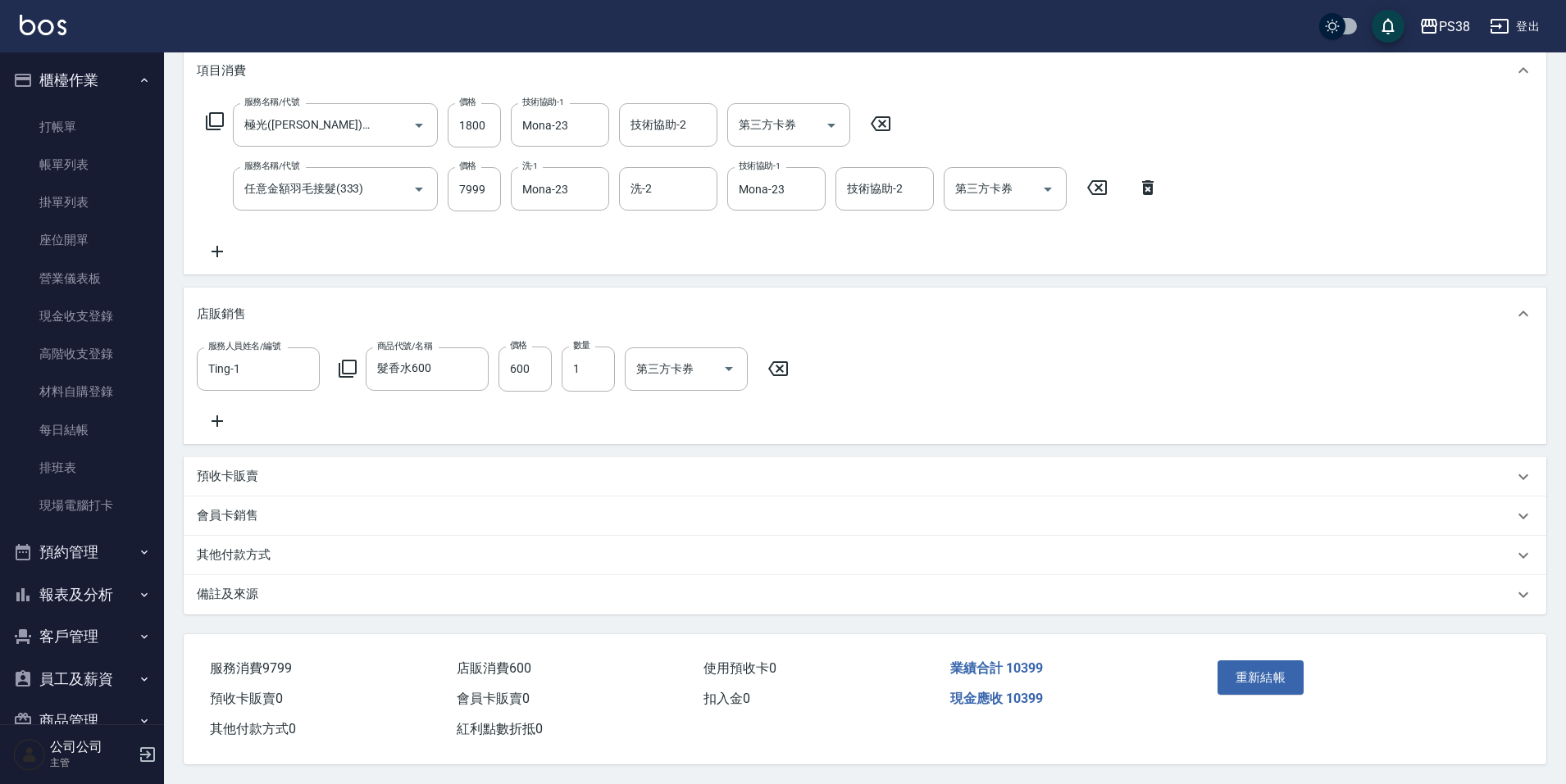
click at [1255, 674] on button "重新結帳" at bounding box center [1260, 677] width 87 height 34
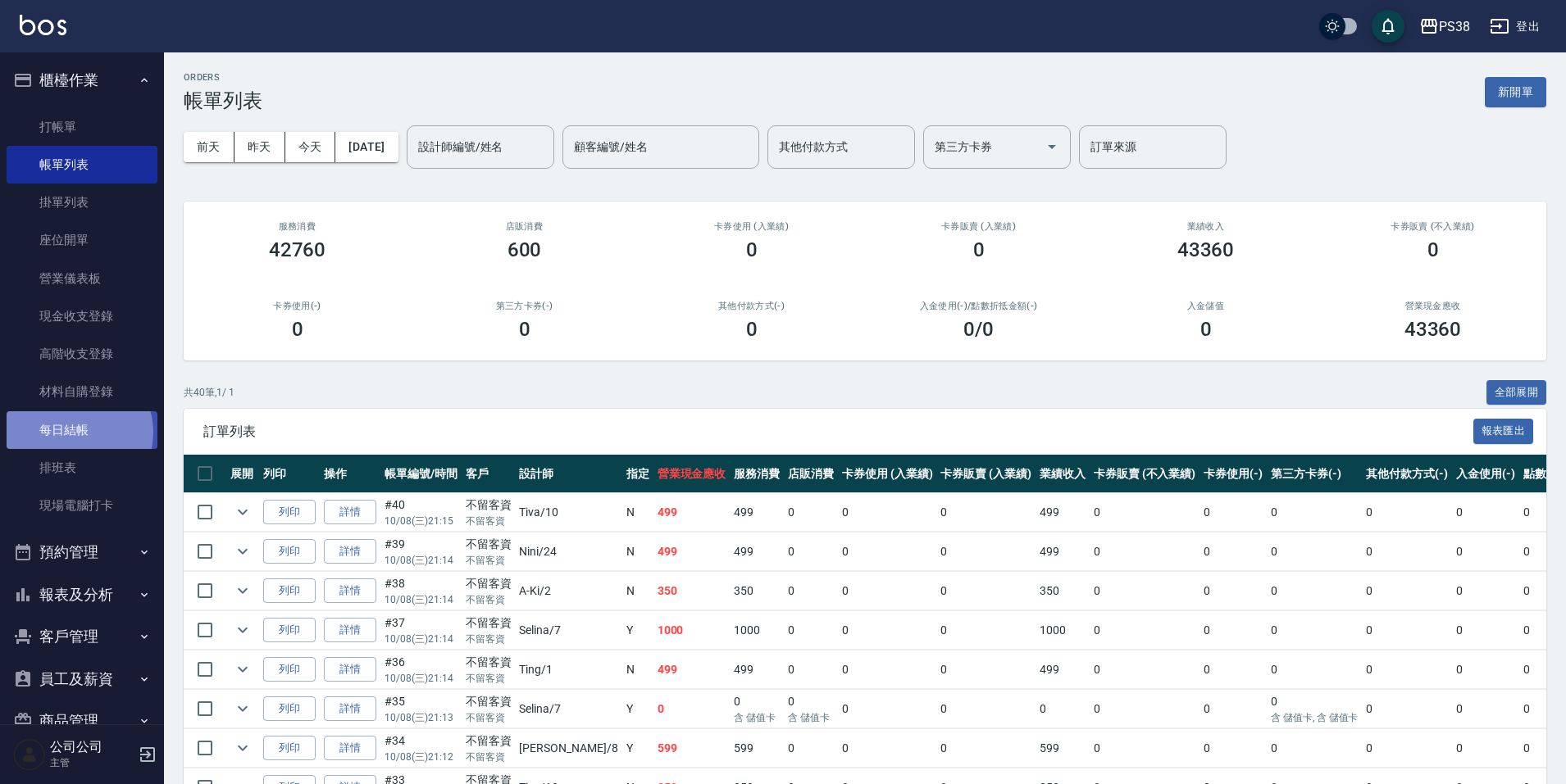
click at [76, 432] on link "每日結帳" at bounding box center [82, 429] width 151 height 37
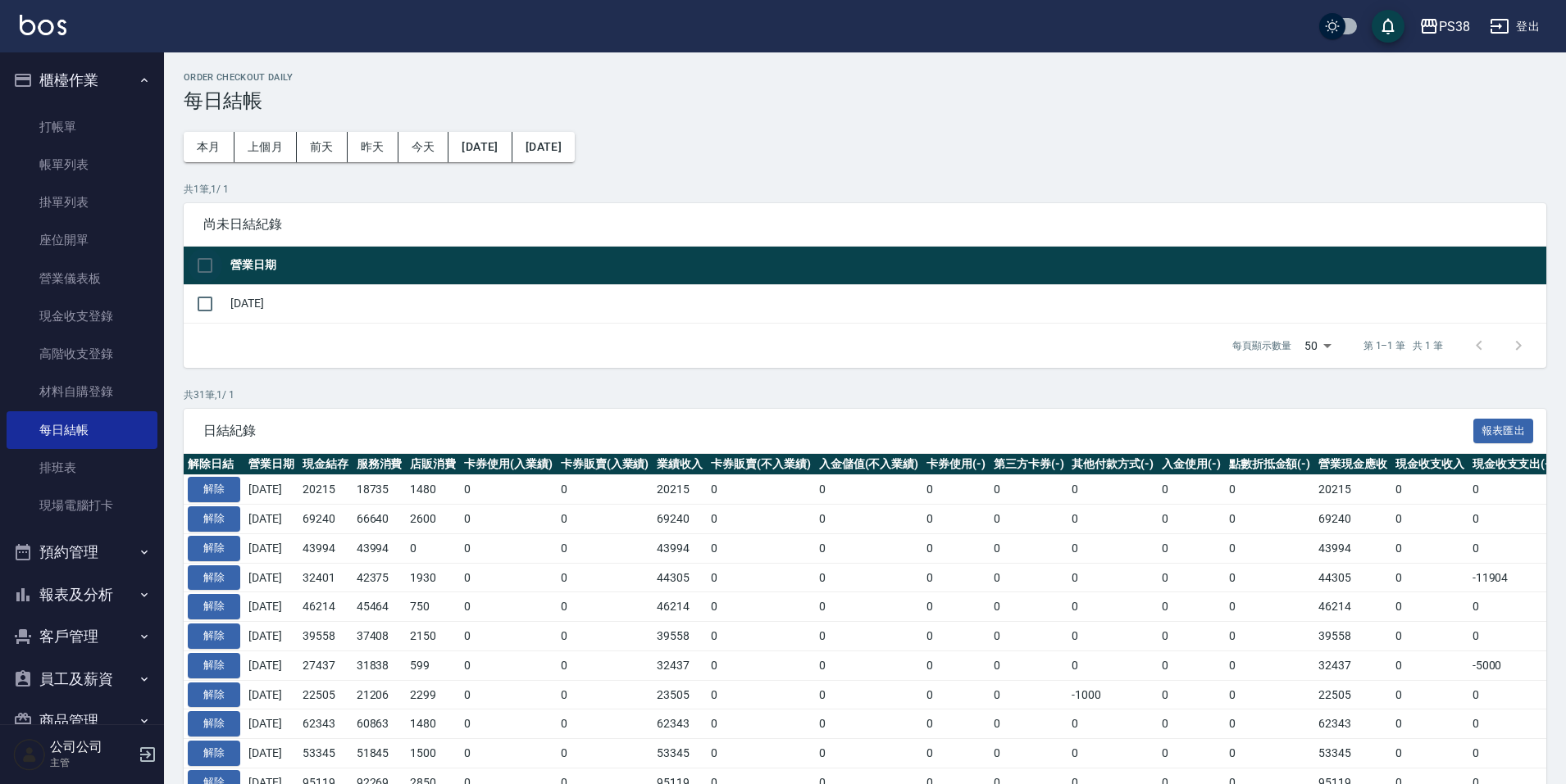
click at [208, 255] on input "checkbox" at bounding box center [204, 265] width 34 height 34
checkbox input "true"
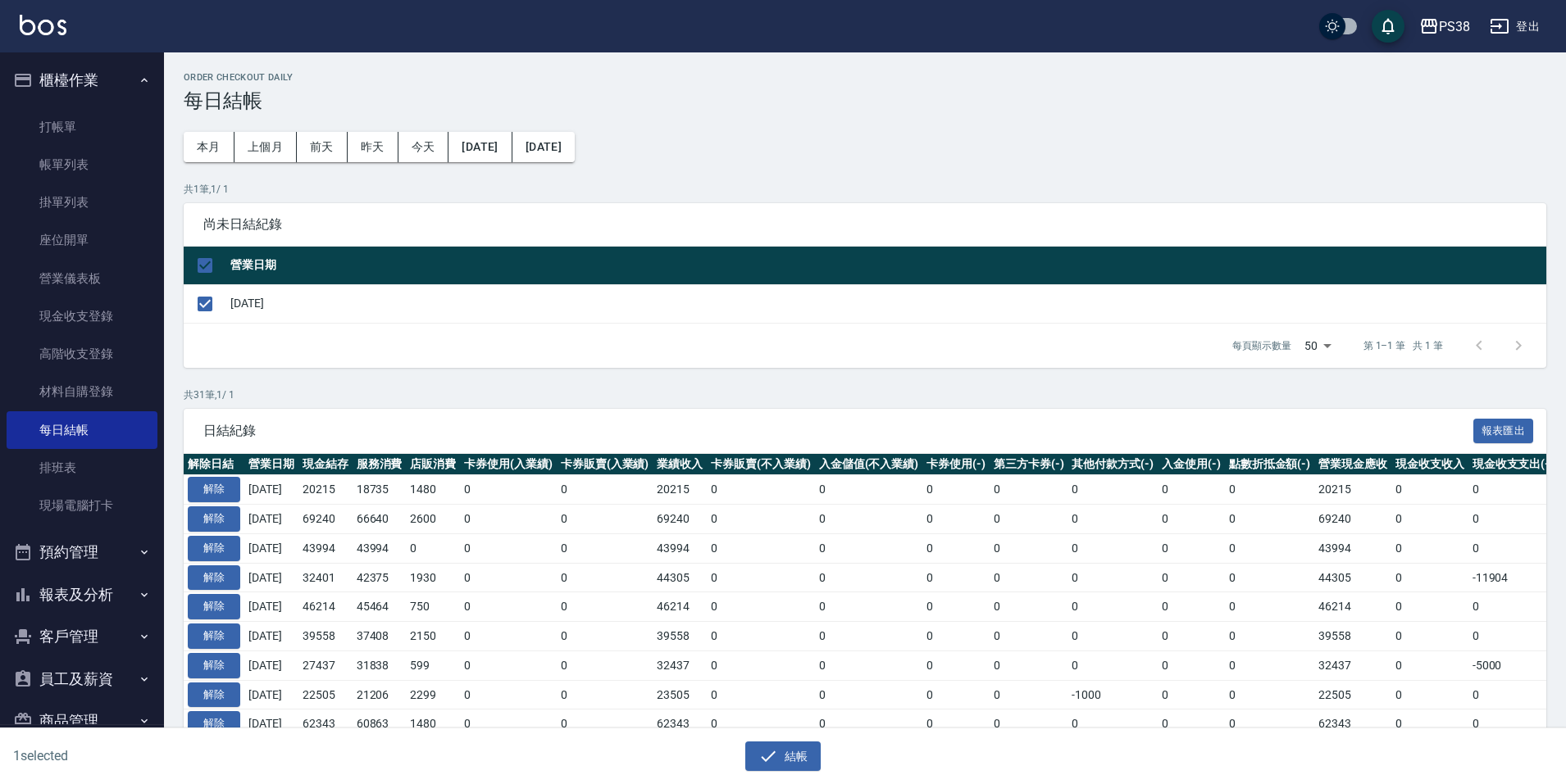
click at [777, 741] on div "結帳" at bounding box center [777, 750] width 776 height 43
click at [771, 742] on button "結帳" at bounding box center [783, 757] width 77 height 30
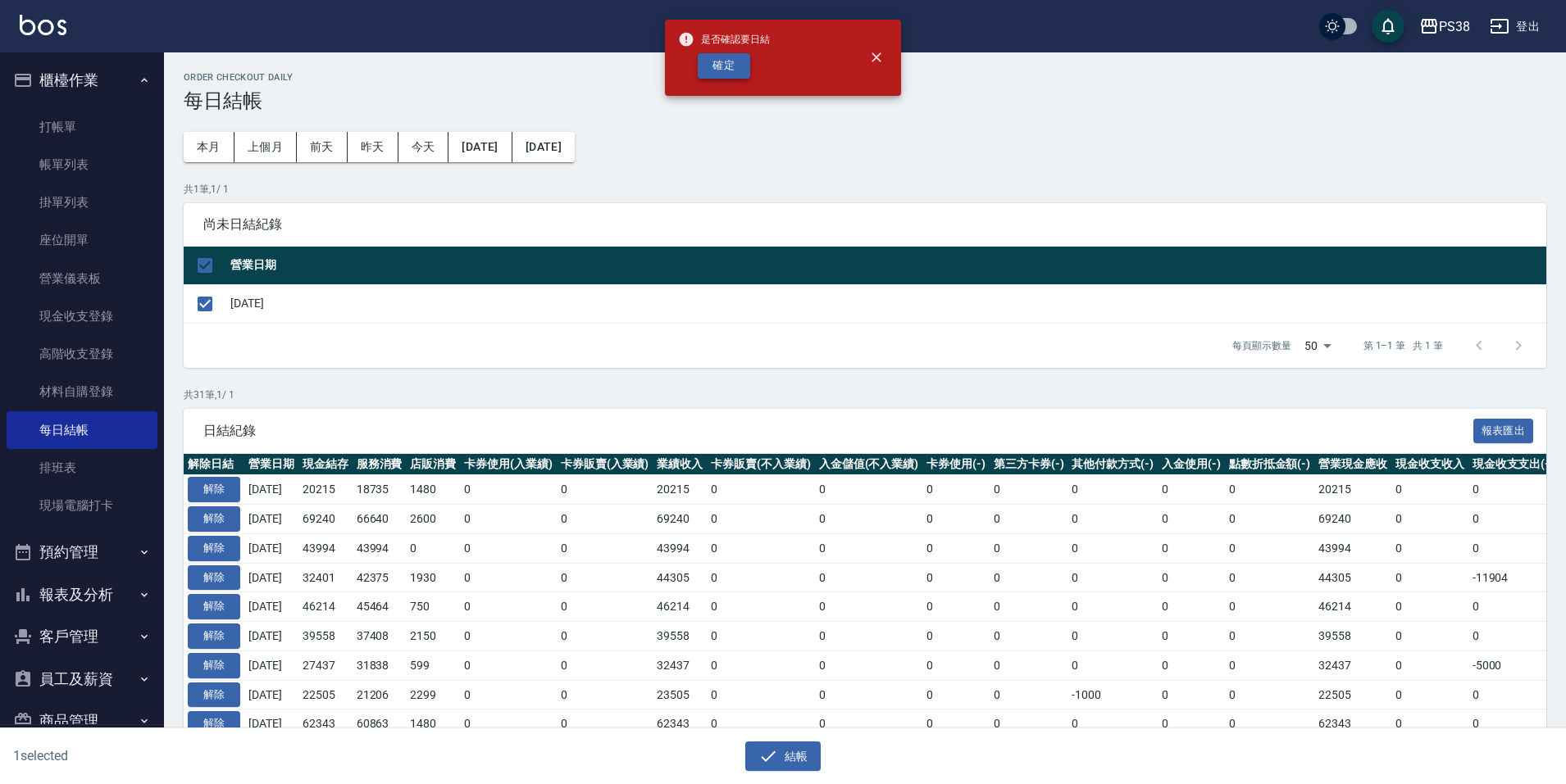
click at [713, 68] on button "確定" at bounding box center [723, 66] width 52 height 26
checkbox input "false"
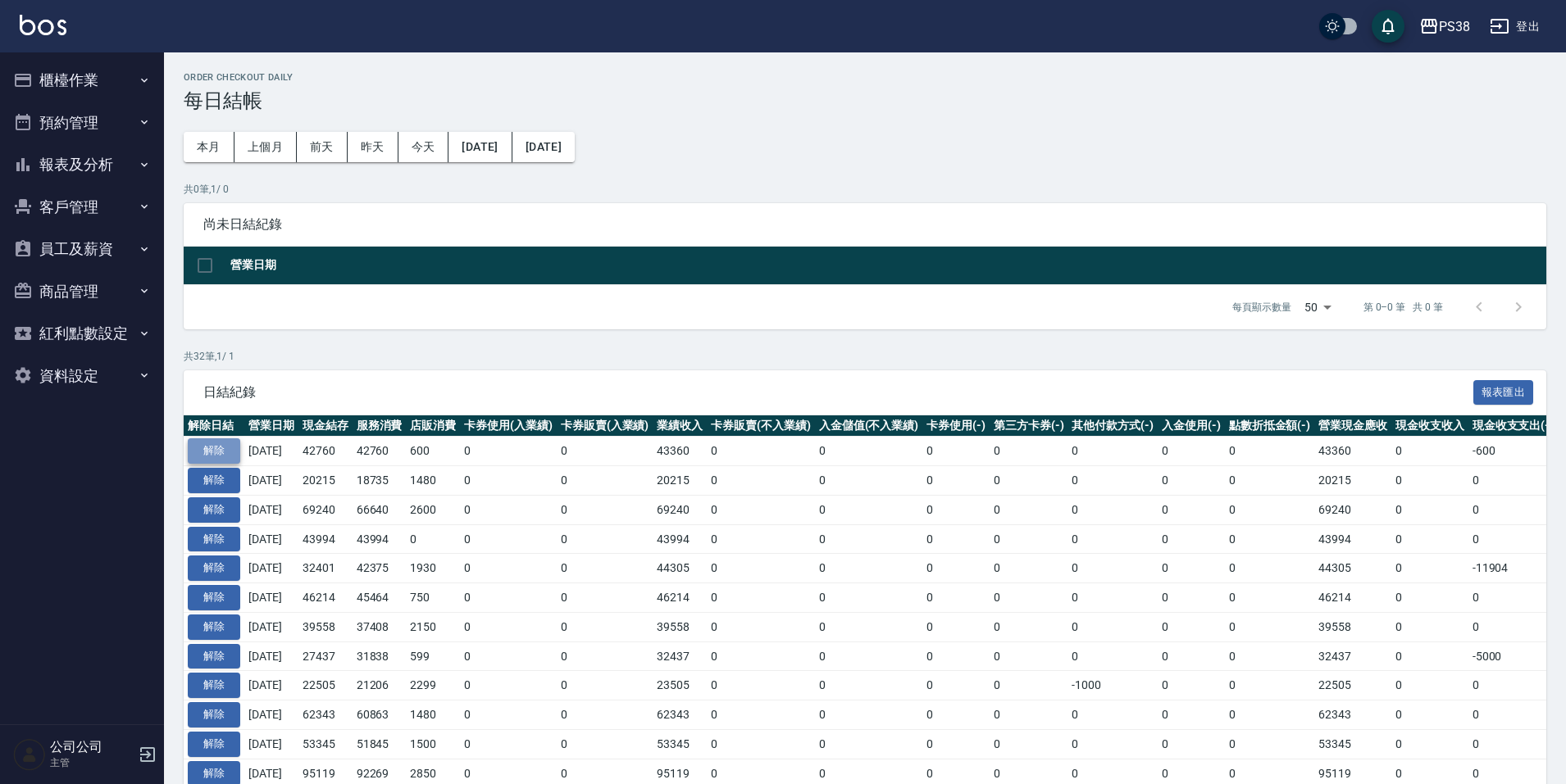
click at [206, 452] on button "解除" at bounding box center [213, 451] width 52 height 26
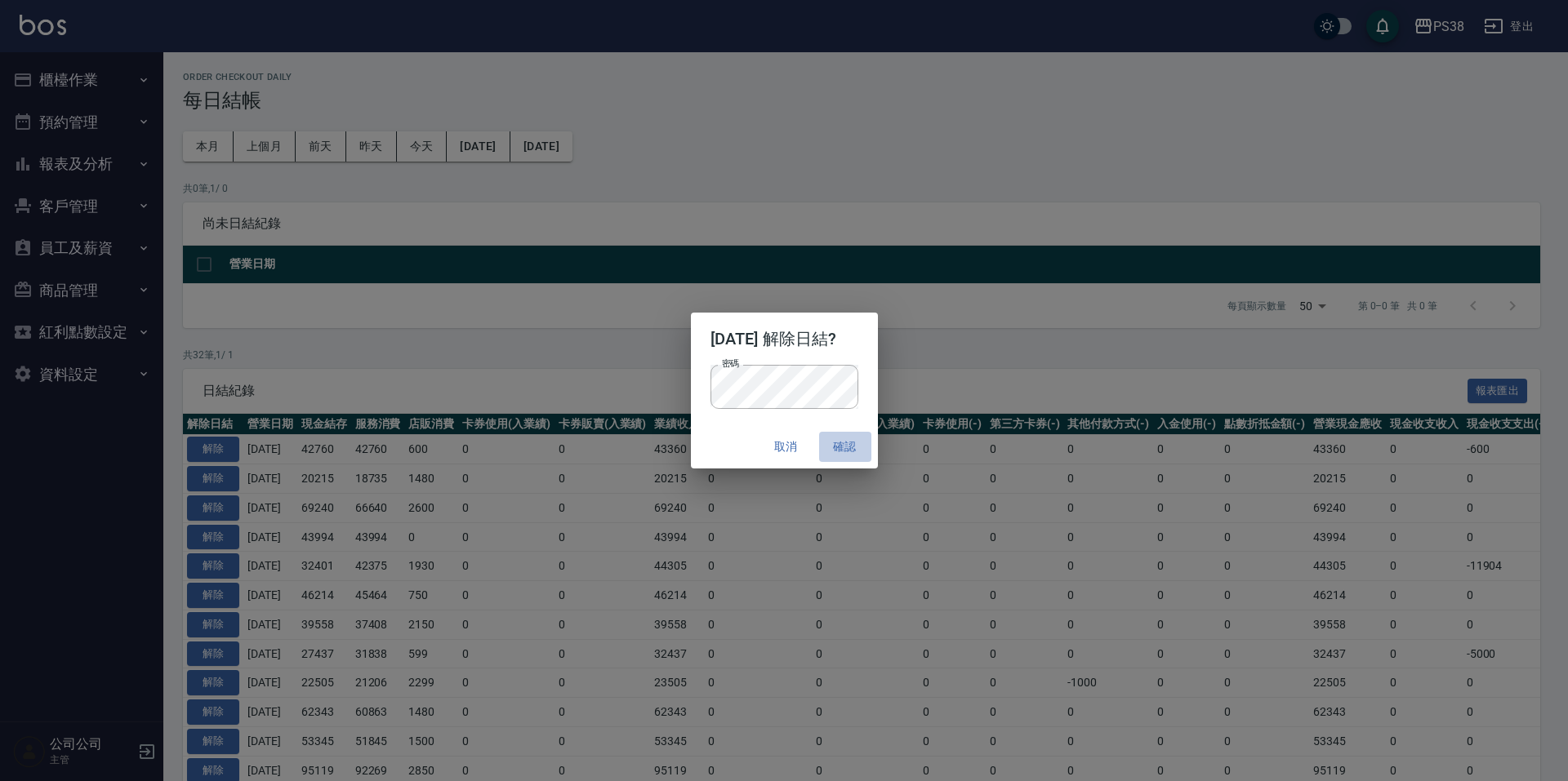
click at [852, 455] on button "確認" at bounding box center [845, 447] width 52 height 30
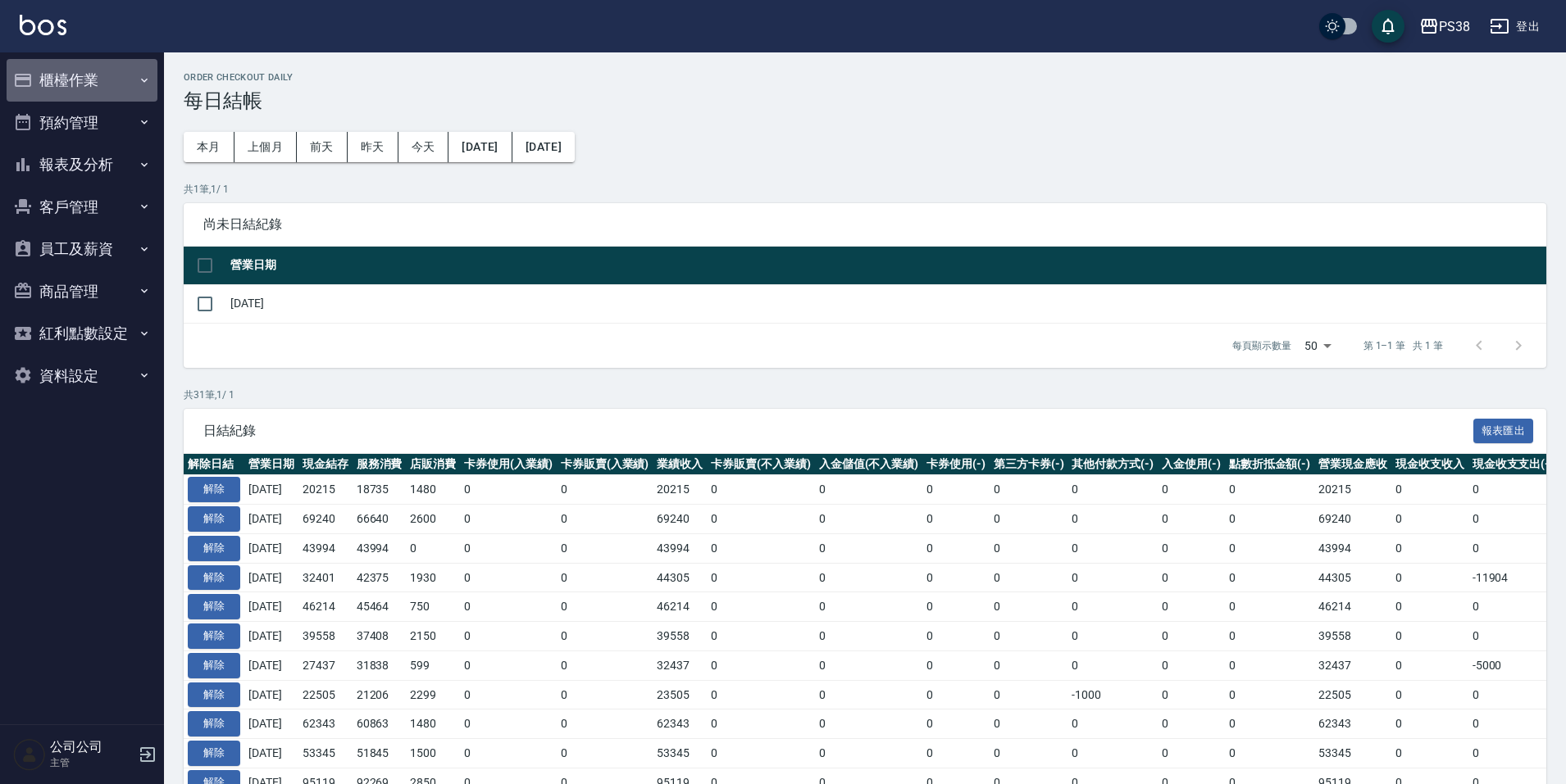
click at [127, 77] on button "櫃檯作業" at bounding box center [82, 80] width 151 height 42
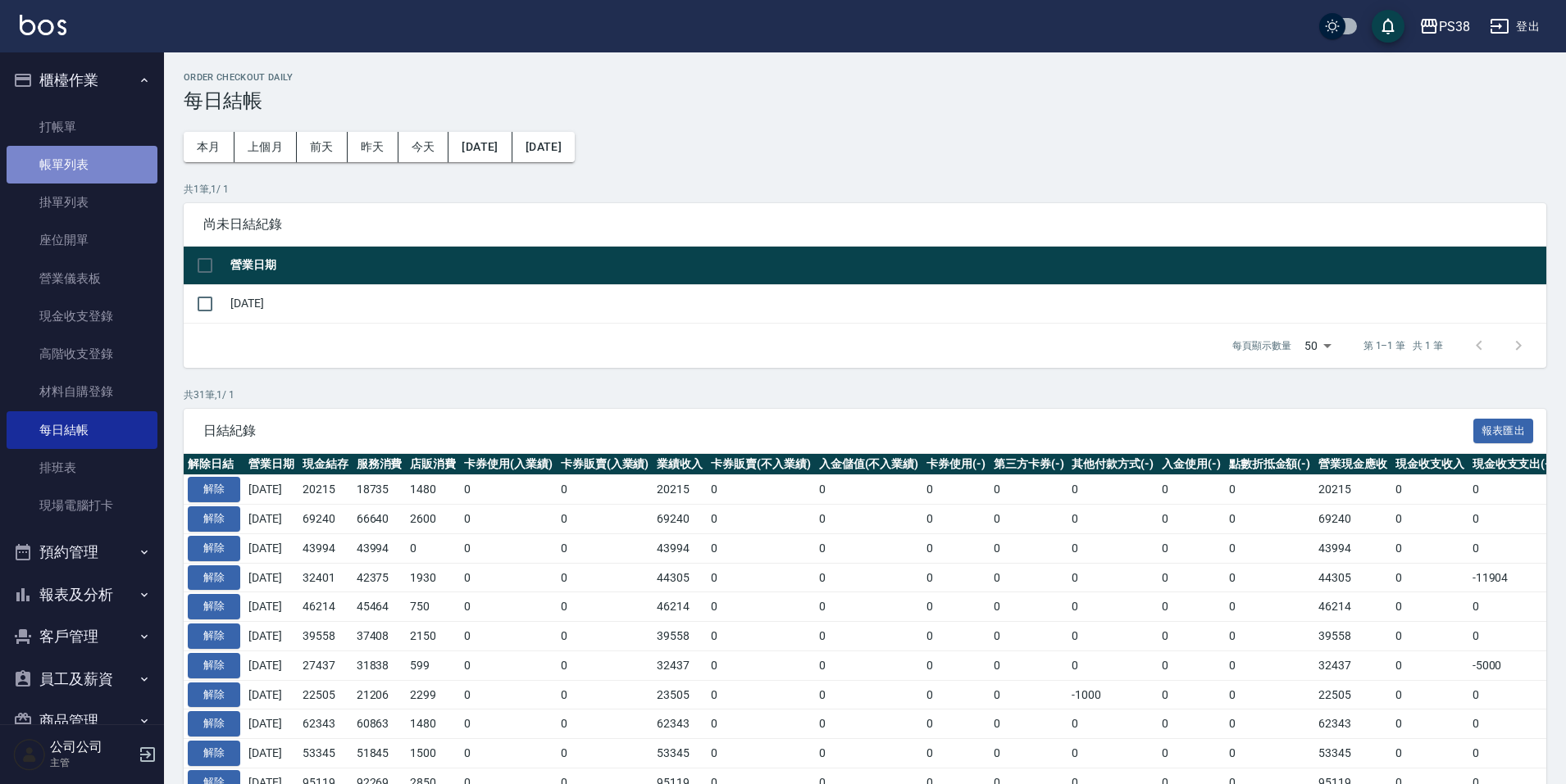
click at [87, 157] on link "帳單列表" at bounding box center [82, 164] width 151 height 37
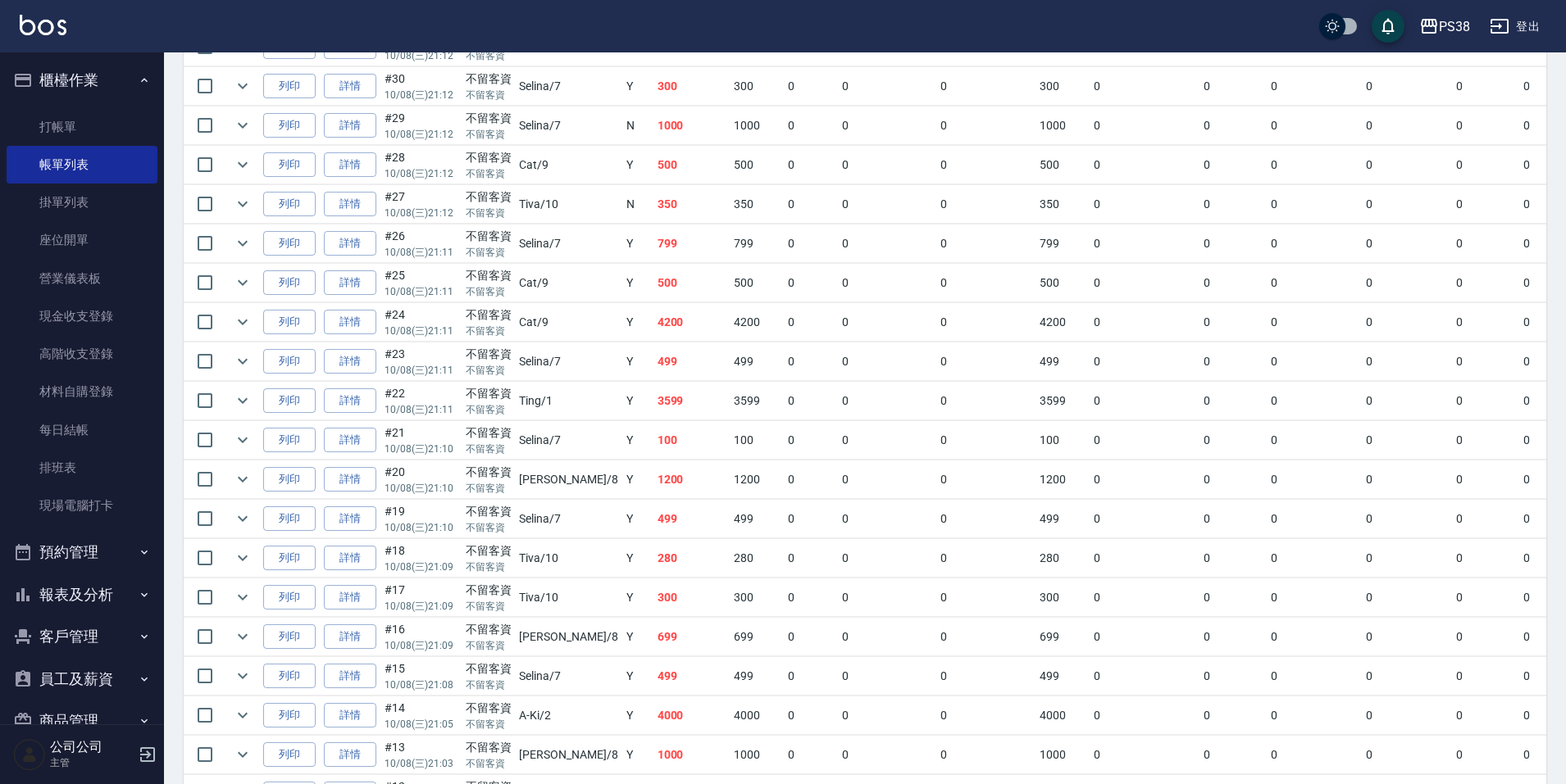
scroll to position [1148, 0]
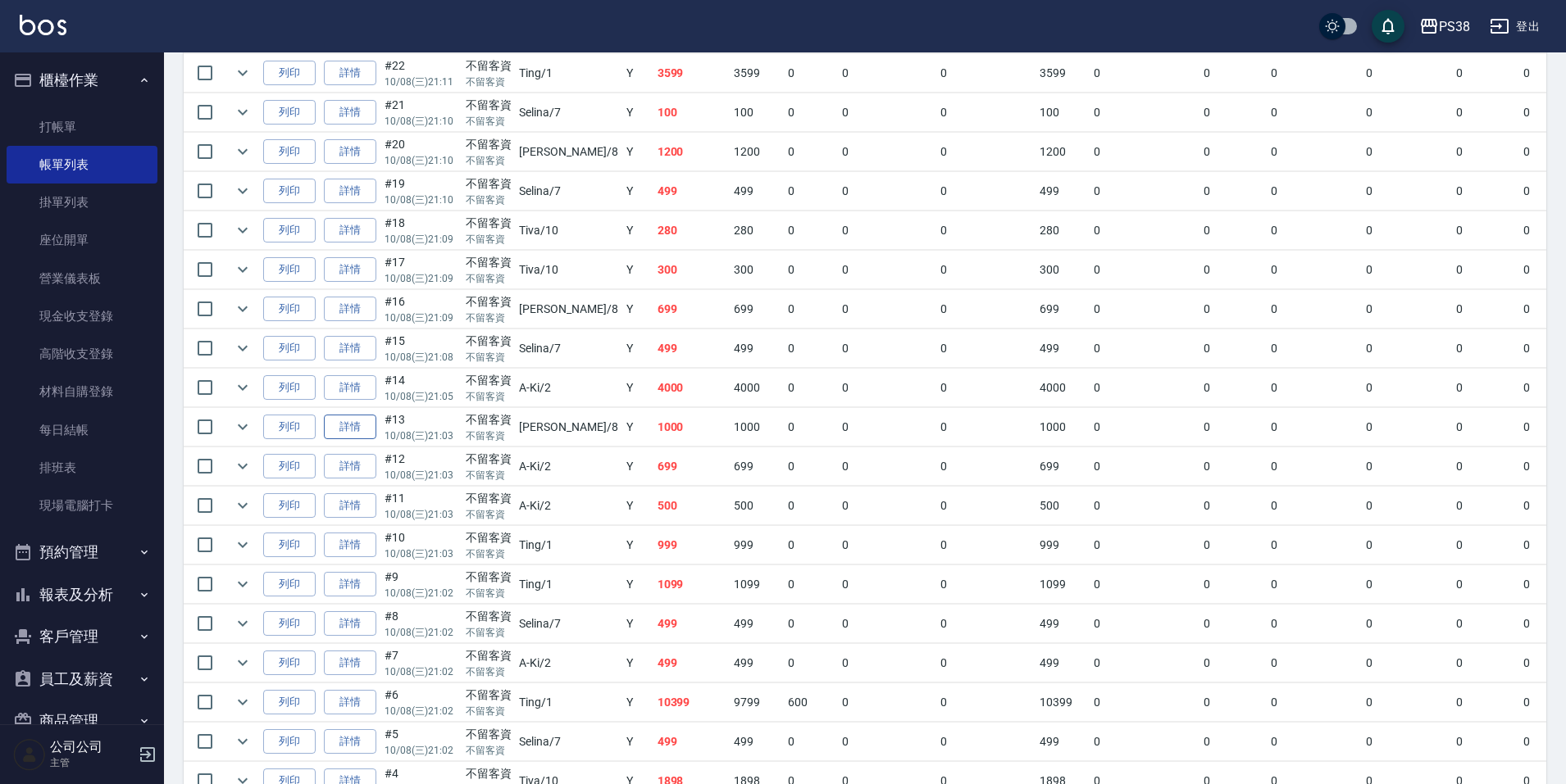
click at [357, 430] on link "詳情" at bounding box center [350, 427] width 52 height 26
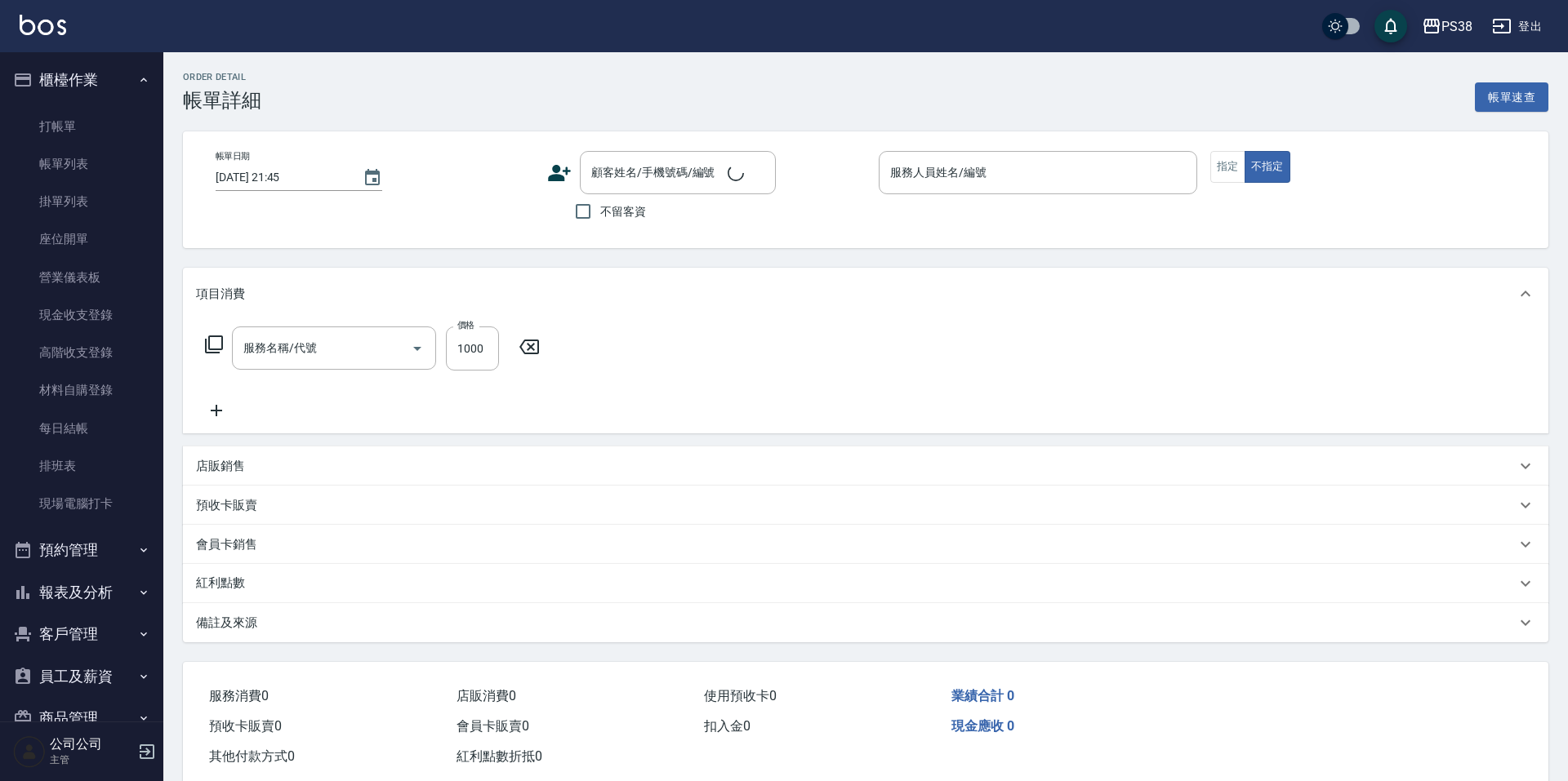
type input "[DATE] 21:03"
checkbox input "true"
type input "mika-8"
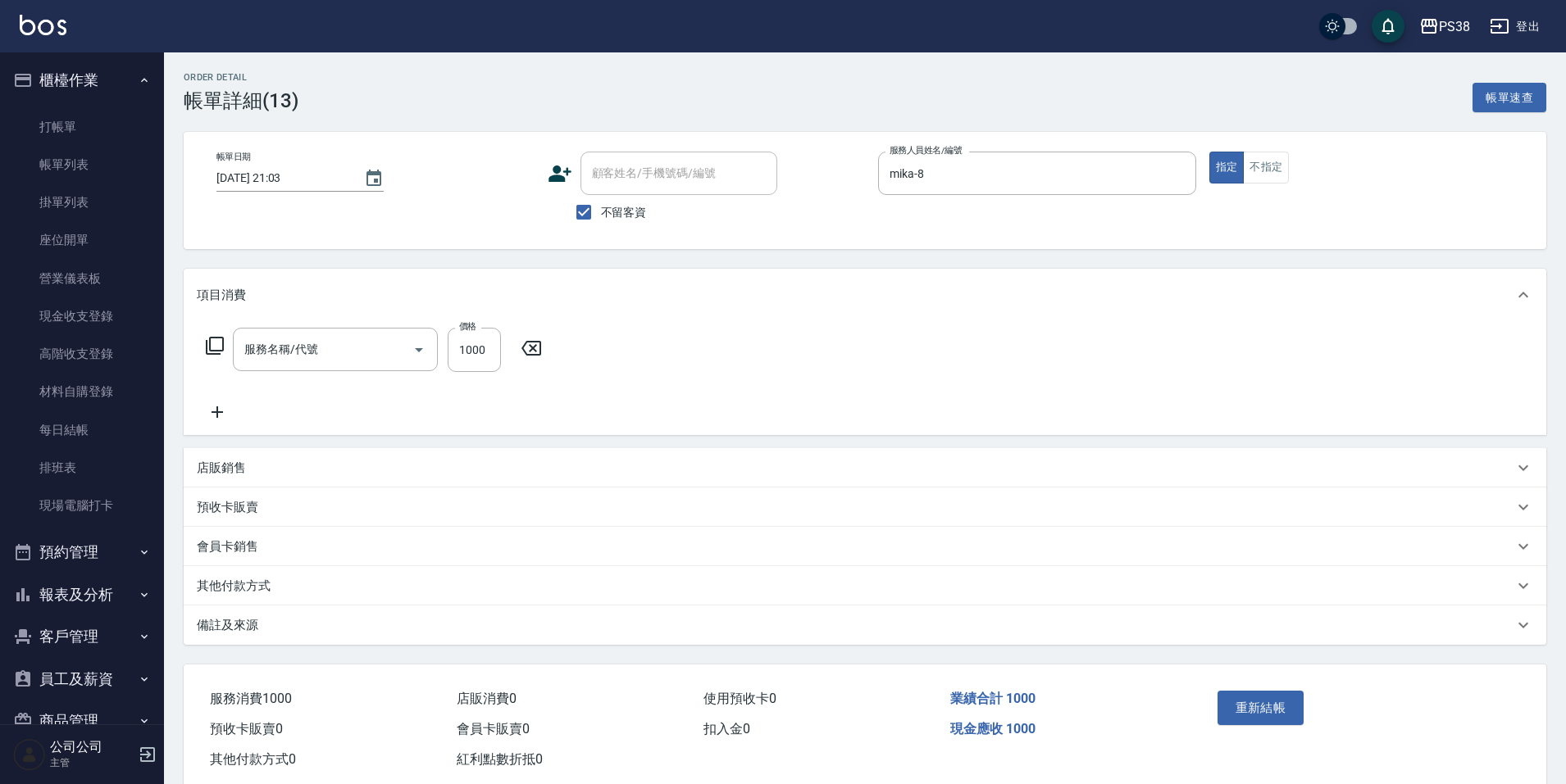
type input "spa999(0999)"
click at [837, 346] on icon "Open" at bounding box center [832, 350] width 20 height 20
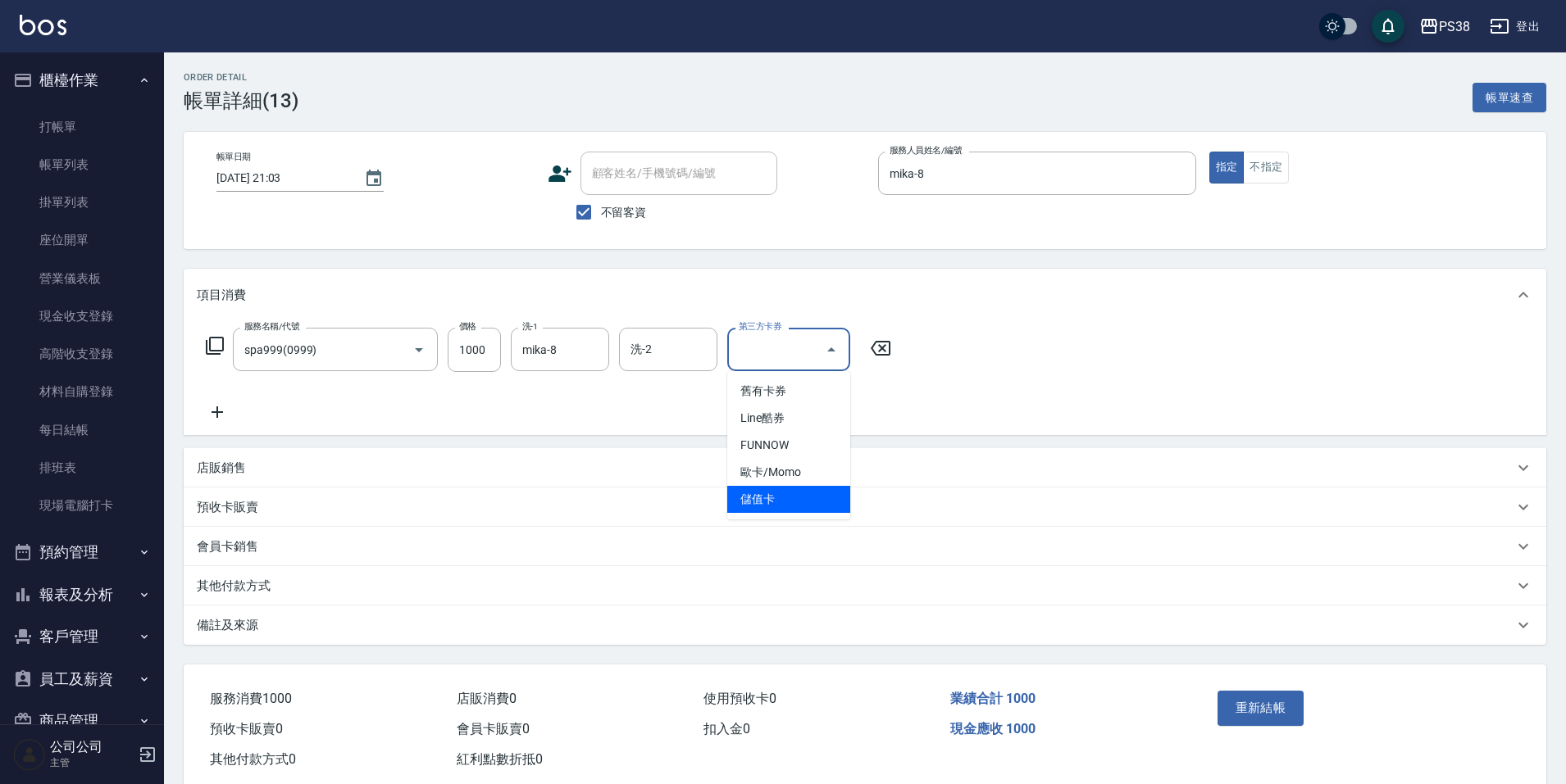
click at [783, 499] on span "儲值卡" at bounding box center [788, 499] width 123 height 27
type input "儲值卡"
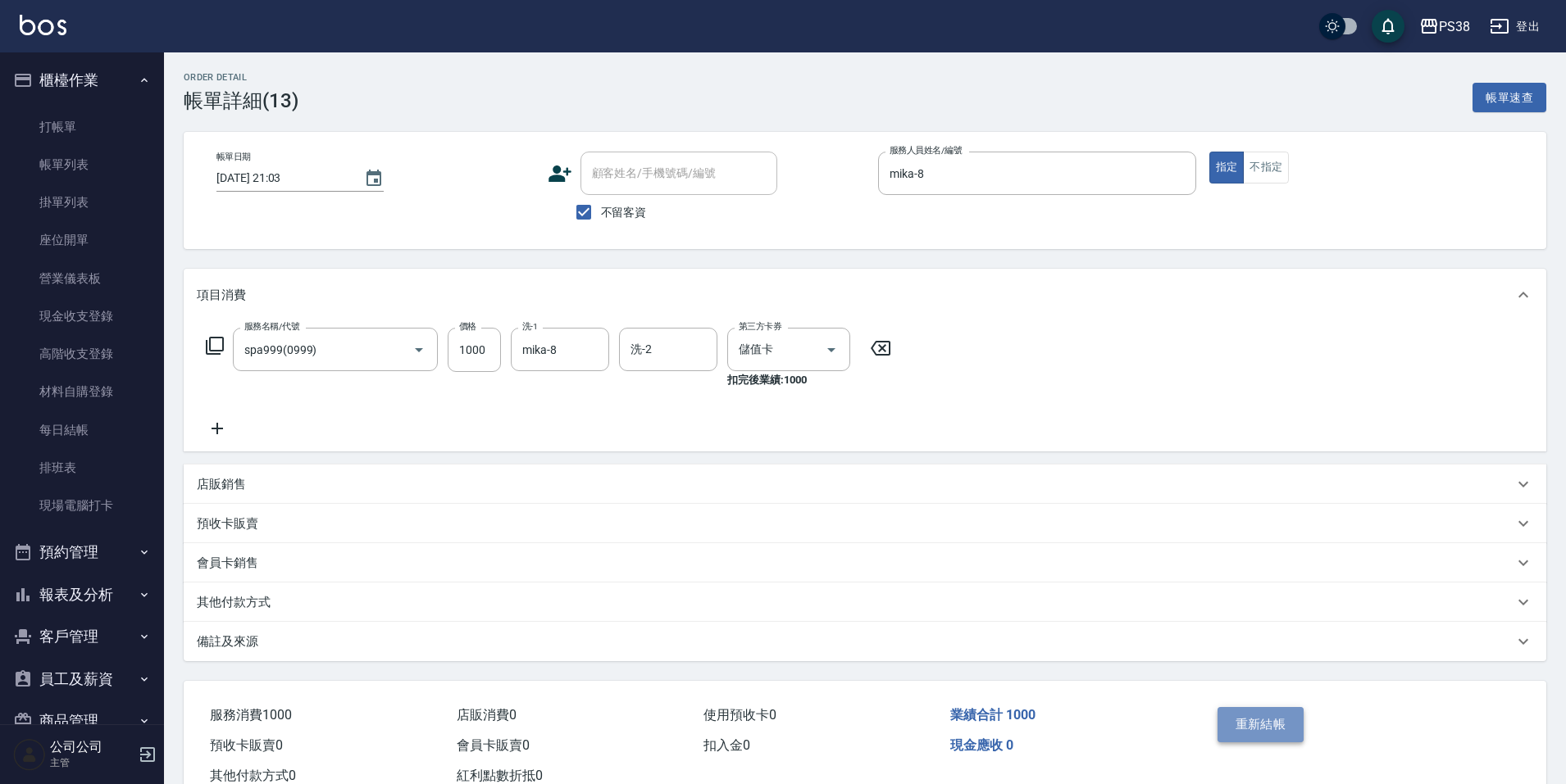
click at [1288, 722] on button "重新結帳" at bounding box center [1260, 724] width 87 height 34
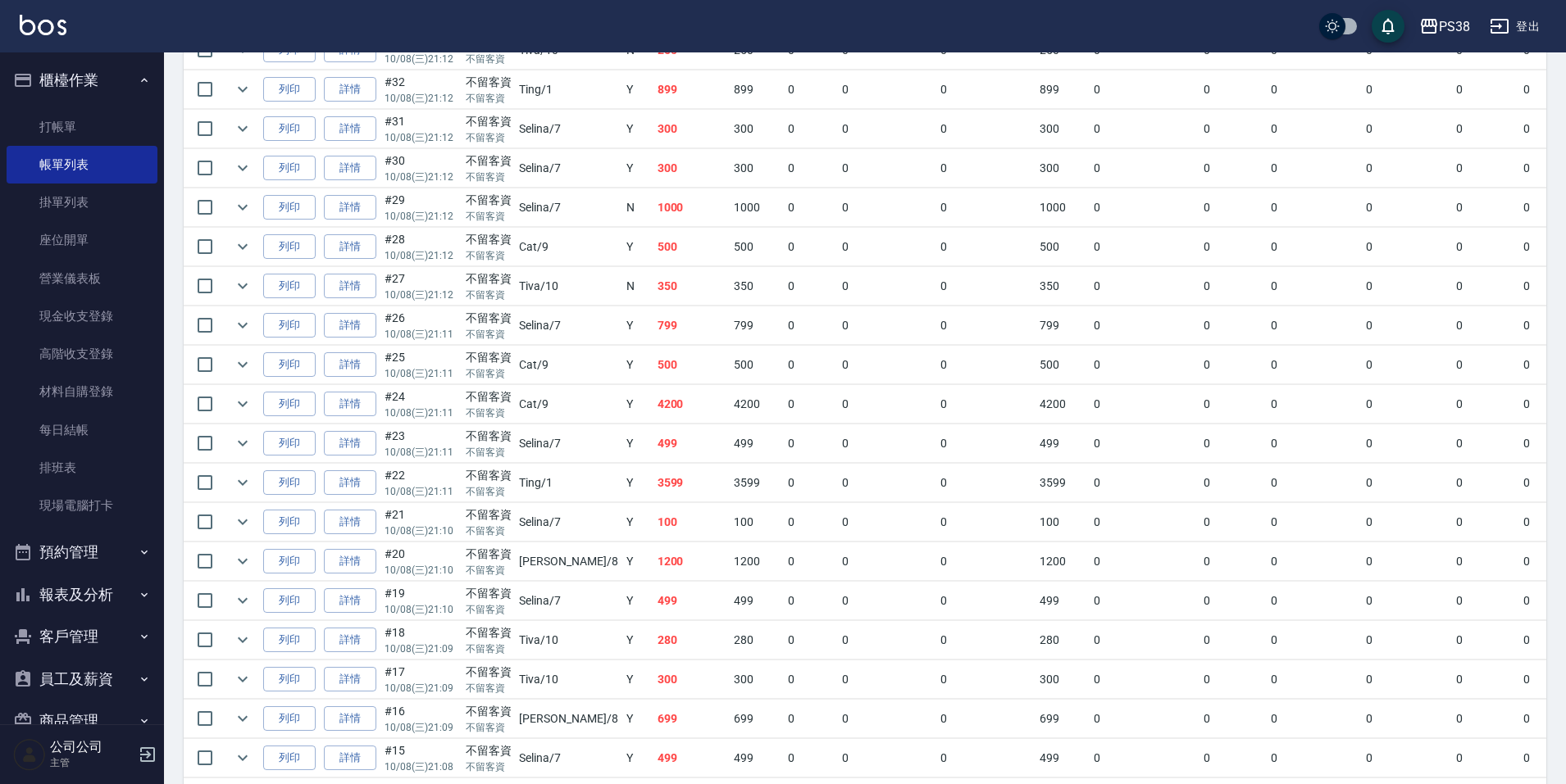
scroll to position [820, 0]
click at [365, 626] on link "詳情" at bounding box center [350, 637] width 52 height 26
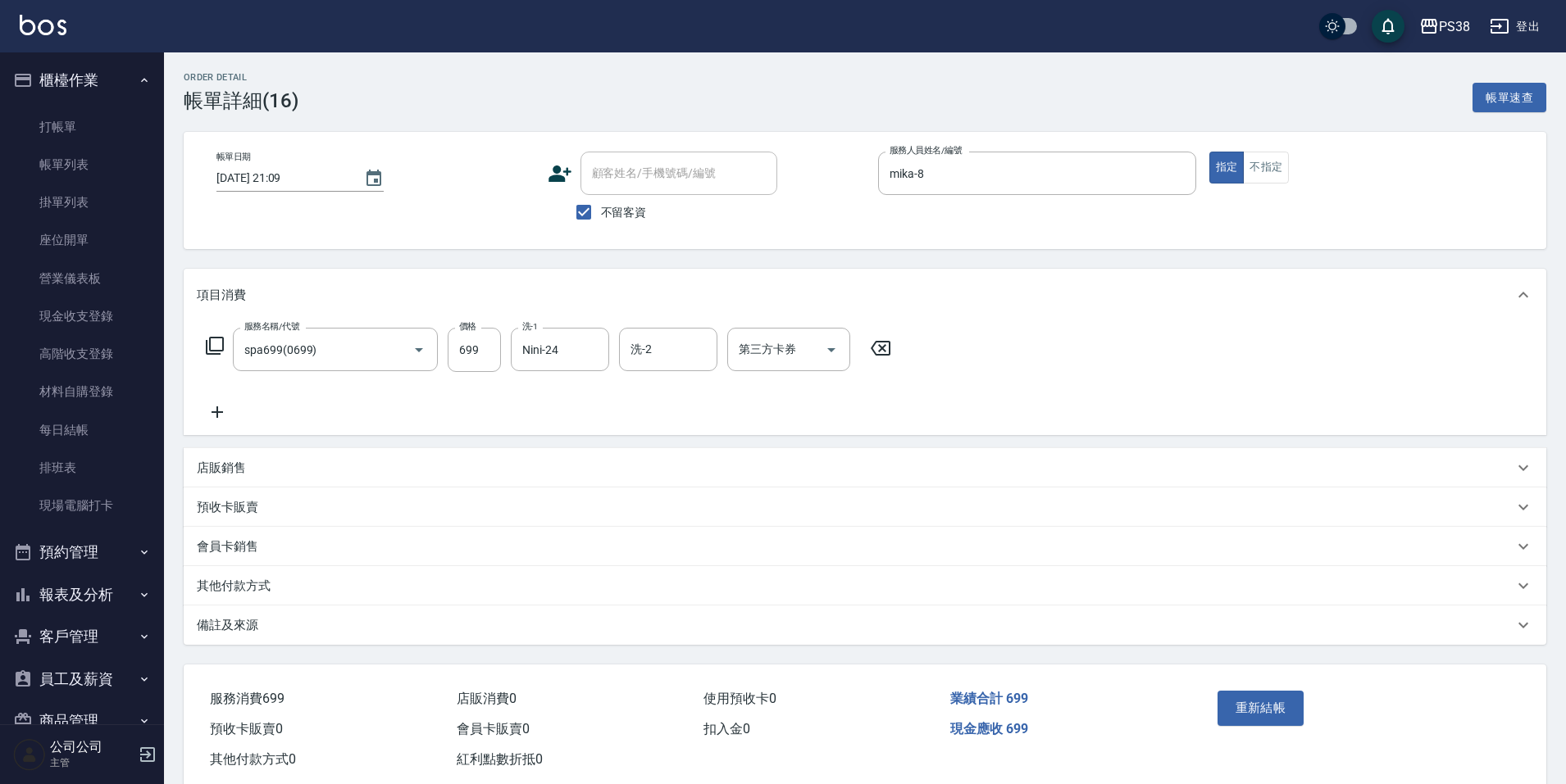
type input "[DATE] 21:09"
checkbox input "true"
type input "mika-8"
type input "spa699(0699)"
click at [840, 346] on icon "Open" at bounding box center [832, 350] width 20 height 20
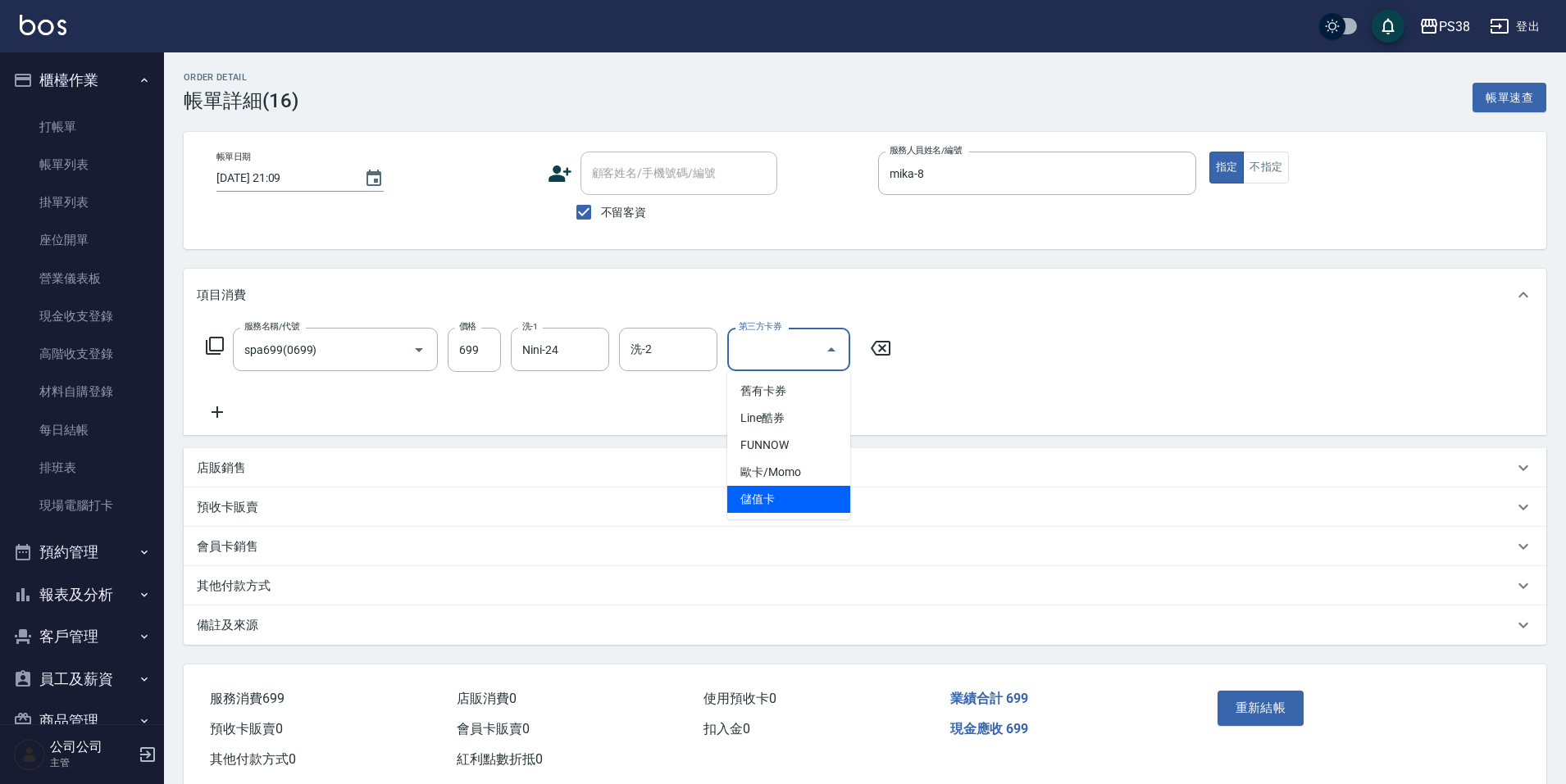
click at [803, 508] on span "儲值卡" at bounding box center [788, 499] width 123 height 27
type input "儲值卡"
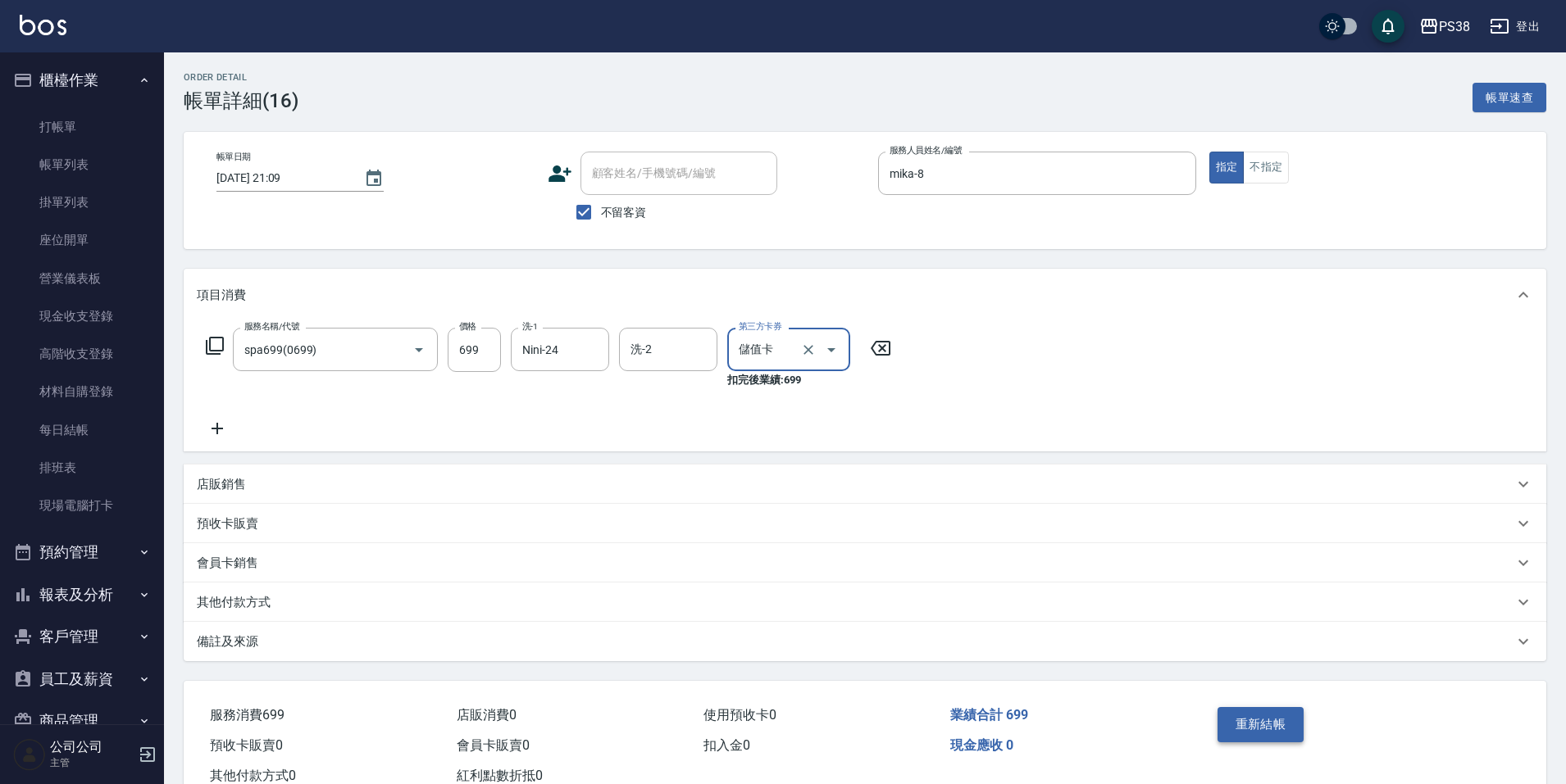
click at [1243, 713] on button "重新結帳" at bounding box center [1260, 724] width 87 height 34
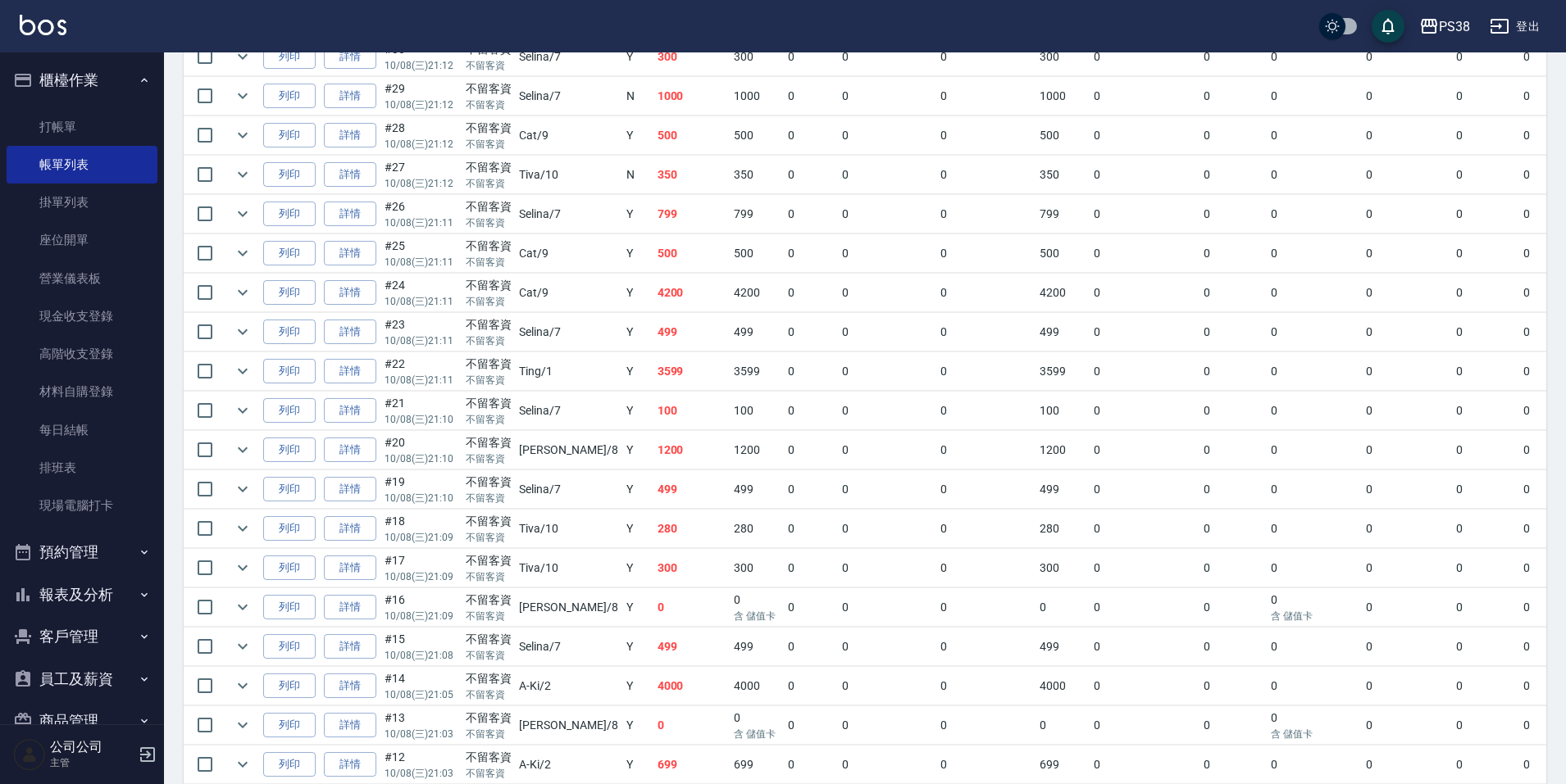
scroll to position [820, 0]
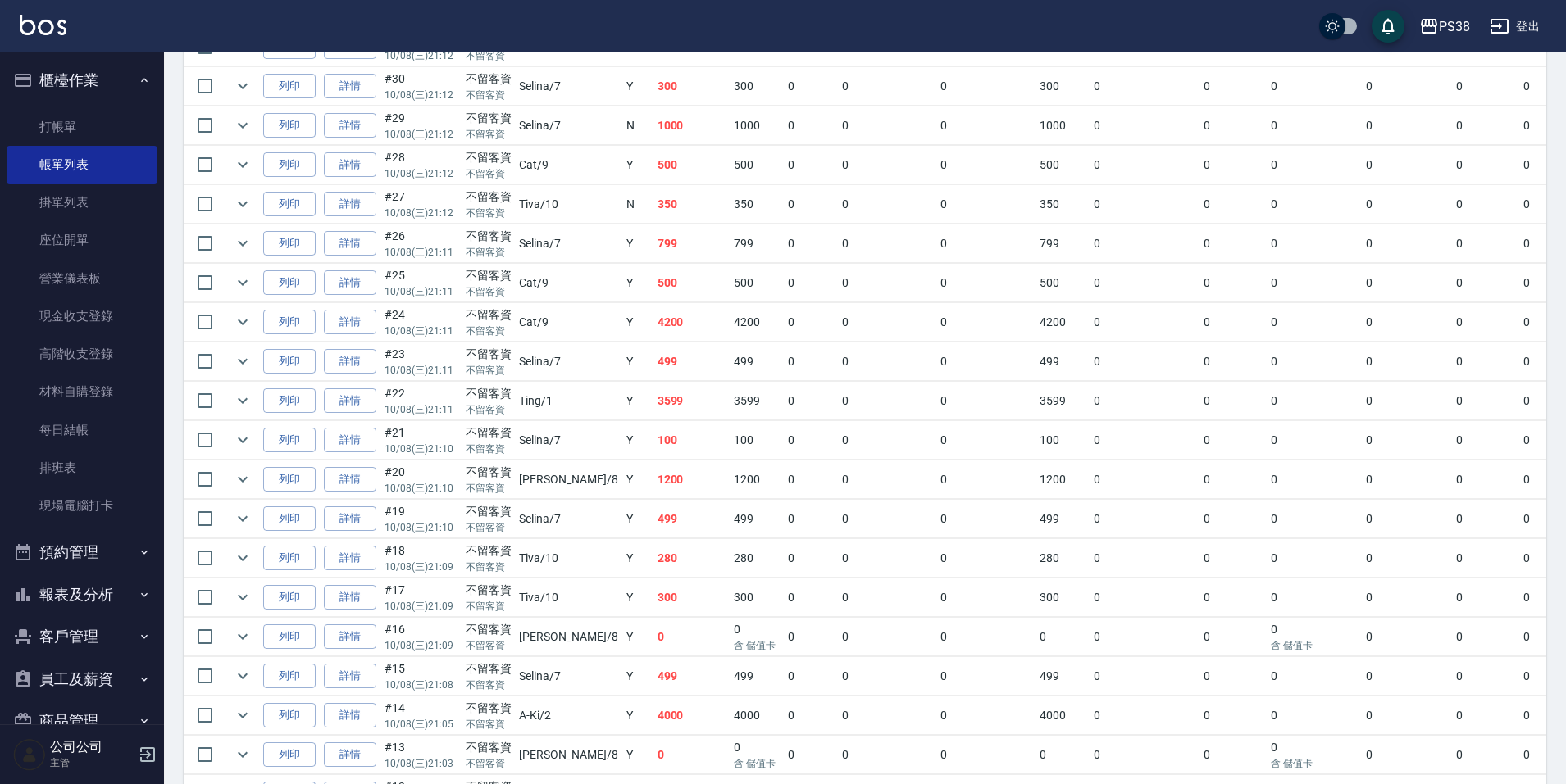
click at [729, 529] on td "499" at bounding box center [756, 519] width 54 height 38
click at [729, 545] on td "280" at bounding box center [756, 558] width 54 height 38
click at [729, 543] on td "280" at bounding box center [756, 558] width 54 height 38
click at [654, 584] on td "300" at bounding box center [692, 598] width 77 height 38
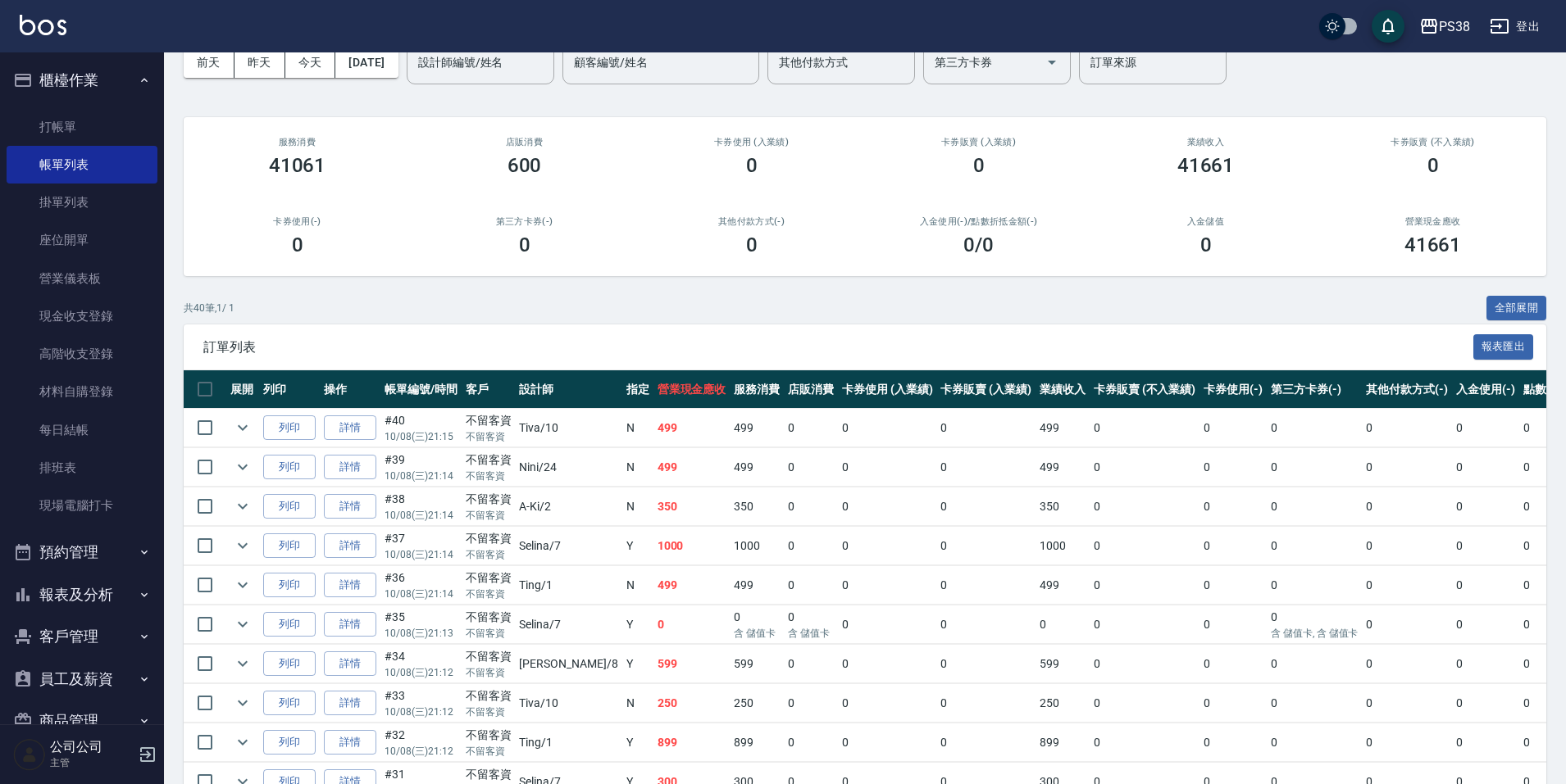
scroll to position [0, 0]
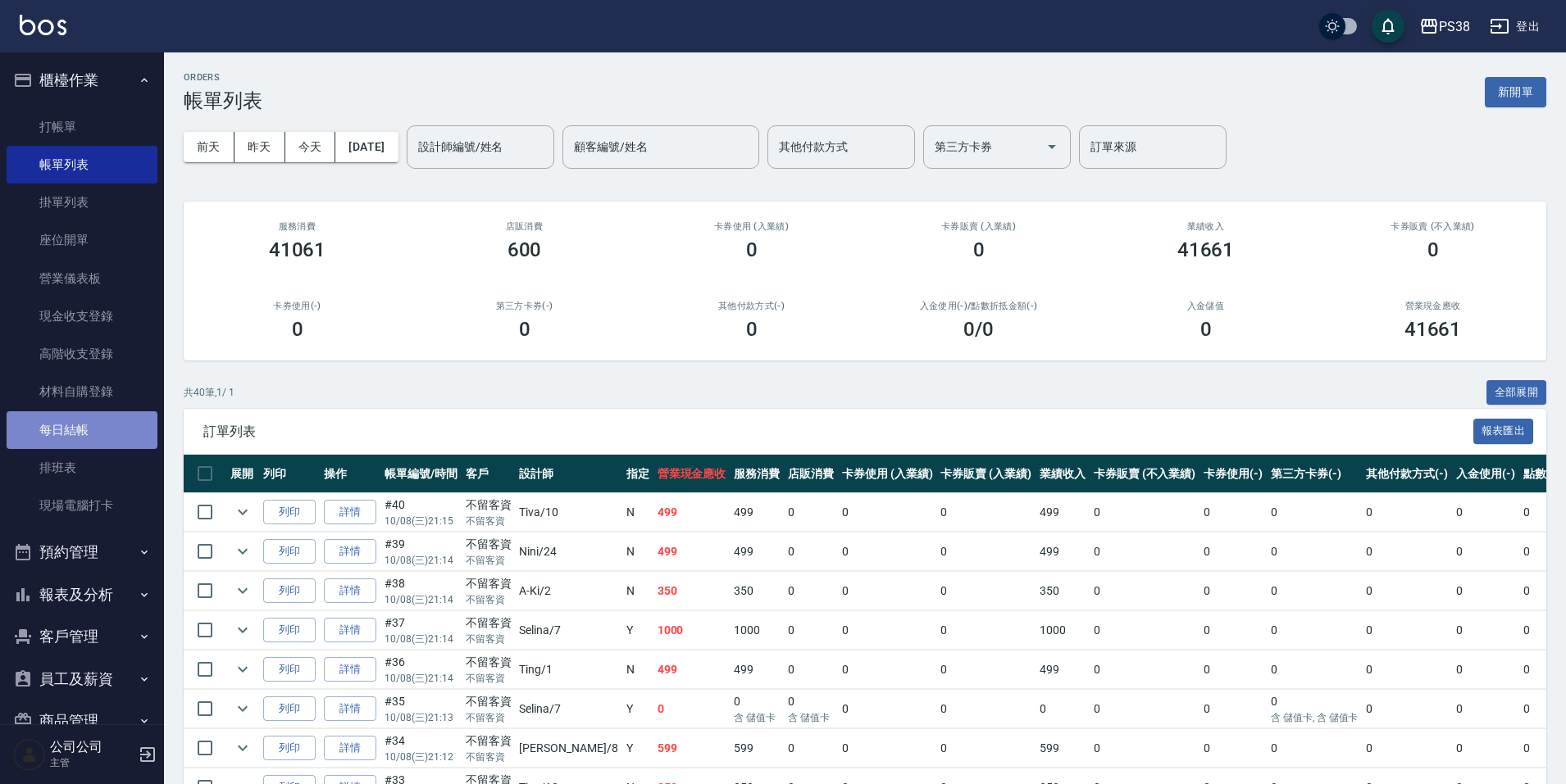
click at [89, 423] on link "每日結帳" at bounding box center [82, 429] width 151 height 37
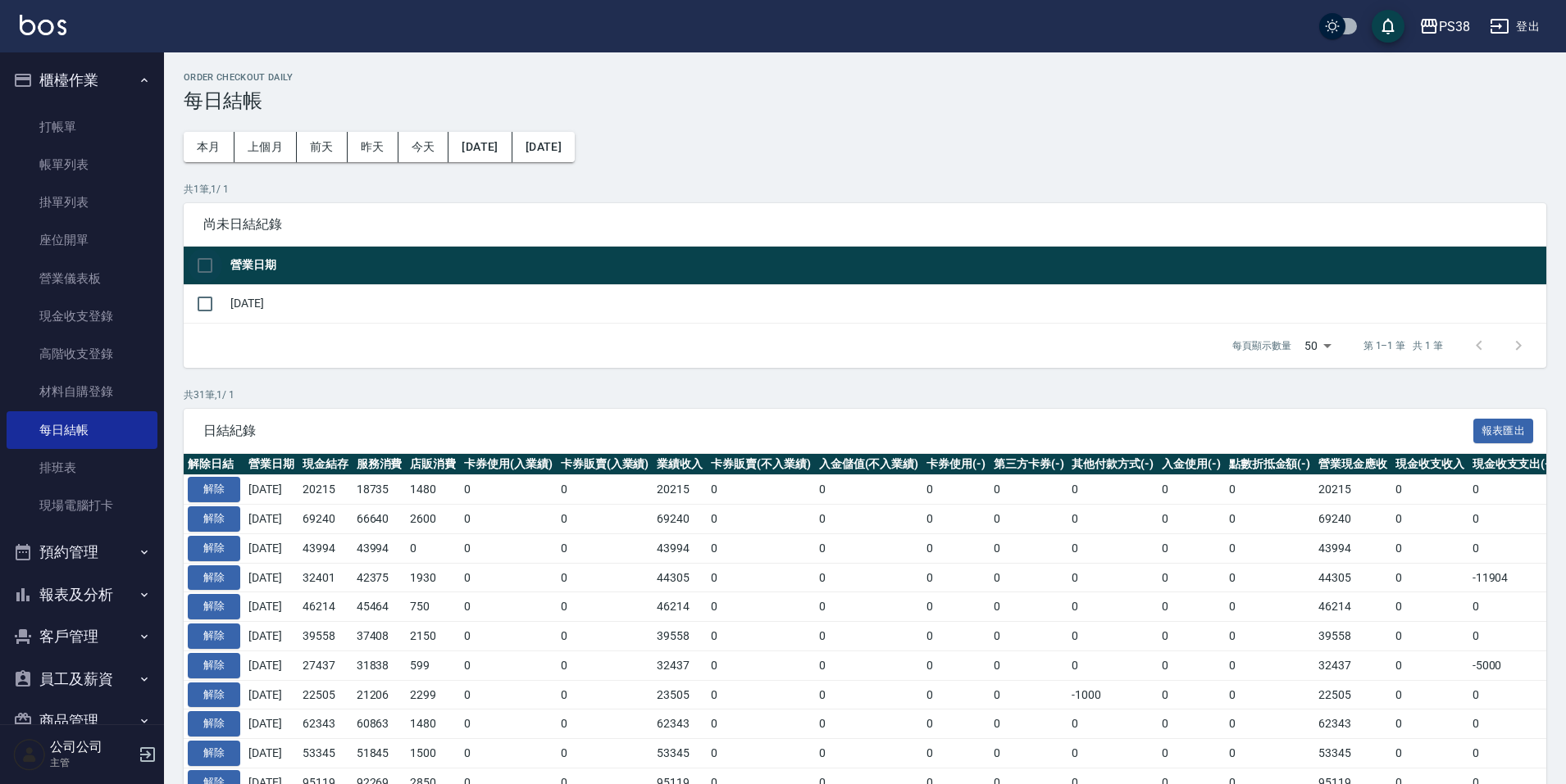
click at [209, 260] on input "checkbox" at bounding box center [204, 265] width 34 height 34
checkbox input "true"
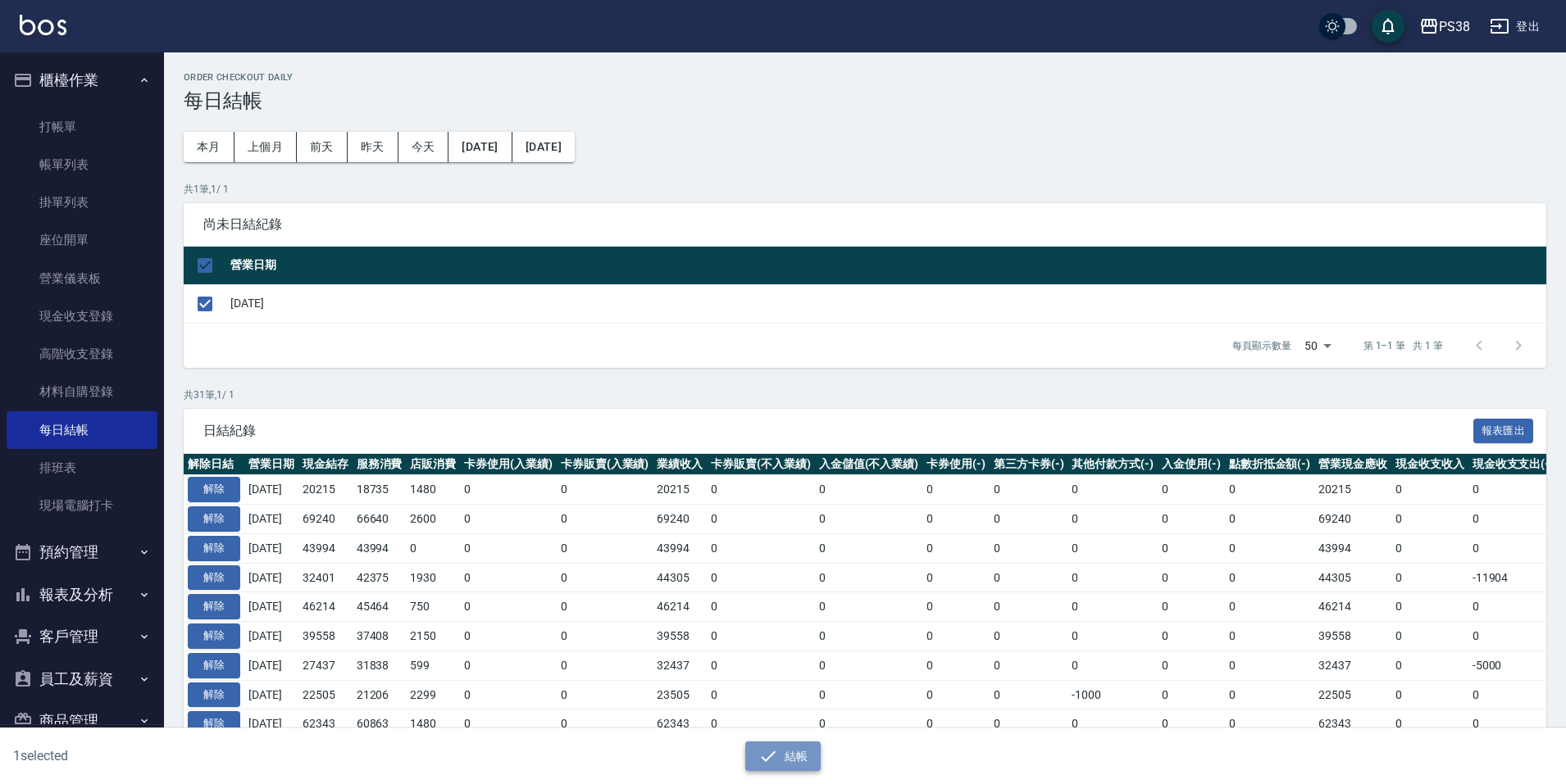
click at [798, 748] on button "結帳" at bounding box center [783, 757] width 77 height 30
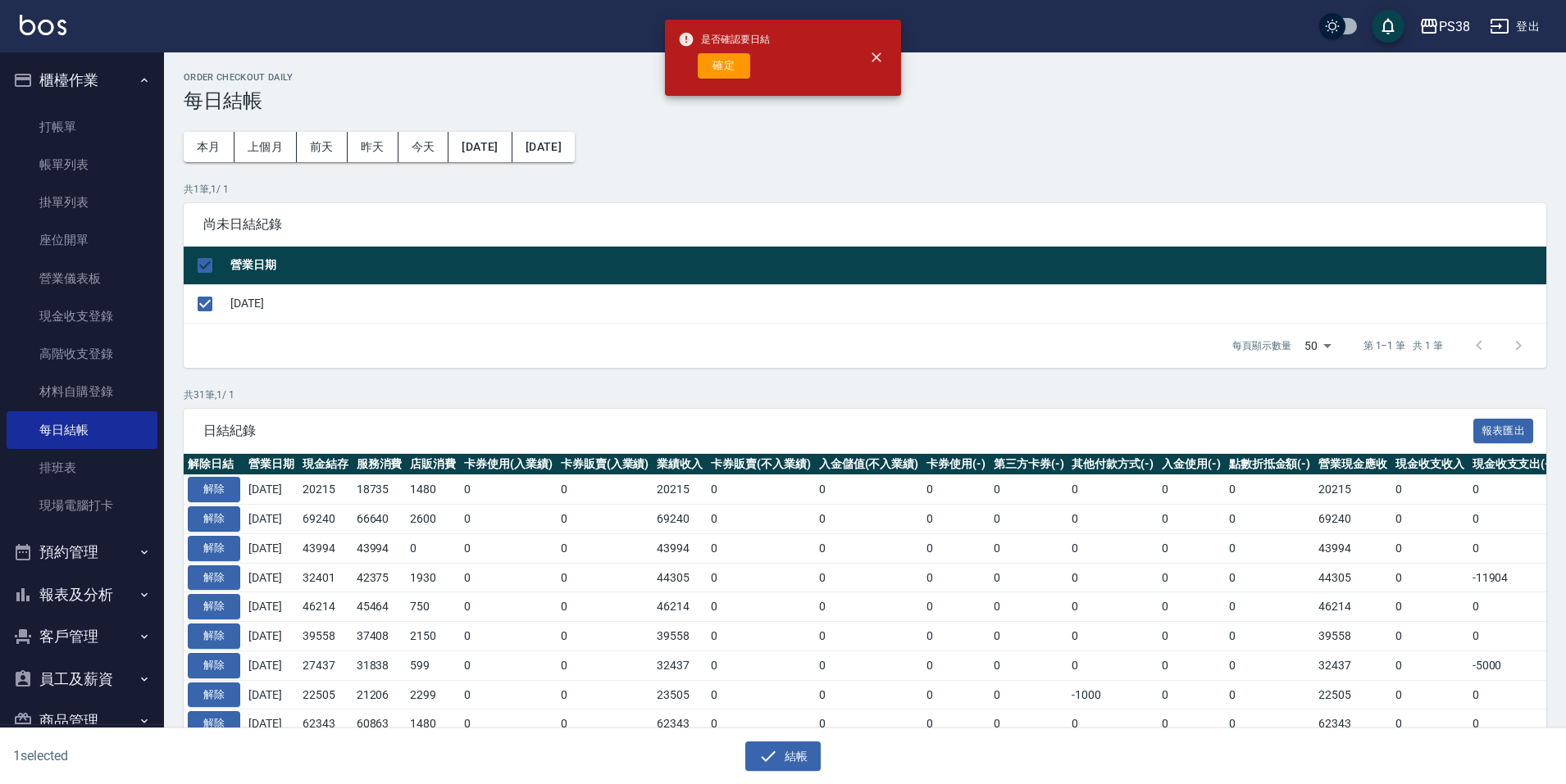
click at [748, 81] on div "是否確認要日結 確定" at bounding box center [723, 58] width 92 height 67
click at [743, 80] on div "是否確認要日結 確定" at bounding box center [723, 58] width 92 height 67
click at [743, 77] on button "確定" at bounding box center [723, 66] width 52 height 26
checkbox input "false"
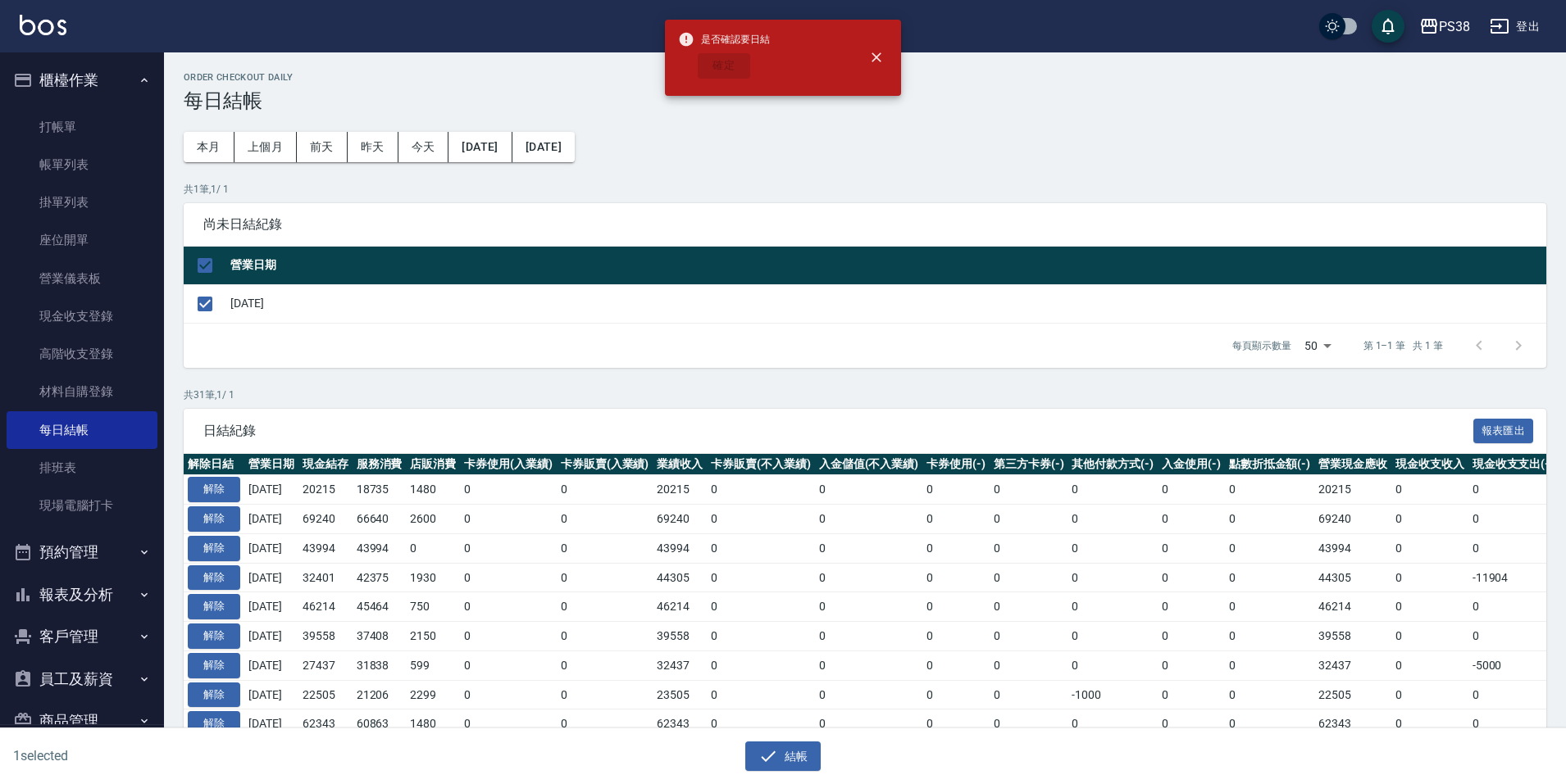
checkbox input "false"
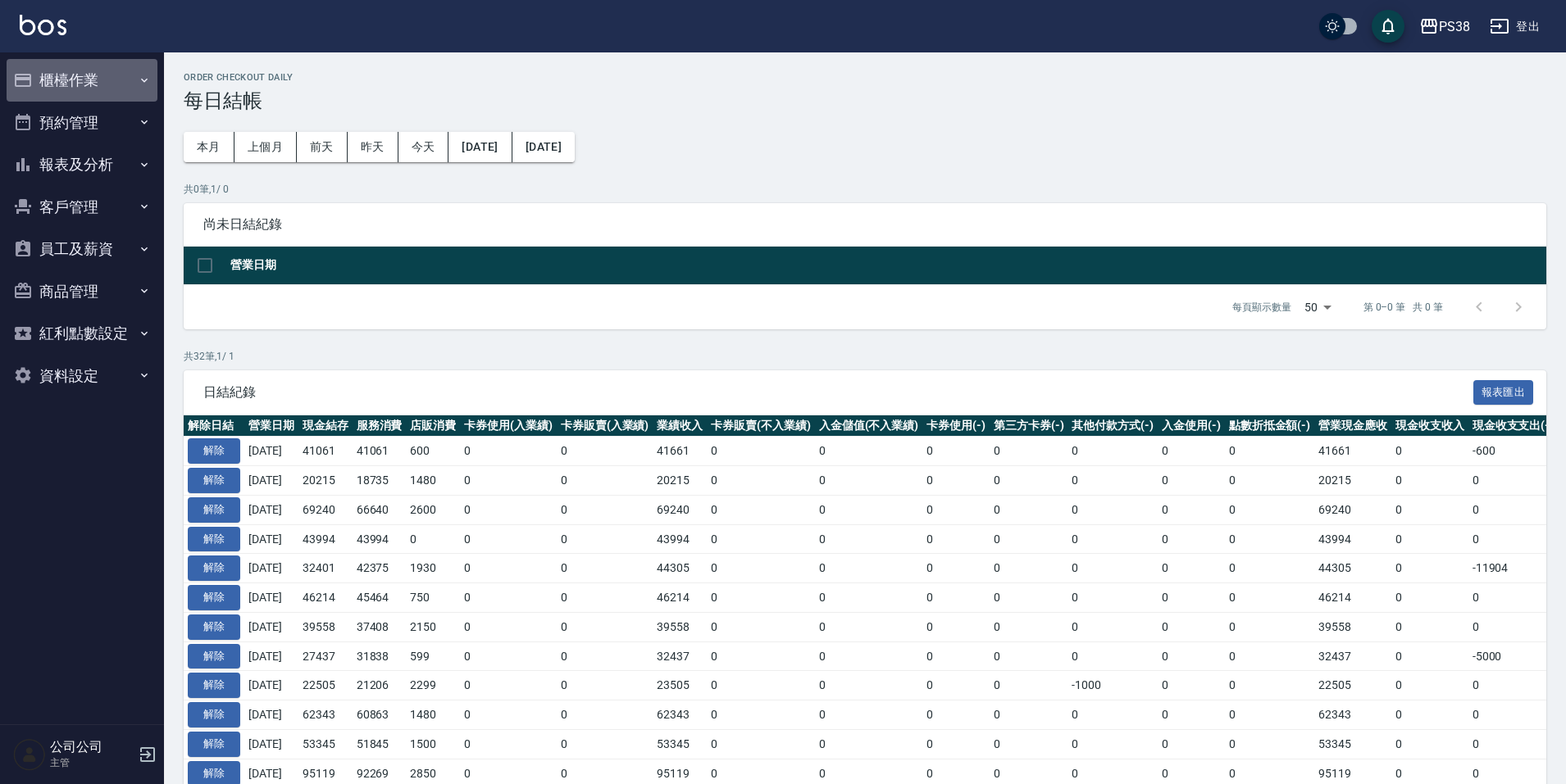
click at [83, 78] on button "櫃檯作業" at bounding box center [82, 80] width 151 height 42
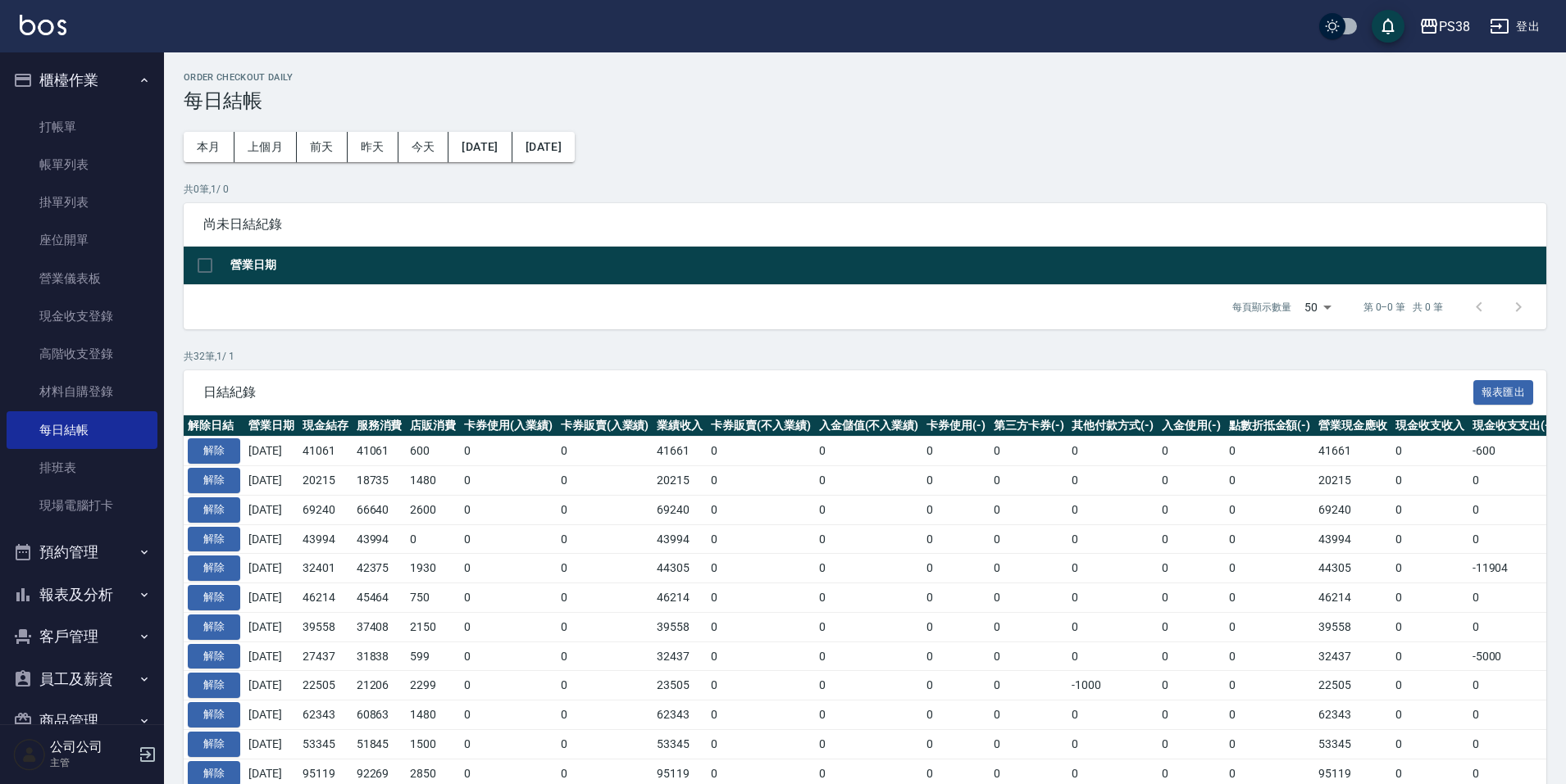
click at [104, 597] on button "報表及分析" at bounding box center [82, 594] width 151 height 42
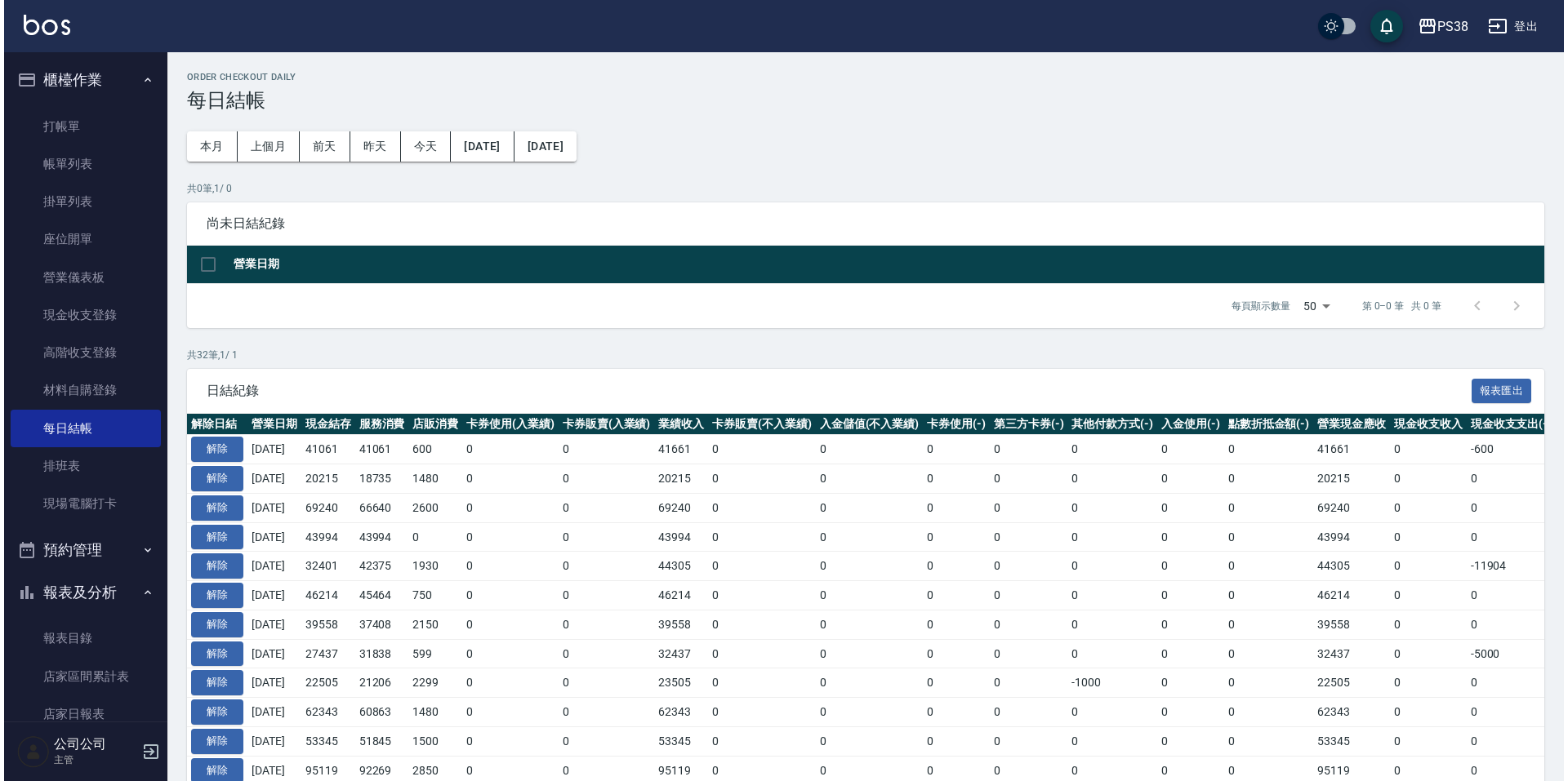
scroll to position [408, 0]
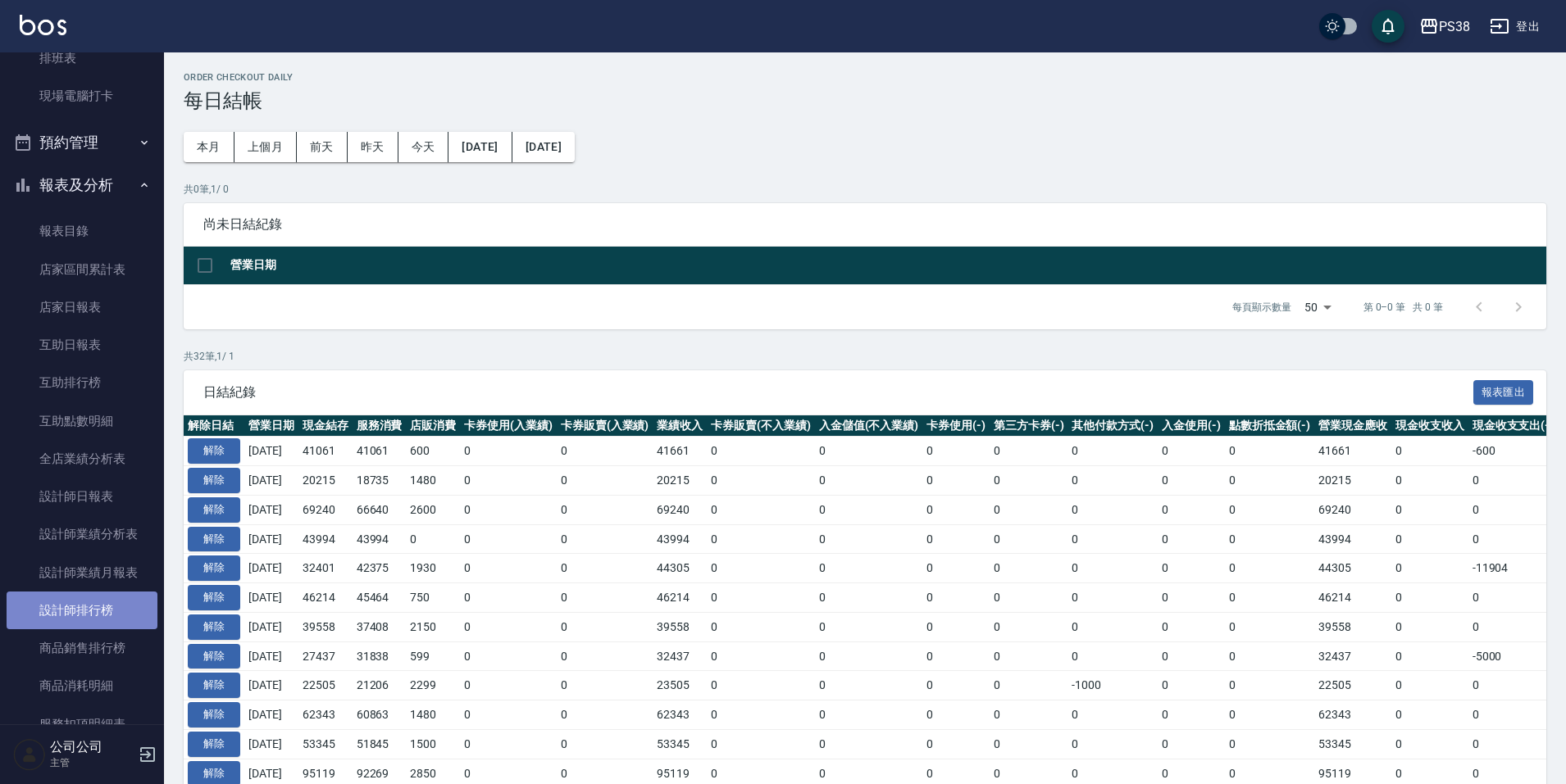
click at [127, 613] on link "設計師排行榜" at bounding box center [82, 610] width 151 height 37
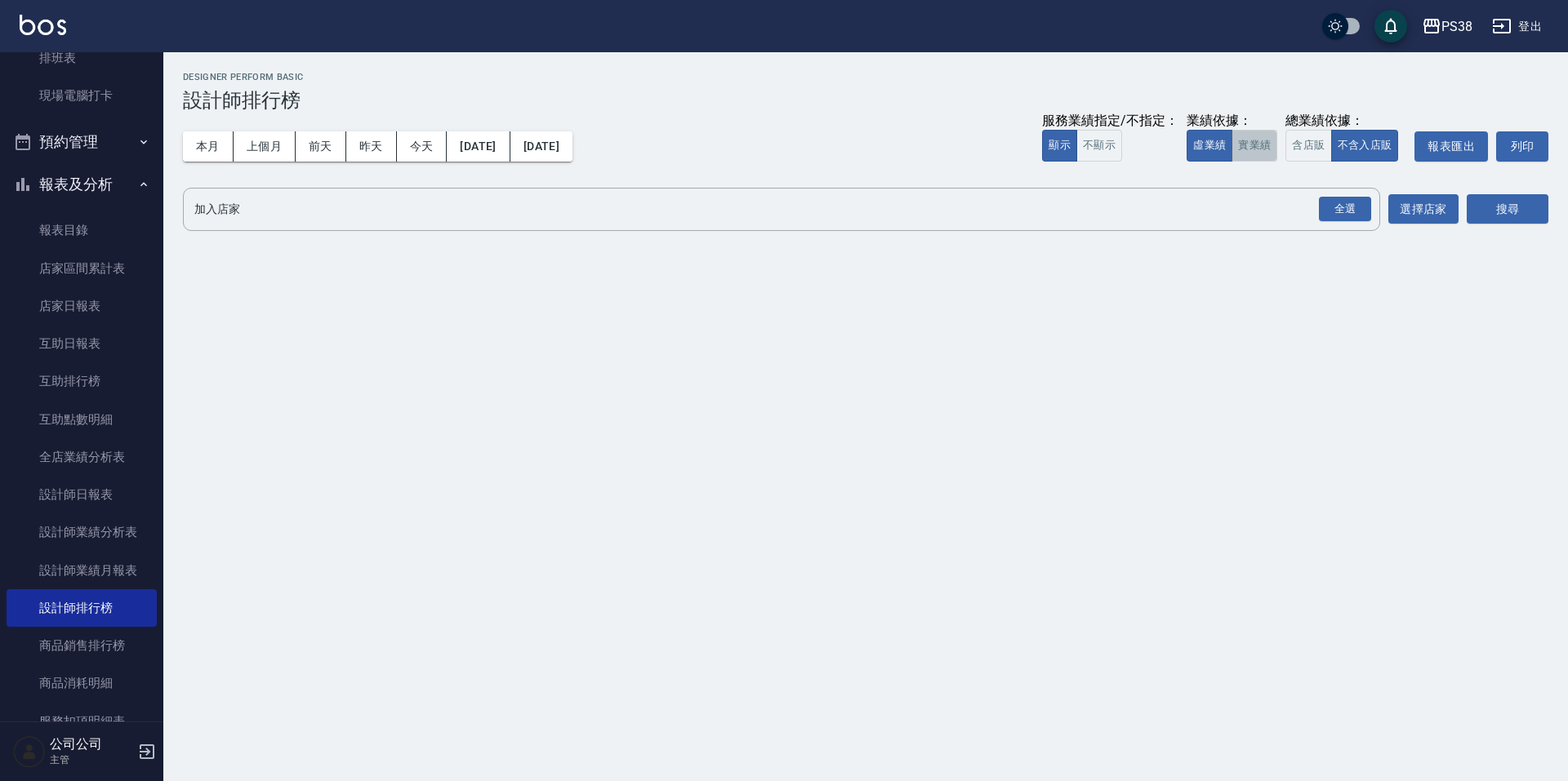
click at [1265, 152] on button "實業績" at bounding box center [1254, 146] width 46 height 32
click at [1343, 205] on div "全選" at bounding box center [1344, 209] width 52 height 26
click at [1473, 200] on button "搜尋" at bounding box center [1507, 210] width 81 height 30
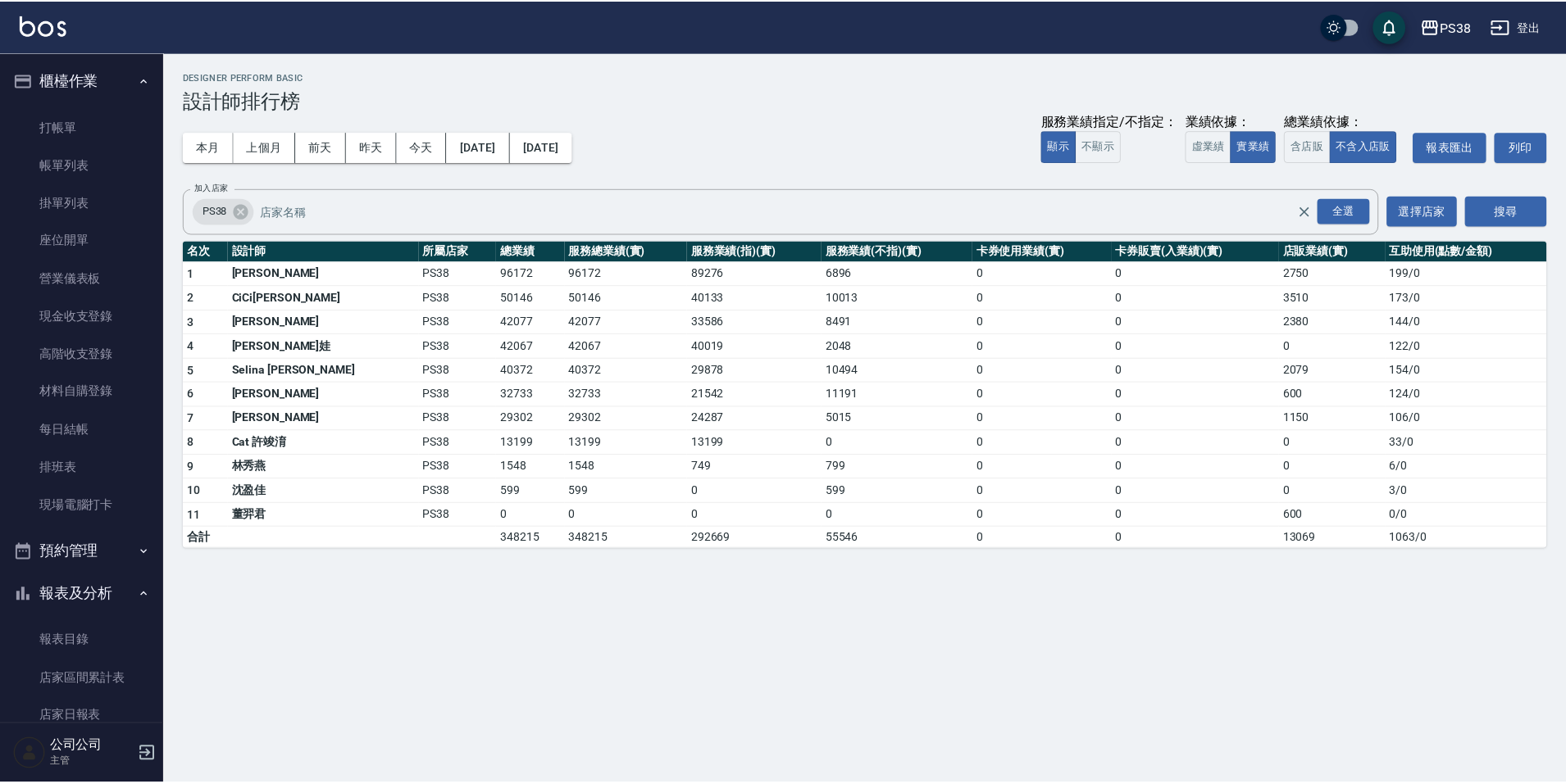
scroll to position [409, 0]
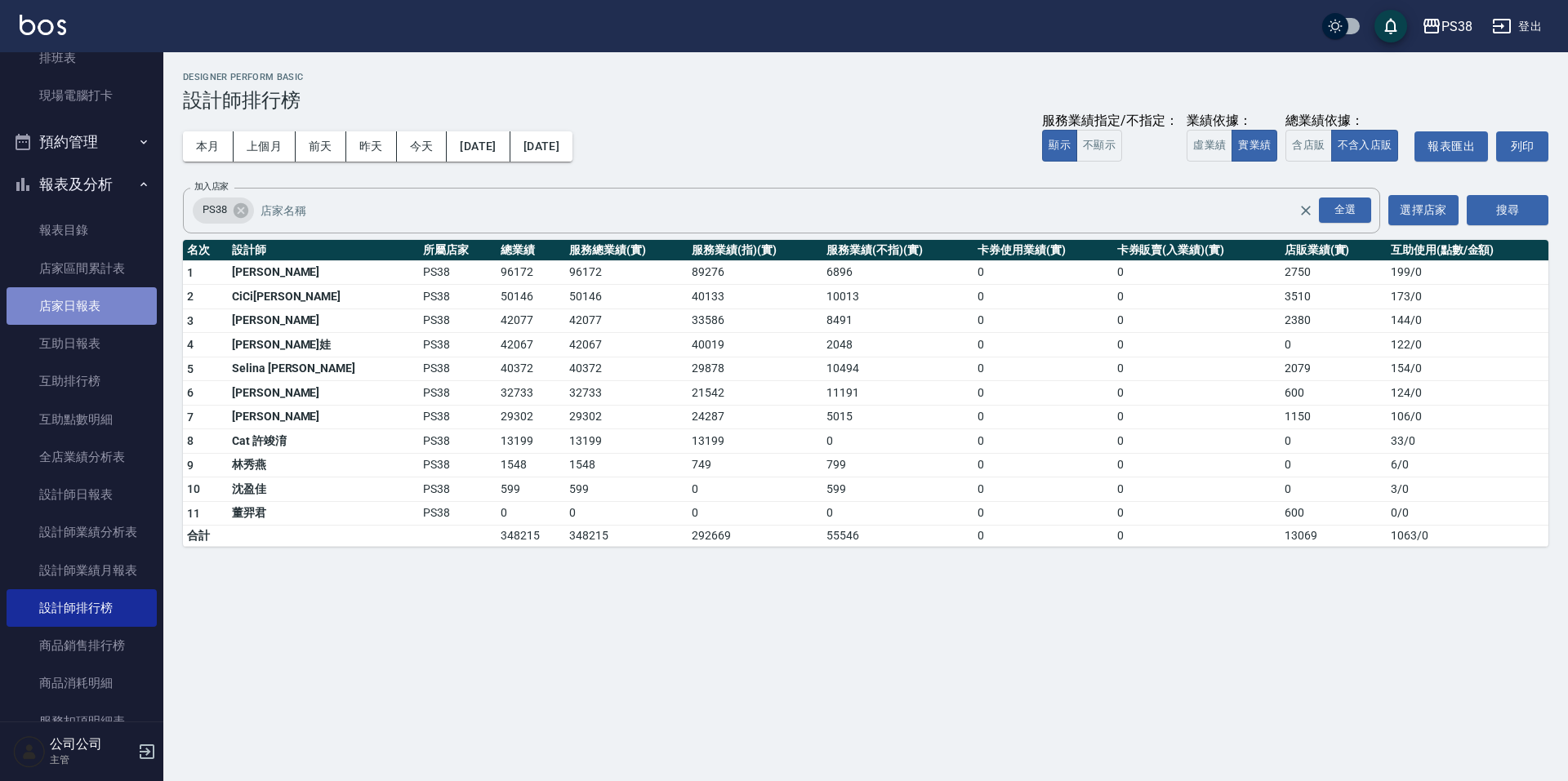
click at [116, 315] on link "店家日報表" at bounding box center [81, 306] width 150 height 37
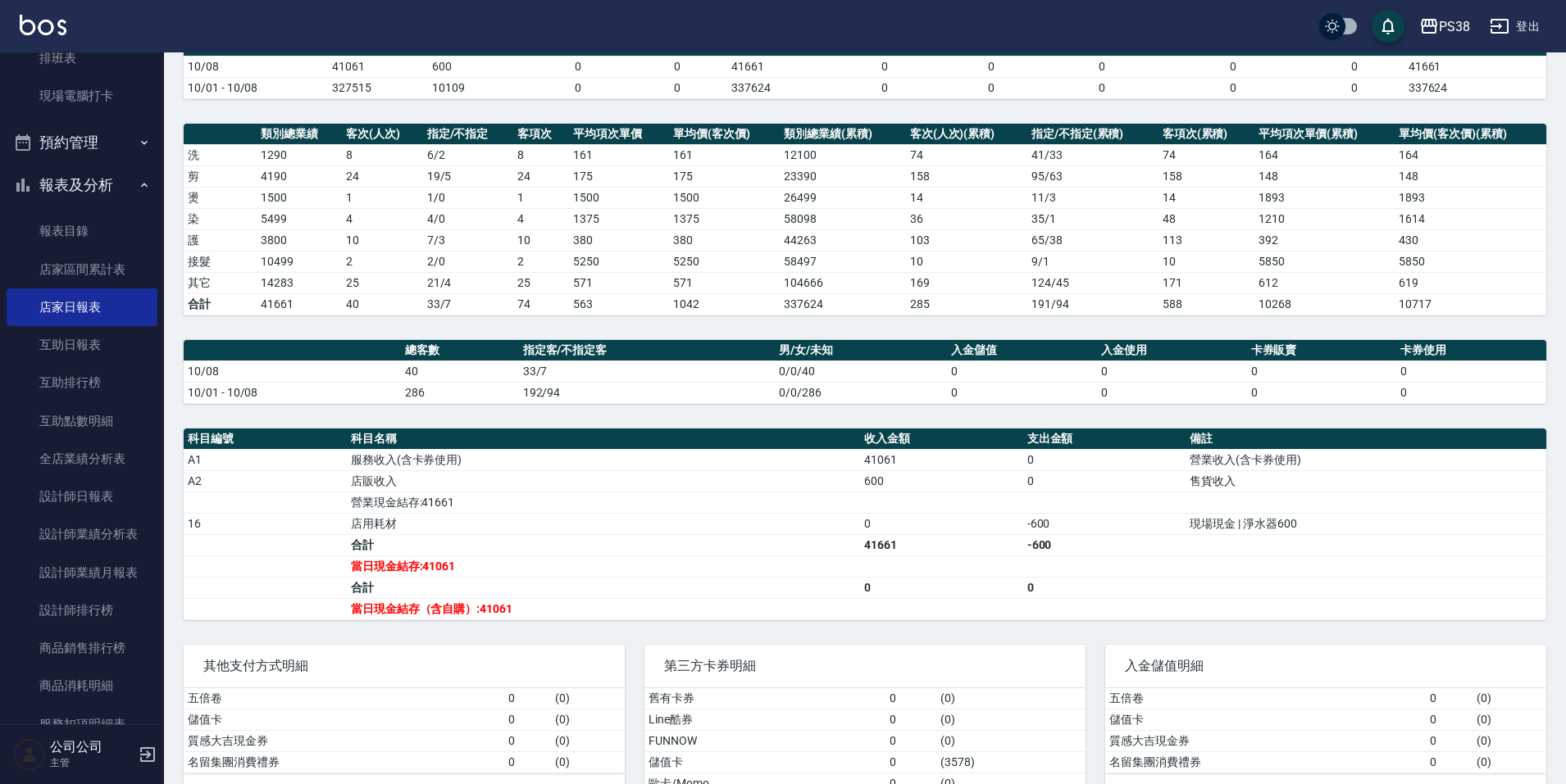
scroll to position [82, 0]
